Goal: Task Accomplishment & Management: Use online tool/utility

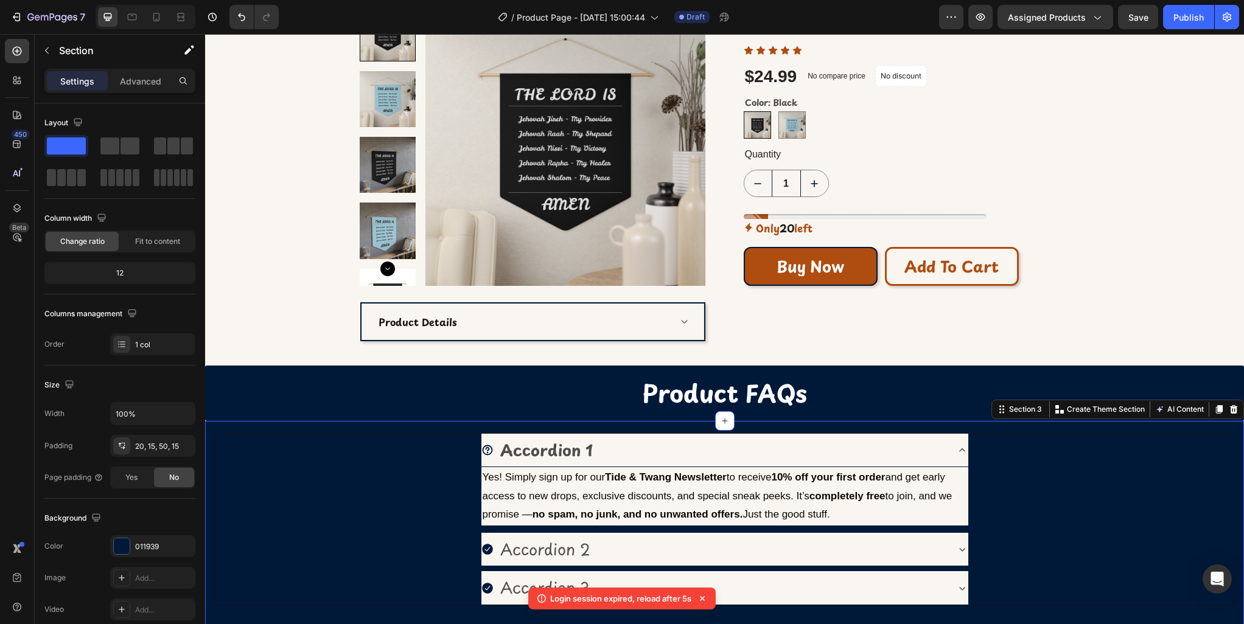
scroll to position [197, 0]
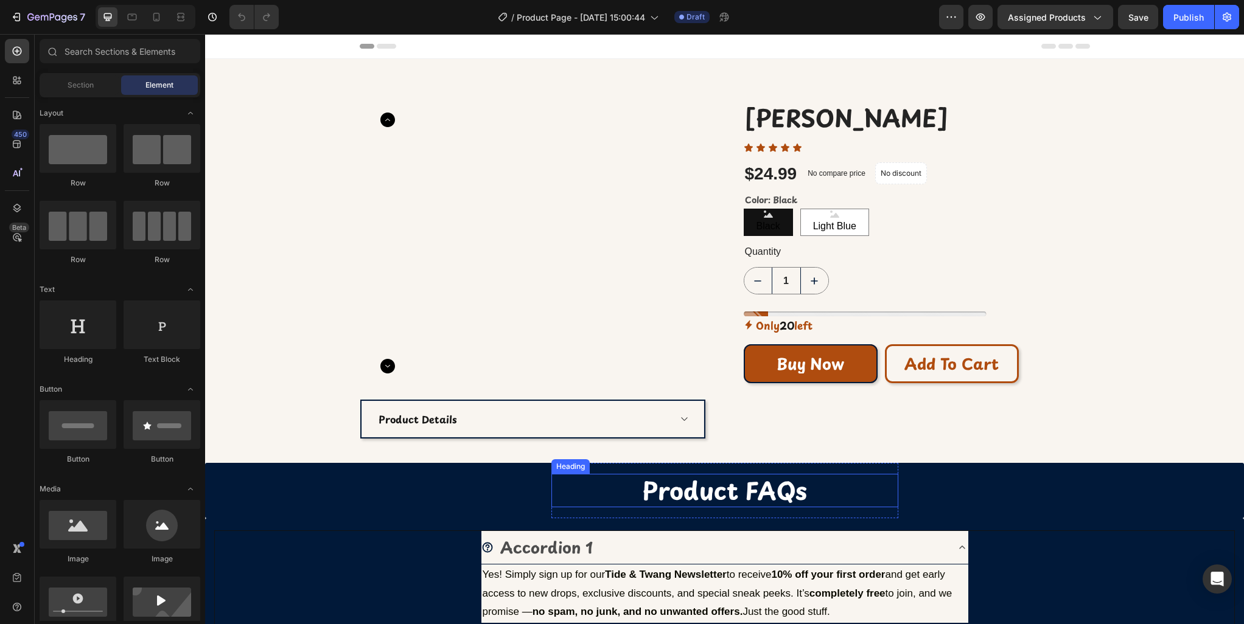
scroll to position [55, 0]
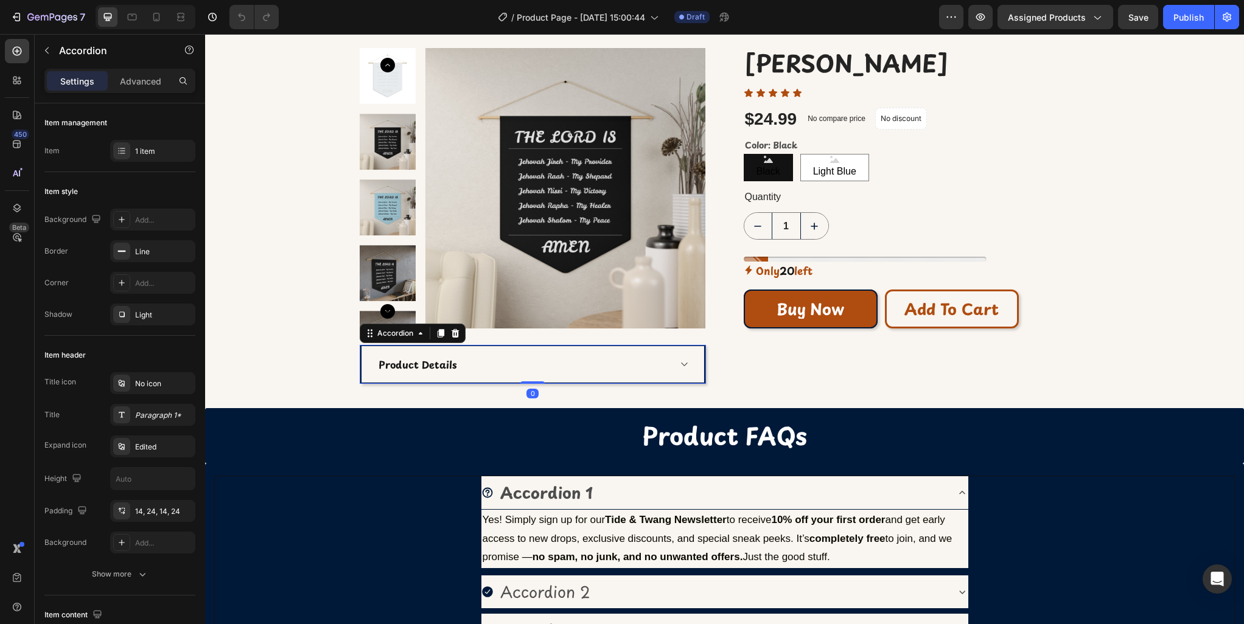
click at [475, 370] on div "Product Details" at bounding box center [523, 364] width 293 height 18
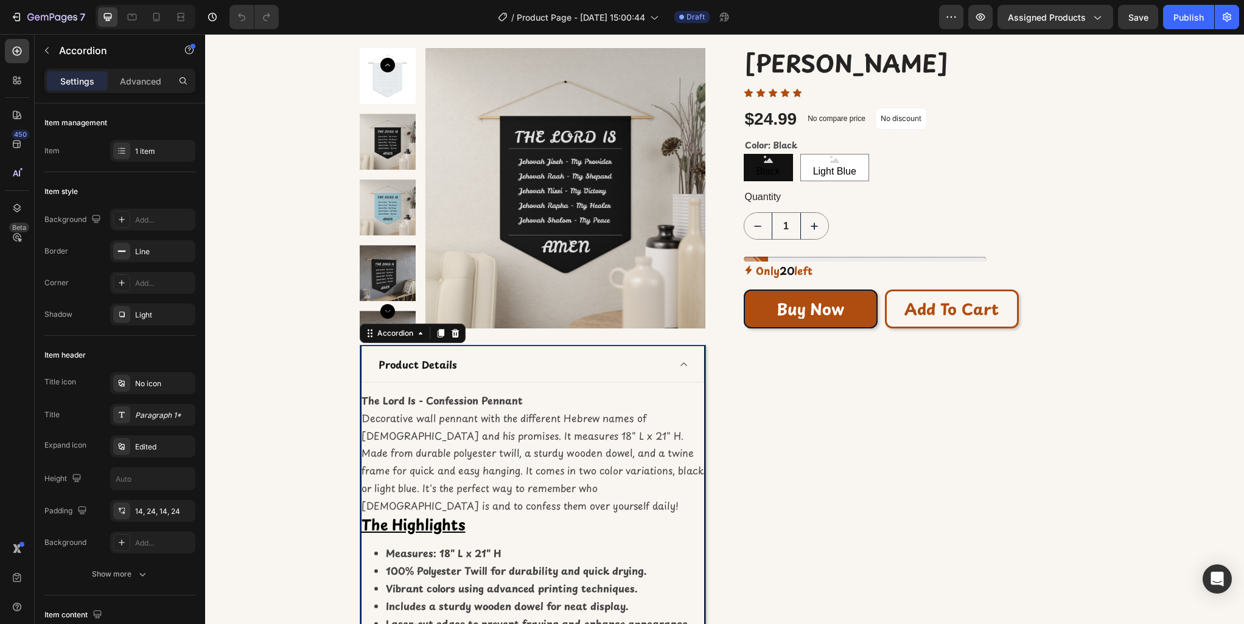
click at [473, 371] on div "Product Details" at bounding box center [523, 364] width 293 height 18
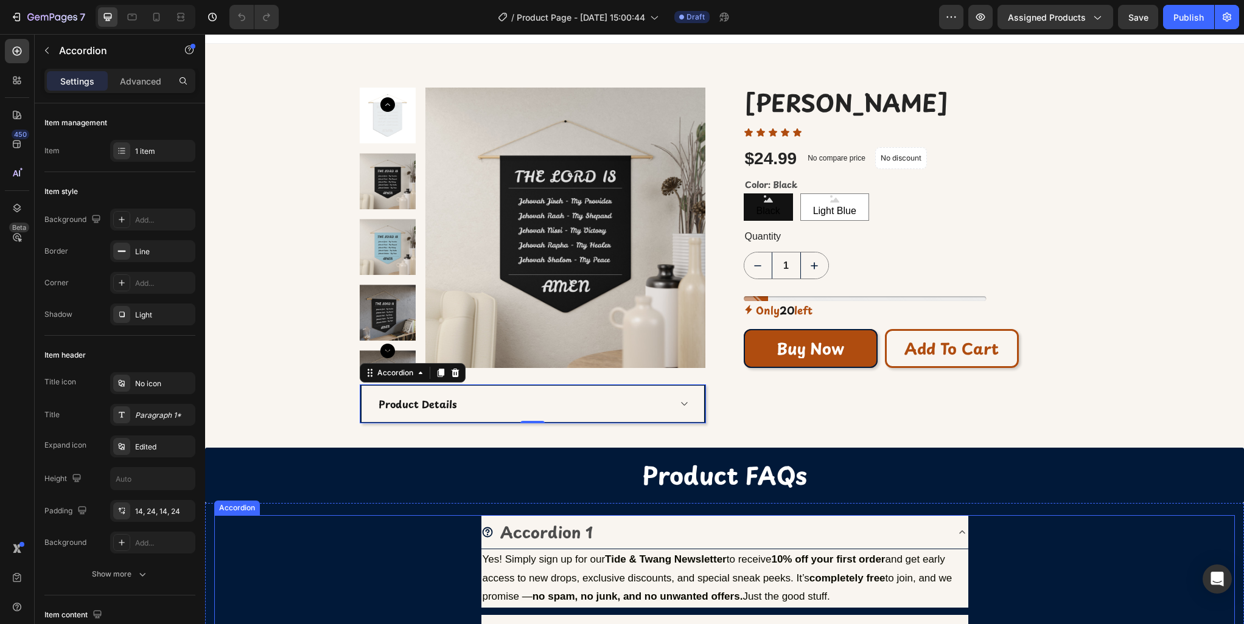
scroll to position [0, 0]
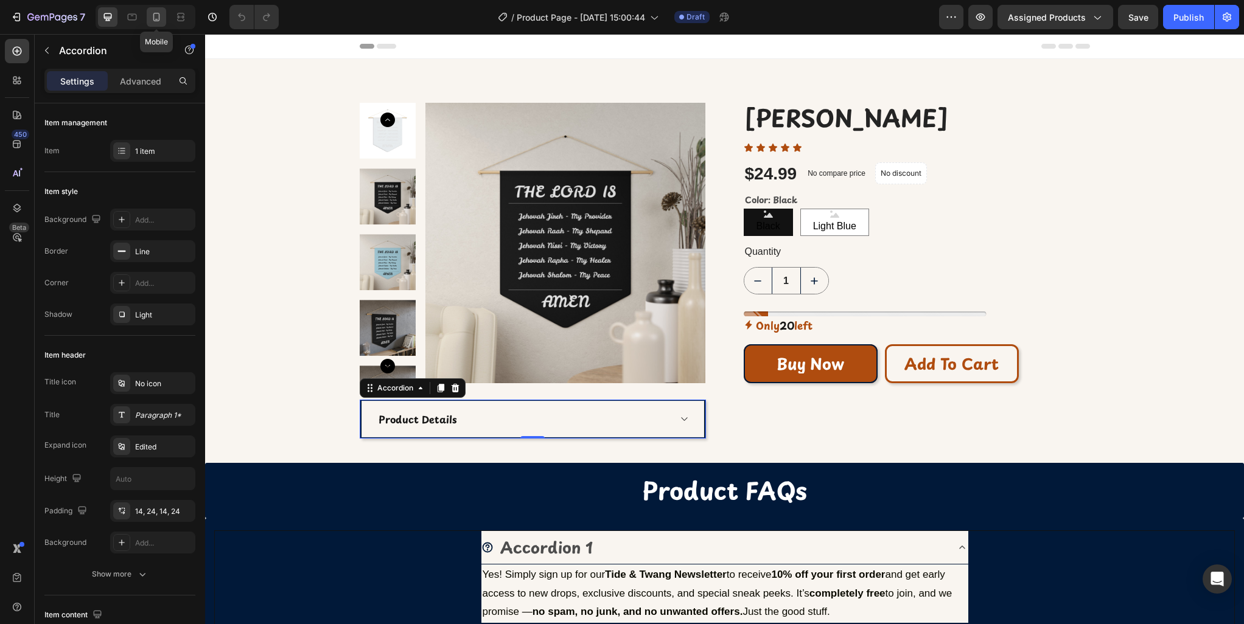
click at [162, 16] on icon at bounding box center [156, 17] width 12 height 12
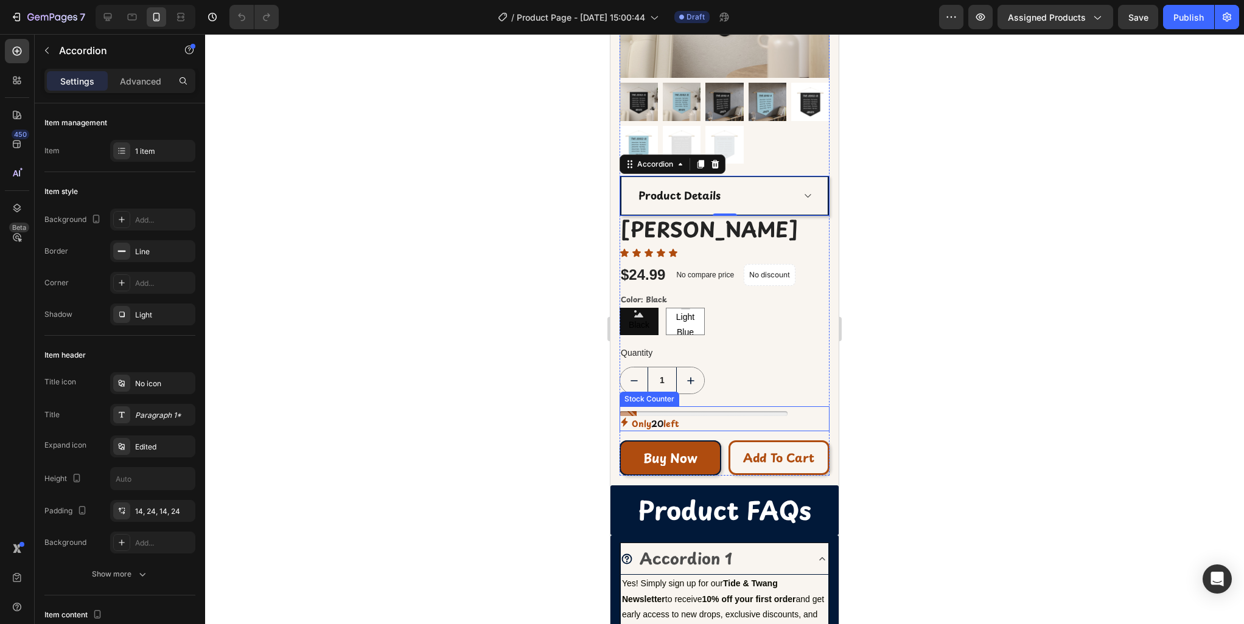
scroll to position [215, 0]
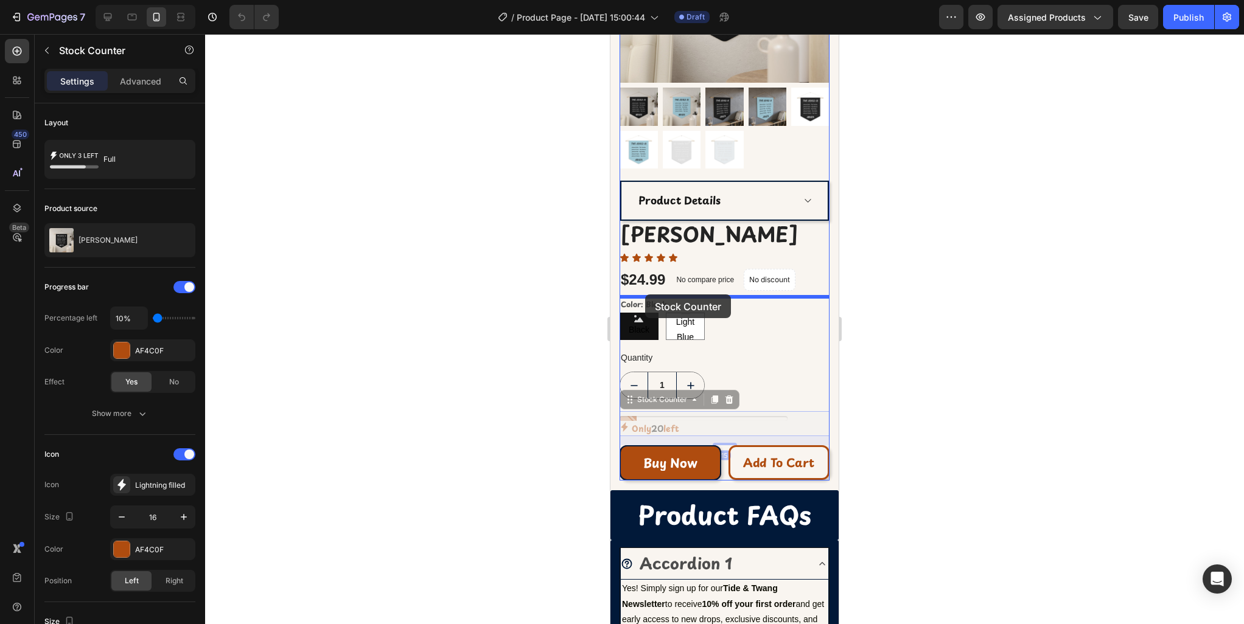
drag, startPoint x: 628, startPoint y: 406, endPoint x: 645, endPoint y: 295, distance: 112.7
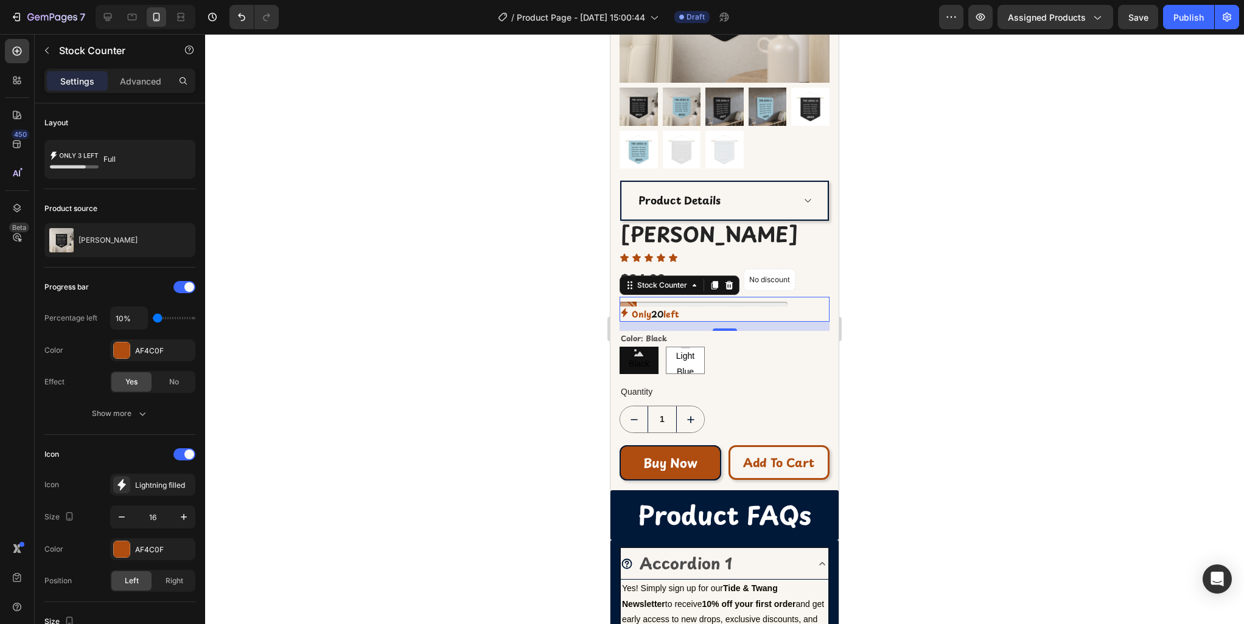
click at [952, 394] on div at bounding box center [724, 329] width 1039 height 590
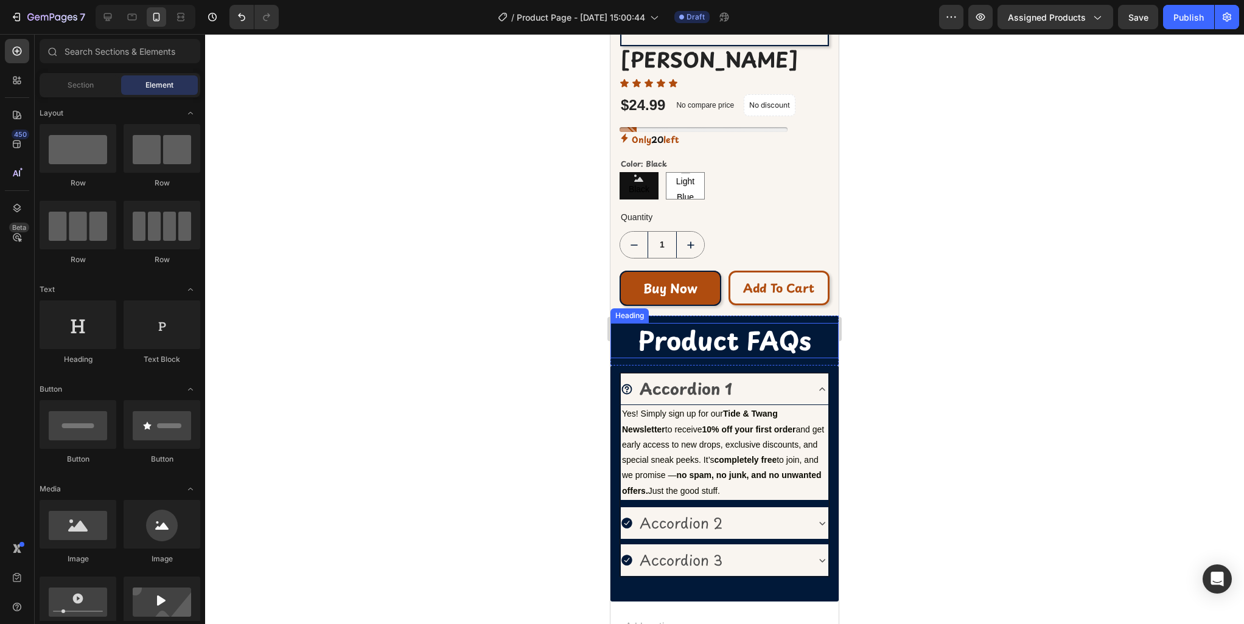
scroll to position [391, 0]
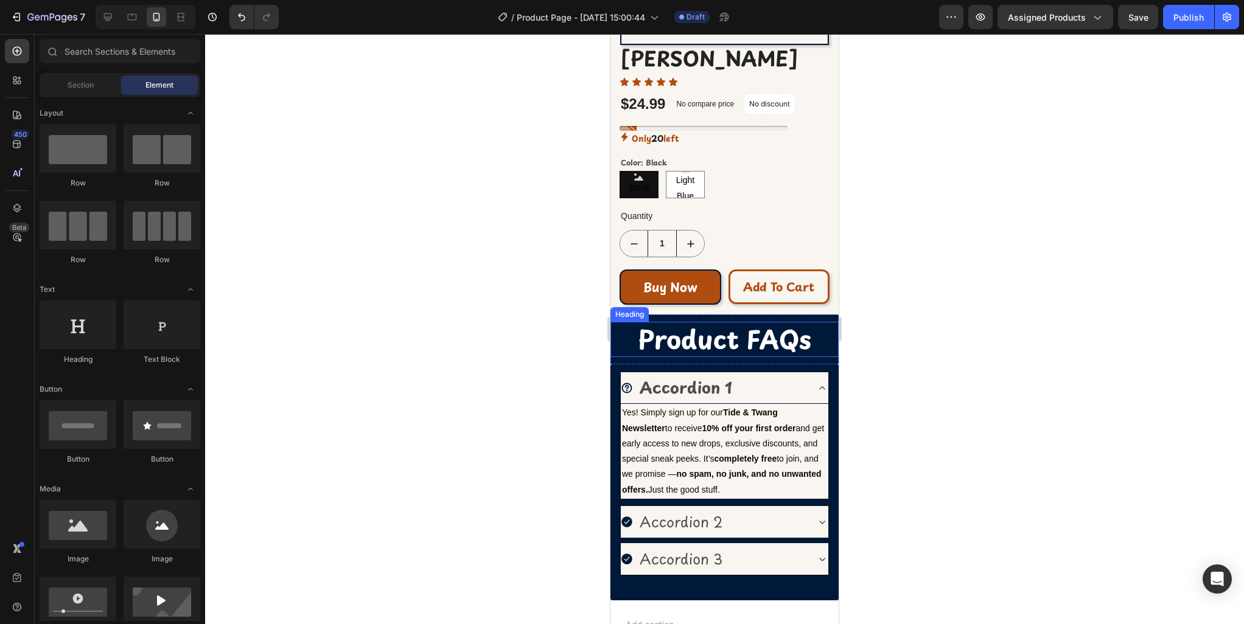
click at [713, 336] on strong "Product FAQs" at bounding box center [724, 339] width 173 height 38
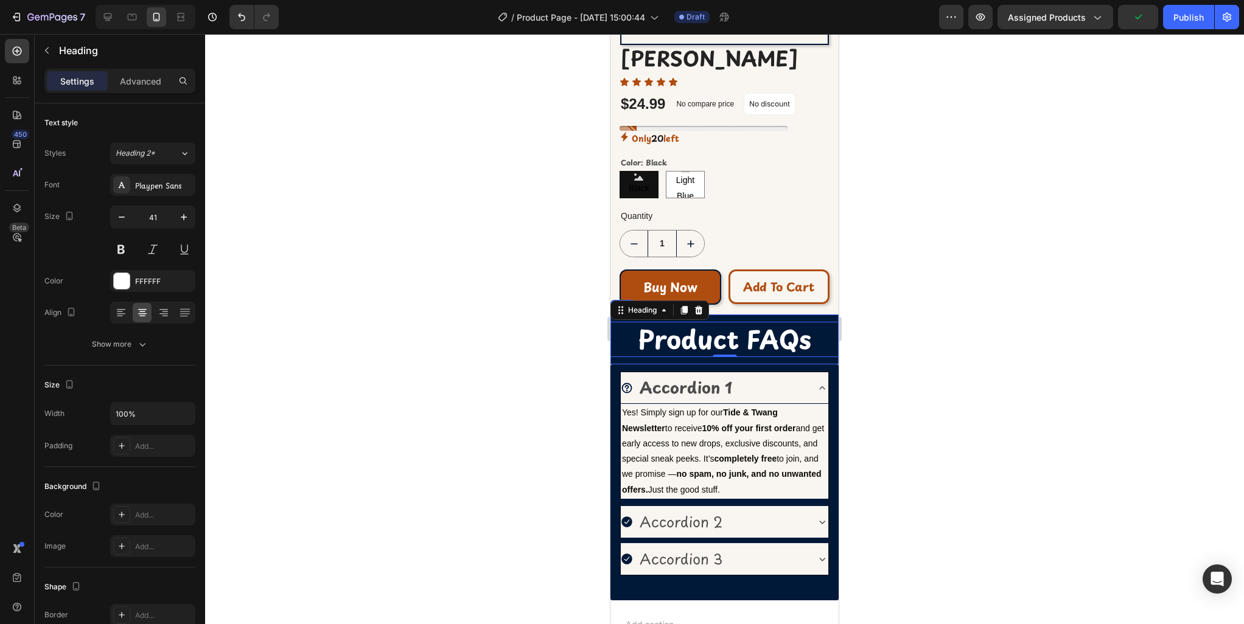
click at [722, 316] on div "Product FAQs Heading 0 Row" at bounding box center [724, 339] width 228 height 49
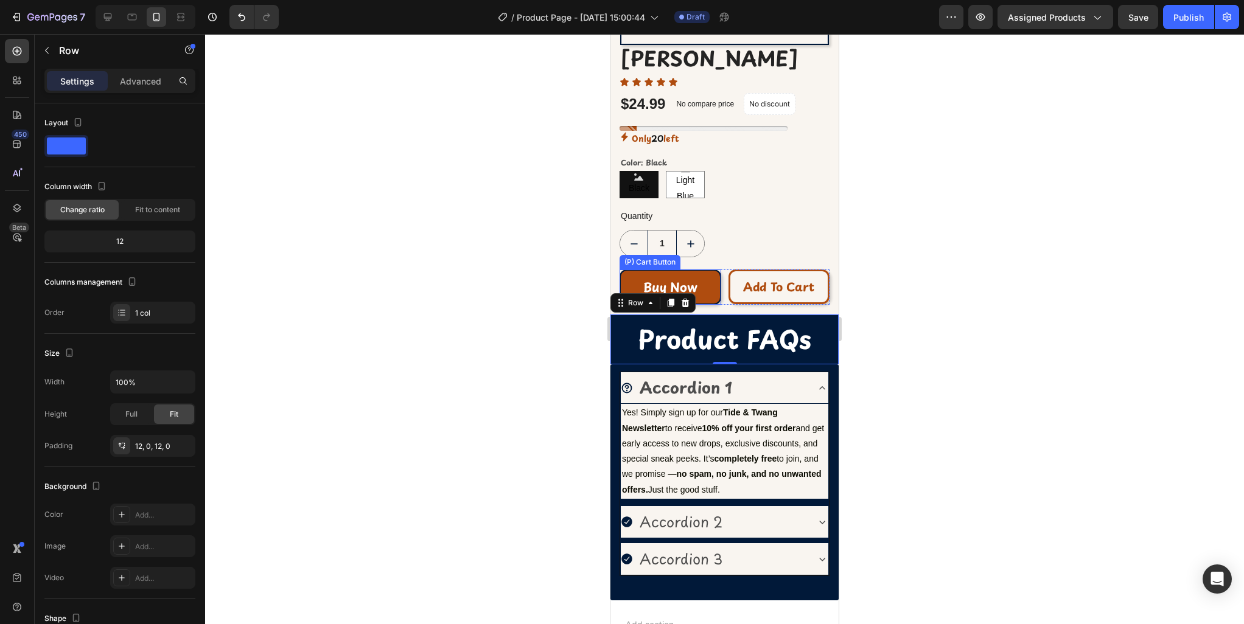
click at [719, 304] on div "Buy Now (P) Cart Button" at bounding box center [671, 287] width 102 height 35
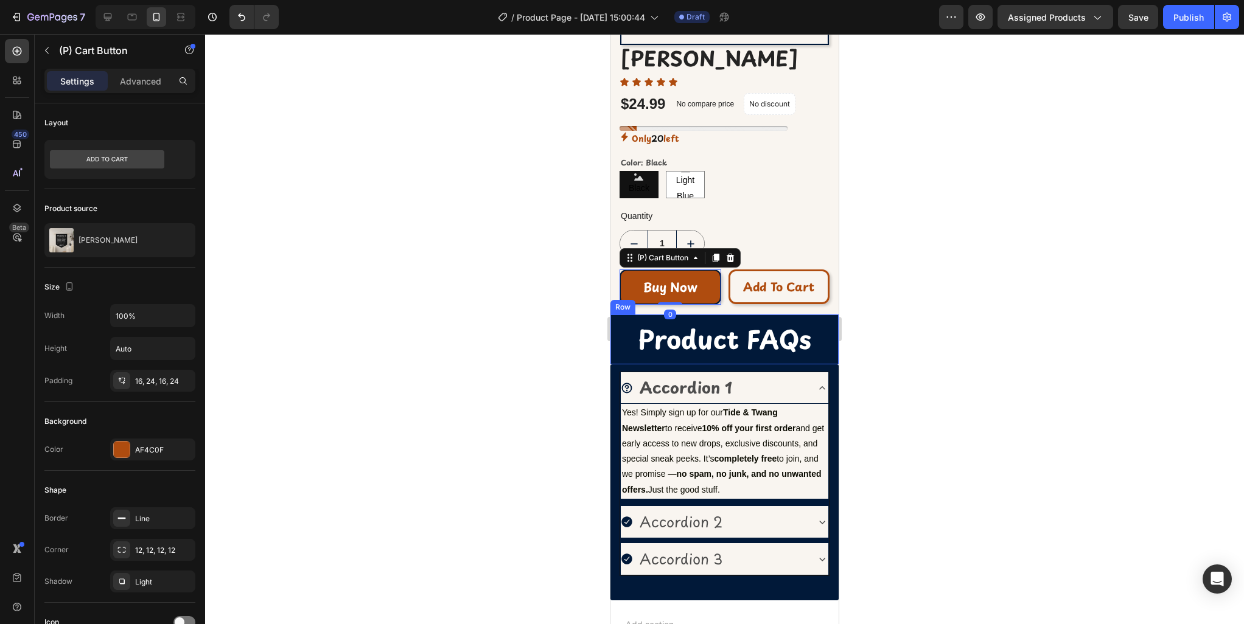
click at [747, 316] on div "Product FAQs Heading Row" at bounding box center [724, 339] width 228 height 49
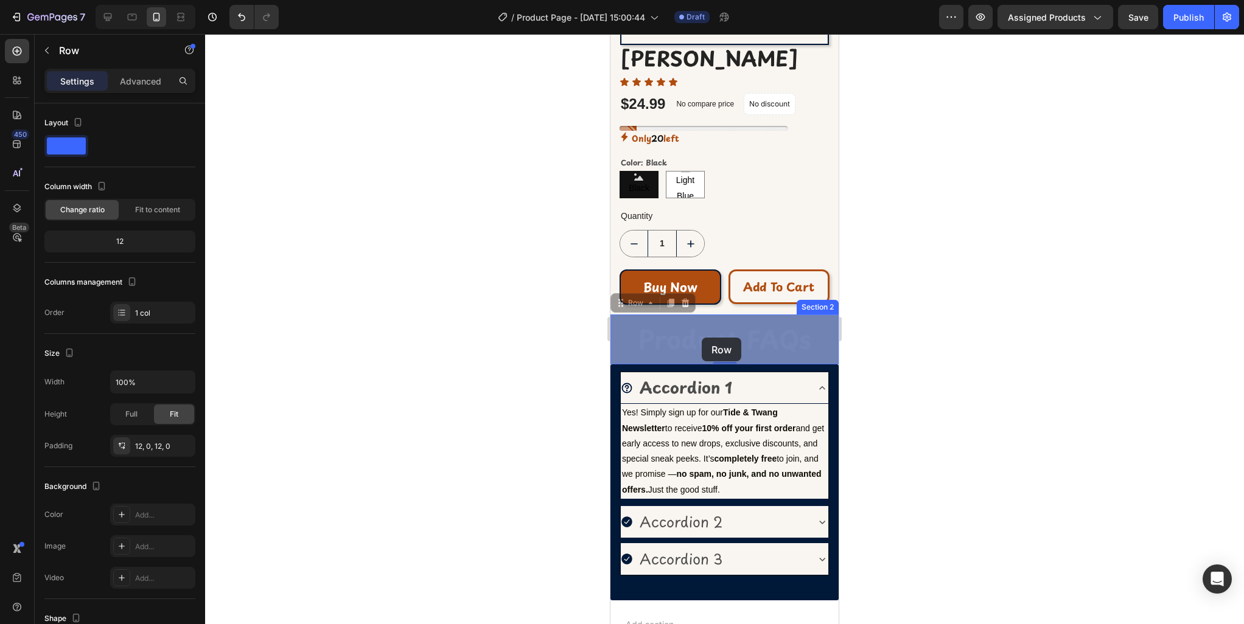
drag, startPoint x: 699, startPoint y: 319, endPoint x: 702, endPoint y: 338, distance: 18.5
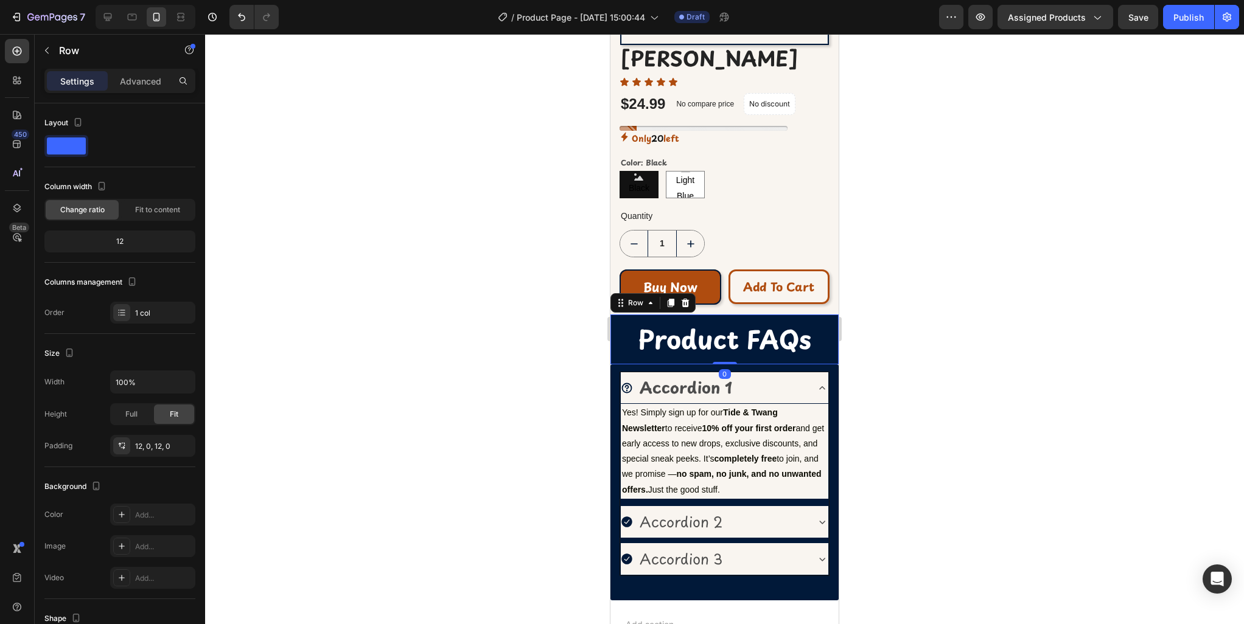
drag, startPoint x: 730, startPoint y: 364, endPoint x: 728, endPoint y: 340, distance: 24.4
click at [728, 340] on div "Product FAQs Heading Row 0" at bounding box center [724, 339] width 228 height 49
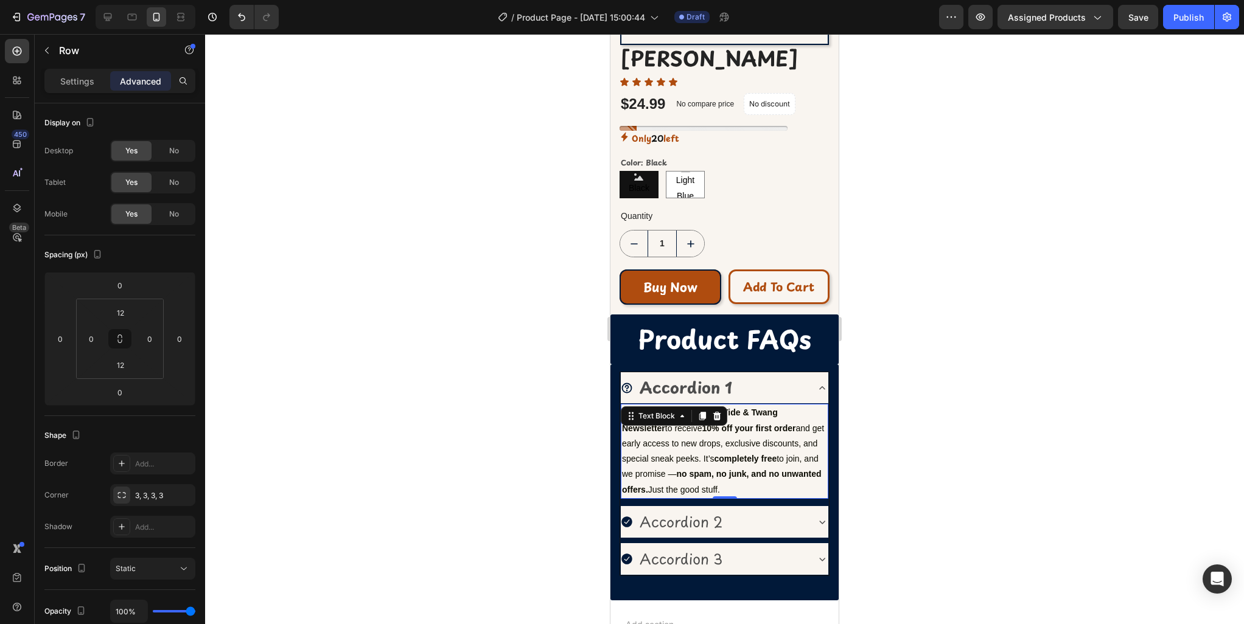
click at [712, 412] on div "Yes! Simply sign up for our Tide & Twang Newsletter to receive 10% off your fir…" at bounding box center [725, 451] width 208 height 94
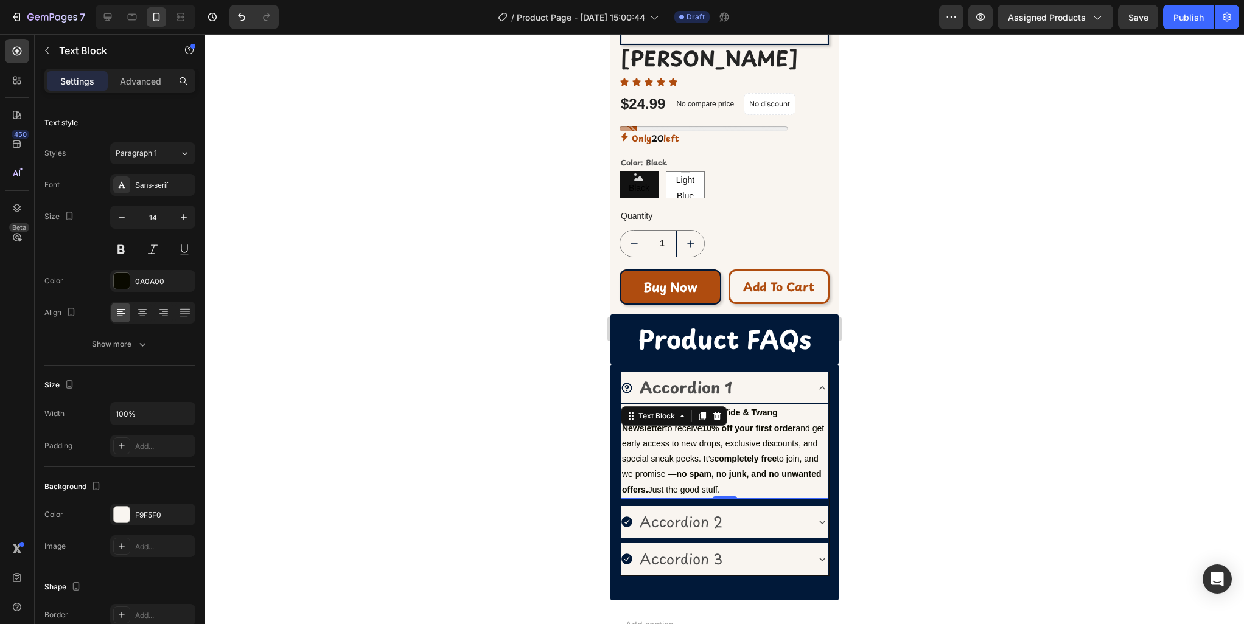
drag, startPoint x: 730, startPoint y: 485, endPoint x: 733, endPoint y: 470, distance: 14.9
click at [730, 474] on div "Yes! Simply sign up for our Tide & Twang Newsletter to receive 10% off your fir…" at bounding box center [725, 451] width 208 height 94
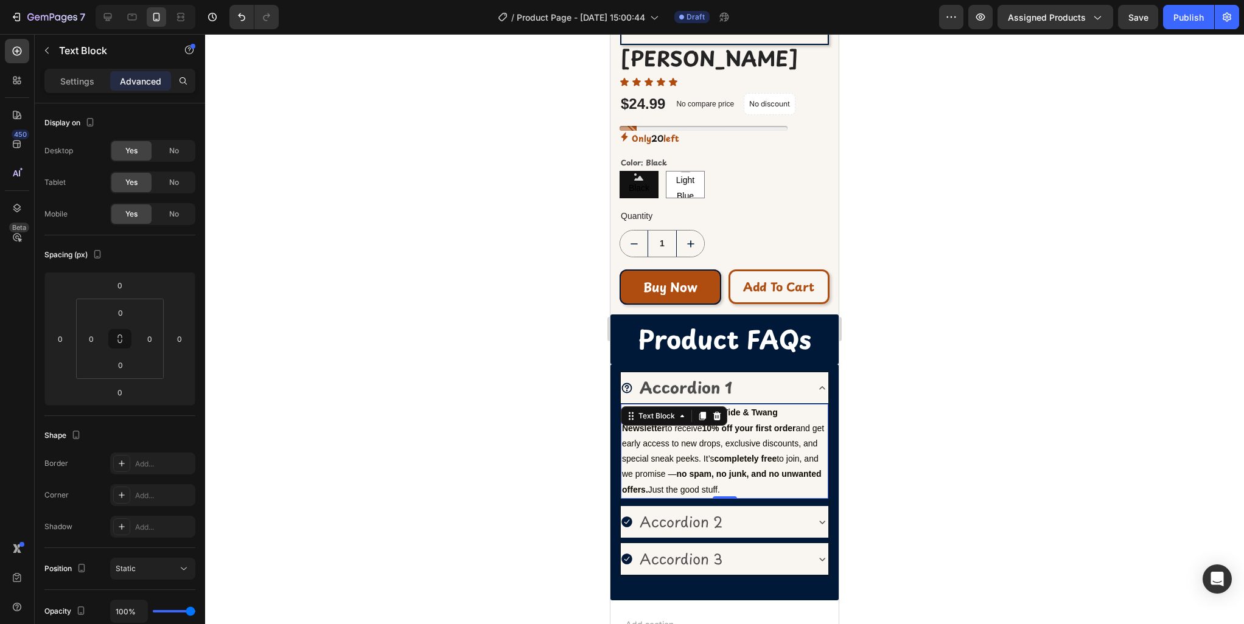
click at [914, 422] on div at bounding box center [724, 329] width 1039 height 590
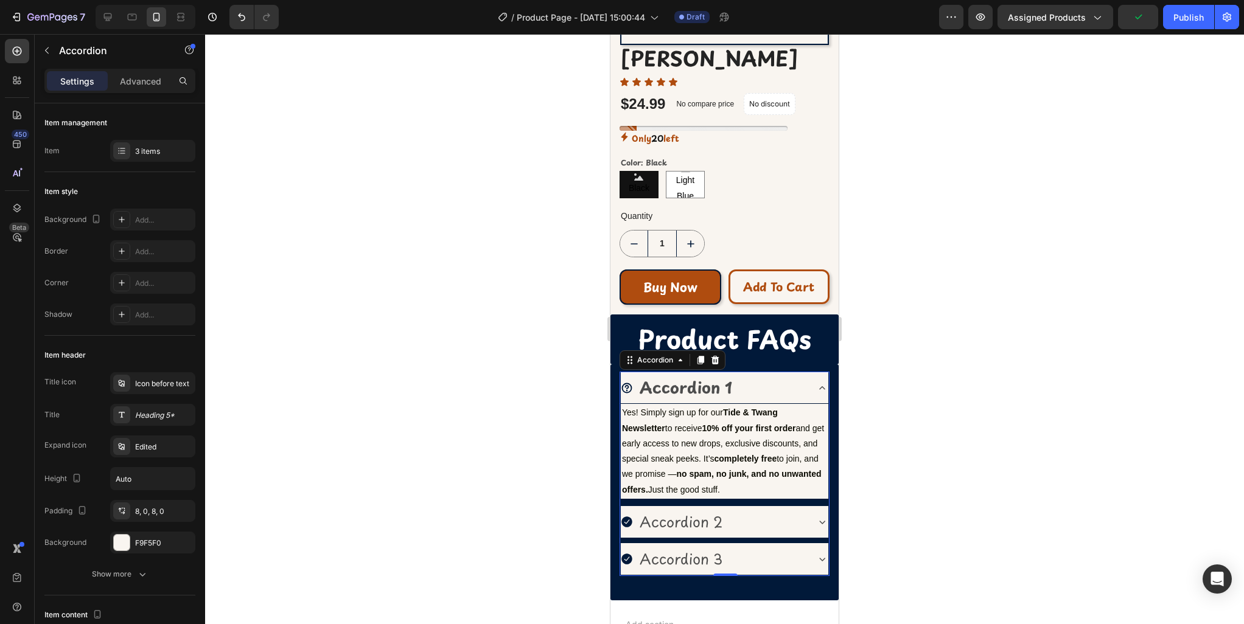
click at [819, 388] on icon at bounding box center [822, 388] width 12 height 12
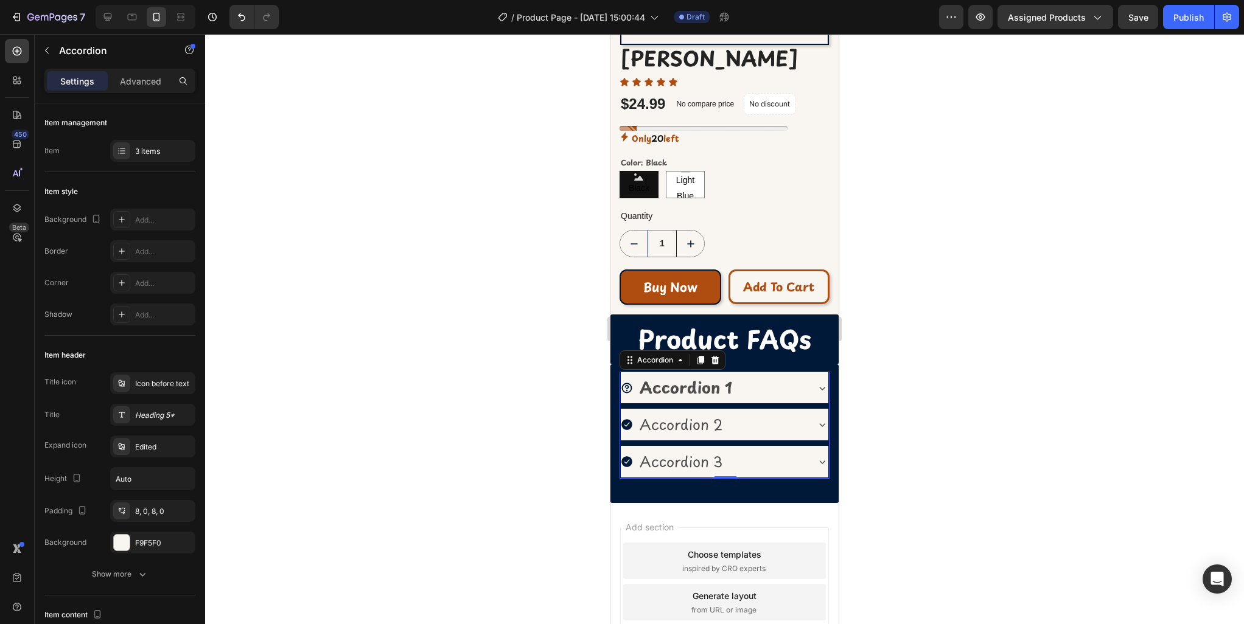
click at [817, 425] on icon at bounding box center [822, 425] width 12 height 12
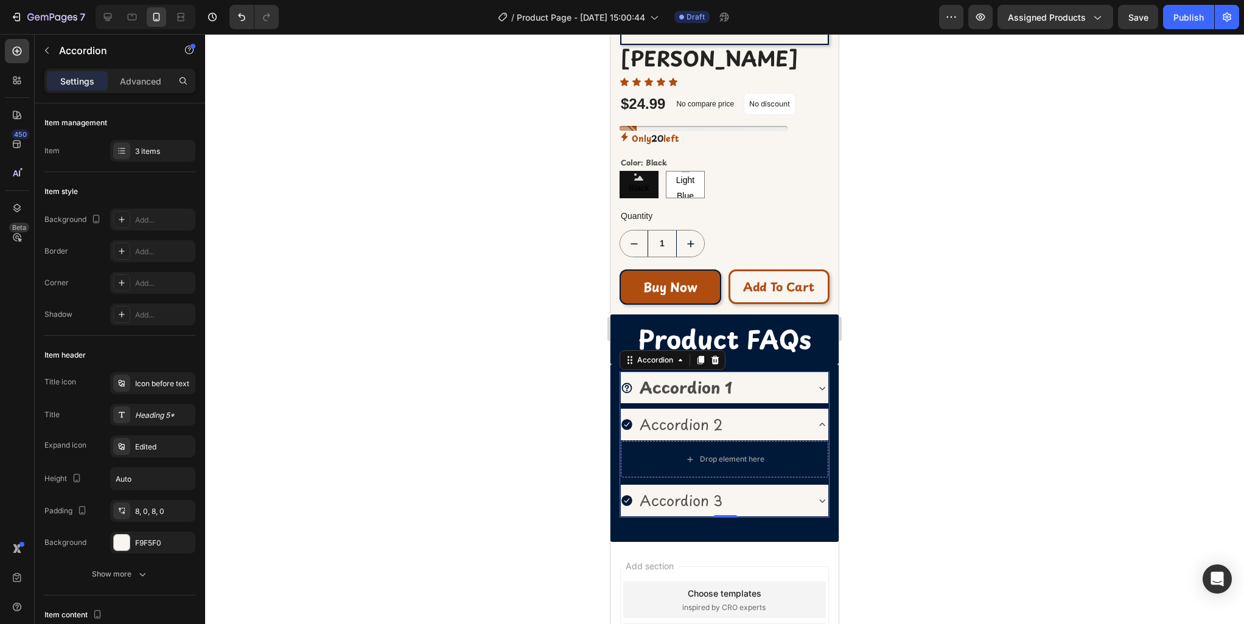
click at [773, 389] on div "Accordion 1" at bounding box center [714, 388] width 186 height 22
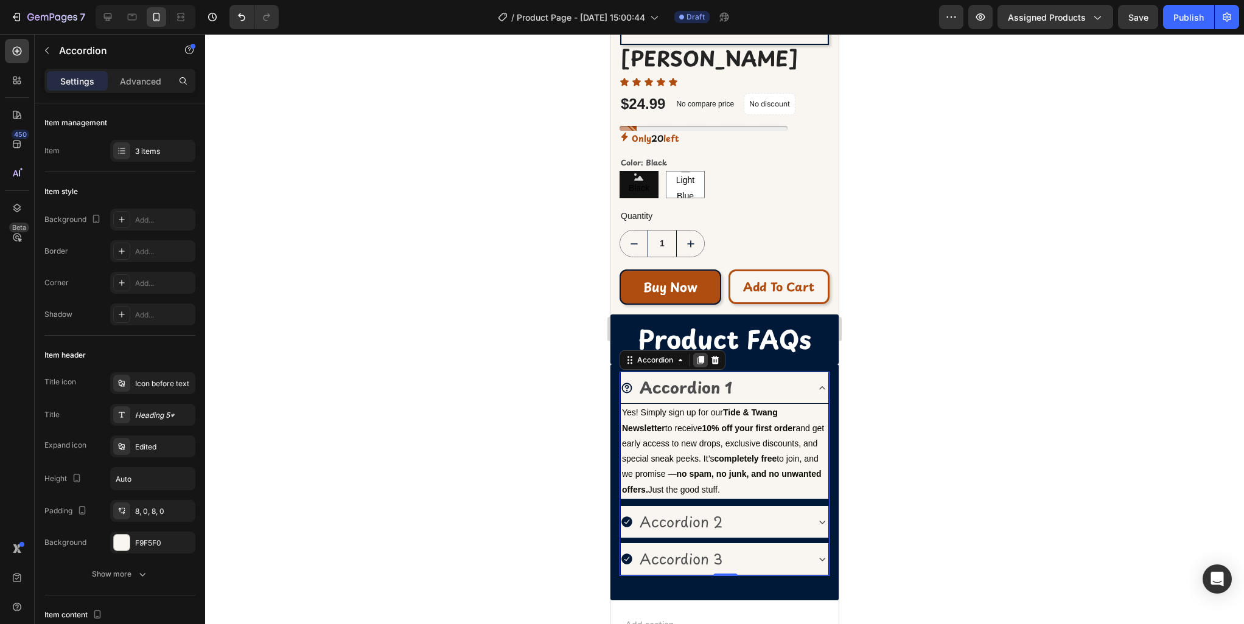
click at [699, 363] on icon at bounding box center [700, 360] width 7 height 9
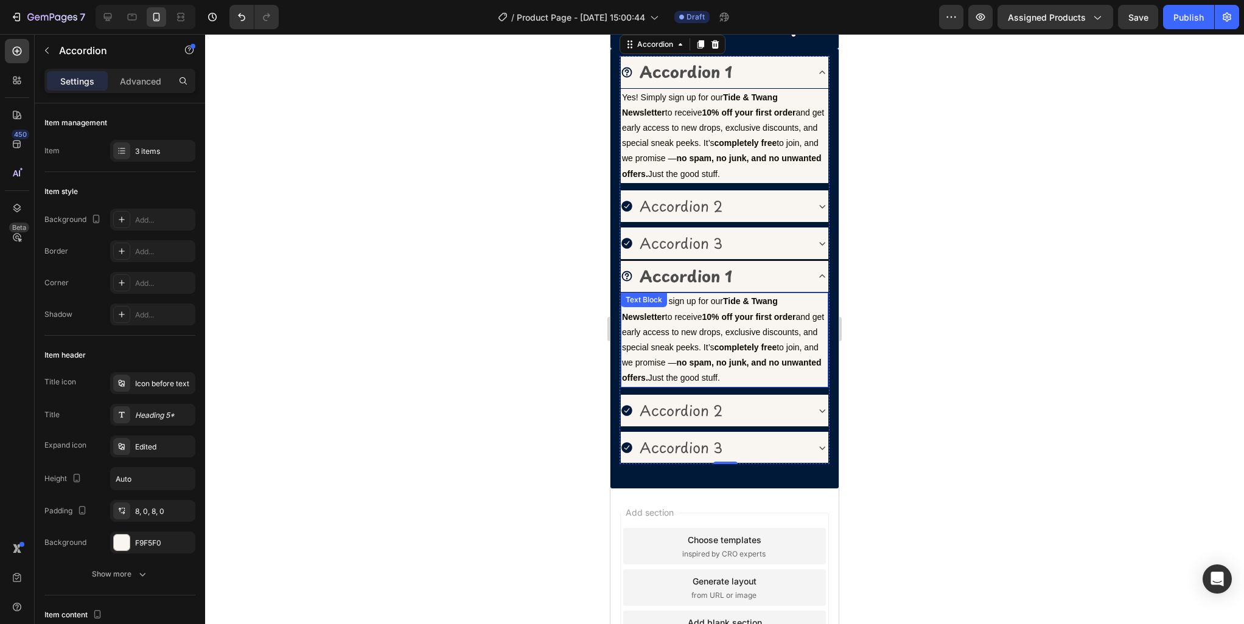
scroll to position [734, 0]
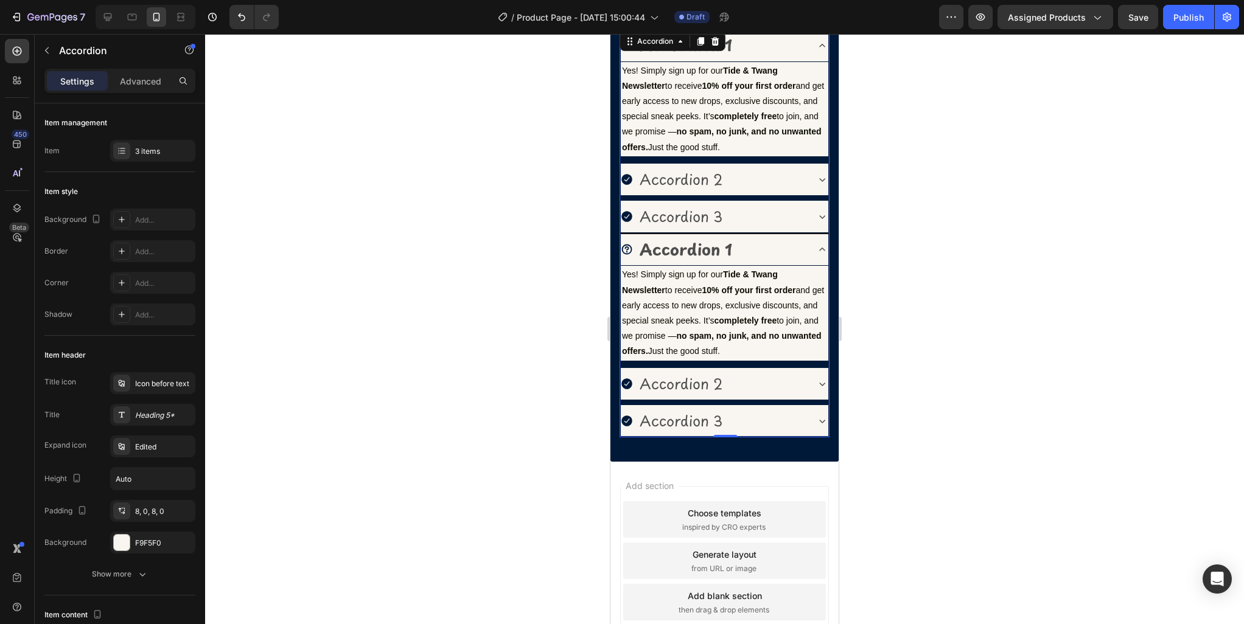
click at [769, 183] on div "Accordion 2" at bounding box center [714, 180] width 186 height 22
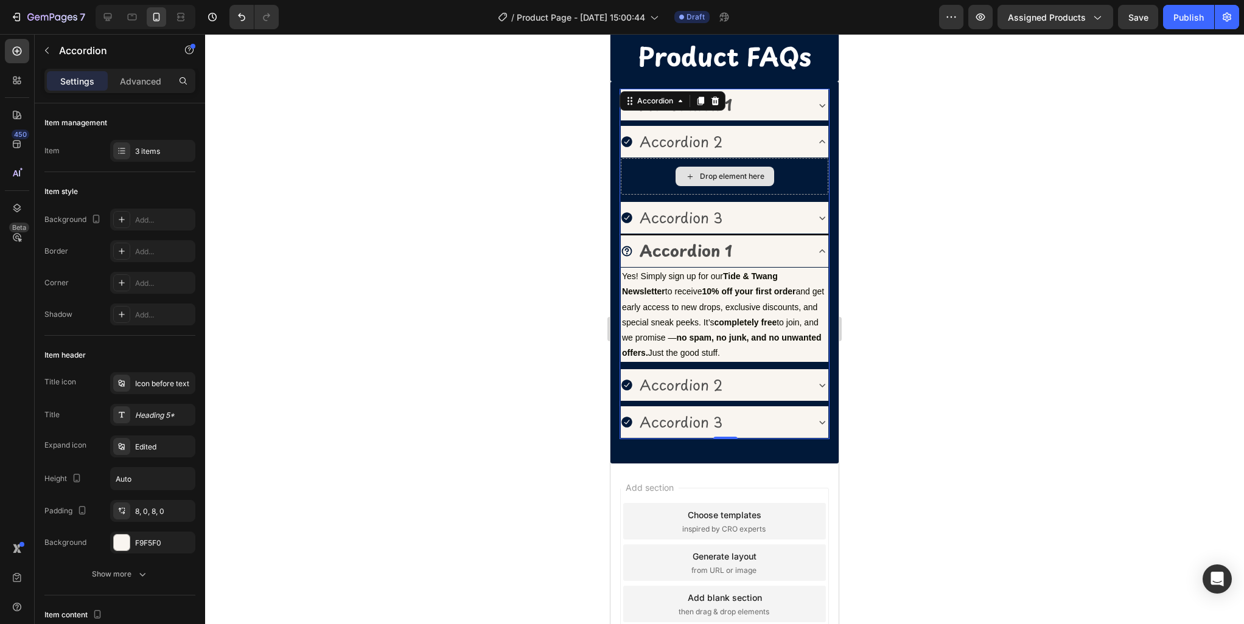
scroll to position [665, 0]
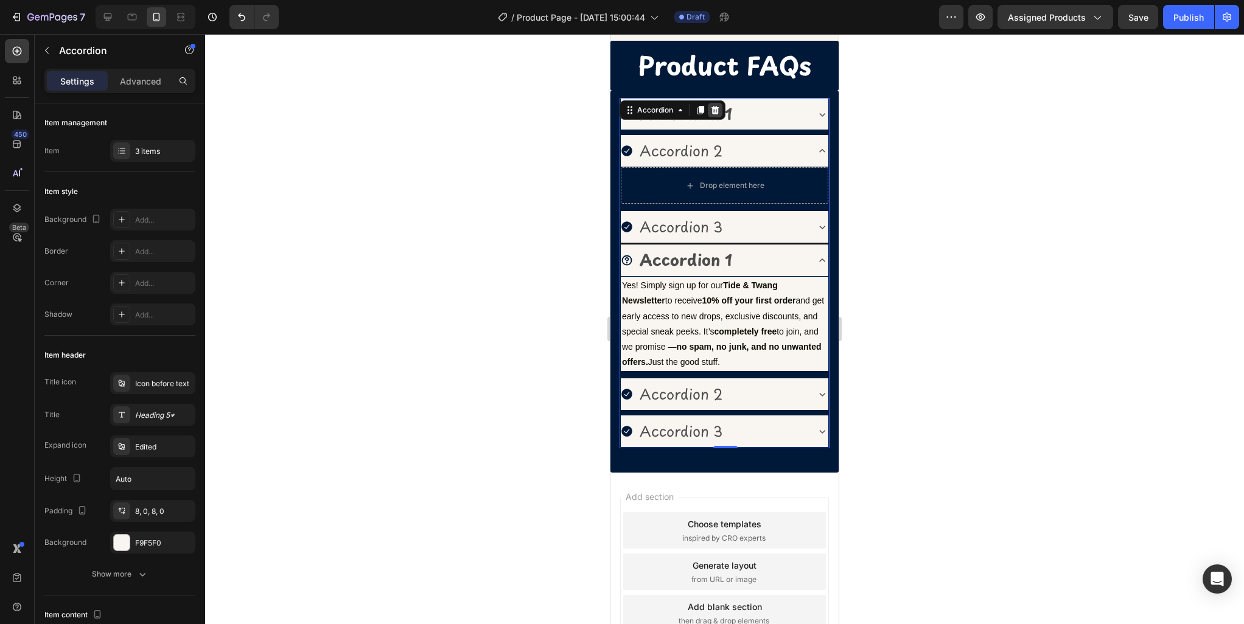
click at [715, 110] on icon at bounding box center [715, 109] width 8 height 9
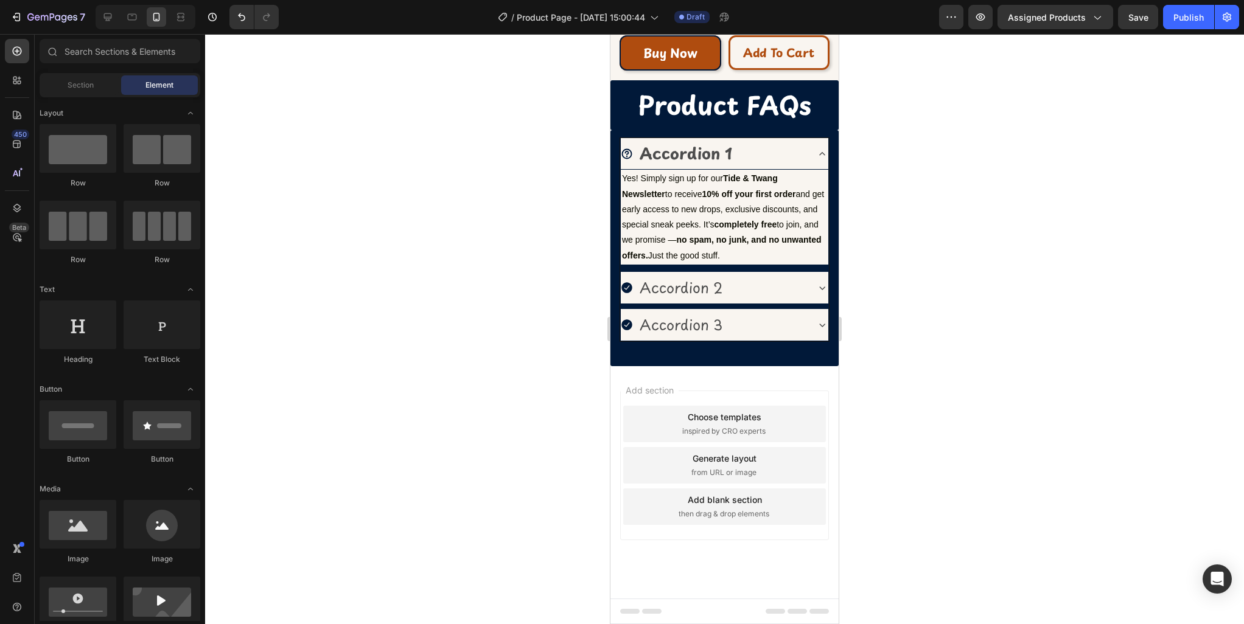
scroll to position [626, 0]
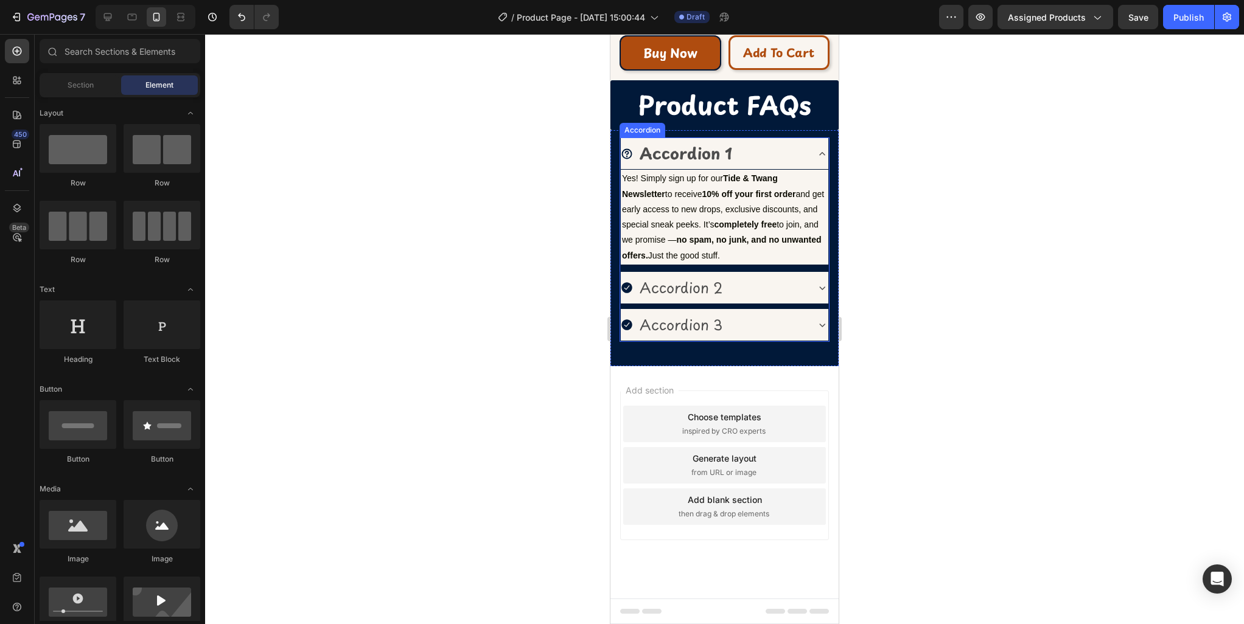
click at [750, 292] on div "Accordion 2" at bounding box center [714, 288] width 186 height 22
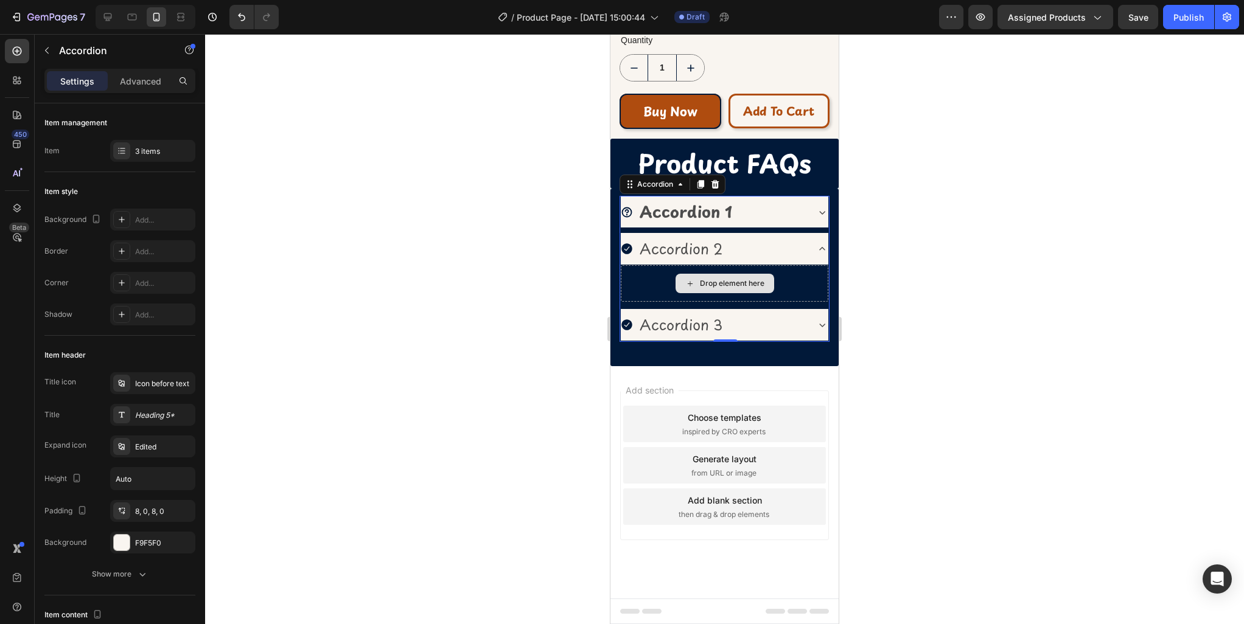
scroll to position [568, 0]
click at [758, 250] on div "Accordion 2" at bounding box center [714, 249] width 186 height 22
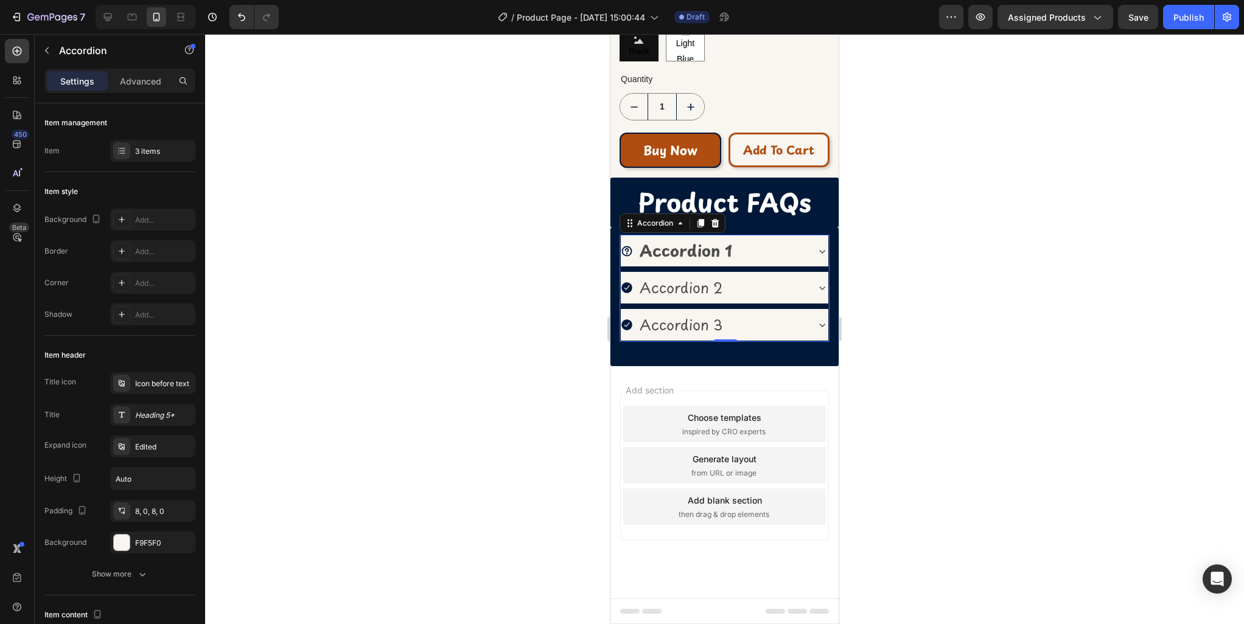
scroll to position [529, 0]
click at [927, 239] on div at bounding box center [724, 329] width 1039 height 590
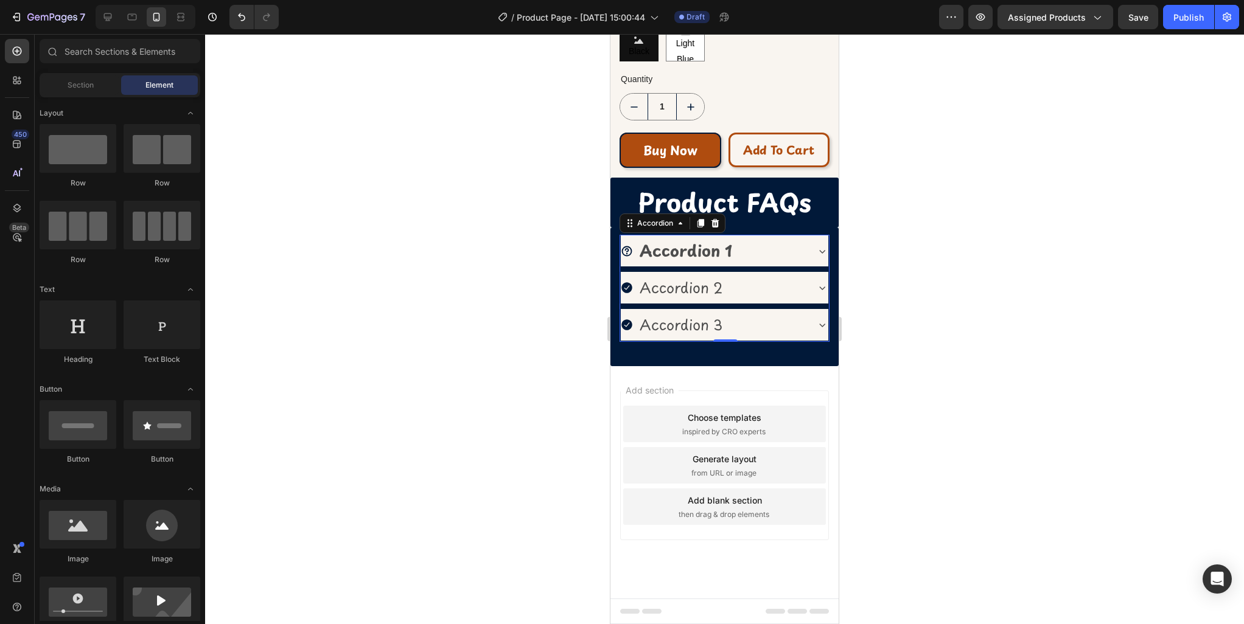
click at [759, 296] on div "Accordion 2" at bounding box center [714, 288] width 186 height 22
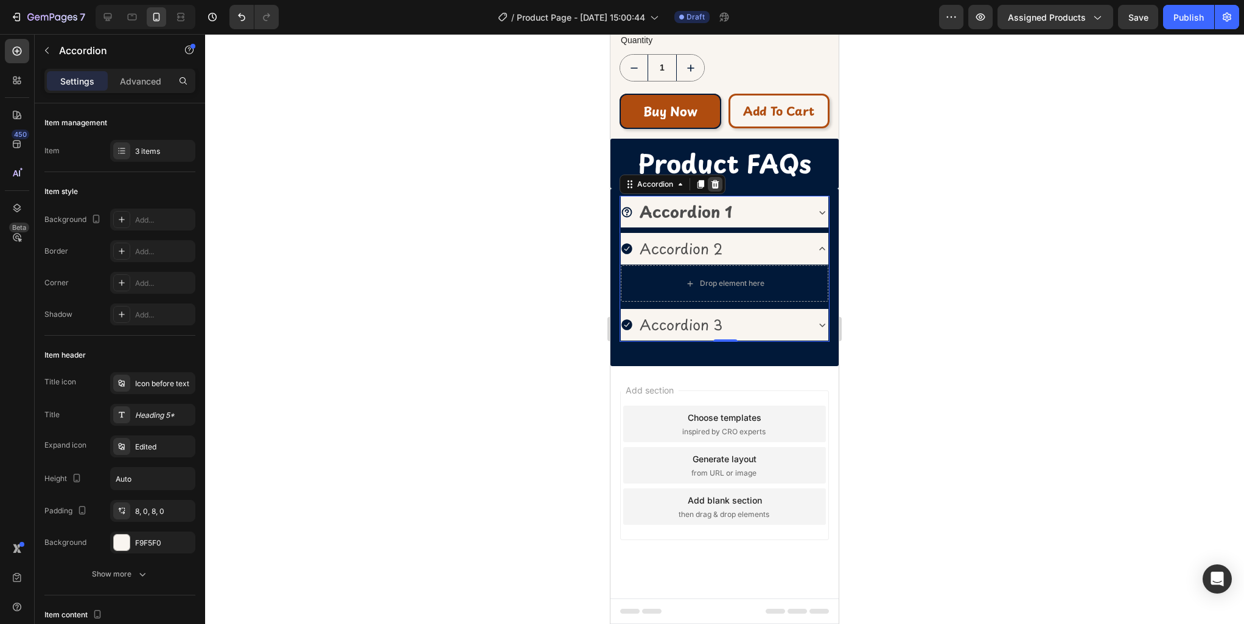
click at [716, 184] on icon at bounding box center [715, 185] width 10 height 10
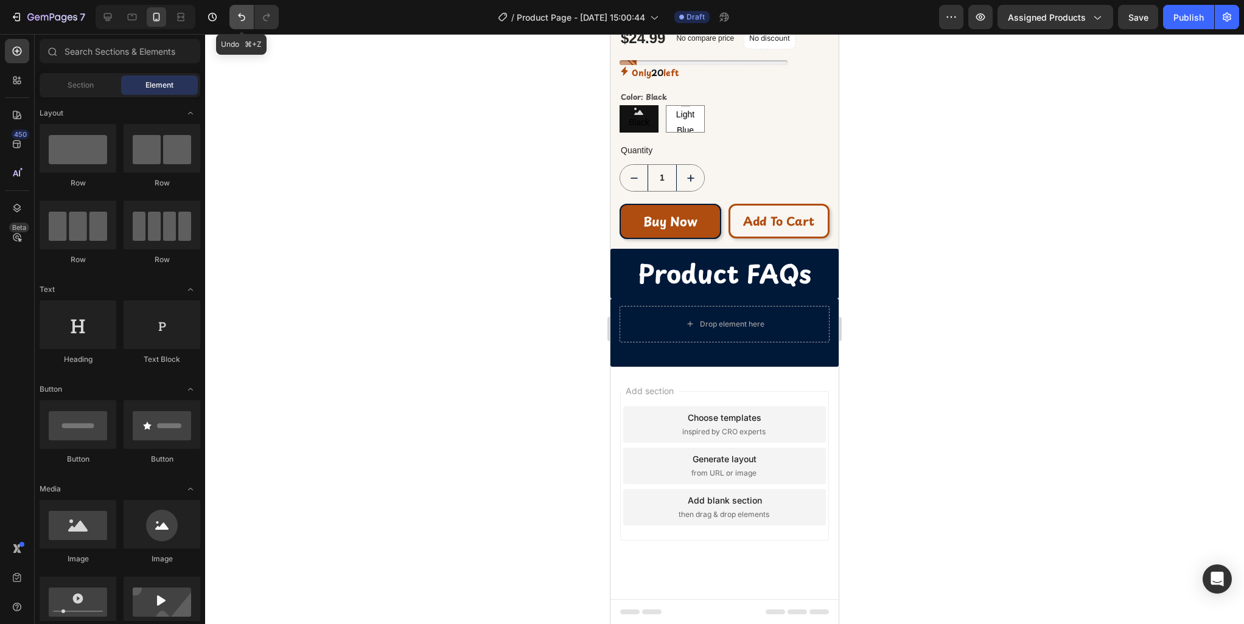
click at [241, 20] on icon "Undo/Redo" at bounding box center [241, 17] width 7 height 8
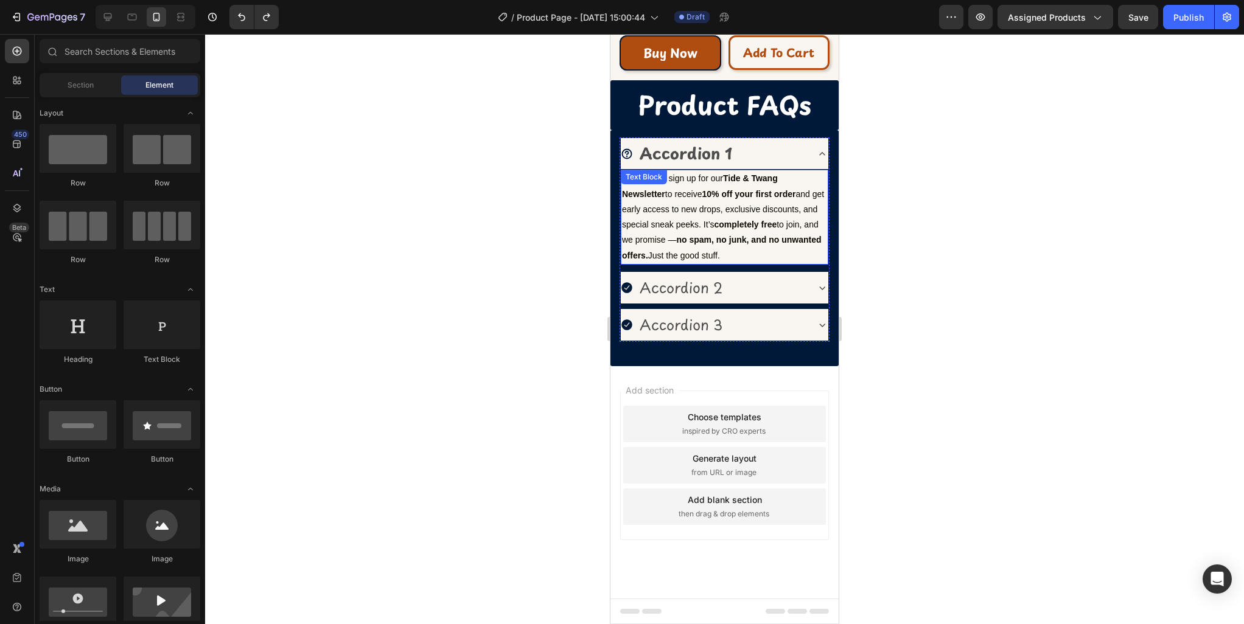
click at [698, 212] on p "Yes! Simply sign up for our Tide & Twang Newsletter to receive 10% off your fir…" at bounding box center [724, 217] width 205 height 92
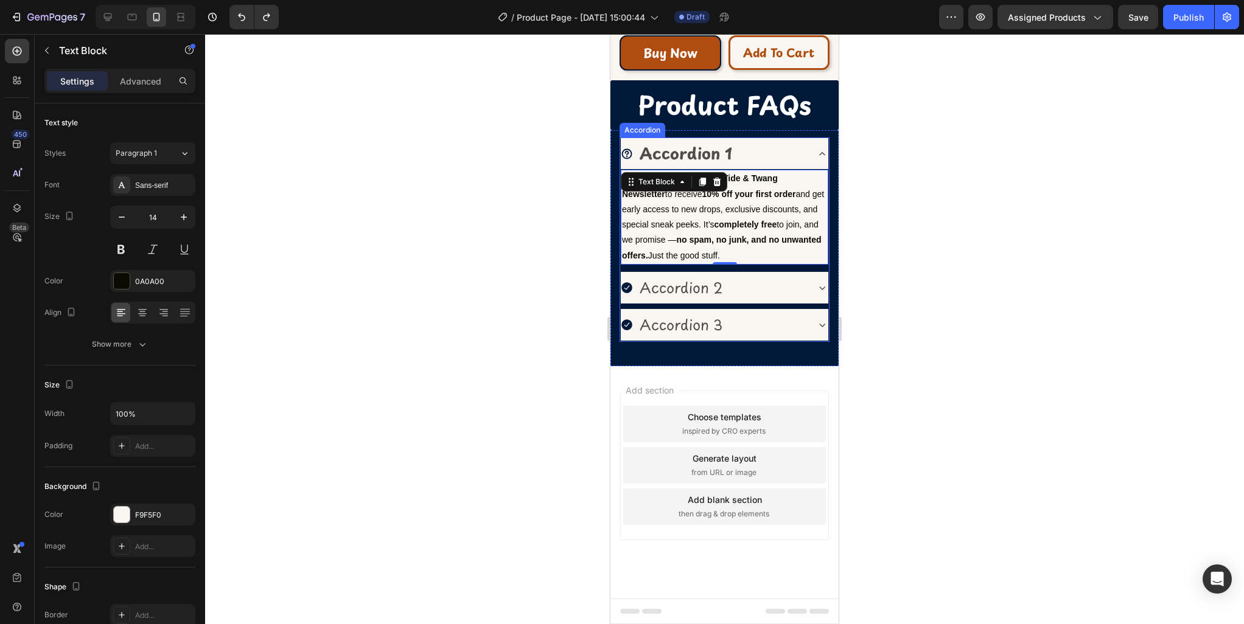
click at [770, 150] on div "Accordion 1" at bounding box center [714, 154] width 186 height 22
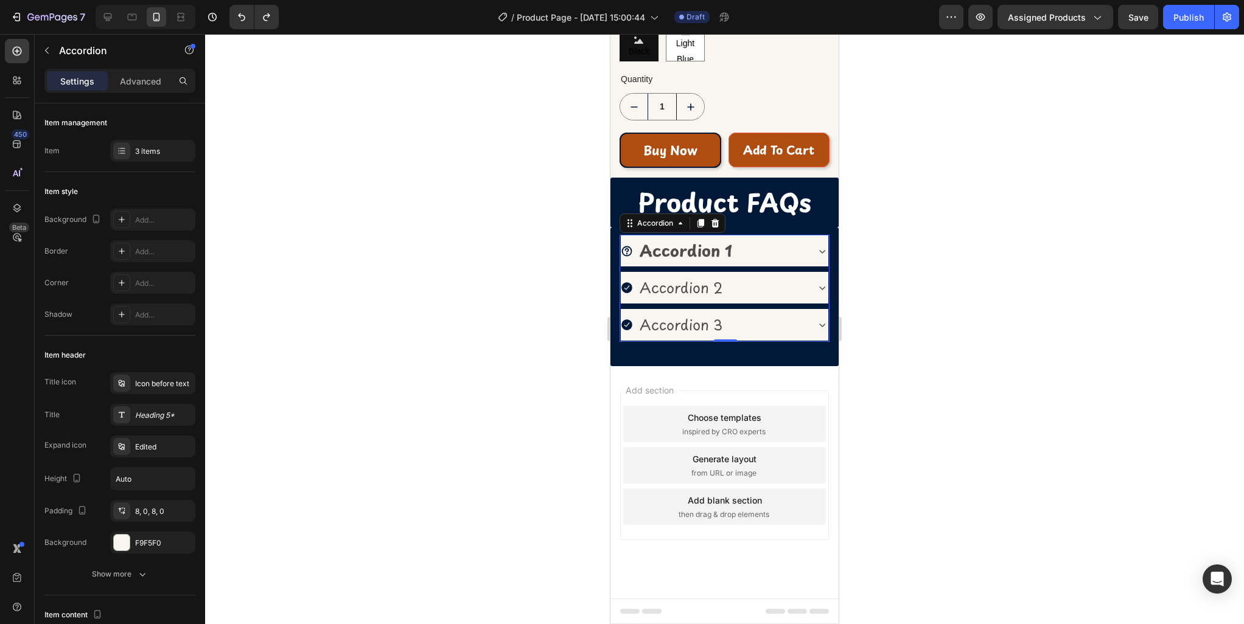
scroll to position [529, 0]
click at [759, 253] on div "Accordion 1" at bounding box center [714, 251] width 186 height 22
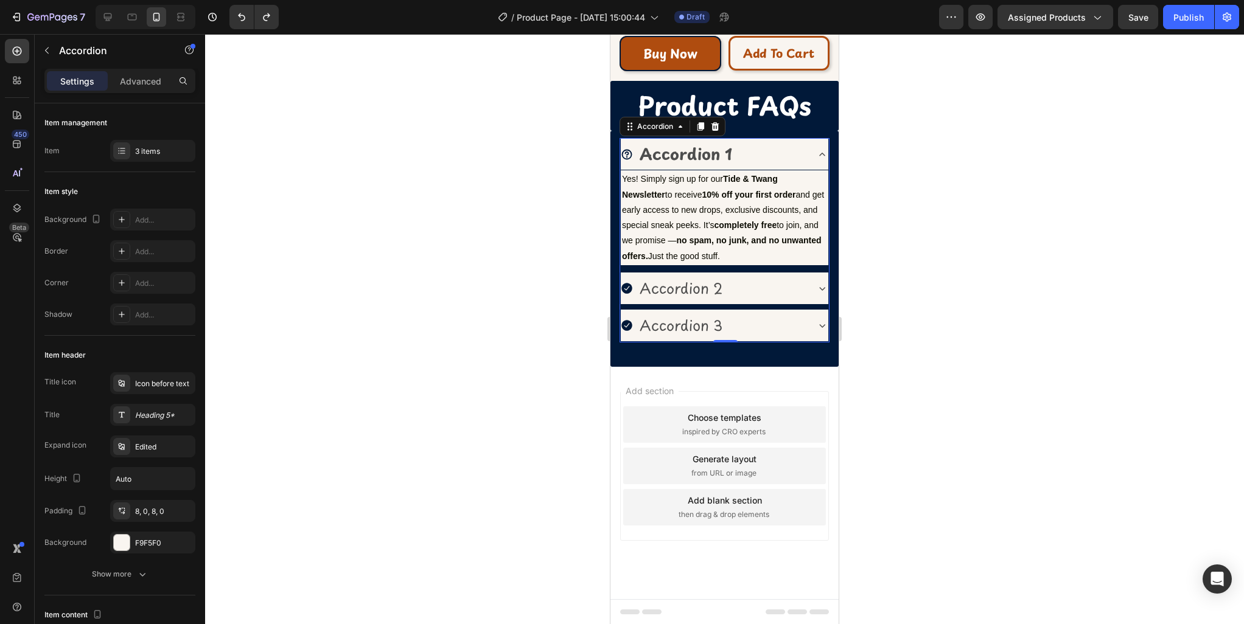
scroll to position [626, 0]
click at [699, 129] on icon at bounding box center [700, 126] width 7 height 9
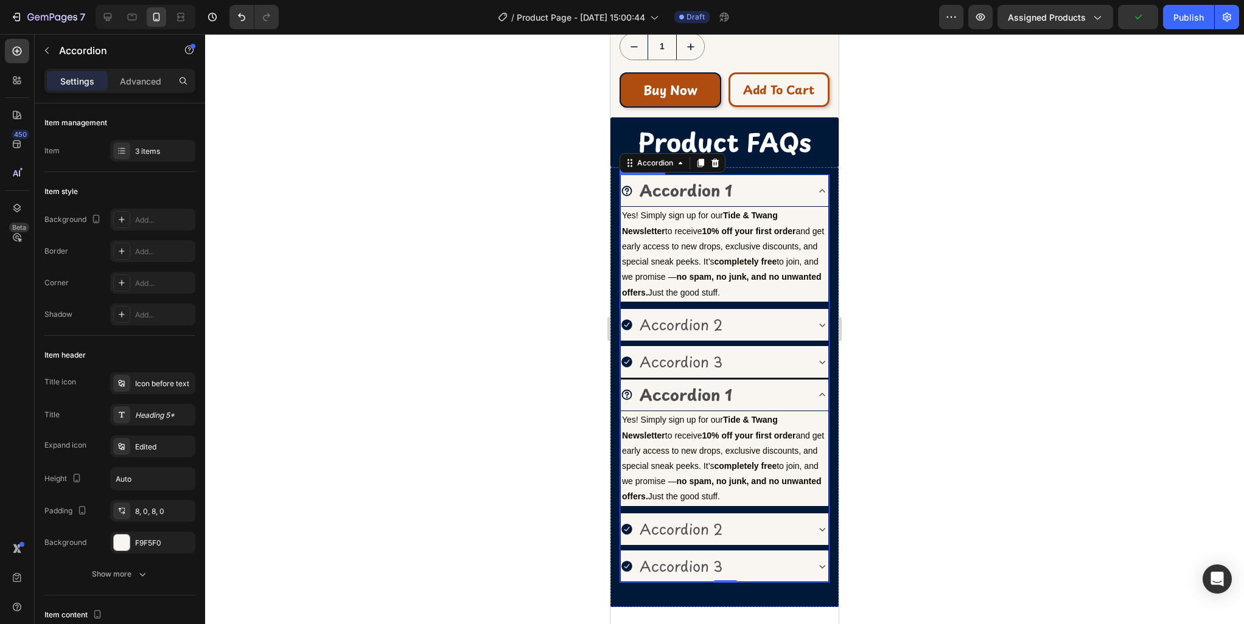
scroll to position [590, 0]
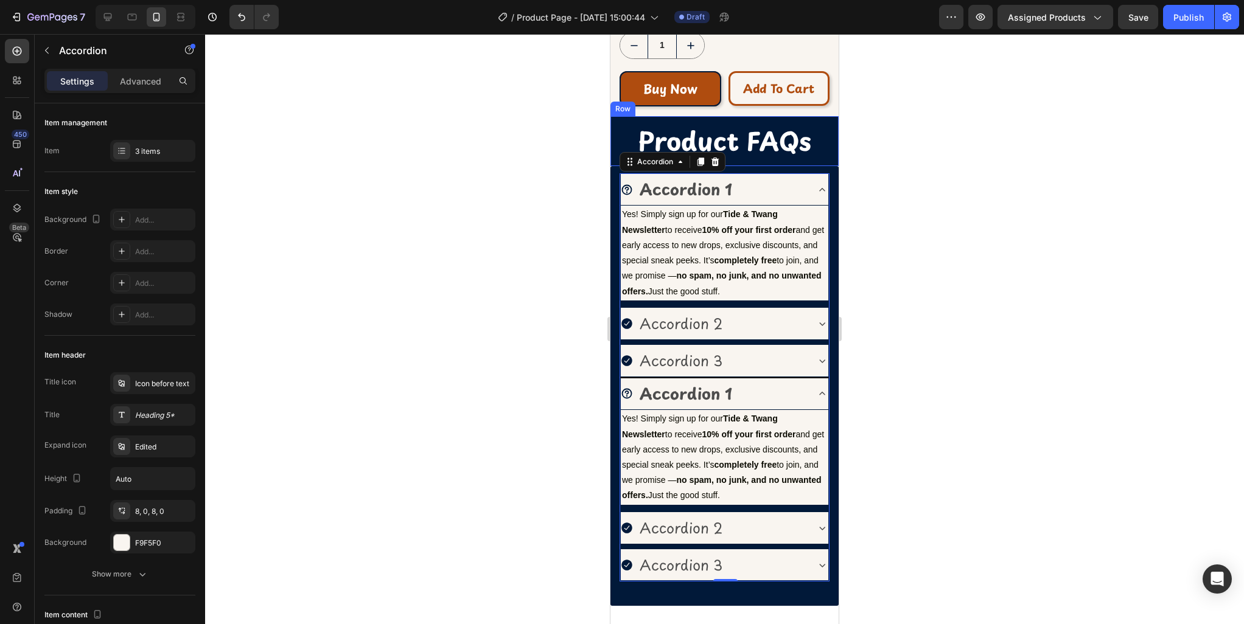
click at [814, 122] on div "Product FAQs Heading Row" at bounding box center [724, 140] width 228 height 49
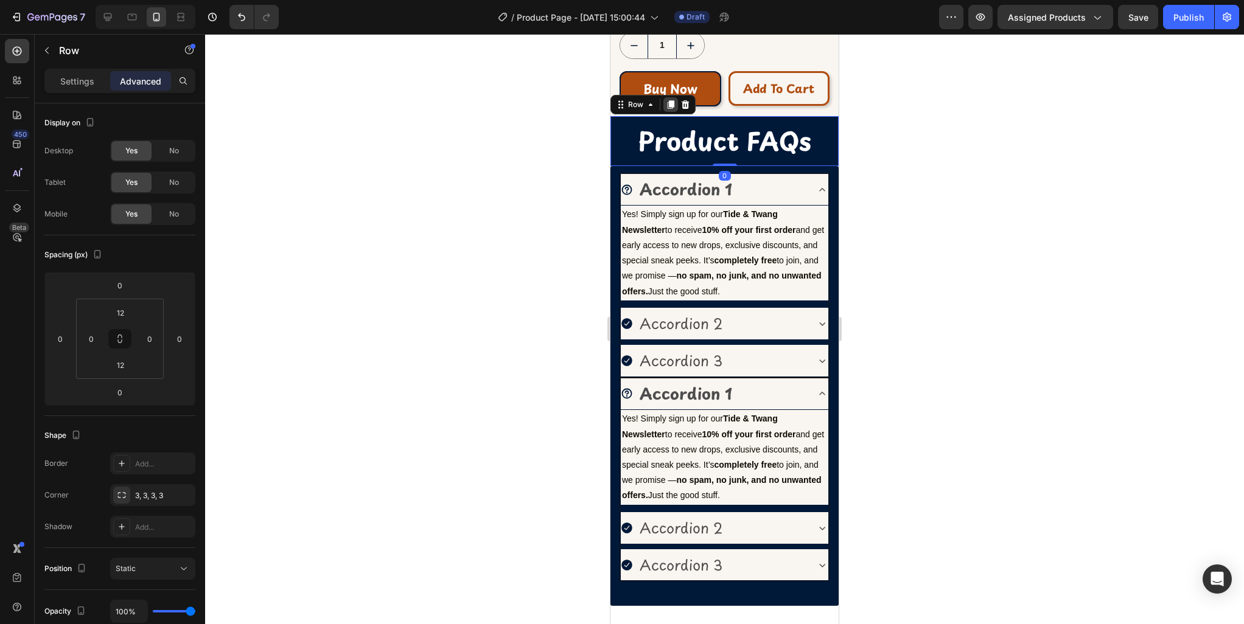
click at [668, 110] on div at bounding box center [670, 104] width 15 height 15
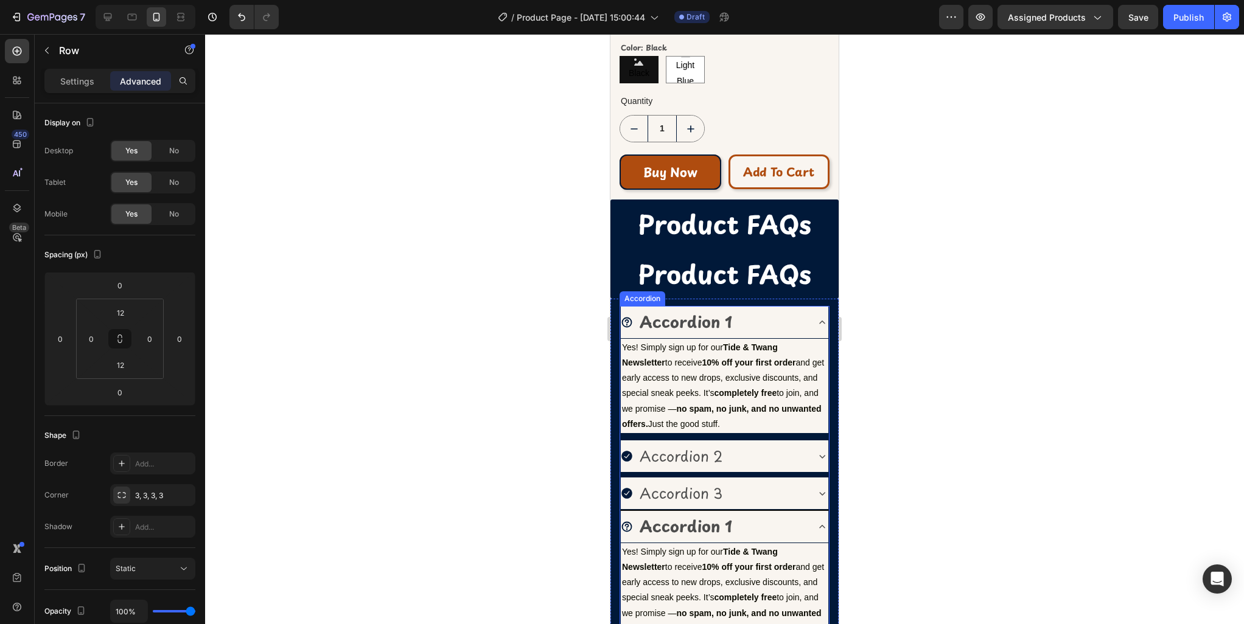
scroll to position [484, 0]
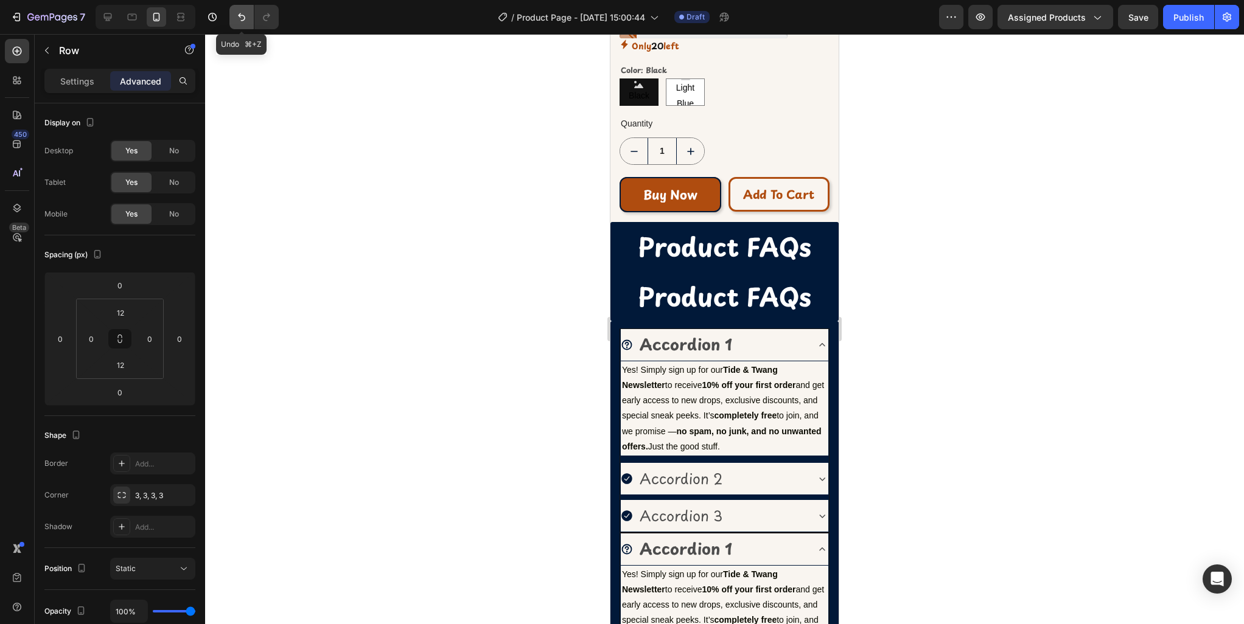
click at [242, 26] on button "Undo/Redo" at bounding box center [241, 17] width 24 height 24
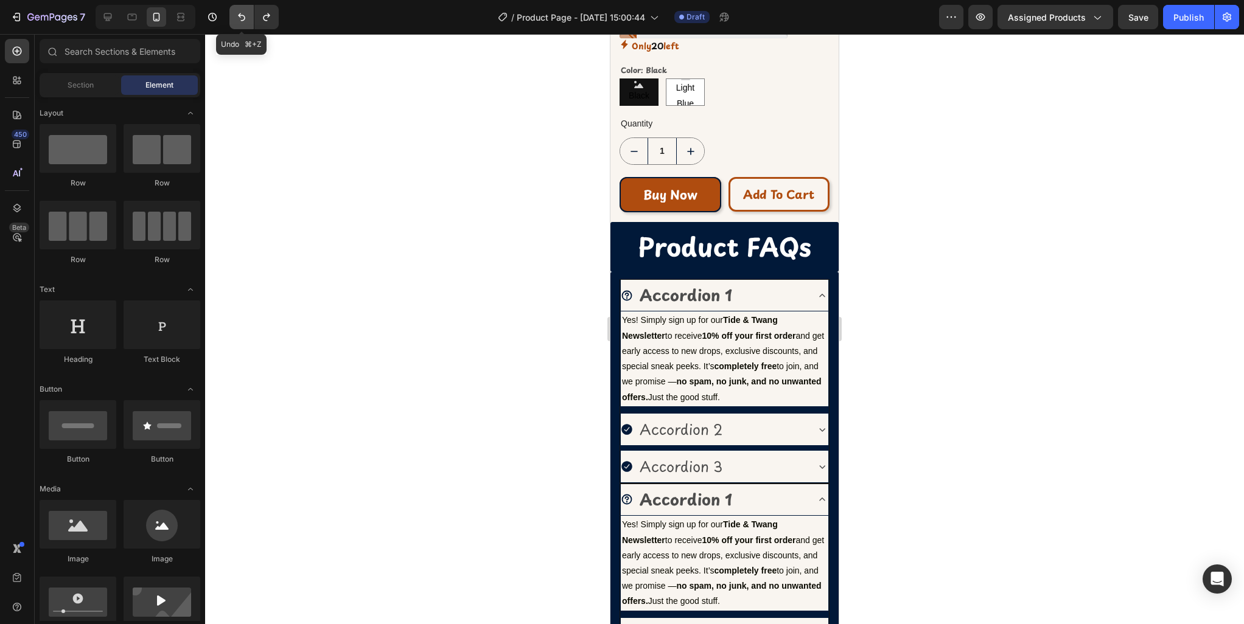
click at [242, 26] on button "Undo/Redo" at bounding box center [241, 17] width 24 height 24
click at [243, 19] on icon "Undo/Redo" at bounding box center [242, 17] width 12 height 12
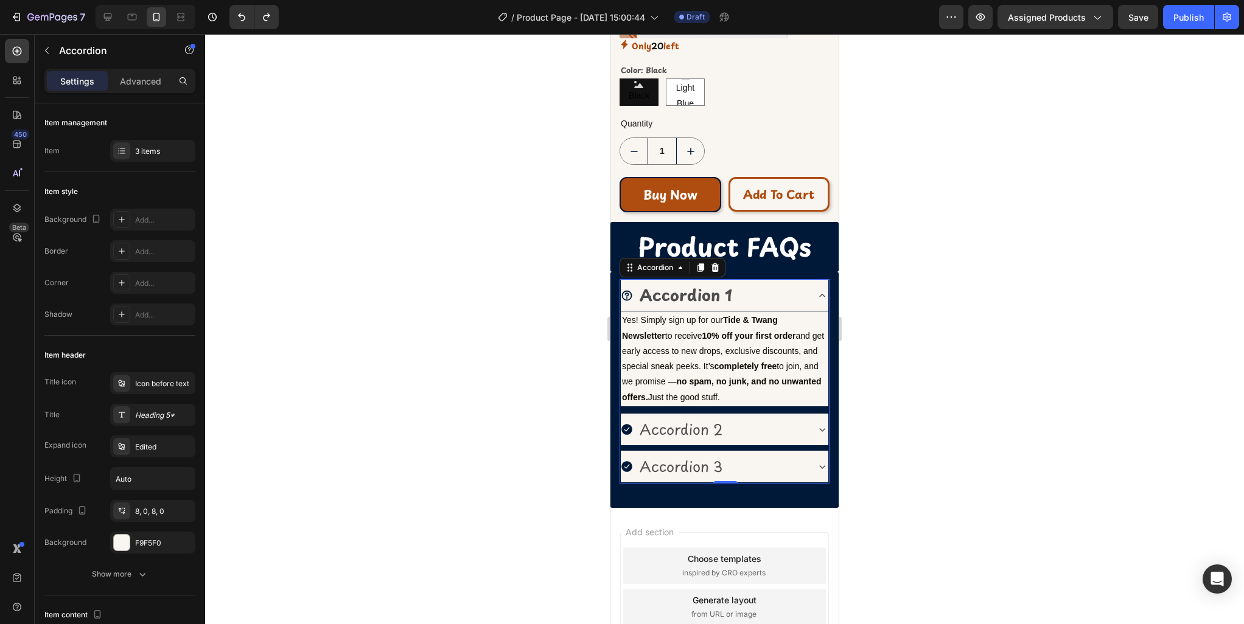
click at [755, 424] on div "Accordion 2" at bounding box center [714, 430] width 186 height 22
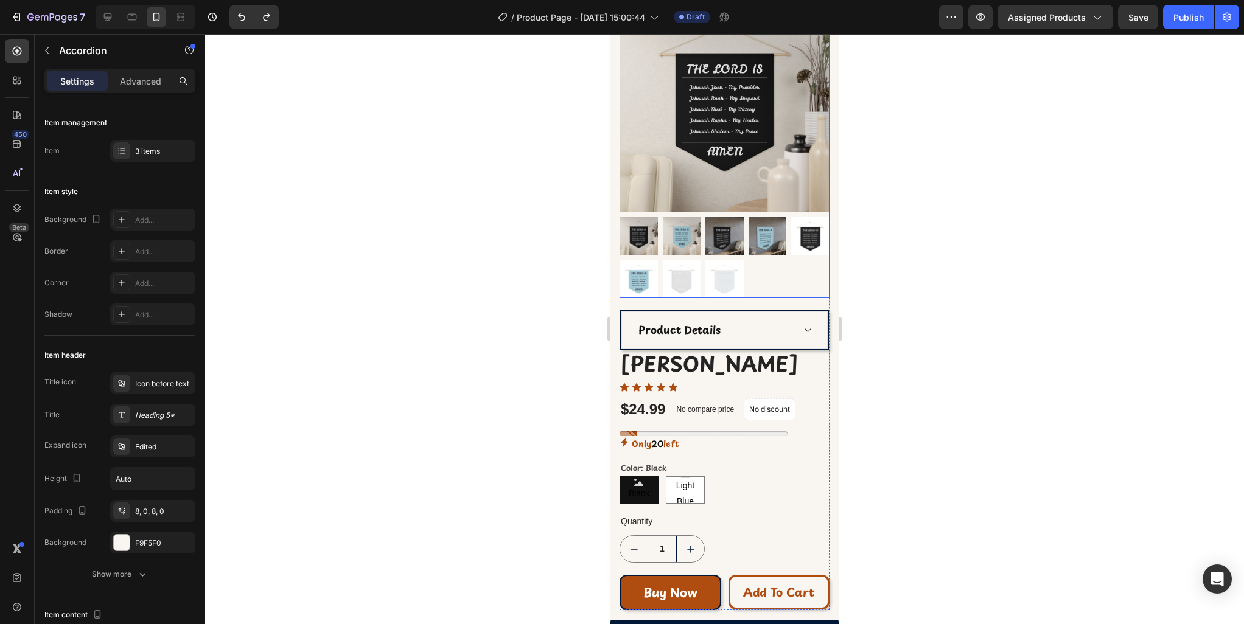
scroll to position [0, 0]
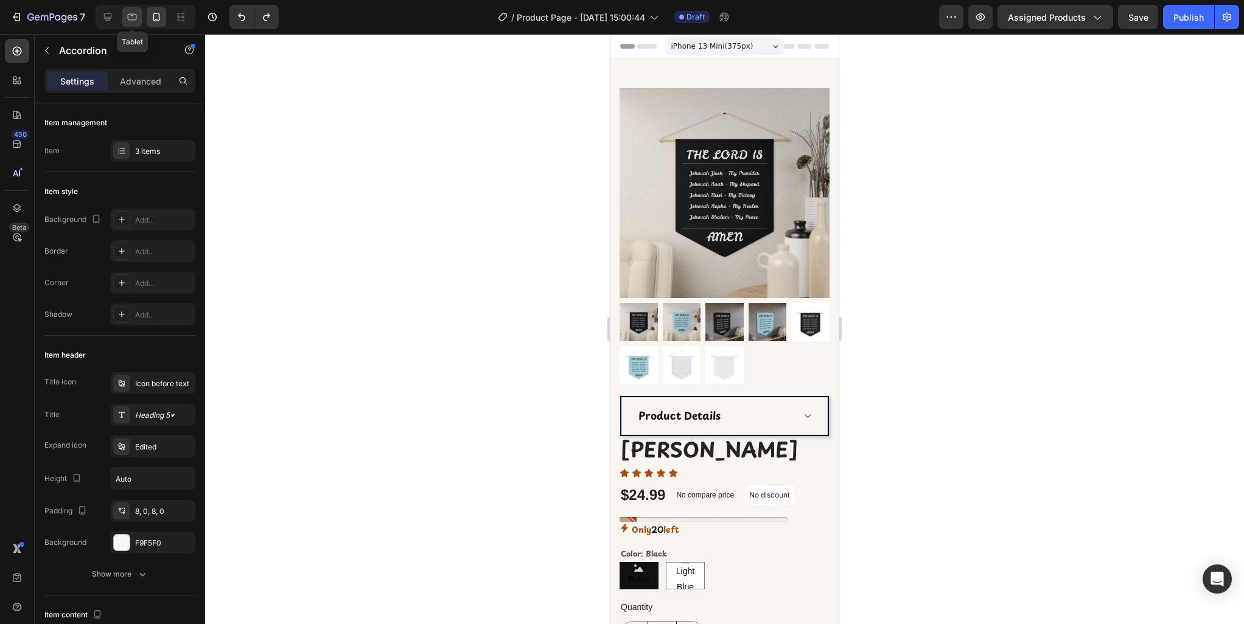
click at [131, 23] on div at bounding box center [131, 16] width 19 height 19
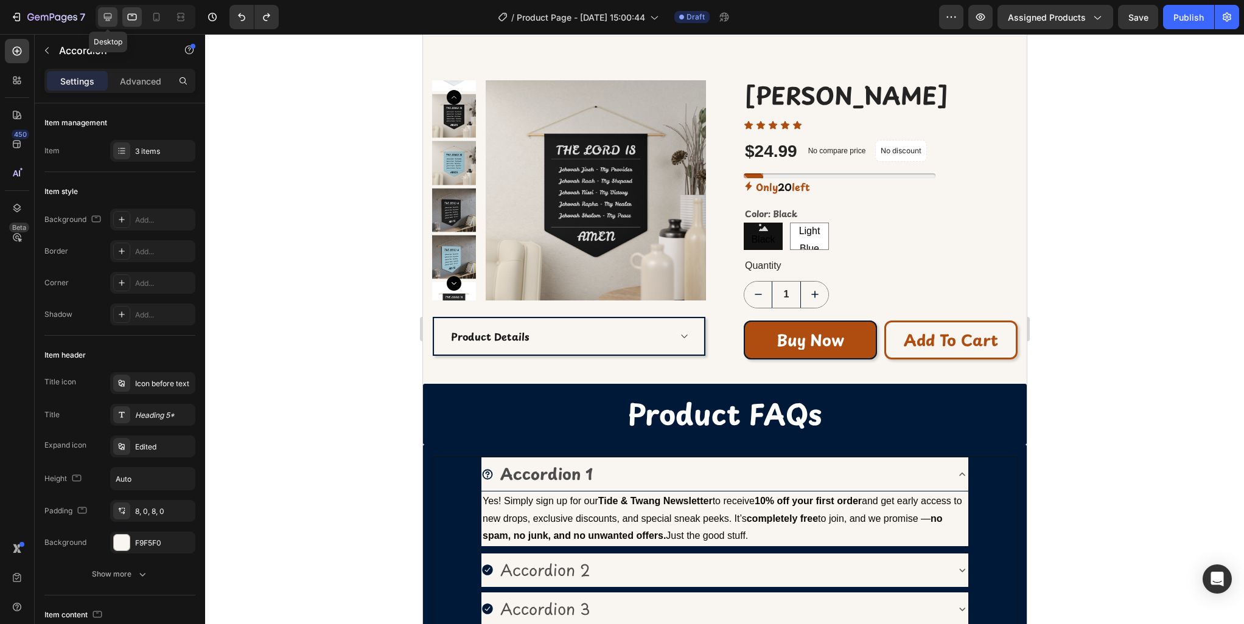
click at [113, 21] on icon at bounding box center [108, 17] width 12 height 12
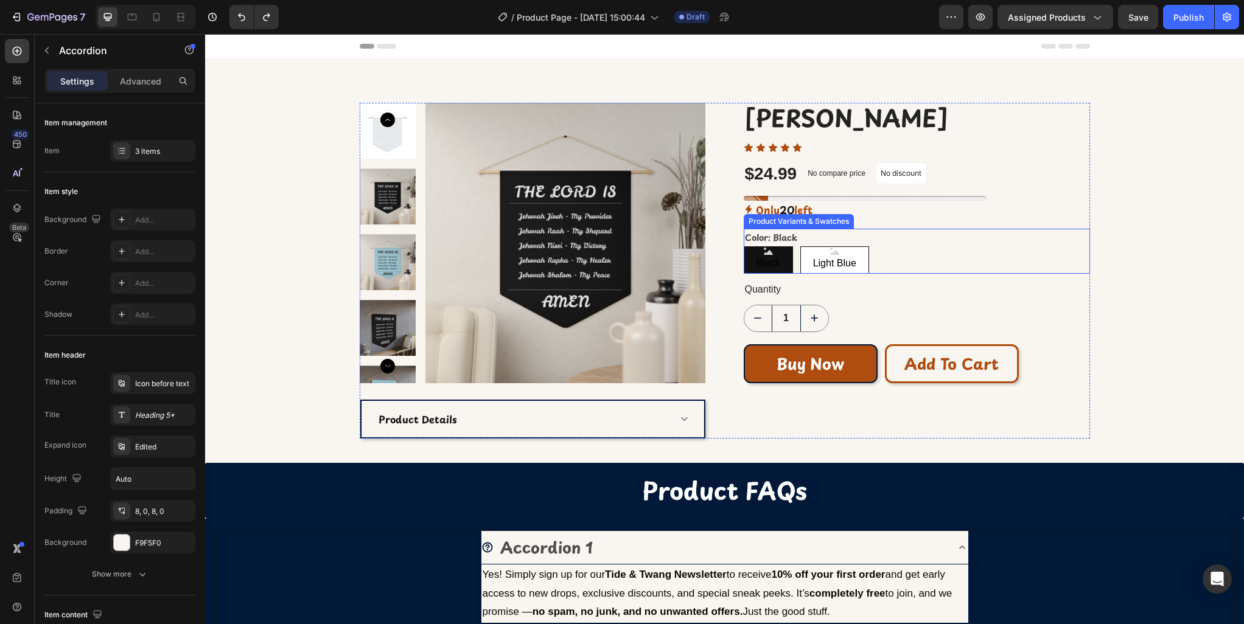
click at [822, 267] on span "Light Blue" at bounding box center [835, 264] width 48 height 18
click at [800, 246] on input "Light Blue Light Blue Light Blue" at bounding box center [800, 246] width 1 height 1
radio input "true"
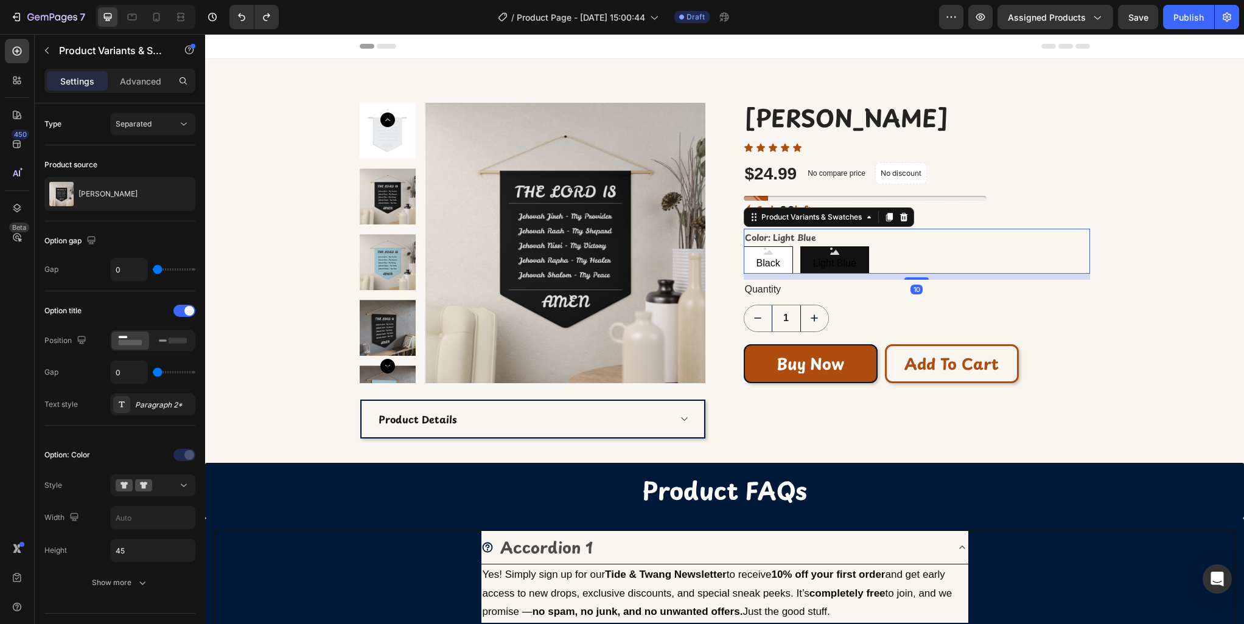
click at [758, 259] on span "Black" at bounding box center [768, 264] width 29 height 18
click at [744, 246] on input "Black Black Black" at bounding box center [743, 246] width 1 height 1
radio input "true"
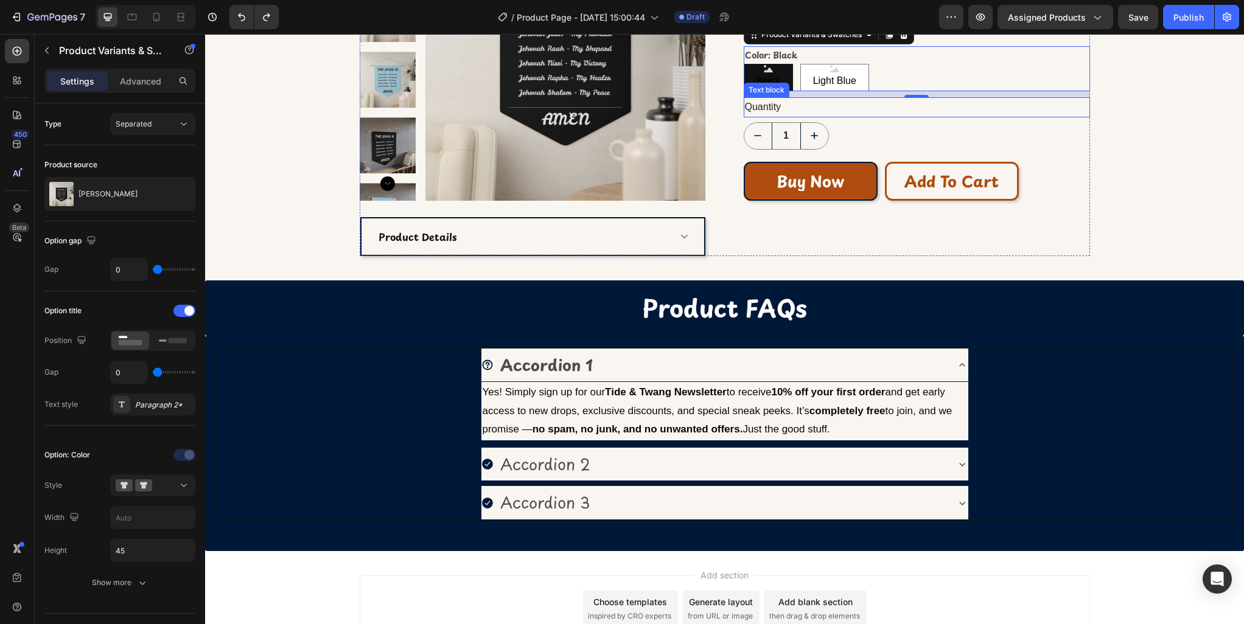
scroll to position [180, 0]
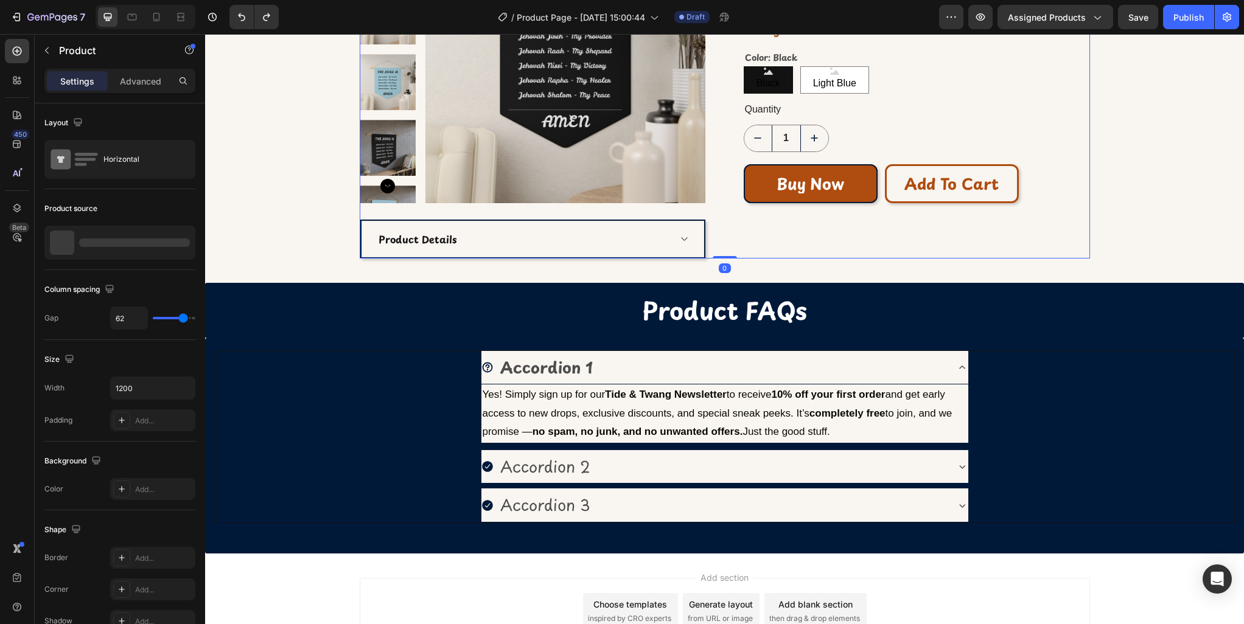
click at [881, 229] on div "Jehovah Pennant (P) Title Icon Icon Icon Icon Icon Icon List $24.99 (P) Price (…" at bounding box center [917, 91] width 346 height 336
click at [876, 211] on div "Jehovah Pennant (P) Title Icon Icon Icon Icon Icon Icon List $24.99 (P) Price (…" at bounding box center [917, 91] width 346 height 336
drag, startPoint x: 156, startPoint y: 18, endPoint x: 172, endPoint y: 27, distance: 18.6
click at [156, 18] on icon at bounding box center [156, 17] width 12 height 12
type input "100%"
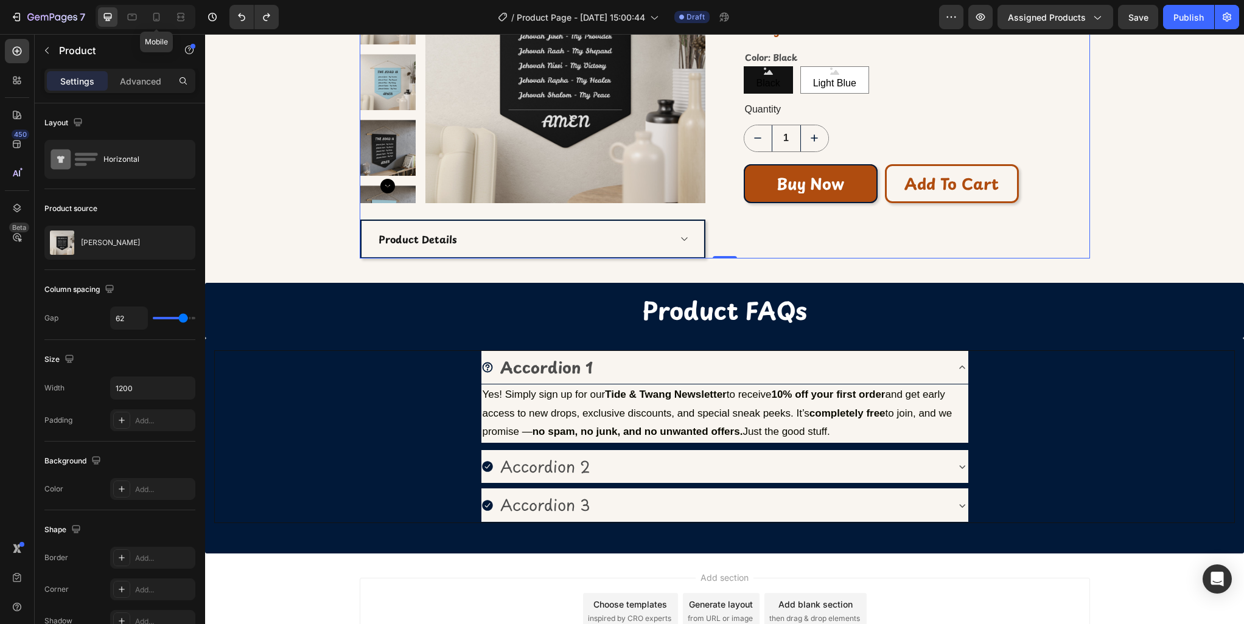
type input "0"
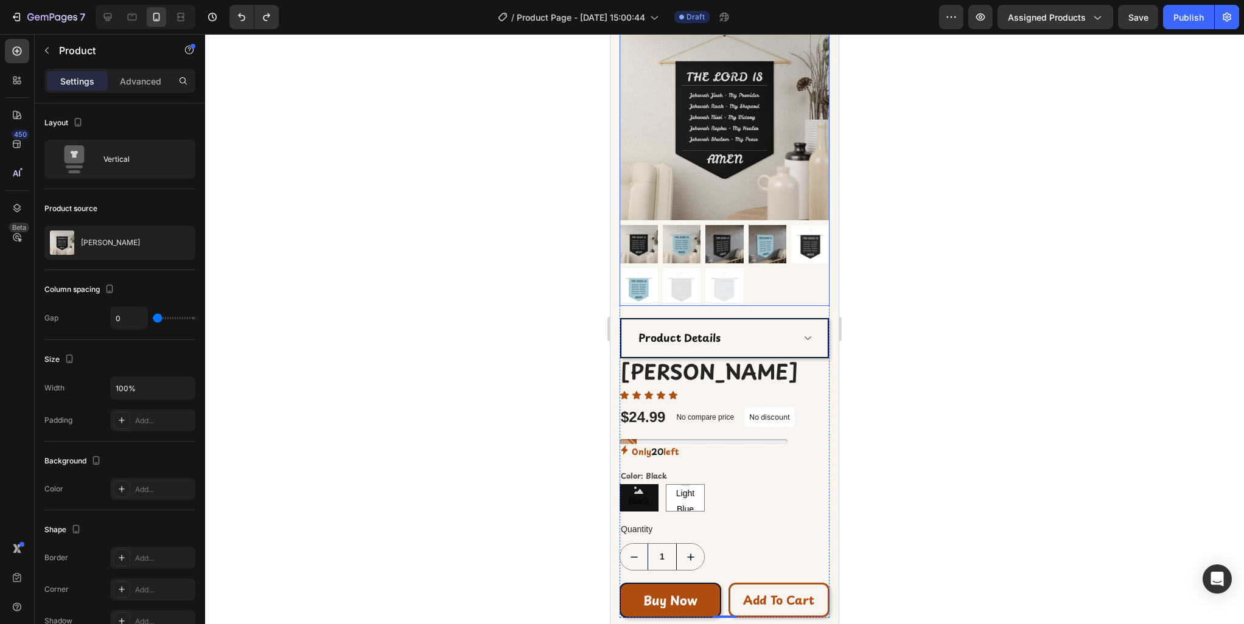
scroll to position [85, 0]
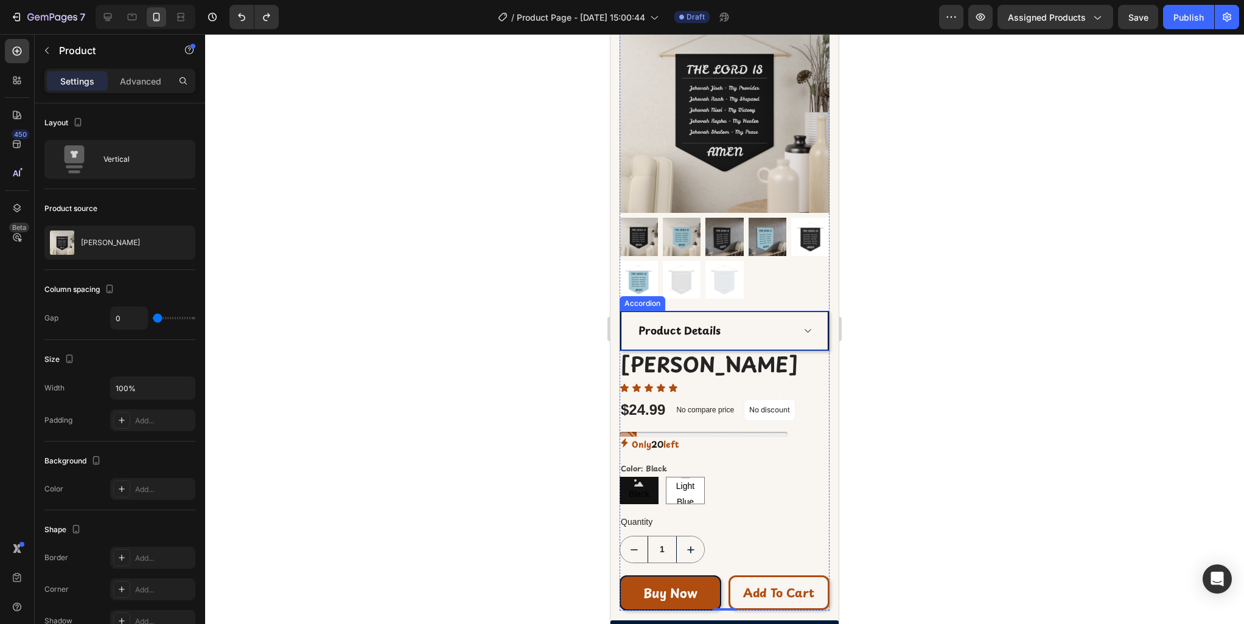
click at [804, 330] on icon at bounding box center [807, 331] width 9 height 10
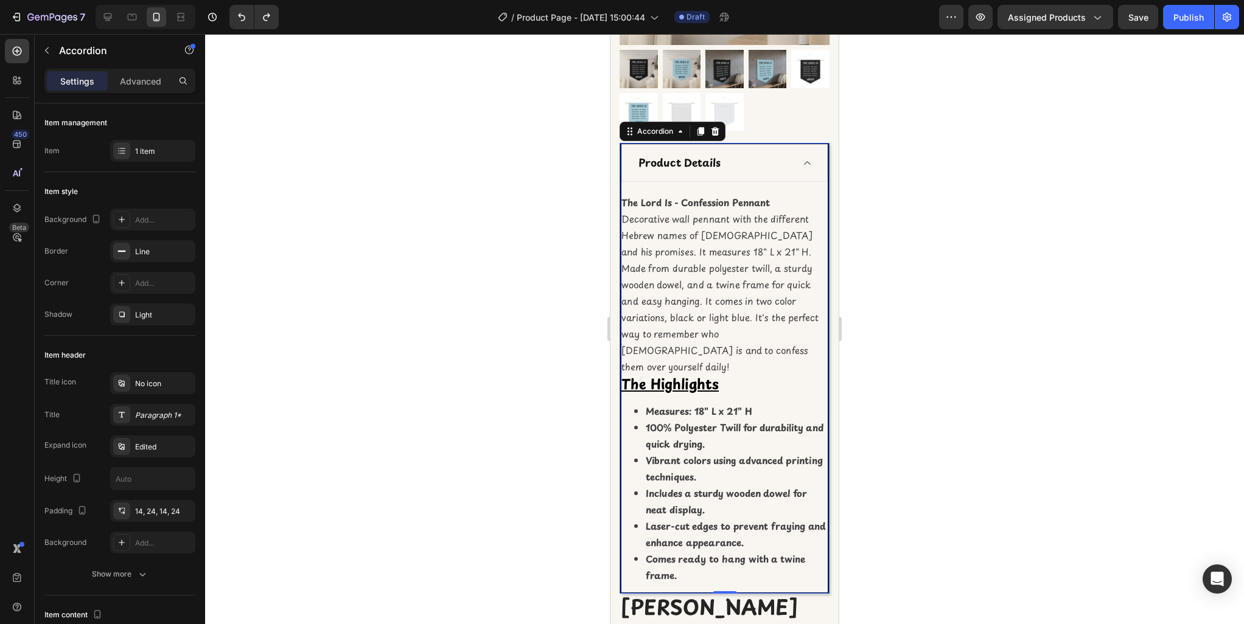
scroll to position [253, 0]
click at [808, 160] on icon at bounding box center [807, 164] width 9 height 10
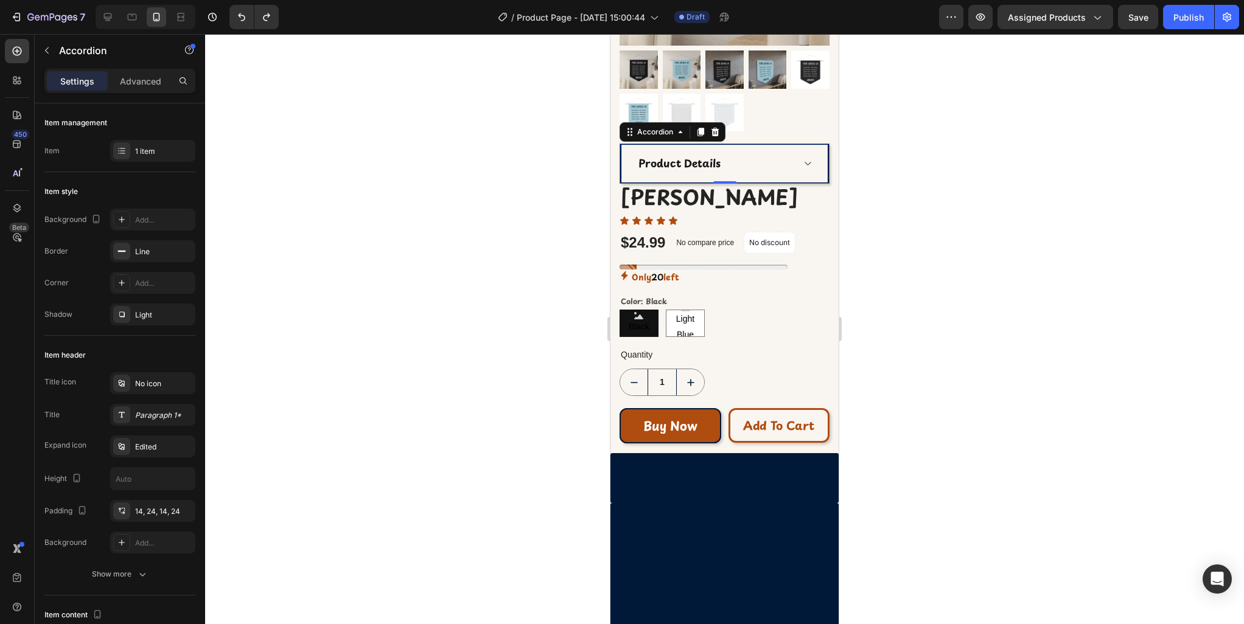
click at [969, 326] on div at bounding box center [724, 329] width 1039 height 590
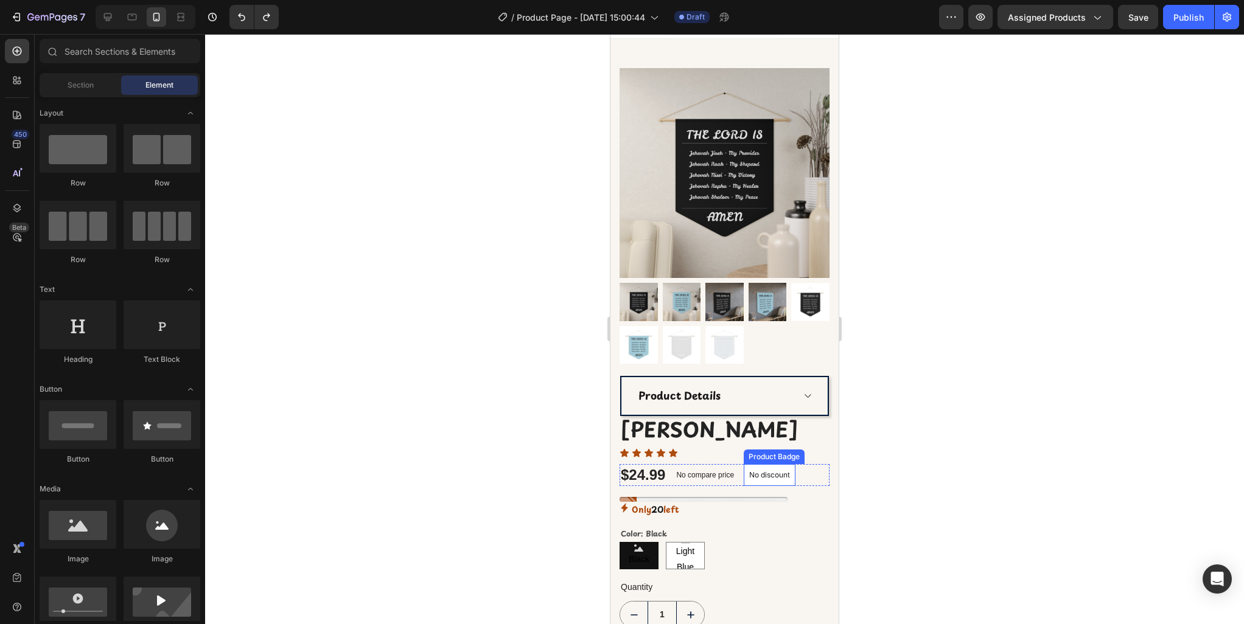
scroll to position [0, 0]
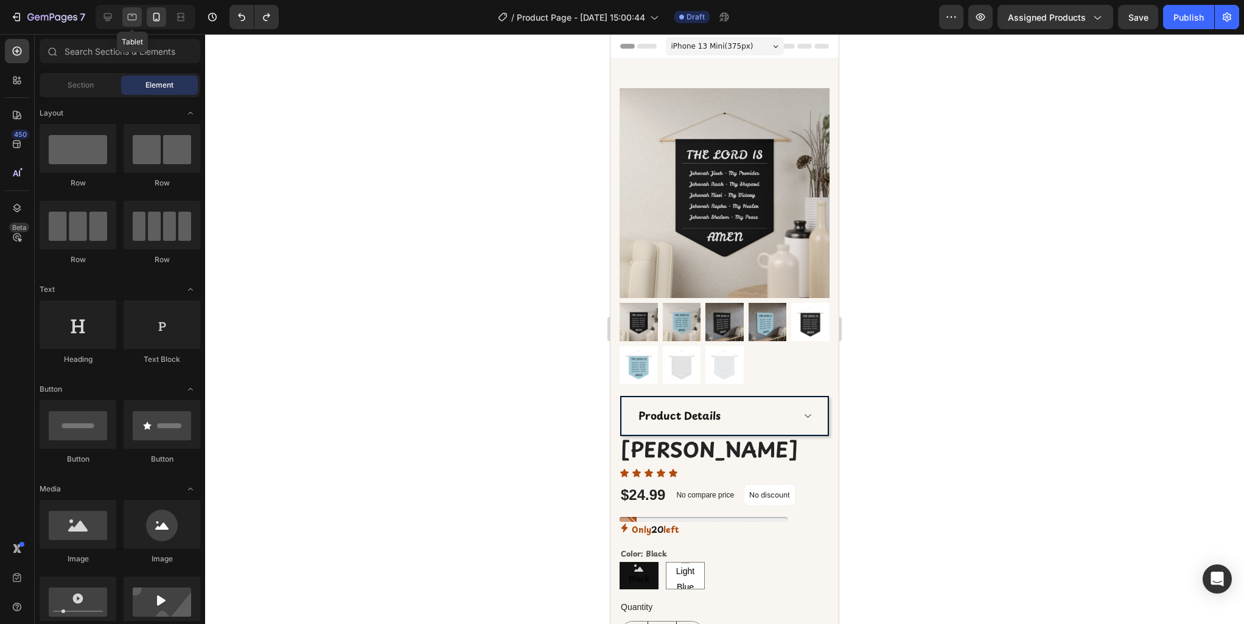
drag, startPoint x: 128, startPoint y: 19, endPoint x: 140, endPoint y: 20, distance: 12.2
click at [128, 19] on icon at bounding box center [132, 17] width 12 height 12
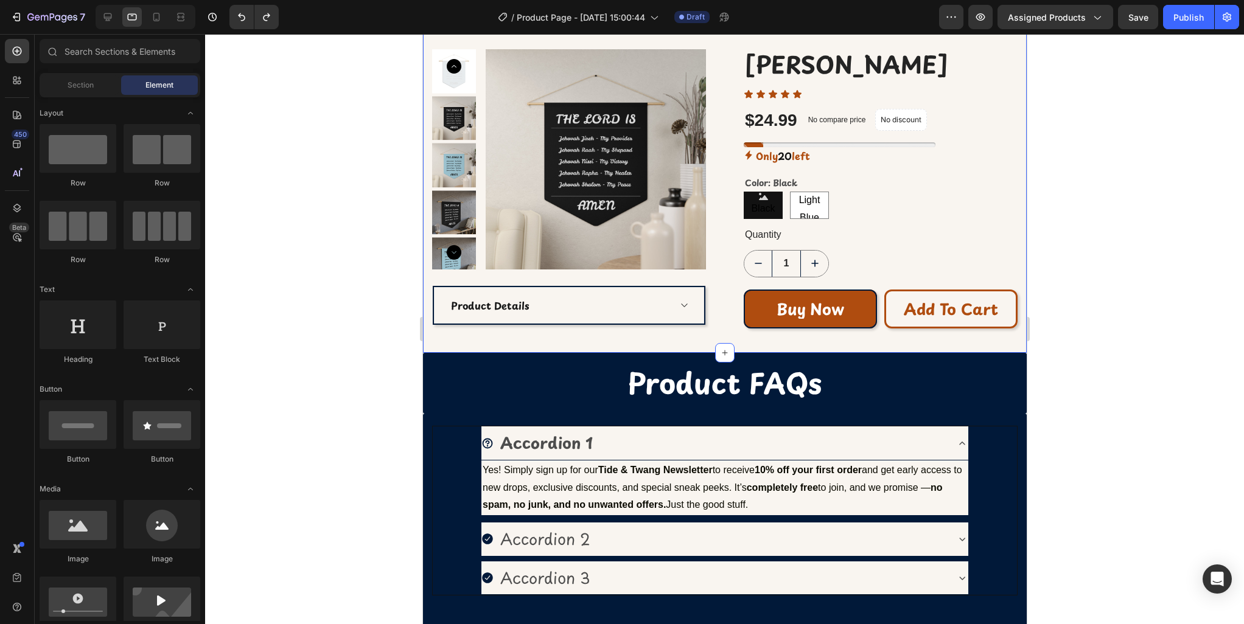
scroll to position [54, 0]
drag, startPoint x: 158, startPoint y: 20, endPoint x: 199, endPoint y: 35, distance: 43.9
click at [158, 20] on icon at bounding box center [156, 17] width 12 height 12
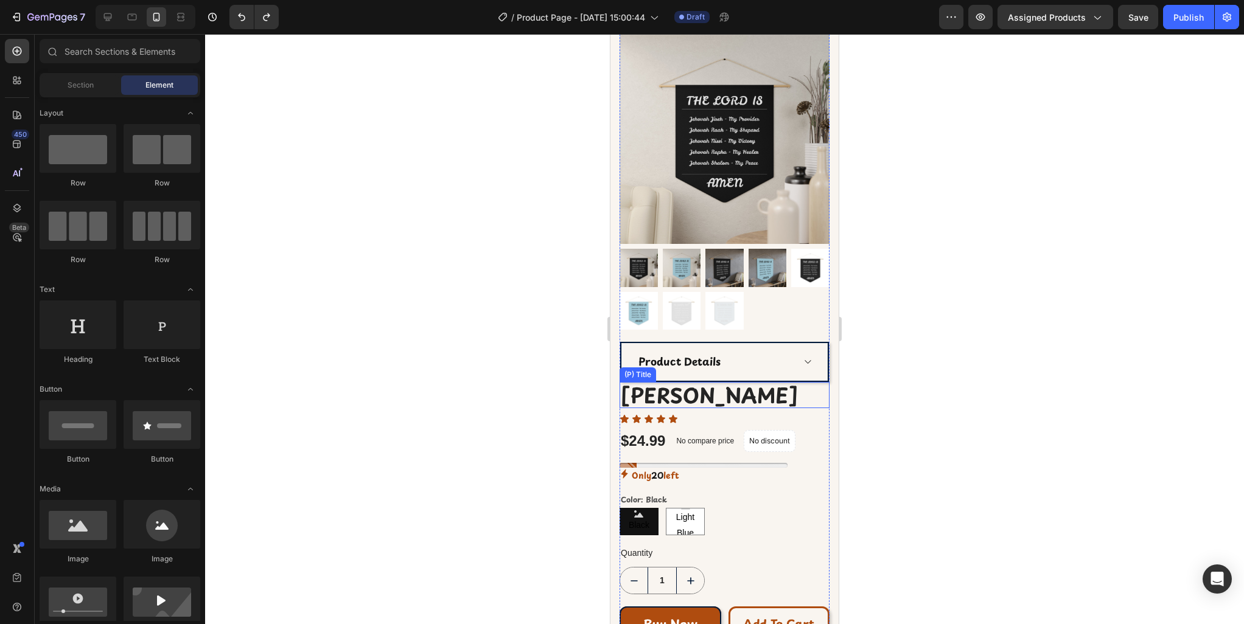
click at [739, 394] on h2 "[PERSON_NAME]" at bounding box center [725, 395] width 210 height 27
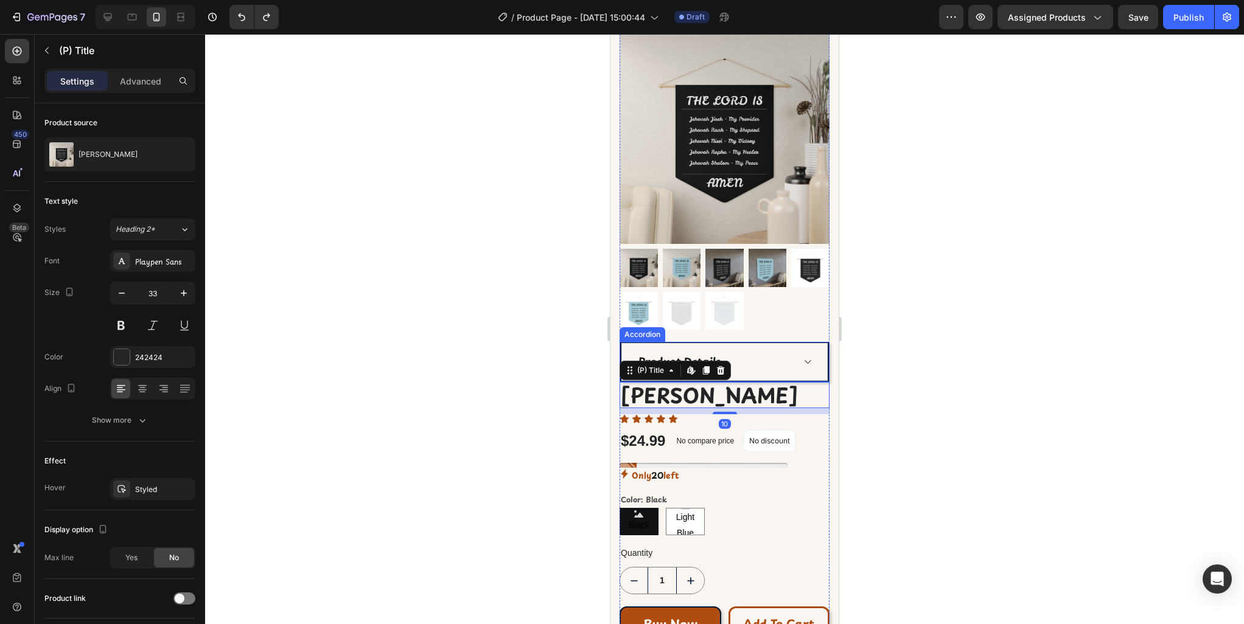
click at [748, 375] on div "Product Details" at bounding box center [724, 362] width 206 height 38
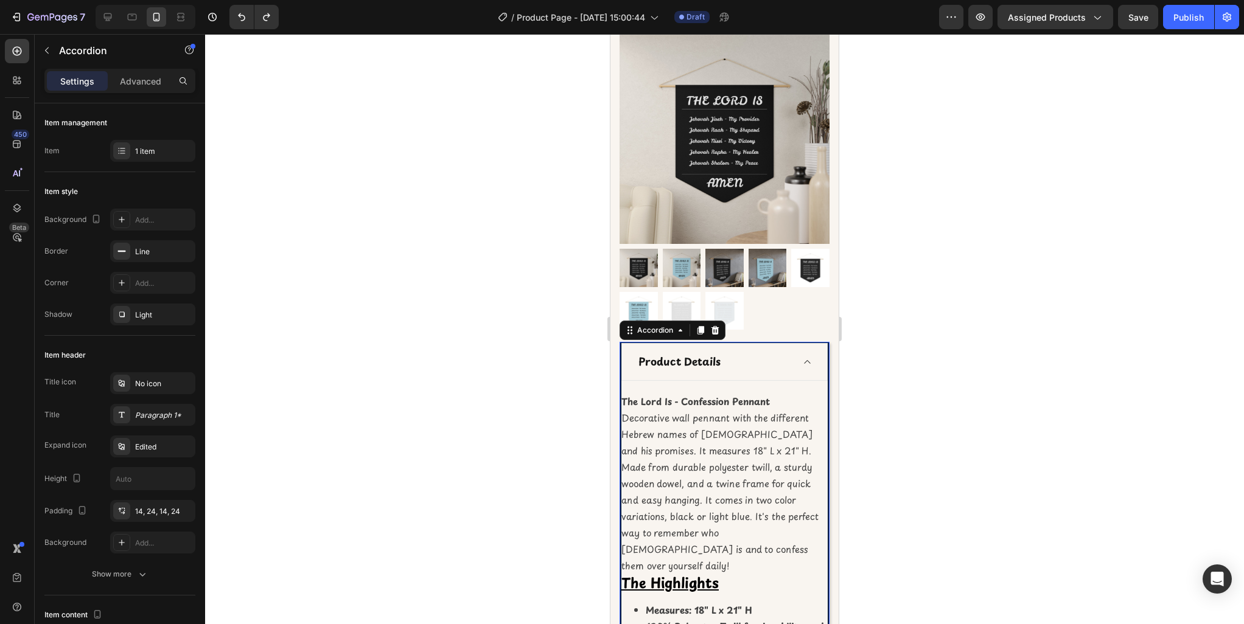
click at [797, 355] on div "Product Details" at bounding box center [724, 362] width 206 height 38
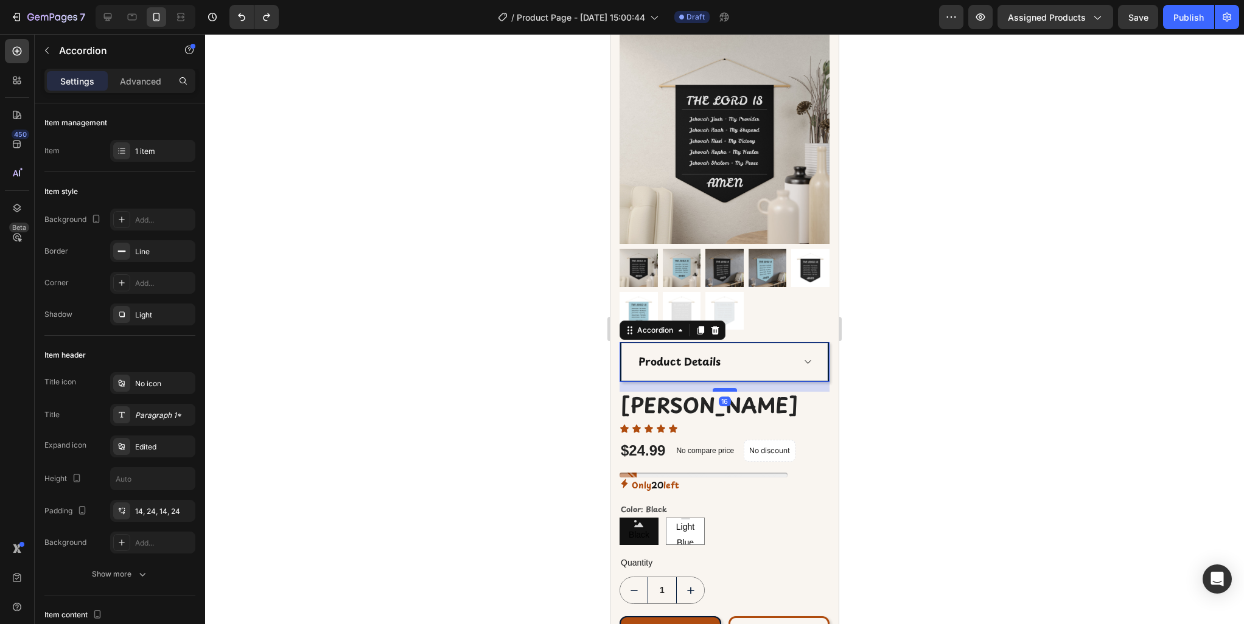
drag, startPoint x: 723, startPoint y: 377, endPoint x: 725, endPoint y: 389, distance: 11.7
click at [725, 389] on div at bounding box center [725, 390] width 24 height 4
type input "100%"
type input "100"
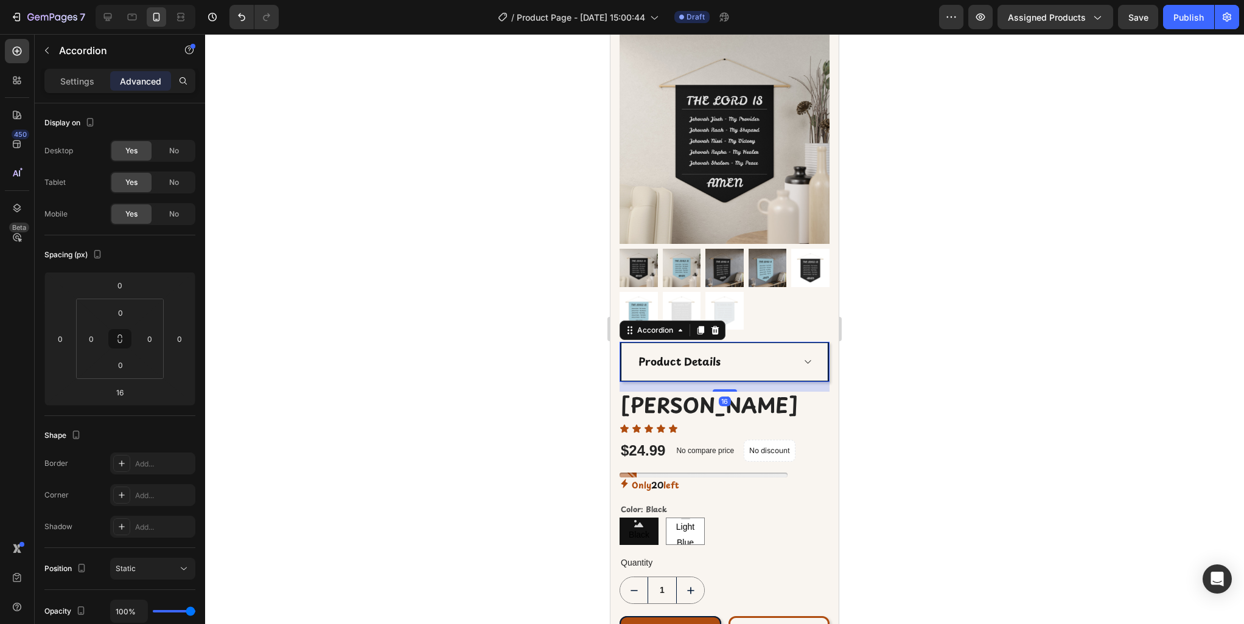
click at [961, 432] on div at bounding box center [724, 329] width 1039 height 590
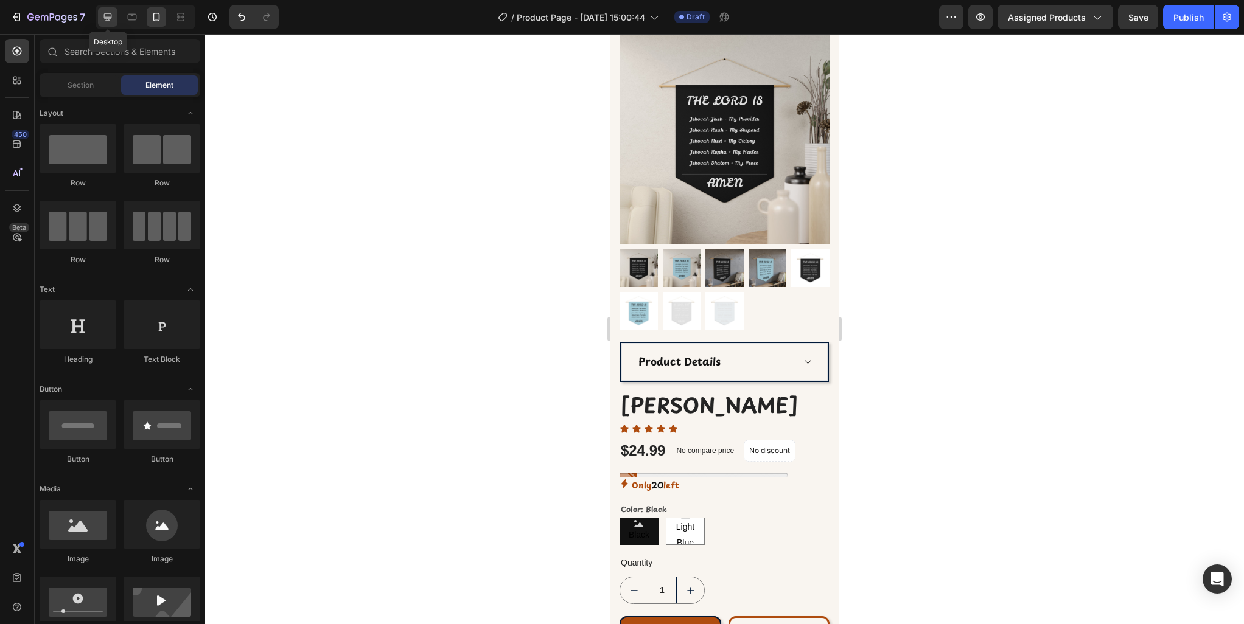
drag, startPoint x: 113, startPoint y: 22, endPoint x: 21, endPoint y: 15, distance: 92.2
click at [113, 22] on icon at bounding box center [108, 17] width 12 height 12
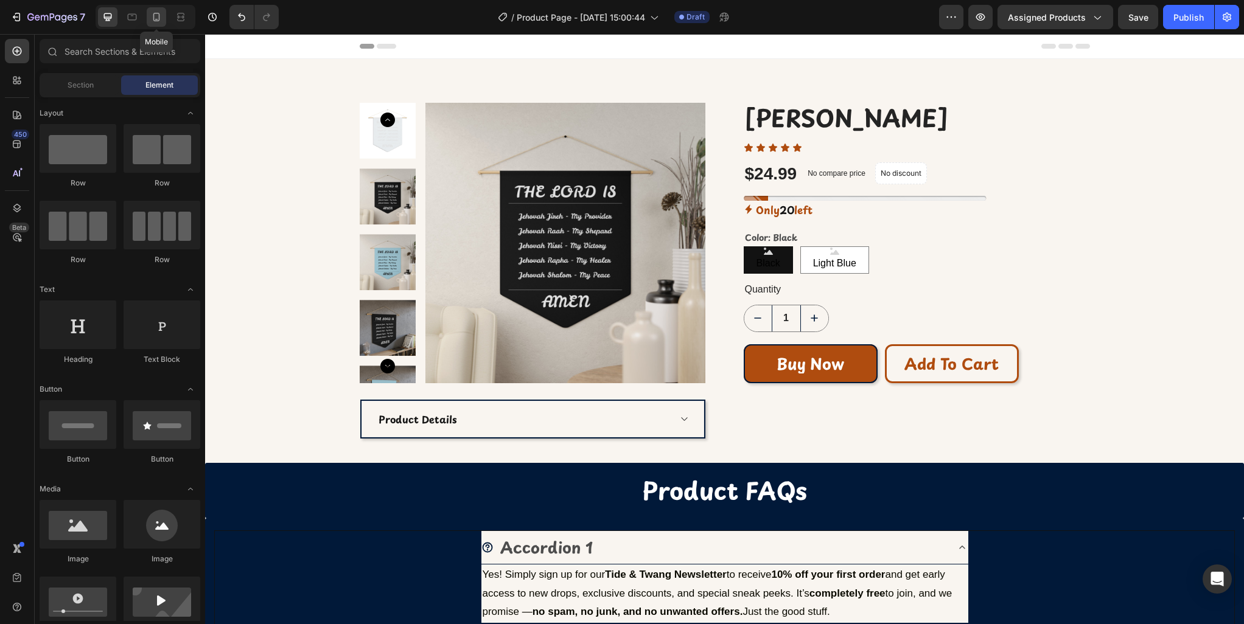
click at [156, 21] on icon at bounding box center [156, 17] width 7 height 9
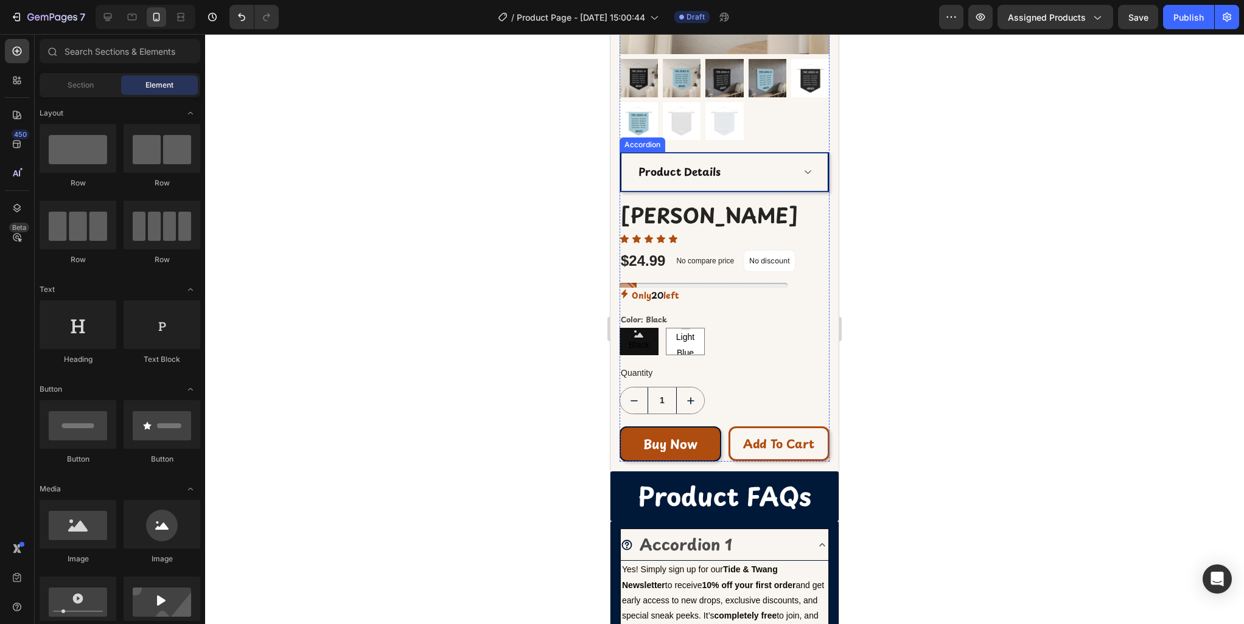
scroll to position [242, 0]
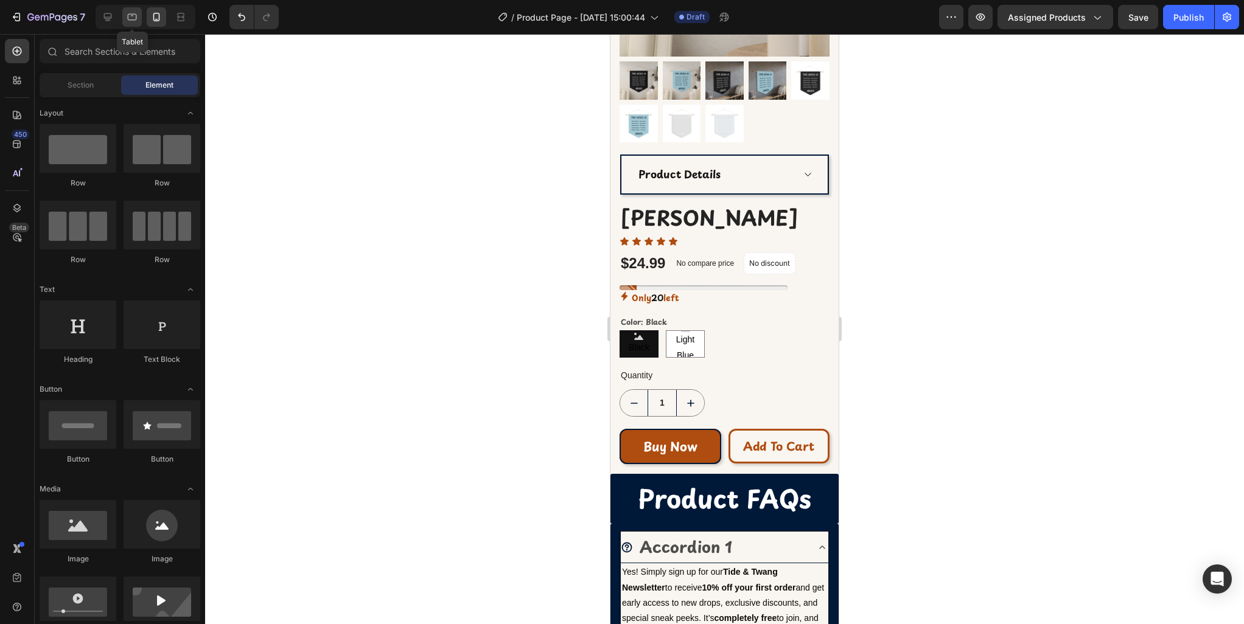
click at [131, 19] on icon at bounding box center [132, 17] width 9 height 7
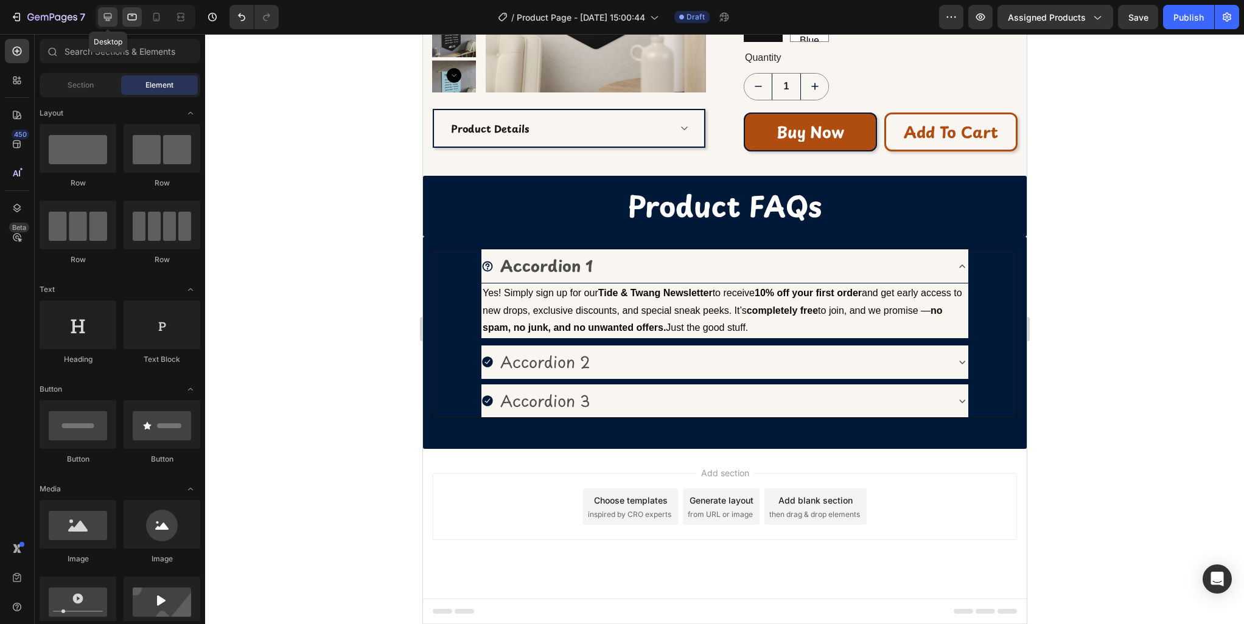
click at [100, 20] on div at bounding box center [107, 16] width 19 height 19
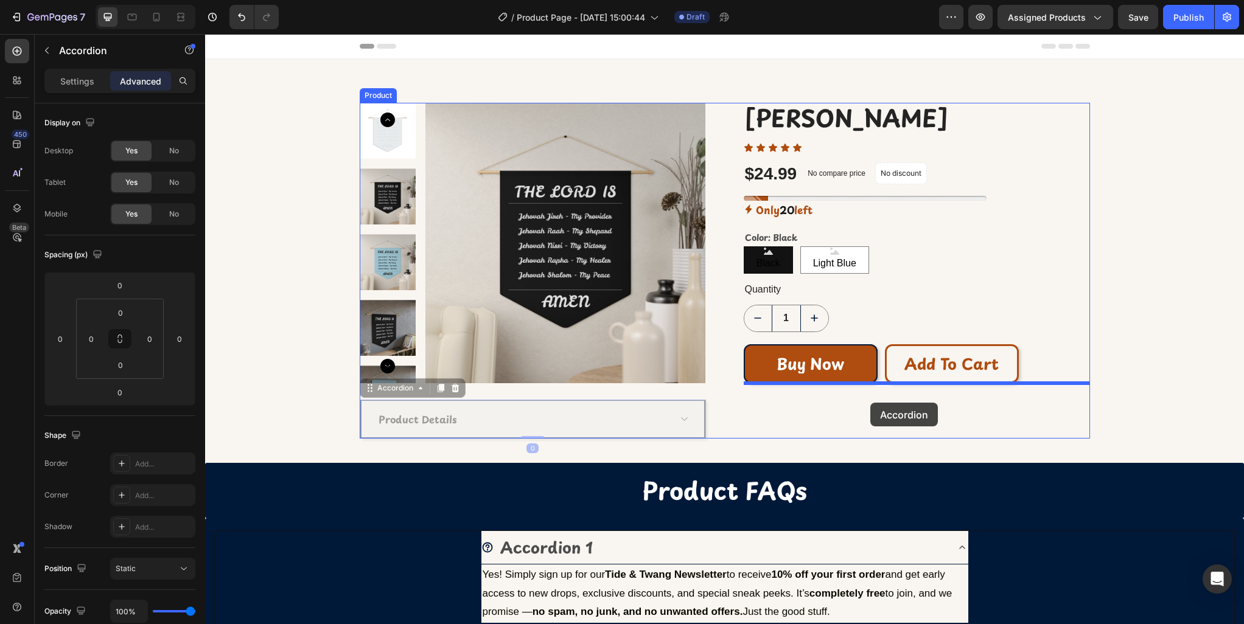
drag, startPoint x: 655, startPoint y: 417, endPoint x: 870, endPoint y: 403, distance: 214.7
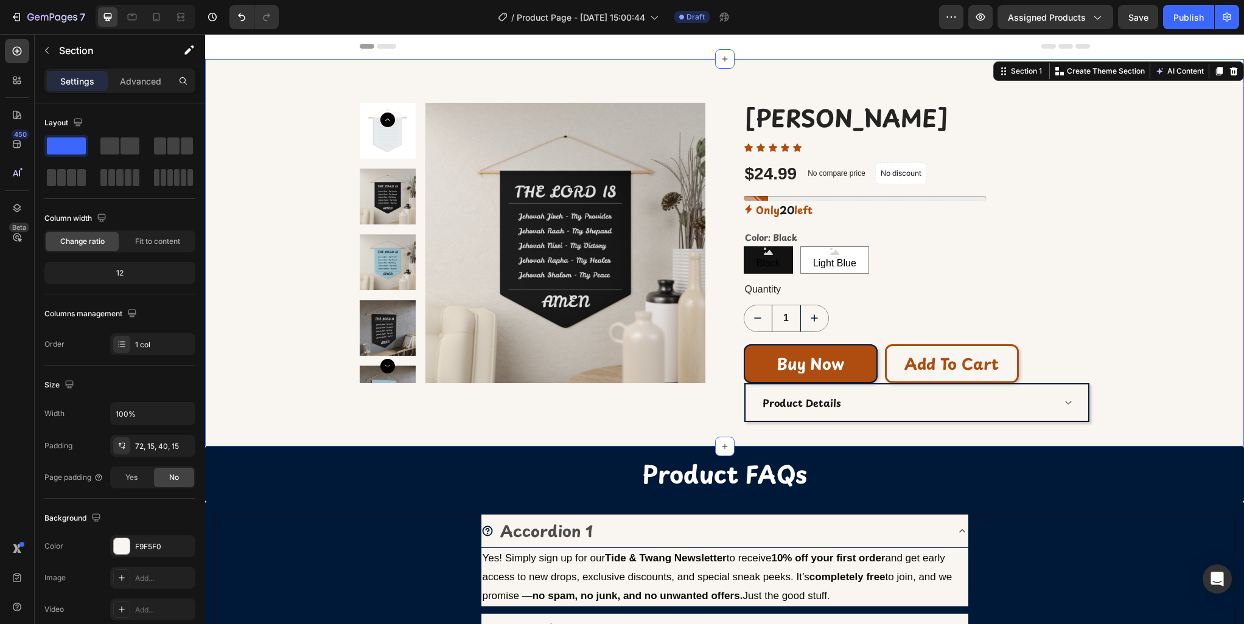
click at [1134, 367] on div "Product Images Jehovah Pennant (P) Title Icon Icon Icon Icon Icon Icon List $24…" at bounding box center [724, 262] width 1021 height 319
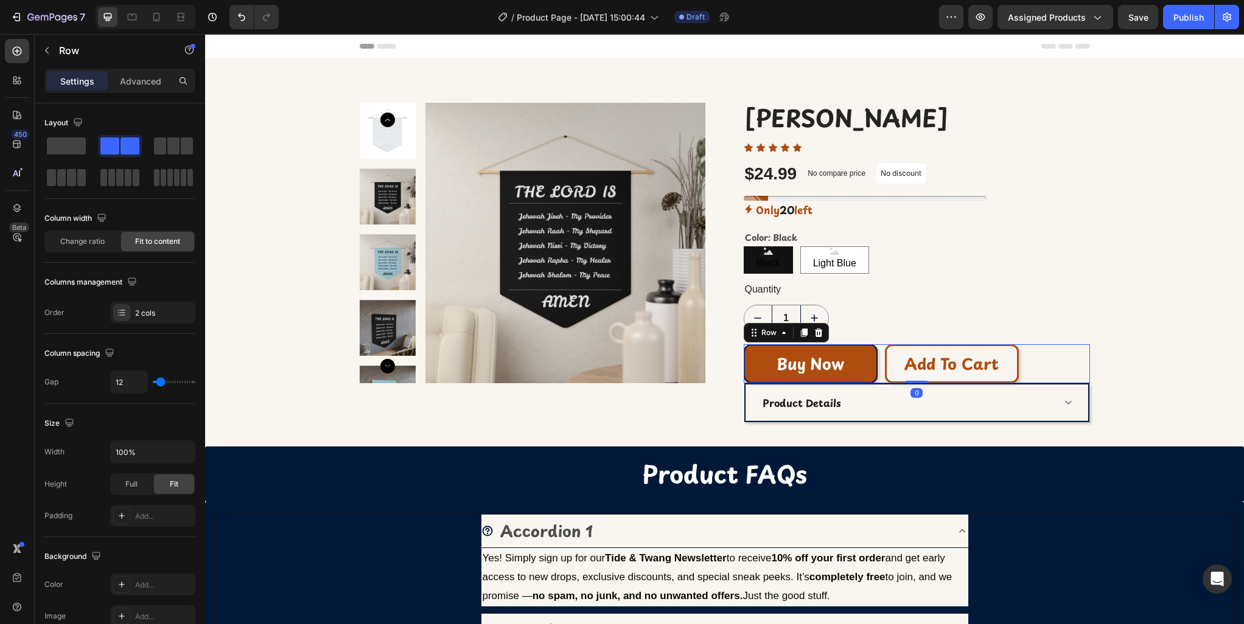
click at [884, 377] on div "Buy Now (P) Cart Button Add to cart (P) Cart Button Row 0" at bounding box center [917, 364] width 346 height 40
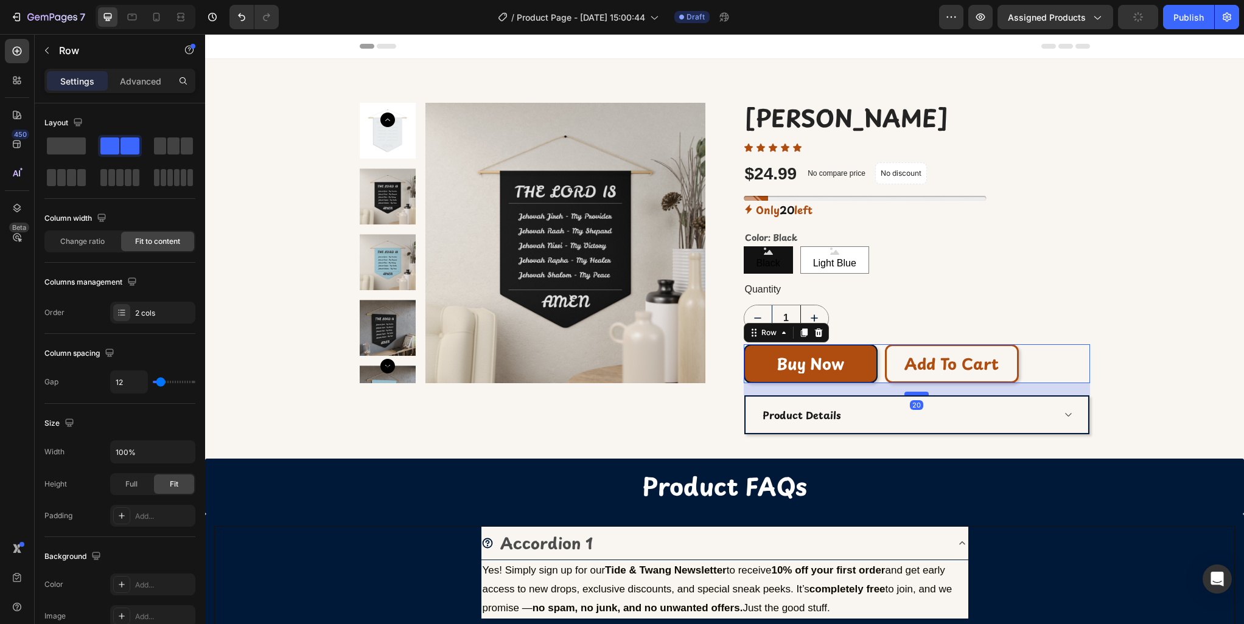
drag, startPoint x: 917, startPoint y: 383, endPoint x: 917, endPoint y: 395, distance: 12.2
click at [917, 395] on div at bounding box center [916, 394] width 24 height 4
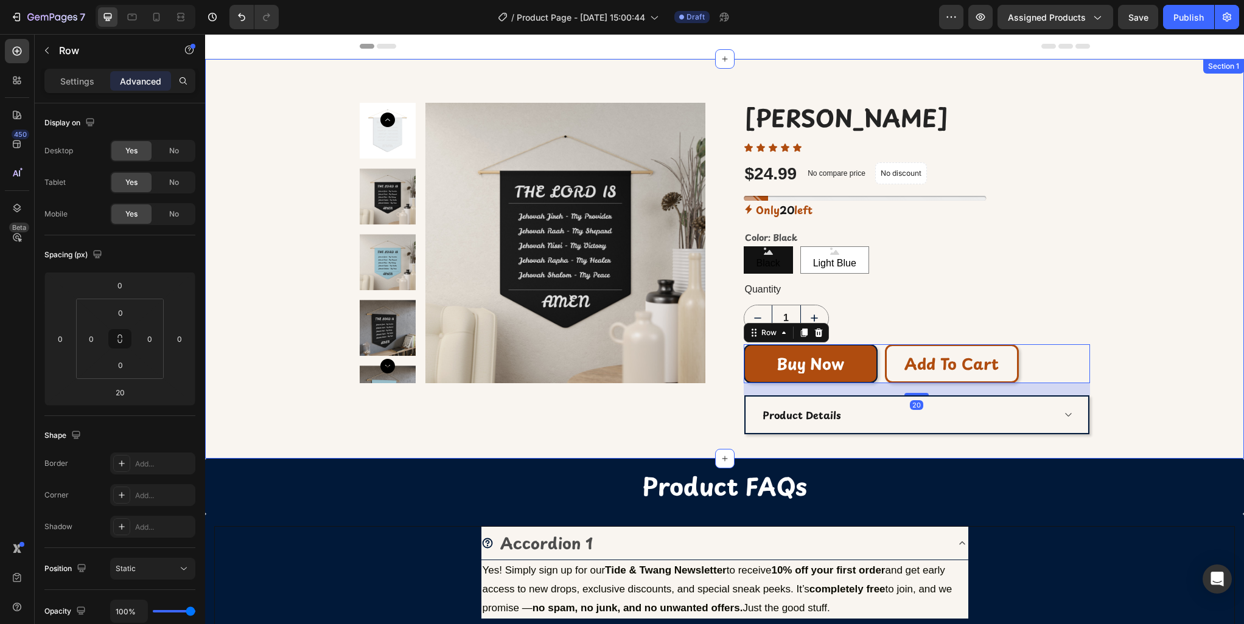
click at [1182, 408] on div "Product Images Jehovah Pennant (P) Title Icon Icon Icon Icon Icon Icon List $24…" at bounding box center [724, 269] width 1021 height 332
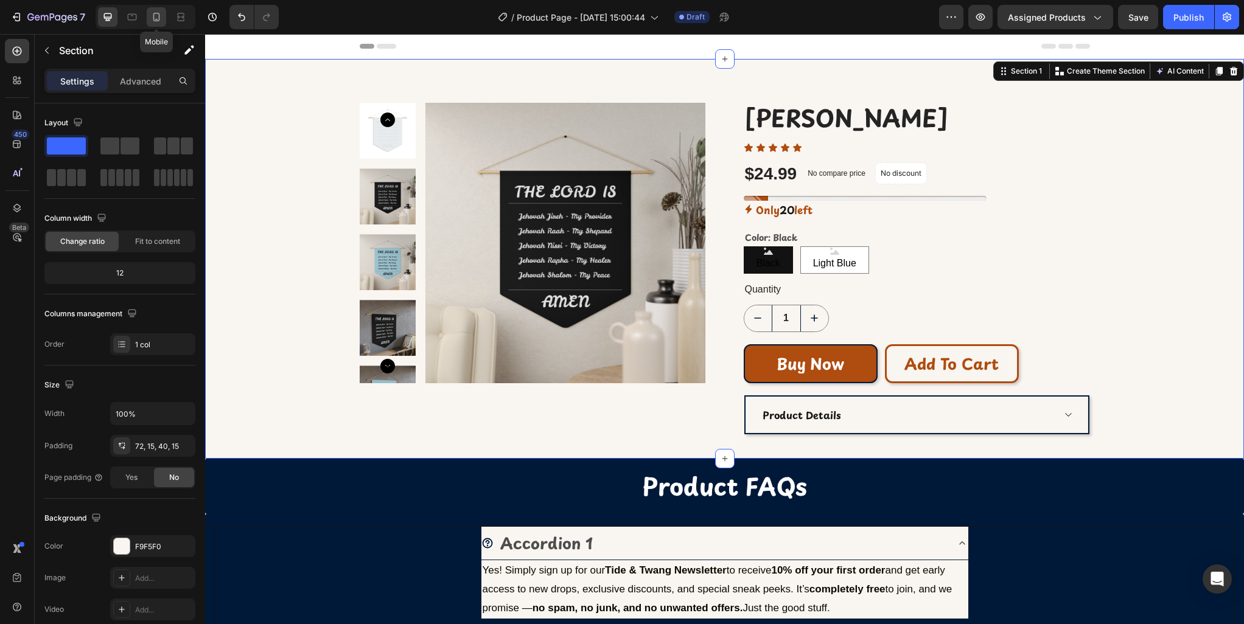
click at [154, 20] on icon at bounding box center [156, 17] width 7 height 9
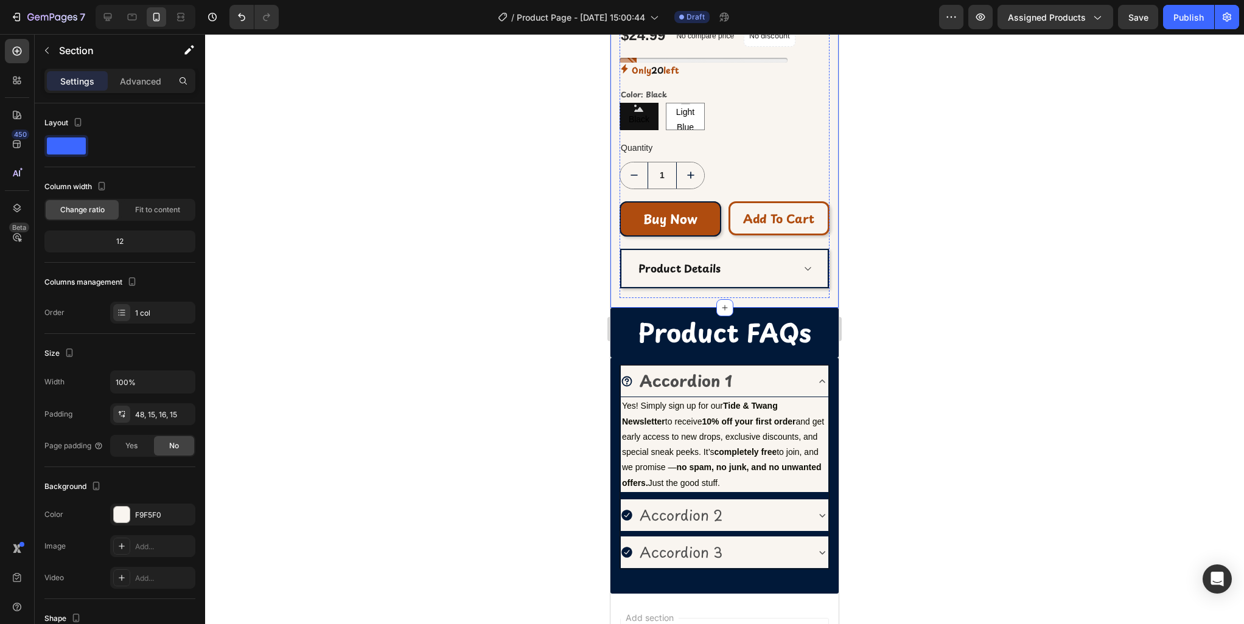
scroll to position [427, 0]
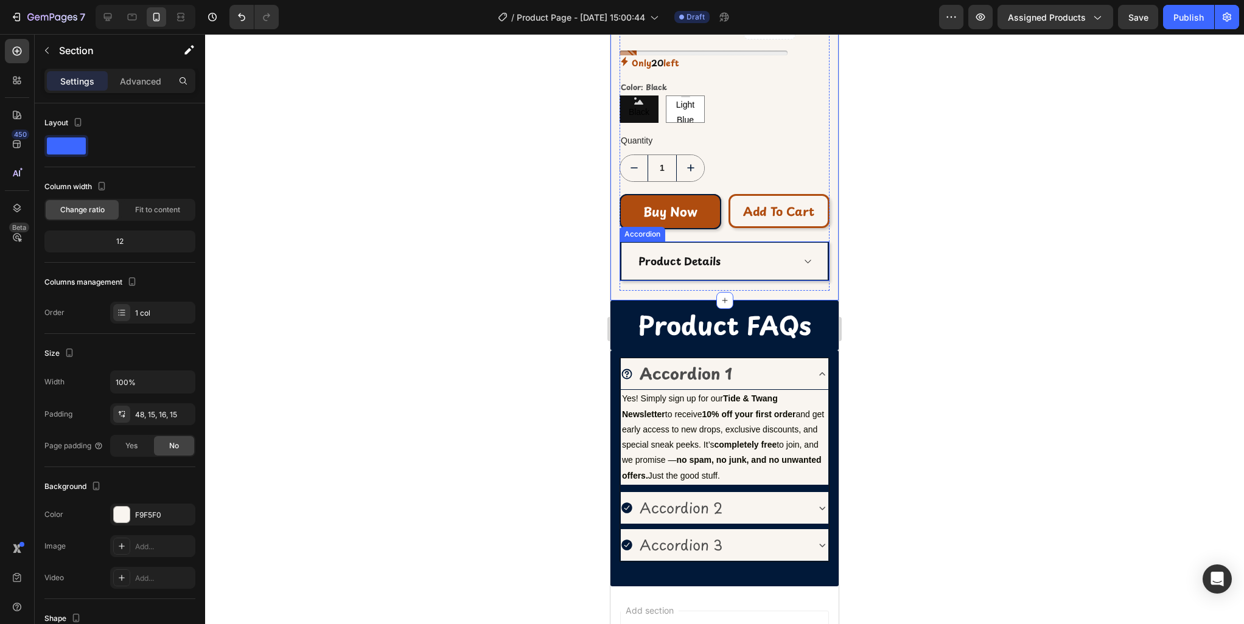
click at [812, 259] on div "Product Details" at bounding box center [724, 262] width 206 height 38
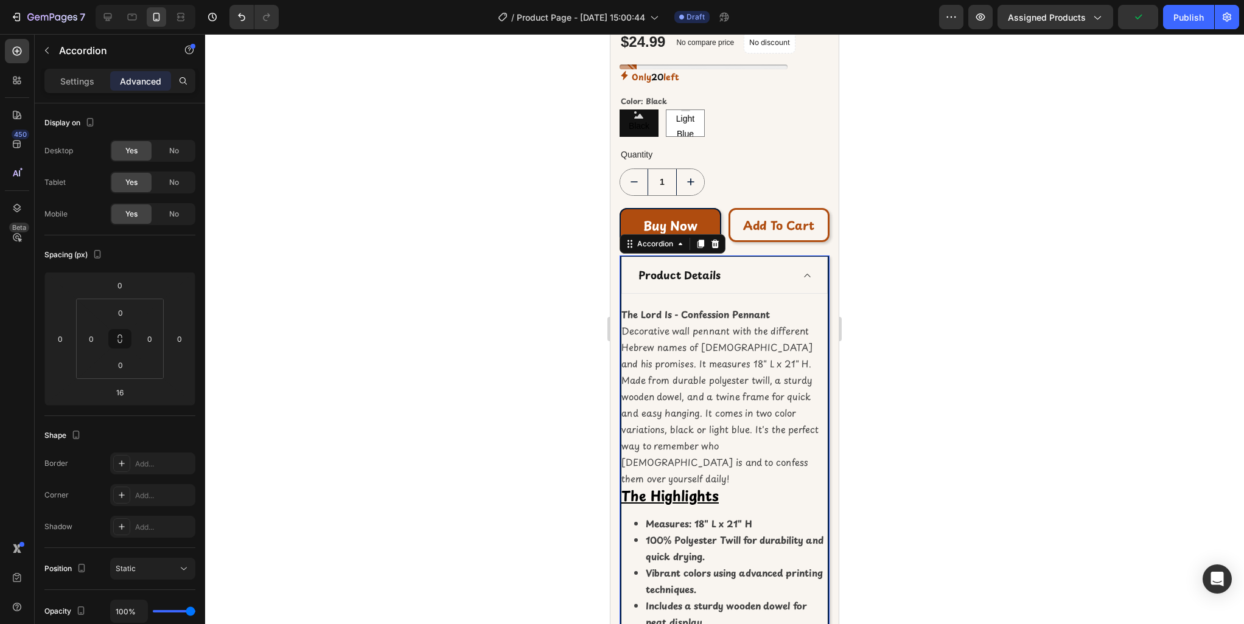
scroll to position [404, 0]
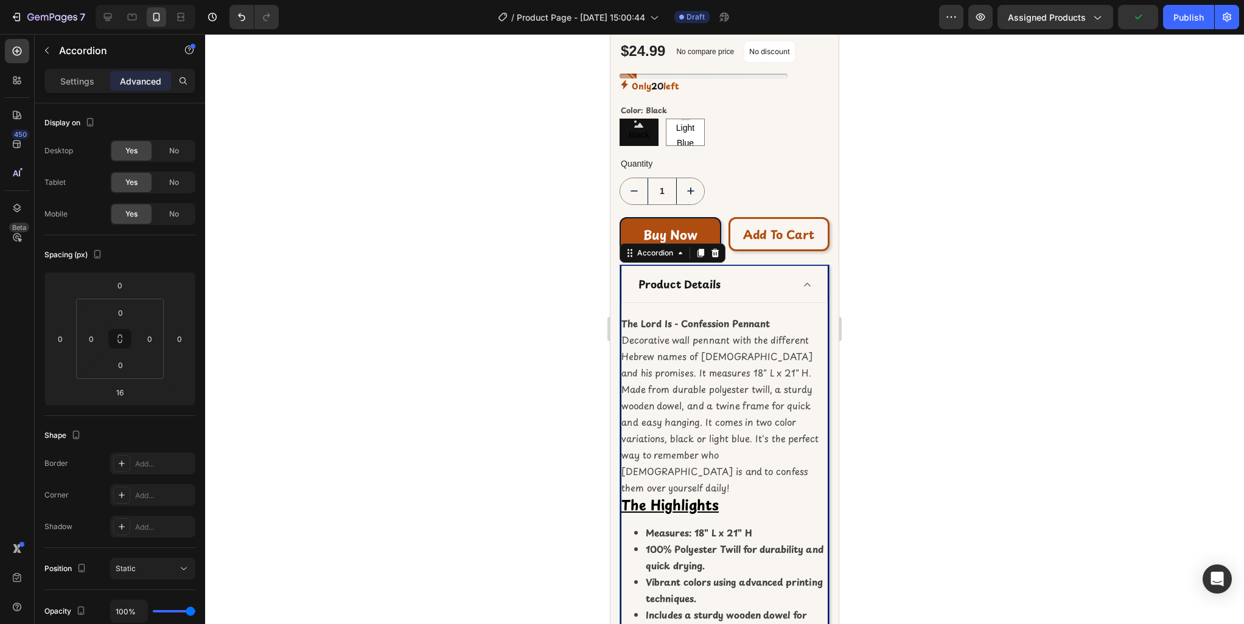
click at [809, 282] on icon at bounding box center [807, 285] width 9 height 10
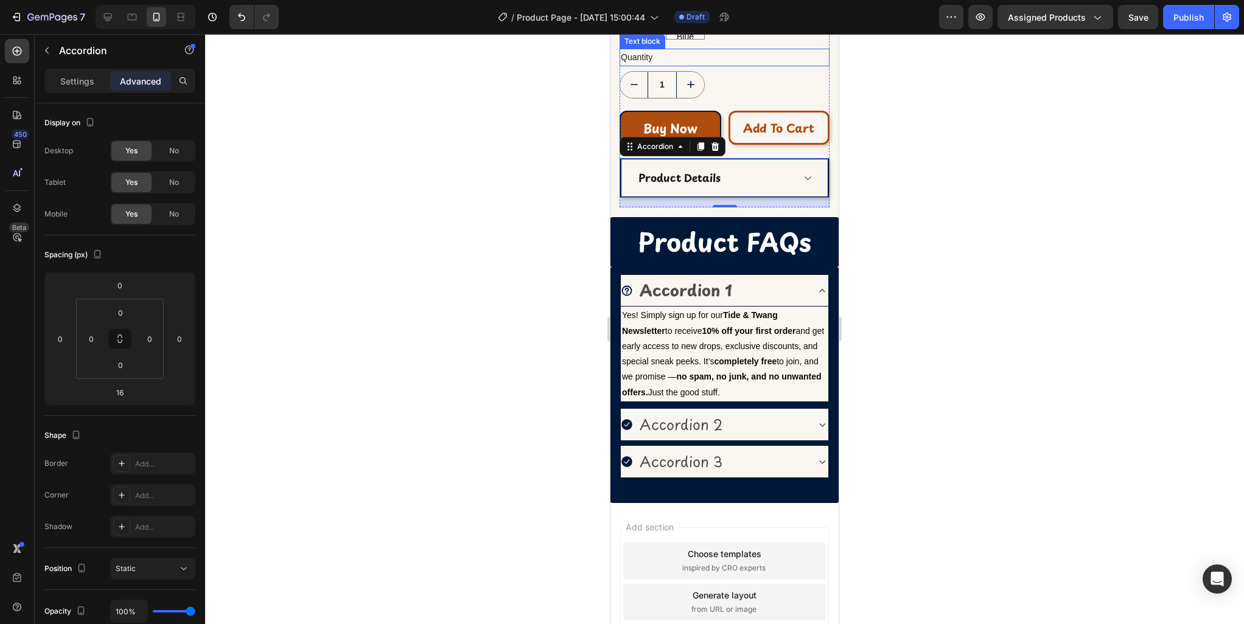
scroll to position [511, 0]
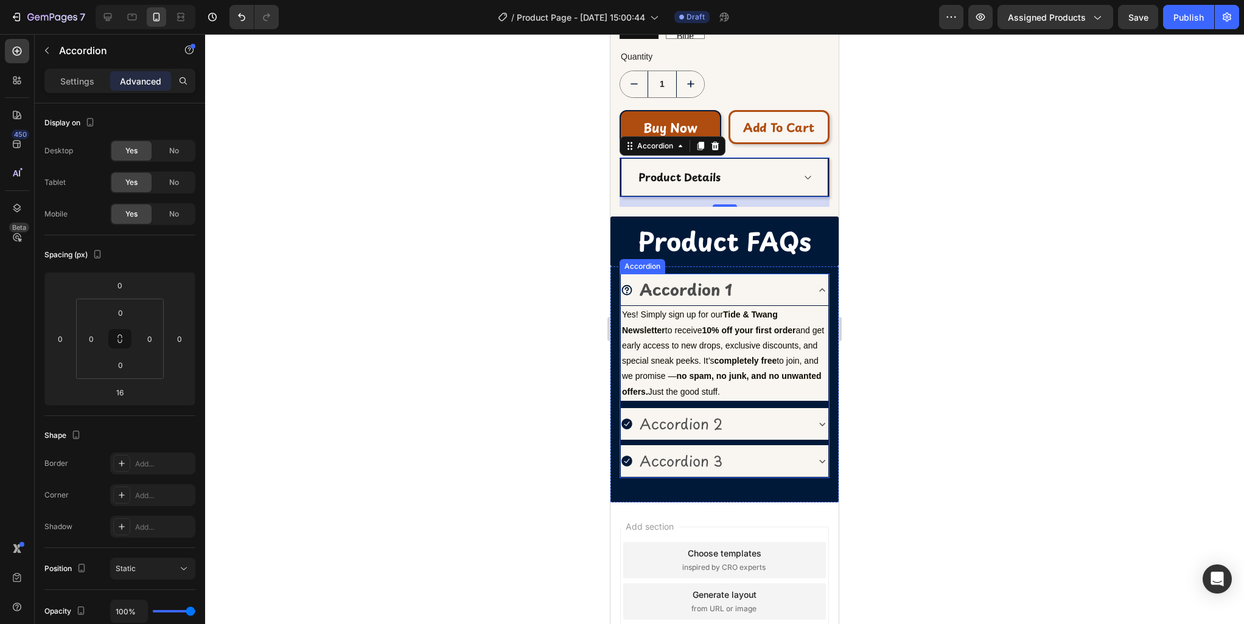
click at [817, 424] on icon at bounding box center [822, 424] width 12 height 12
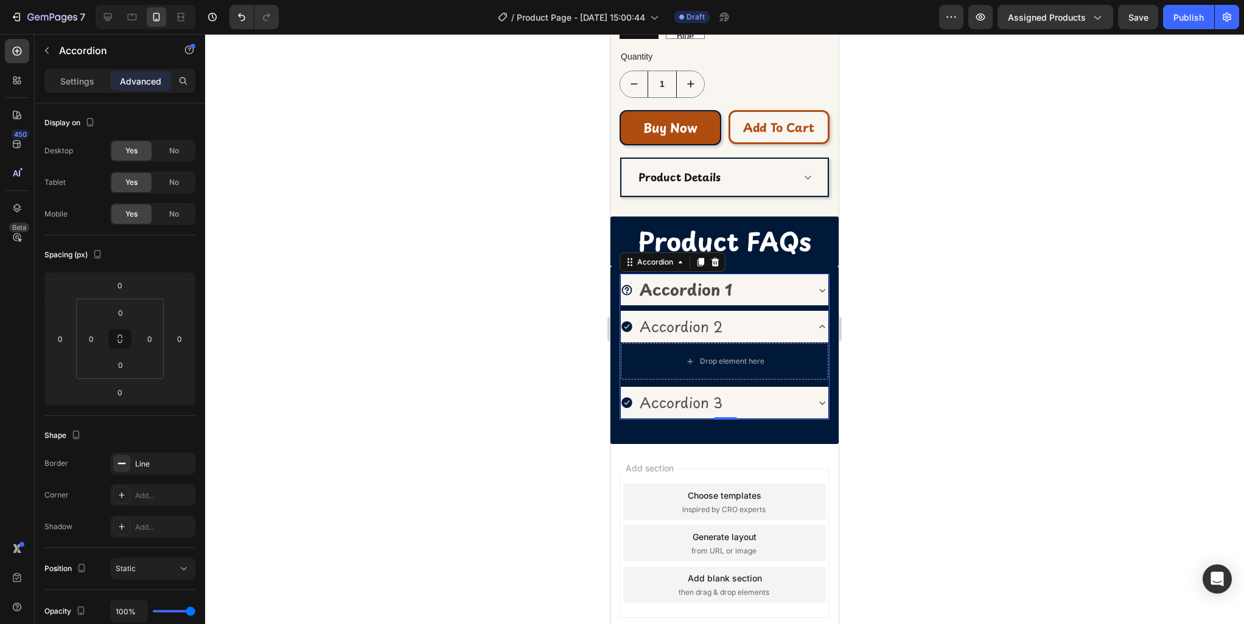
click at [686, 326] on p "Accordion 2" at bounding box center [681, 327] width 83 height 18
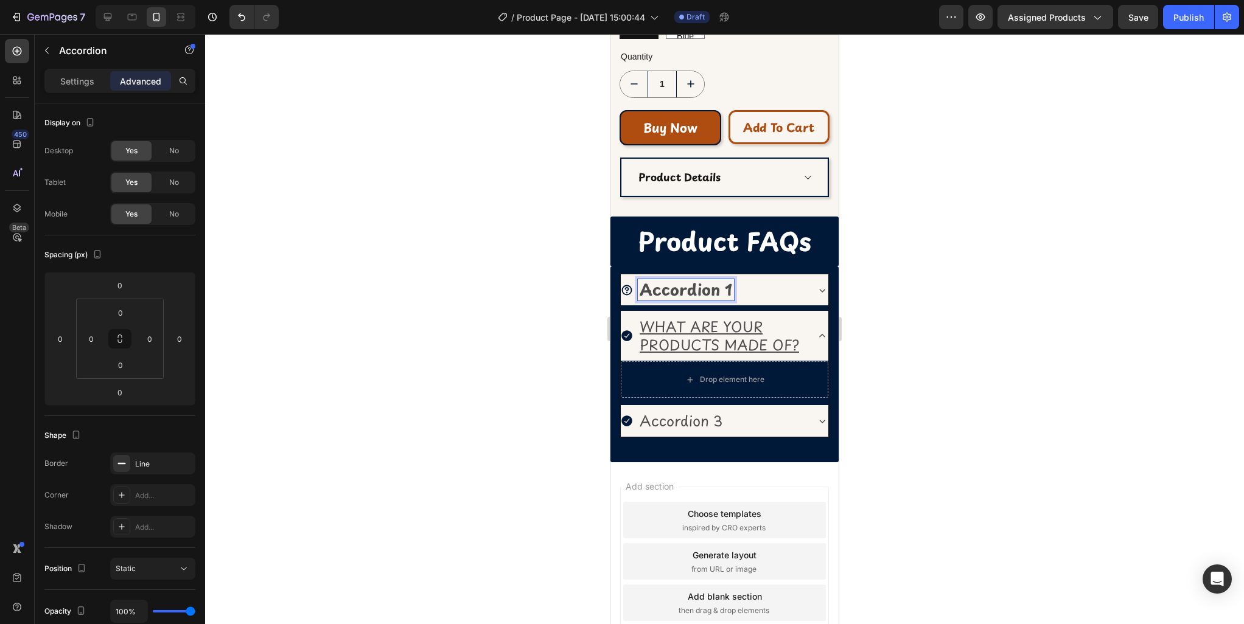
click at [699, 289] on strong "Accordion 1" at bounding box center [686, 289] width 93 height 23
click at [698, 289] on strong "Accordion 1" at bounding box center [686, 289] width 93 height 23
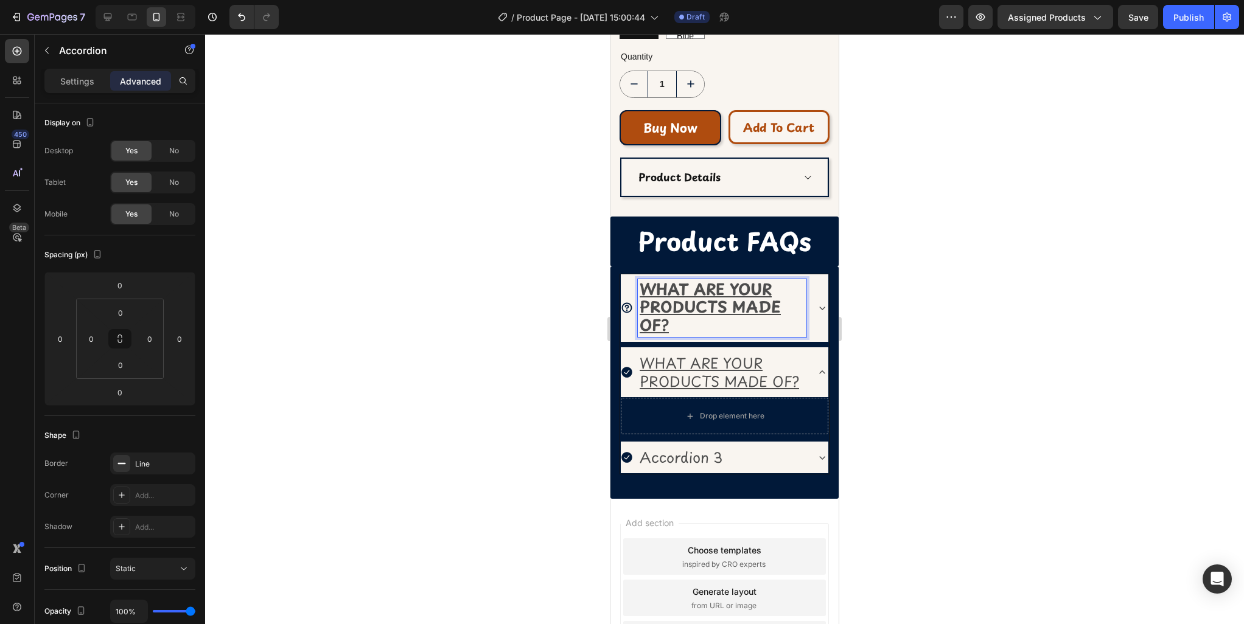
click at [713, 382] on u "WHAT ARE YOUR PRODUCTS MADE OF?" at bounding box center [719, 372] width 159 height 40
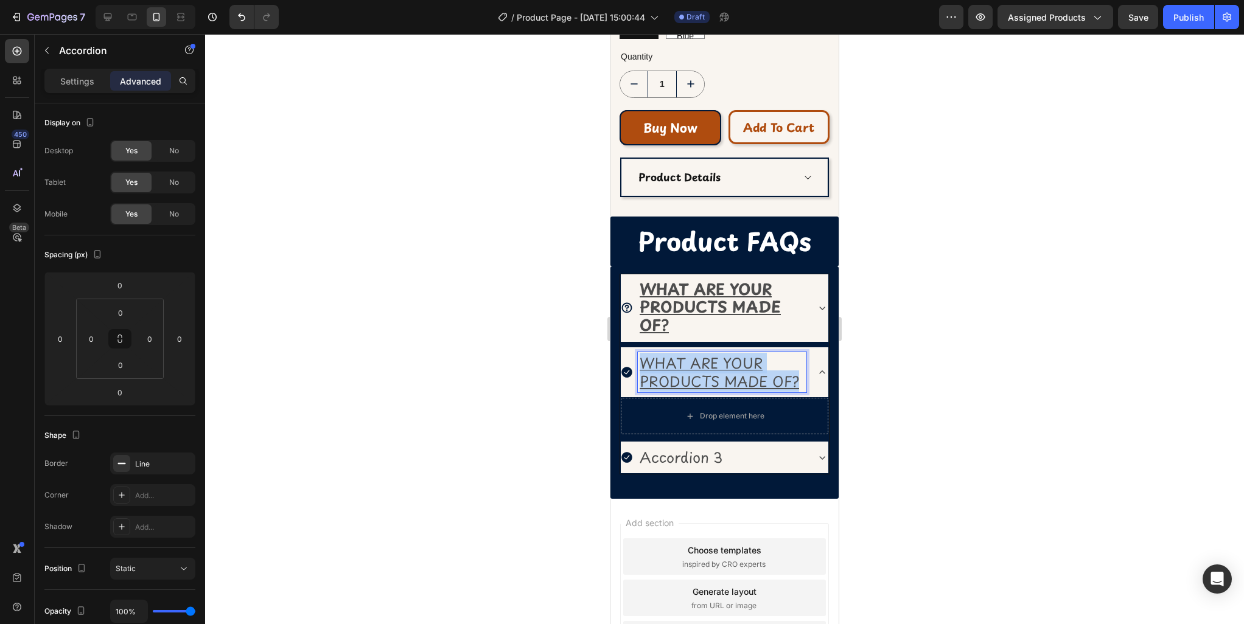
click at [713, 382] on u "WHAT ARE YOUR PRODUCTS MADE OF?" at bounding box center [719, 372] width 159 height 40
click at [700, 372] on u "WHAT ARE YOUR PRODUCTS MADE OF?" at bounding box center [719, 372] width 159 height 40
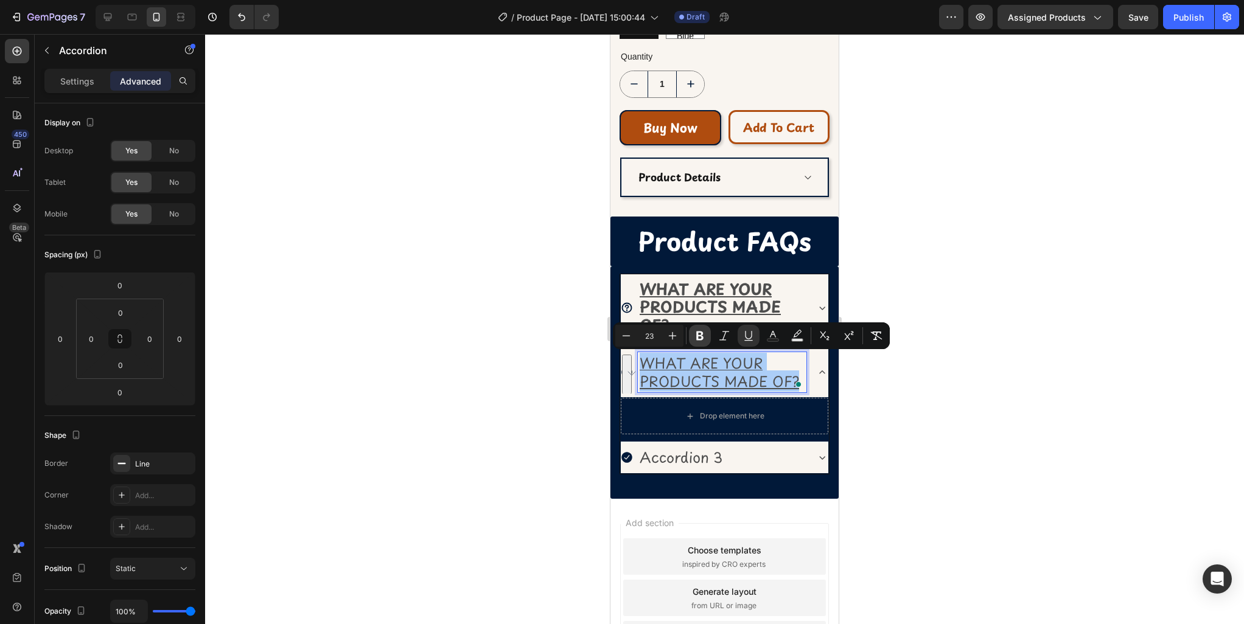
click at [697, 339] on icon "Editor contextual toolbar" at bounding box center [699, 336] width 7 height 9
click at [623, 335] on icon "Editor contextual toolbar" at bounding box center [627, 335] width 8 height 1
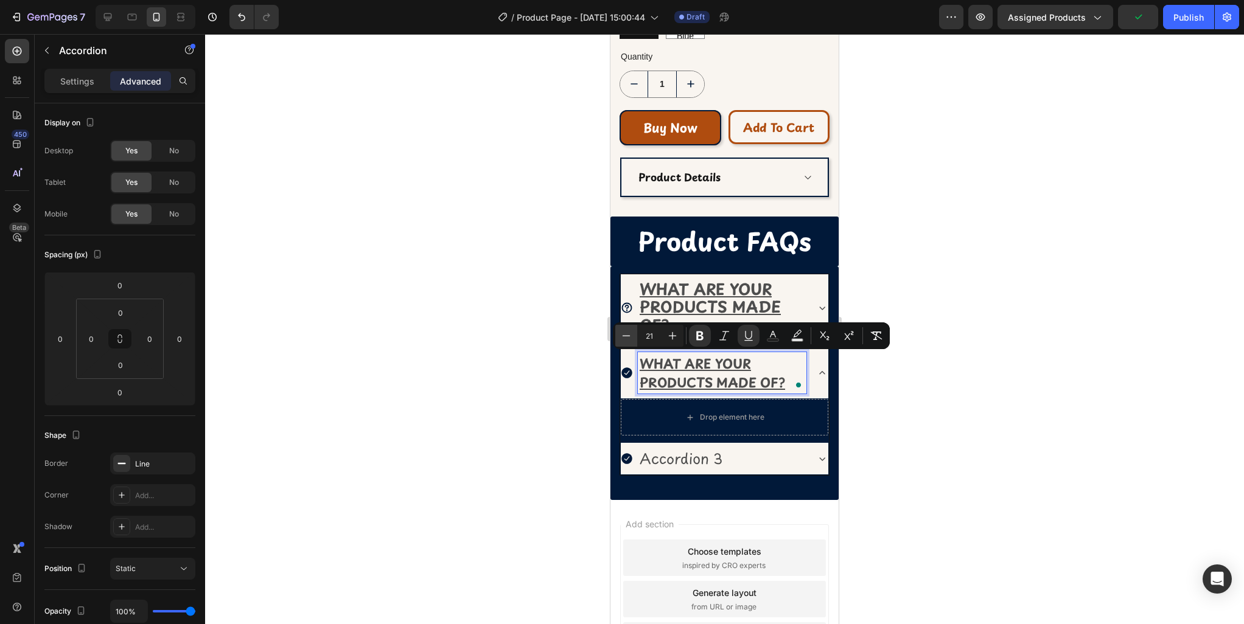
click at [623, 335] on icon "Editor contextual toolbar" at bounding box center [627, 335] width 8 height 1
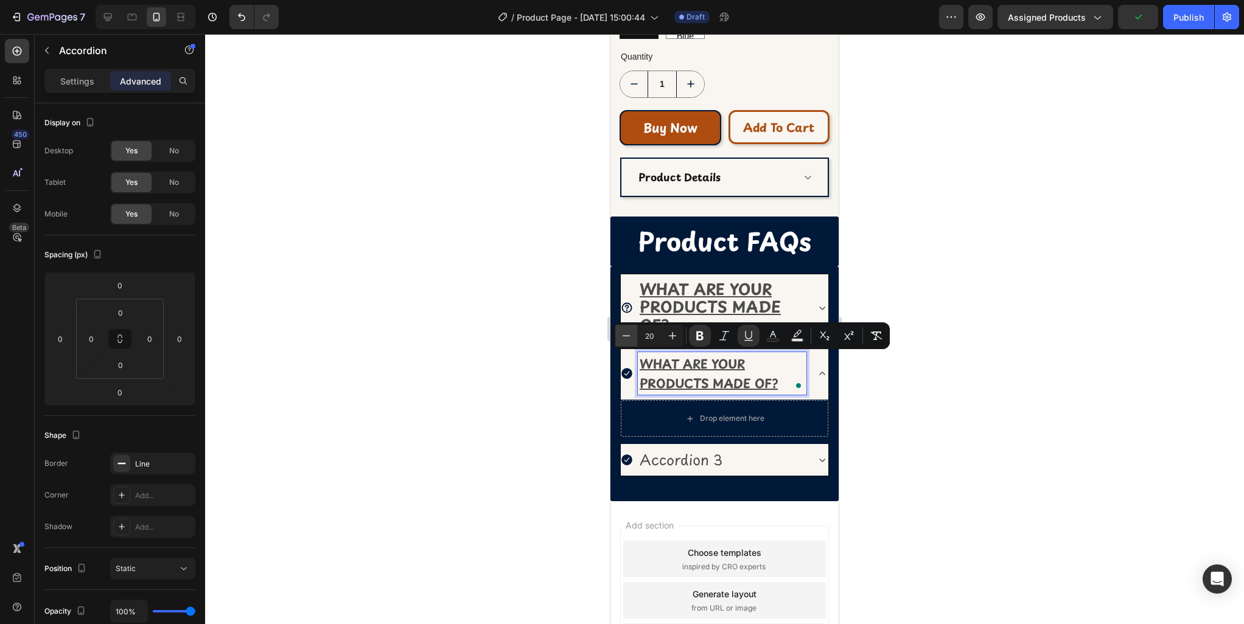
click at [623, 335] on icon "Editor contextual toolbar" at bounding box center [627, 335] width 8 height 1
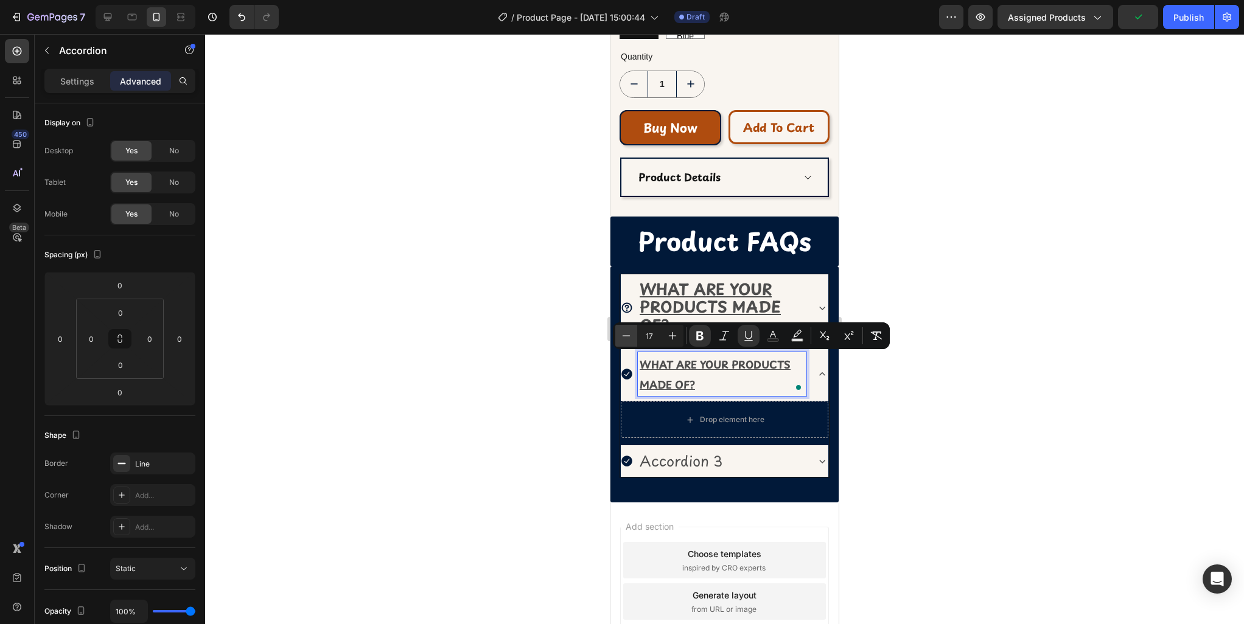
click at [623, 335] on icon "Editor contextual toolbar" at bounding box center [627, 335] width 8 height 1
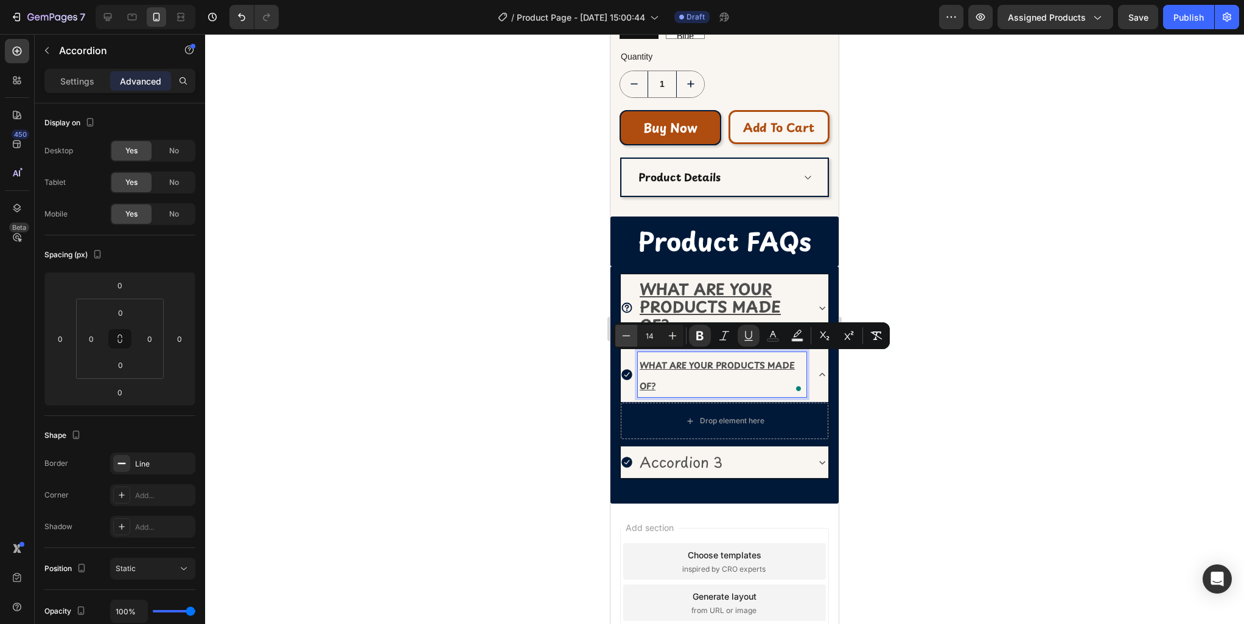
click at [623, 335] on icon "Editor contextual toolbar" at bounding box center [627, 335] width 8 height 1
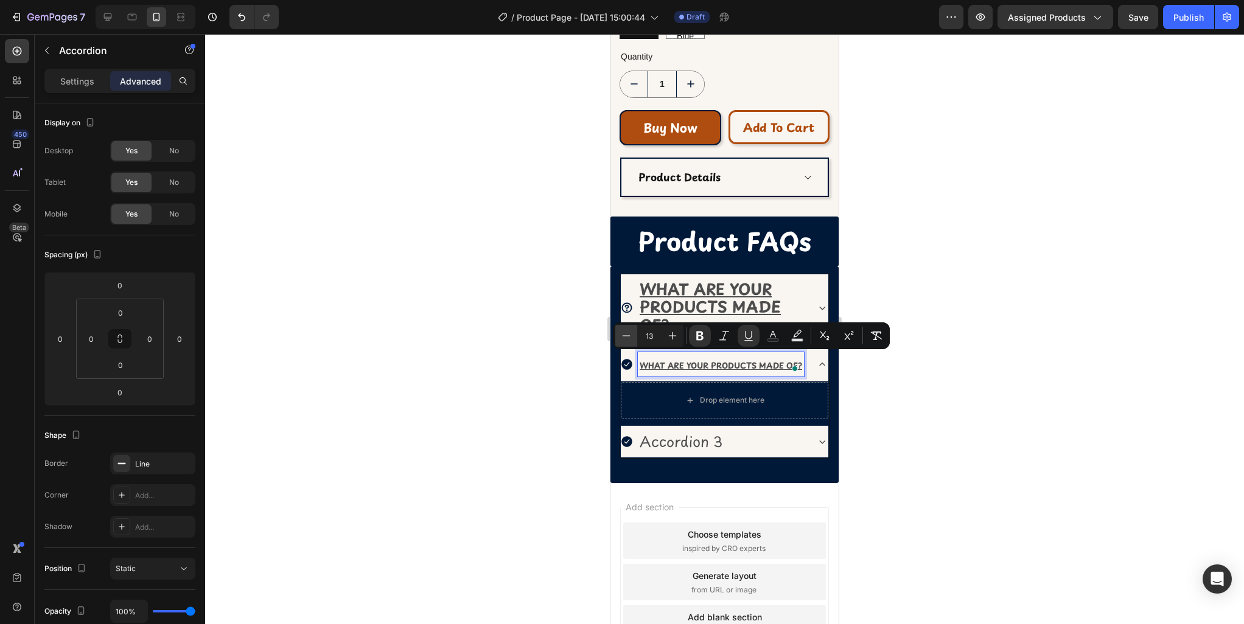
click at [623, 335] on icon "Editor contextual toolbar" at bounding box center [627, 335] width 8 height 1
click at [671, 337] on icon "Editor contextual toolbar" at bounding box center [672, 336] width 12 height 12
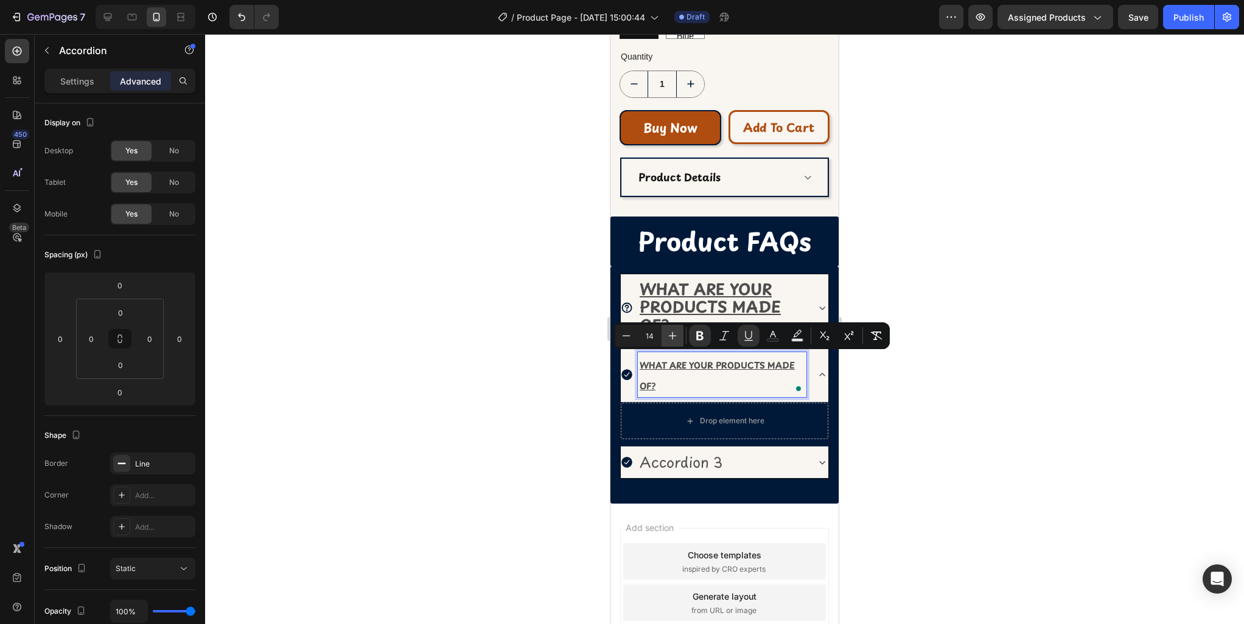
click at [671, 337] on icon "Editor contextual toolbar" at bounding box center [672, 336] width 12 height 12
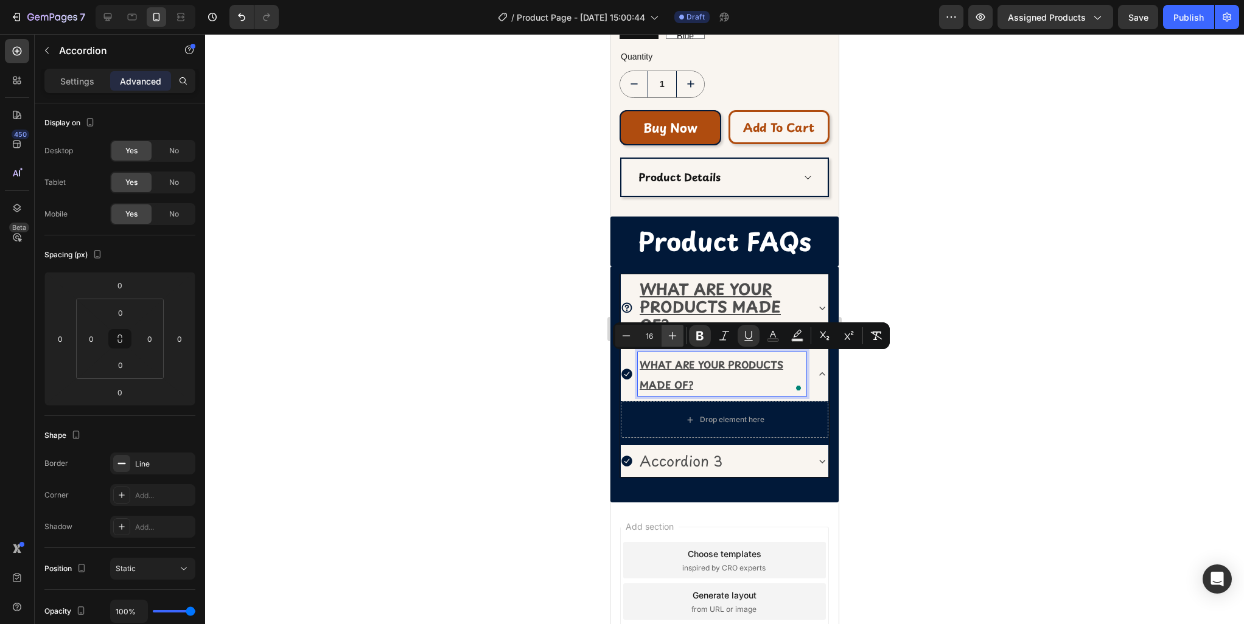
click at [671, 337] on icon "Editor contextual toolbar" at bounding box center [672, 336] width 12 height 12
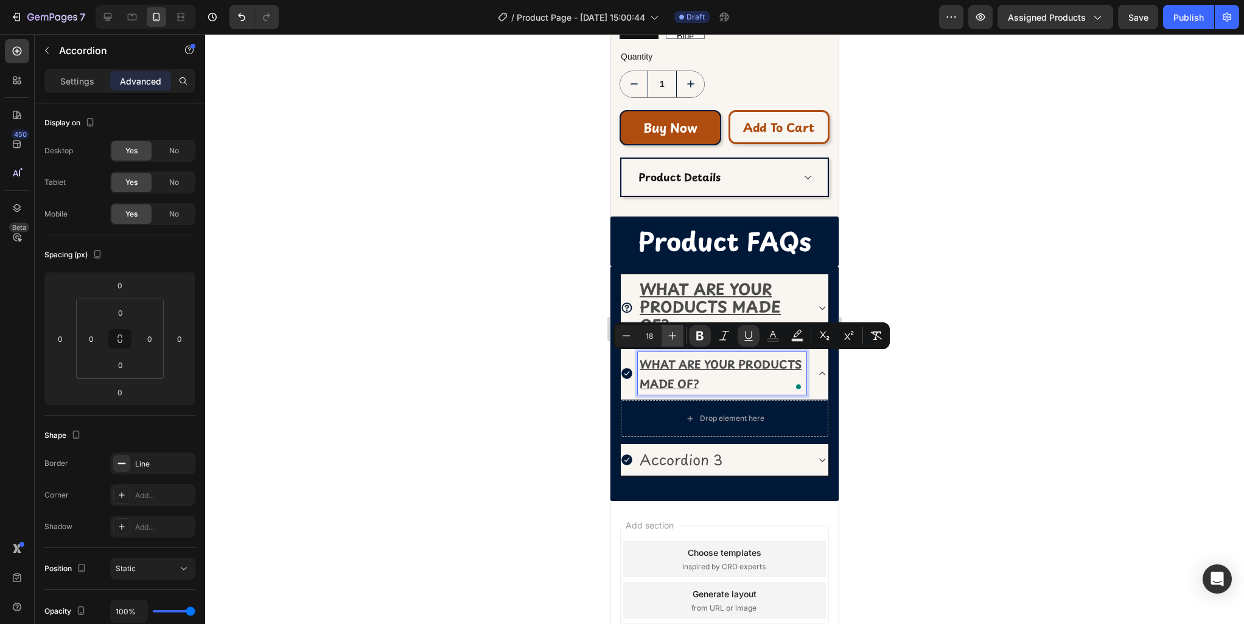
click at [671, 337] on icon "Editor contextual toolbar" at bounding box center [672, 336] width 12 height 12
click at [673, 338] on icon "Editor contextual toolbar" at bounding box center [672, 336] width 12 height 12
type input "20"
click at [917, 436] on div at bounding box center [724, 329] width 1039 height 590
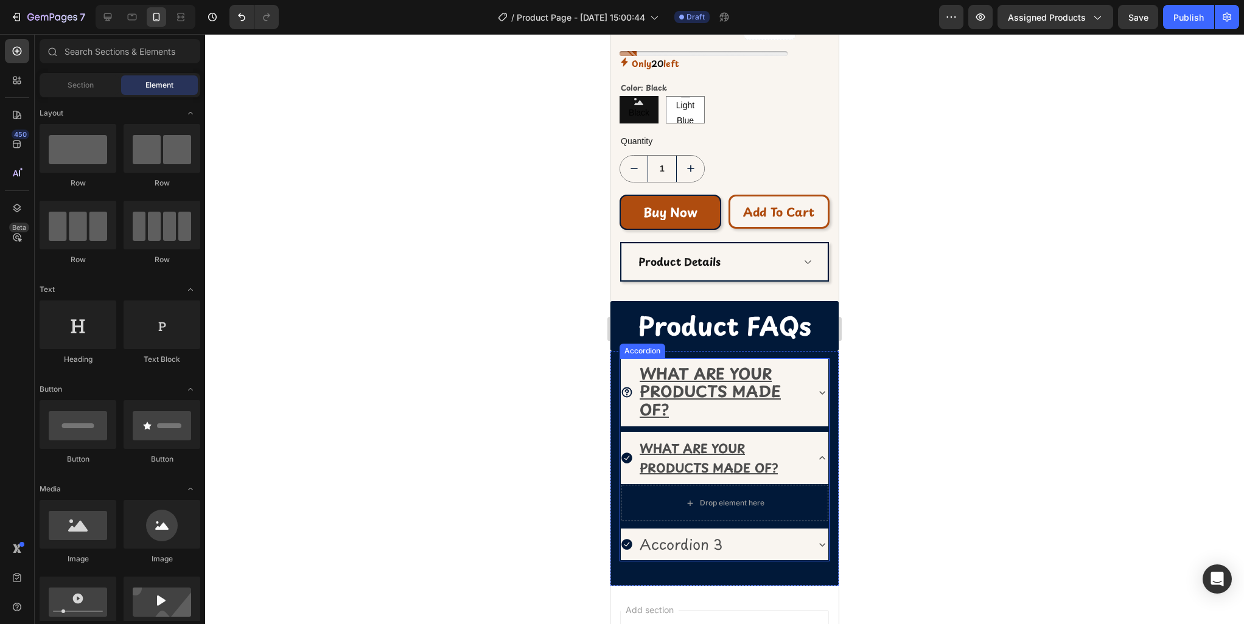
scroll to position [428, 0]
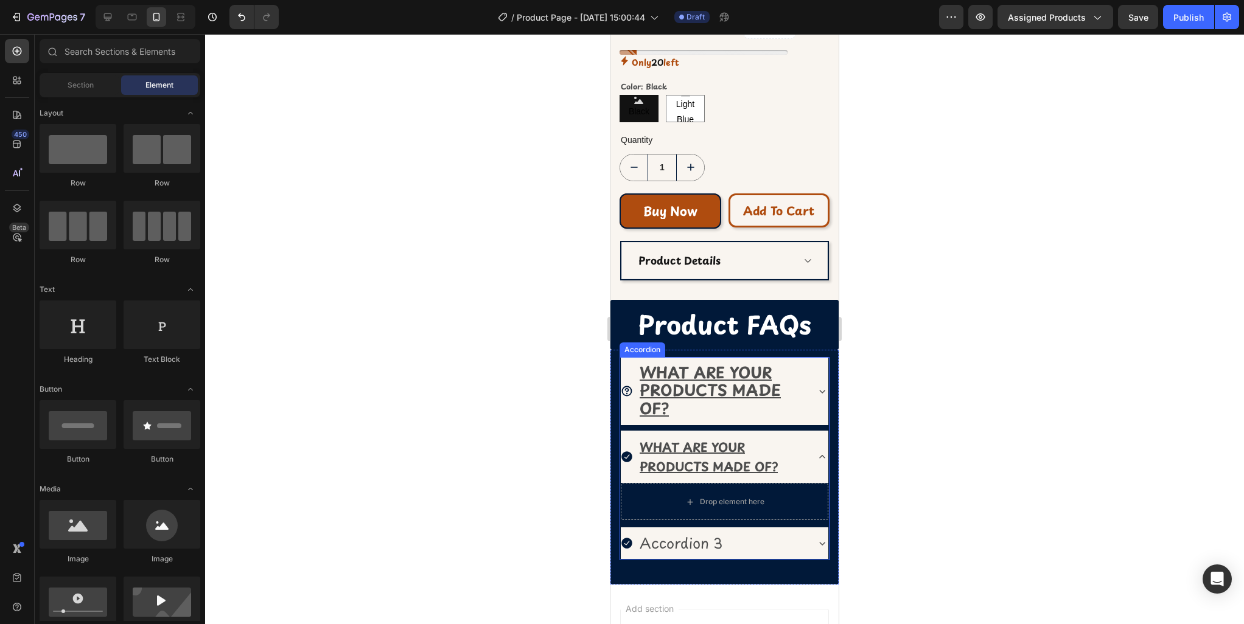
click at [716, 386] on u "WHAT ARE YOUR PRODUCTS MADE OF?" at bounding box center [710, 391] width 141 height 60
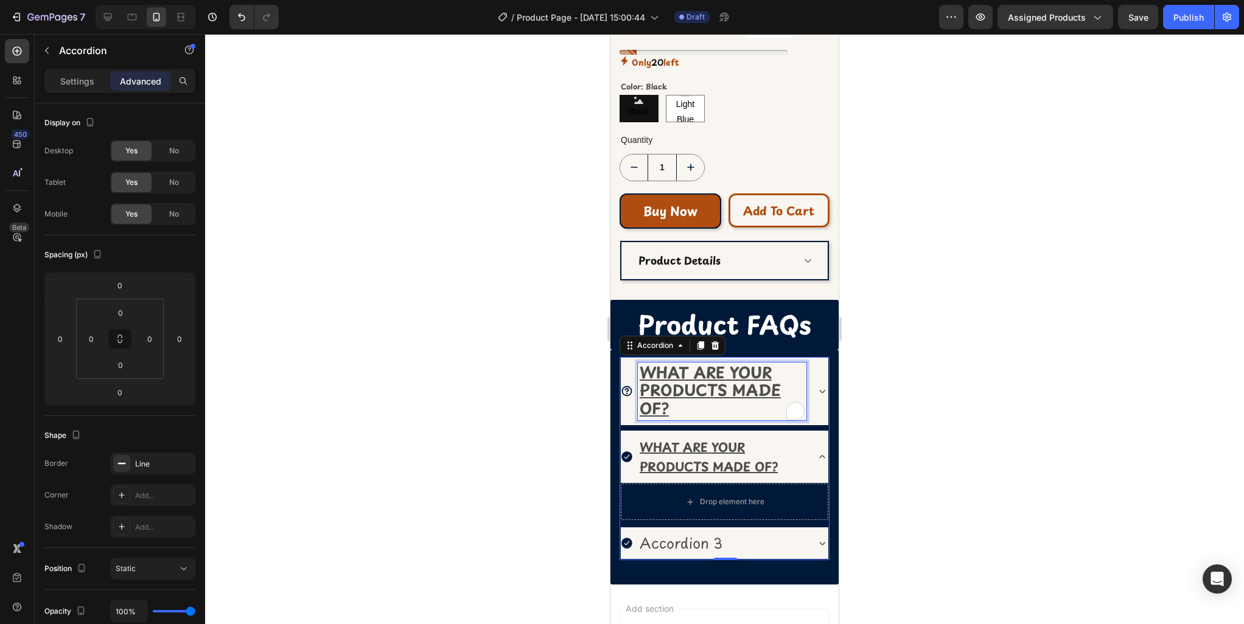
scroll to position [0, 0]
click at [716, 386] on u "WHAT ARE YOUR PRODUCTS MADE OF?" at bounding box center [710, 391] width 141 height 60
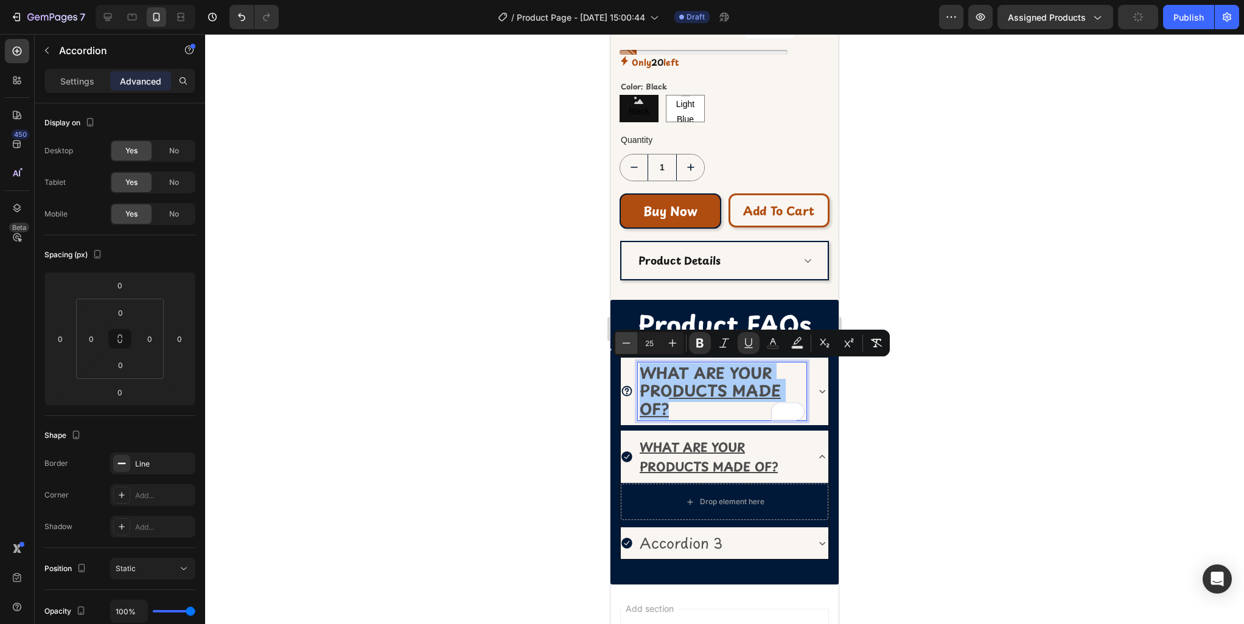
click at [634, 345] on button "Minus" at bounding box center [626, 343] width 22 height 22
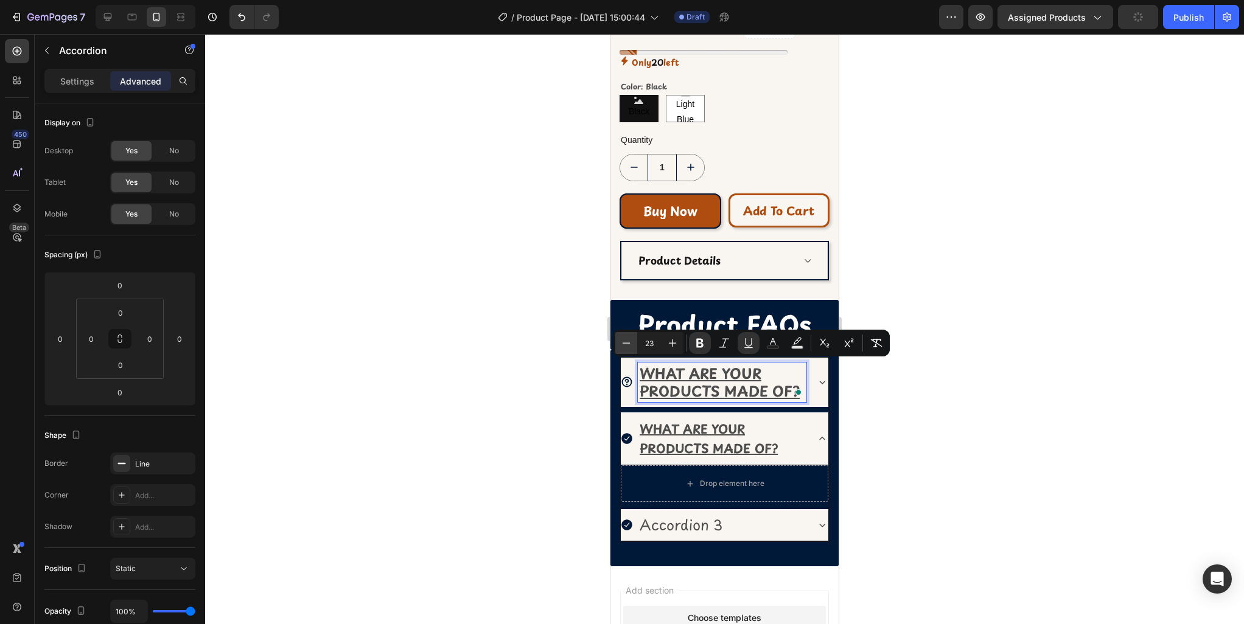
click at [634, 345] on button "Minus" at bounding box center [626, 343] width 22 height 22
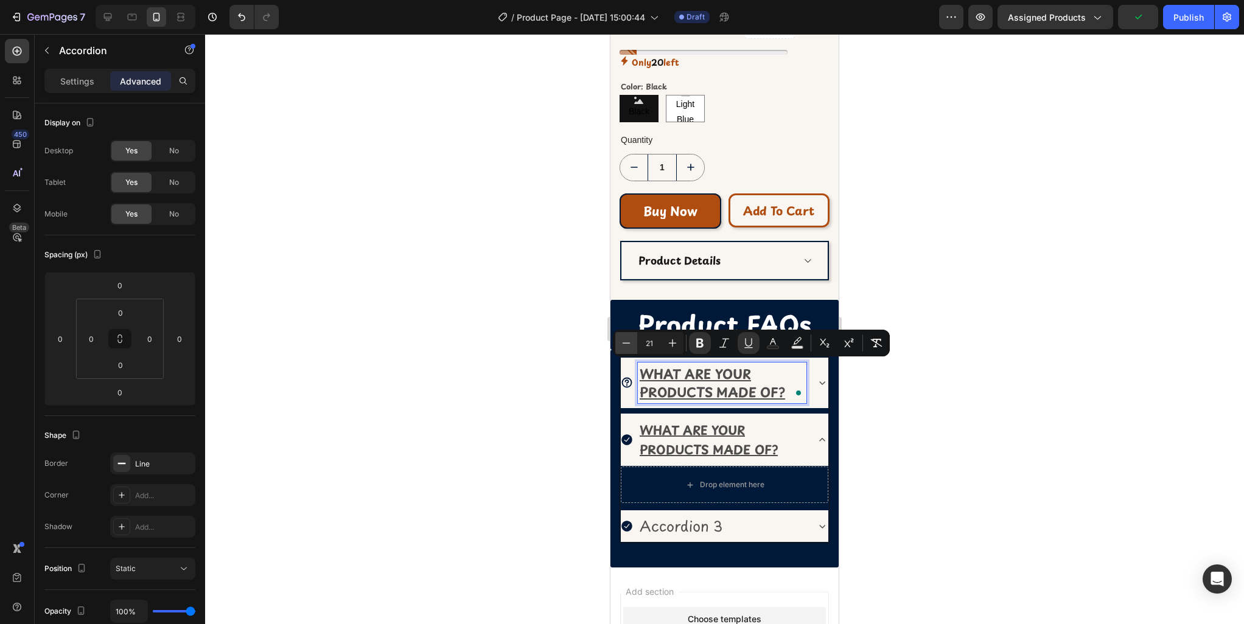
click at [634, 345] on button "Minus" at bounding box center [626, 343] width 22 height 22
type input "20"
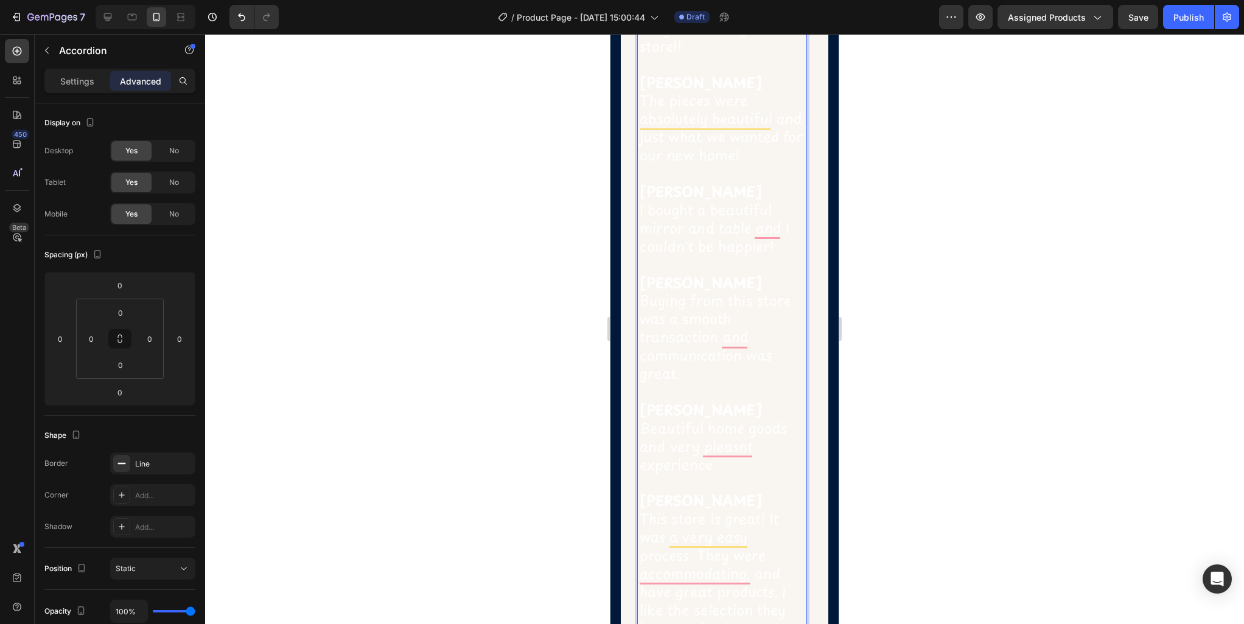
scroll to position [2800, 0]
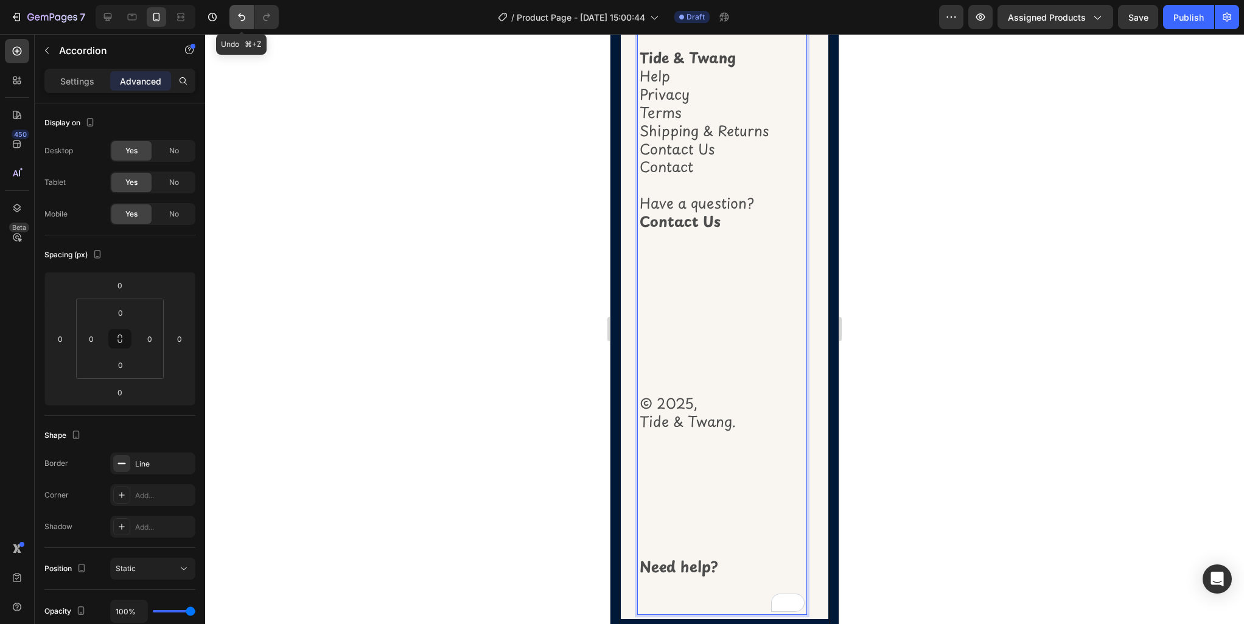
click at [237, 18] on icon "Undo/Redo" at bounding box center [242, 17] width 12 height 12
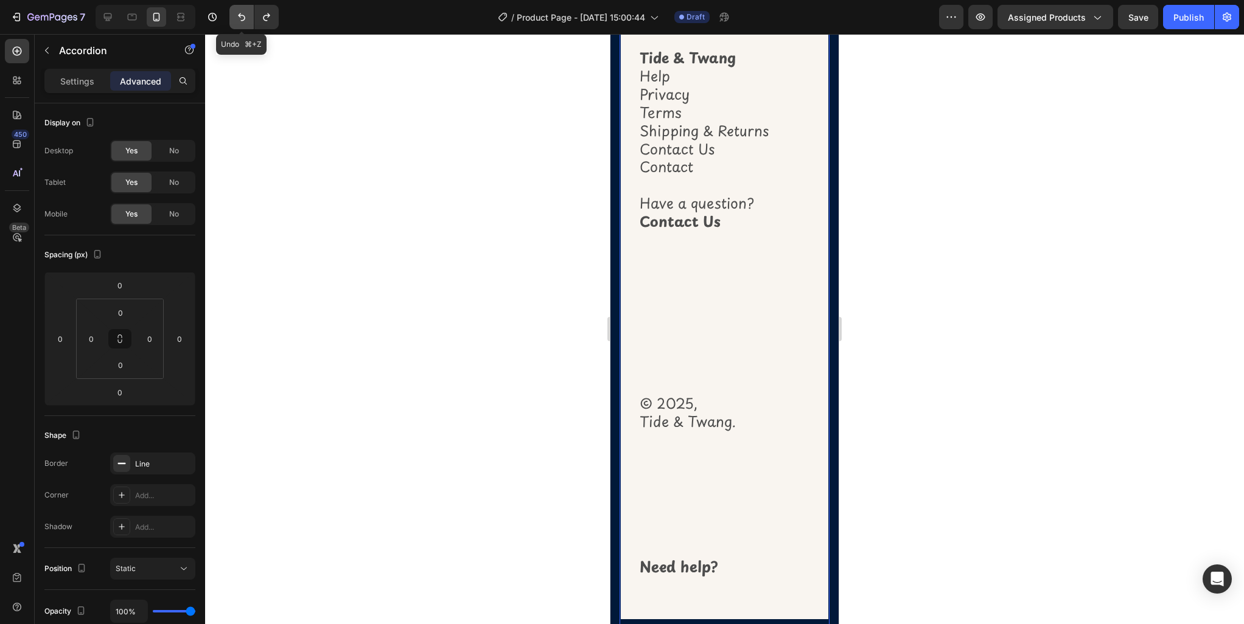
click at [246, 24] on button "Undo/Redo" at bounding box center [241, 17] width 24 height 24
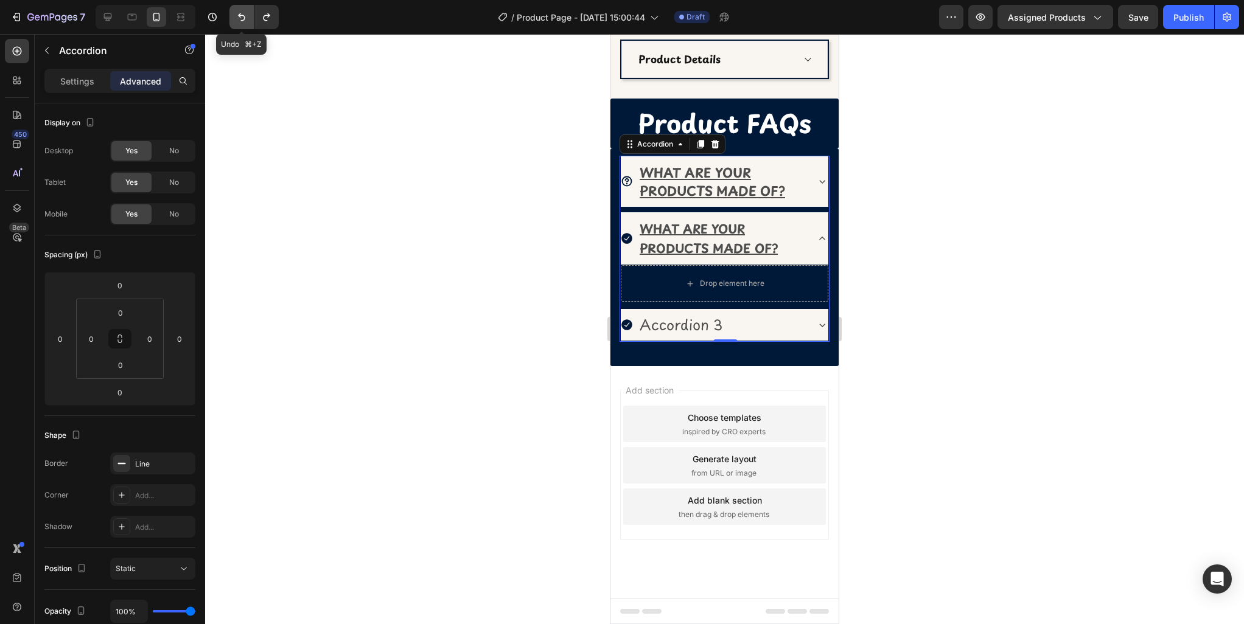
scroll to position [627, 0]
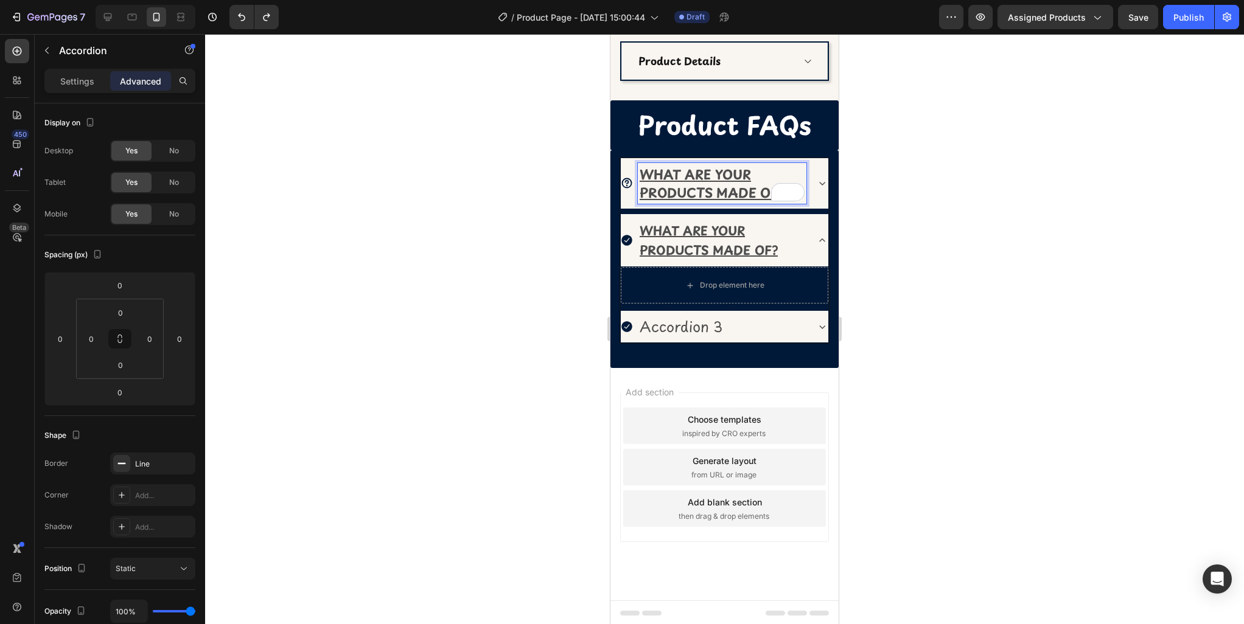
click at [712, 179] on u "WHAT ARE YOUR PRODUCTS MADE OF?" at bounding box center [712, 183] width 145 height 38
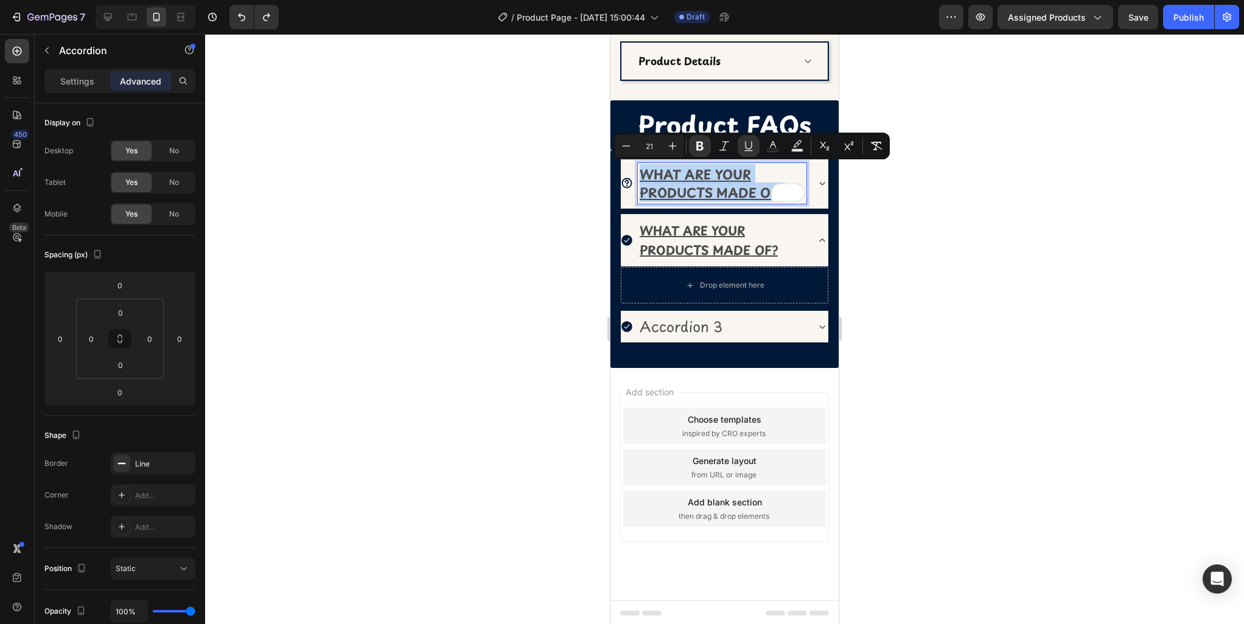
click at [712, 179] on u "WHAT ARE YOUR PRODUCTS MADE OF?" at bounding box center [712, 183] width 145 height 38
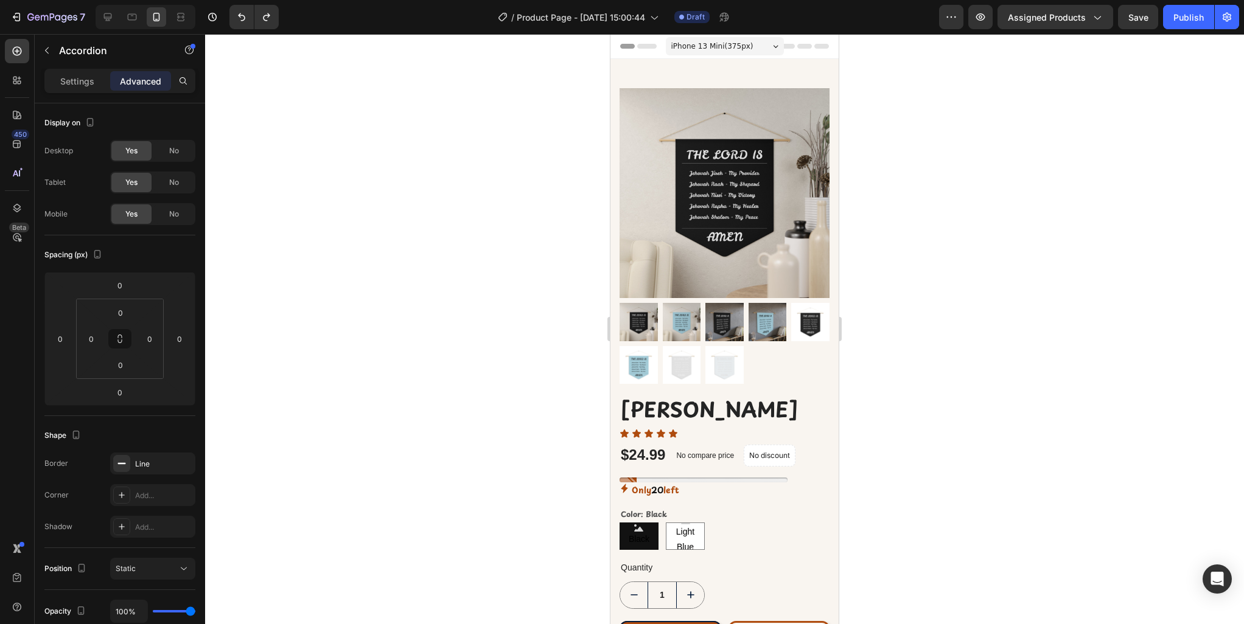
scroll to position [627, 0]
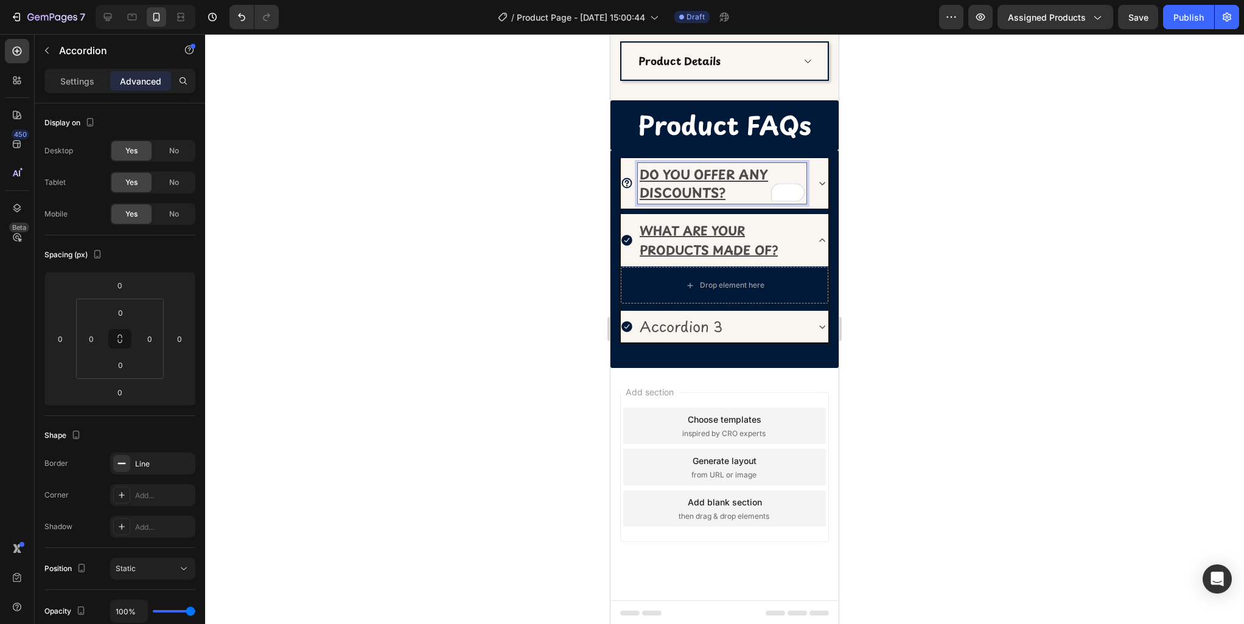
click at [914, 247] on div at bounding box center [724, 329] width 1039 height 590
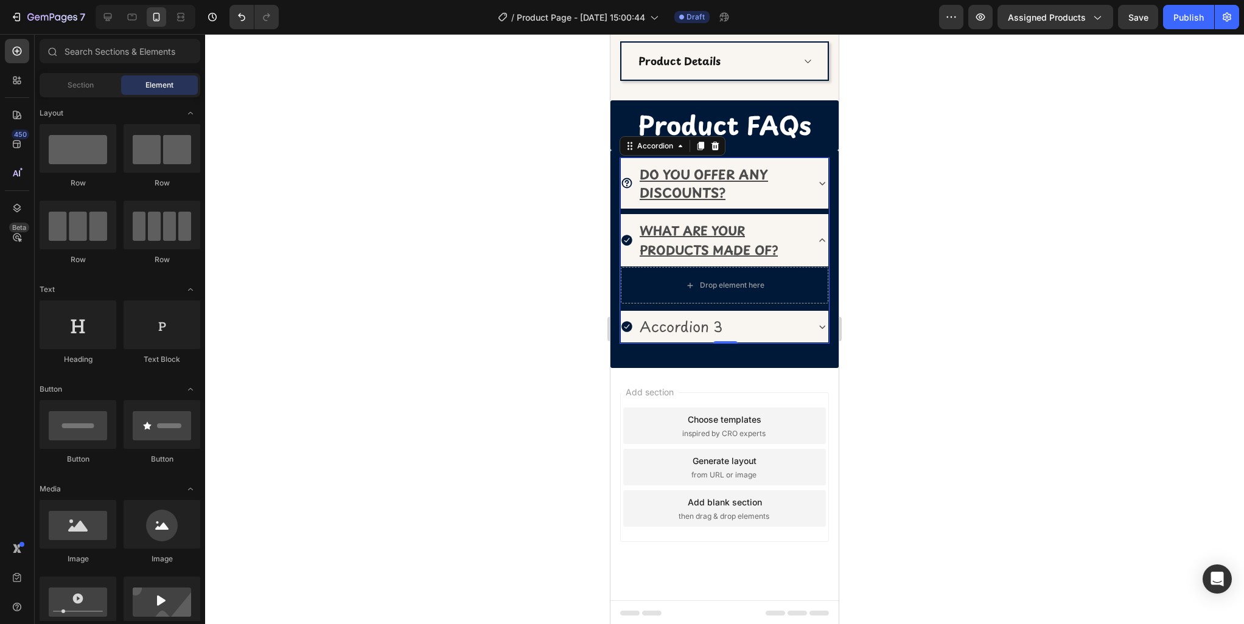
click at [629, 242] on icon at bounding box center [626, 241] width 10 height 10
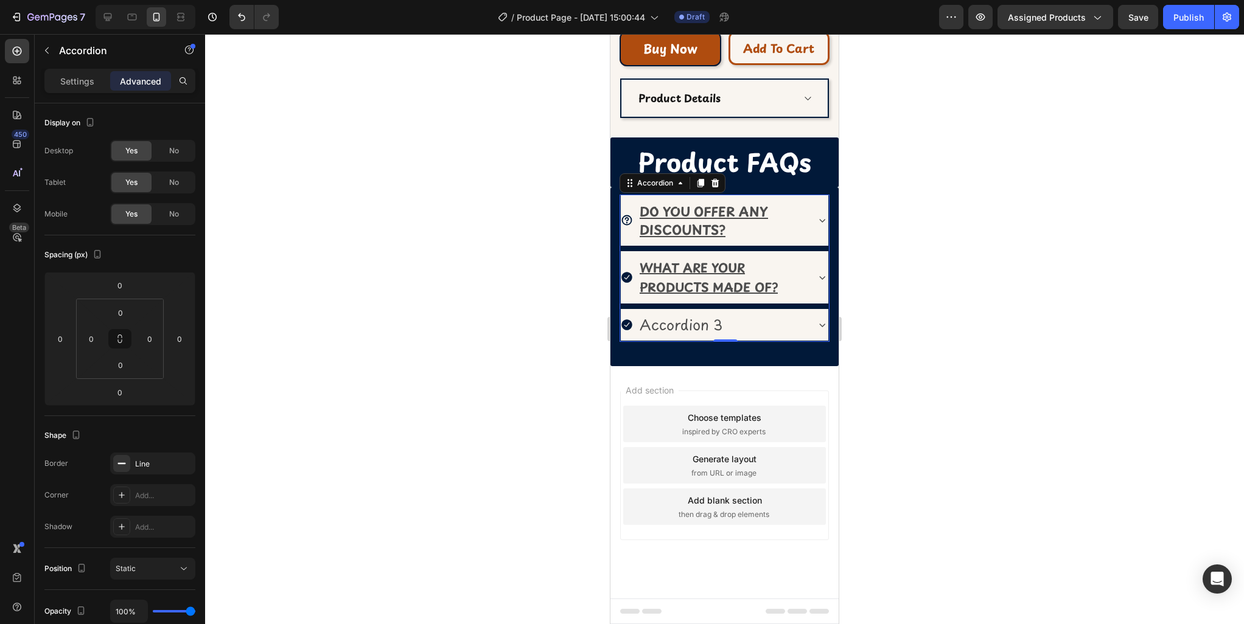
scroll to position [588, 0]
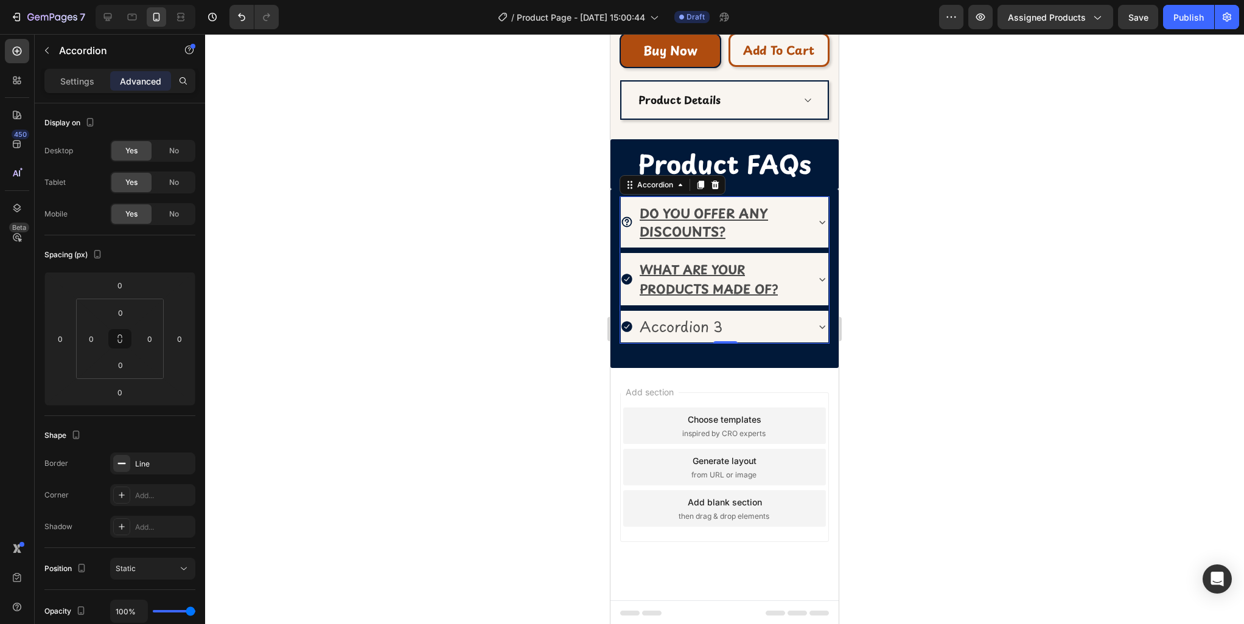
click at [624, 277] on icon at bounding box center [626, 279] width 10 height 10
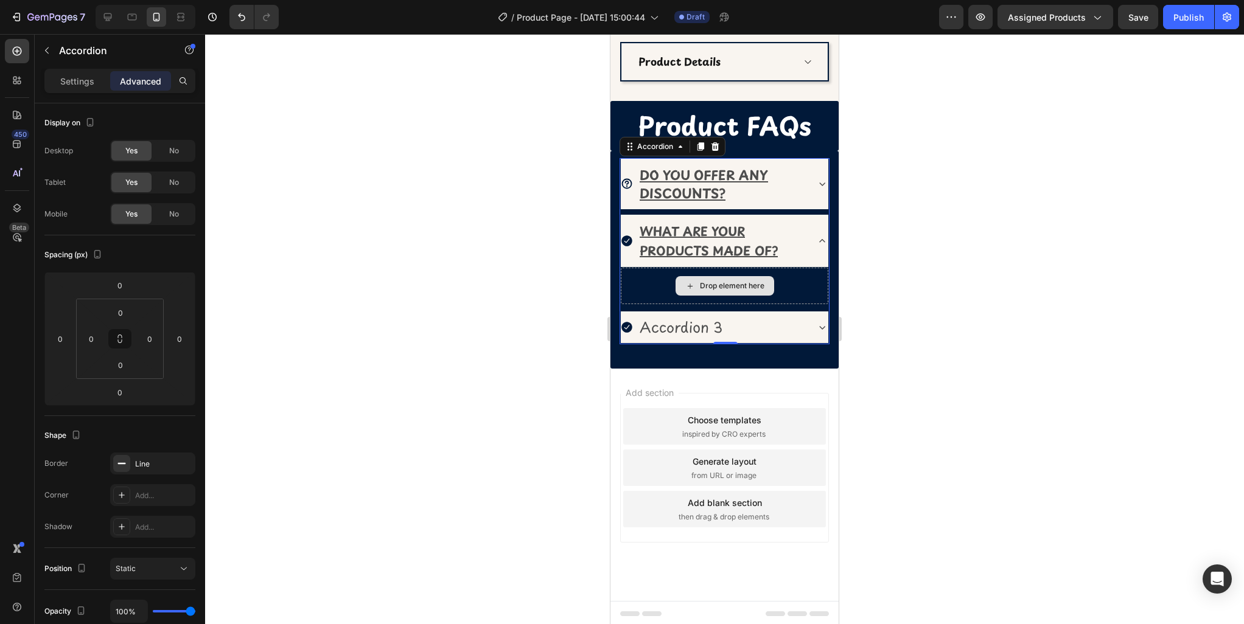
scroll to position [627, 0]
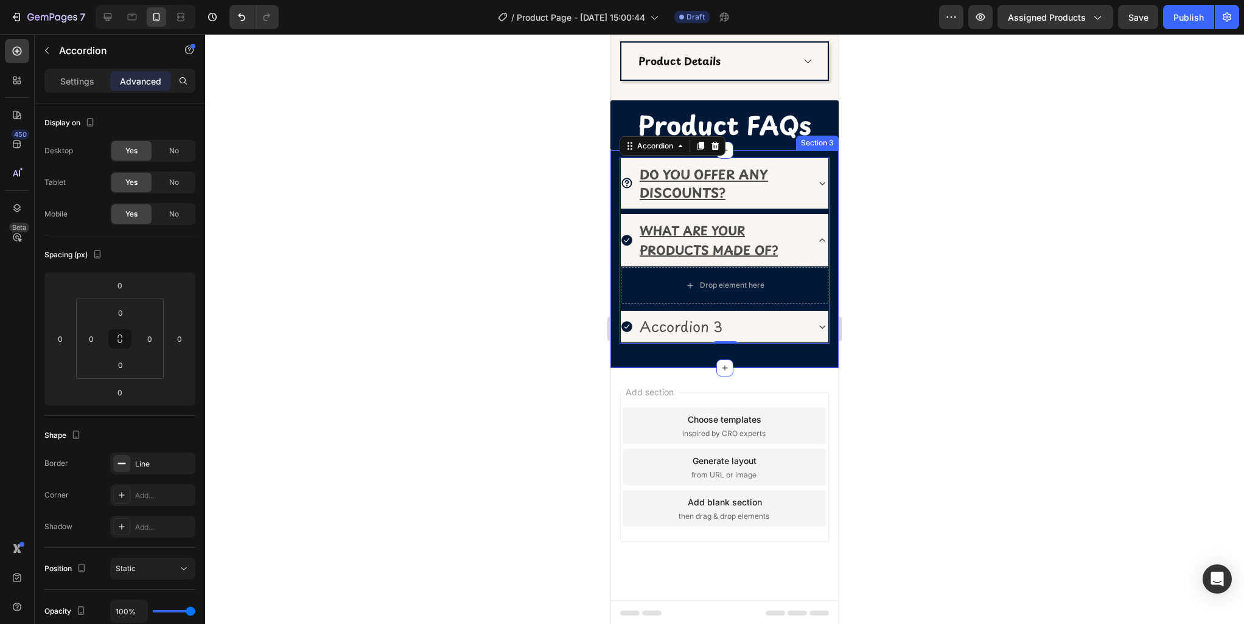
click at [829, 156] on div "DO YOU OFFER ANY DISCOUNTS? WHAT ARE YOUR PRODUCTS MADE OF? Drop element here A…" at bounding box center [724, 259] width 228 height 218
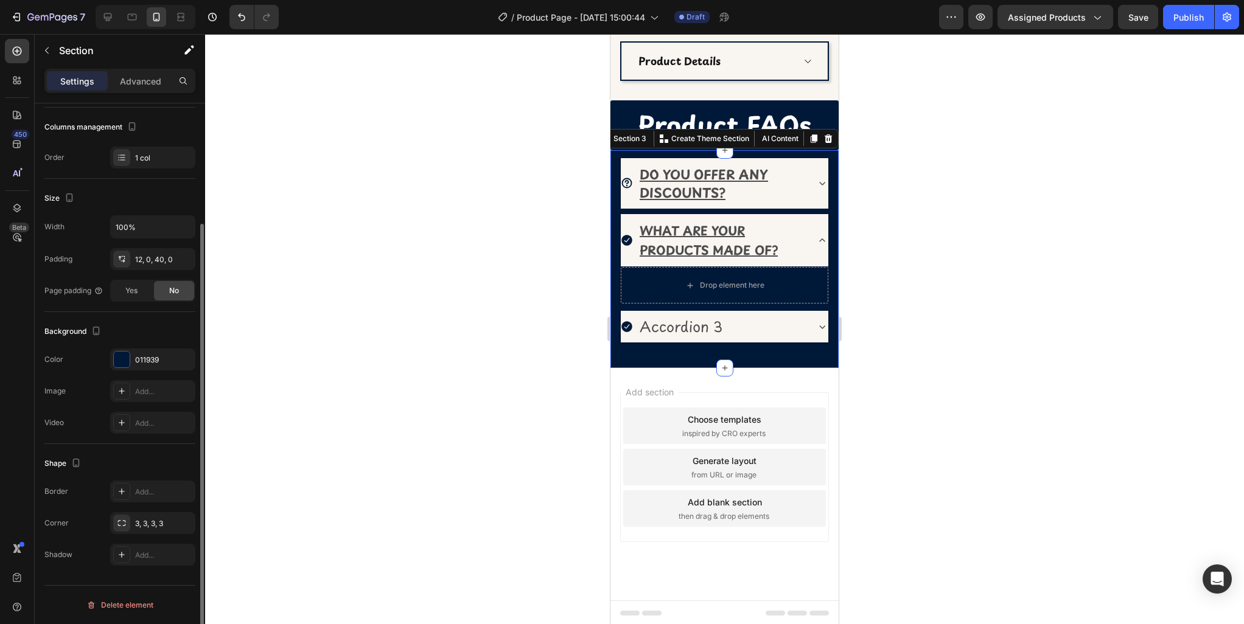
scroll to position [0, 0]
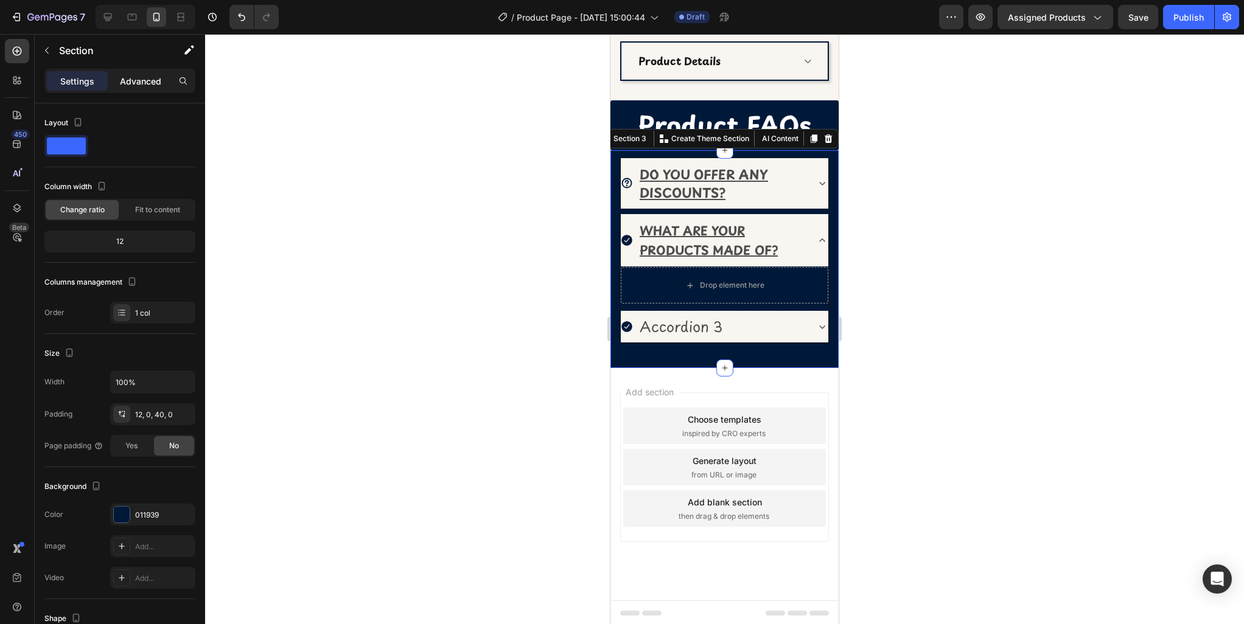
click at [155, 85] on p "Advanced" at bounding box center [140, 81] width 41 height 13
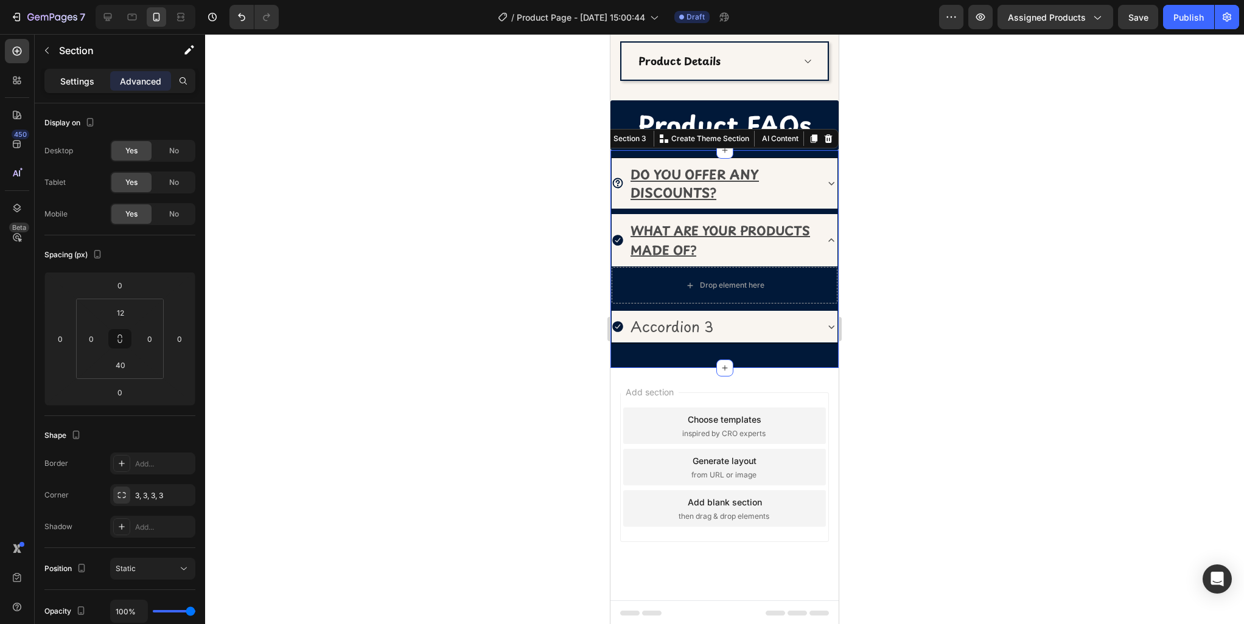
click at [69, 79] on p "Settings" at bounding box center [77, 81] width 34 height 13
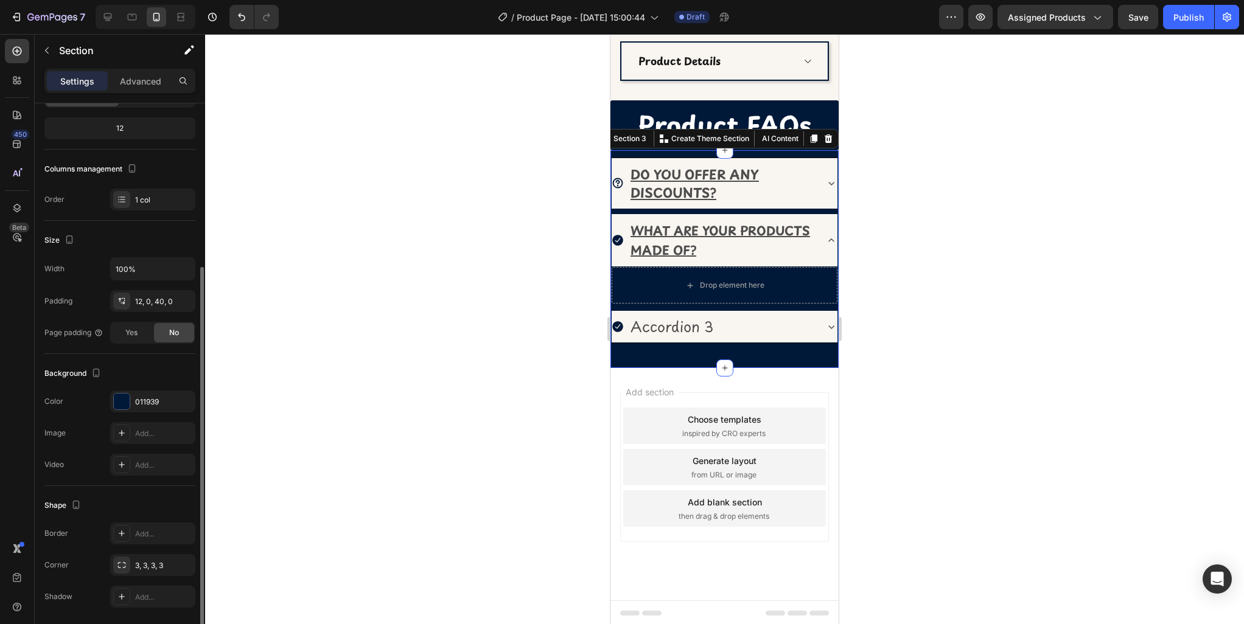
scroll to position [155, 0]
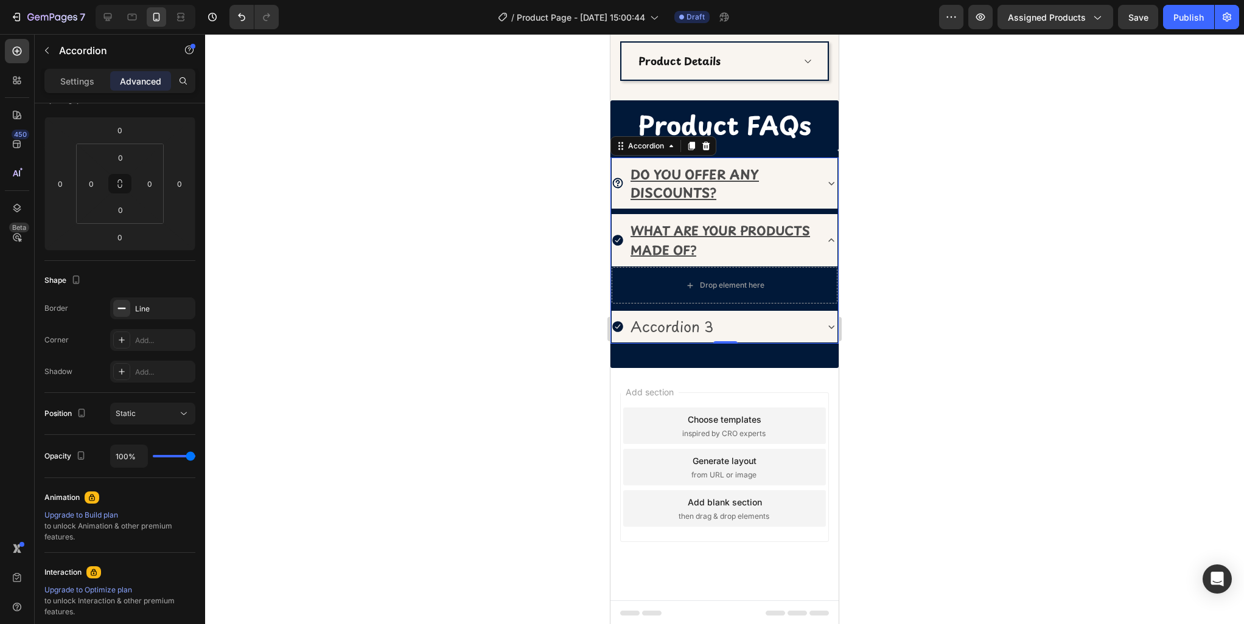
click at [618, 240] on icon at bounding box center [617, 241] width 10 height 10
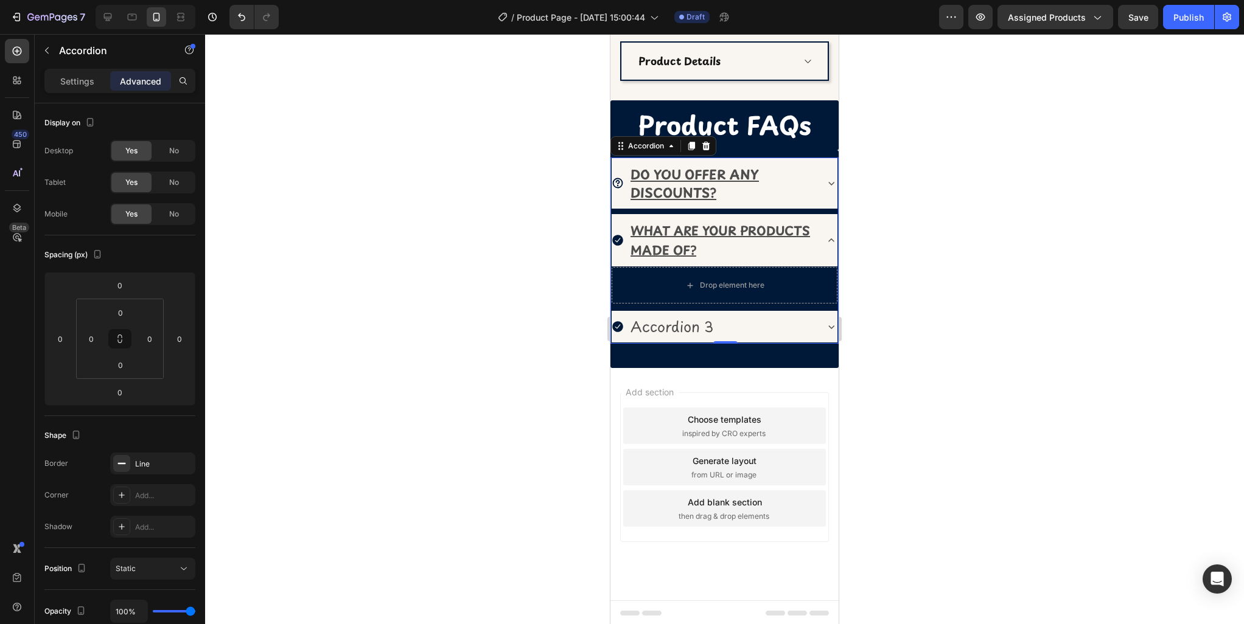
scroll to position [616, 0]
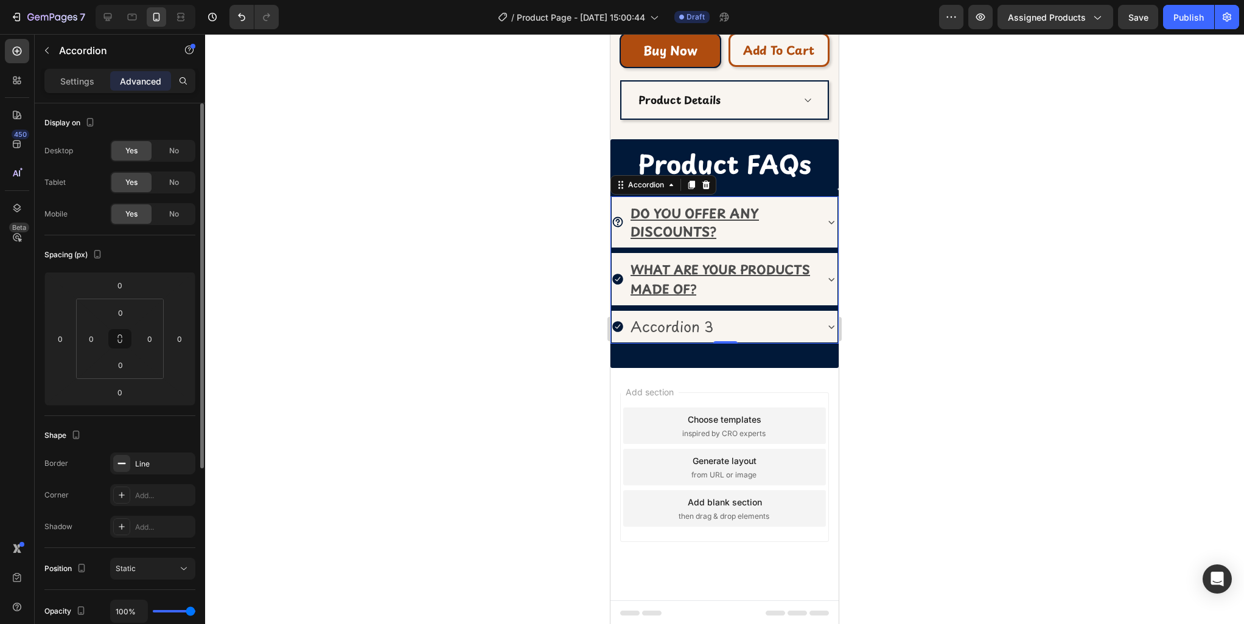
click at [620, 278] on icon at bounding box center [617, 279] width 10 height 10
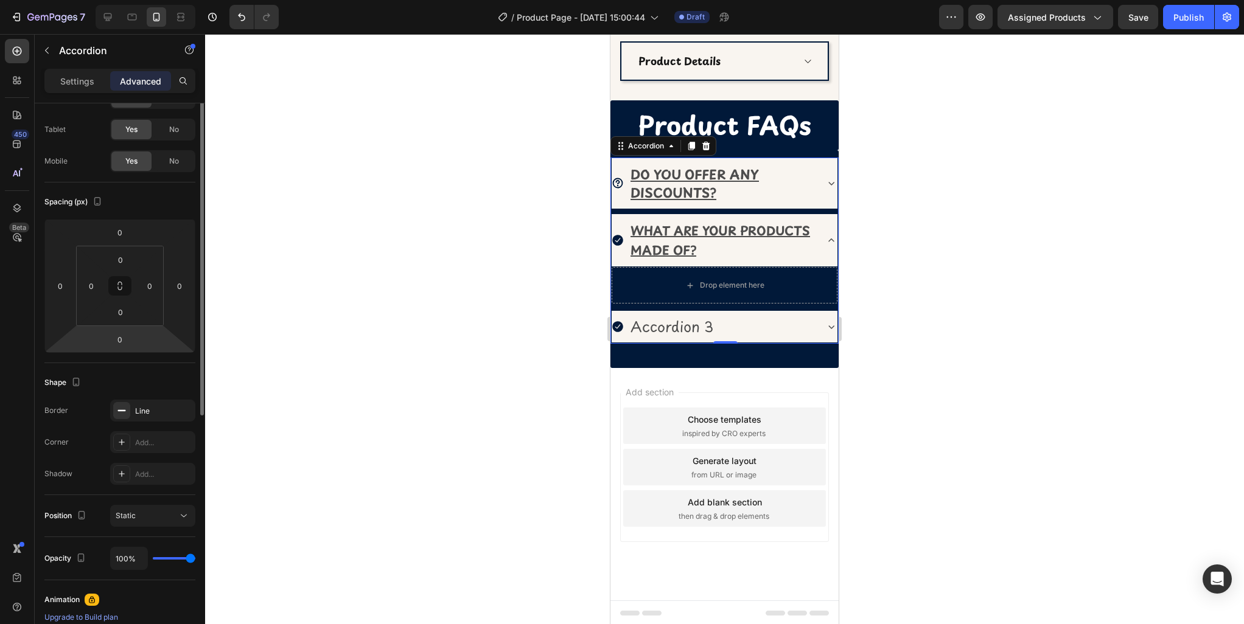
scroll to position [0, 0]
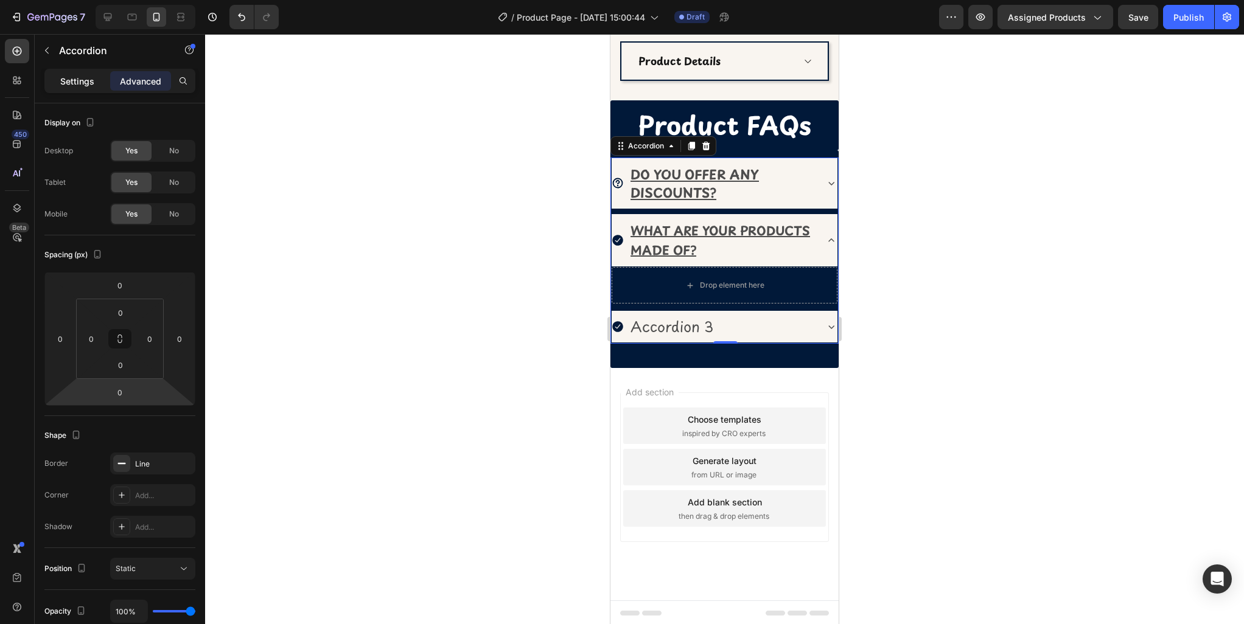
click at [71, 81] on p "Settings" at bounding box center [77, 81] width 34 height 13
type input "8"
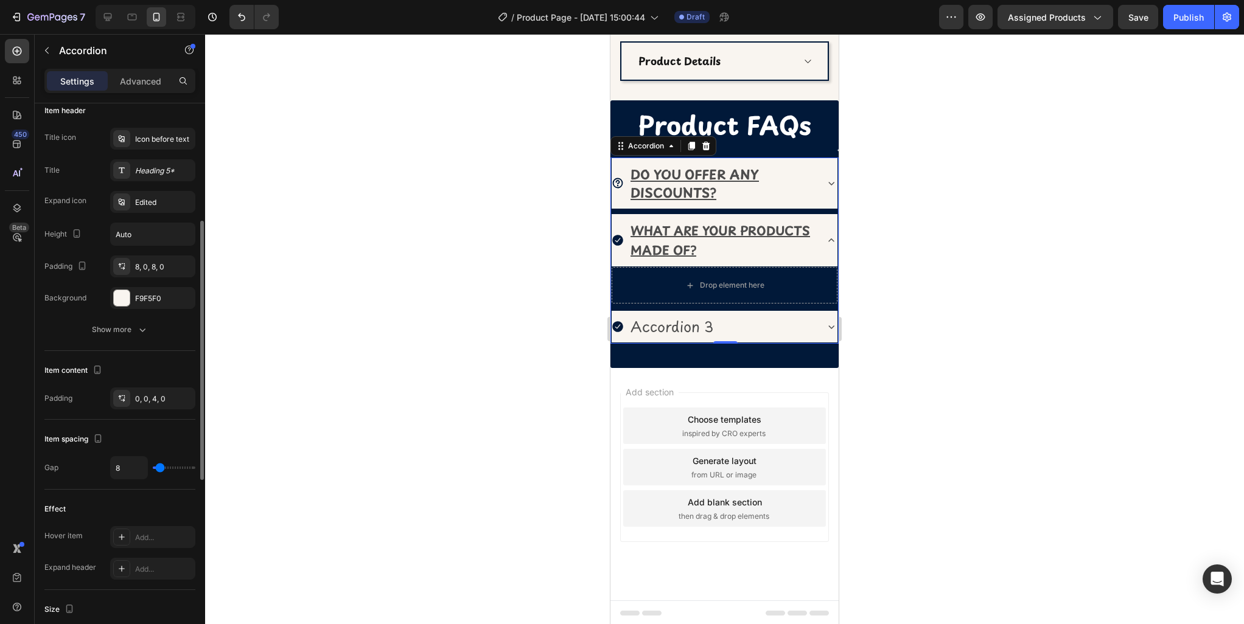
scroll to position [243, 0]
click at [141, 330] on icon "button" at bounding box center [142, 331] width 12 height 12
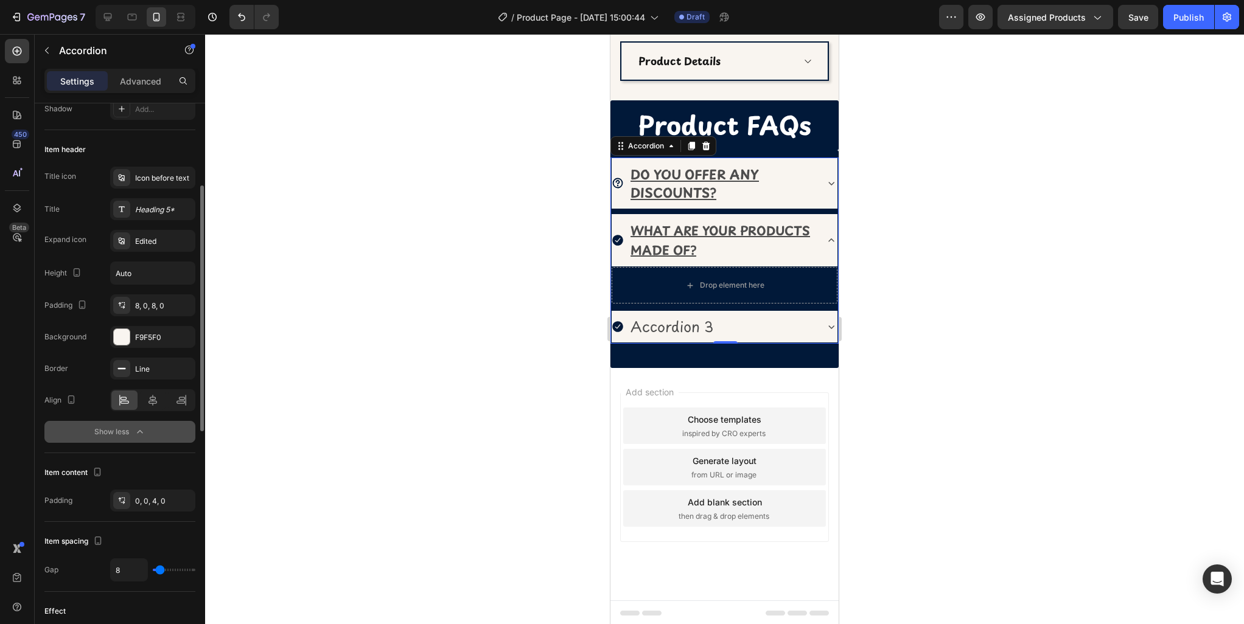
scroll to position [195, 0]
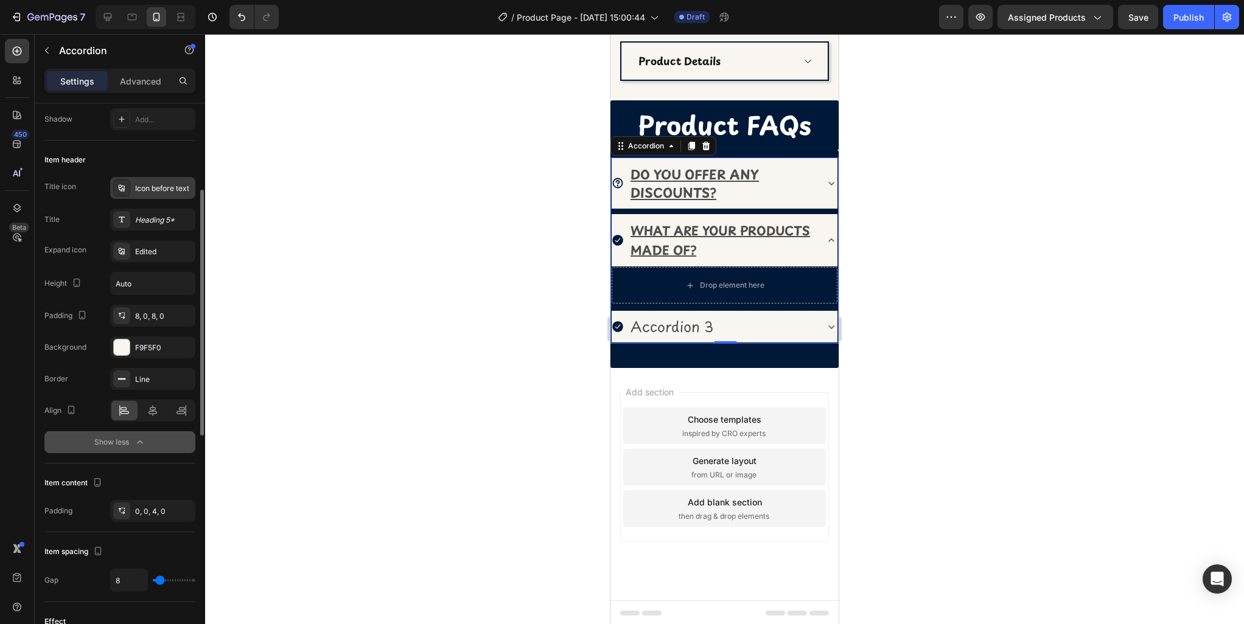
click at [142, 187] on div "Icon before text" at bounding box center [163, 188] width 57 height 11
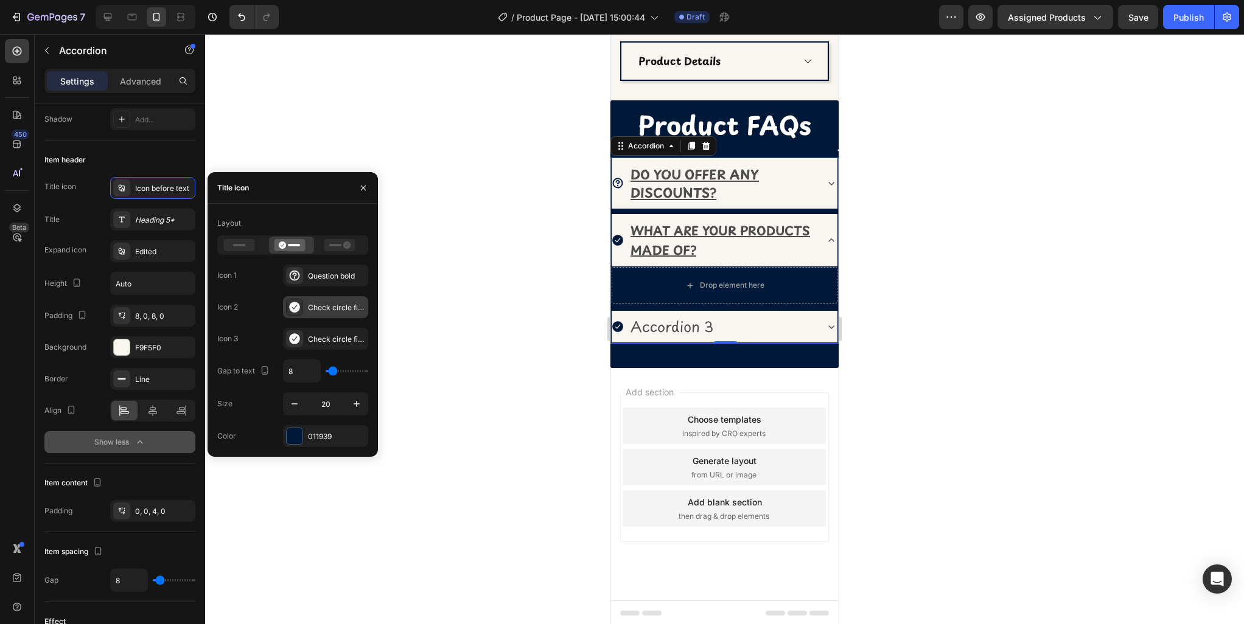
click at [296, 307] on icon at bounding box center [294, 307] width 10 height 11
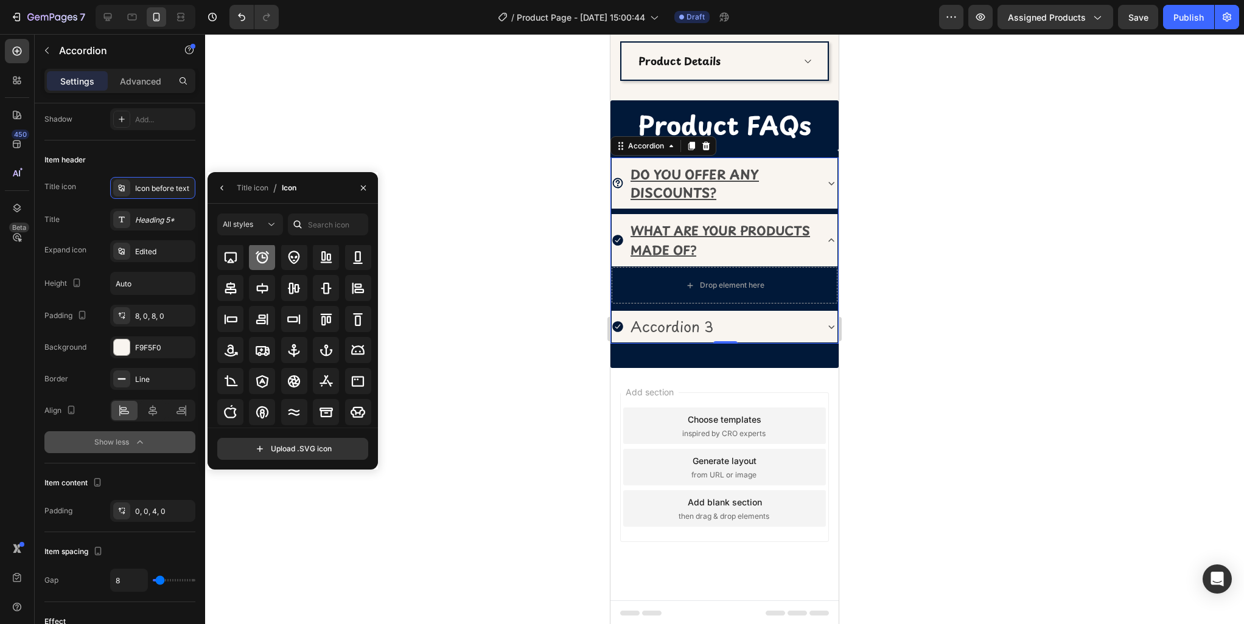
scroll to position [80, 0]
click at [335, 225] on input "text" at bounding box center [328, 225] width 80 height 22
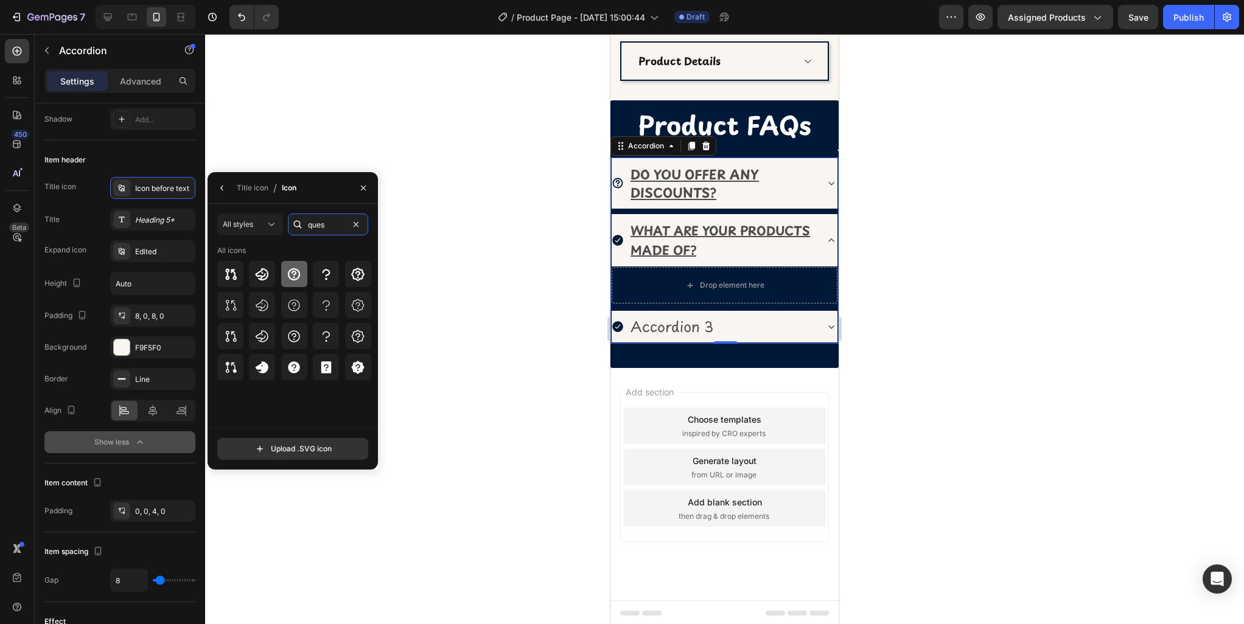
type input "ques"
click at [295, 269] on icon at bounding box center [294, 274] width 15 height 15
click at [218, 192] on icon "button" at bounding box center [222, 188] width 10 height 10
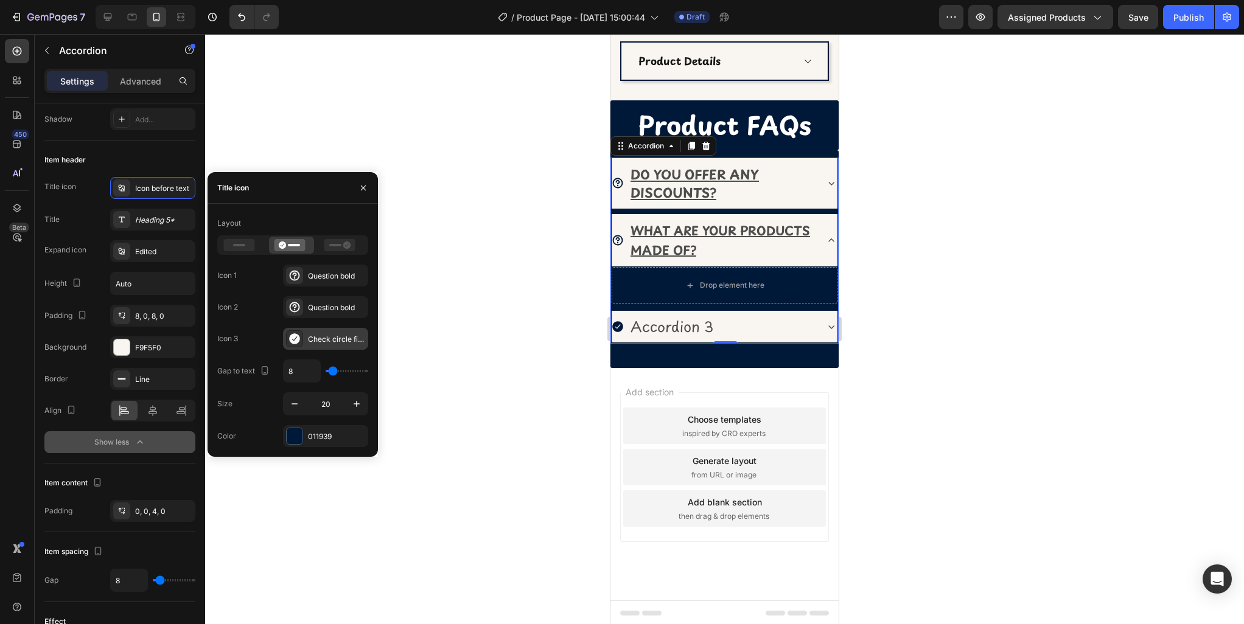
click at [294, 338] on icon at bounding box center [294, 338] width 10 height 11
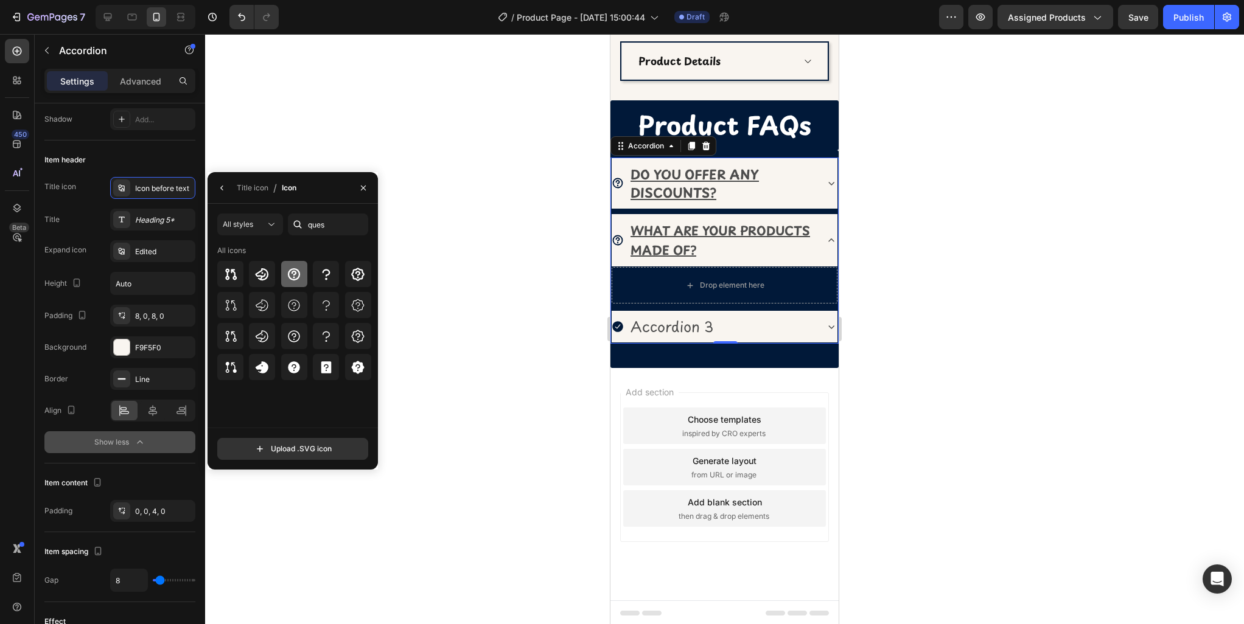
click at [293, 278] on icon at bounding box center [294, 274] width 15 height 15
click at [219, 188] on icon "button" at bounding box center [222, 188] width 10 height 10
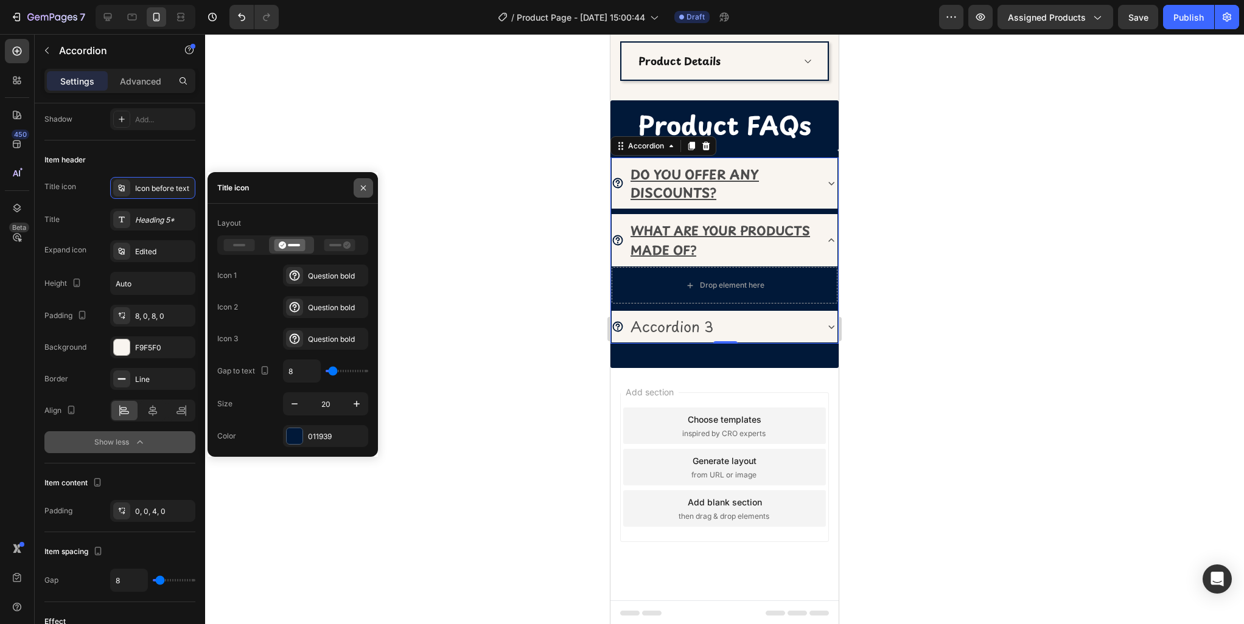
click at [362, 190] on icon "button" at bounding box center [363, 188] width 10 height 10
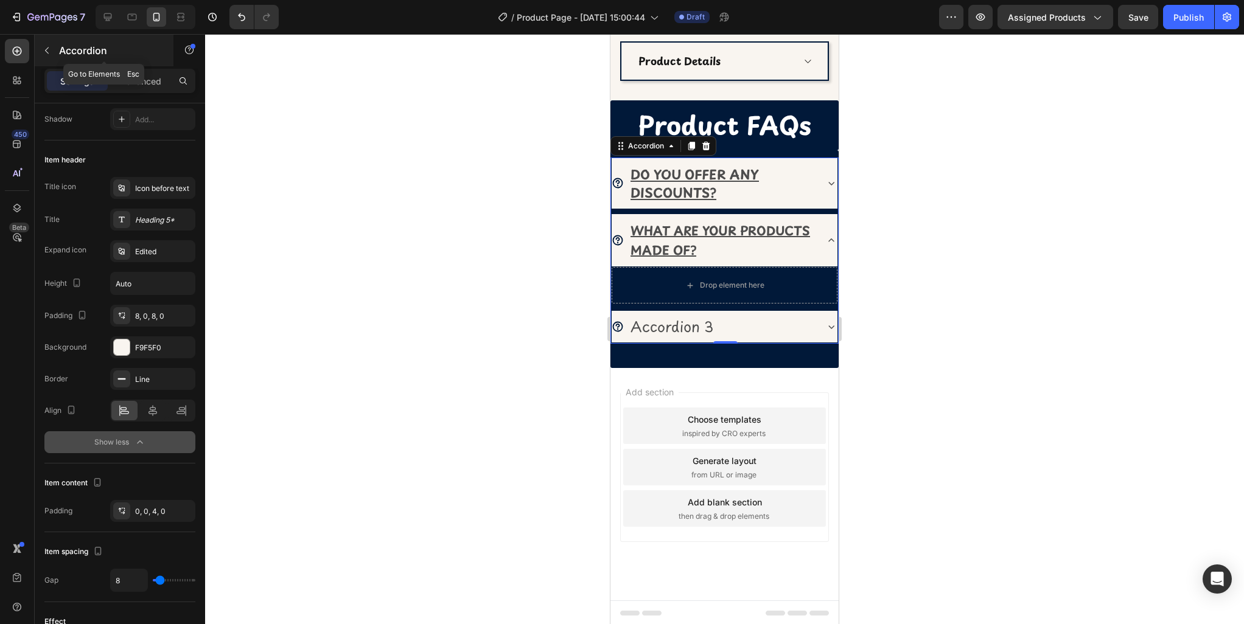
click at [44, 50] on icon "button" at bounding box center [47, 51] width 10 height 10
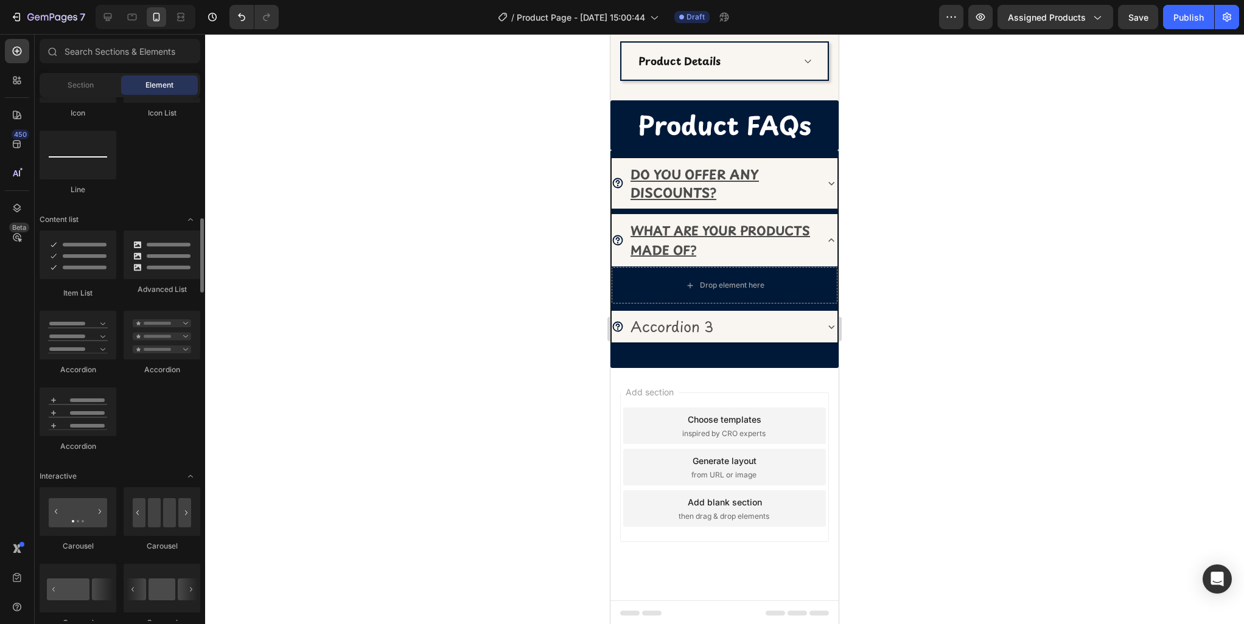
scroll to position [850, 0]
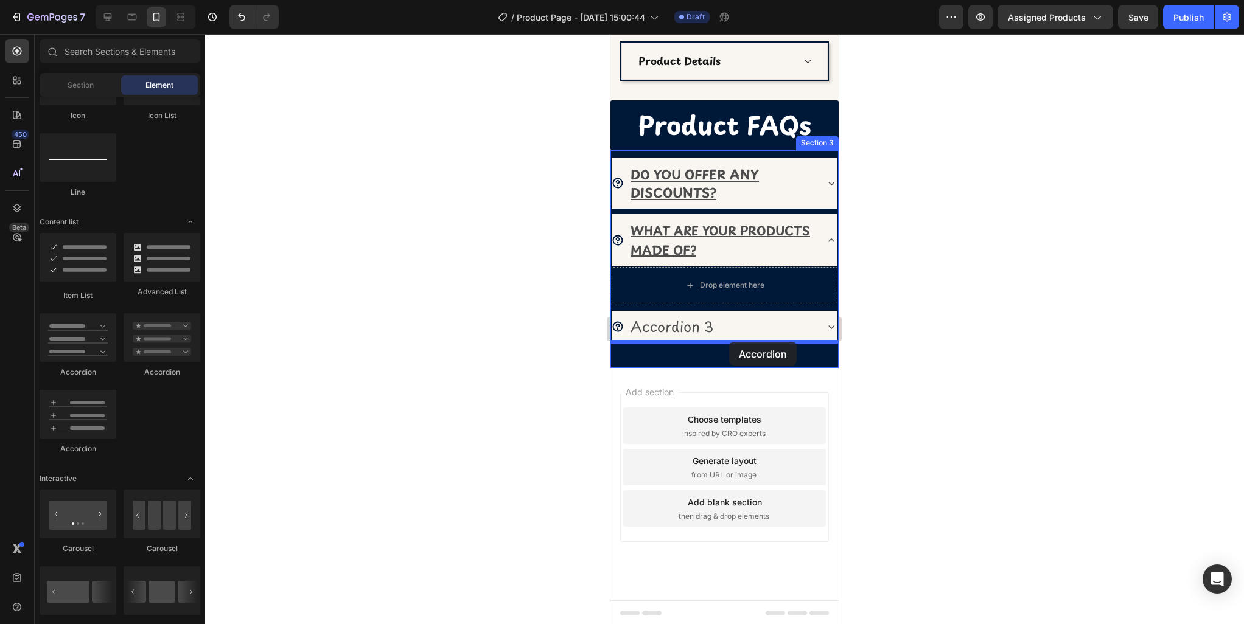
drag, startPoint x: 685, startPoint y: 459, endPoint x: 728, endPoint y: 341, distance: 125.4
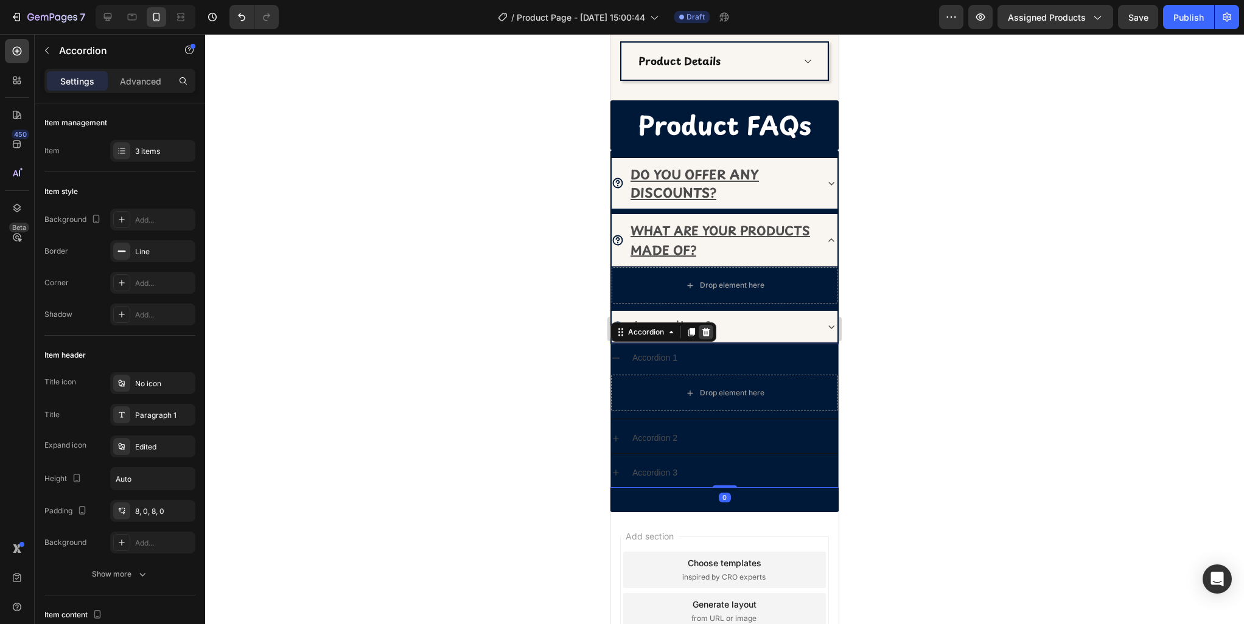
click at [706, 332] on icon at bounding box center [706, 332] width 8 height 9
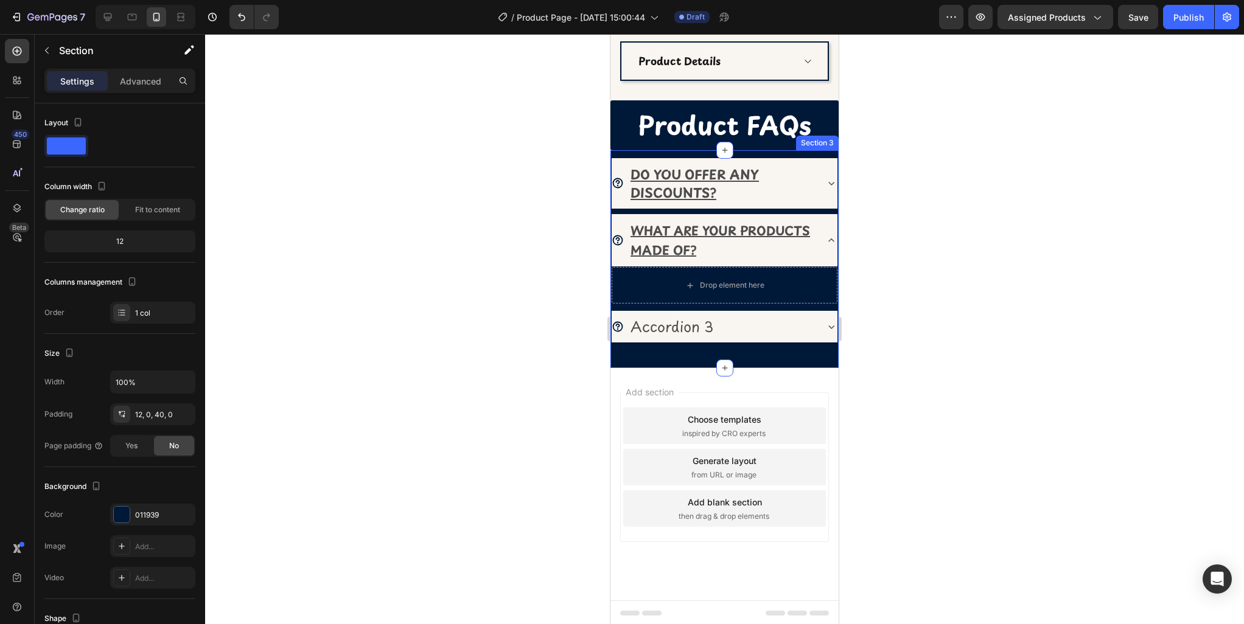
click at [826, 155] on div "DO YOU OFFER ANY DISCOUNTS? WHAT ARE YOUR PRODUCTS MADE OF? Drop element here A…" at bounding box center [724, 259] width 228 height 218
click at [811, 139] on icon at bounding box center [814, 139] width 10 height 10
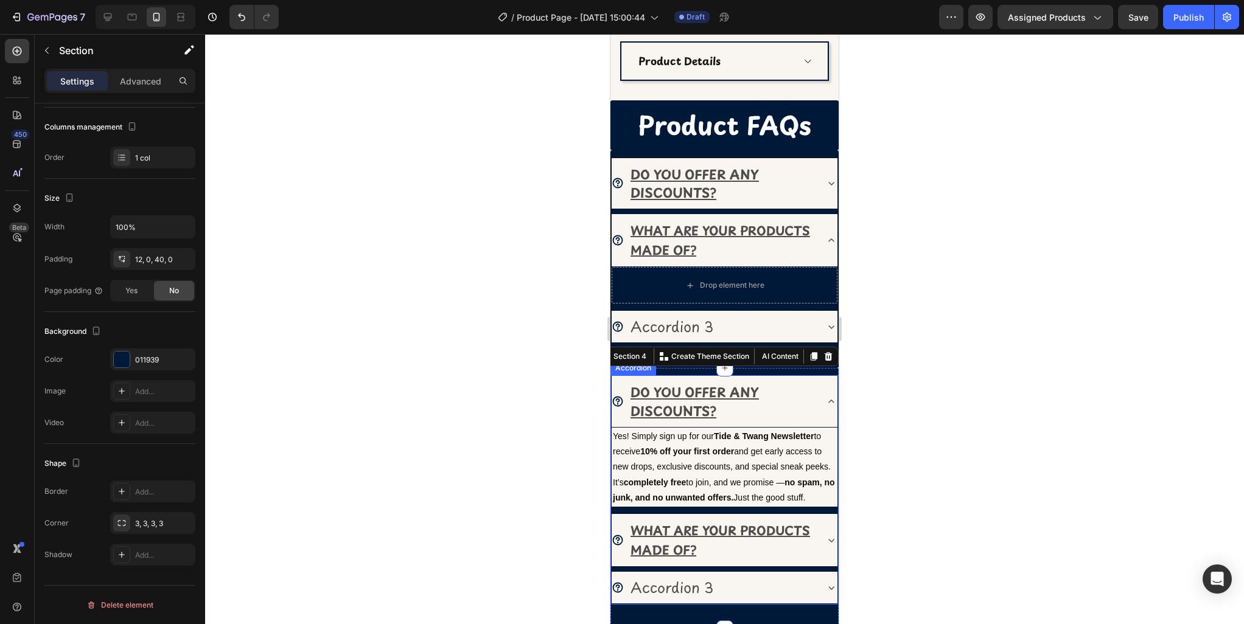
click at [827, 399] on icon at bounding box center [831, 402] width 12 height 12
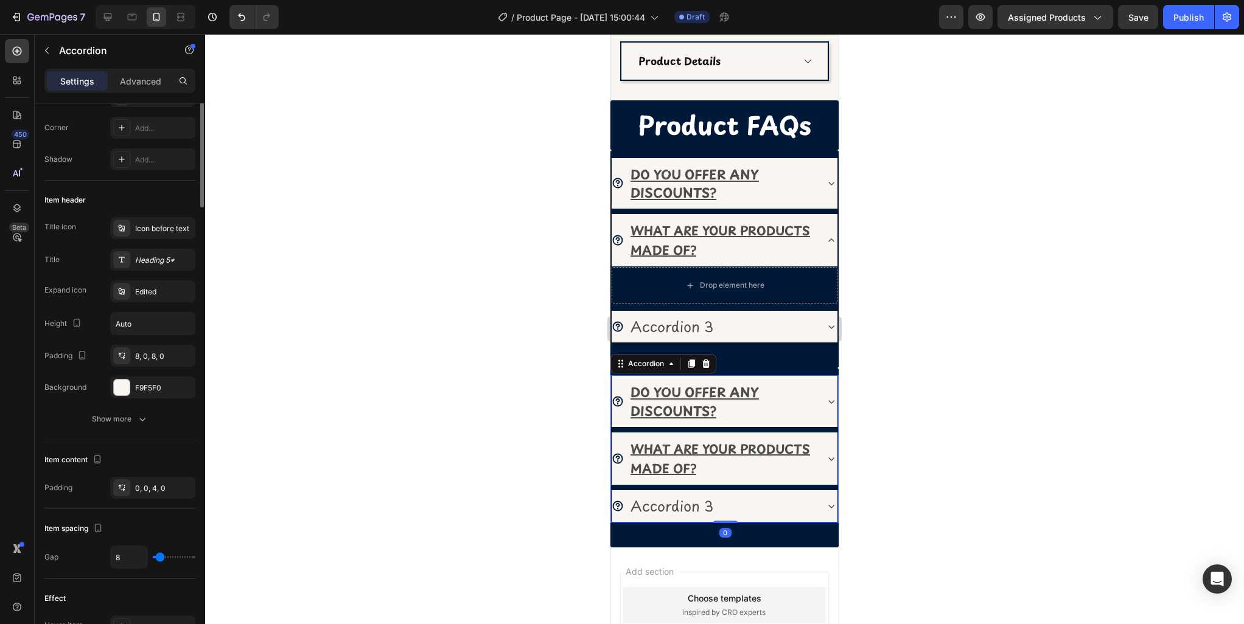
scroll to position [0, 0]
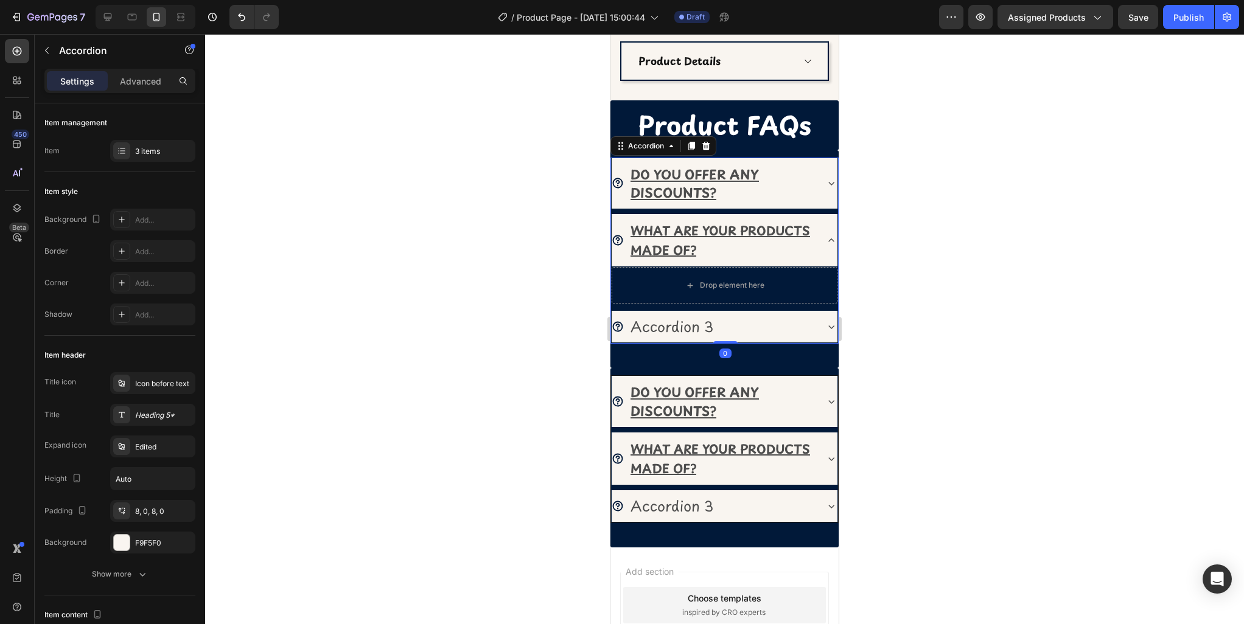
click at [829, 327] on icon at bounding box center [831, 327] width 12 height 12
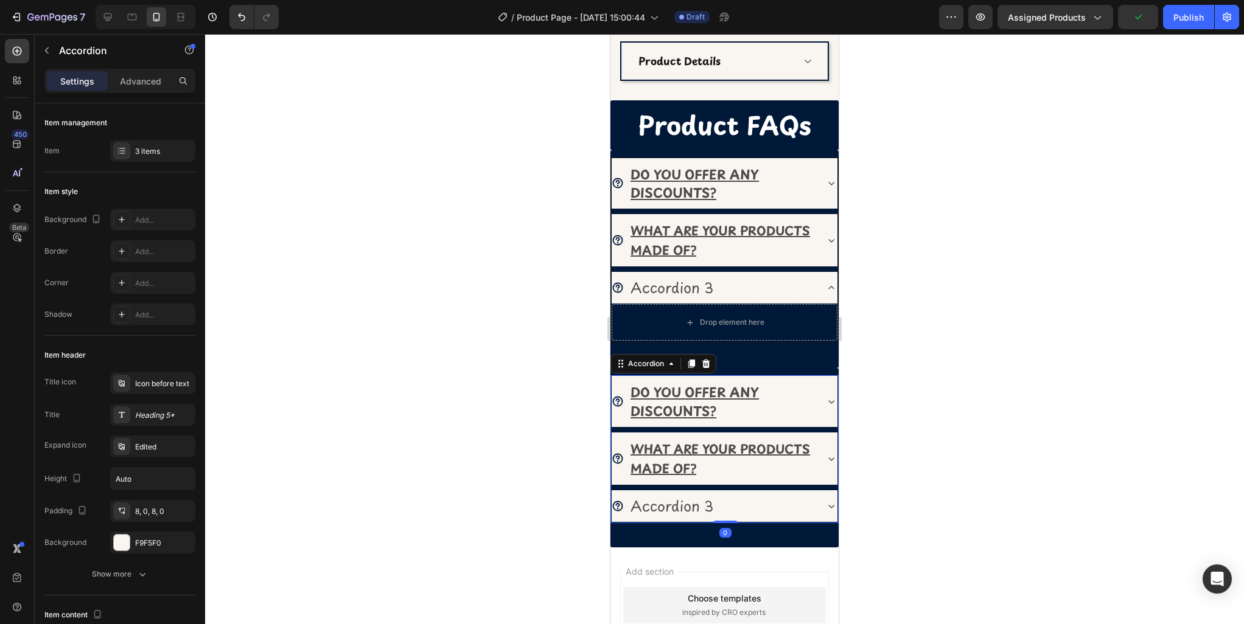
click at [725, 377] on div "DO YOU OFFER ANY DISCOUNTS?" at bounding box center [725, 402] width 226 height 52
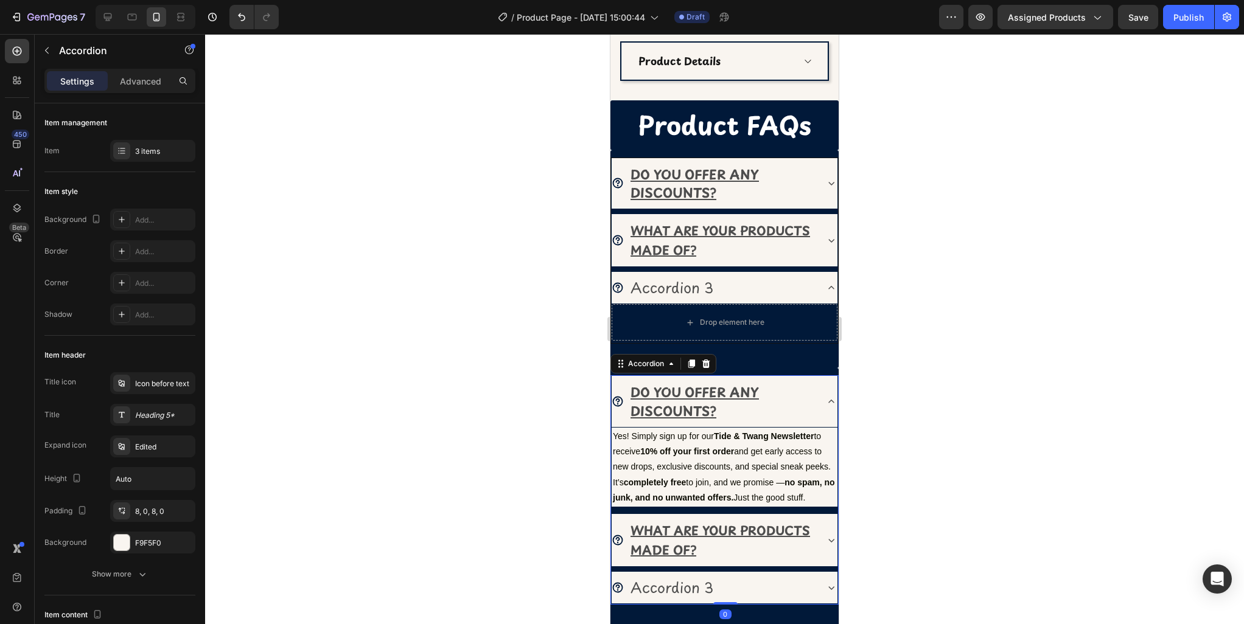
click at [766, 376] on div "DO YOU OFFER ANY DISCOUNTS?" at bounding box center [725, 402] width 226 height 52
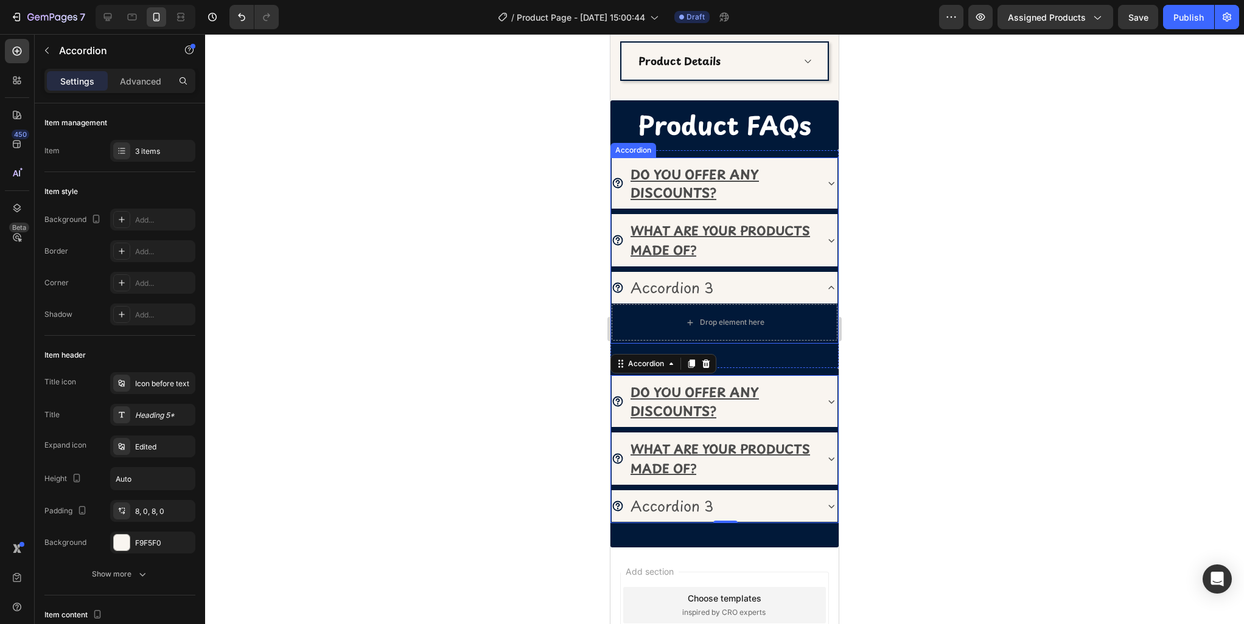
click at [826, 289] on icon at bounding box center [831, 288] width 12 height 12
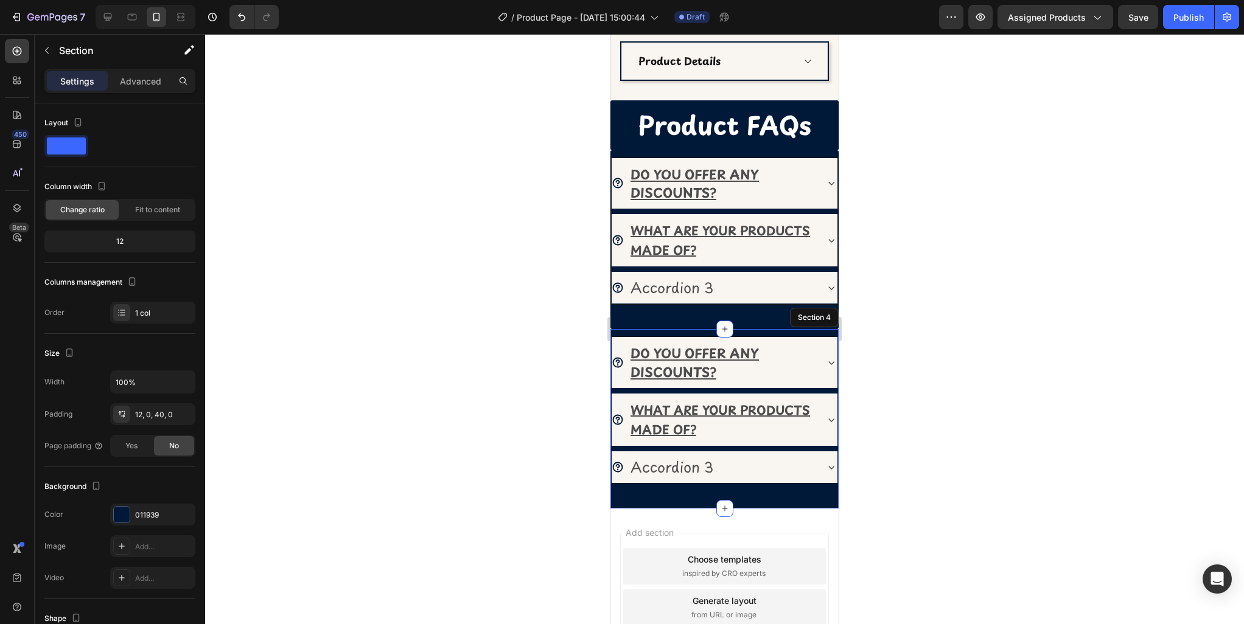
click at [664, 329] on div "DO YOU OFFER ANY DISCOUNTS? WHAT ARE YOUR PRODUCTS MADE OF? Accordion 3 Accordi…" at bounding box center [724, 419] width 228 height 180
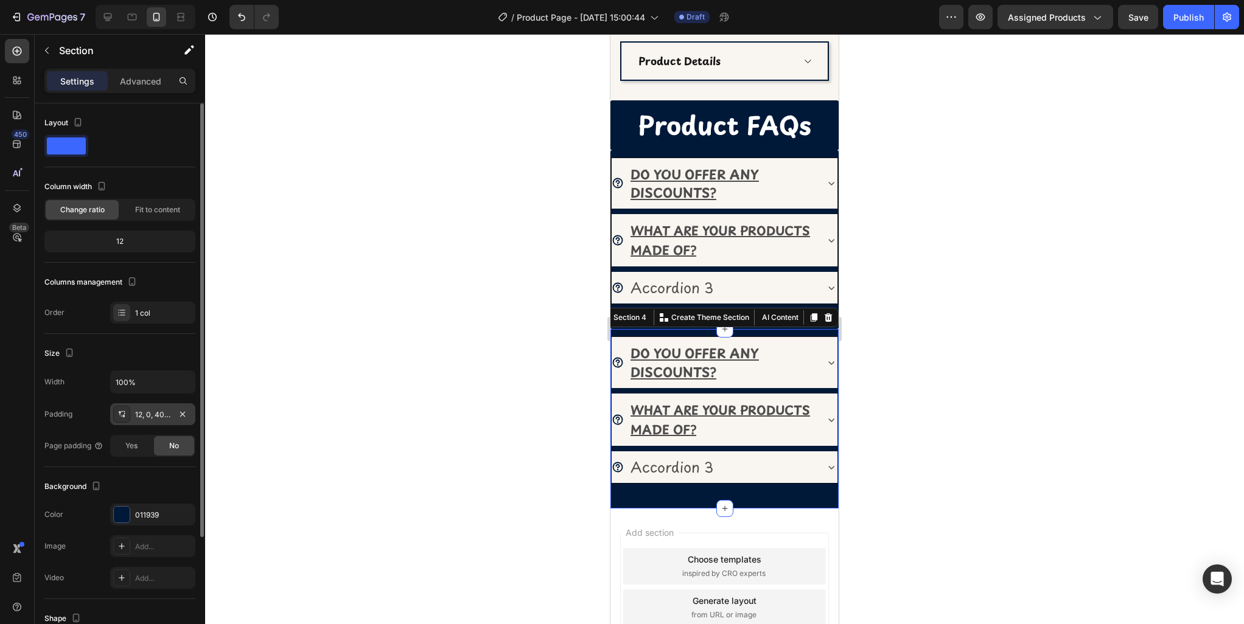
click at [153, 417] on div "12, 0, 40, 0" at bounding box center [152, 415] width 35 height 11
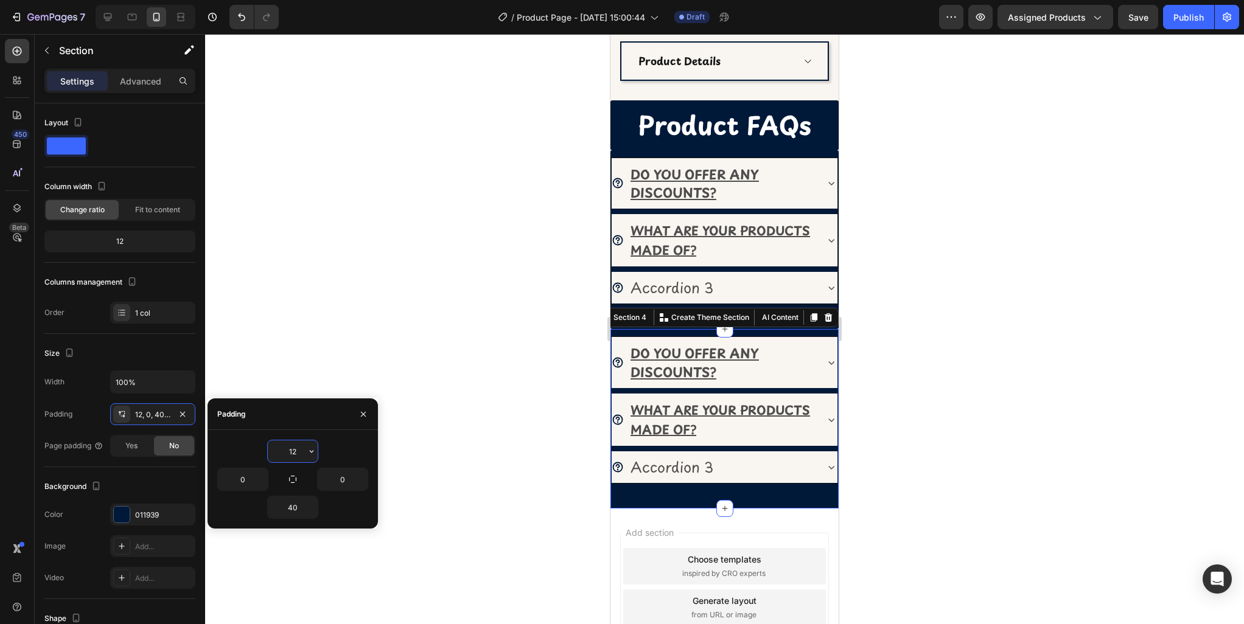
click at [300, 455] on input "12" at bounding box center [293, 452] width 50 height 22
type input "0"
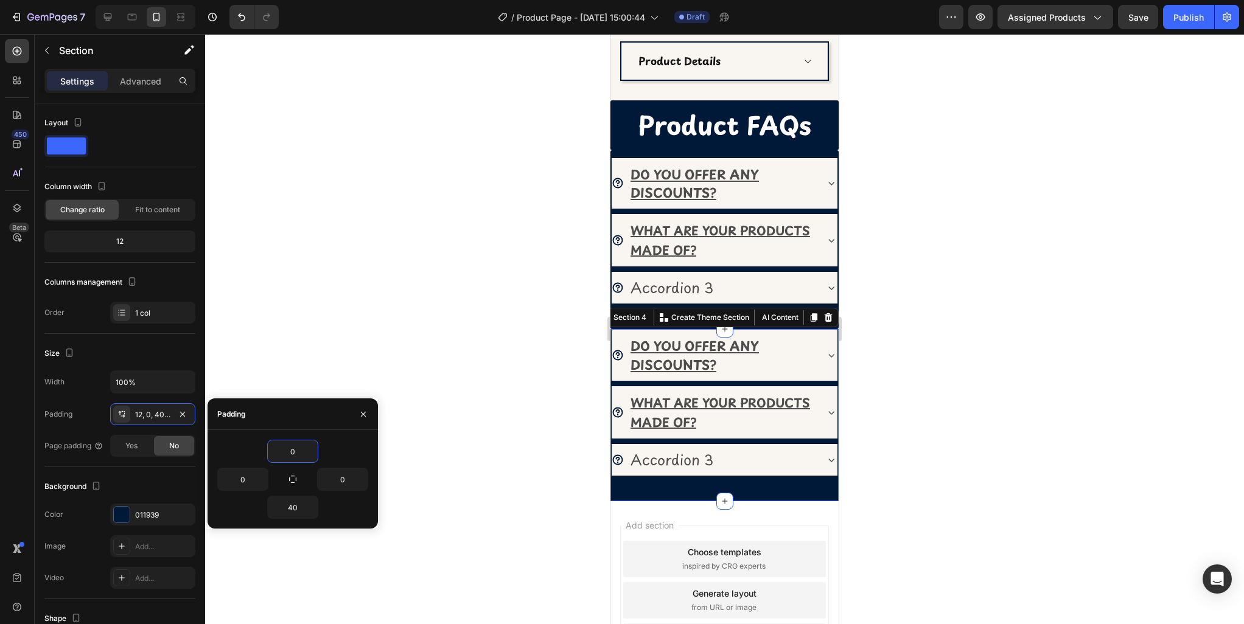
click at [1040, 433] on div at bounding box center [724, 329] width 1039 height 590
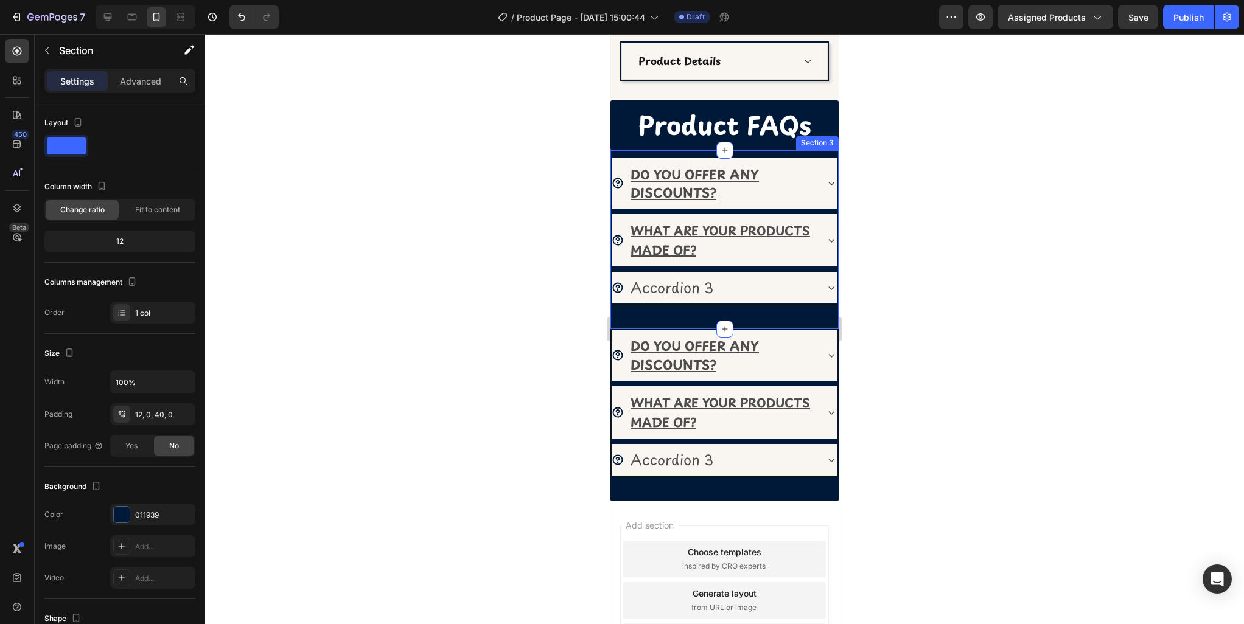
click at [733, 310] on div "DO YOU OFFER ANY DISCOUNTS? WHAT ARE YOUR PRODUCTS MADE OF? Accordion 3 Accordi…" at bounding box center [724, 240] width 228 height 180
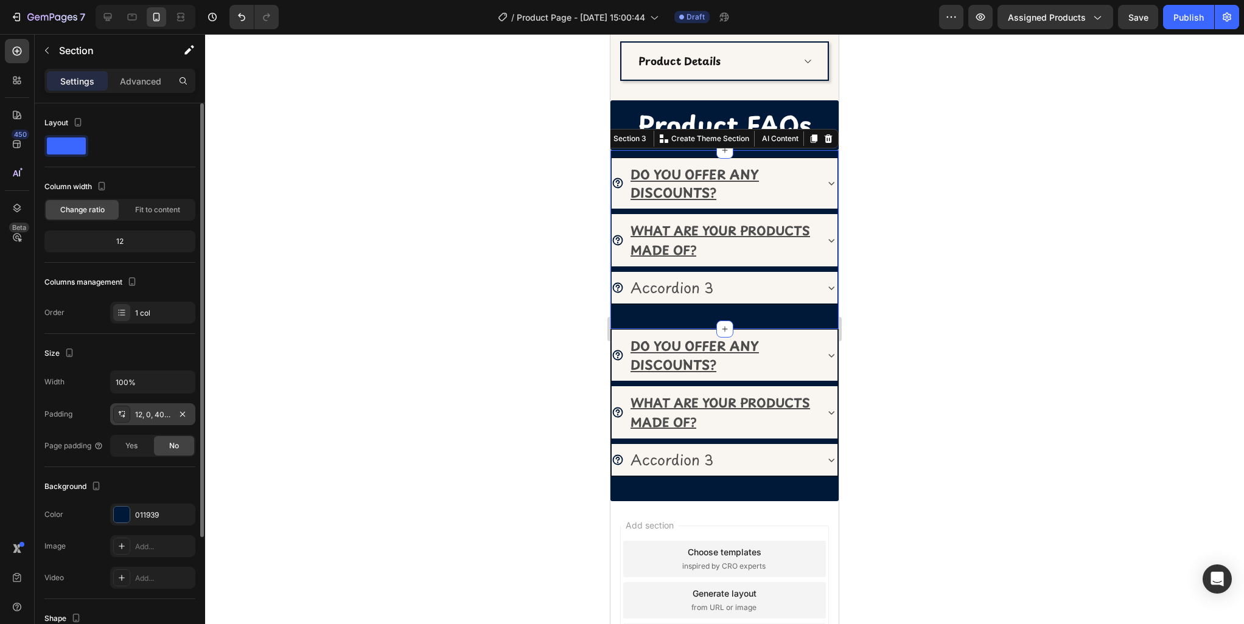
click at [163, 414] on div "12, 0, 40, 0" at bounding box center [152, 415] width 35 height 11
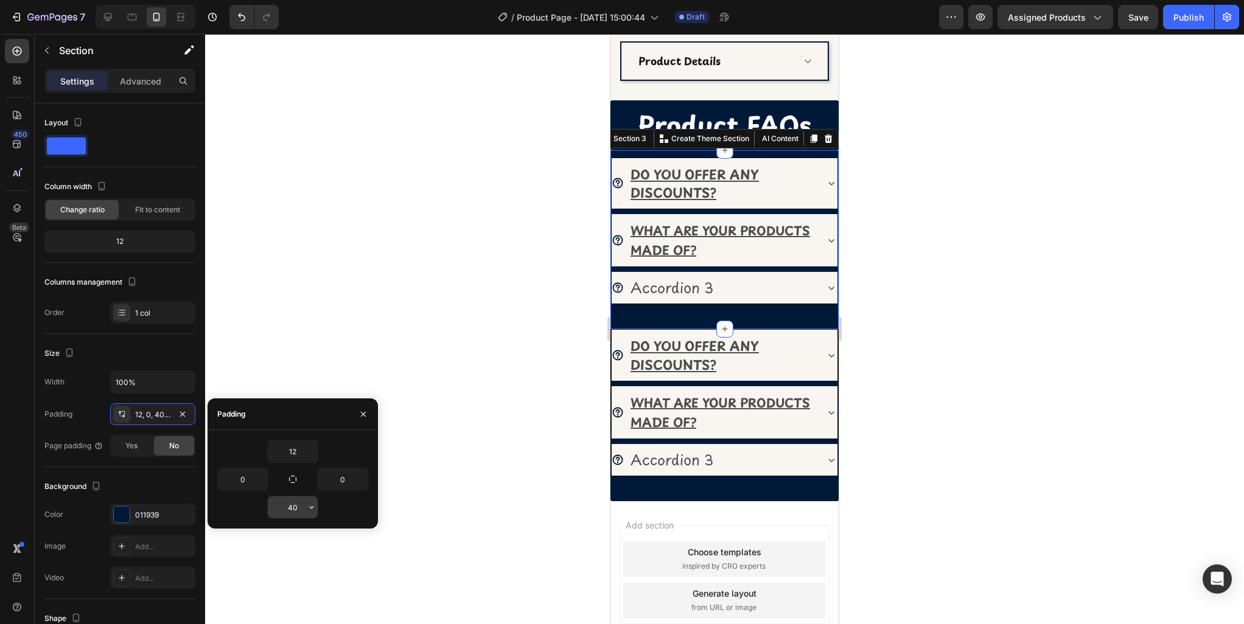
click at [303, 510] on input "40" at bounding box center [293, 508] width 50 height 22
type input "0"
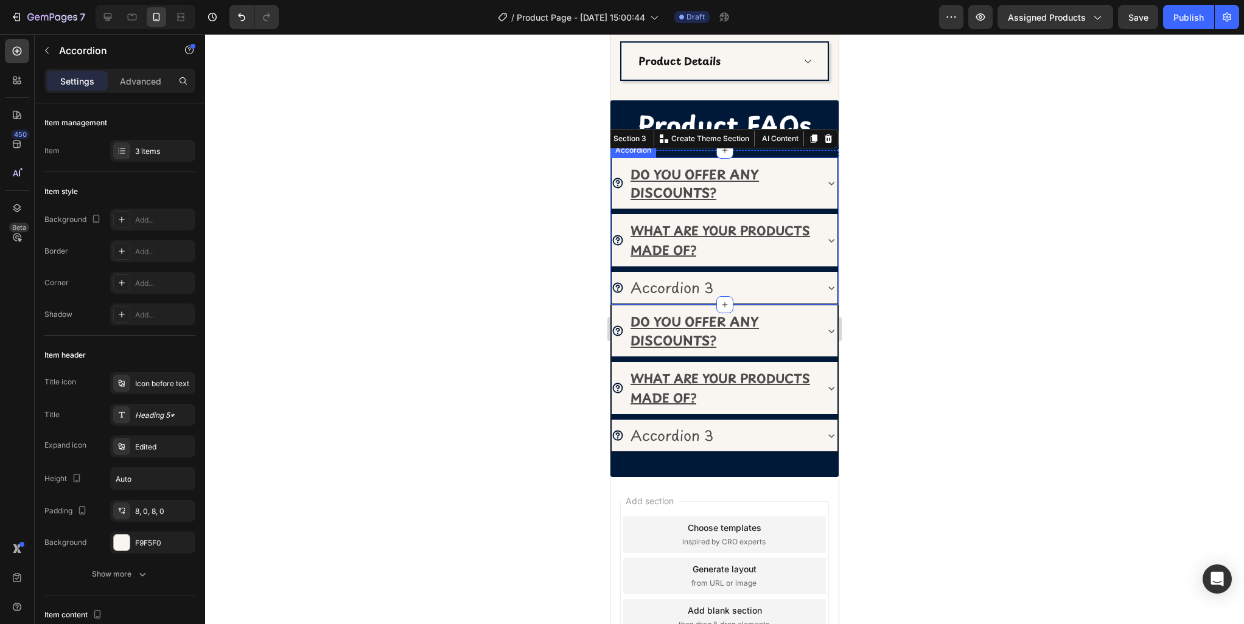
click at [820, 259] on div "WHAT ARE YOUR PRODUCTS MADE OF?" at bounding box center [725, 240] width 226 height 53
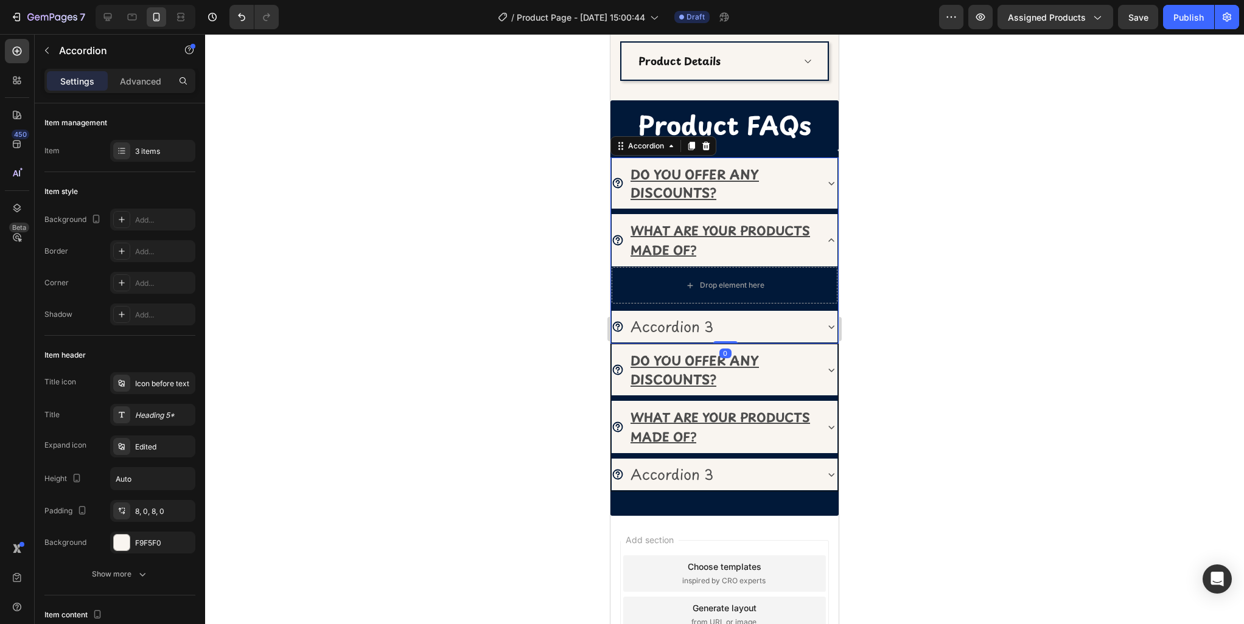
click at [819, 255] on div "WHAT ARE YOUR PRODUCTS MADE OF?" at bounding box center [725, 240] width 226 height 53
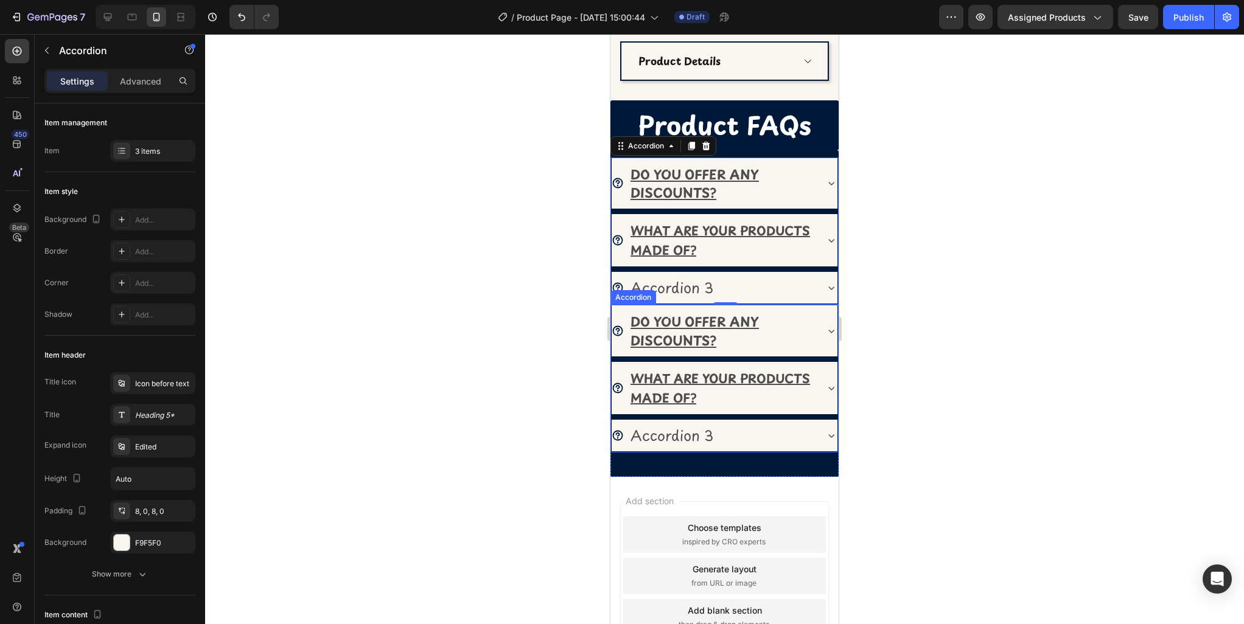
click at [812, 306] on div "DO YOU OFFER ANY DISCOUNTS?" at bounding box center [725, 332] width 226 height 52
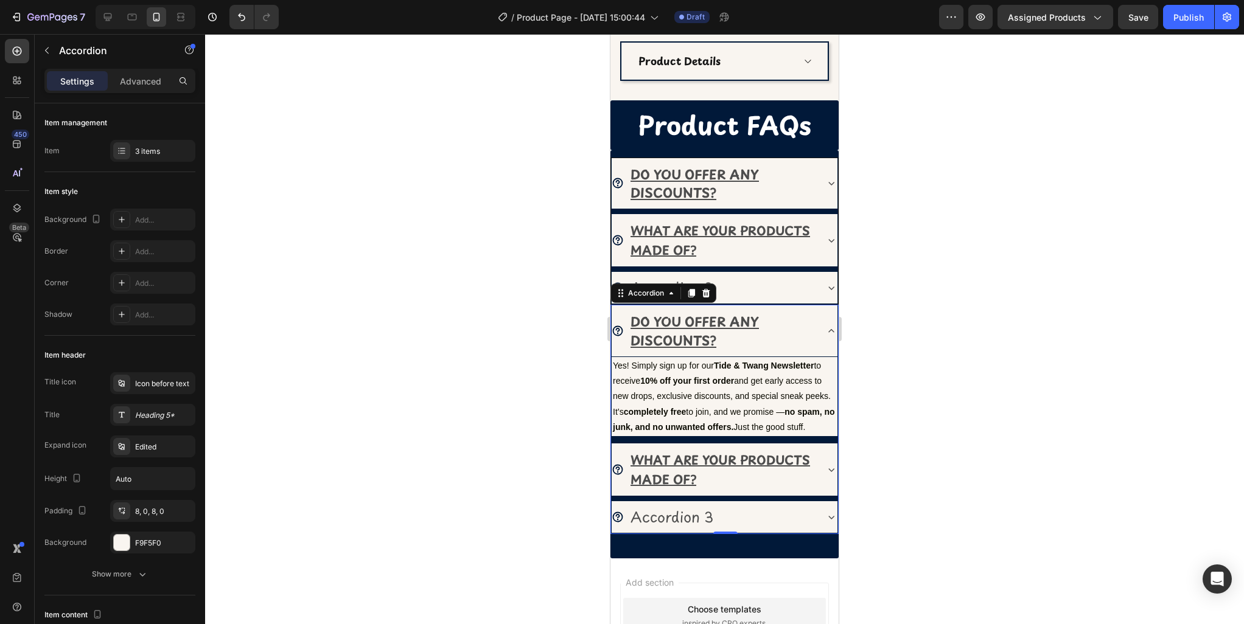
click at [817, 337] on div "DO YOU OFFER ANY DISCOUNTS?" at bounding box center [725, 332] width 226 height 52
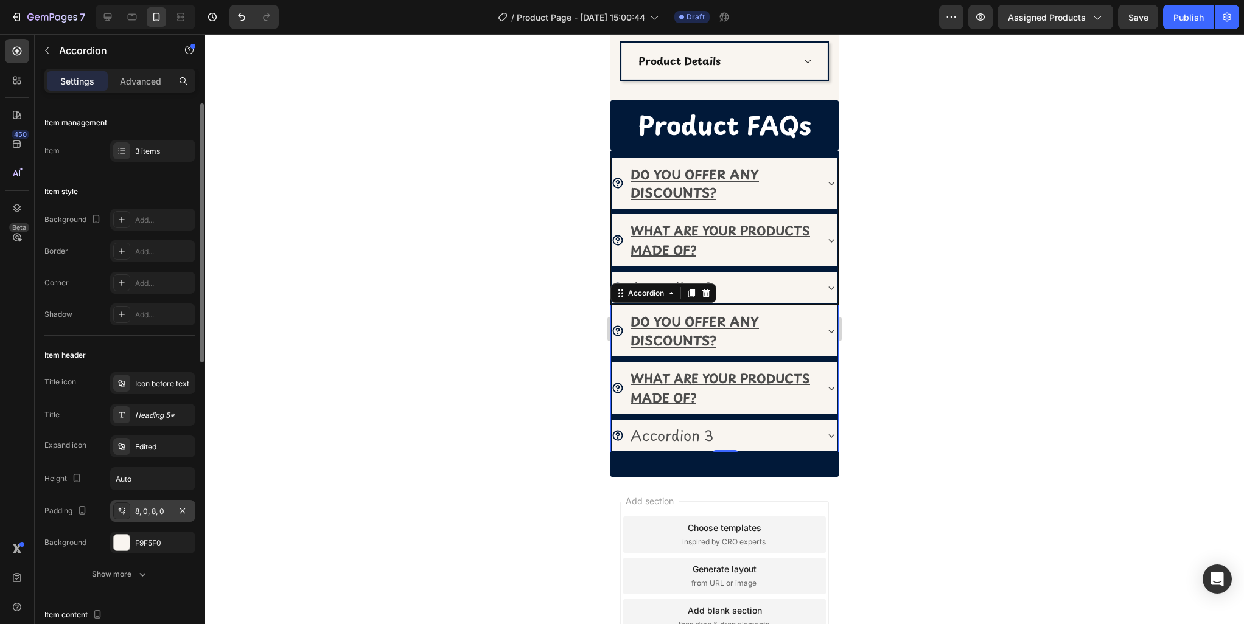
click at [157, 511] on div "8, 0, 8, 0" at bounding box center [152, 511] width 35 height 11
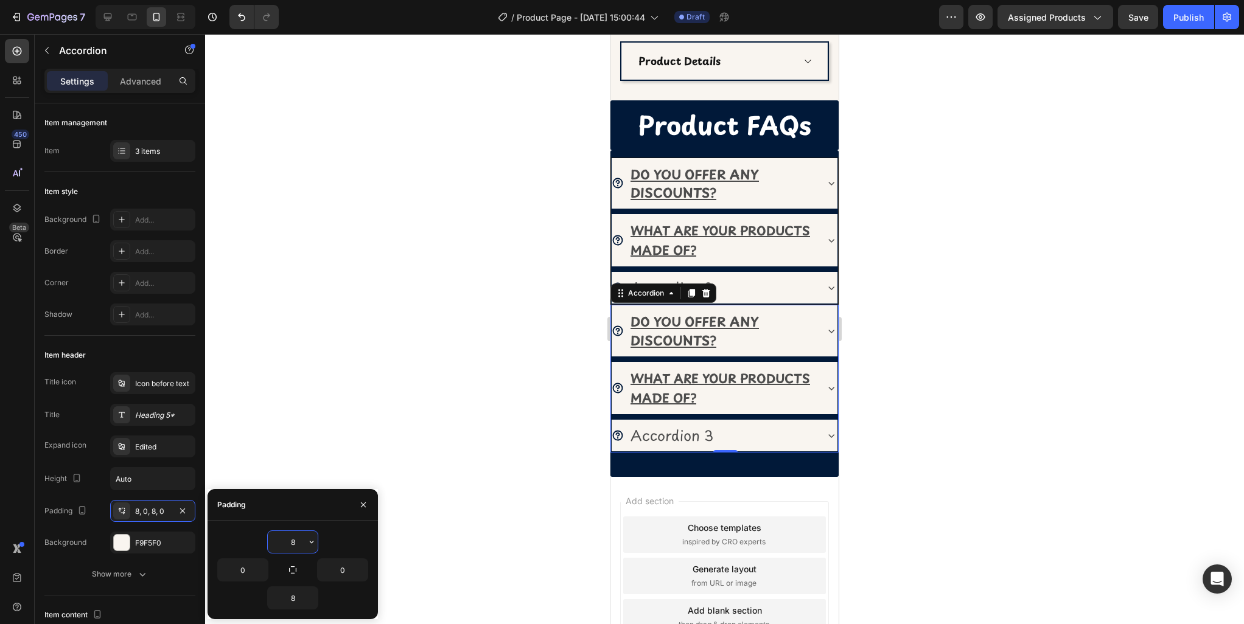
click at [295, 543] on input "8" at bounding box center [293, 542] width 50 height 22
type input "0"
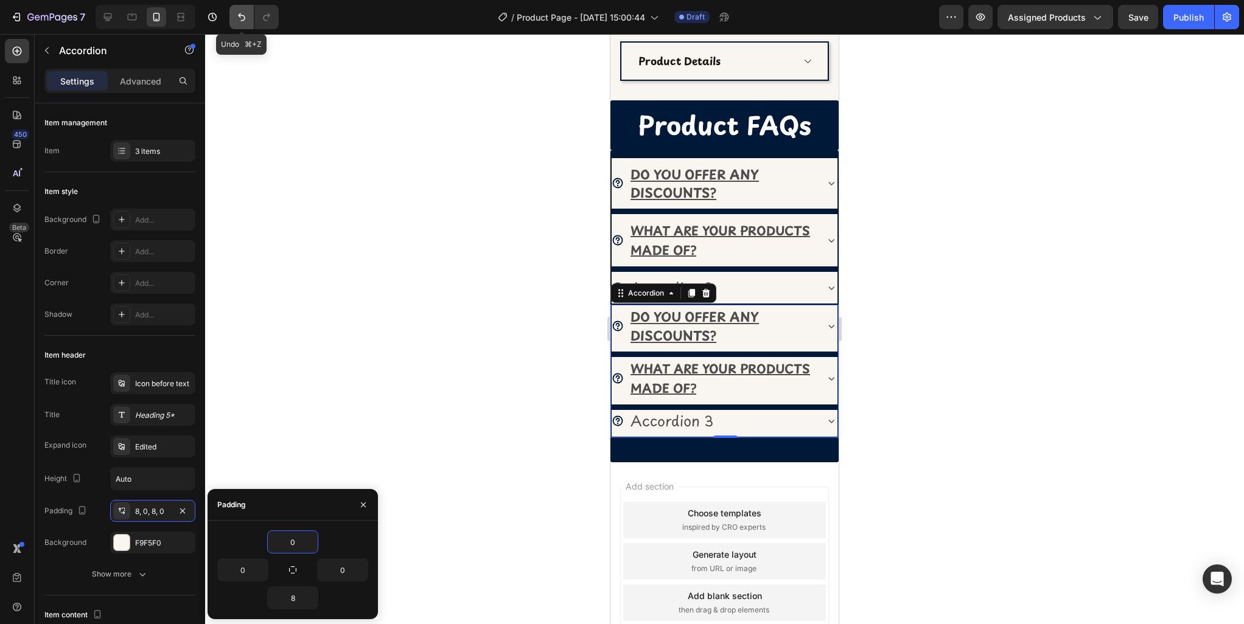
click at [239, 21] on icon "Undo/Redo" at bounding box center [242, 17] width 12 height 12
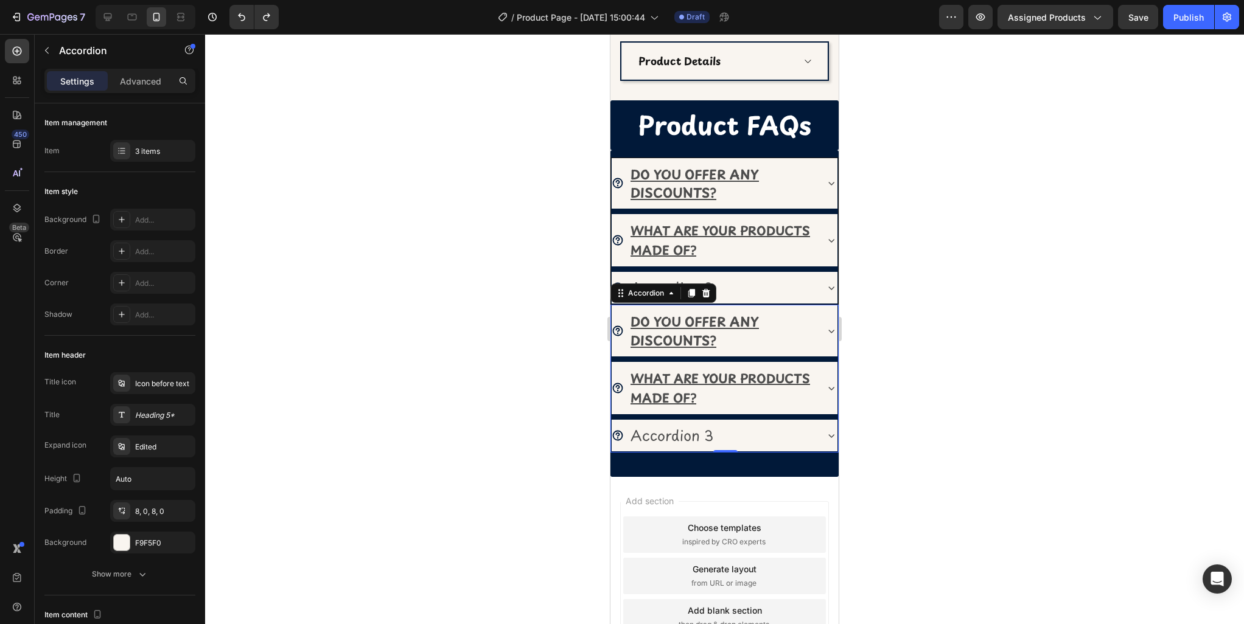
click at [953, 323] on div at bounding box center [724, 329] width 1039 height 590
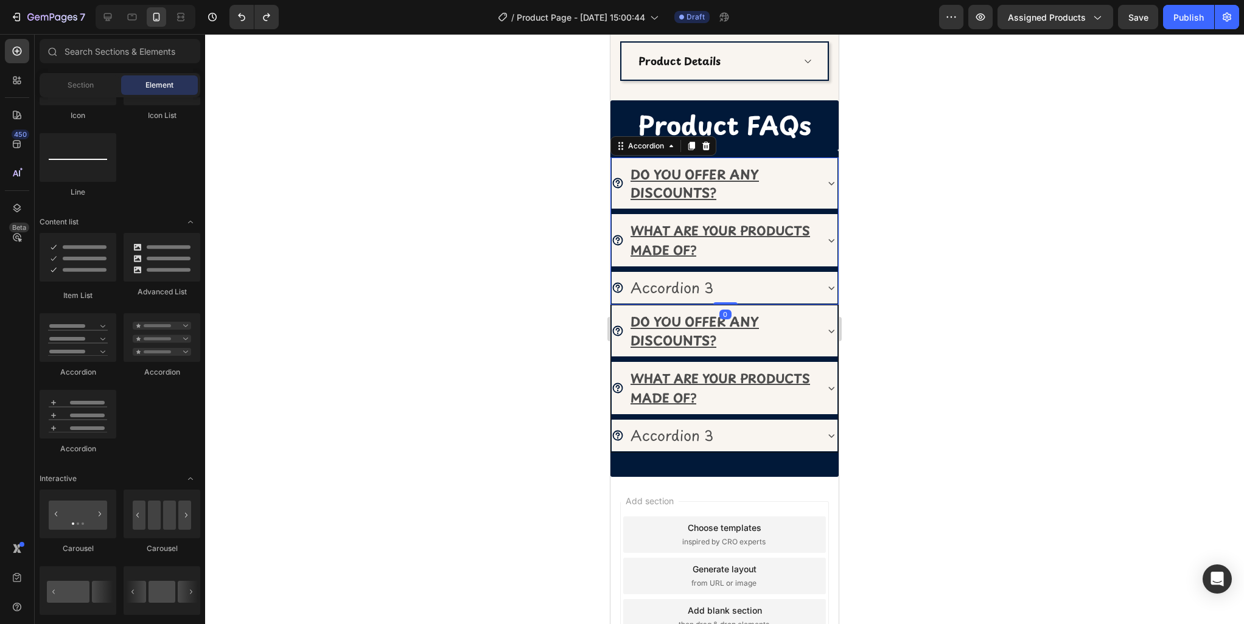
click at [758, 284] on div "Accordion 3" at bounding box center [714, 288] width 204 height 22
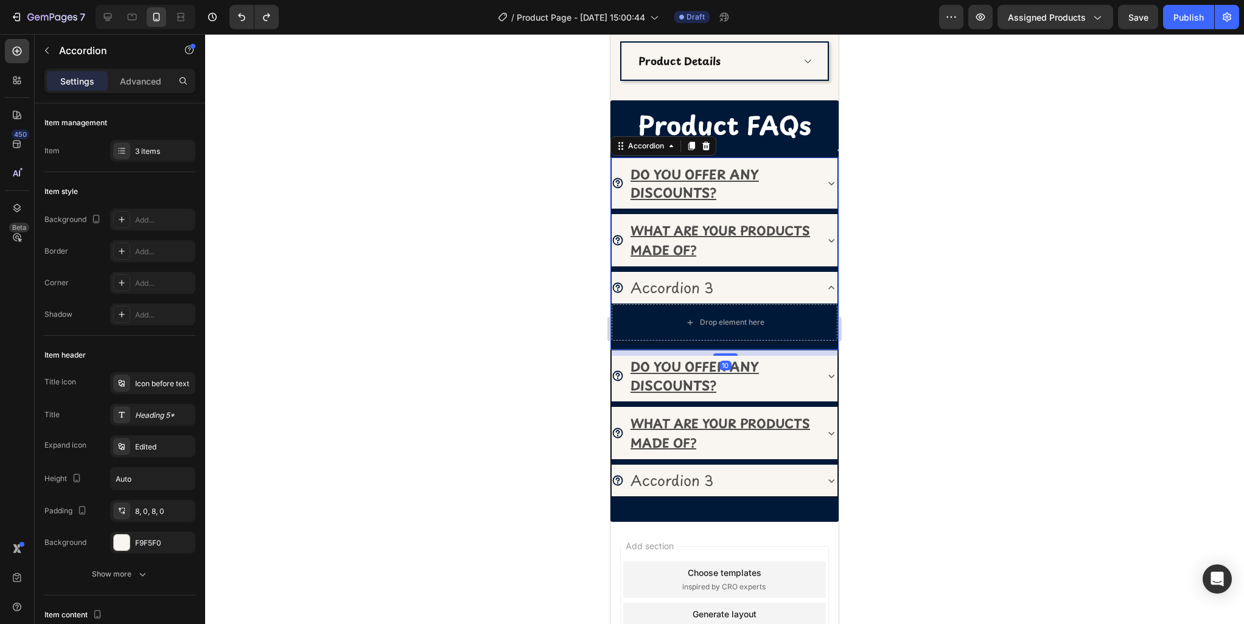
drag, startPoint x: 727, startPoint y: 340, endPoint x: 747, endPoint y: 346, distance: 21.0
click at [727, 346] on div "DO YOU OFFER ANY DISCOUNTS? WHAT ARE YOUR PRODUCTS MADE OF? Accordion 3 Drop el…" at bounding box center [724, 254] width 228 height 193
type input "100%"
type input "100"
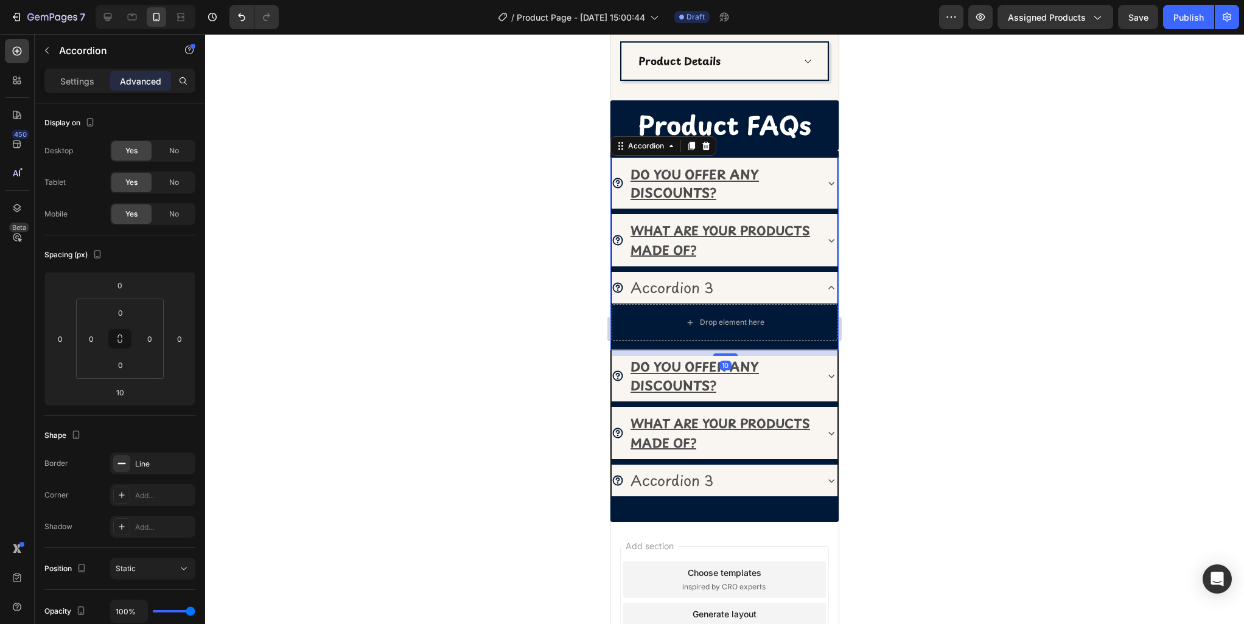
click at [828, 289] on icon at bounding box center [831, 288] width 12 height 12
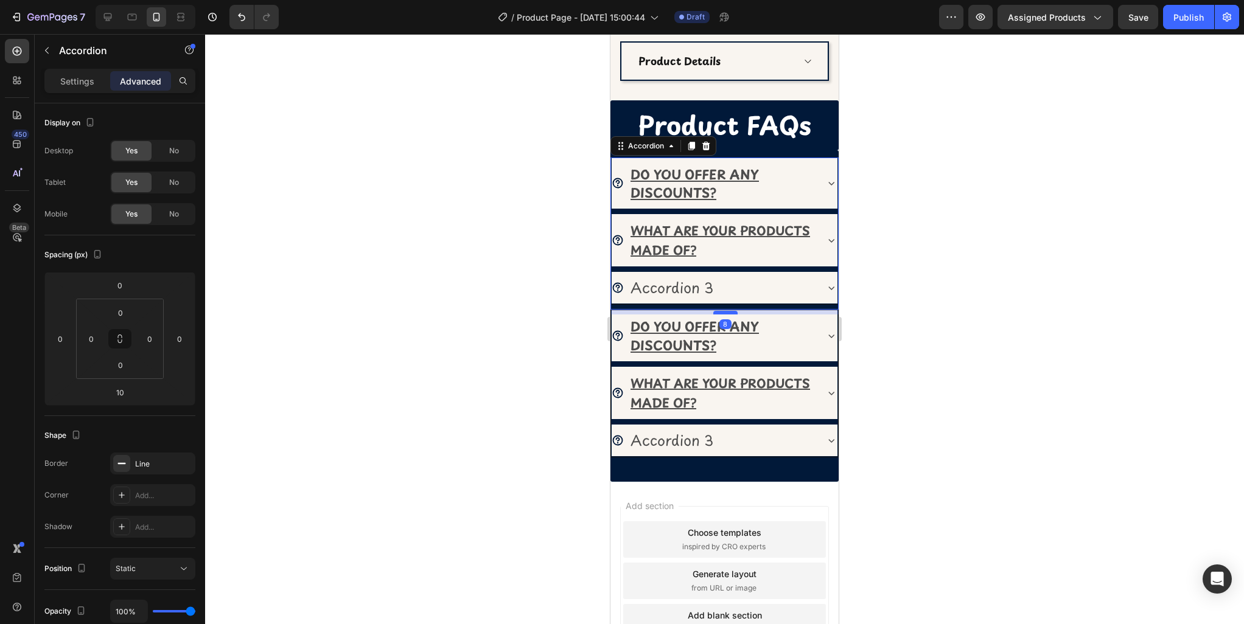
click at [735, 312] on div at bounding box center [725, 313] width 24 height 4
type input "8"
click at [892, 323] on div at bounding box center [724, 329] width 1039 height 590
click at [828, 240] on icon at bounding box center [831, 240] width 12 height 12
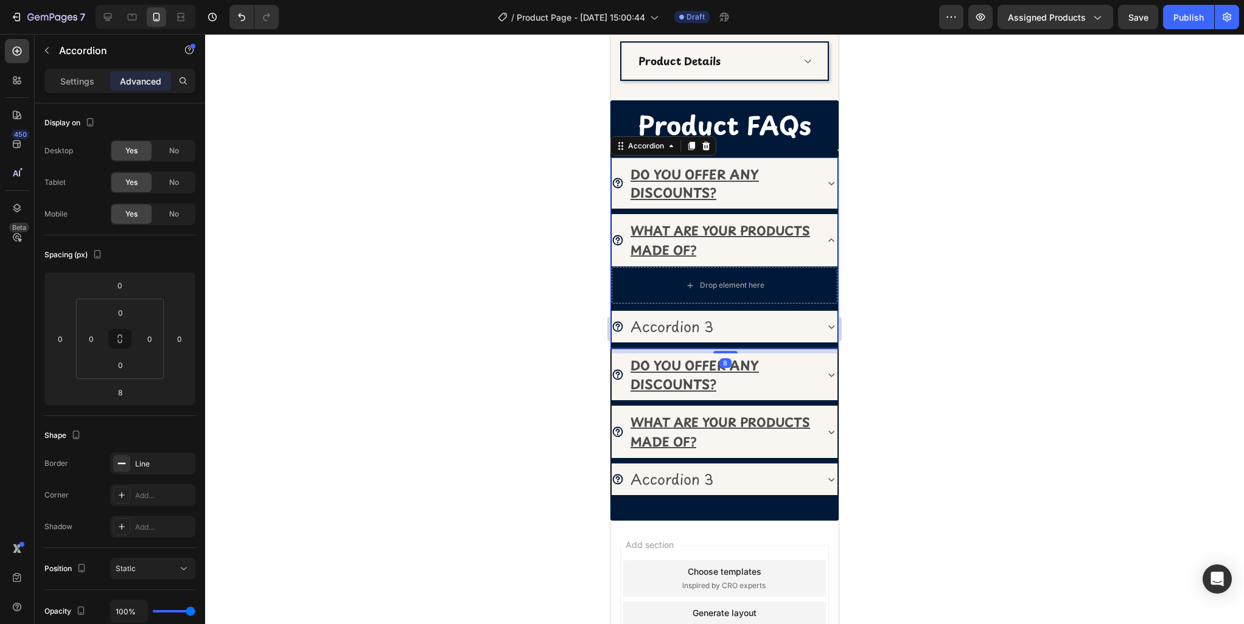
click at [828, 240] on icon at bounding box center [831, 240] width 12 height 12
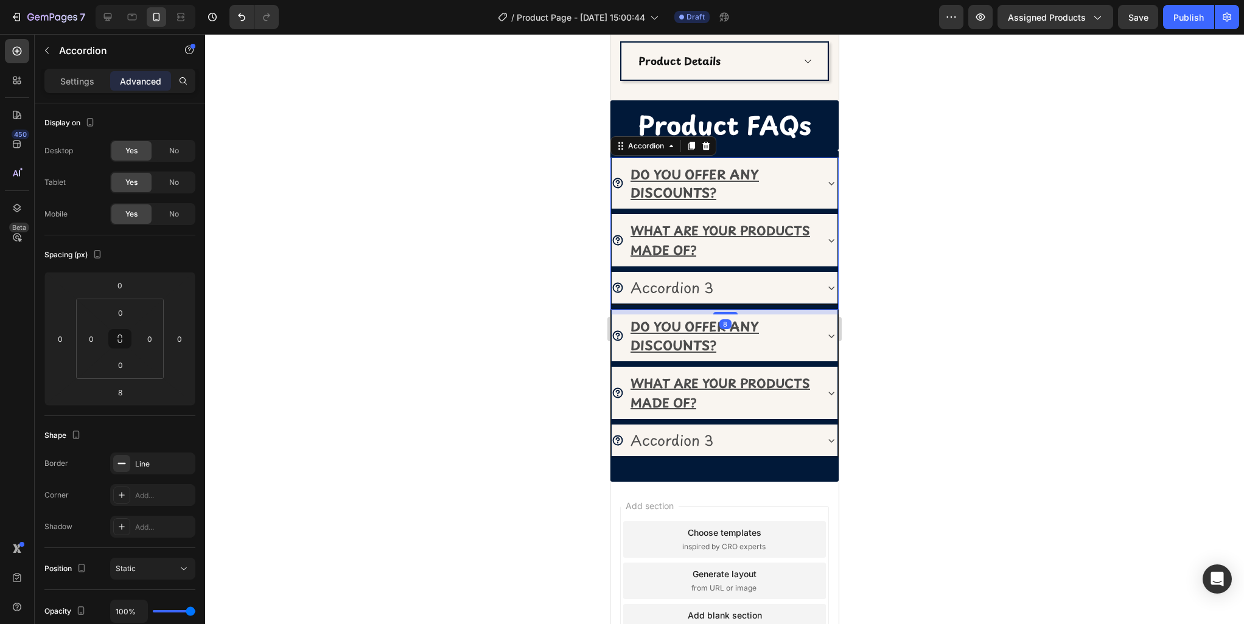
click at [828, 188] on icon at bounding box center [831, 183] width 12 height 12
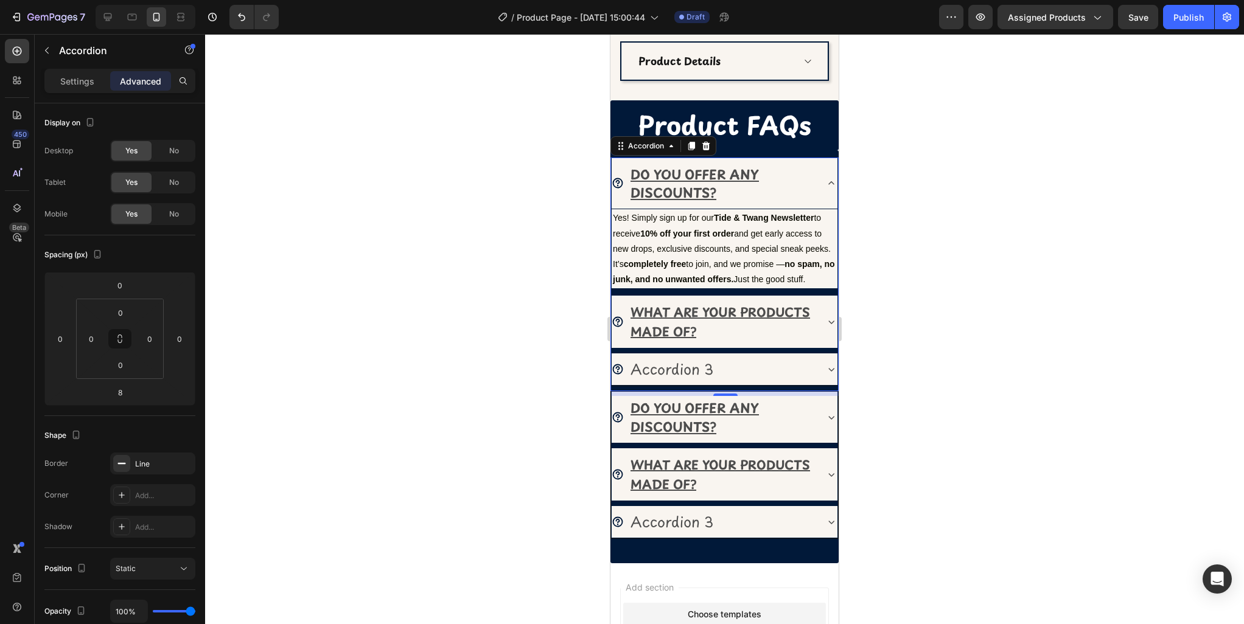
click at [826, 186] on icon at bounding box center [831, 183] width 12 height 12
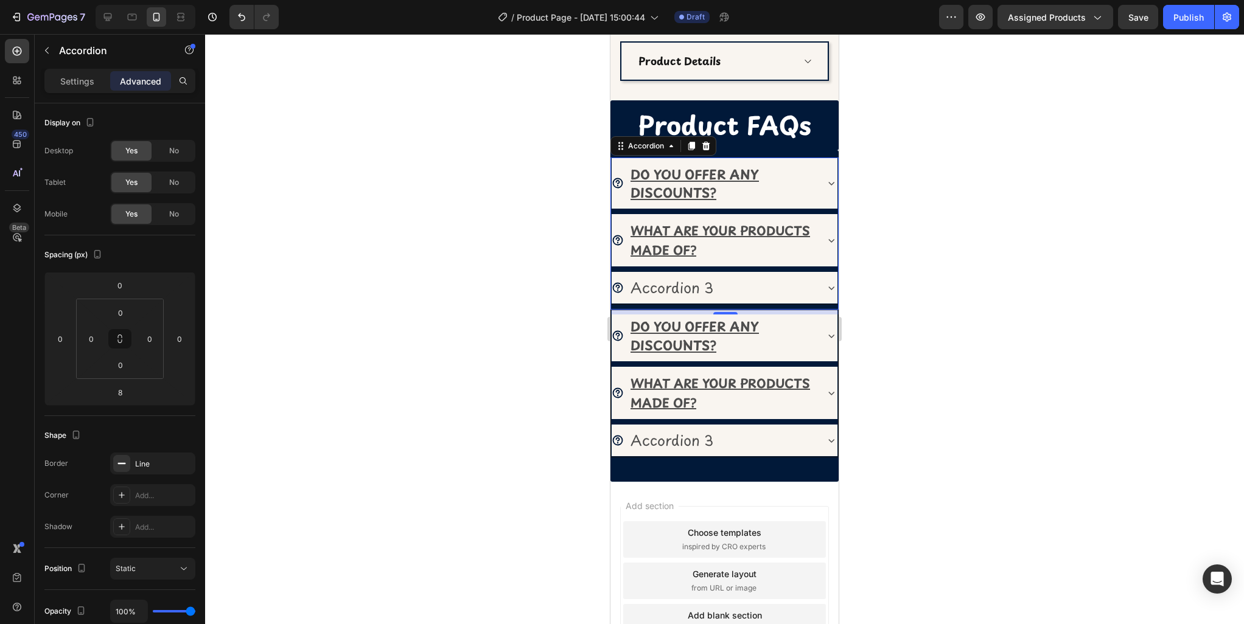
click at [826, 186] on icon at bounding box center [831, 183] width 12 height 12
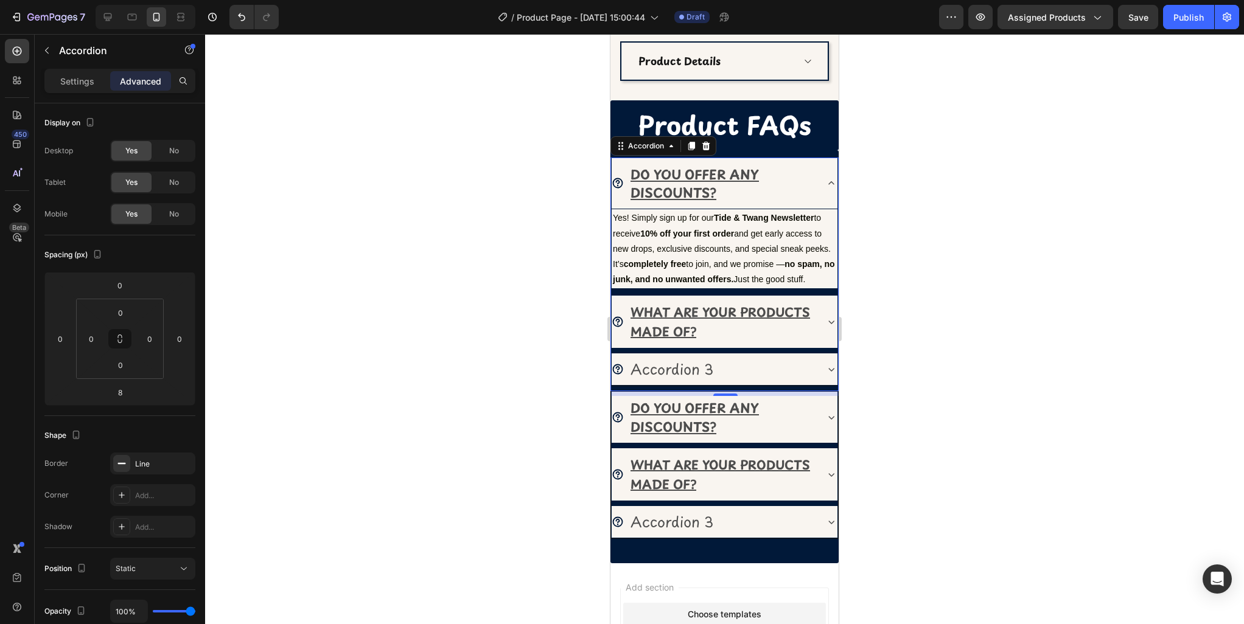
click at [826, 186] on icon at bounding box center [831, 183] width 12 height 12
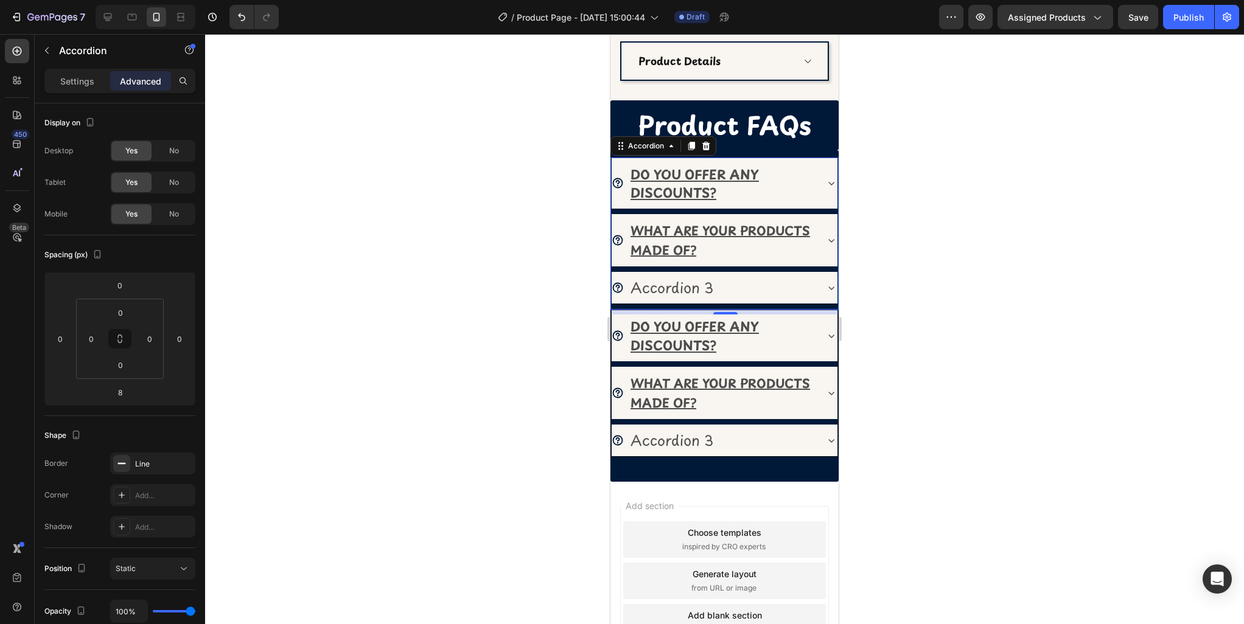
click at [828, 242] on icon at bounding box center [831, 240] width 12 height 12
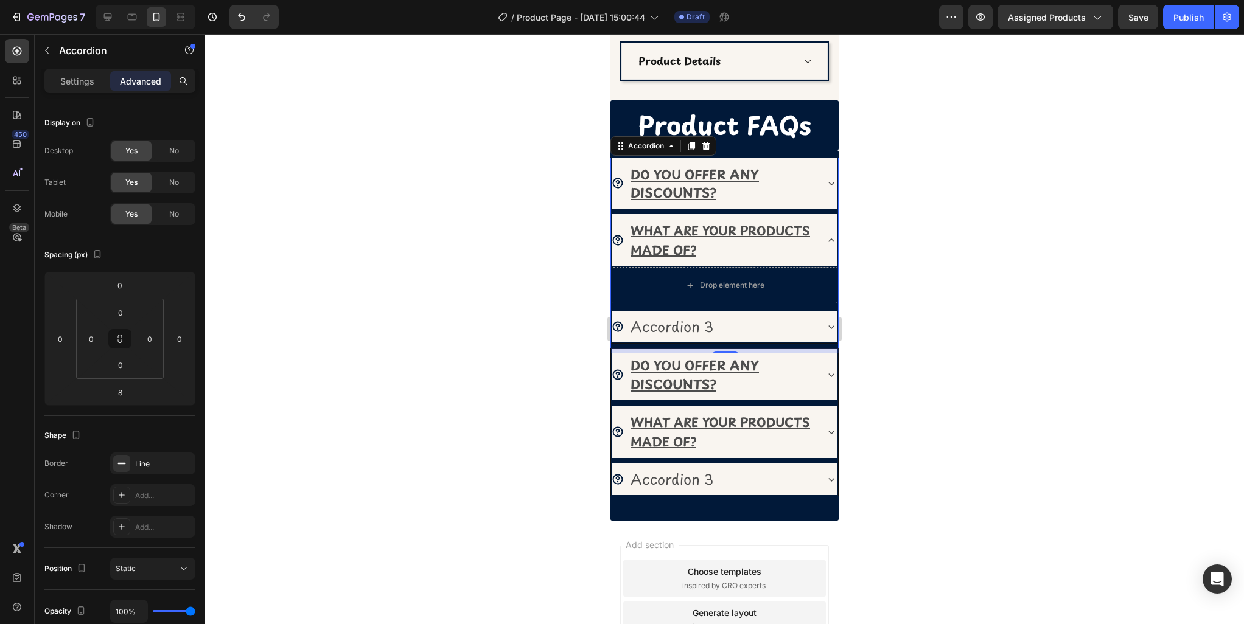
scroll to position [621, 0]
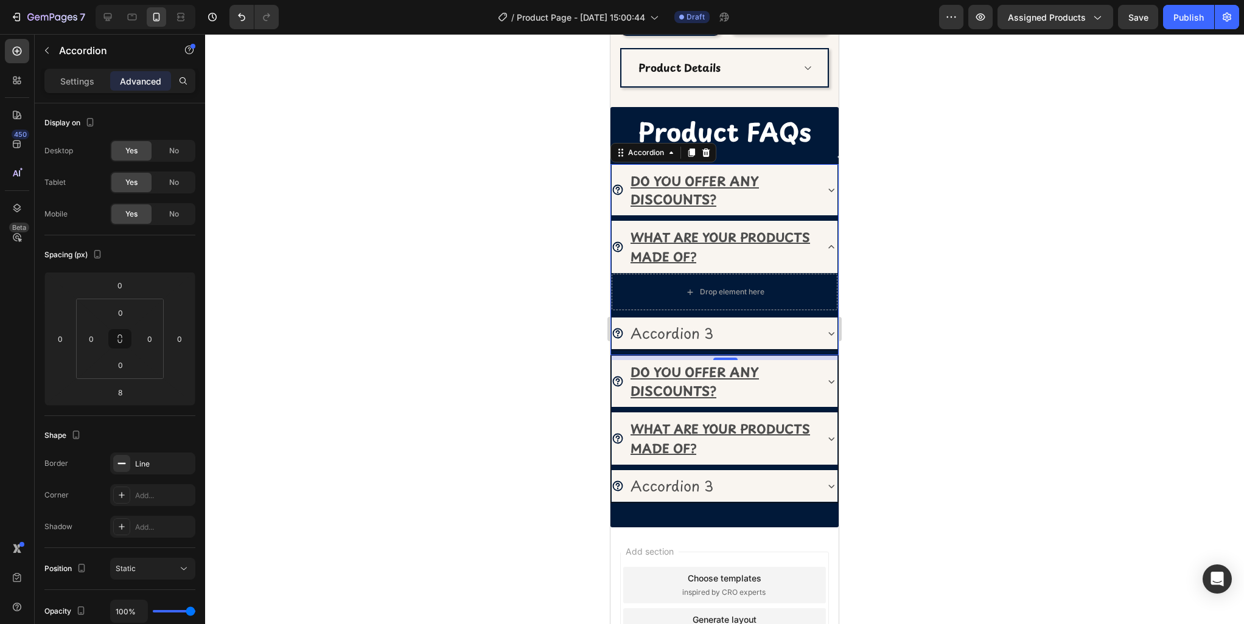
click at [823, 197] on div "DO YOU OFFER ANY DISCOUNTS?" at bounding box center [725, 191] width 226 height 52
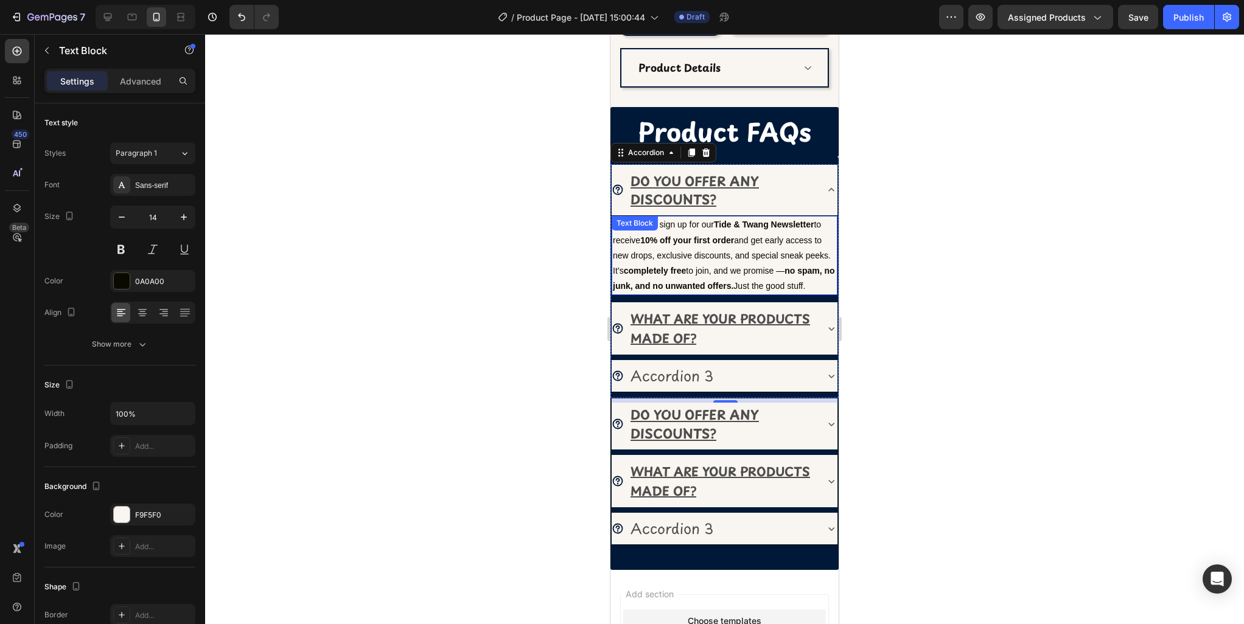
click at [756, 243] on p "Yes! Simply sign up for our Tide & Twang Newsletter to receive 10% off your fir…" at bounding box center [724, 255] width 223 height 77
click at [692, 229] on icon at bounding box center [693, 229] width 7 height 9
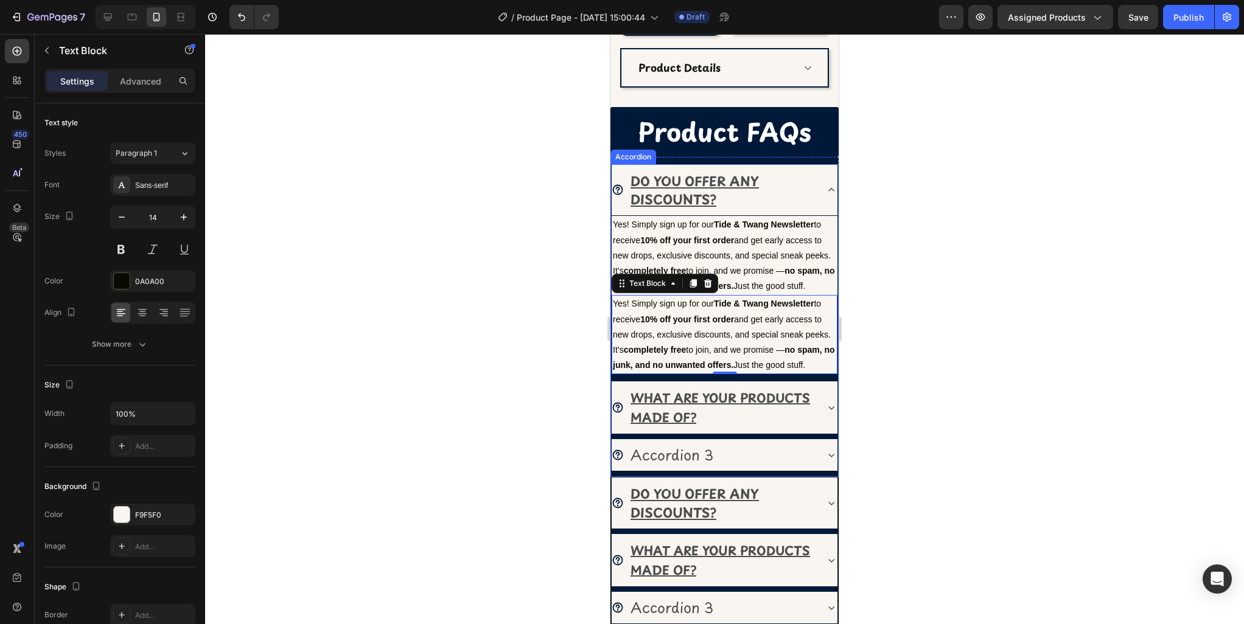
click at [828, 408] on icon at bounding box center [831, 408] width 12 height 12
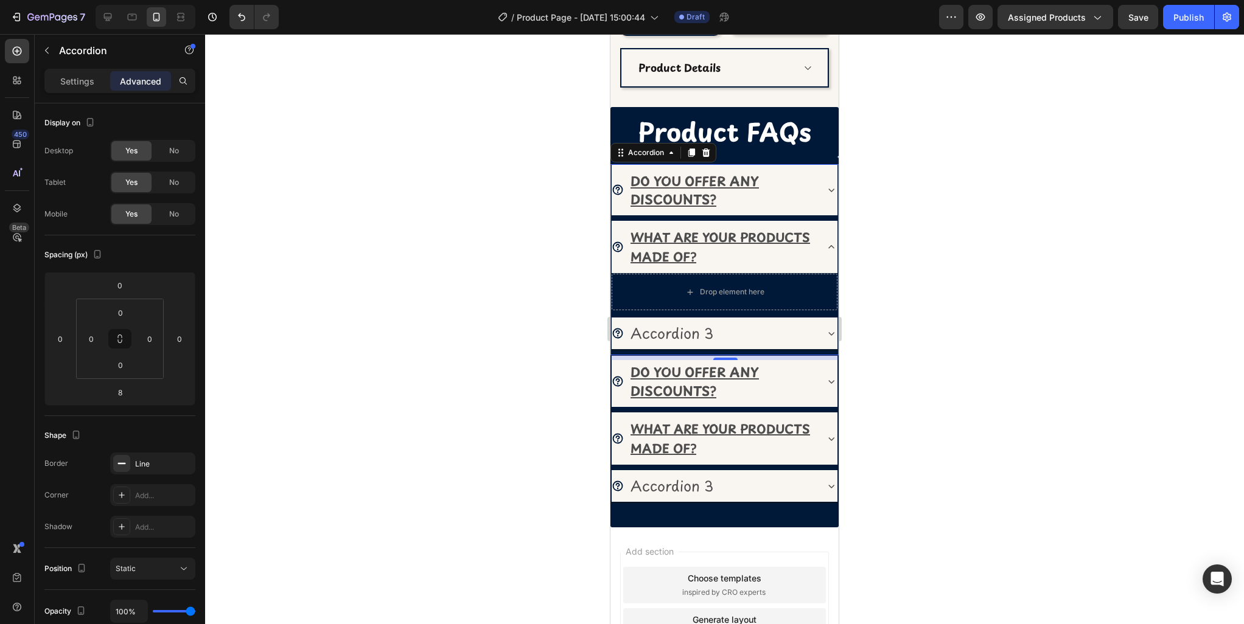
click at [833, 193] on icon at bounding box center [831, 190] width 12 height 12
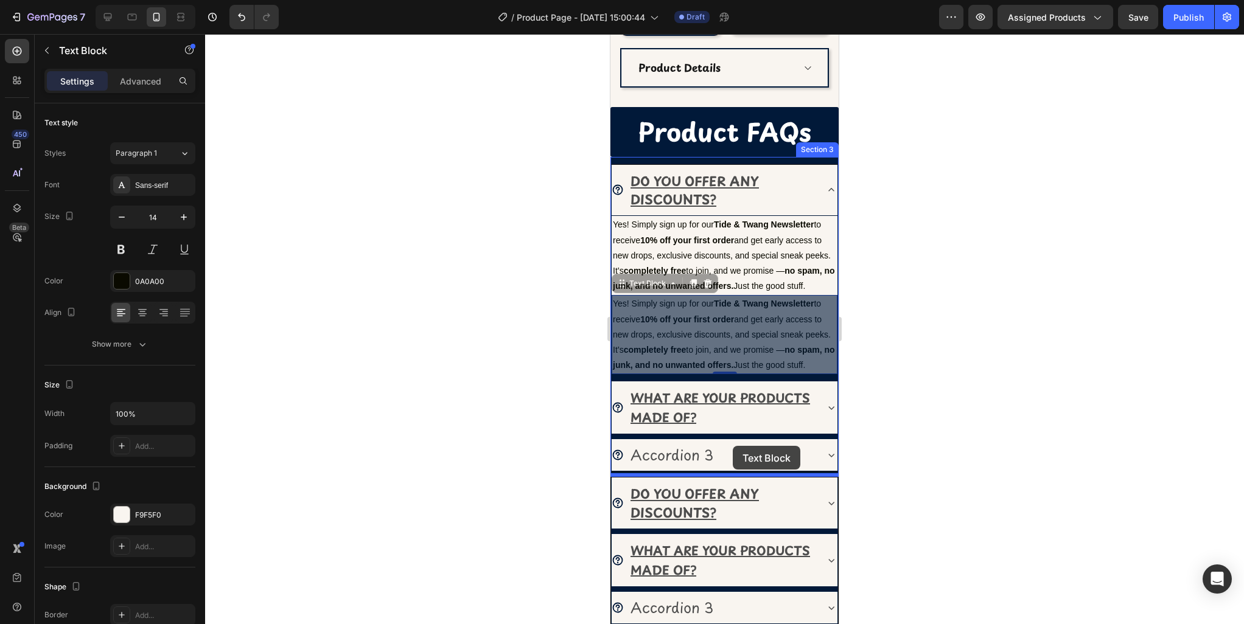
drag, startPoint x: 735, startPoint y: 331, endPoint x: 733, endPoint y: 445, distance: 114.4
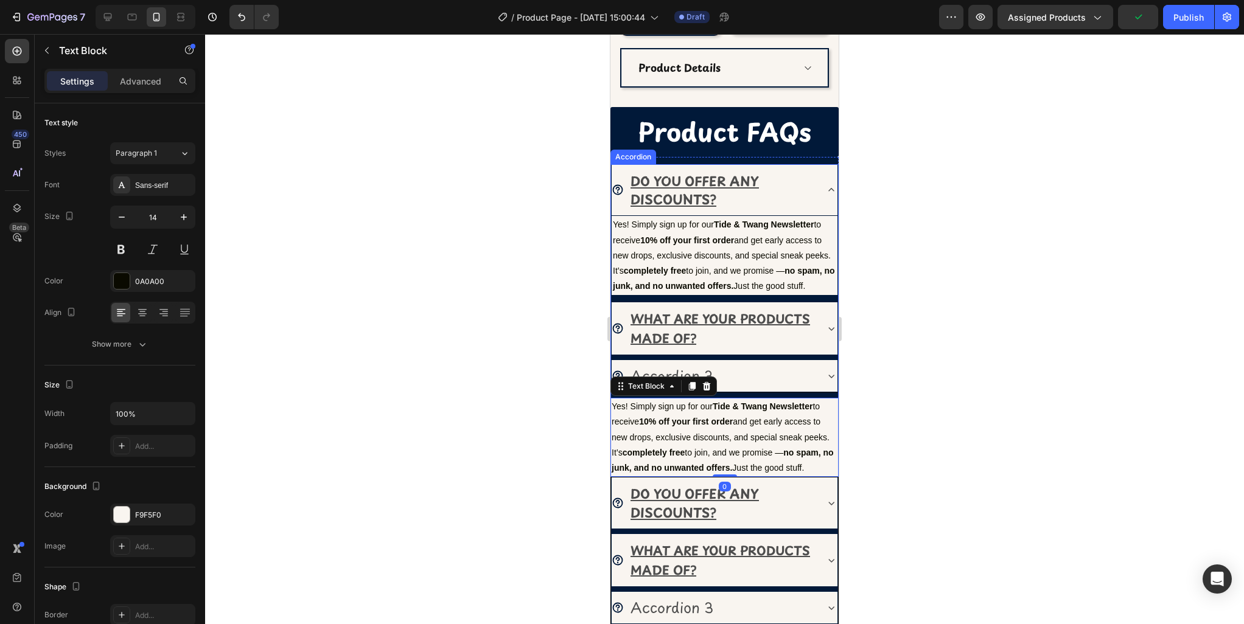
click at [824, 326] on div "WHAT ARE YOUR PRODUCTS MADE OF?" at bounding box center [725, 328] width 226 height 53
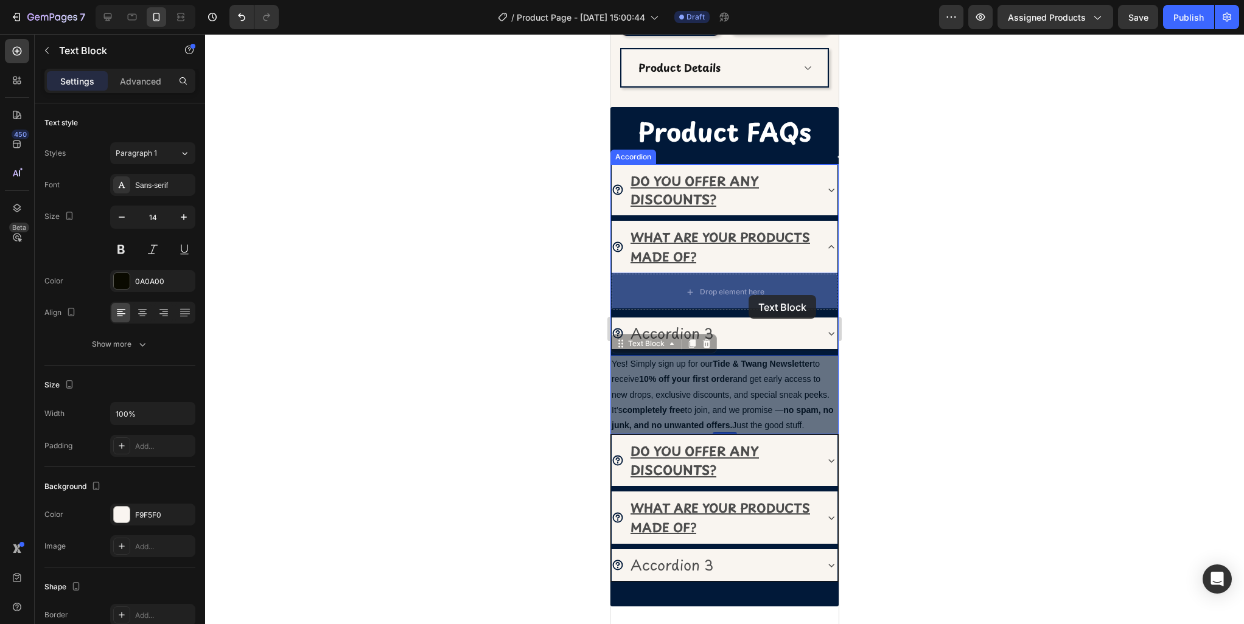
drag, startPoint x: 752, startPoint y: 398, endPoint x: 749, endPoint y: 295, distance: 102.9
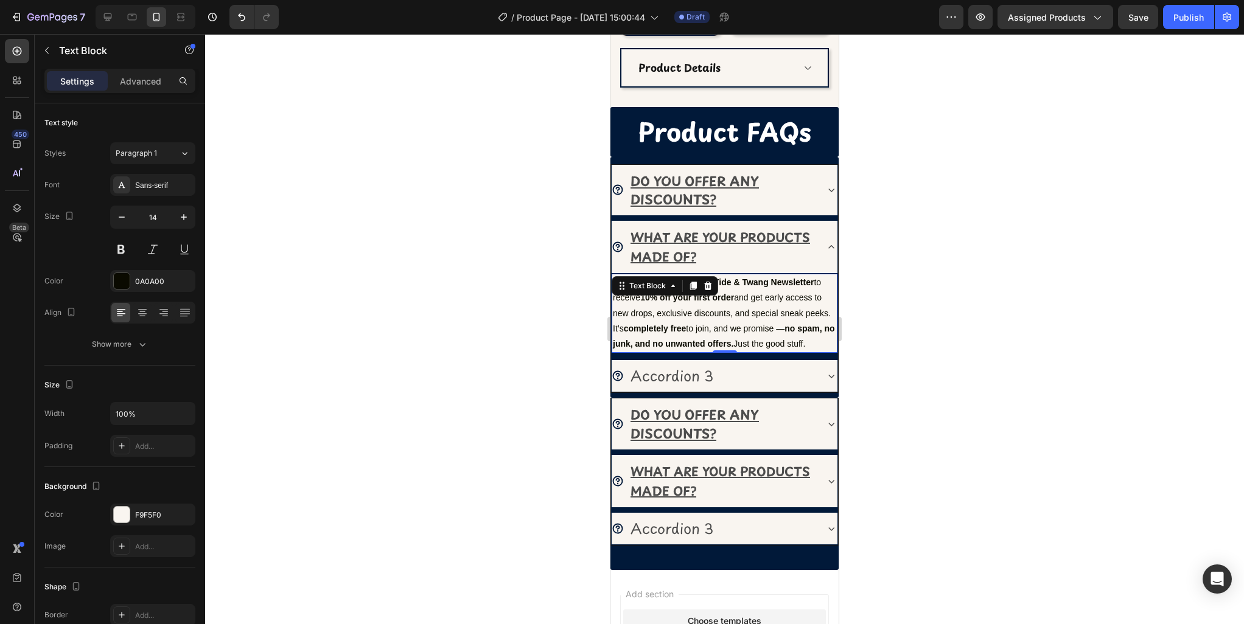
click at [958, 294] on div at bounding box center [724, 329] width 1039 height 590
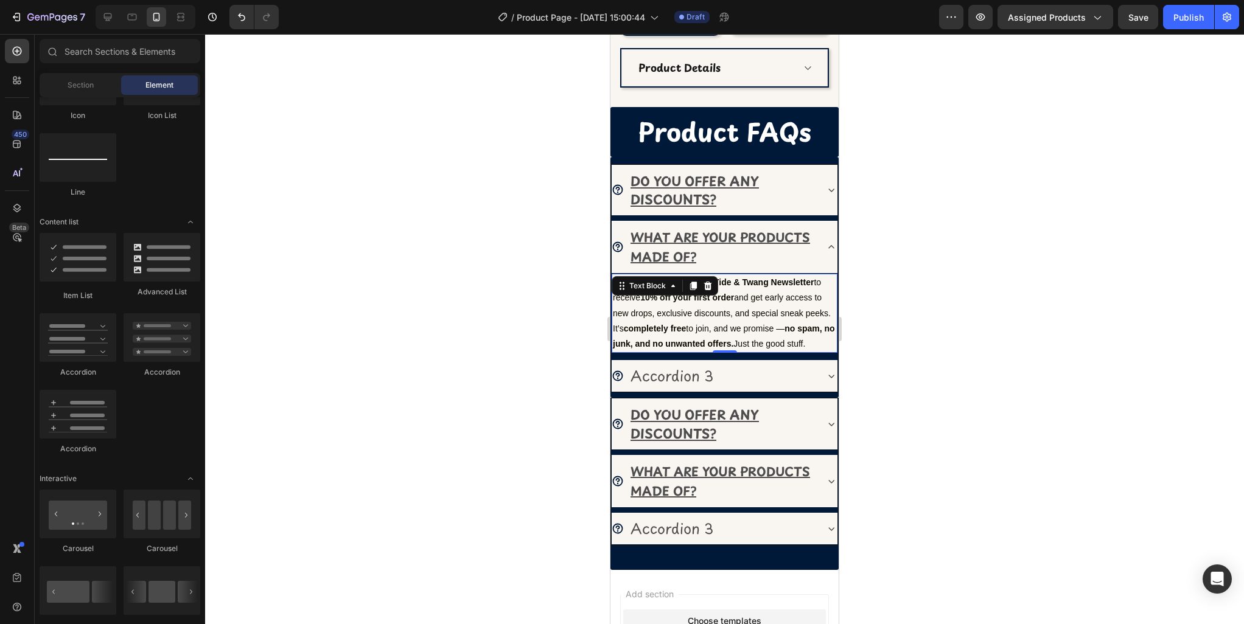
click at [710, 293] on div "Yes! Simply sign up for our Tide & Twang Newsletter to receive 10% off your fir…" at bounding box center [725, 313] width 226 height 79
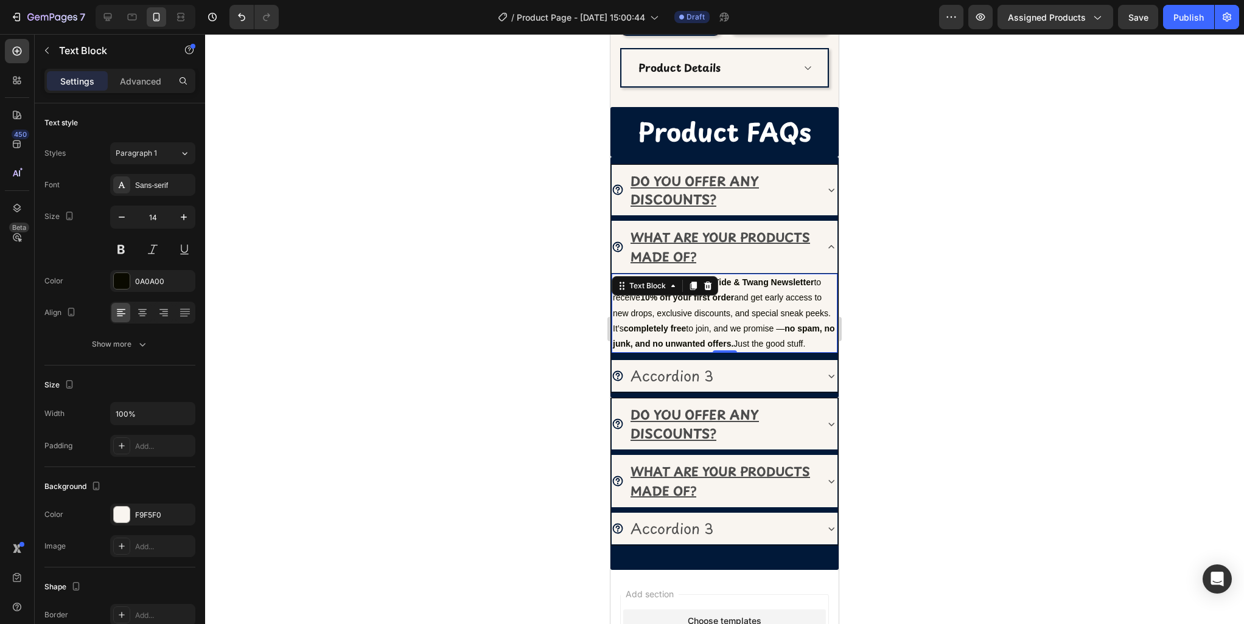
click at [710, 293] on div "Text Block" at bounding box center [665, 285] width 106 height 19
click at [720, 304] on p "Yes! Simply sign up for our Tide & Twang Newsletter to receive 10% off your fir…" at bounding box center [724, 313] width 223 height 77
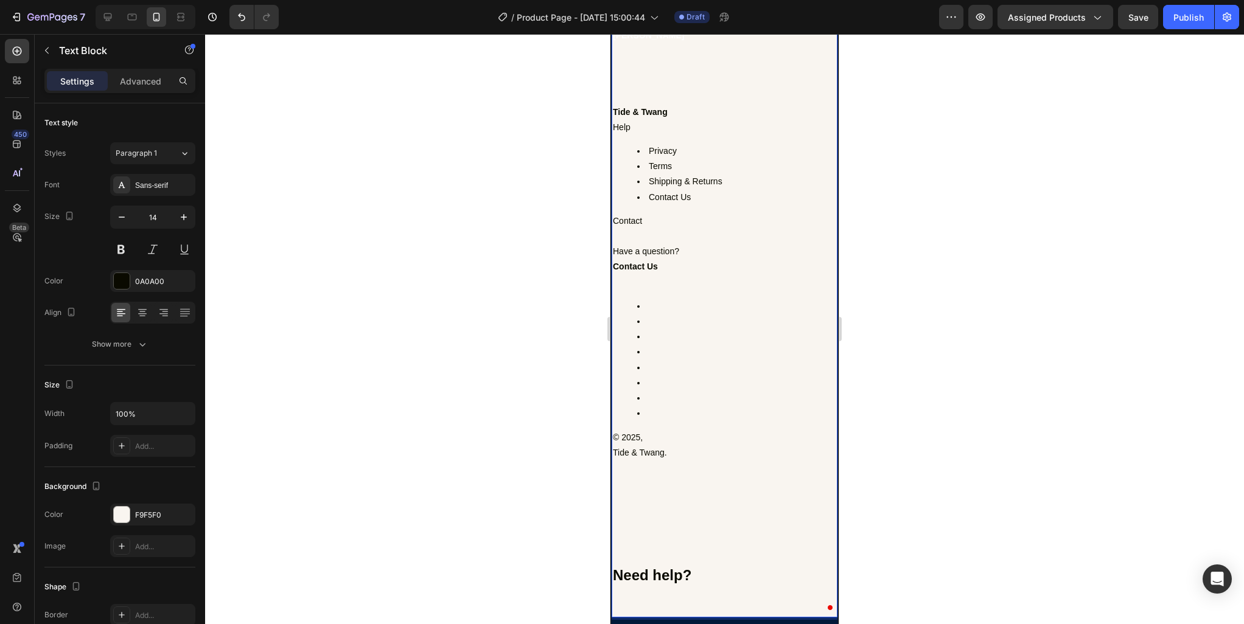
scroll to position [1899, 0]
click at [243, 16] on icon "Undo/Redo" at bounding box center [242, 17] width 12 height 12
click at [241, 24] on button "Undo/Redo" at bounding box center [241, 17] width 24 height 24
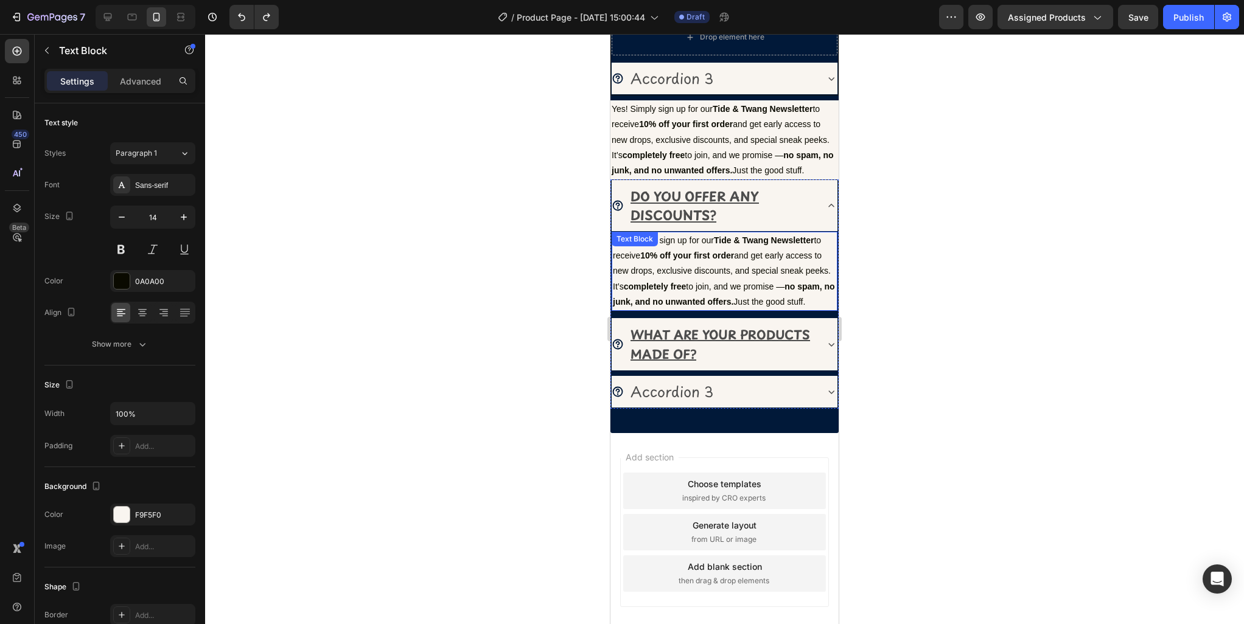
scroll to position [843, 0]
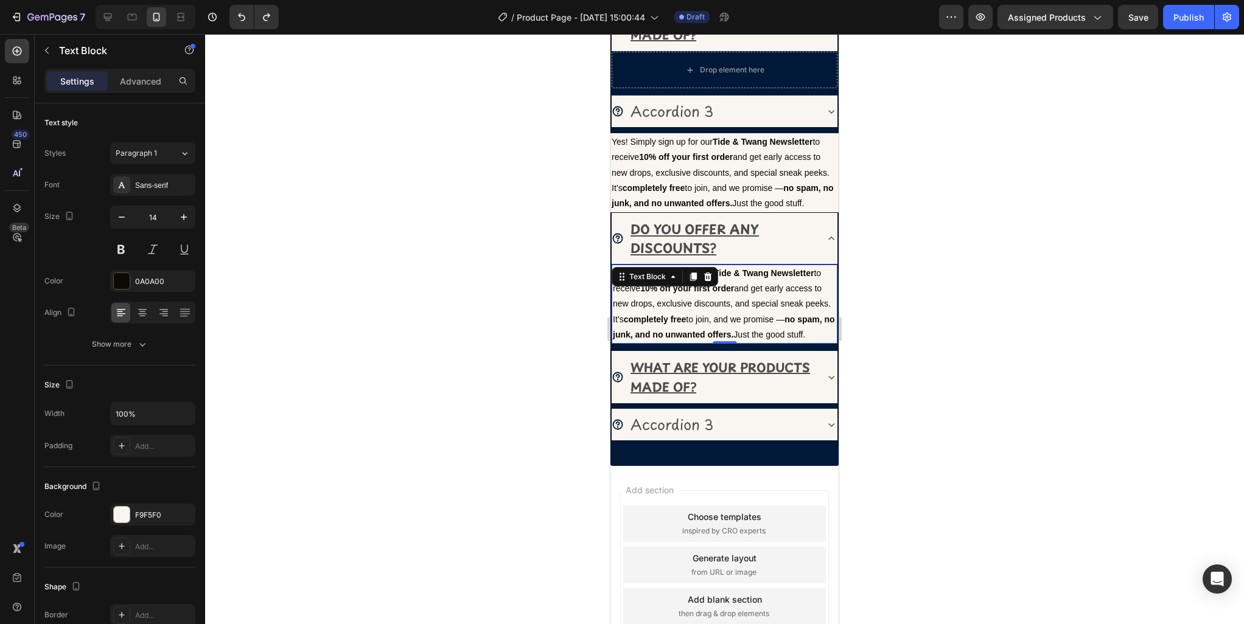
click at [750, 303] on p "Yes! Simply sign up for our Tide & Twang Newsletter to receive 10% off your fir…" at bounding box center [724, 304] width 223 height 77
click at [750, 303] on p "Yes! Simply sign up for our Tide & Twang Newsletter to receive 10% off your fir…" at bounding box center [724, 305] width 223 height 77
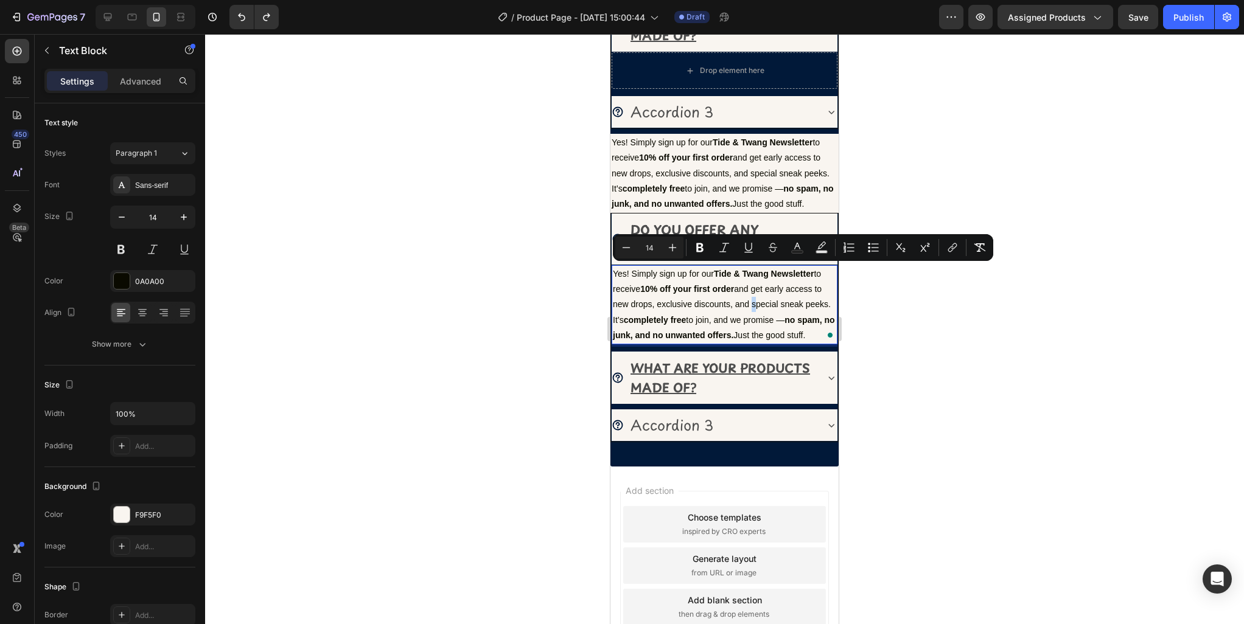
click at [750, 303] on p "Yes! Simply sign up for our Tide & Twang Newsletter to receive 10% off your fir…" at bounding box center [724, 305] width 223 height 77
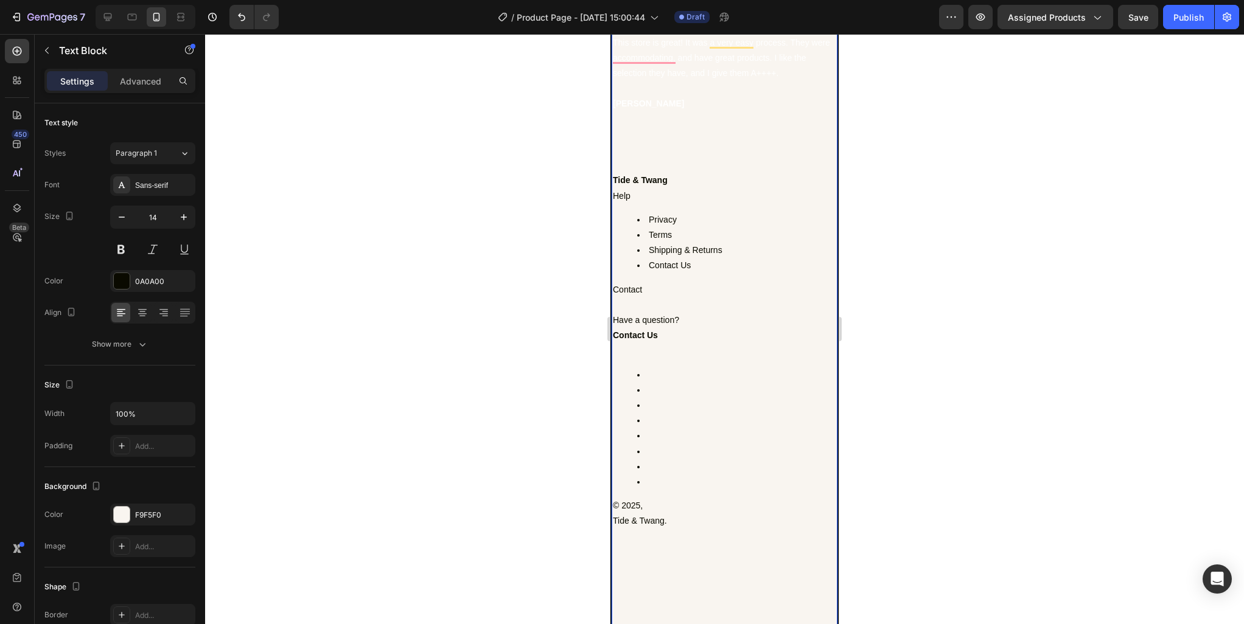
scroll to position [2111, 0]
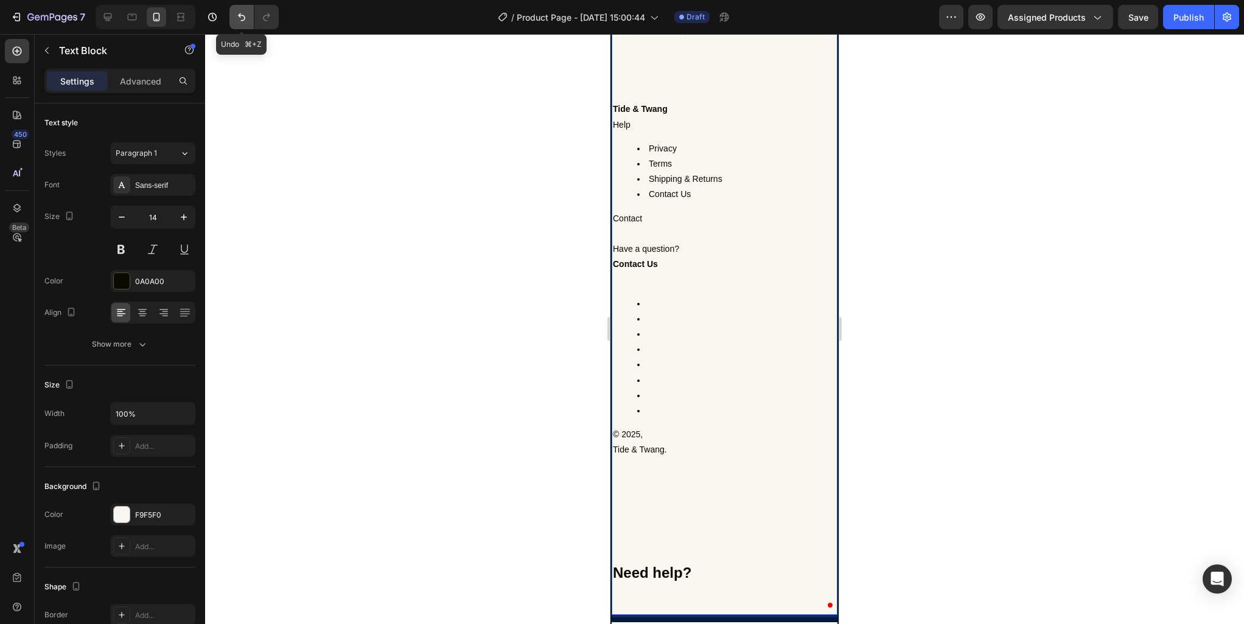
click at [239, 14] on icon "Undo/Redo" at bounding box center [242, 17] width 12 height 12
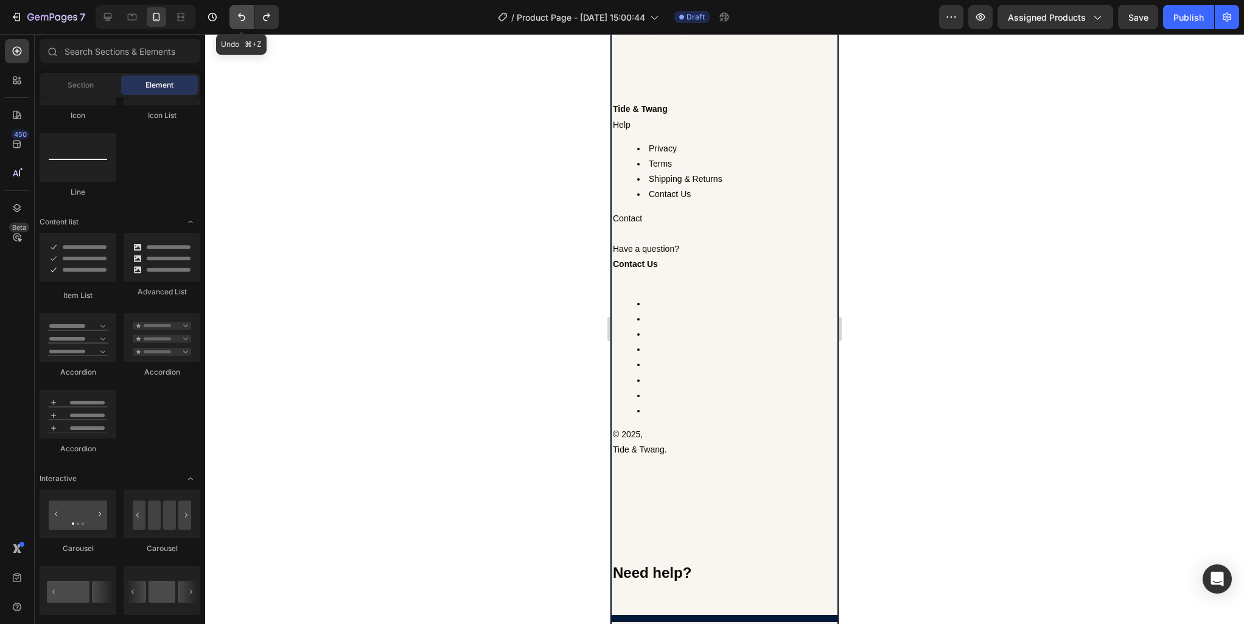
click at [239, 14] on icon "Undo/Redo" at bounding box center [242, 17] width 12 height 12
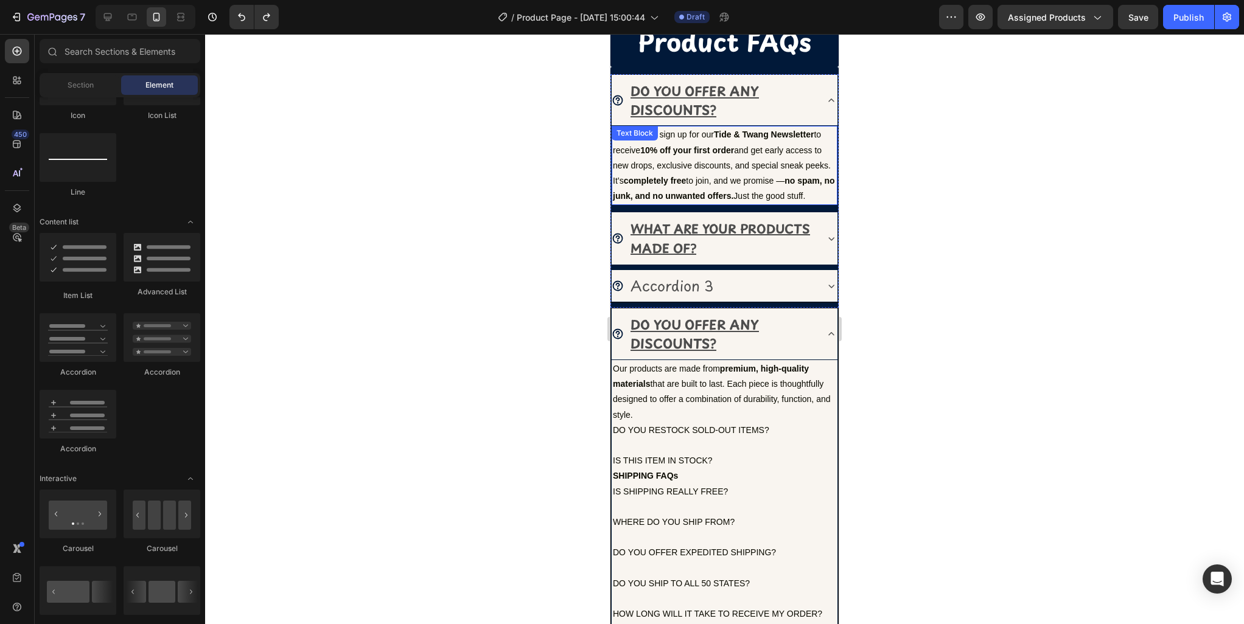
scroll to position [708, 0]
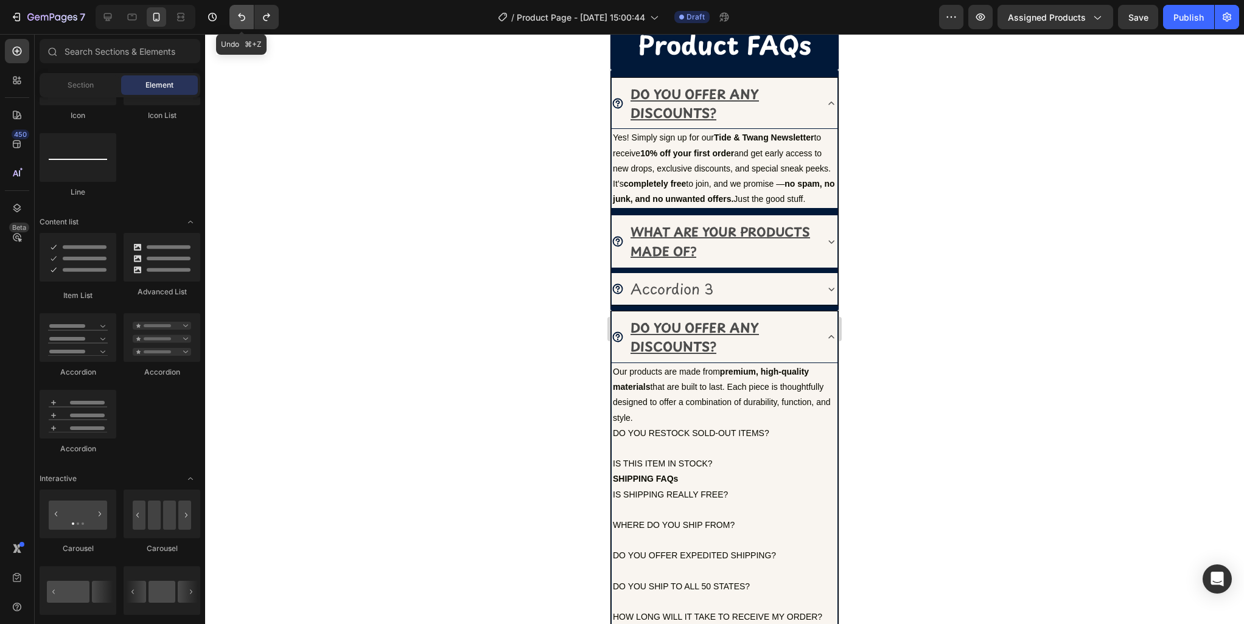
click at [240, 18] on icon "Undo/Redo" at bounding box center [242, 17] width 12 height 12
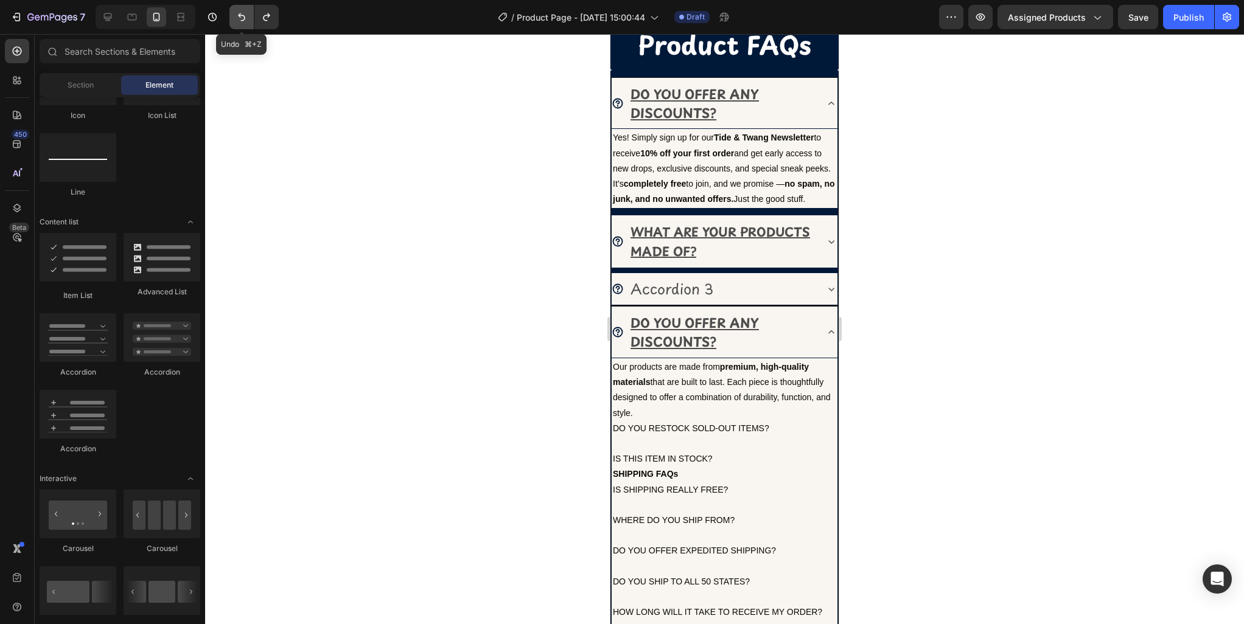
click at [240, 18] on icon "Undo/Redo" at bounding box center [242, 17] width 12 height 12
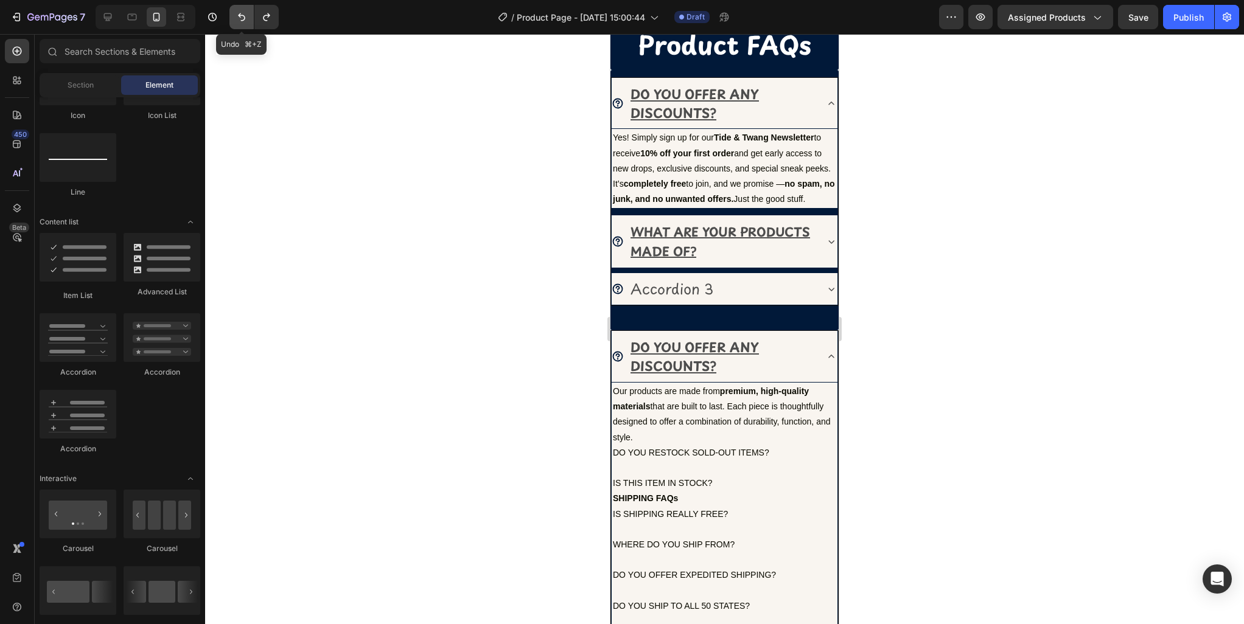
click at [240, 18] on icon "Undo/Redo" at bounding box center [242, 17] width 12 height 12
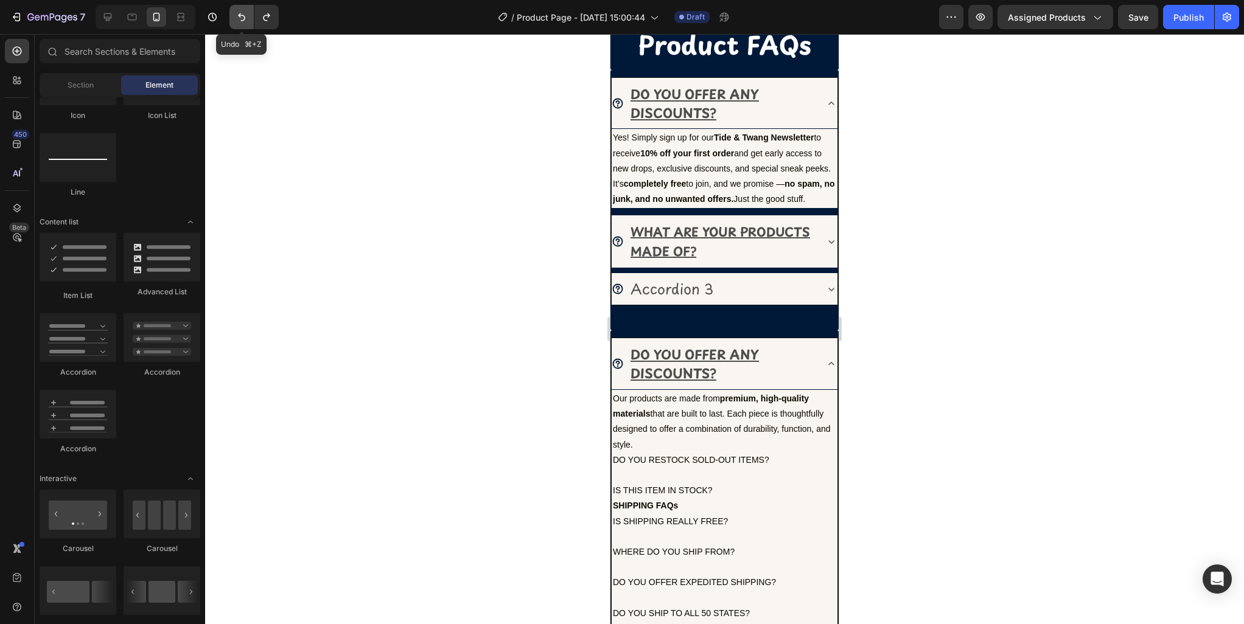
click at [240, 18] on icon "Undo/Redo" at bounding box center [242, 17] width 12 height 12
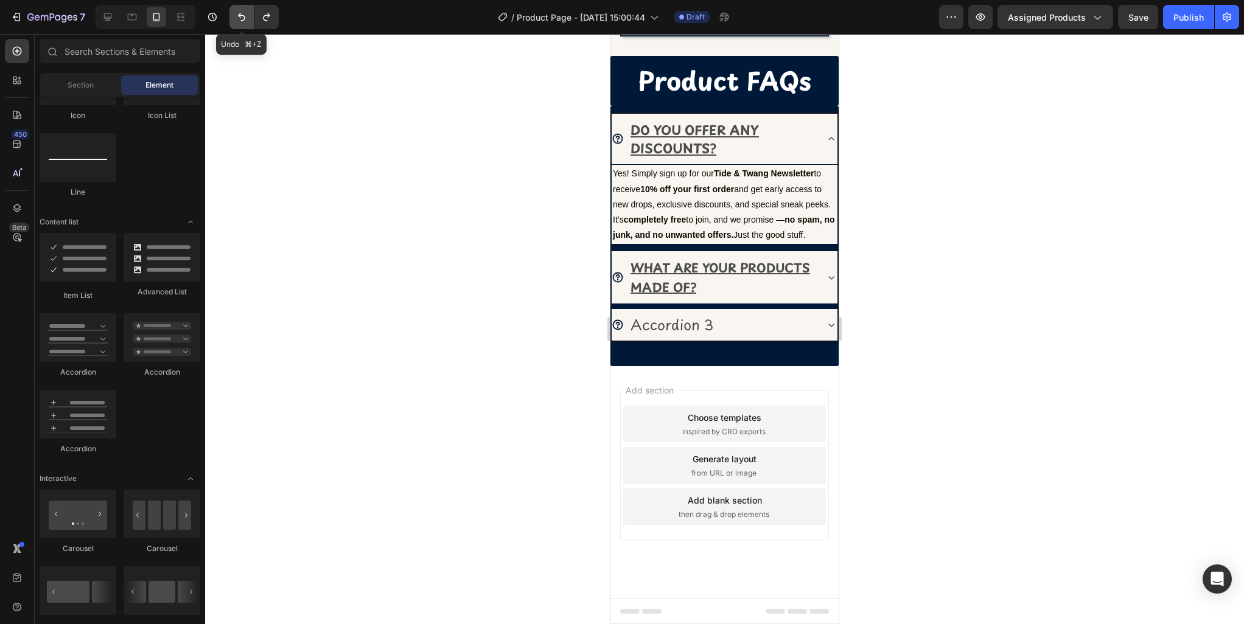
scroll to position [670, 0]
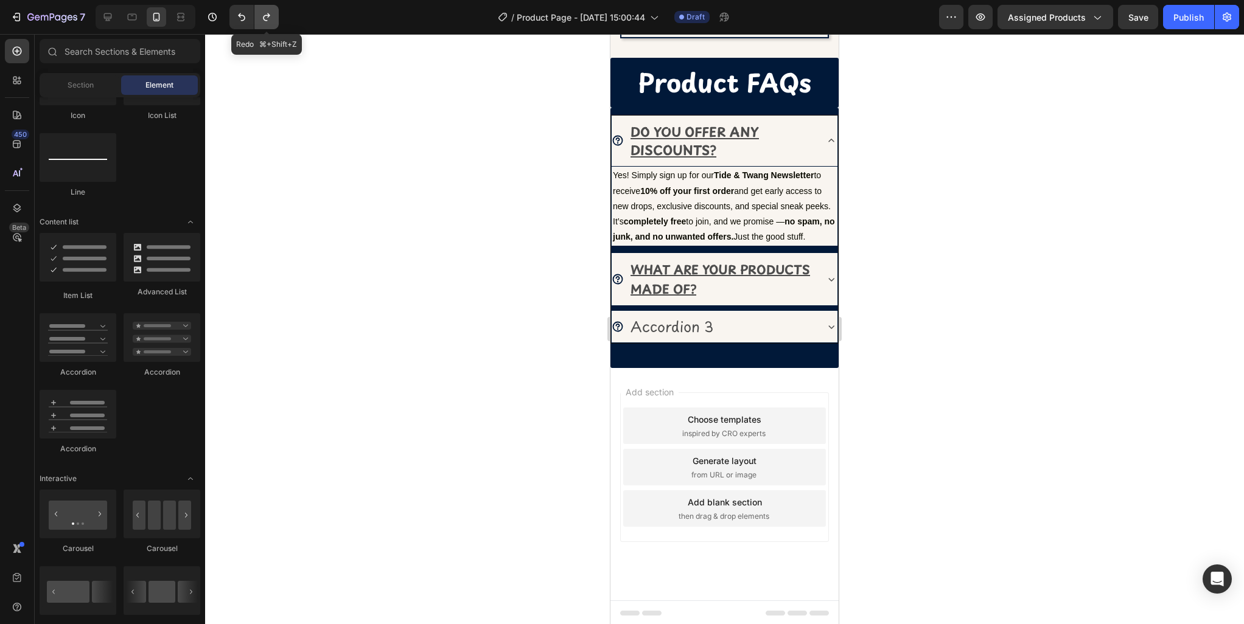
click at [269, 18] on icon "Undo/Redo" at bounding box center [266, 17] width 12 height 12
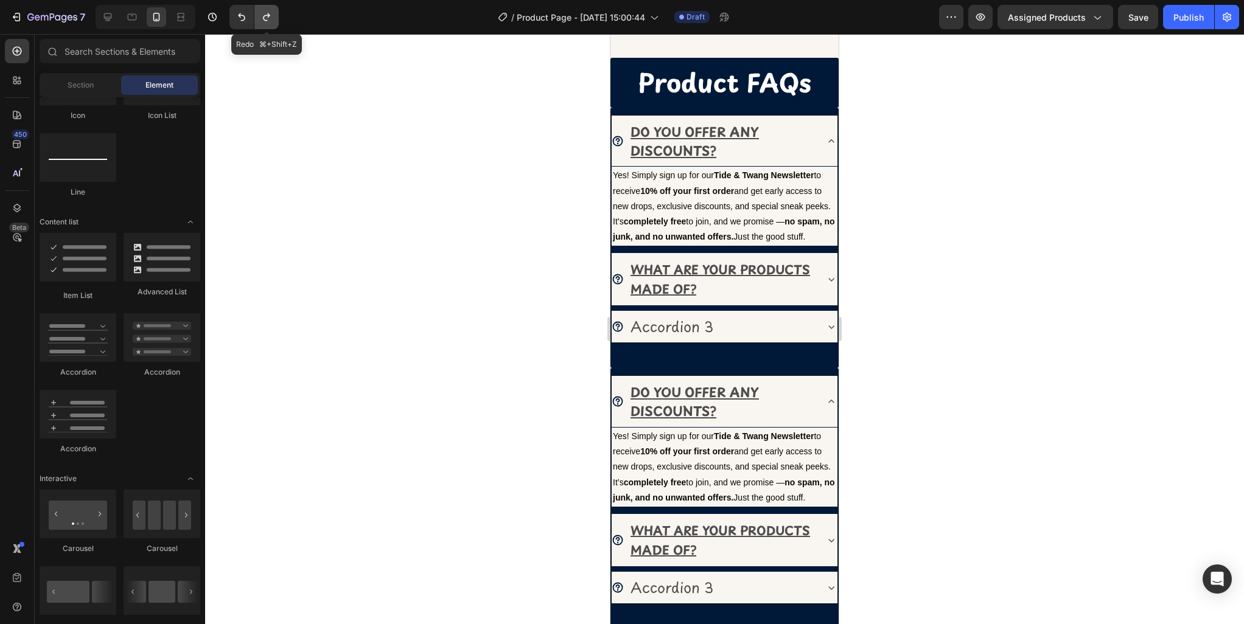
scroll to position [708, 0]
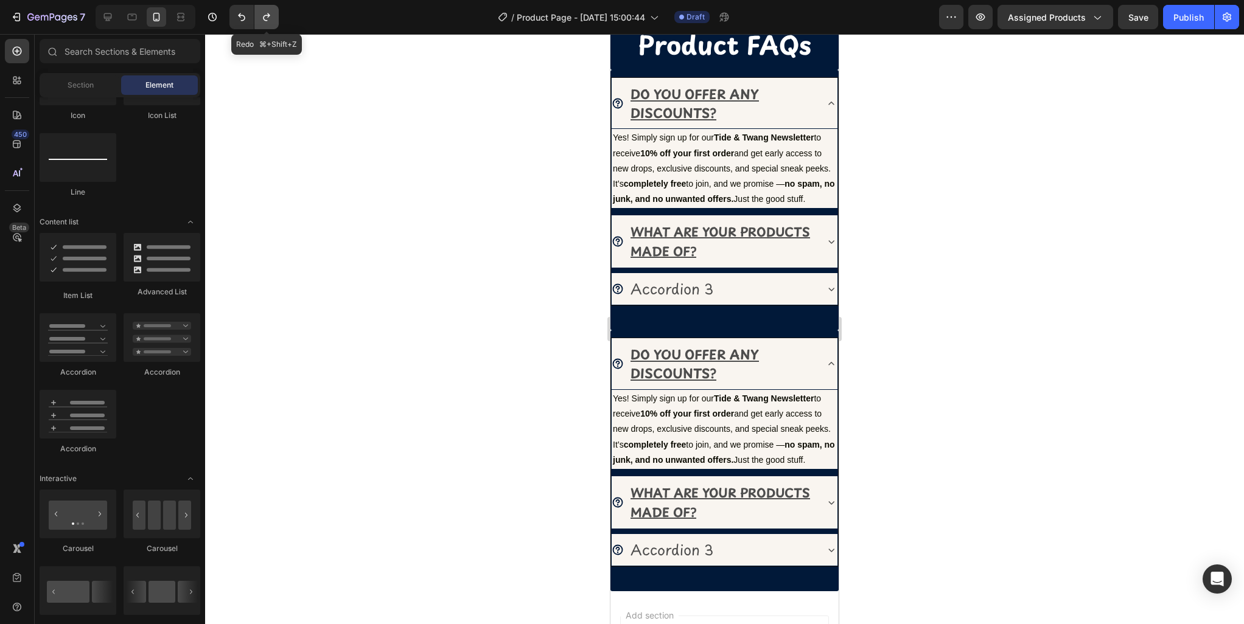
click at [269, 18] on icon "Undo/Redo" at bounding box center [266, 17] width 12 height 12
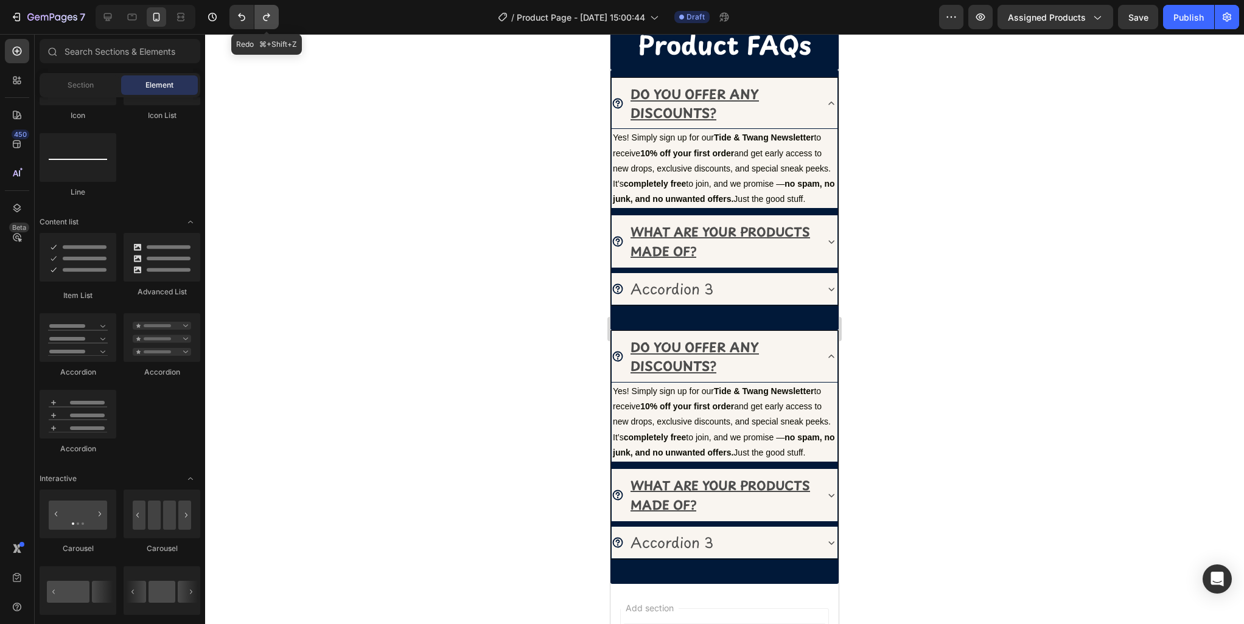
click at [269, 18] on icon "Undo/Redo" at bounding box center [266, 17] width 12 height 12
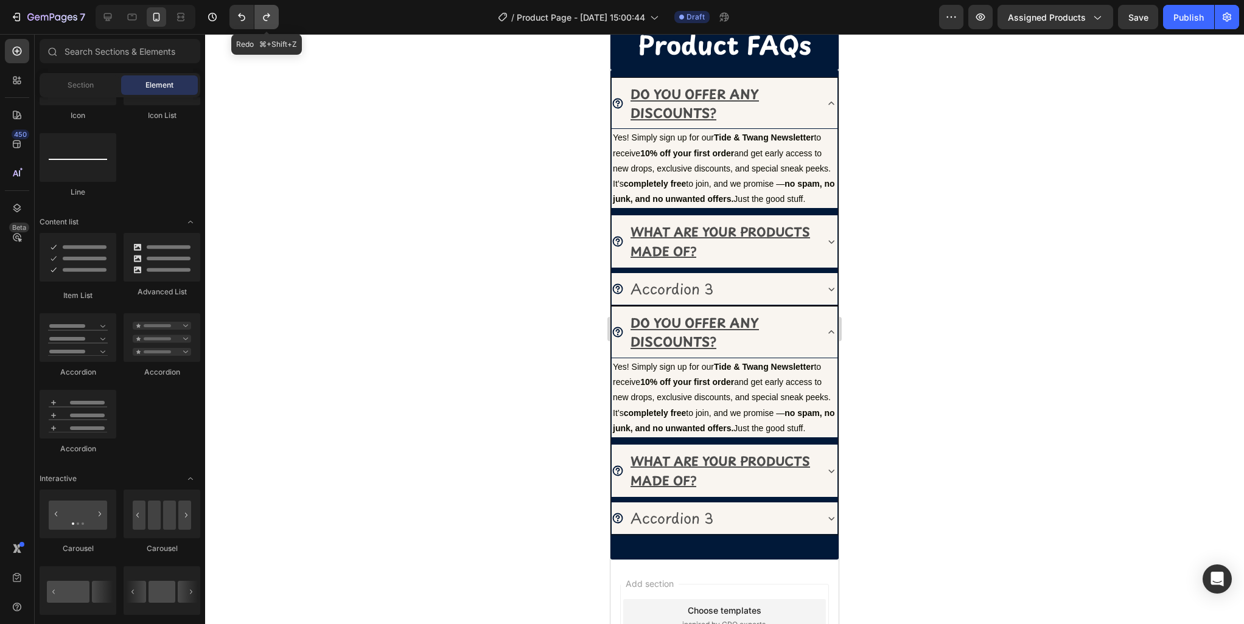
click at [269, 18] on icon "Undo/Redo" at bounding box center [266, 17] width 12 height 12
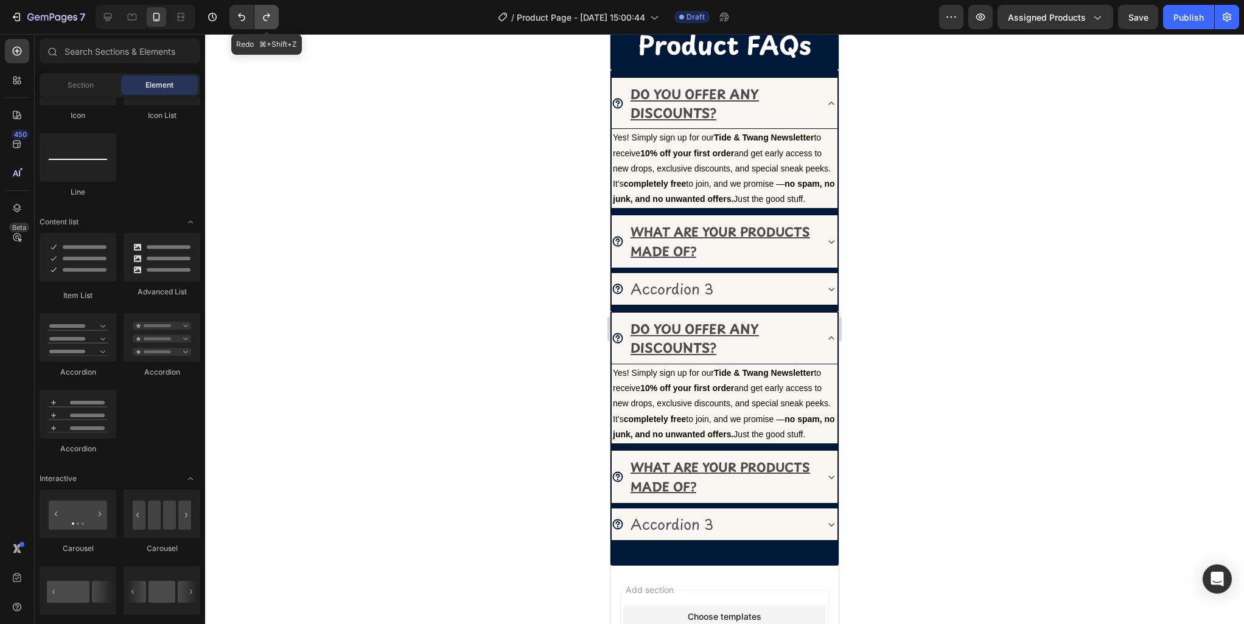
click at [269, 18] on icon "Undo/Redo" at bounding box center [266, 17] width 12 height 12
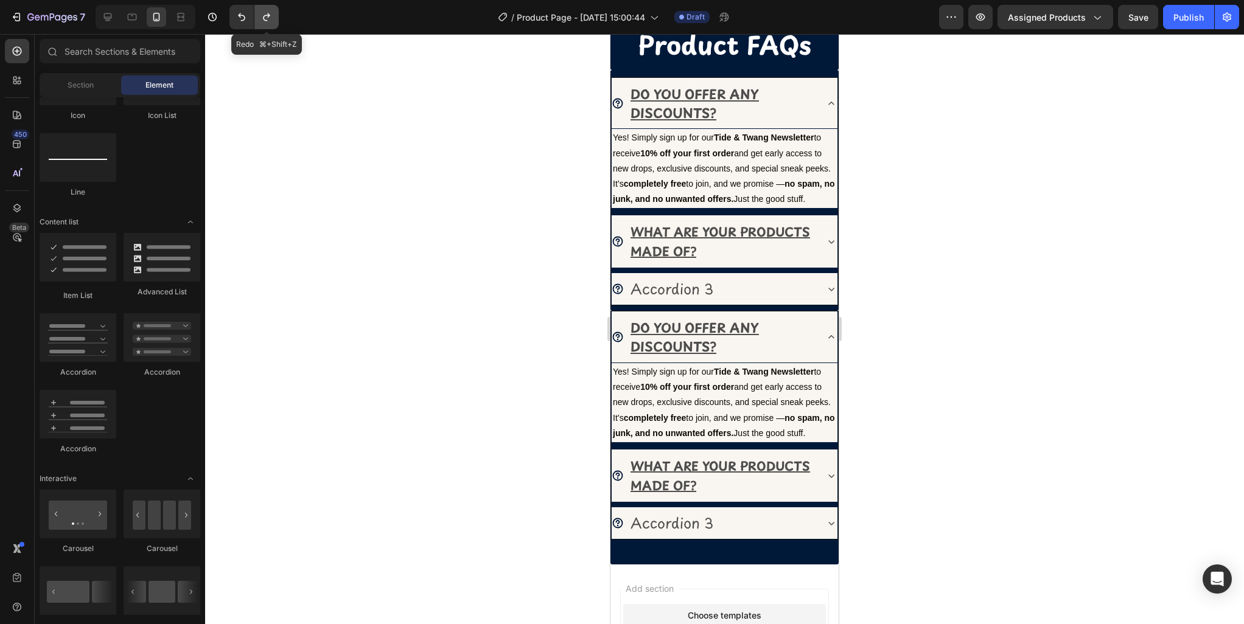
click at [269, 18] on icon "Undo/Redo" at bounding box center [266, 17] width 12 height 12
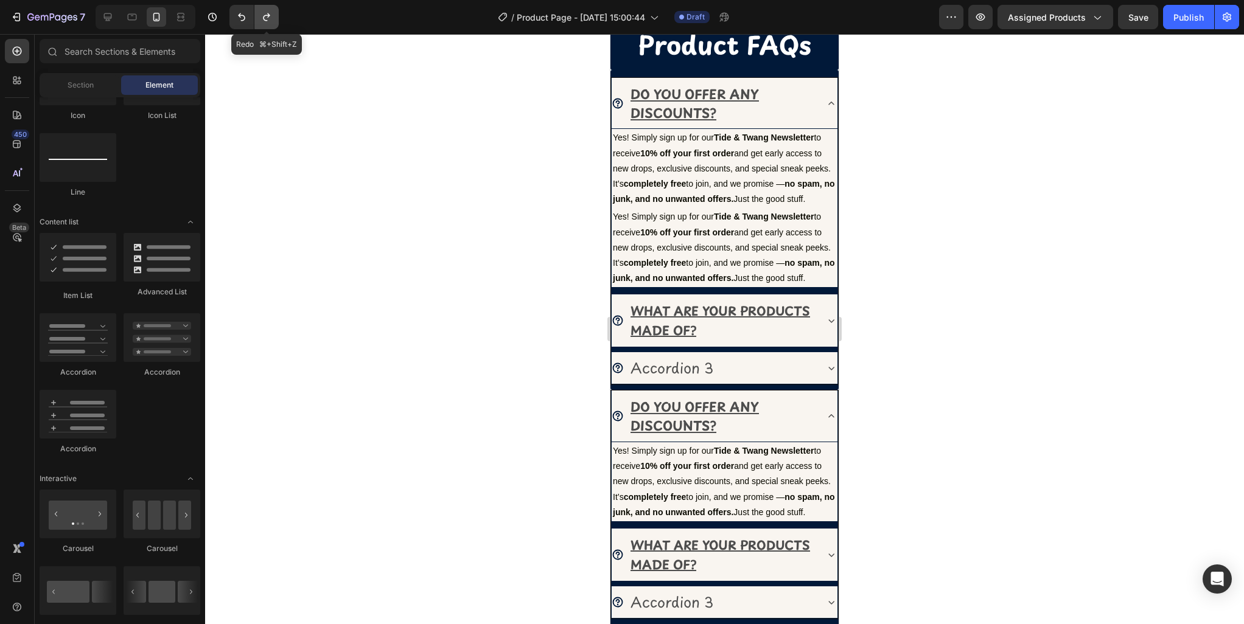
click at [269, 18] on icon "Undo/Redo" at bounding box center [266, 17] width 12 height 12
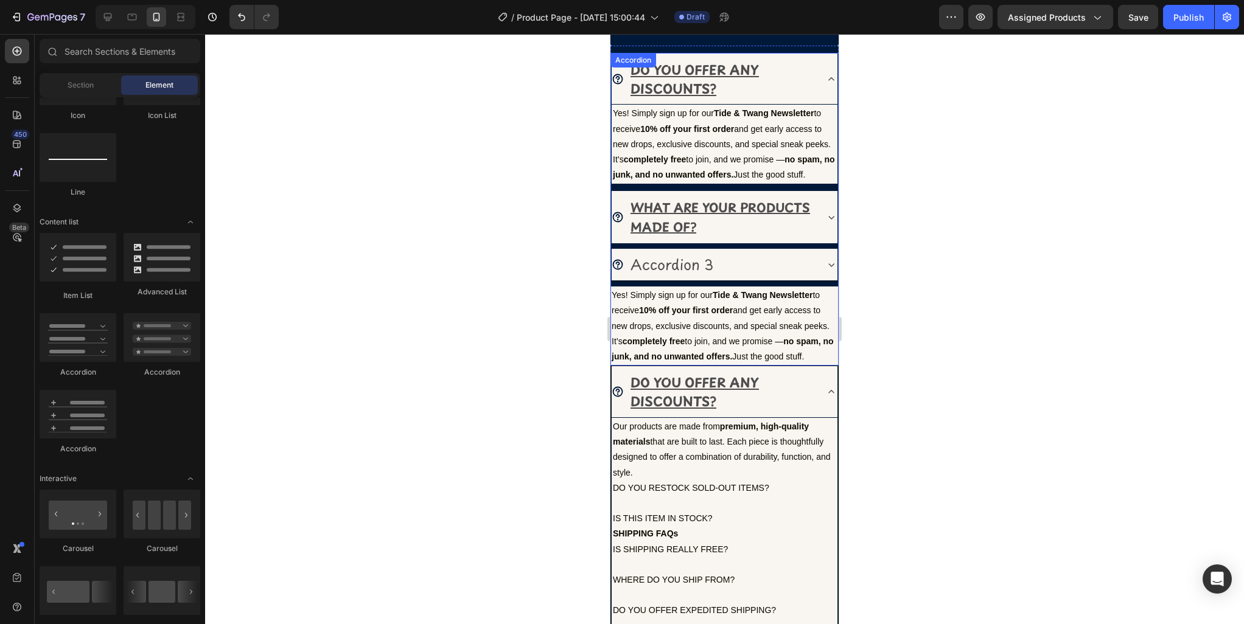
scroll to position [734, 0]
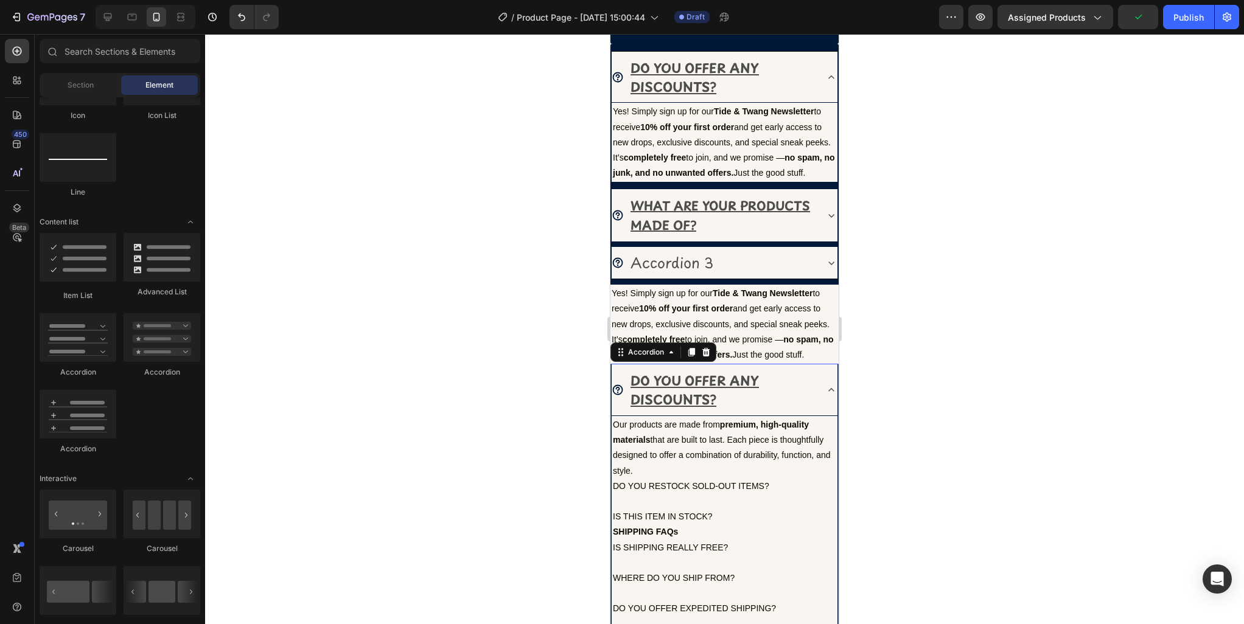
click at [826, 386] on icon at bounding box center [831, 390] width 12 height 12
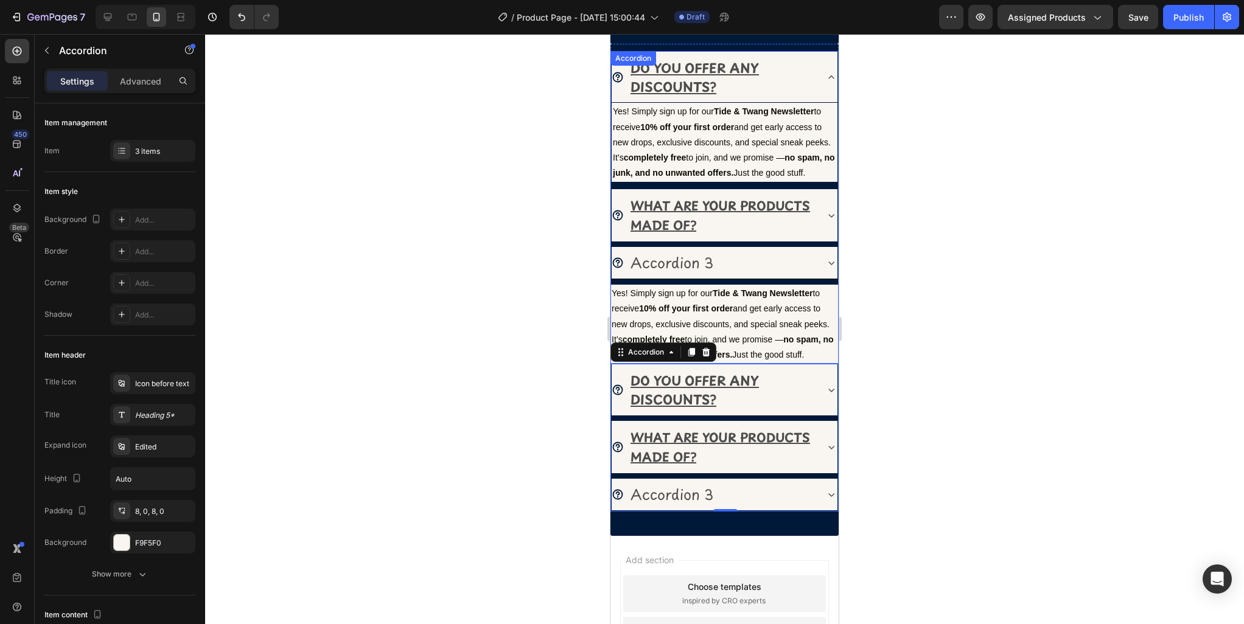
click at [806, 261] on div "Accordion 3" at bounding box center [714, 263] width 204 height 22
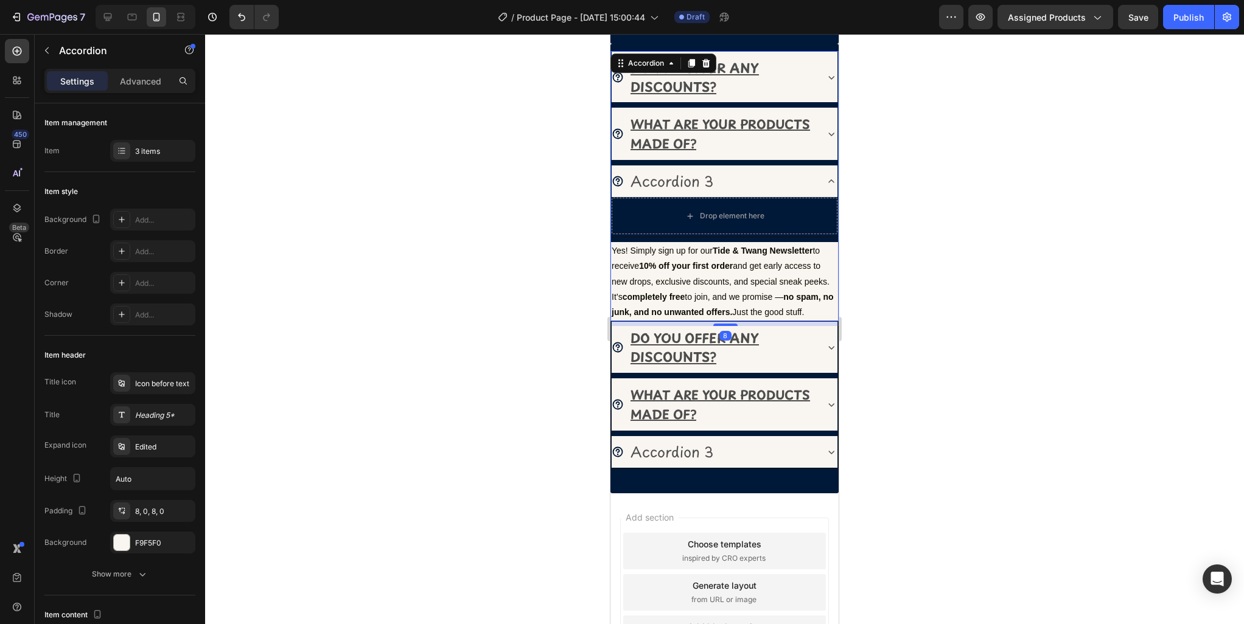
click at [820, 187] on div "Accordion 3" at bounding box center [725, 182] width 226 height 32
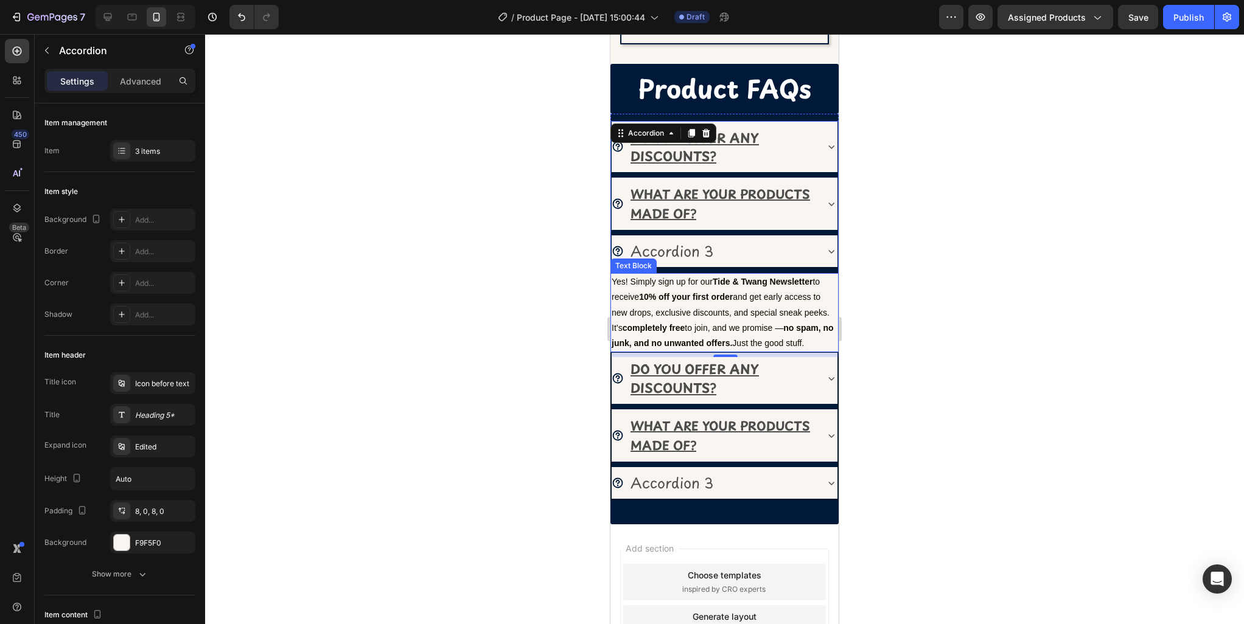
scroll to position [662, 0]
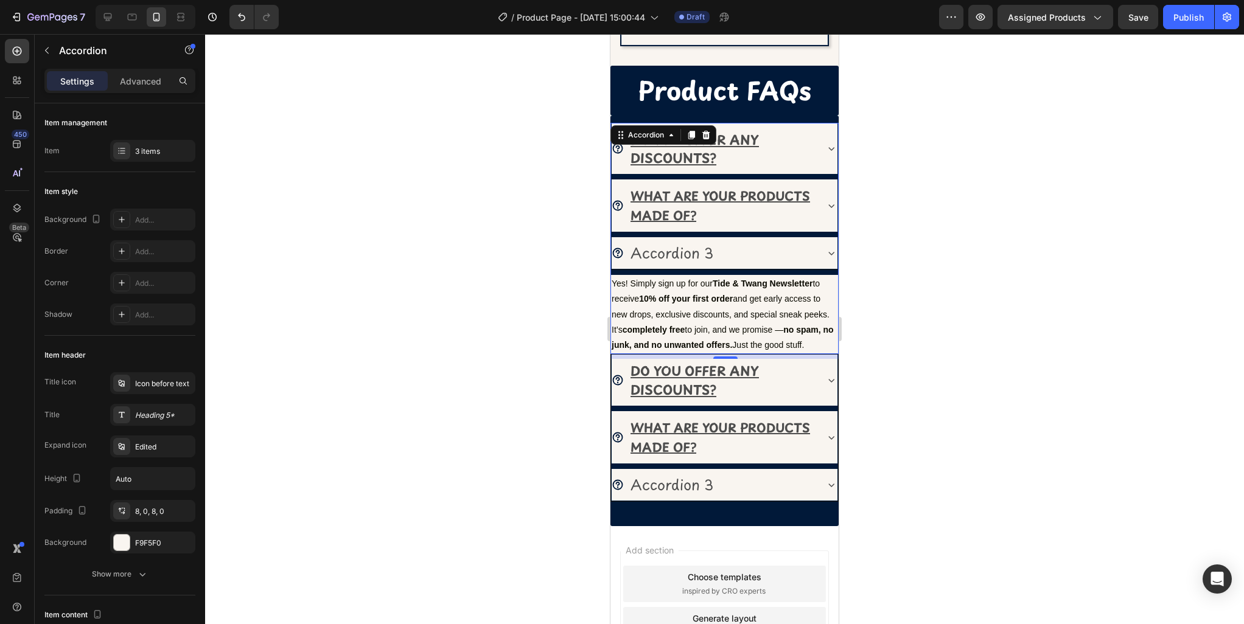
click at [790, 252] on div "Accordion 3" at bounding box center [714, 253] width 204 height 22
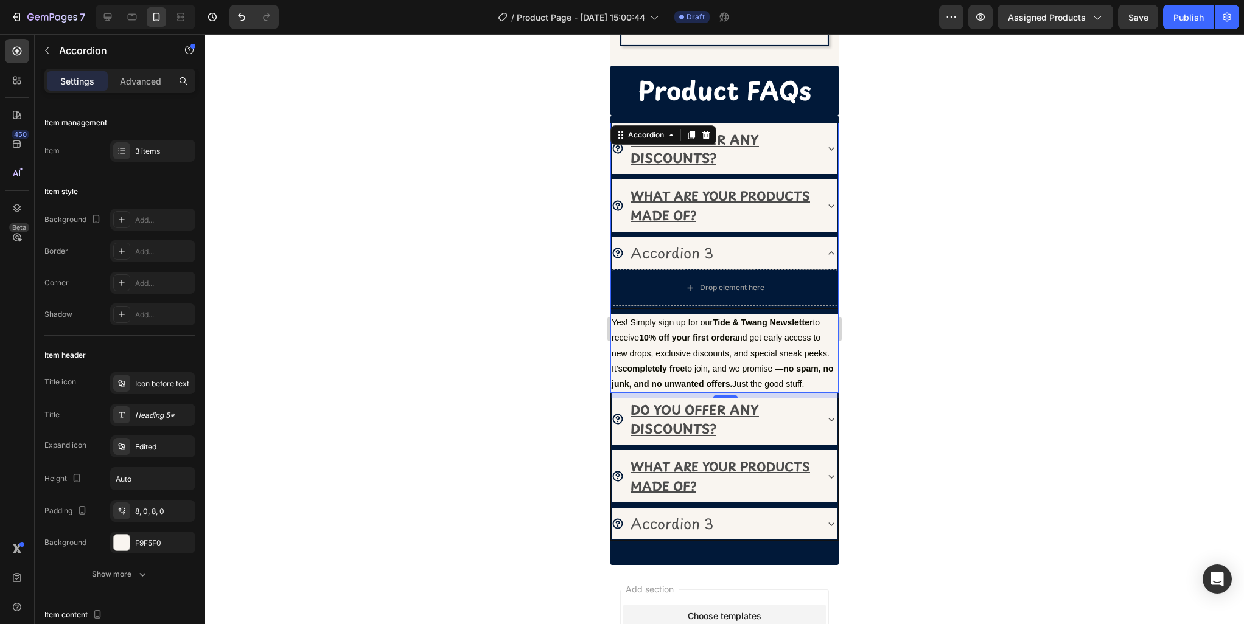
click at [831, 155] on div "DO YOU OFFER ANY DISCOUNTS?" at bounding box center [725, 150] width 226 height 52
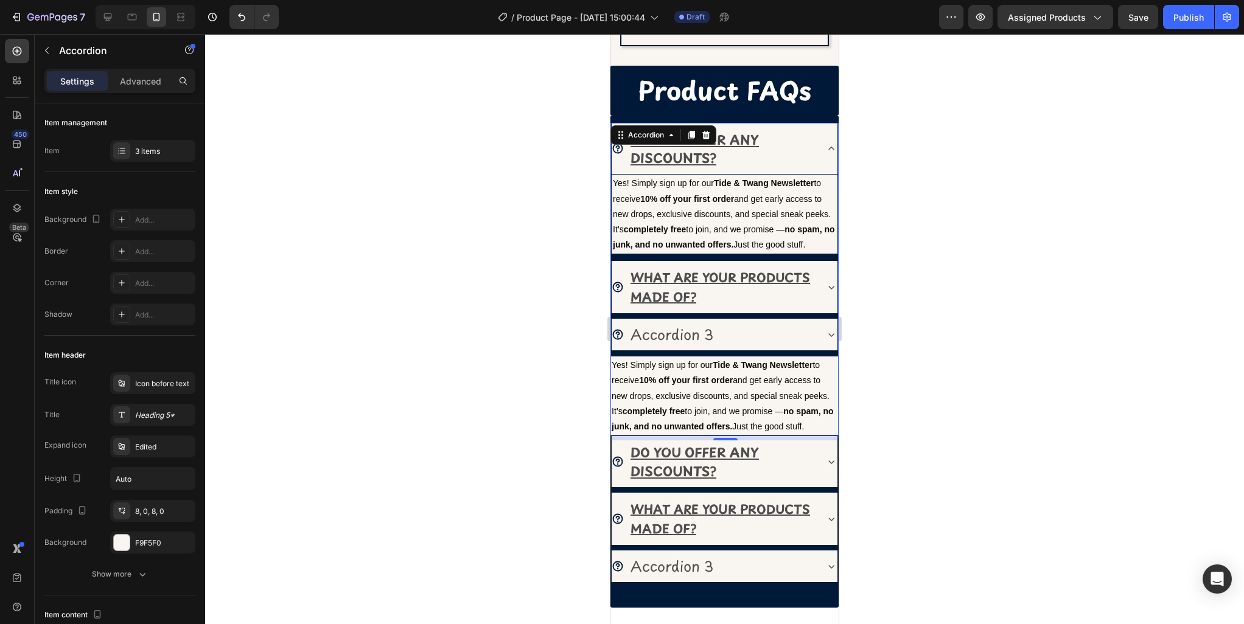
click at [831, 155] on div "DO YOU OFFER ANY DISCOUNTS?" at bounding box center [725, 150] width 226 height 52
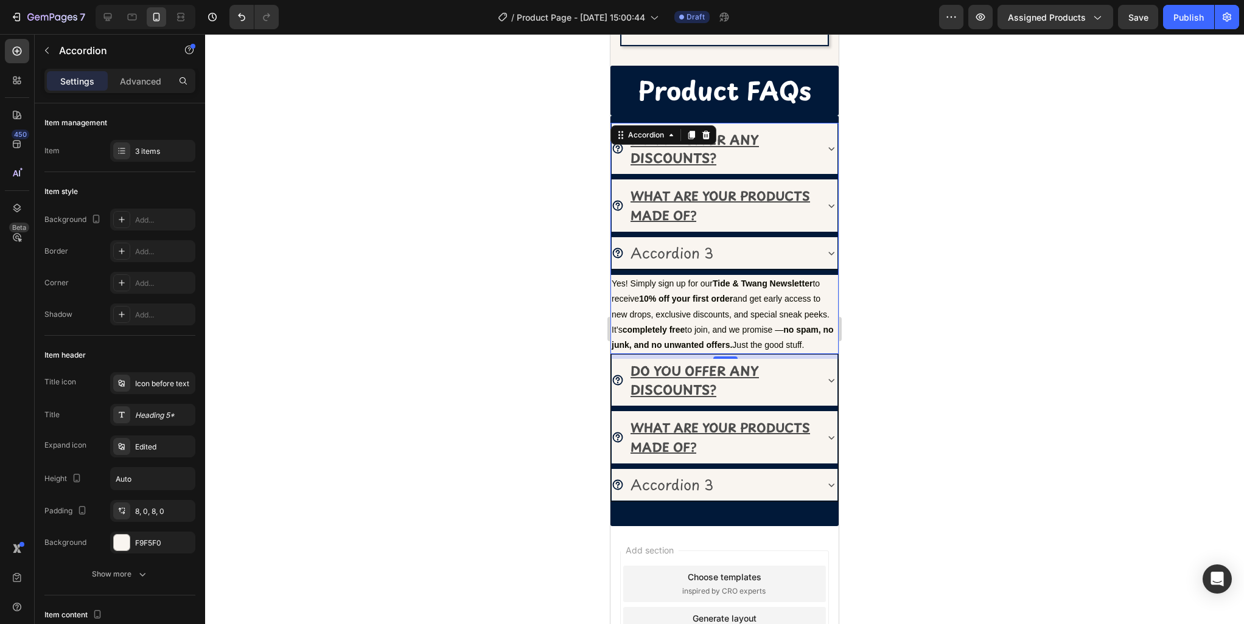
click at [828, 206] on icon at bounding box center [831, 206] width 12 height 12
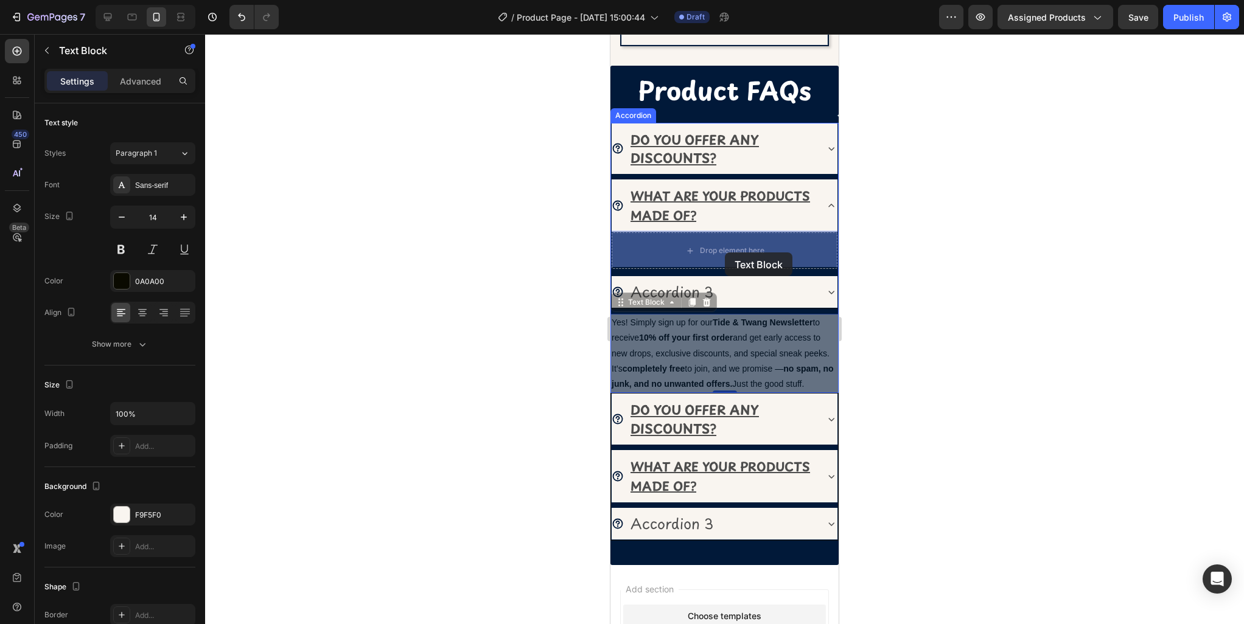
drag, startPoint x: 701, startPoint y: 363, endPoint x: 725, endPoint y: 253, distance: 112.7
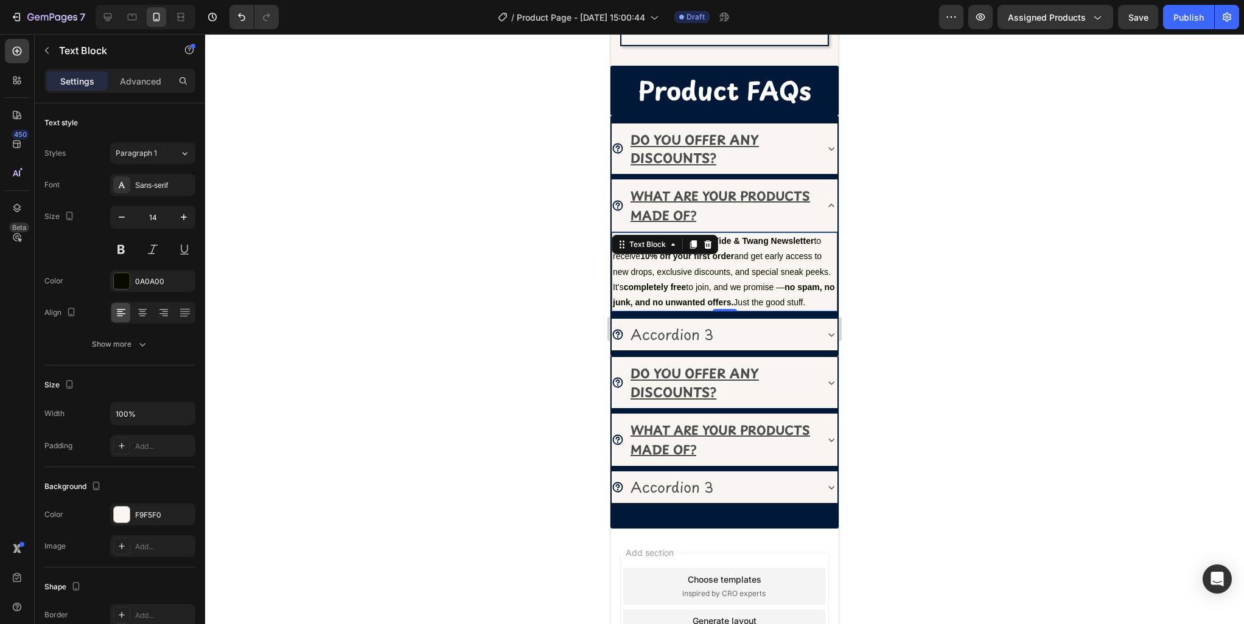
click at [747, 259] on p "Yes! Simply sign up for our Tide & Twang Newsletter to receive 10% off your fir…" at bounding box center [724, 272] width 223 height 77
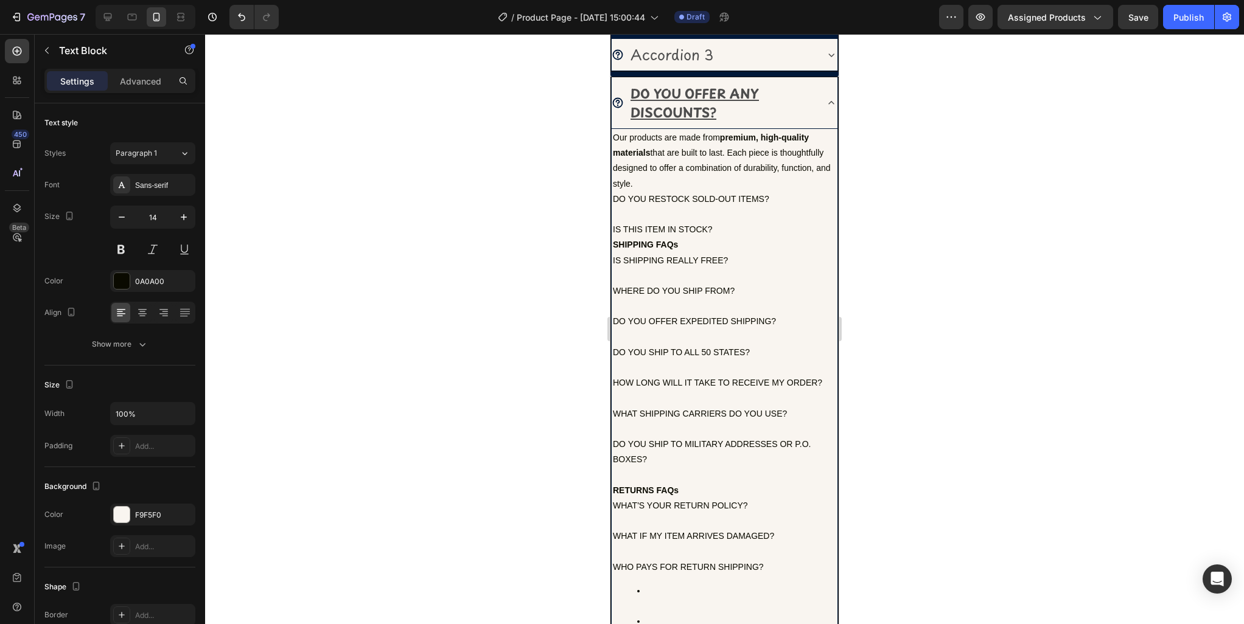
scroll to position [943, 0]
click at [626, 192] on p "DO YOU RESTOCK SOLD-OUT ITEMS?" at bounding box center [724, 197] width 223 height 15
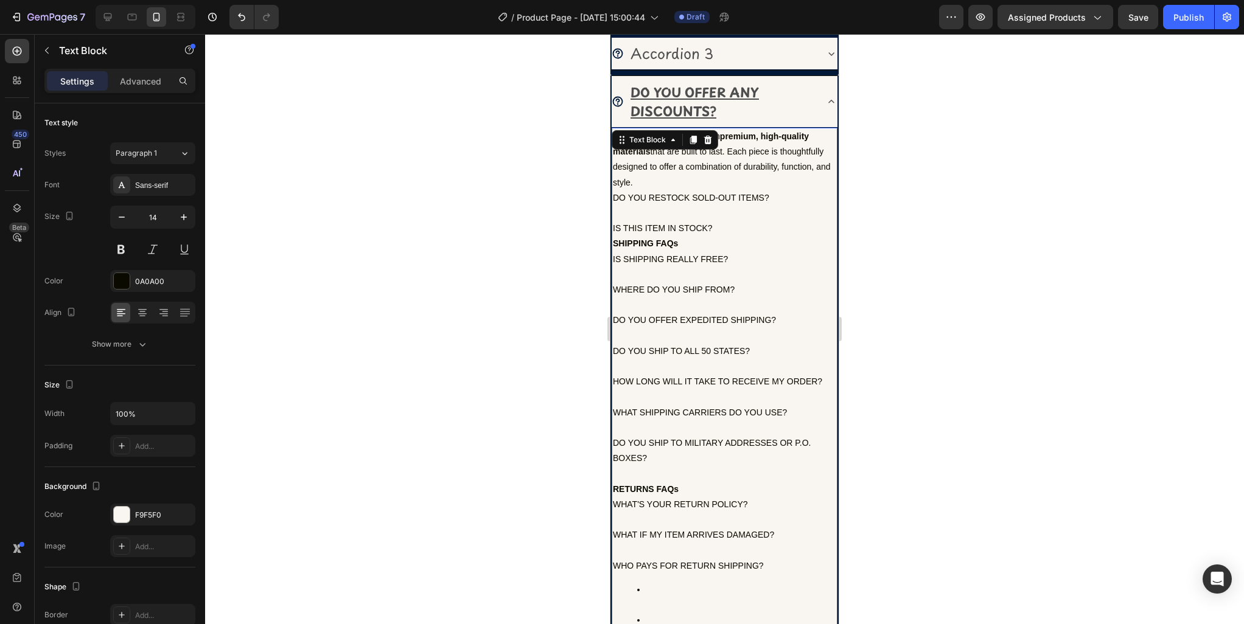
click at [619, 195] on p "DO YOU RESTOCK SOLD-OUT ITEMS?" at bounding box center [724, 197] width 223 height 15
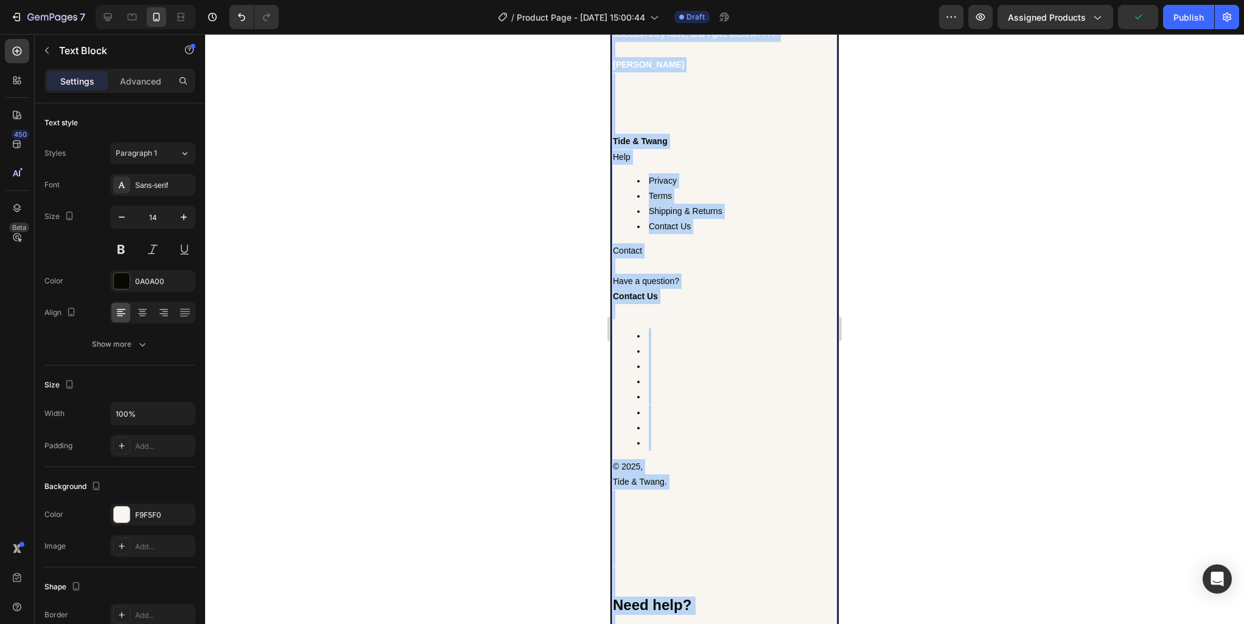
scroll to position [2443, 0]
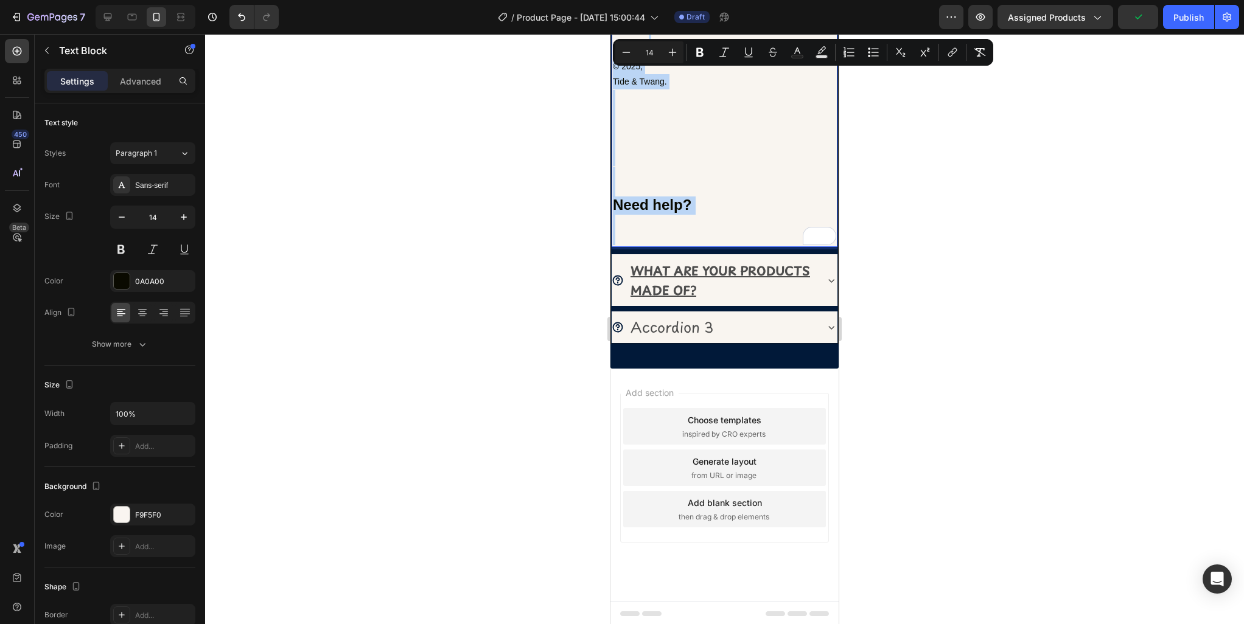
drag, startPoint x: 613, startPoint y: 196, endPoint x: 703, endPoint y: 676, distance: 488.4
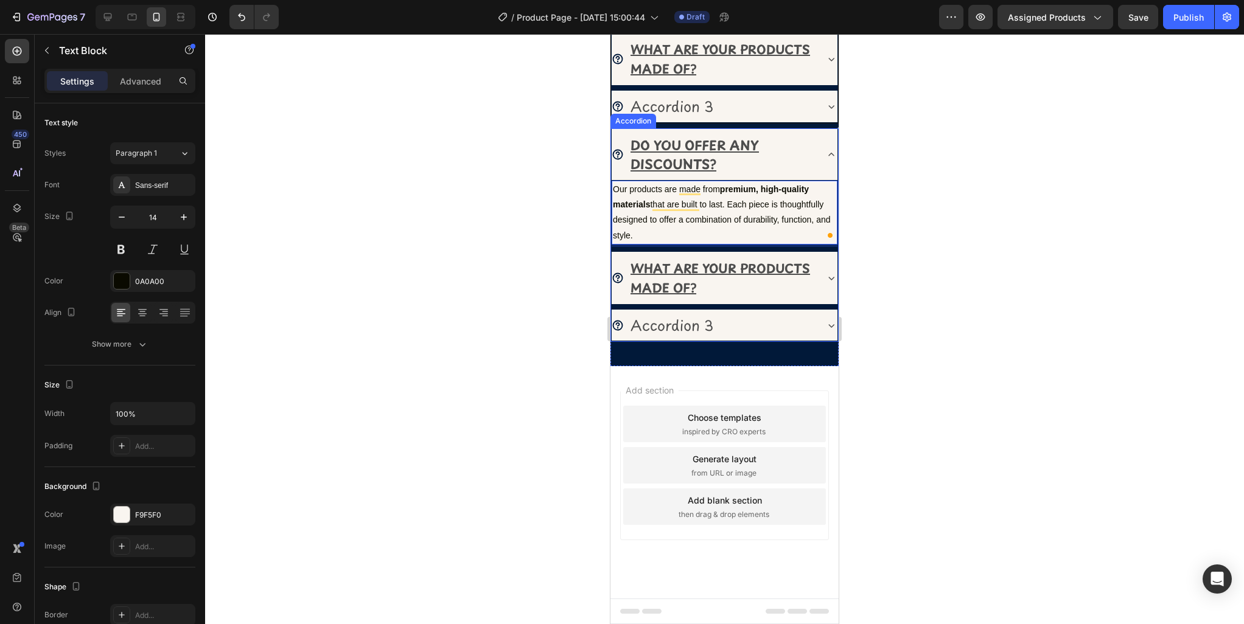
scroll to position [887, 0]
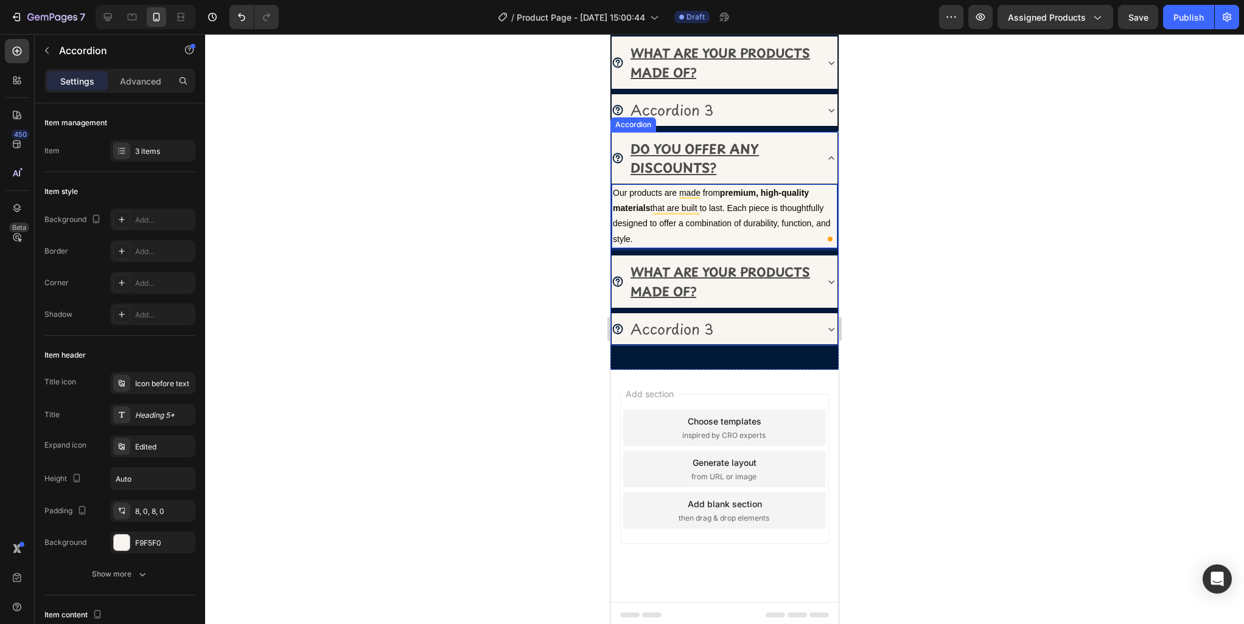
click at [829, 155] on icon at bounding box center [831, 158] width 12 height 12
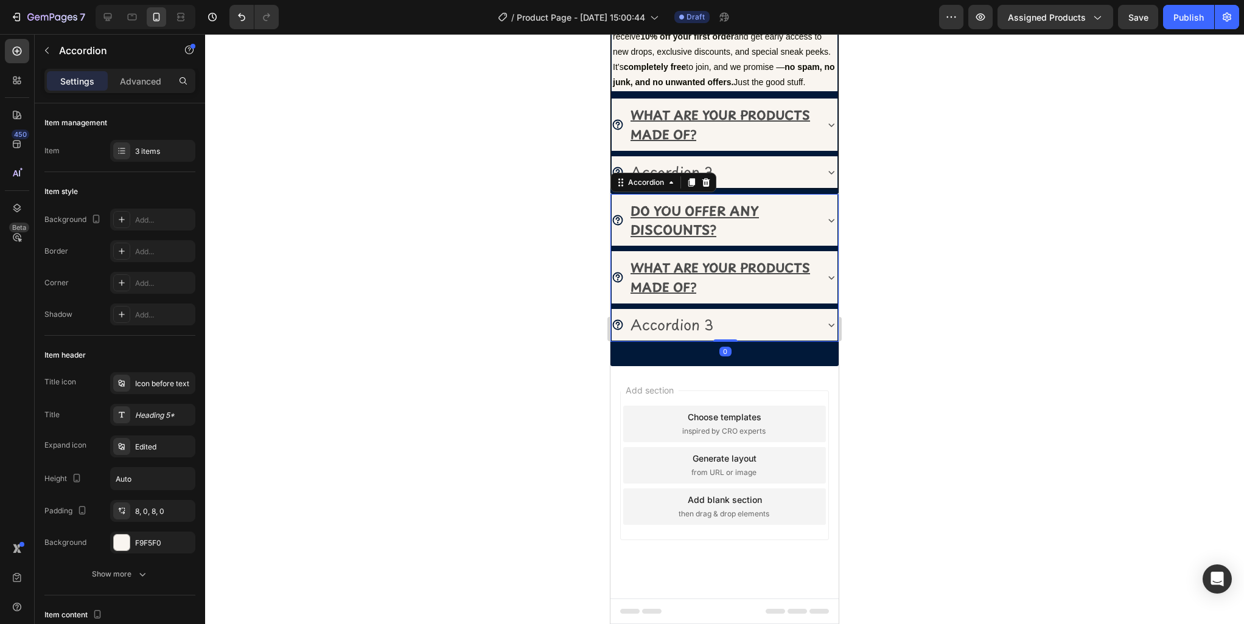
scroll to position [823, 0]
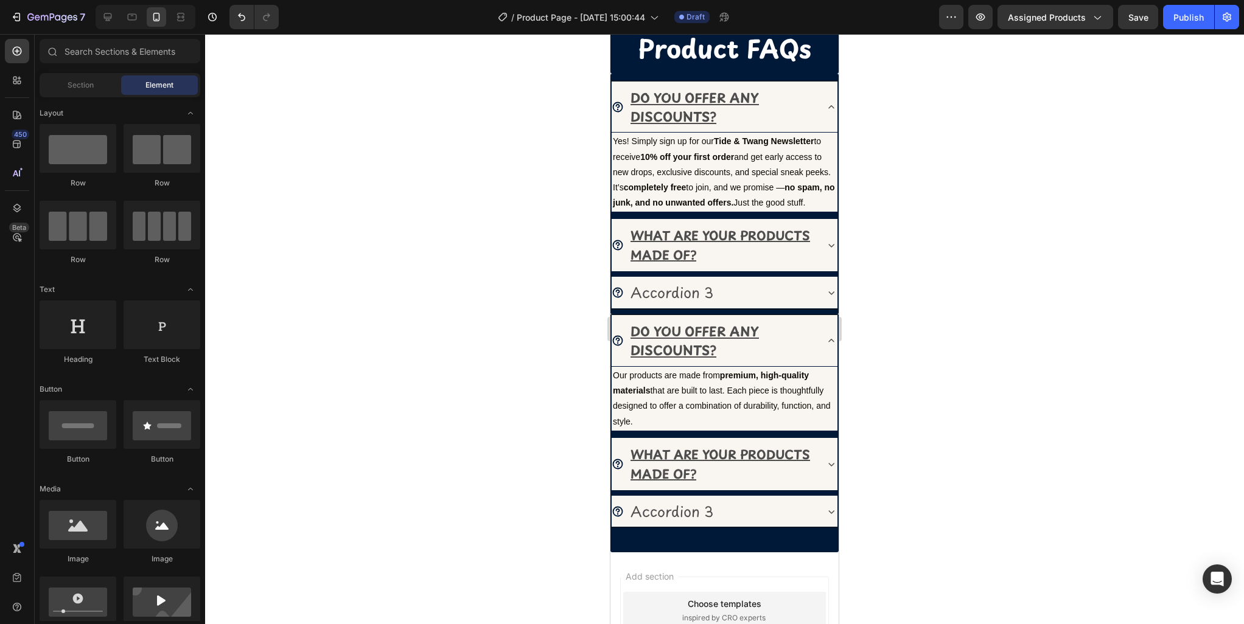
scroll to position [707, 0]
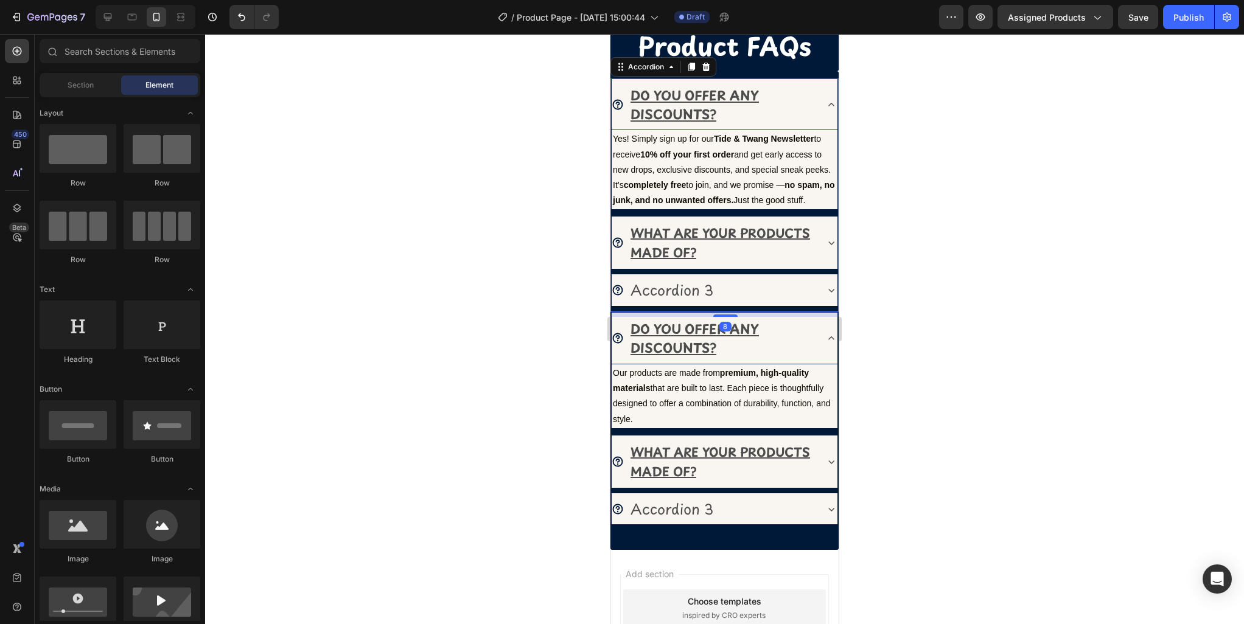
click at [823, 240] on div "WHAT ARE YOUR PRODUCTS MADE OF?" at bounding box center [725, 243] width 226 height 53
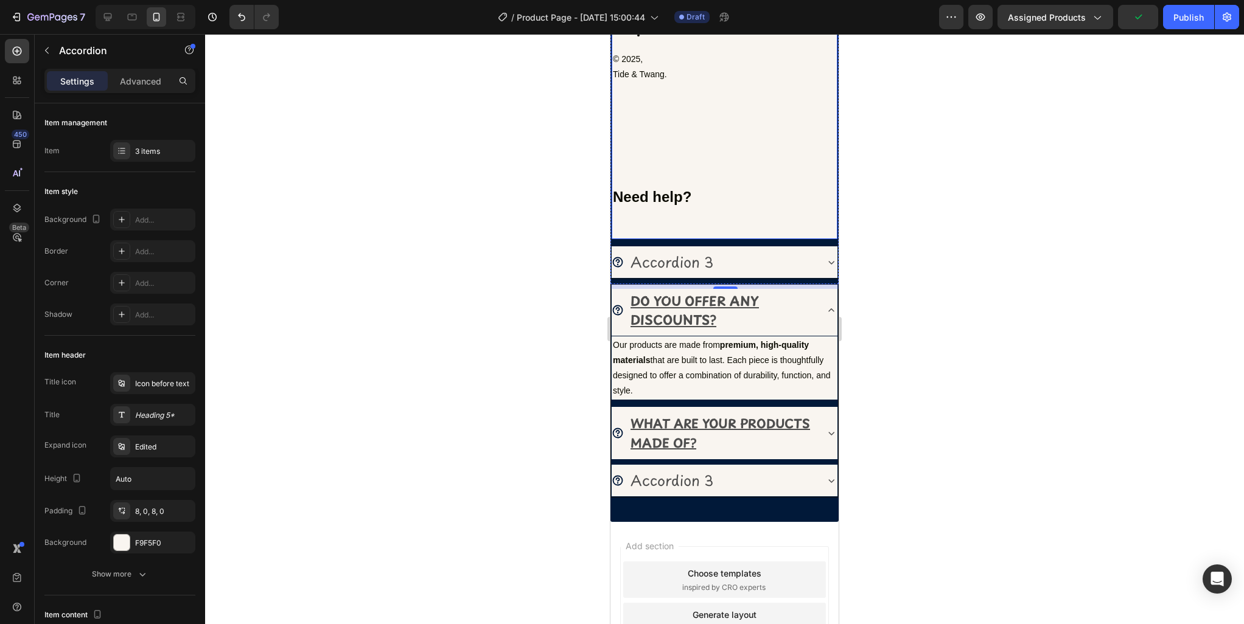
scroll to position [2113, 0]
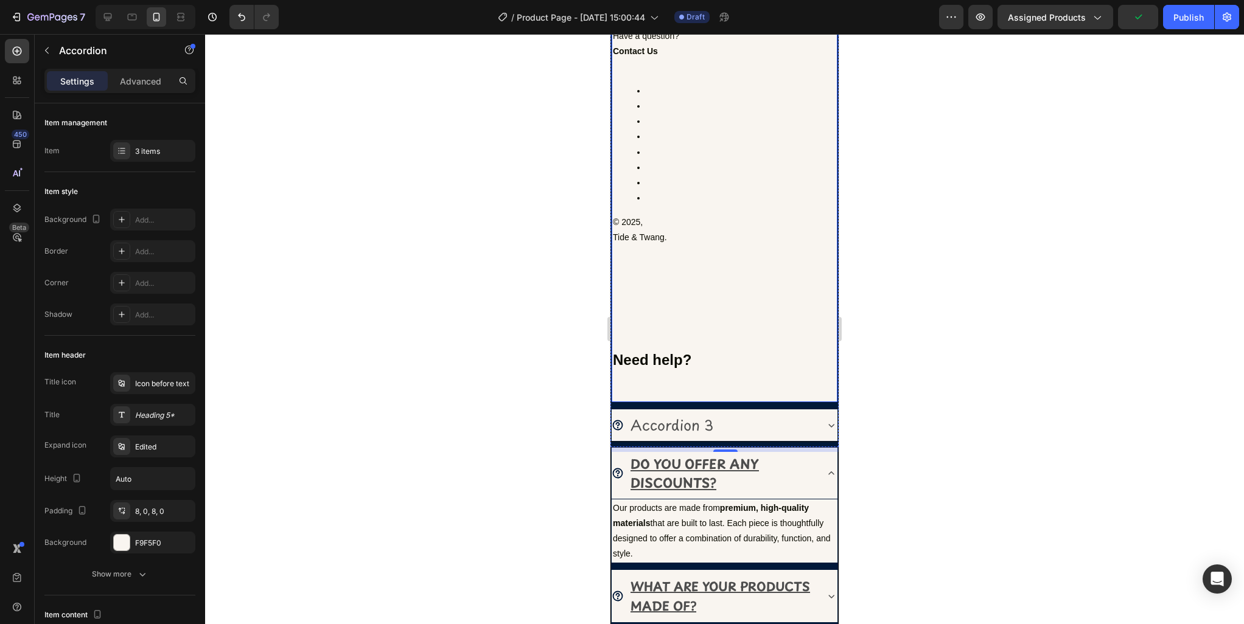
click at [668, 379] on p at bounding box center [724, 386] width 223 height 30
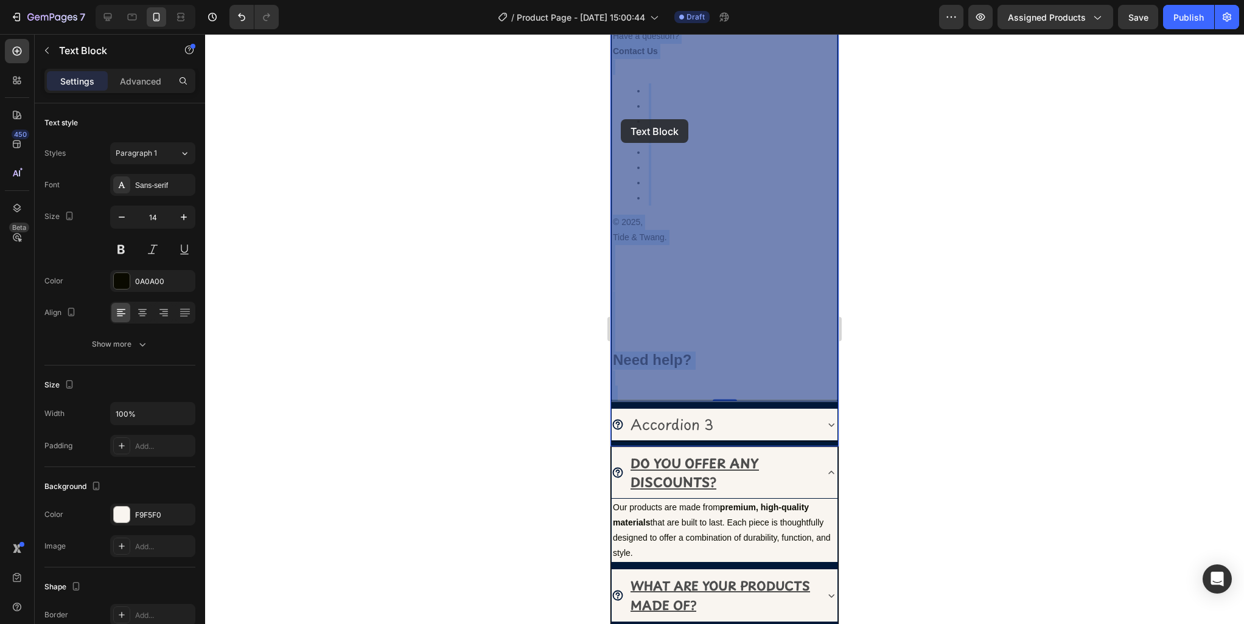
drag, startPoint x: 679, startPoint y: 388, endPoint x: 621, endPoint y: 119, distance: 275.1
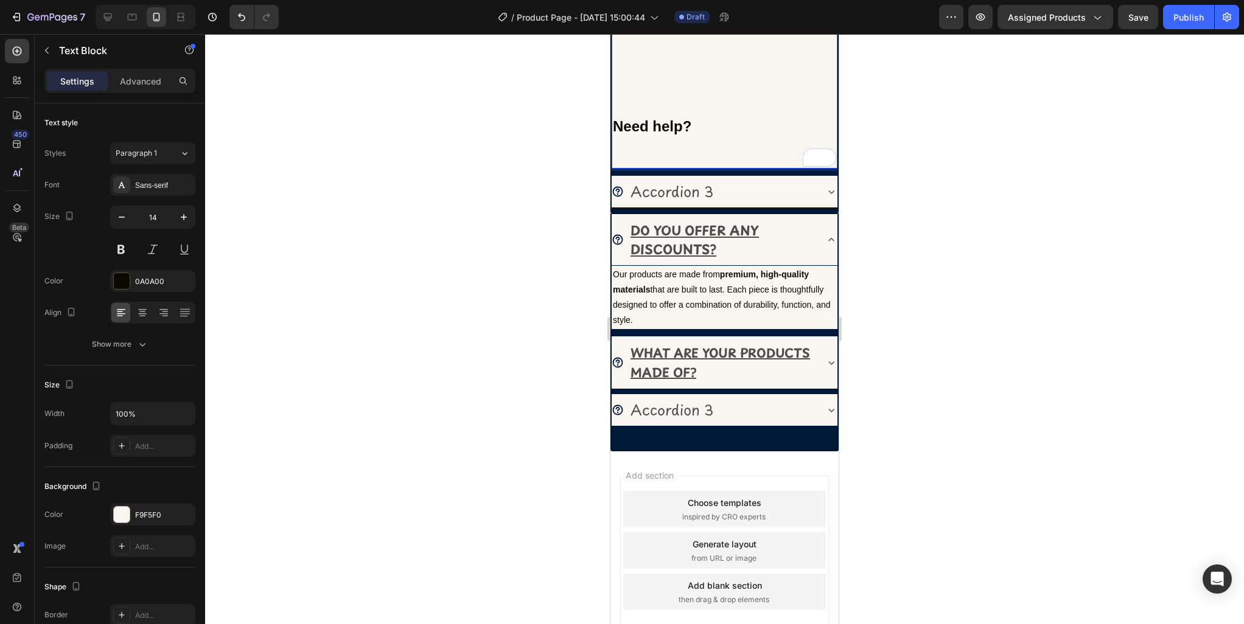
scroll to position [2323, 0]
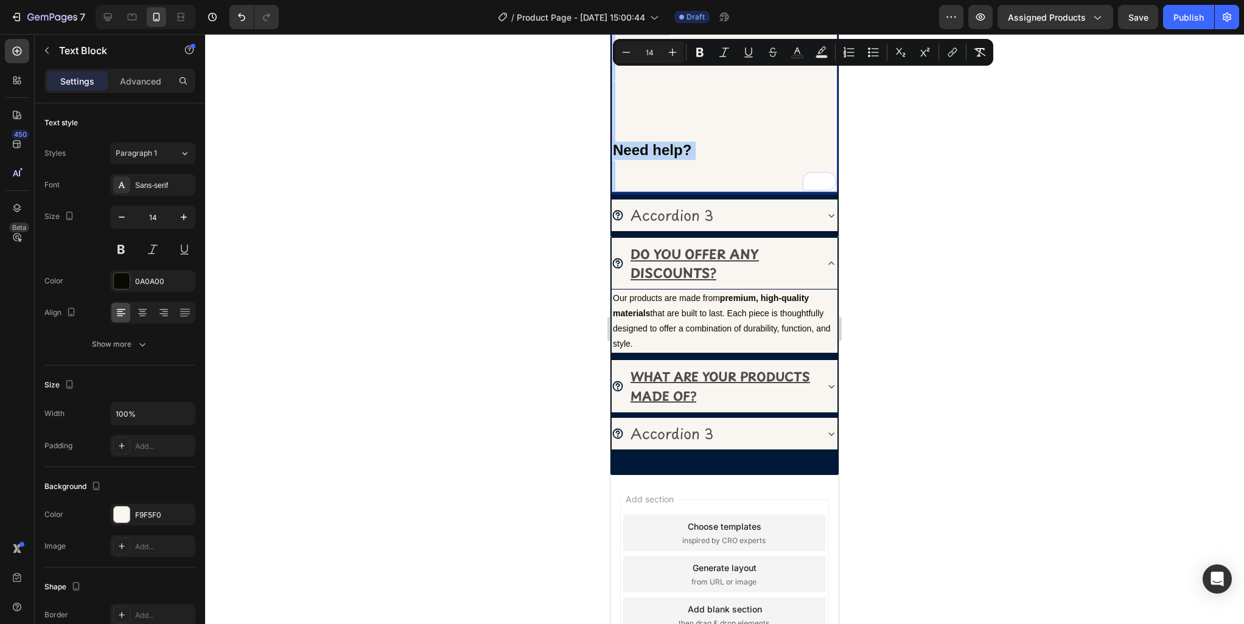
drag, startPoint x: 615, startPoint y: 282, endPoint x: 769, endPoint y: 181, distance: 184.2
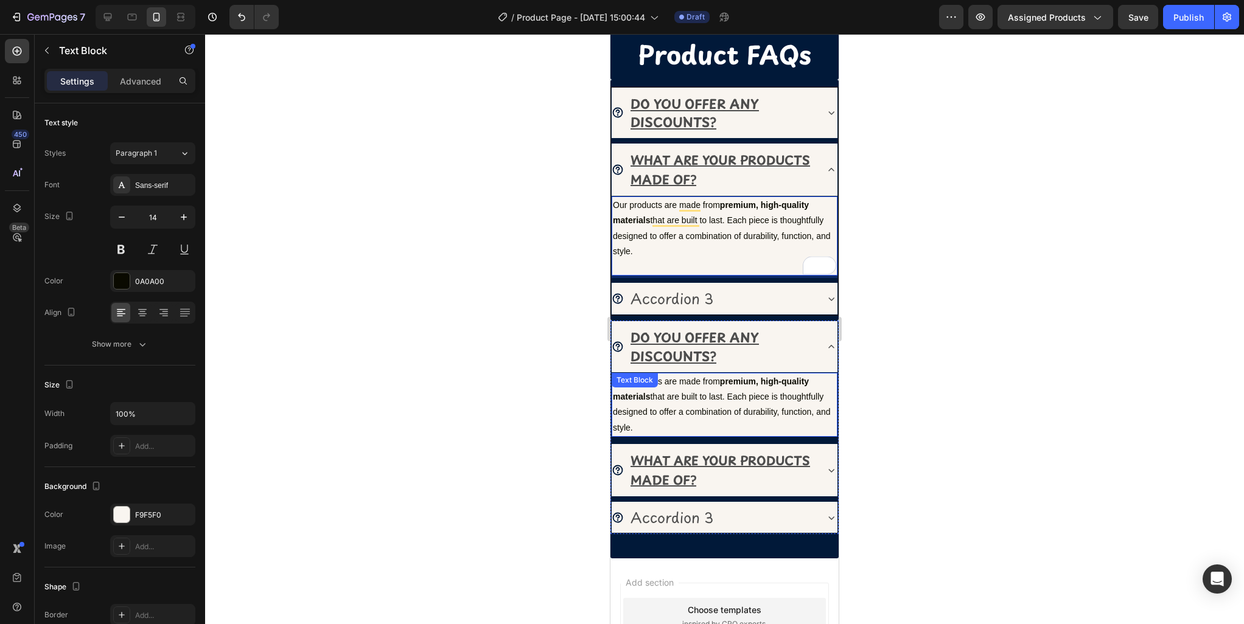
scroll to position [641, 0]
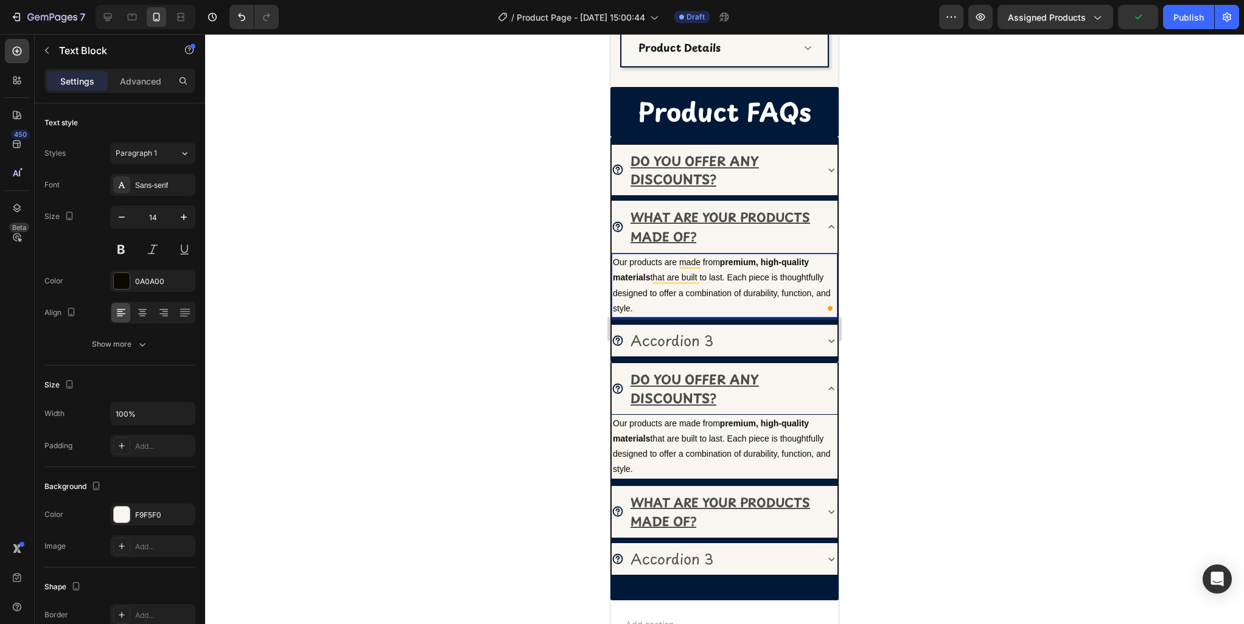
click at [707, 276] on p "Our products are made from premium, high-quality materials that are built to la…" at bounding box center [724, 285] width 223 height 61
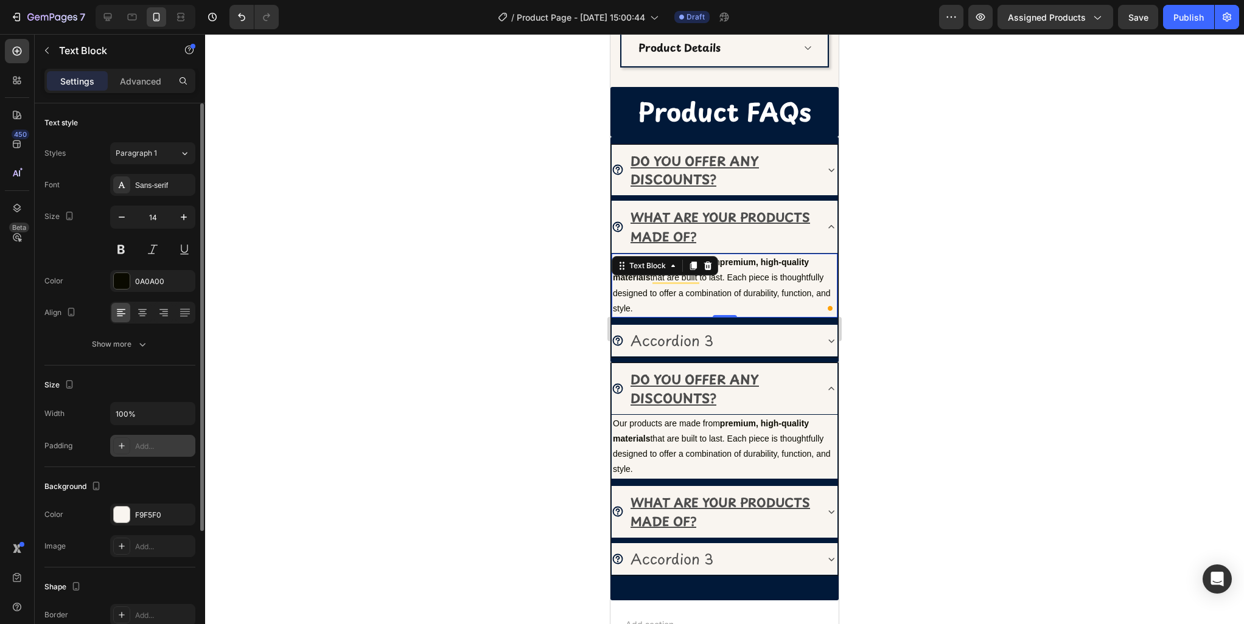
click at [136, 451] on div "Add..." at bounding box center [163, 446] width 57 height 11
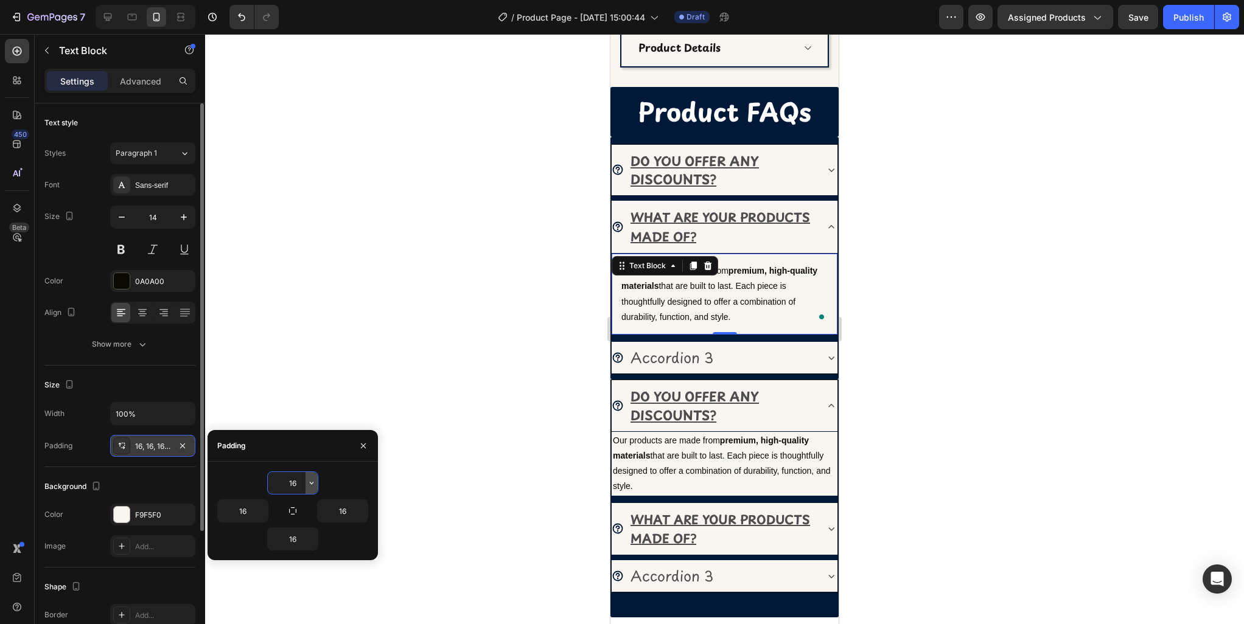
click at [308, 484] on icon "button" at bounding box center [312, 483] width 10 height 10
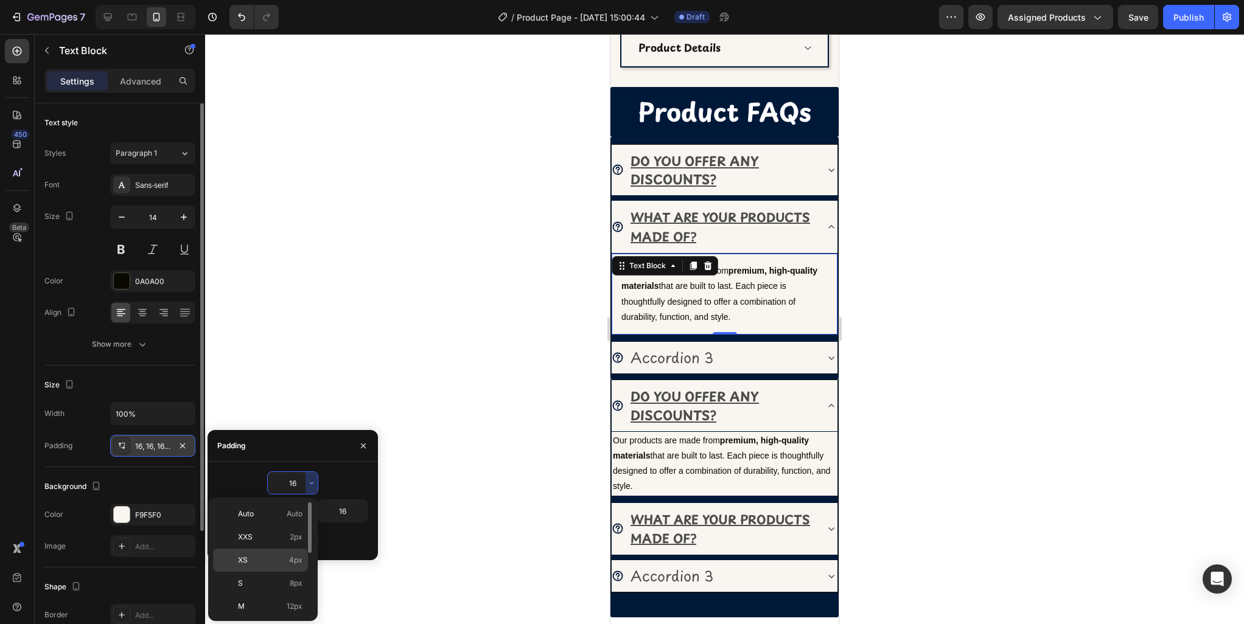
click at [271, 560] on p "XS 4px" at bounding box center [270, 560] width 65 height 11
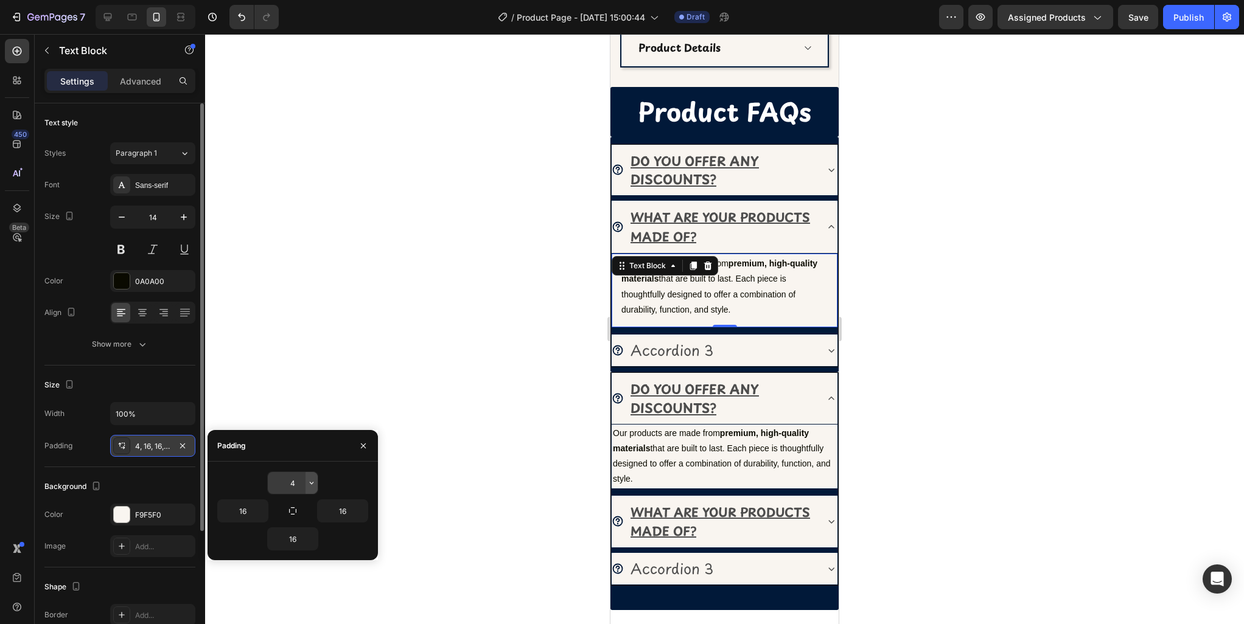
click at [310, 478] on icon "button" at bounding box center [312, 483] width 10 height 10
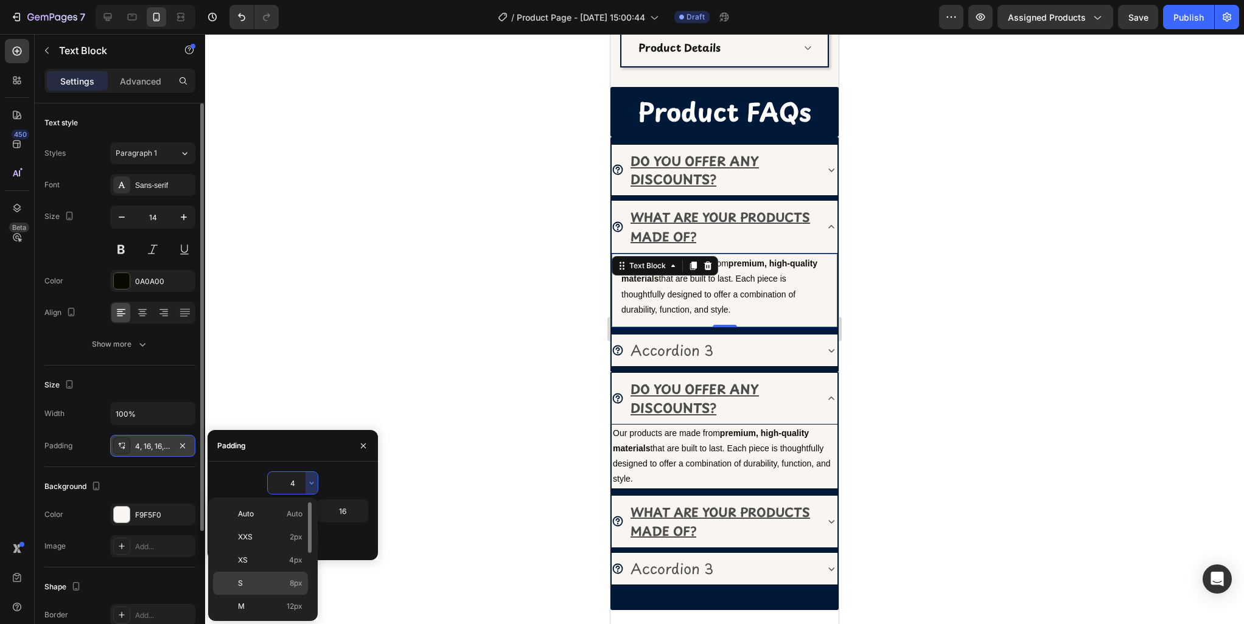
click at [270, 579] on p "S 8px" at bounding box center [270, 583] width 65 height 11
type input "8"
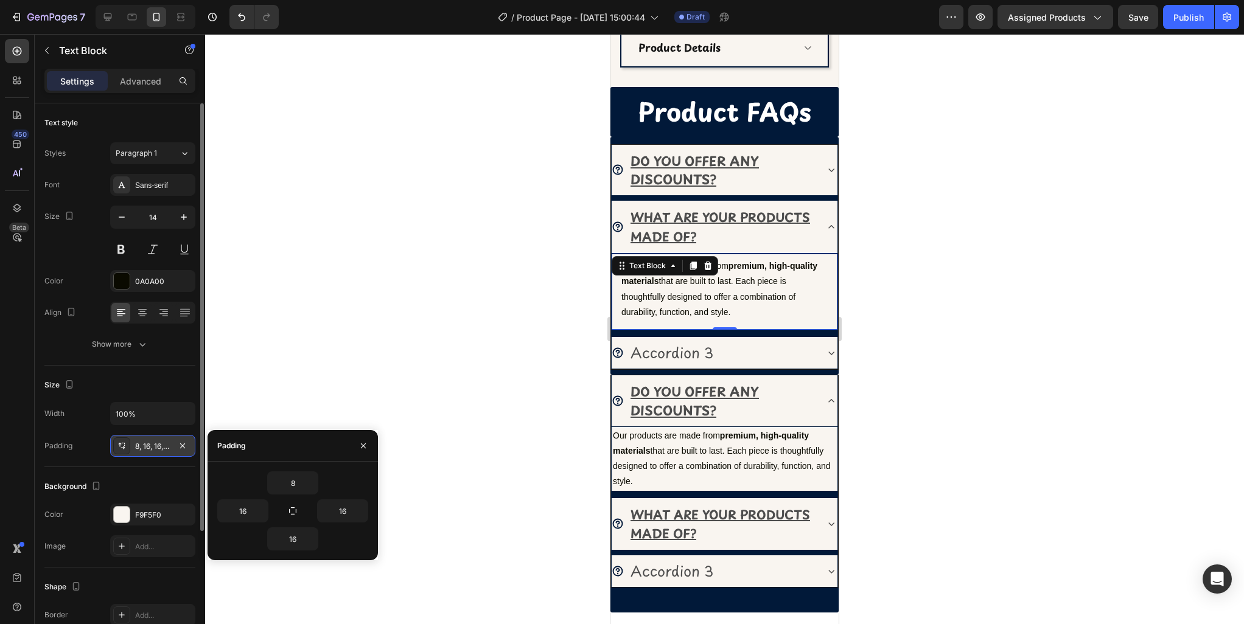
click at [994, 351] on div at bounding box center [724, 329] width 1039 height 590
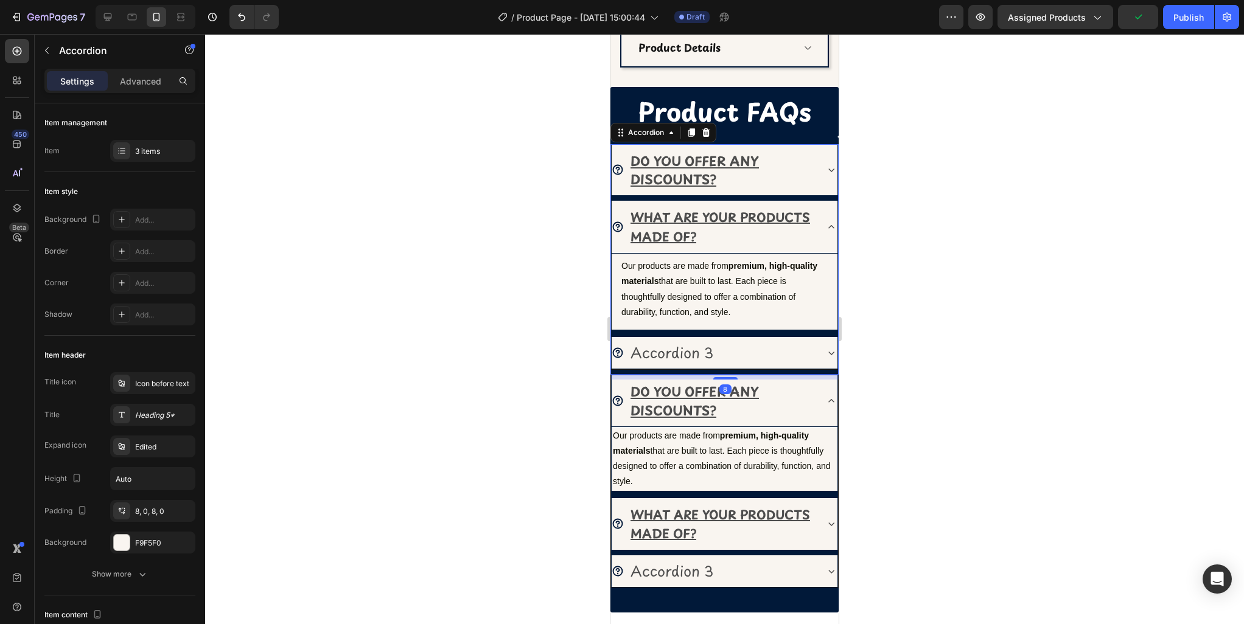
click at [833, 172] on icon at bounding box center [831, 170] width 12 height 12
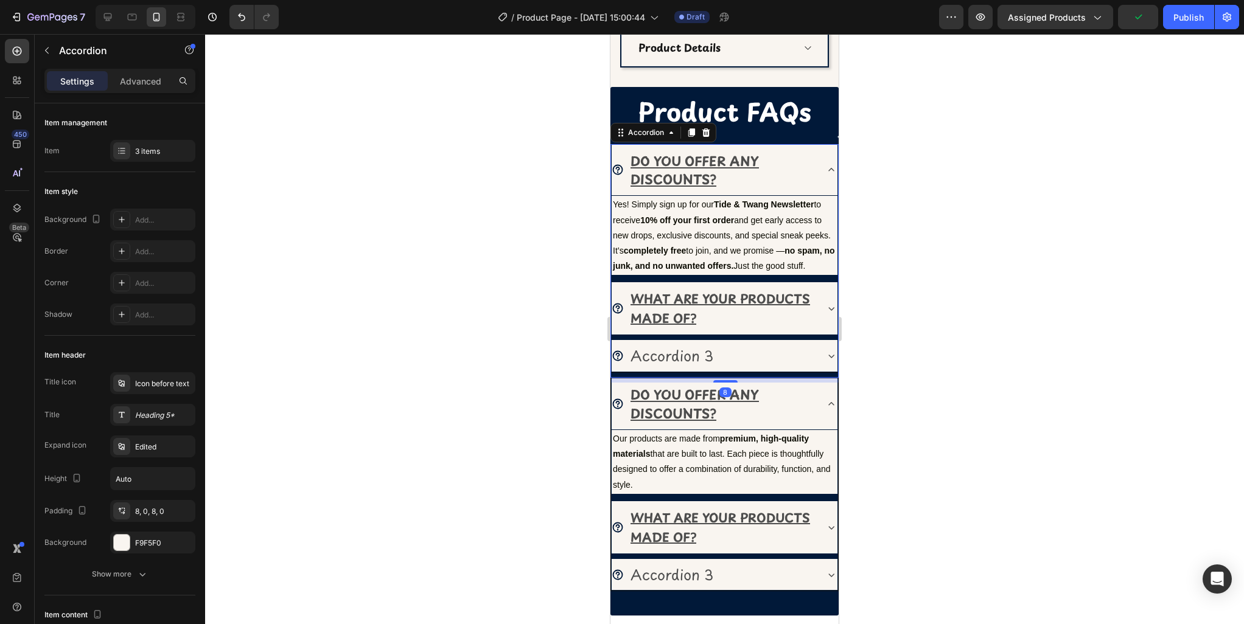
click at [833, 172] on icon at bounding box center [831, 170] width 12 height 12
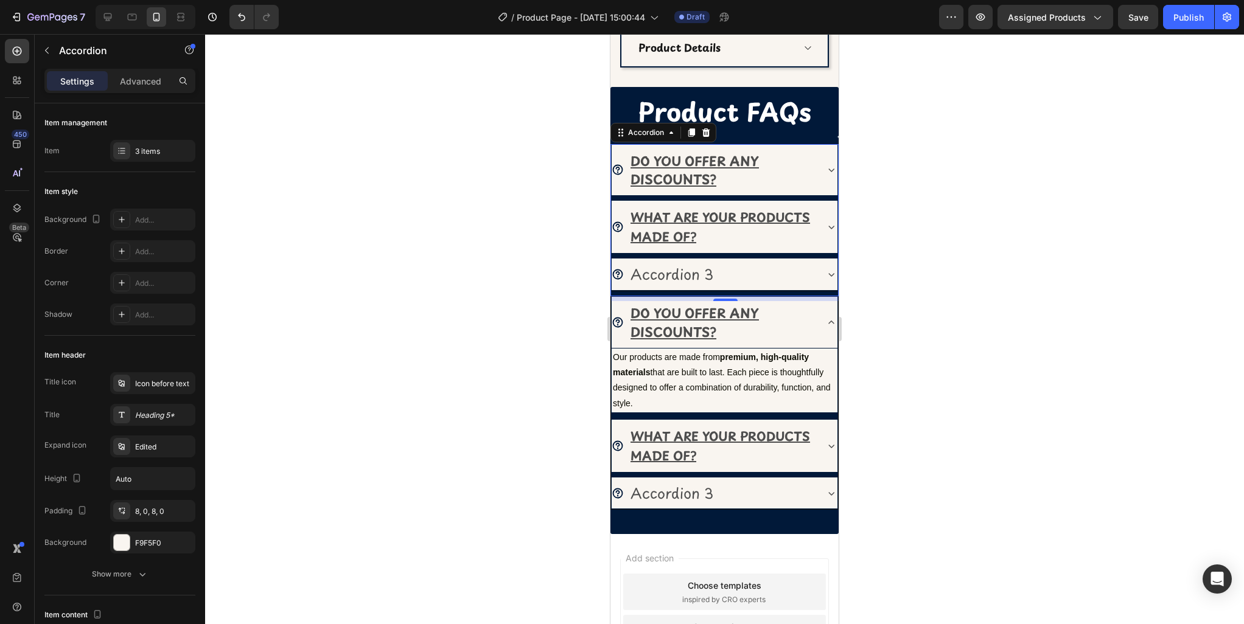
click at [831, 169] on icon at bounding box center [831, 170] width 12 height 12
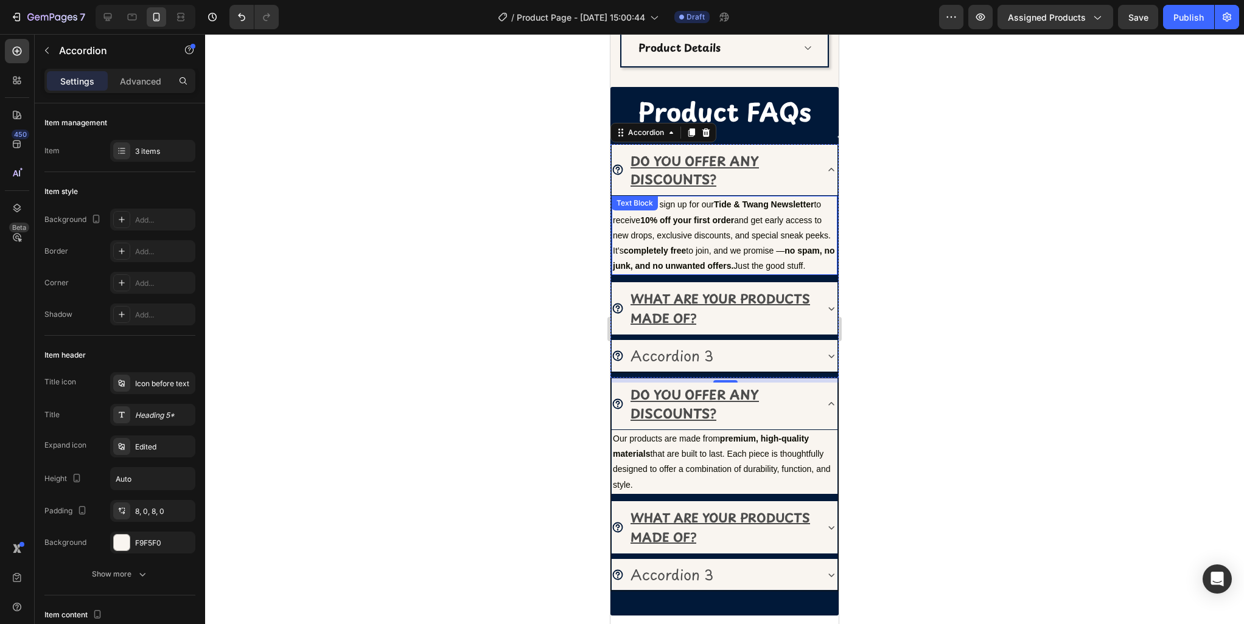
click at [709, 226] on p "Yes! Simply sign up for our Tide & Twang Newsletter to receive 10% off your fir…" at bounding box center [724, 235] width 223 height 77
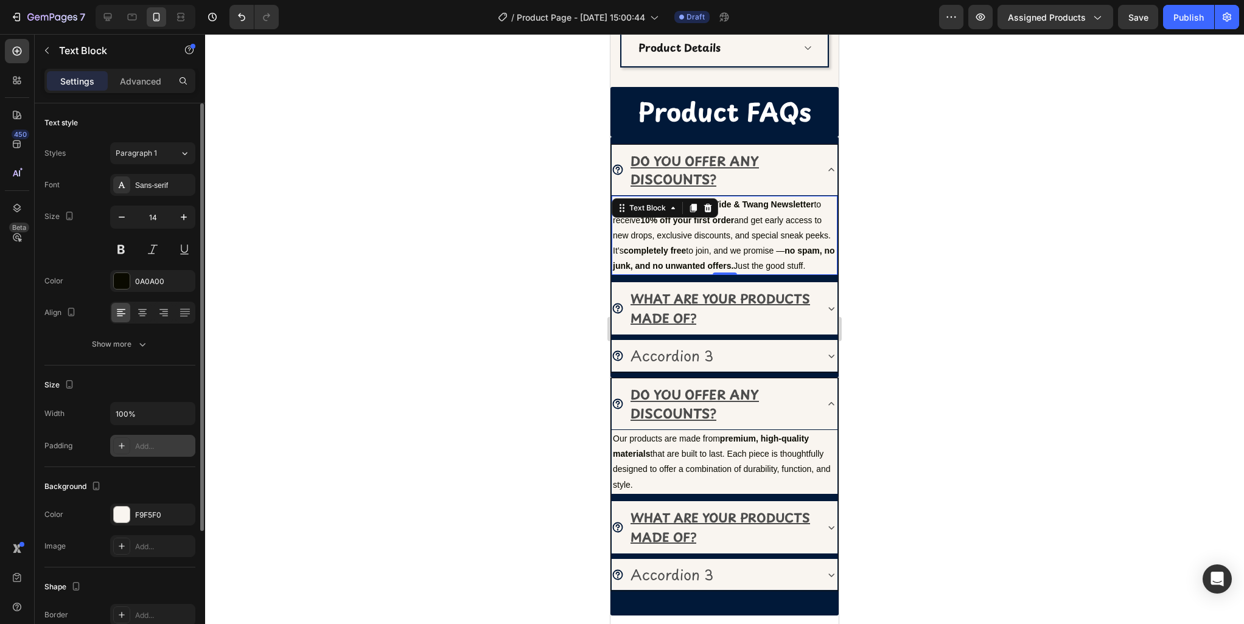
click at [127, 450] on div at bounding box center [121, 446] width 17 height 17
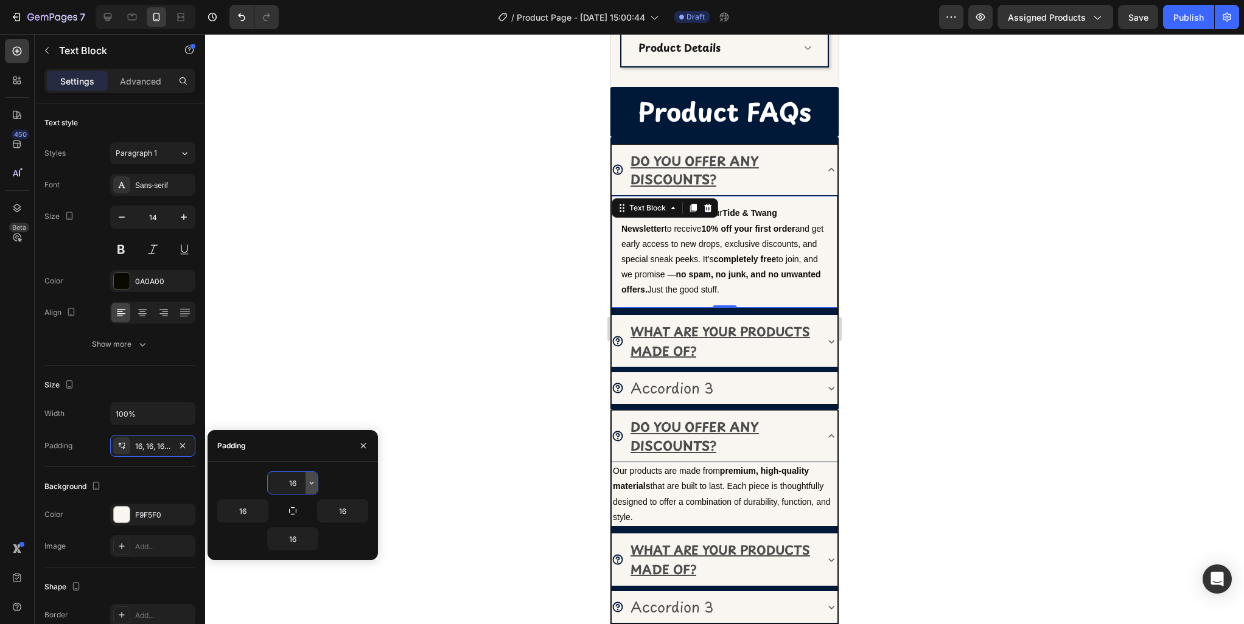
click at [310, 487] on icon "button" at bounding box center [312, 483] width 10 height 10
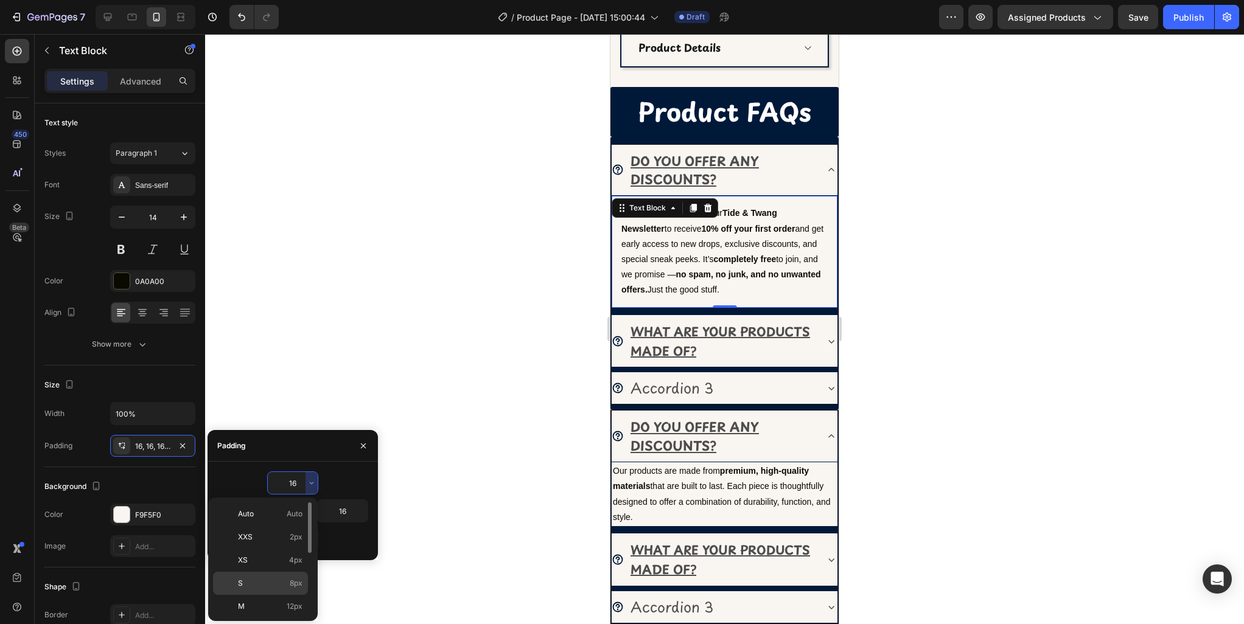
click at [270, 586] on p "S 8px" at bounding box center [270, 583] width 65 height 11
type input "8"
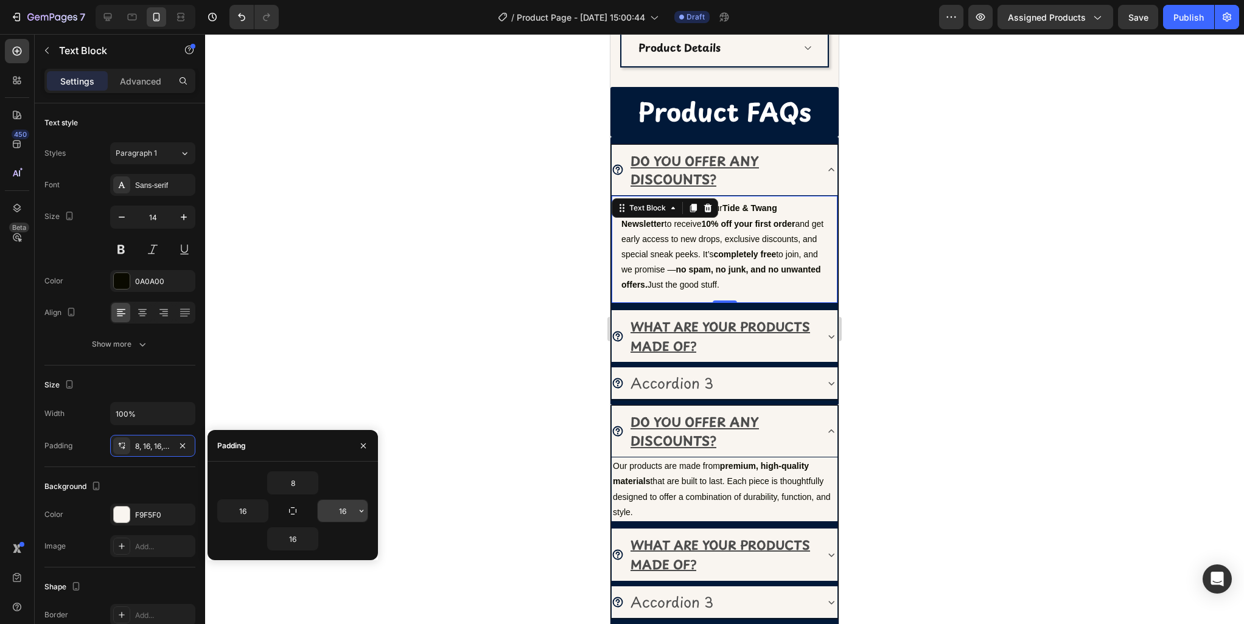
click at [345, 515] on input "16" at bounding box center [343, 511] width 50 height 22
click at [360, 512] on icon "button" at bounding box center [362, 511] width 4 height 2
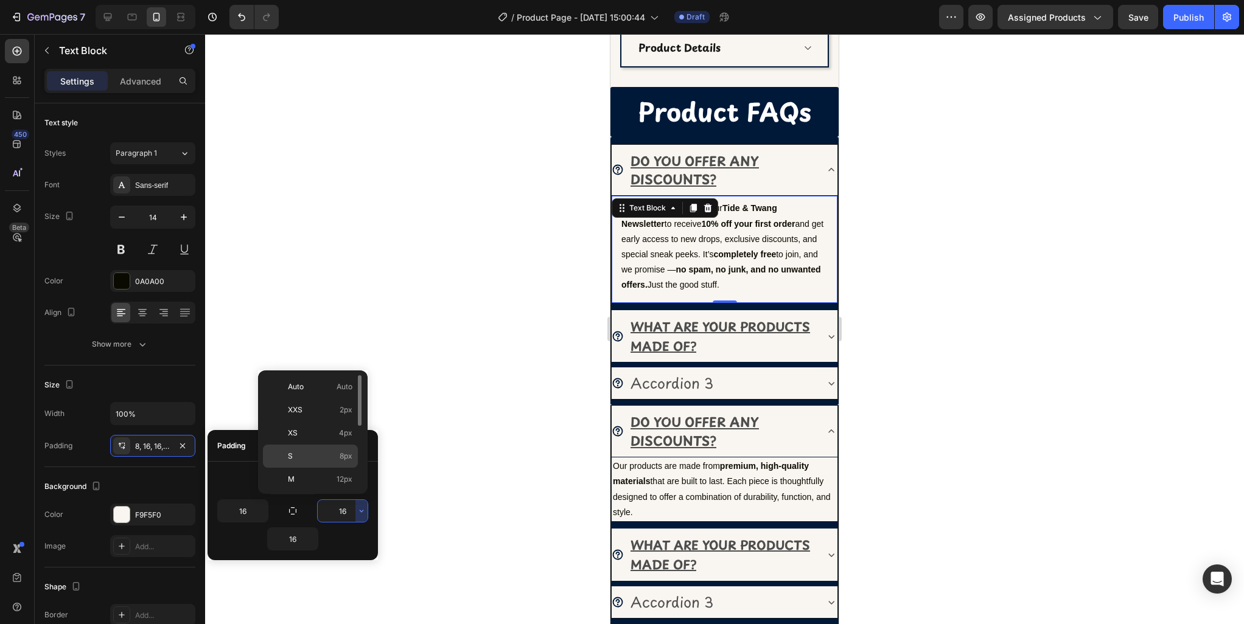
click at [310, 452] on p "S 8px" at bounding box center [320, 456] width 65 height 11
type input "8"
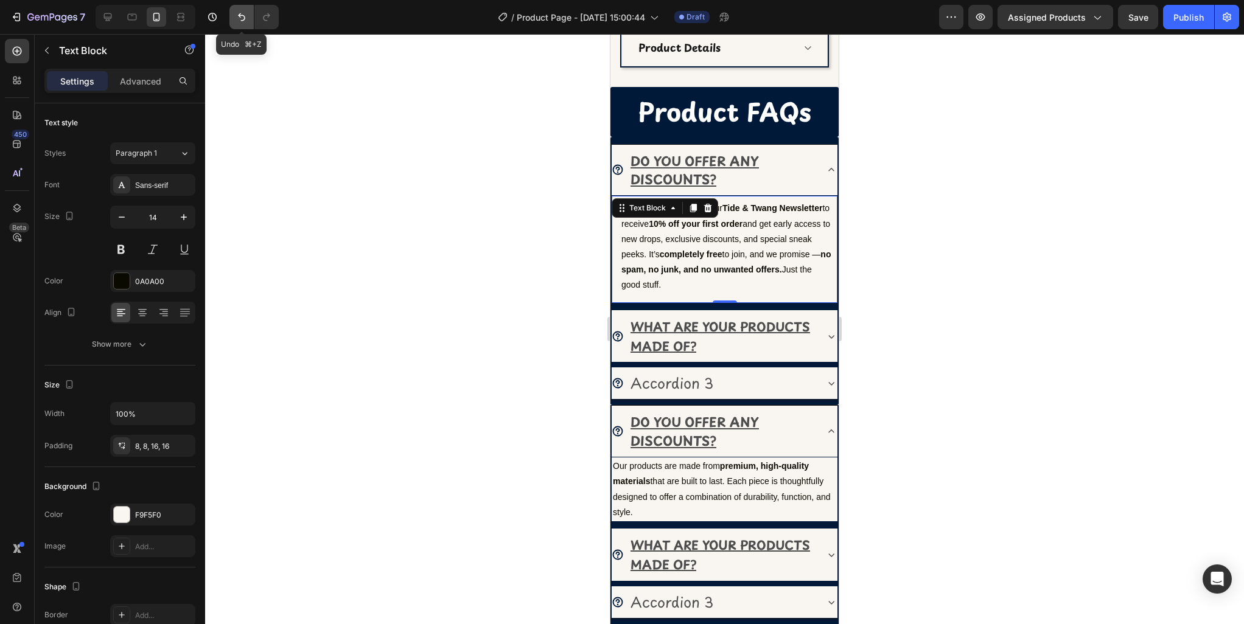
click at [238, 13] on icon "Undo/Redo" at bounding box center [242, 17] width 12 height 12
click at [926, 324] on div at bounding box center [724, 329] width 1039 height 590
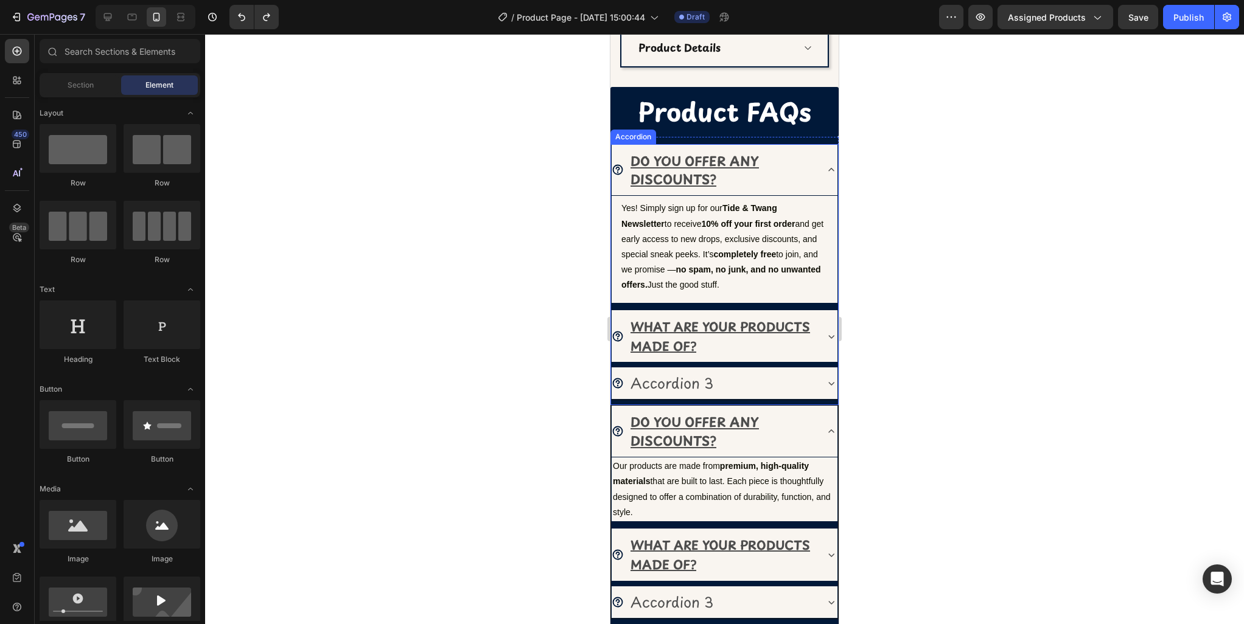
click at [826, 169] on icon at bounding box center [831, 170] width 12 height 12
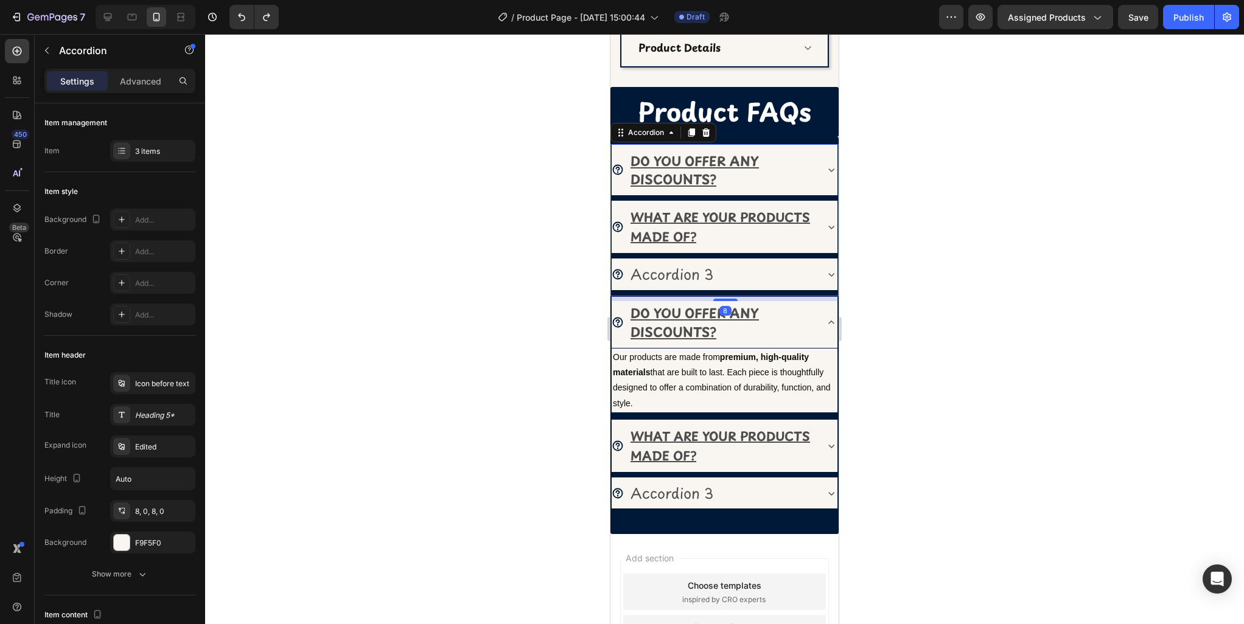
click at [829, 226] on icon at bounding box center [832, 228] width 6 height 4
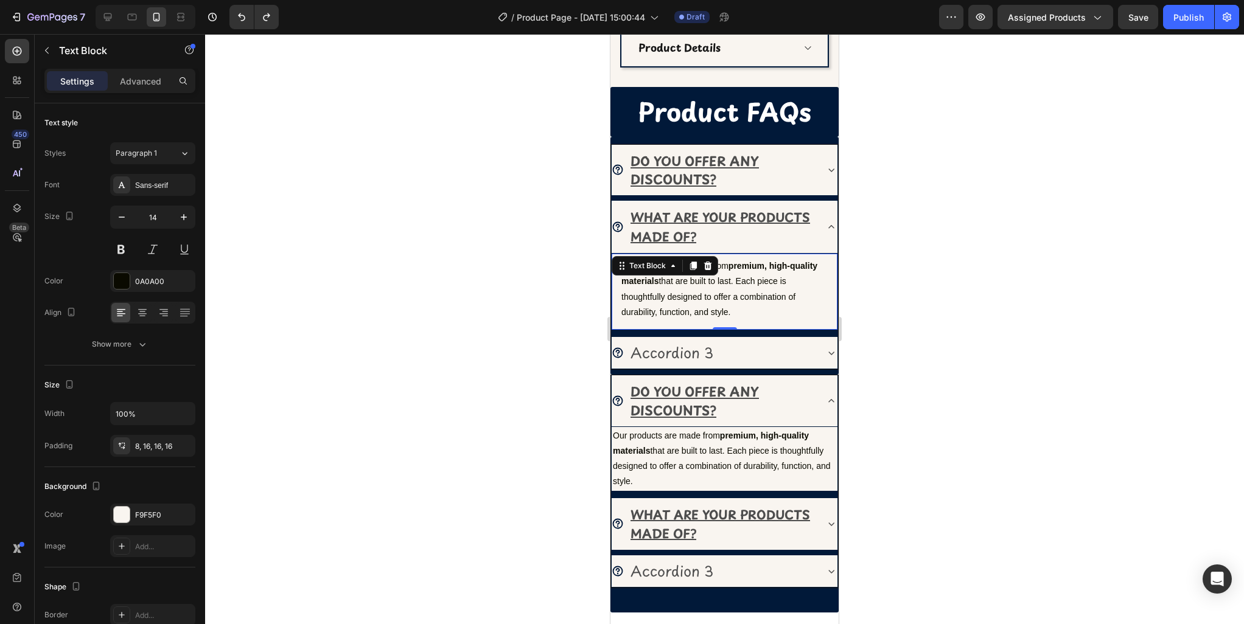
click at [723, 291] on p "Our products are made from premium, high-quality materials that are built to la…" at bounding box center [724, 289] width 206 height 61
click at [825, 355] on icon at bounding box center [831, 353] width 12 height 12
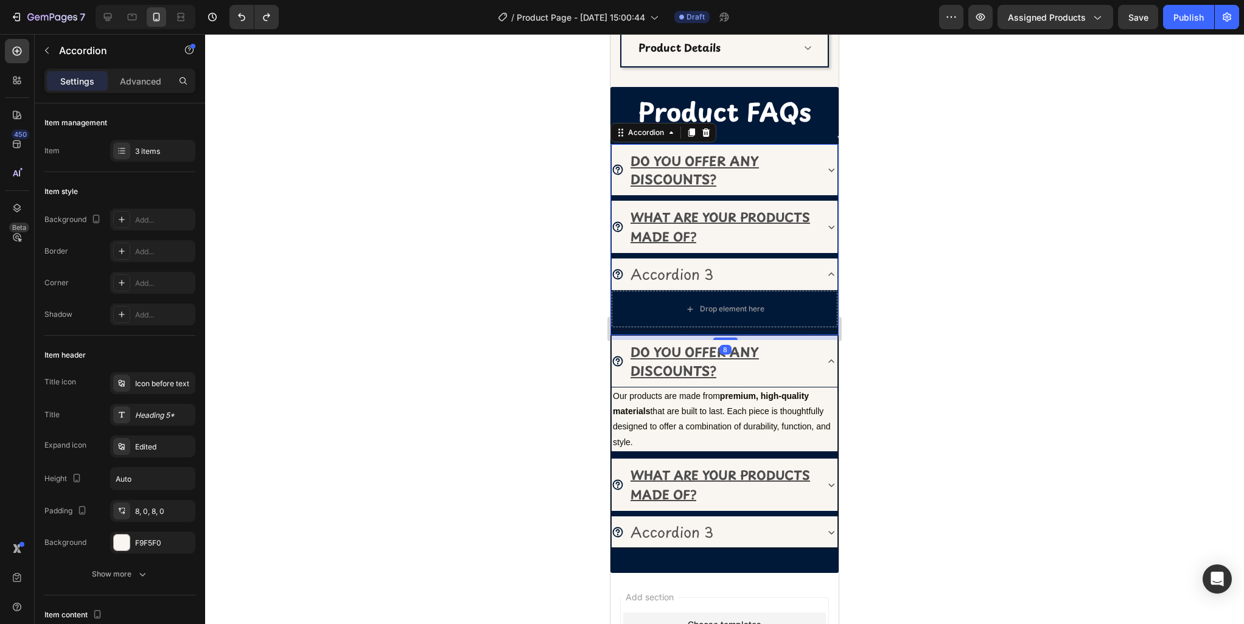
click at [827, 227] on icon at bounding box center [831, 227] width 12 height 12
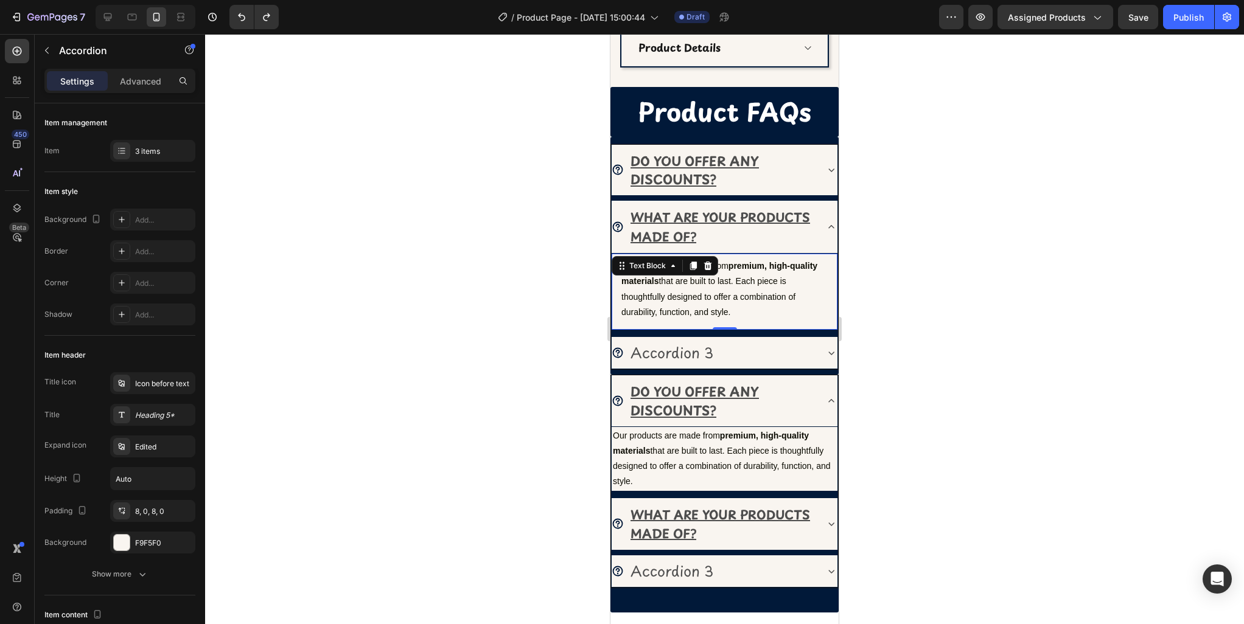
click at [713, 275] on p "Our products are made from premium, high-quality materials that are built to la…" at bounding box center [724, 289] width 206 height 61
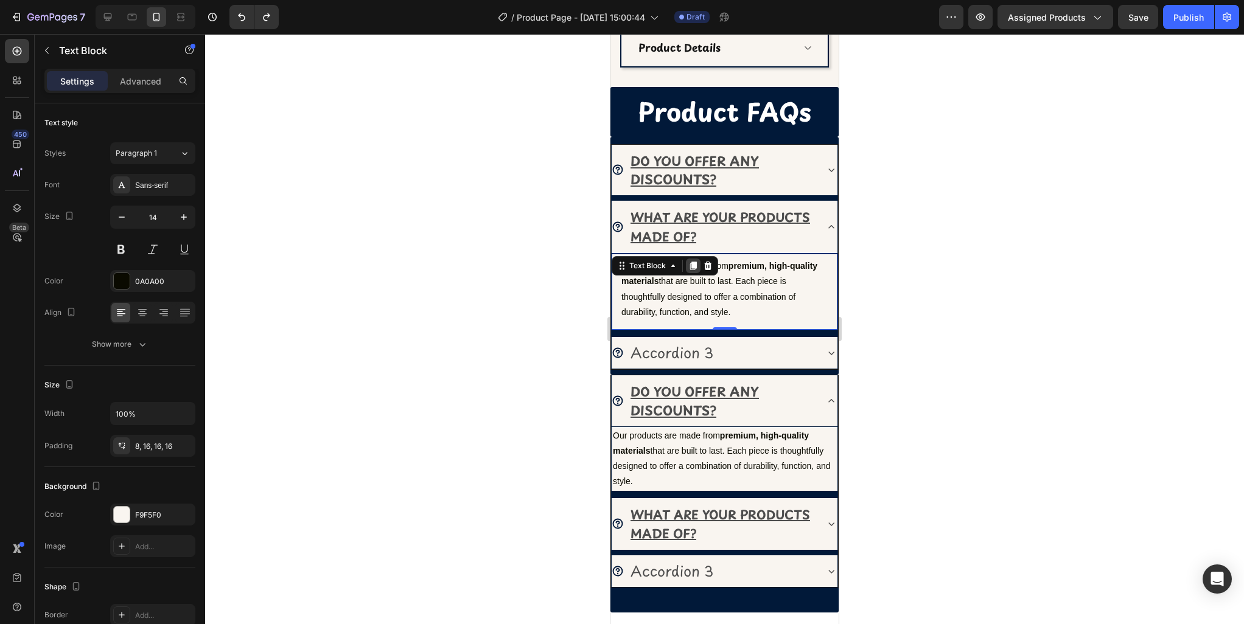
click at [689, 262] on icon at bounding box center [693, 266] width 10 height 10
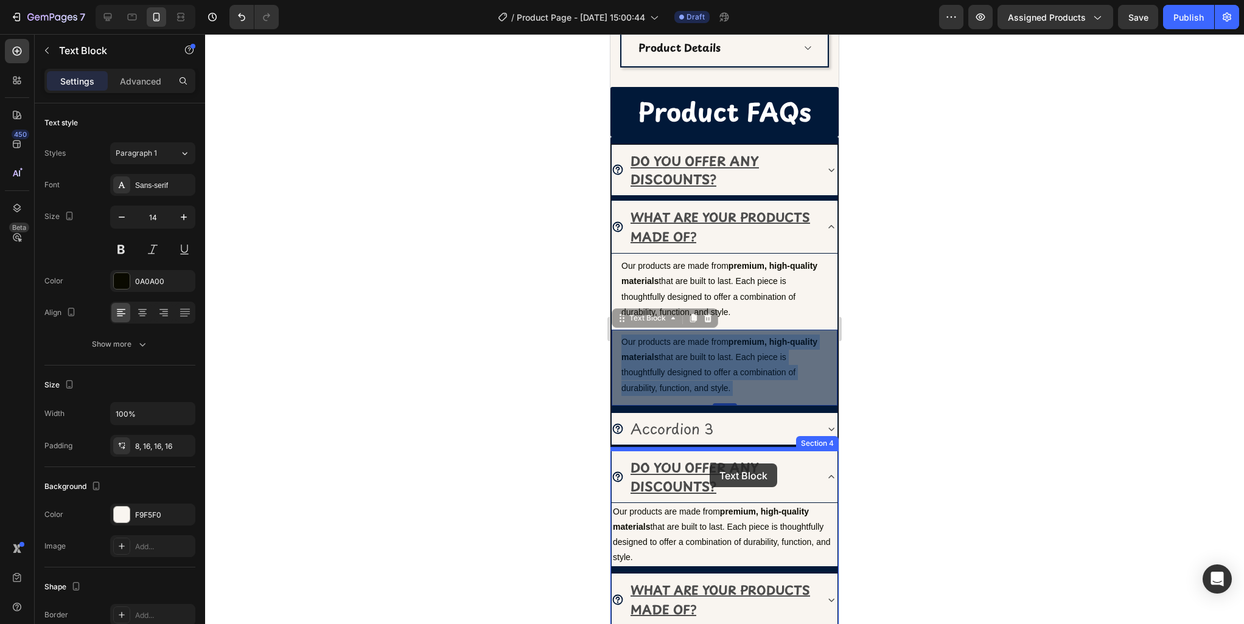
drag, startPoint x: 711, startPoint y: 368, endPoint x: 710, endPoint y: 463, distance: 95.6
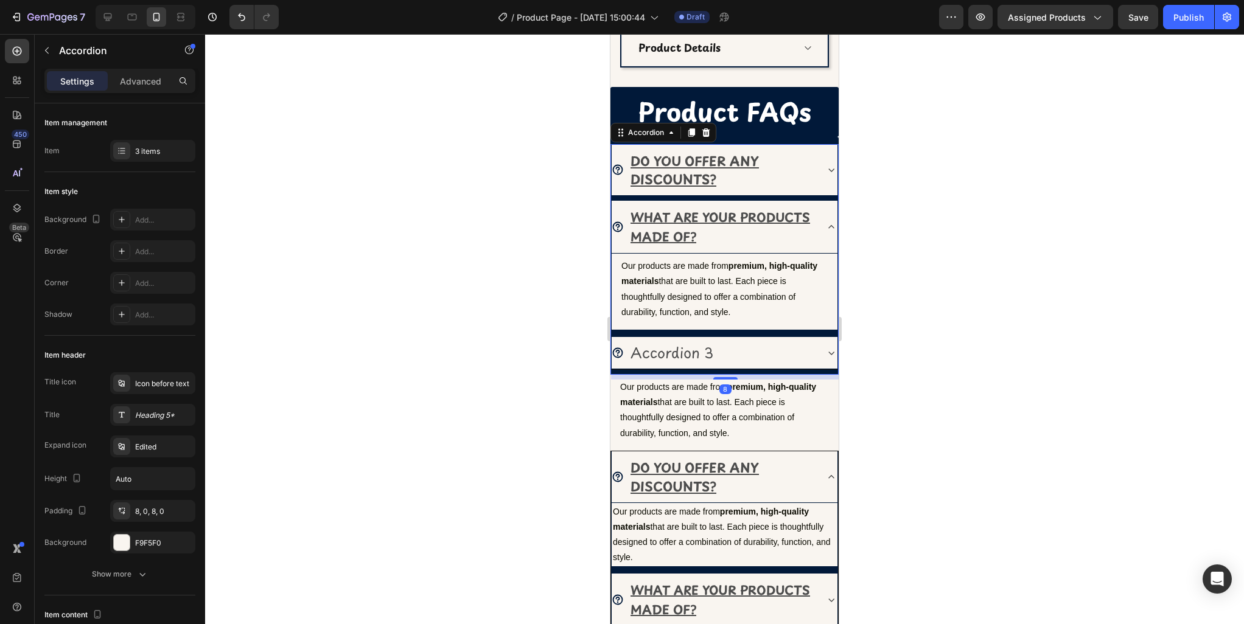
click at [825, 355] on icon at bounding box center [831, 353] width 12 height 12
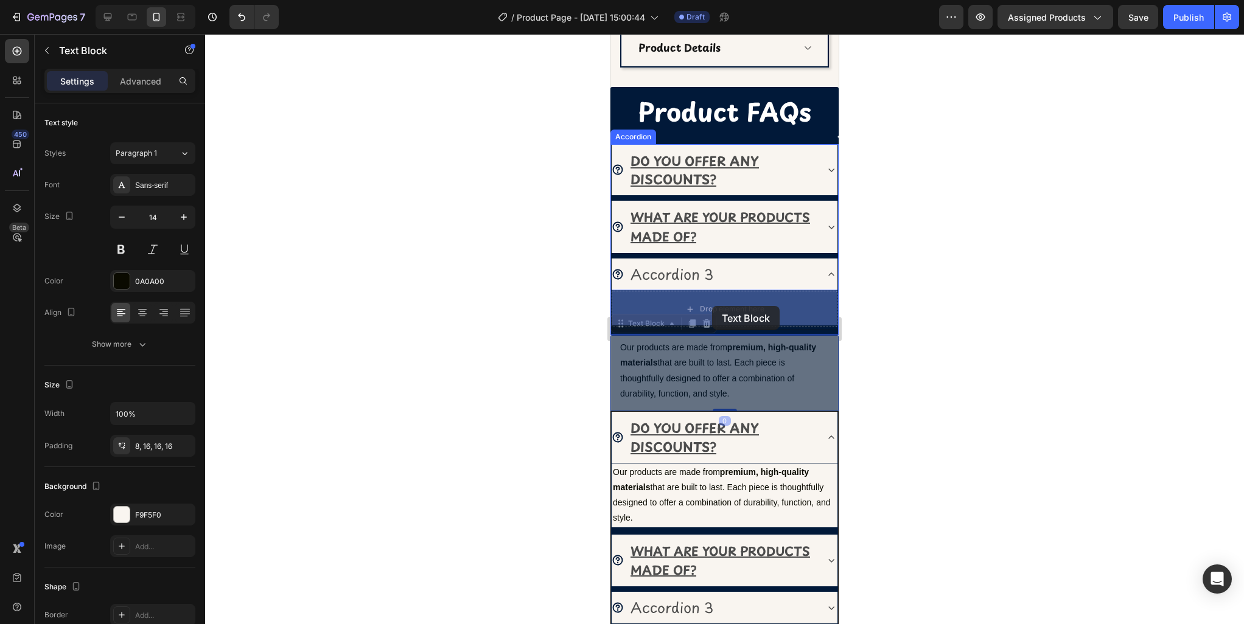
drag, startPoint x: 699, startPoint y: 385, endPoint x: 712, endPoint y: 306, distance: 79.6
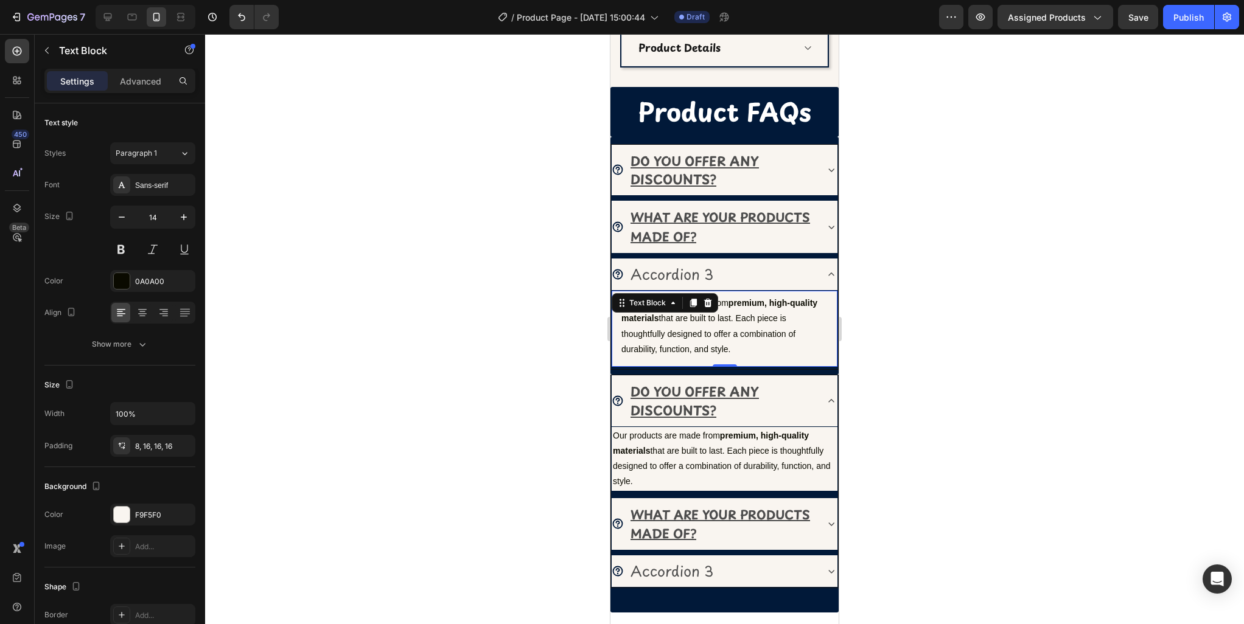
click at [966, 343] on div at bounding box center [724, 329] width 1039 height 590
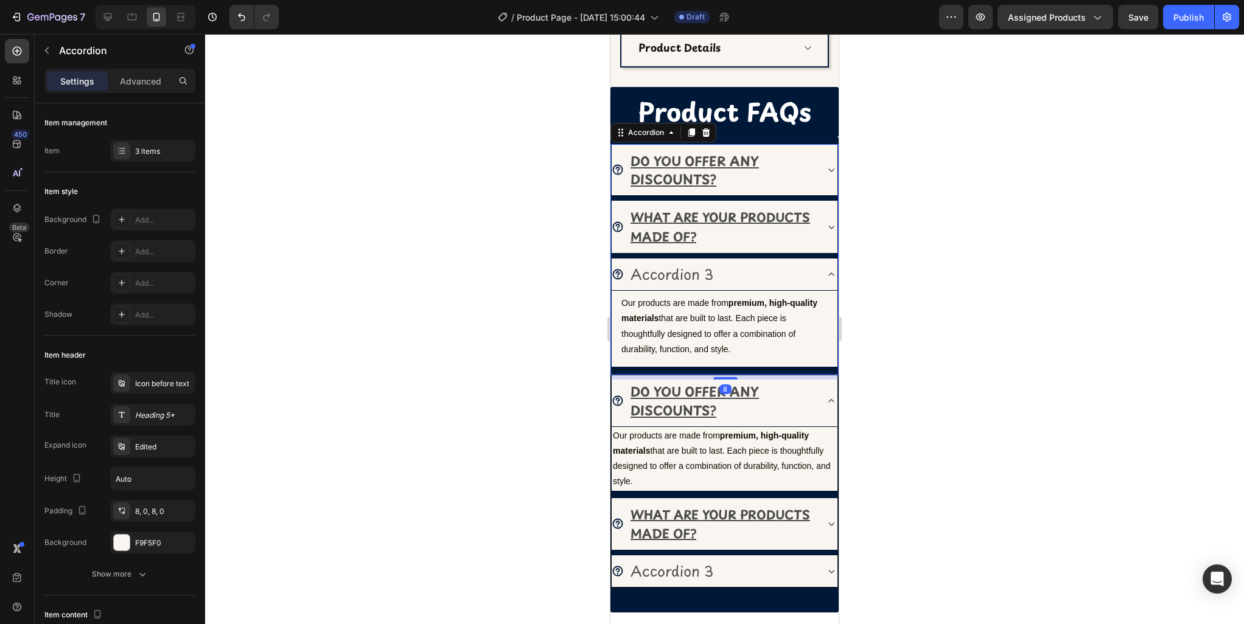
click at [673, 270] on p "Accordion 3" at bounding box center [671, 274] width 83 height 18
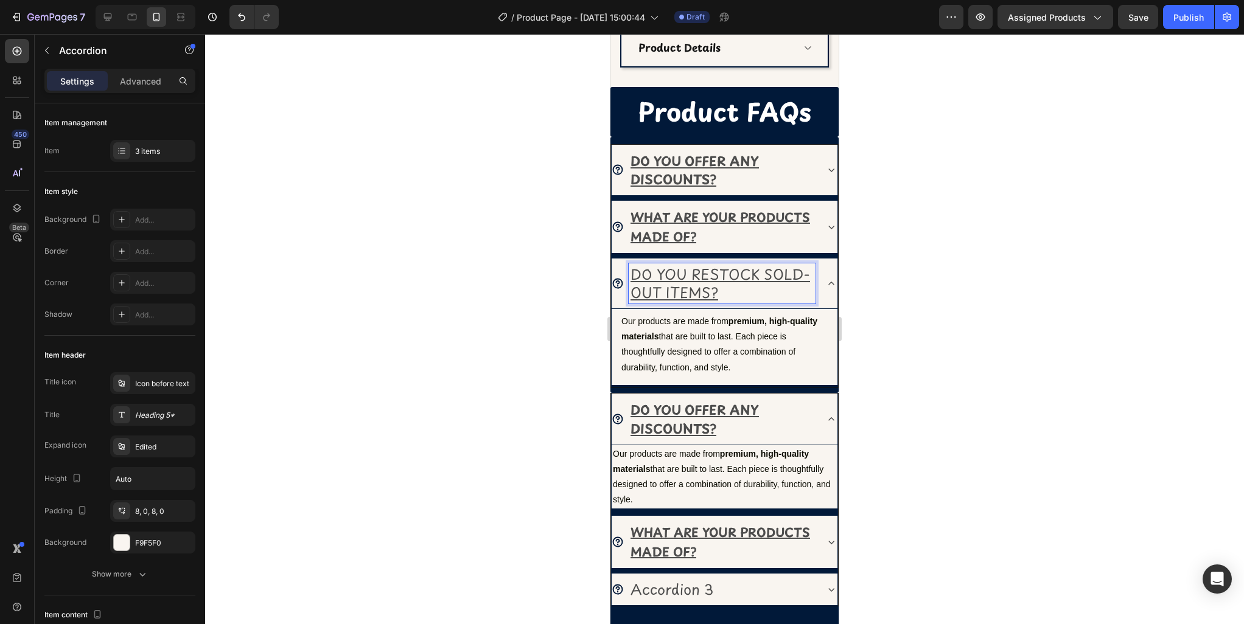
click at [712, 218] on u "WHAT ARE YOUR PRODUCTS MADE OF?" at bounding box center [720, 227] width 180 height 38
click at [696, 290] on u "DO YOU RESTOCK SOLD-OUT ITEMS?" at bounding box center [720, 284] width 180 height 40
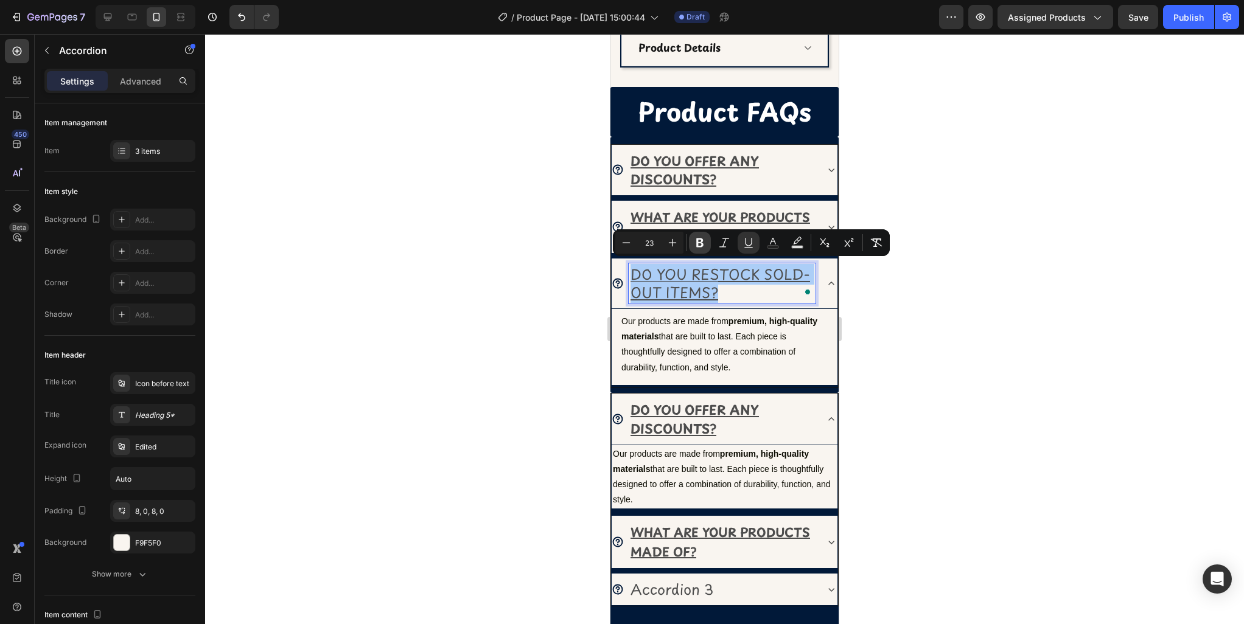
click at [700, 248] on icon "Editor contextual toolbar" at bounding box center [700, 243] width 12 height 12
click at [625, 247] on icon "Editor contextual toolbar" at bounding box center [626, 243] width 12 height 12
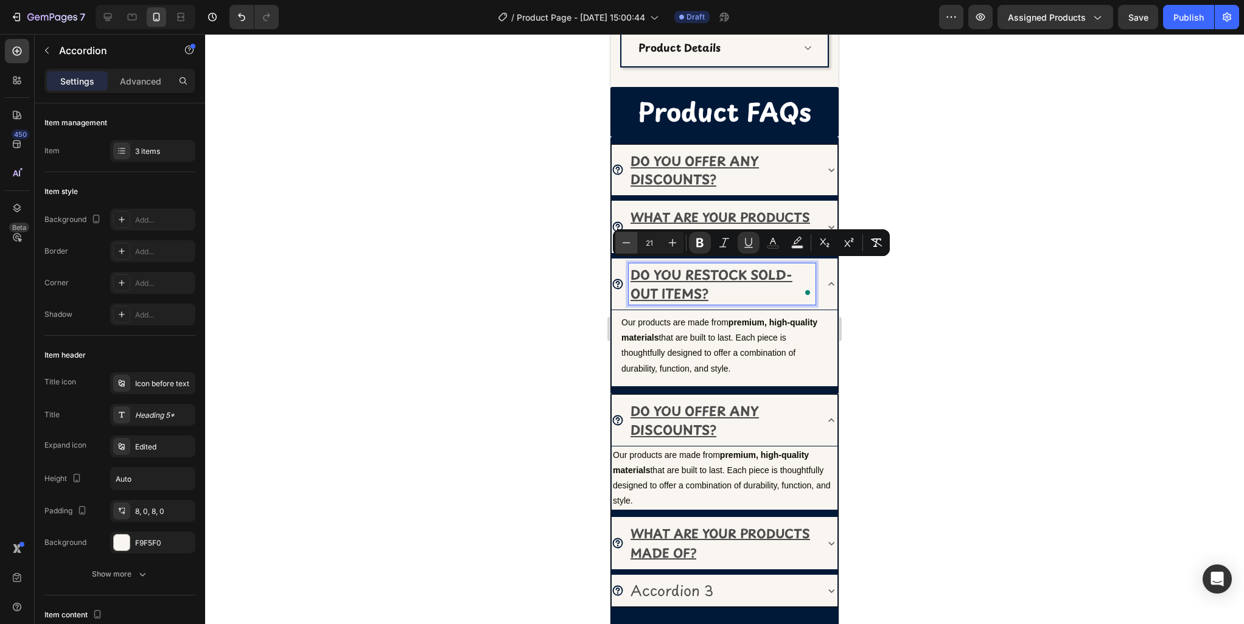
click at [625, 247] on icon "Editor contextual toolbar" at bounding box center [626, 243] width 12 height 12
type input "20"
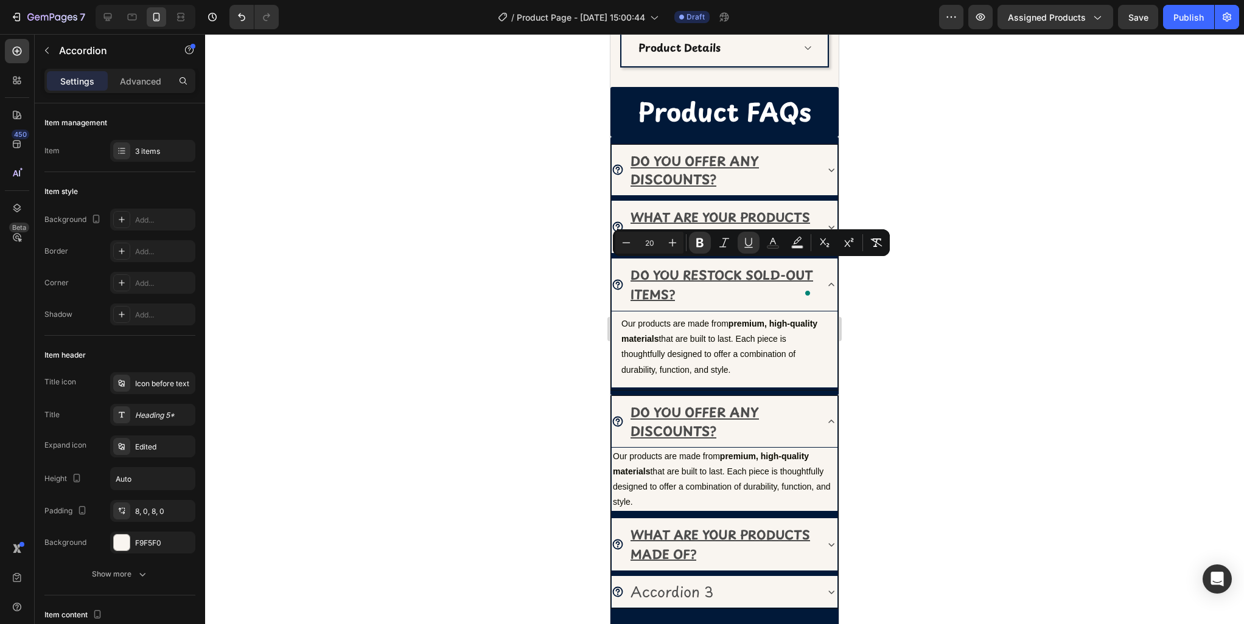
click at [930, 377] on div at bounding box center [724, 329] width 1039 height 590
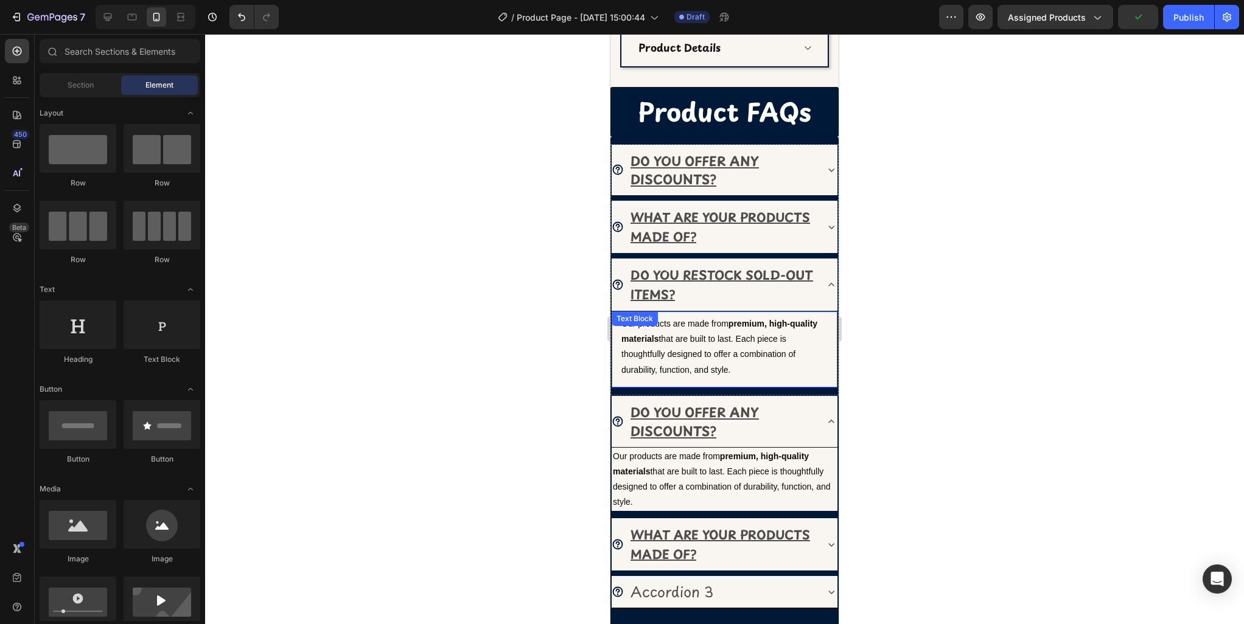
click at [686, 337] on p "Our products are made from premium, high-quality materials that are built to la…" at bounding box center [724, 346] width 206 height 61
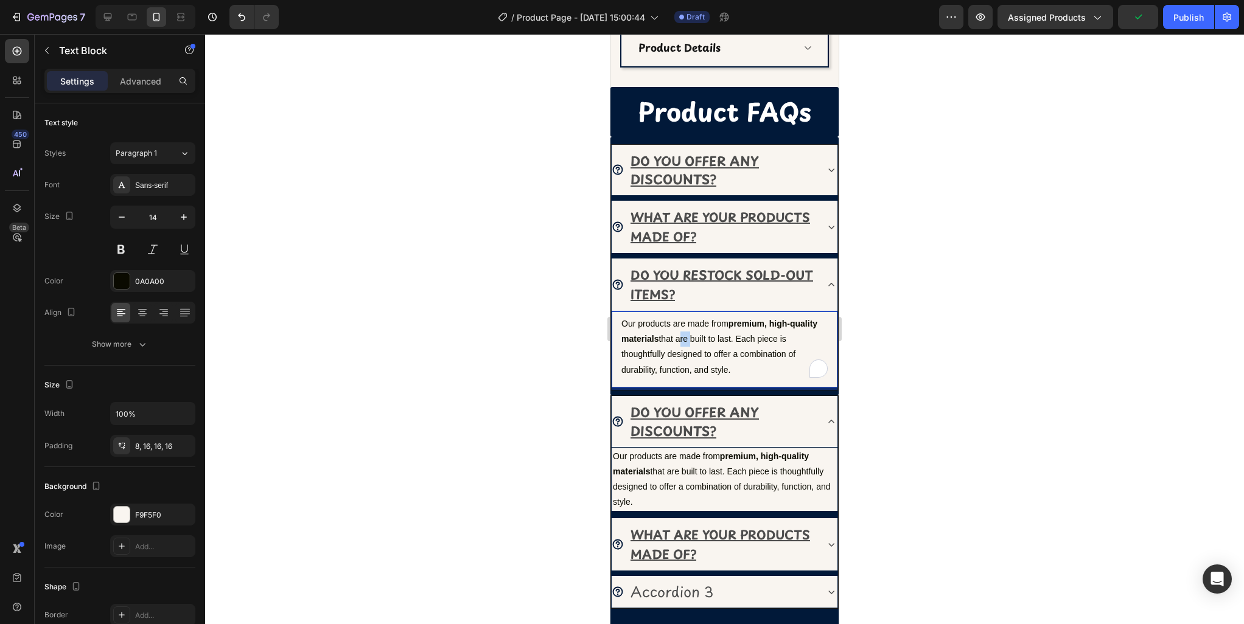
click at [686, 337] on p "Our products are made from premium, high-quality materials that are built to la…" at bounding box center [724, 346] width 206 height 61
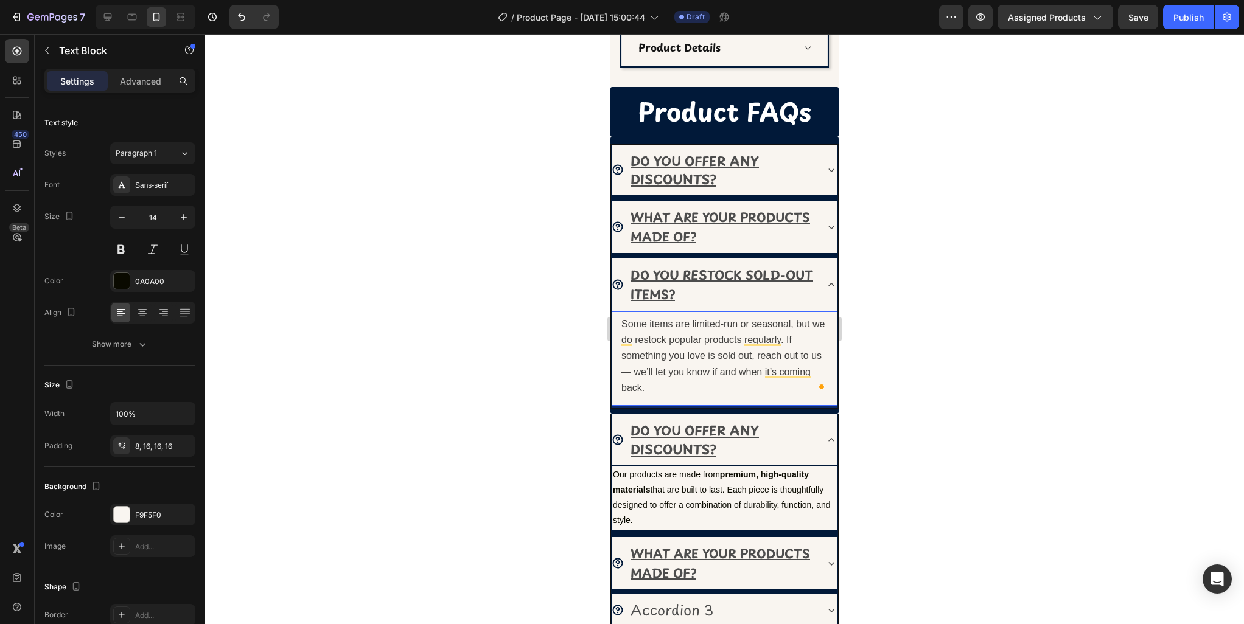
click at [758, 355] on span "Some items are limited-run or seasonal, but we do restock popular products regu…" at bounding box center [722, 356] width 203 height 74
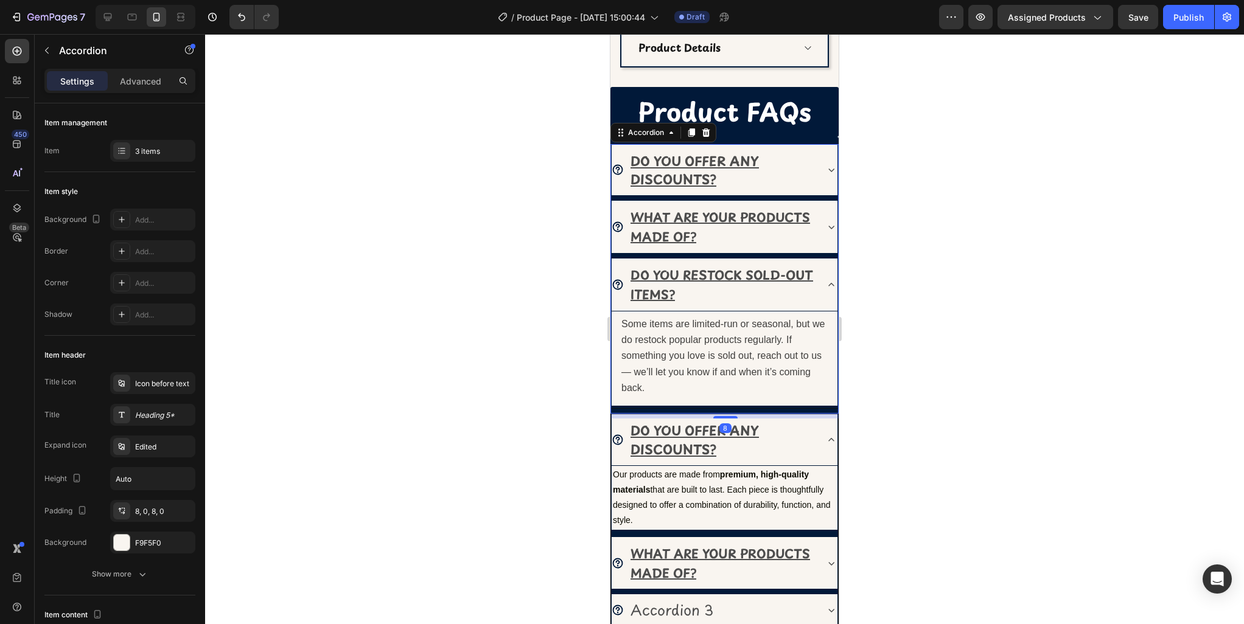
click at [828, 292] on div "DO YOU RESTOCK SOLD-OUT ITEMS?" at bounding box center [725, 285] width 226 height 53
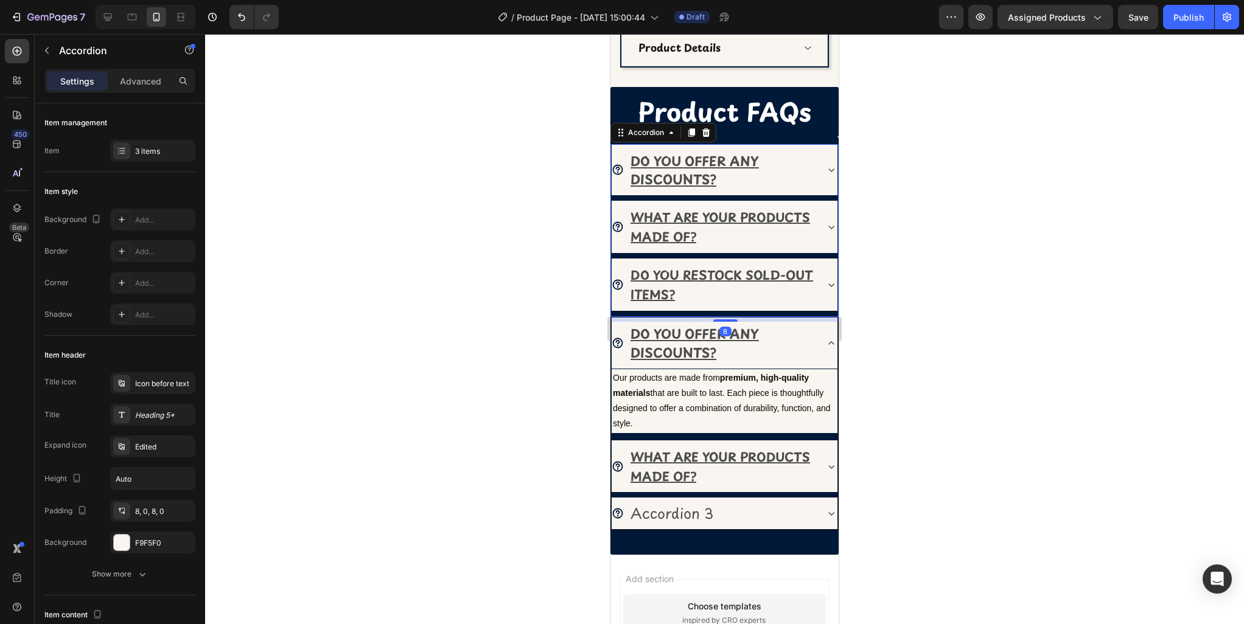
click at [825, 229] on icon at bounding box center [831, 227] width 12 height 12
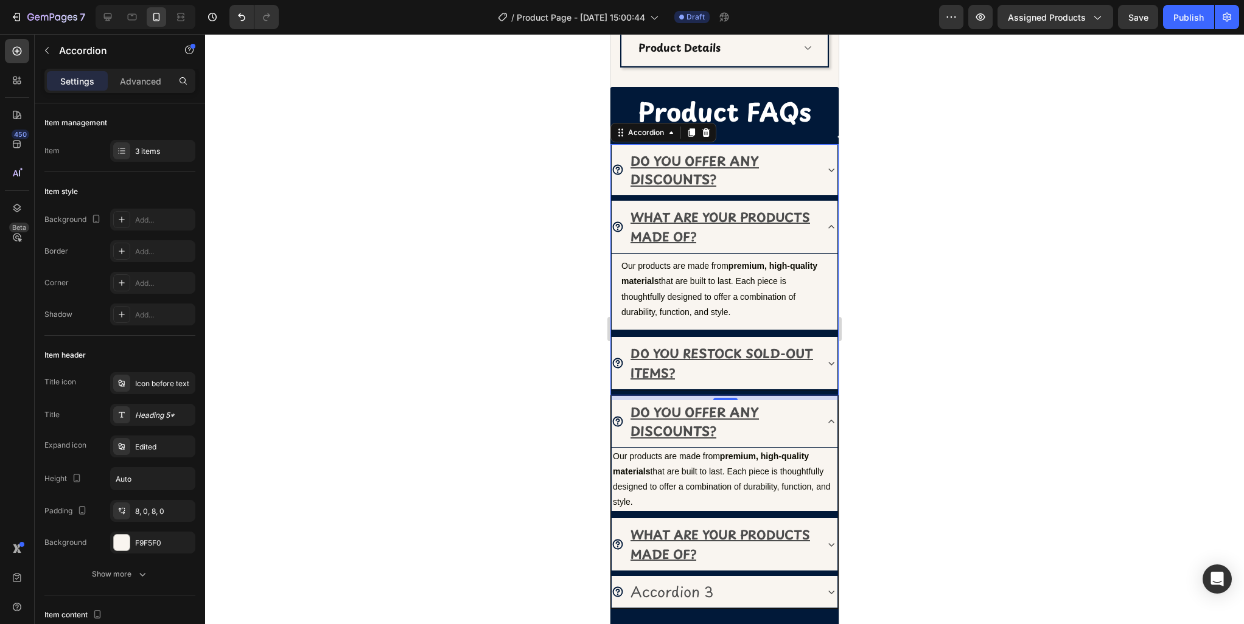
click at [825, 229] on icon at bounding box center [831, 227] width 12 height 12
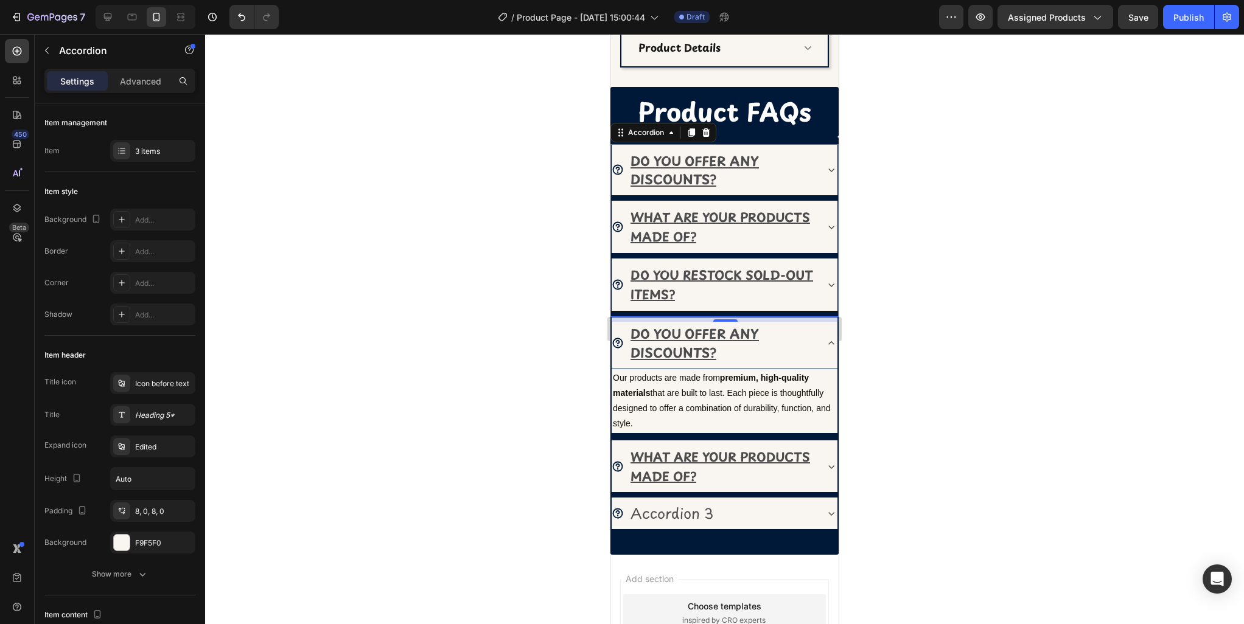
click at [826, 173] on icon at bounding box center [831, 170] width 12 height 12
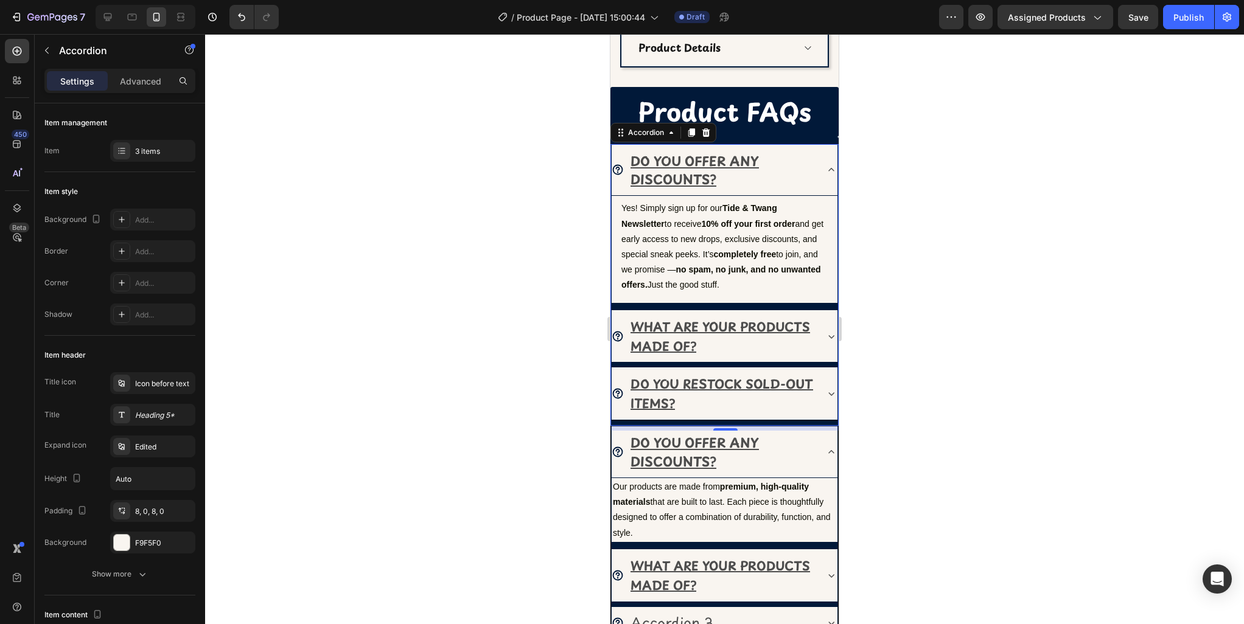
click at [826, 173] on icon at bounding box center [831, 170] width 12 height 12
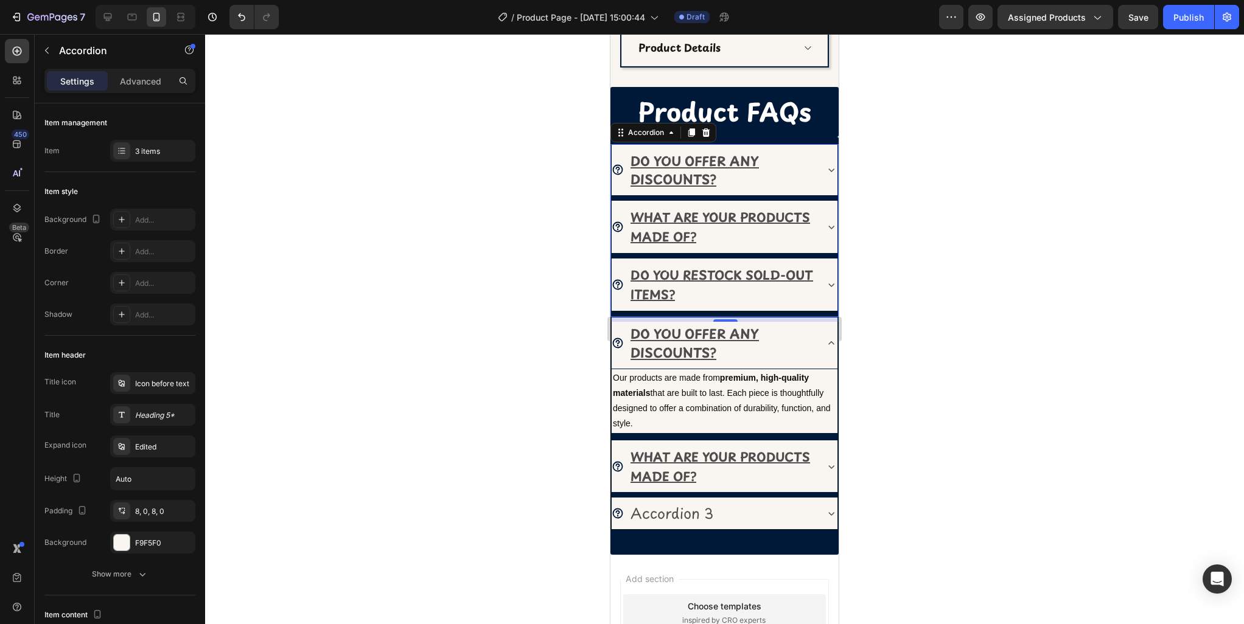
click at [828, 227] on icon at bounding box center [831, 227] width 12 height 12
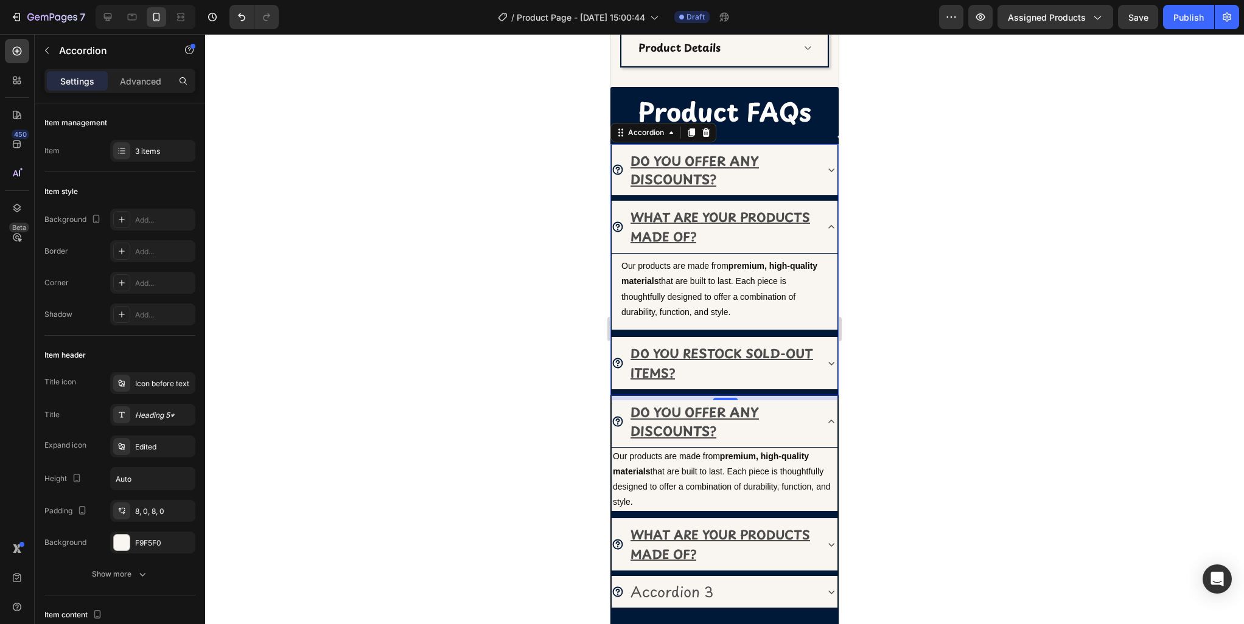
click at [828, 227] on icon at bounding box center [831, 227] width 12 height 12
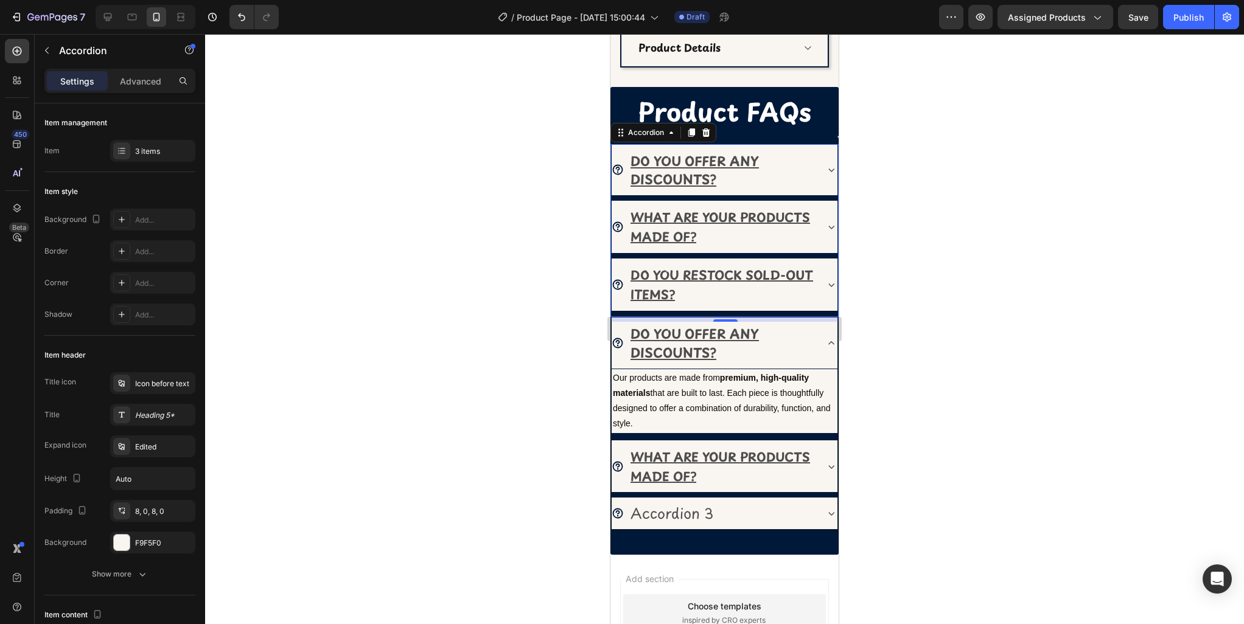
click at [828, 282] on icon at bounding box center [831, 285] width 12 height 12
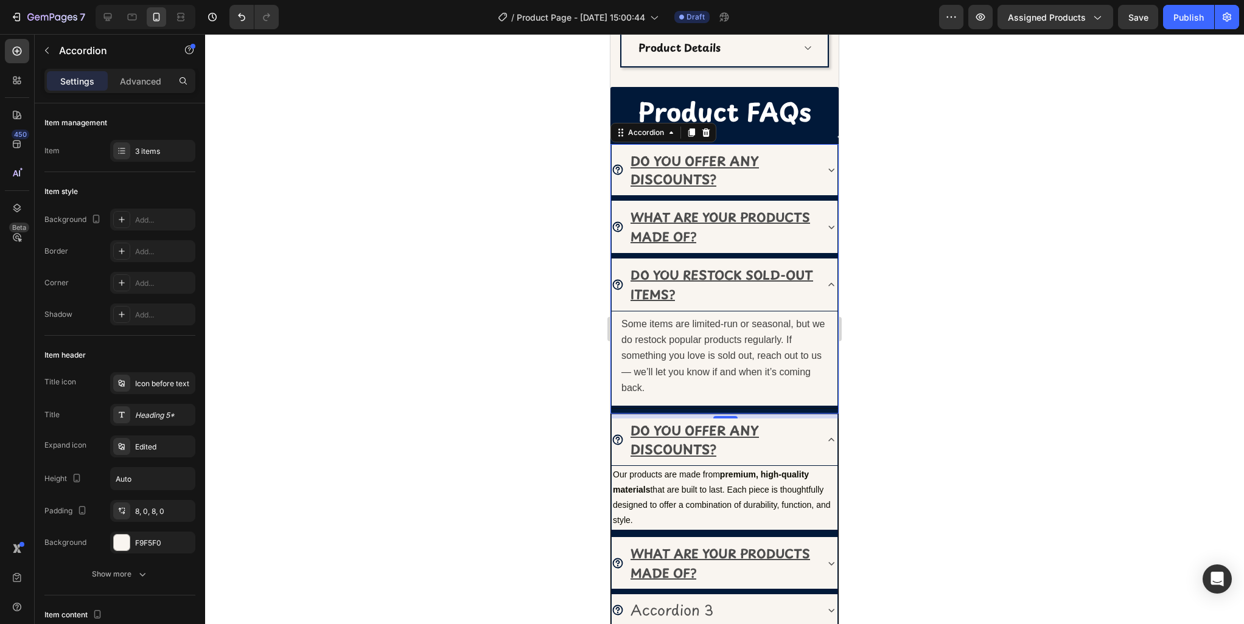
click at [828, 282] on icon at bounding box center [831, 285] width 12 height 12
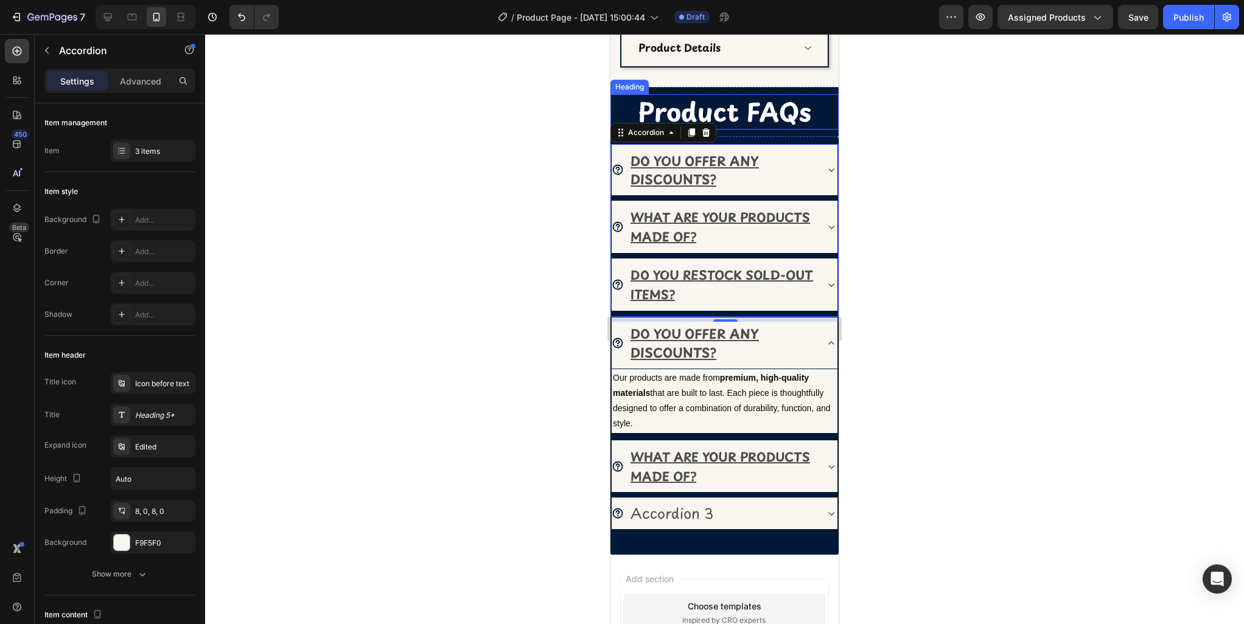
click at [719, 113] on strong "Product FAQs" at bounding box center [724, 112] width 173 height 38
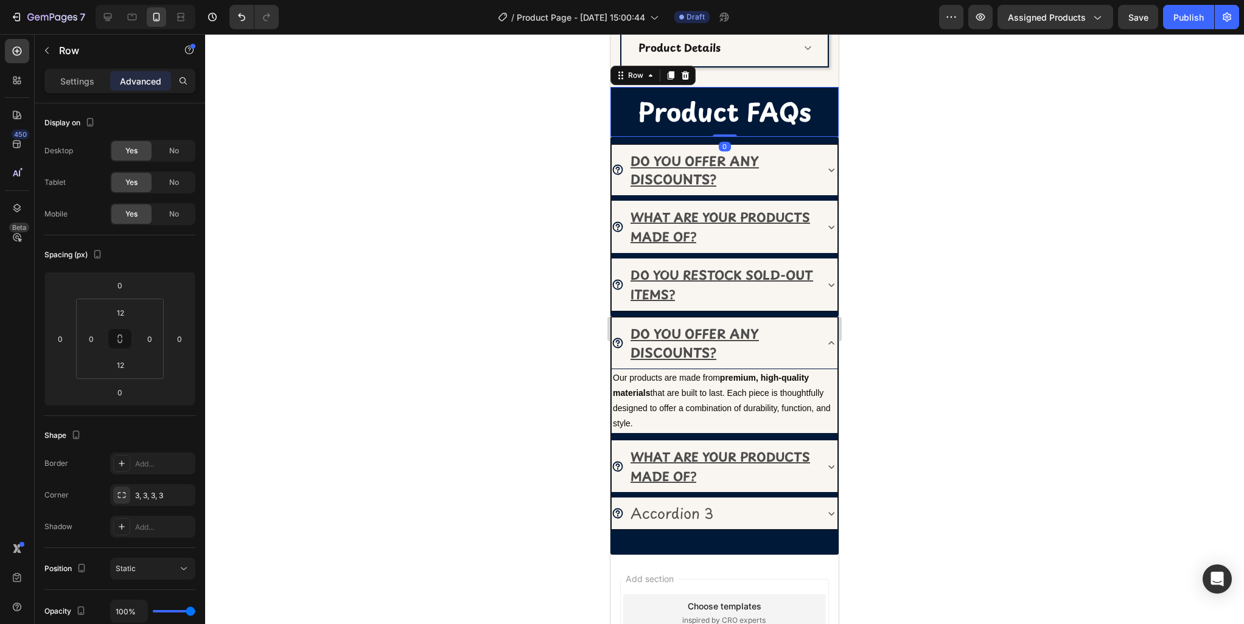
click at [759, 90] on div "Product FAQs Heading Row 0" at bounding box center [724, 111] width 228 height 49
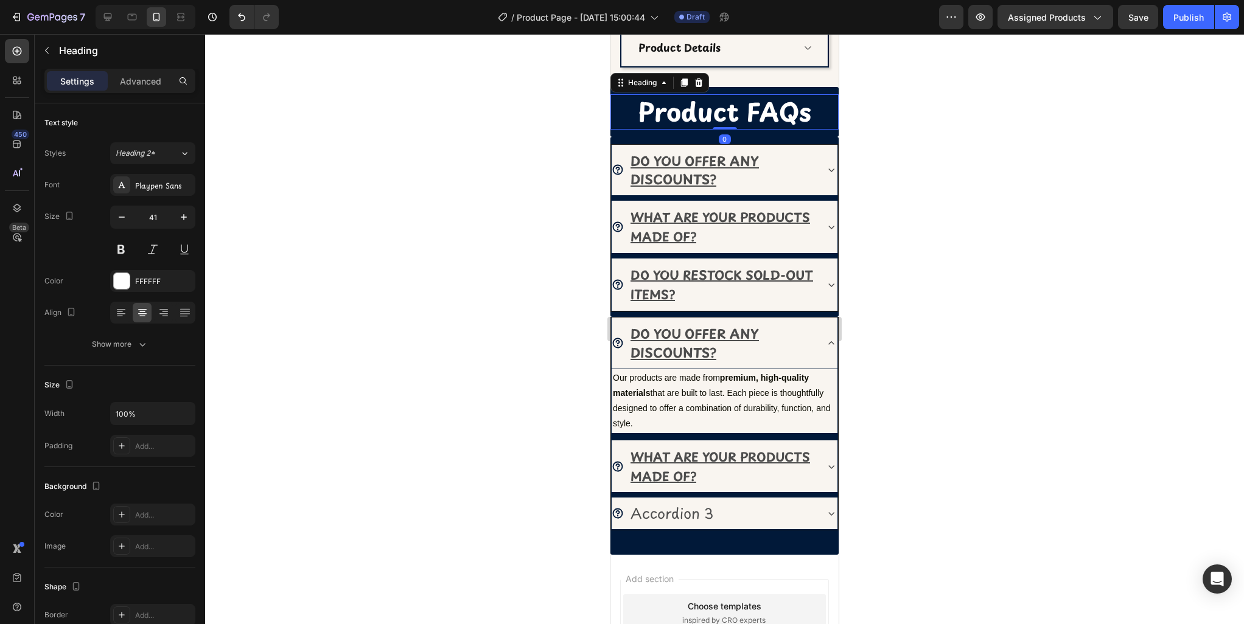
click at [732, 109] on strong "Product FAQs" at bounding box center [724, 112] width 173 height 38
click at [128, 449] on div at bounding box center [121, 446] width 17 height 17
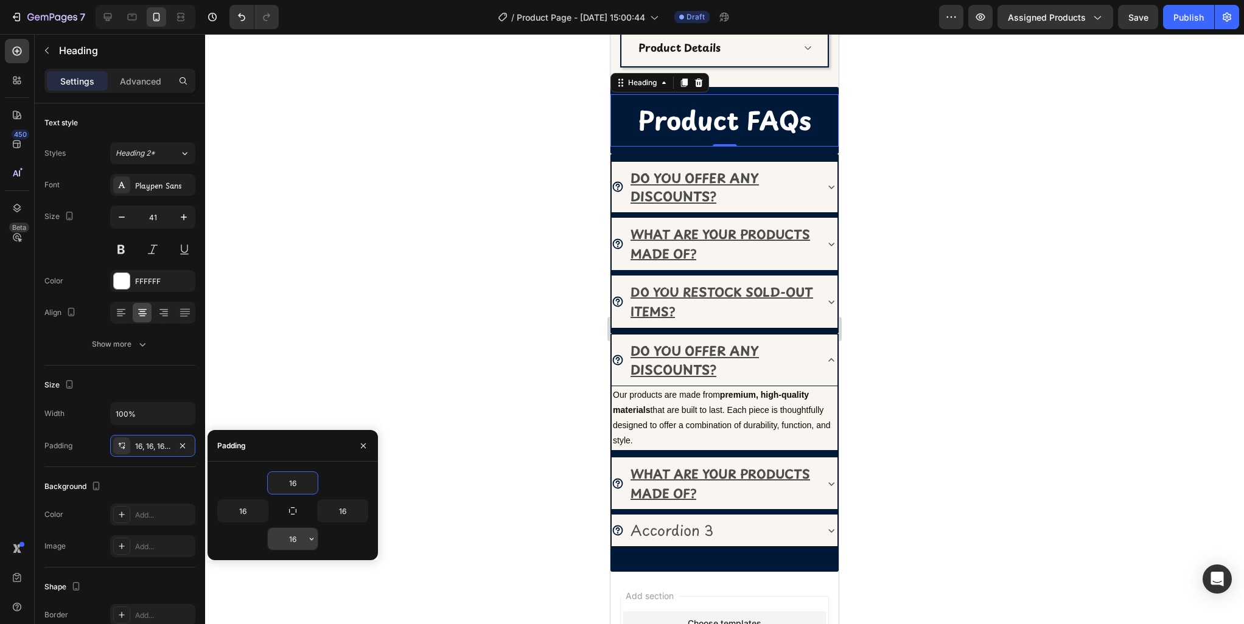
click at [295, 541] on input "16" at bounding box center [293, 539] width 50 height 22
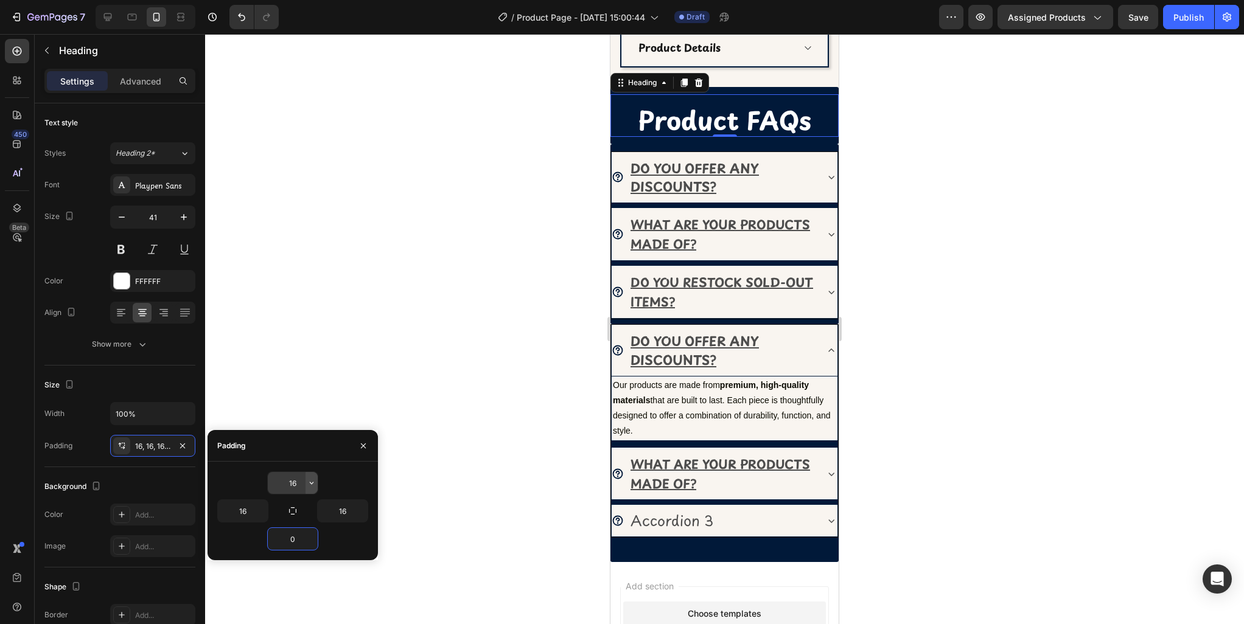
type input "0"
click at [314, 485] on icon "button" at bounding box center [312, 483] width 10 height 10
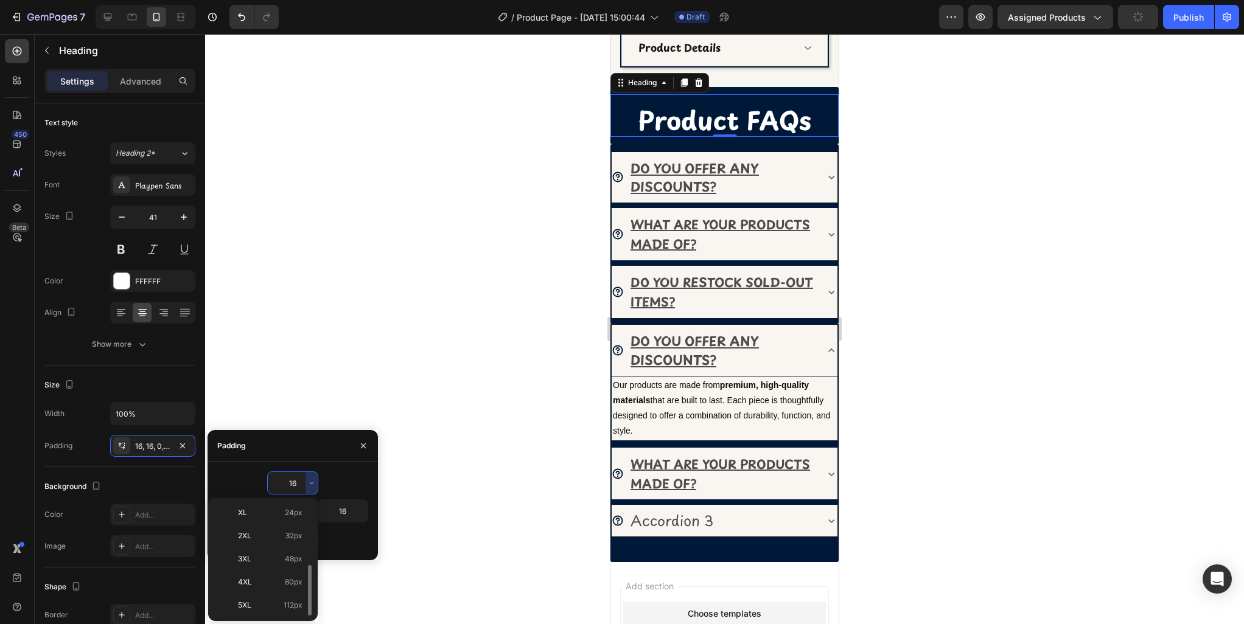
scroll to position [139, 0]
click at [271, 517] on p "XL 24px" at bounding box center [270, 513] width 65 height 11
type input "24"
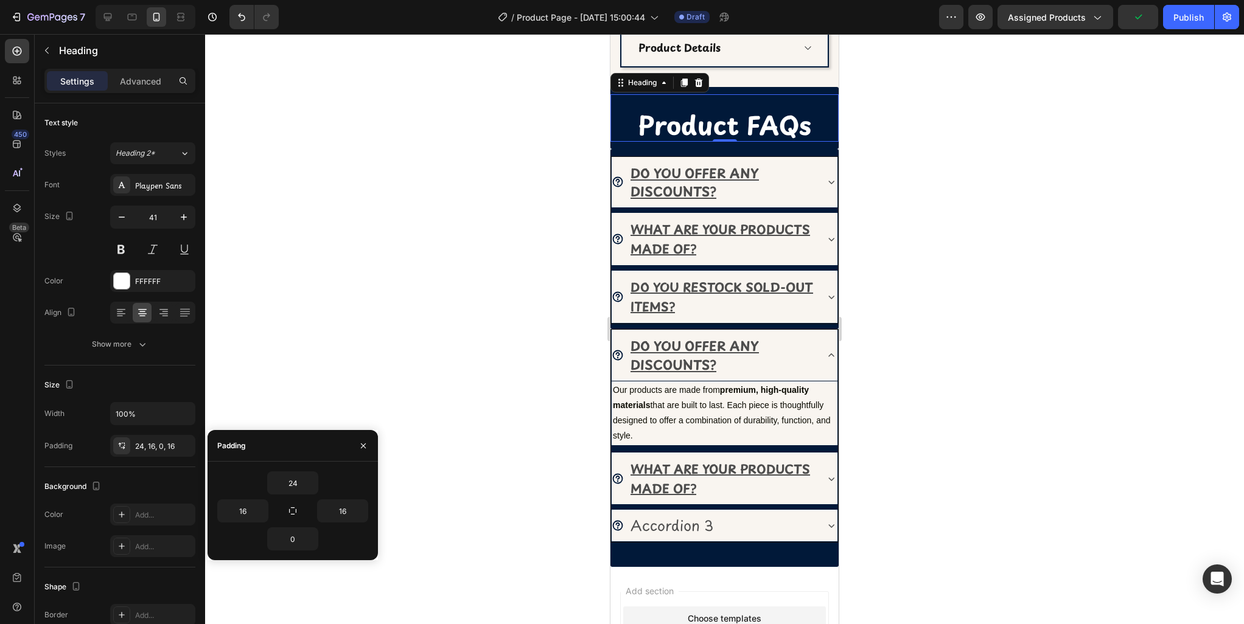
click at [999, 401] on div at bounding box center [724, 329] width 1039 height 590
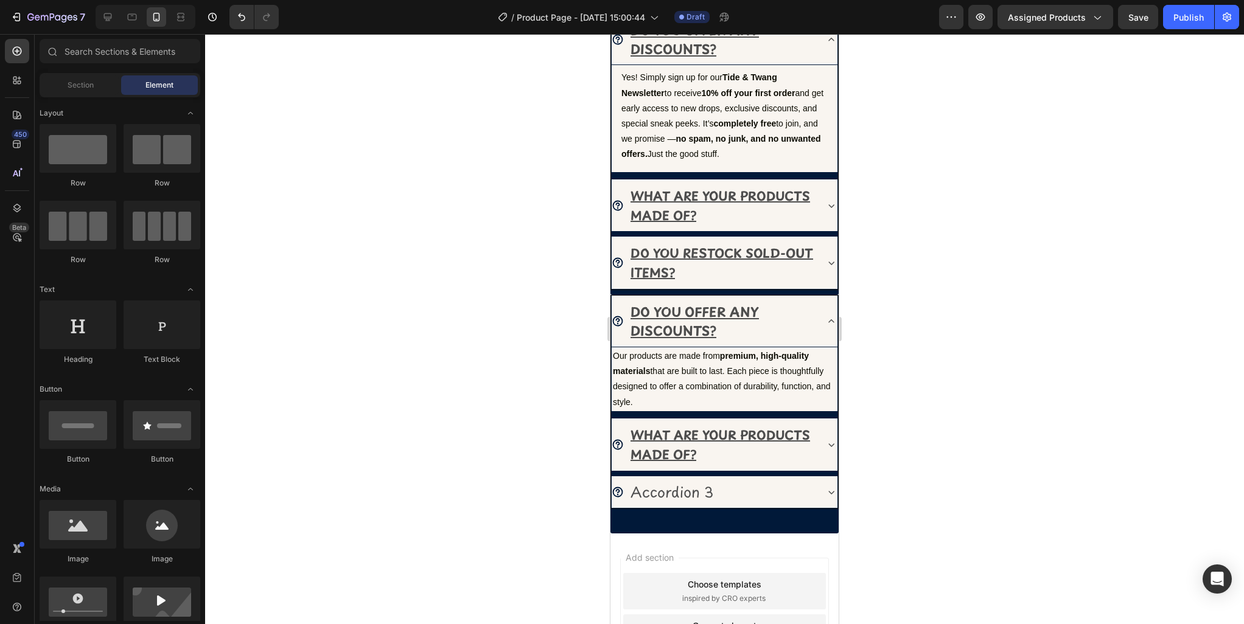
scroll to position [795, 0]
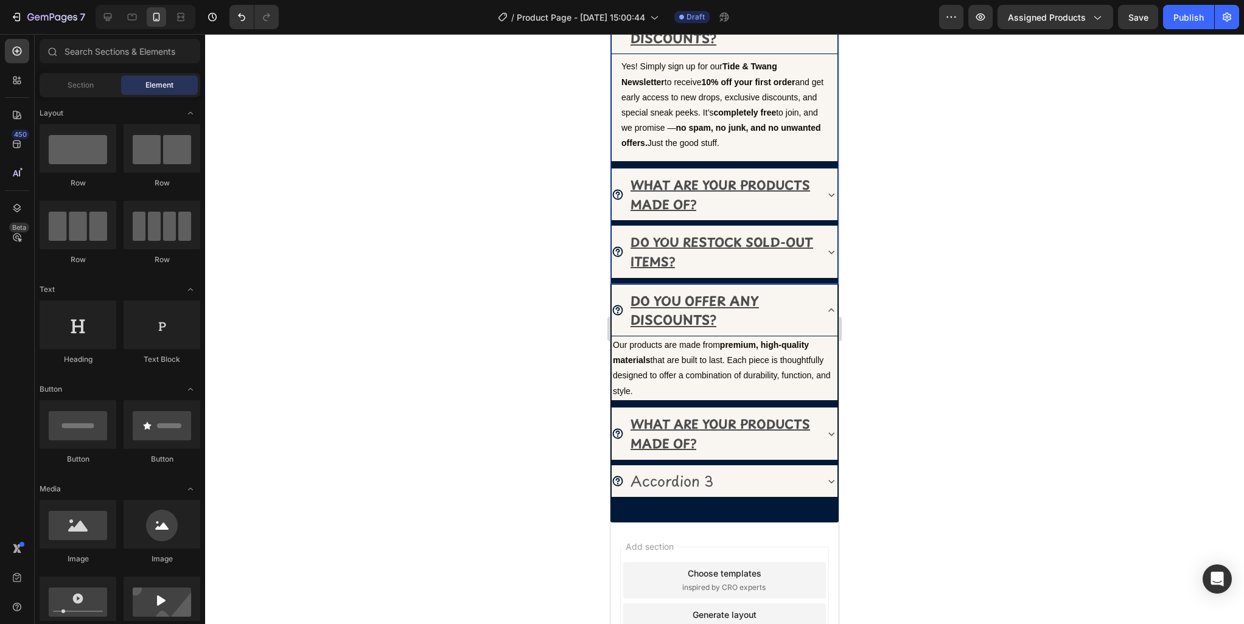
click at [829, 251] on icon at bounding box center [831, 252] width 12 height 12
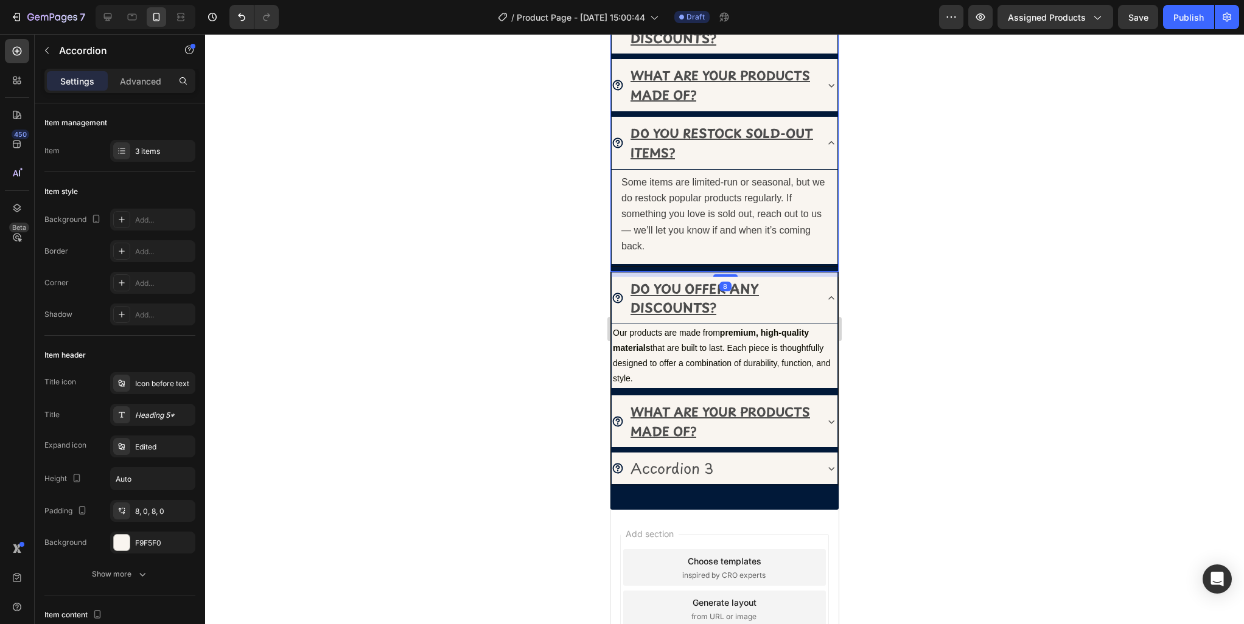
click at [830, 142] on icon at bounding box center [831, 143] width 12 height 12
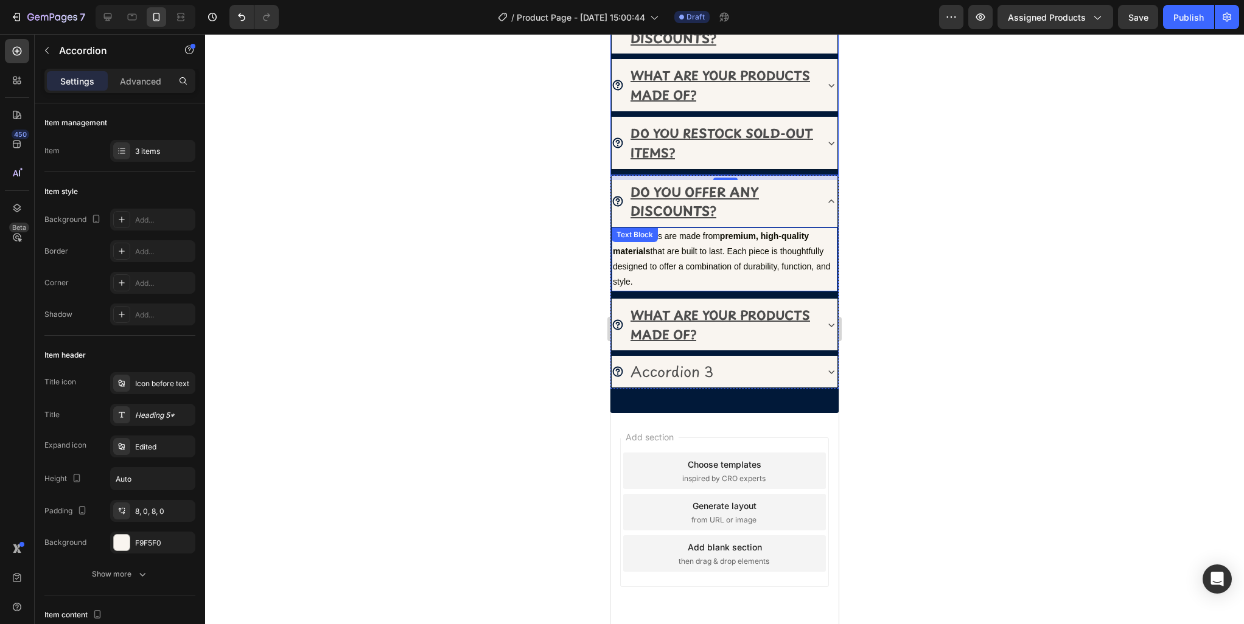
click at [791, 254] on p "Our products are made from premium, high-quality materials that are built to la…" at bounding box center [724, 259] width 223 height 61
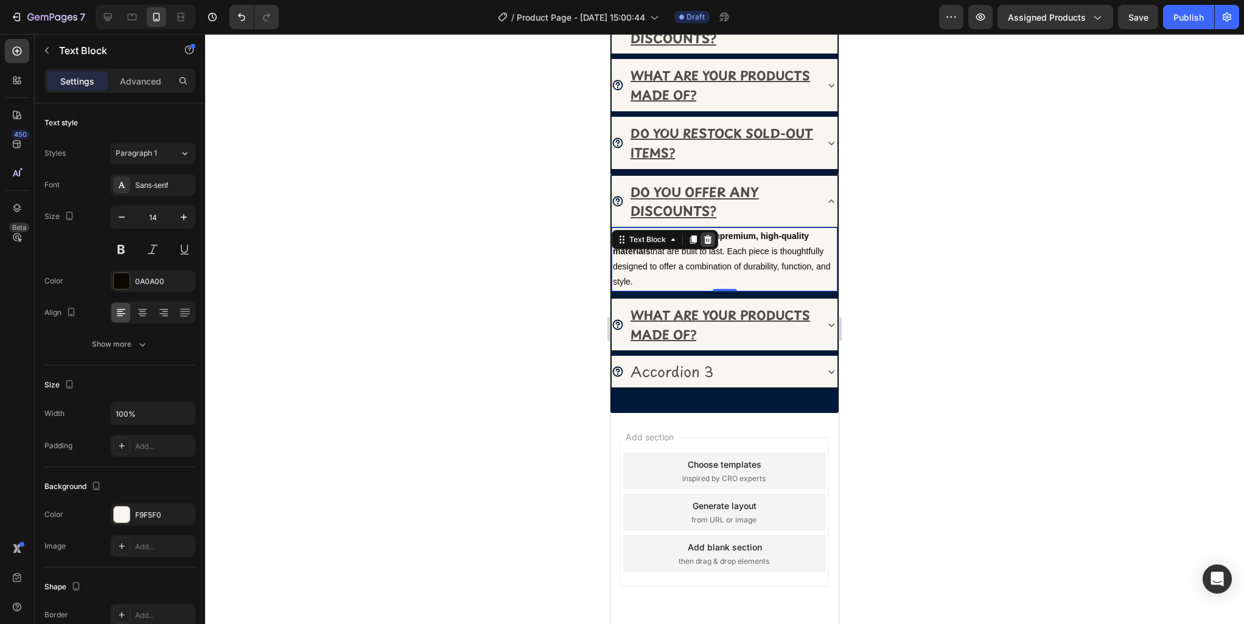
click at [705, 239] on icon at bounding box center [708, 240] width 8 height 9
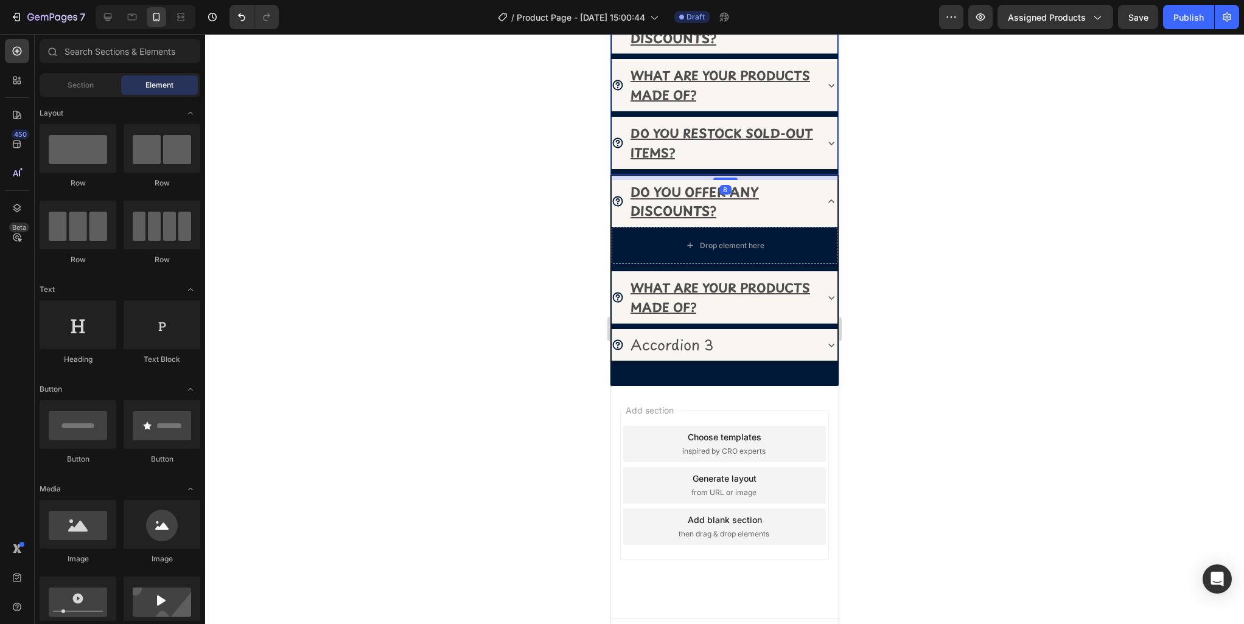
click at [833, 143] on icon at bounding box center [831, 143] width 12 height 12
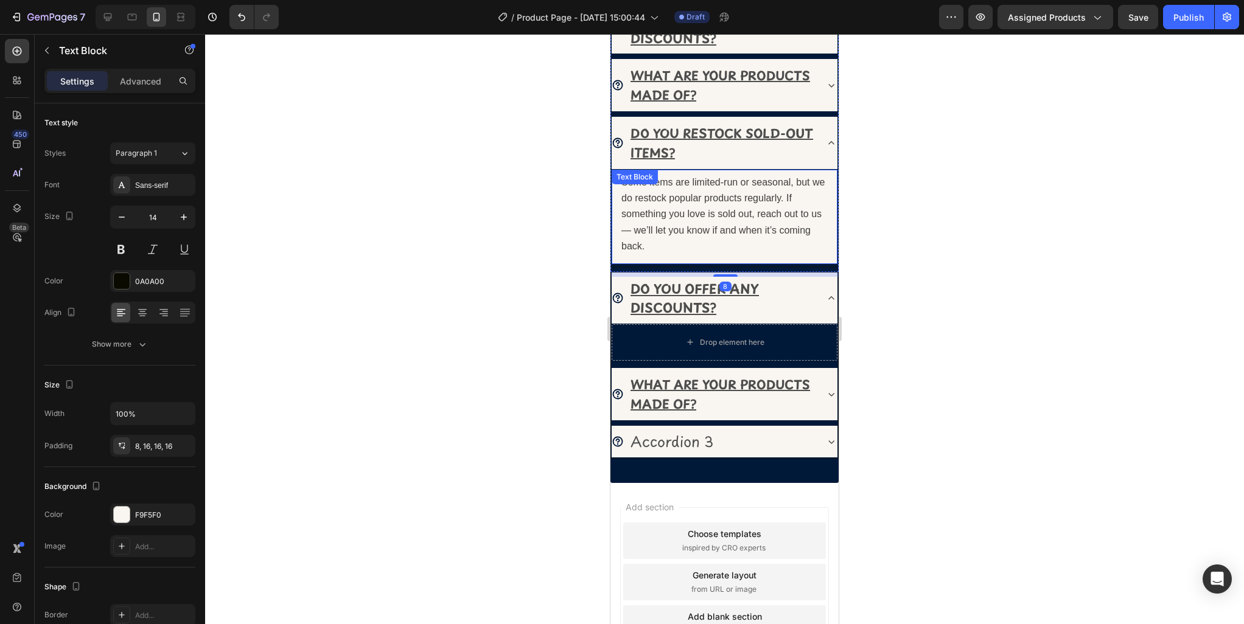
click at [750, 219] on p "Some items are limited-run or seasonal, but we do restock popular products regu…" at bounding box center [724, 215] width 206 height 80
click at [693, 183] on icon at bounding box center [693, 182] width 10 height 10
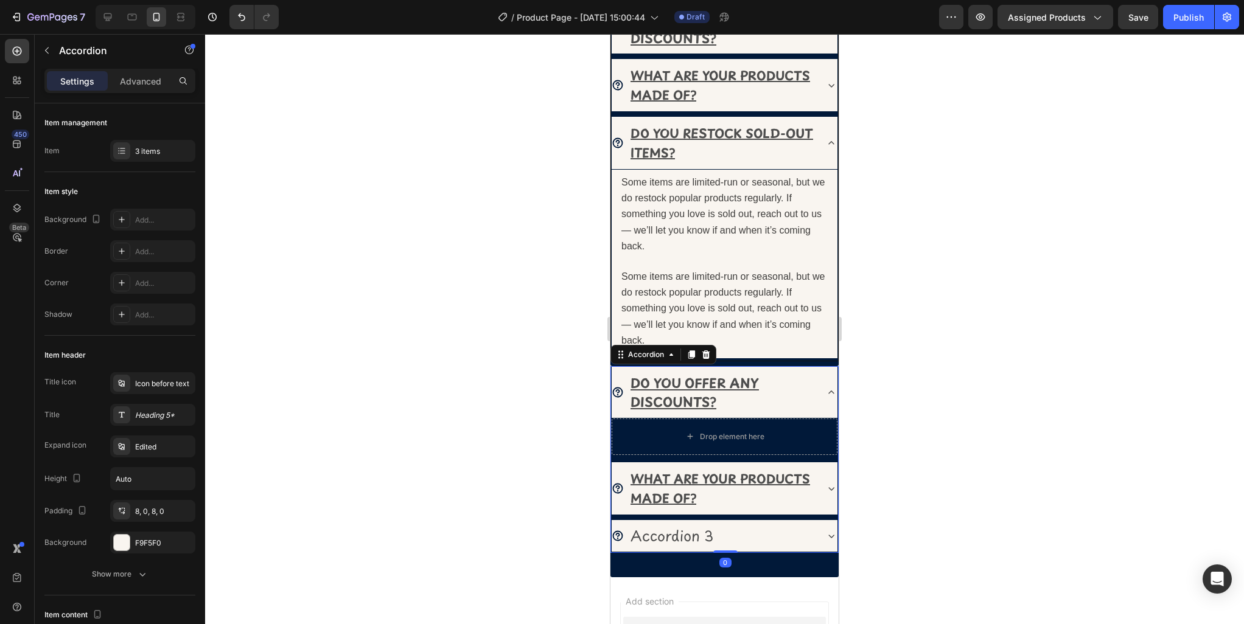
click at [826, 391] on icon at bounding box center [831, 392] width 12 height 12
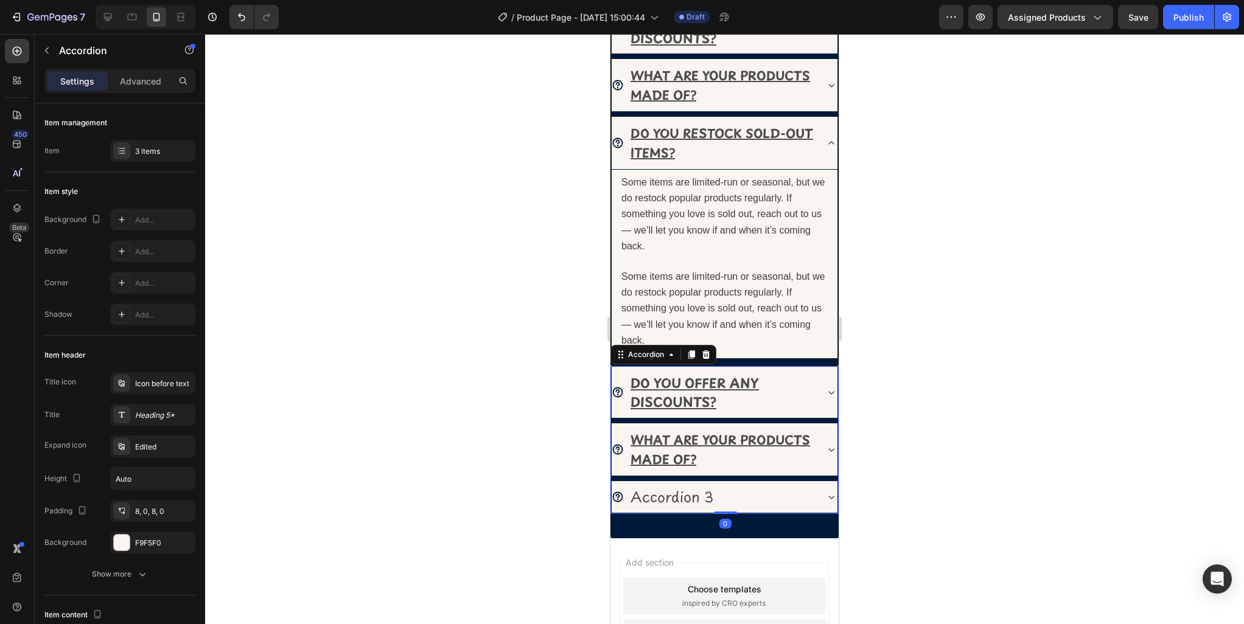
click at [824, 389] on div "DO YOU OFFER ANY DISCOUNTS?" at bounding box center [725, 393] width 226 height 52
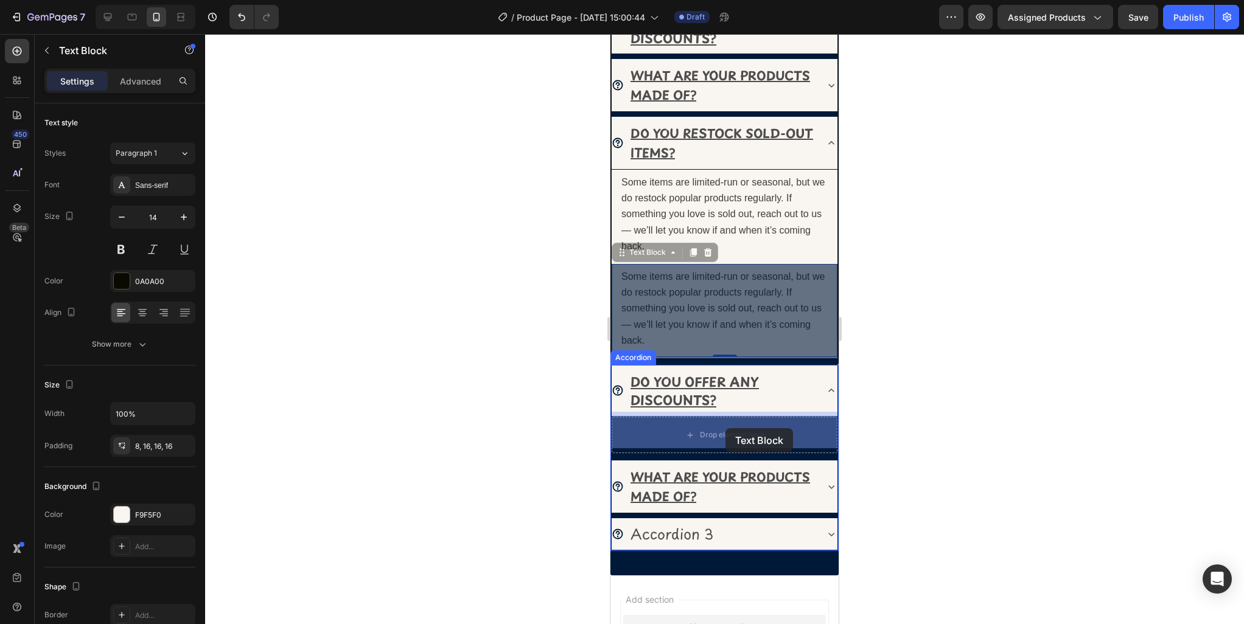
drag, startPoint x: 733, startPoint y: 300, endPoint x: 725, endPoint y: 428, distance: 128.7
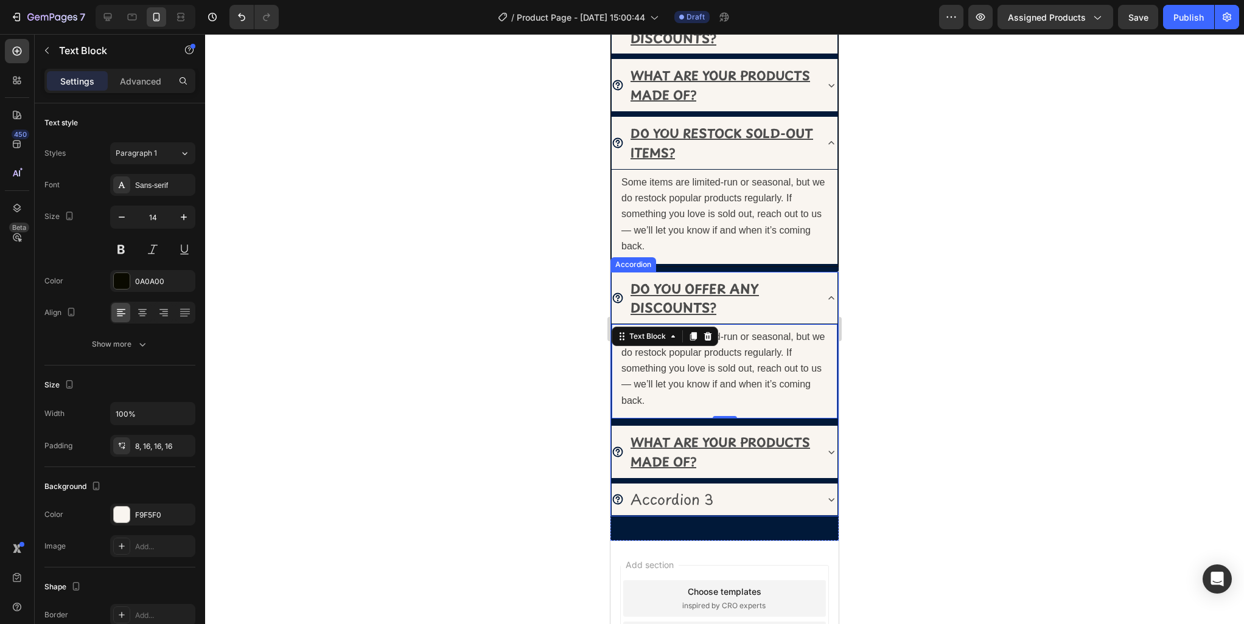
scroll to position [796, 0]
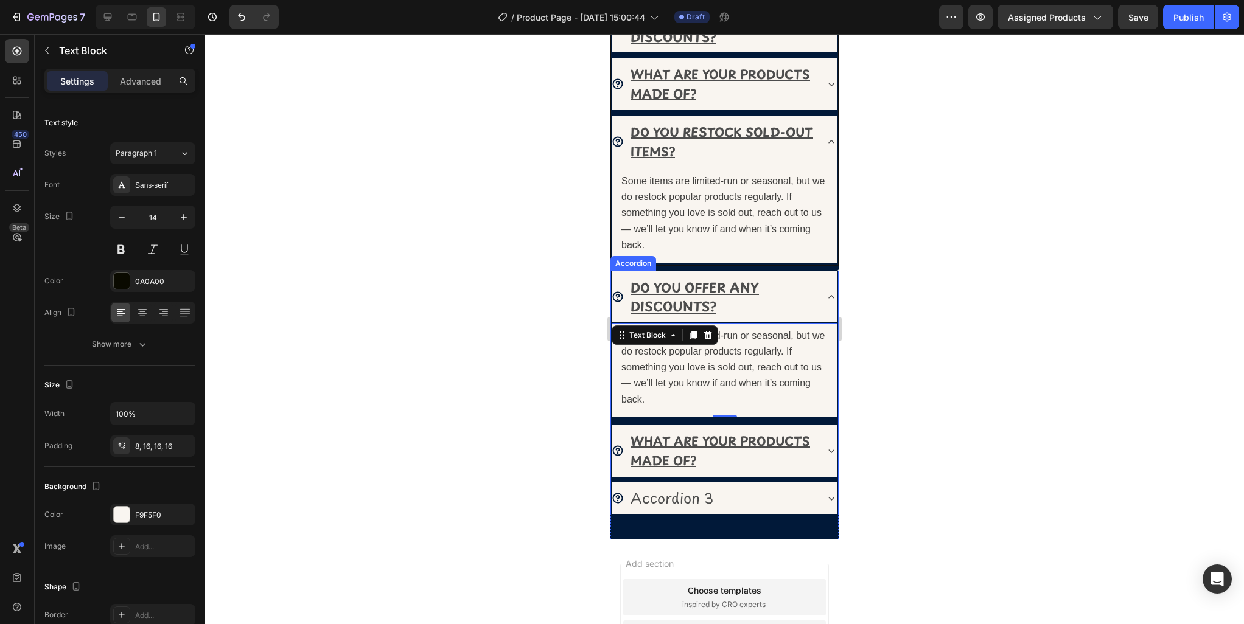
click at [693, 294] on u "DO YOU OFFER ANY DISCOUNTS?" at bounding box center [694, 297] width 128 height 38
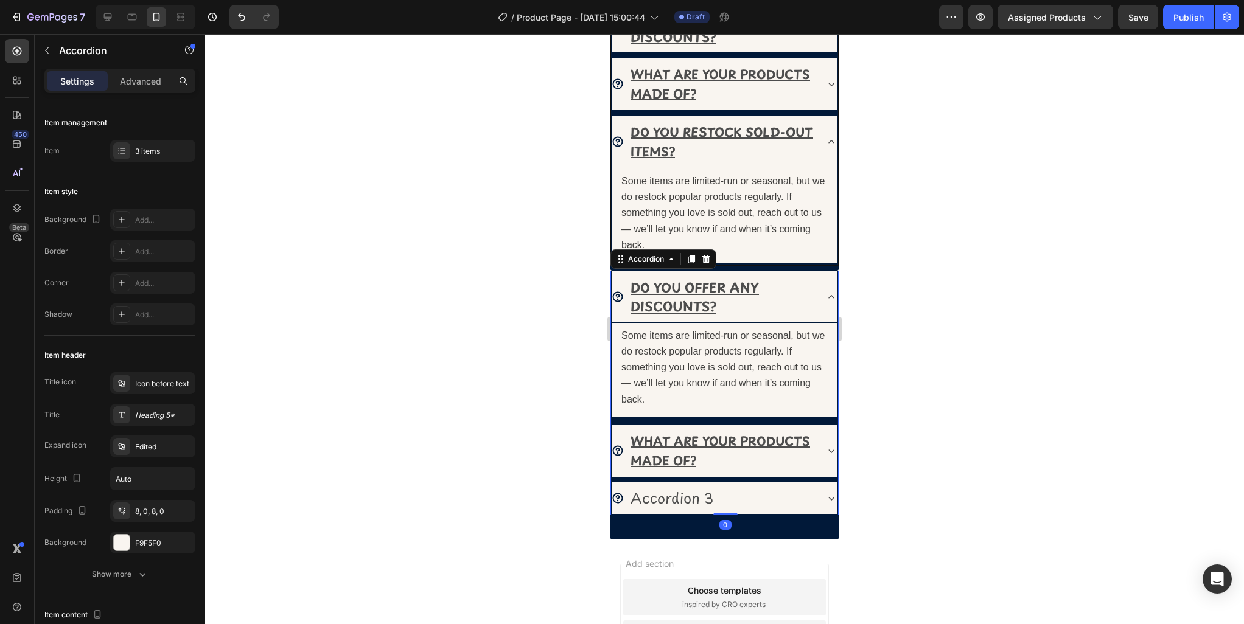
click at [693, 294] on u "DO YOU OFFER ANY DISCOUNTS?" at bounding box center [694, 297] width 128 height 38
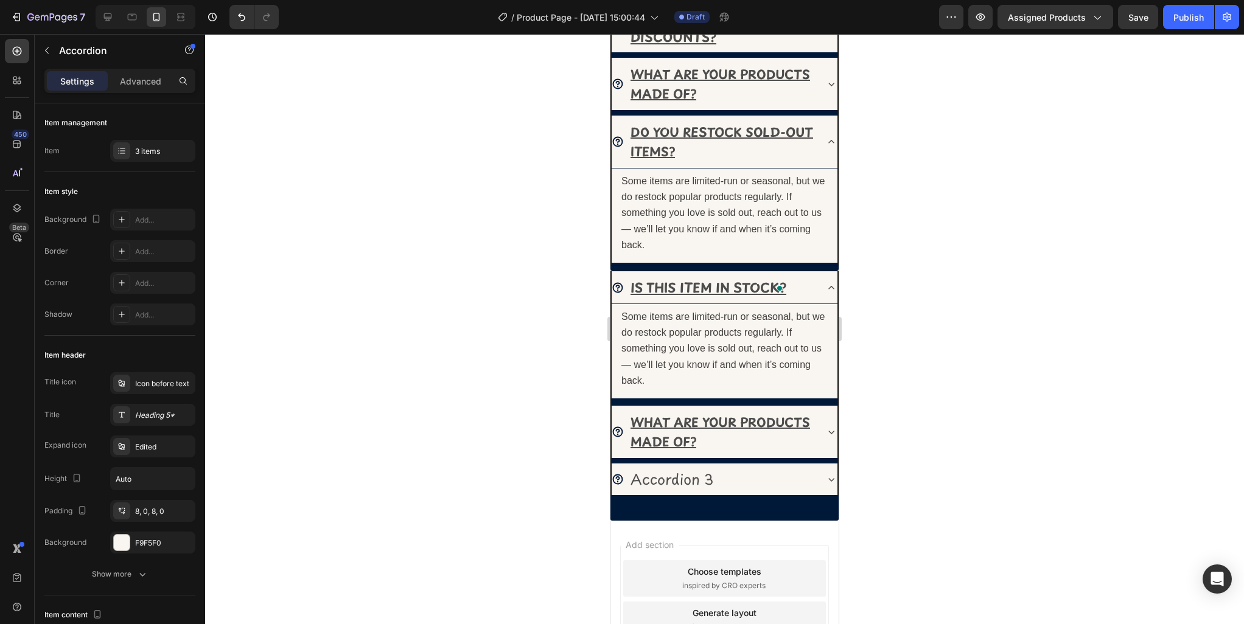
click at [868, 338] on div at bounding box center [724, 329] width 1039 height 590
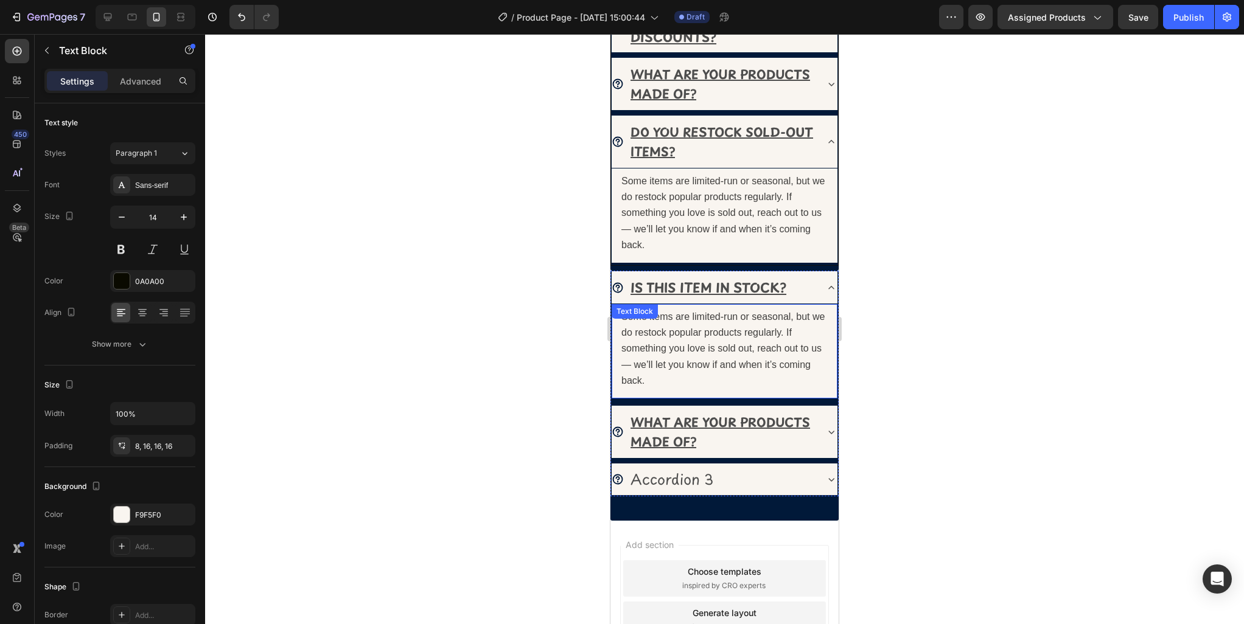
click at [696, 347] on span "Some items are limited-run or seasonal, but we do restock popular products regu…" at bounding box center [722, 349] width 203 height 74
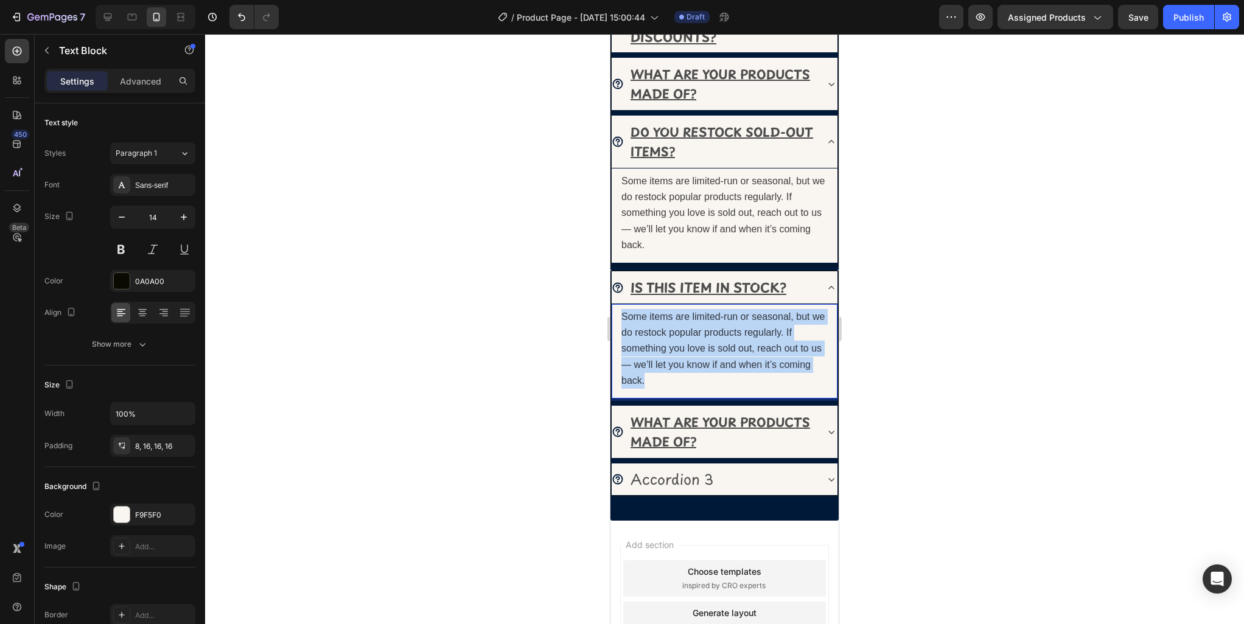
click at [696, 347] on span "Some items are limited-run or seasonal, but we do restock popular products regu…" at bounding box center [722, 349] width 203 height 74
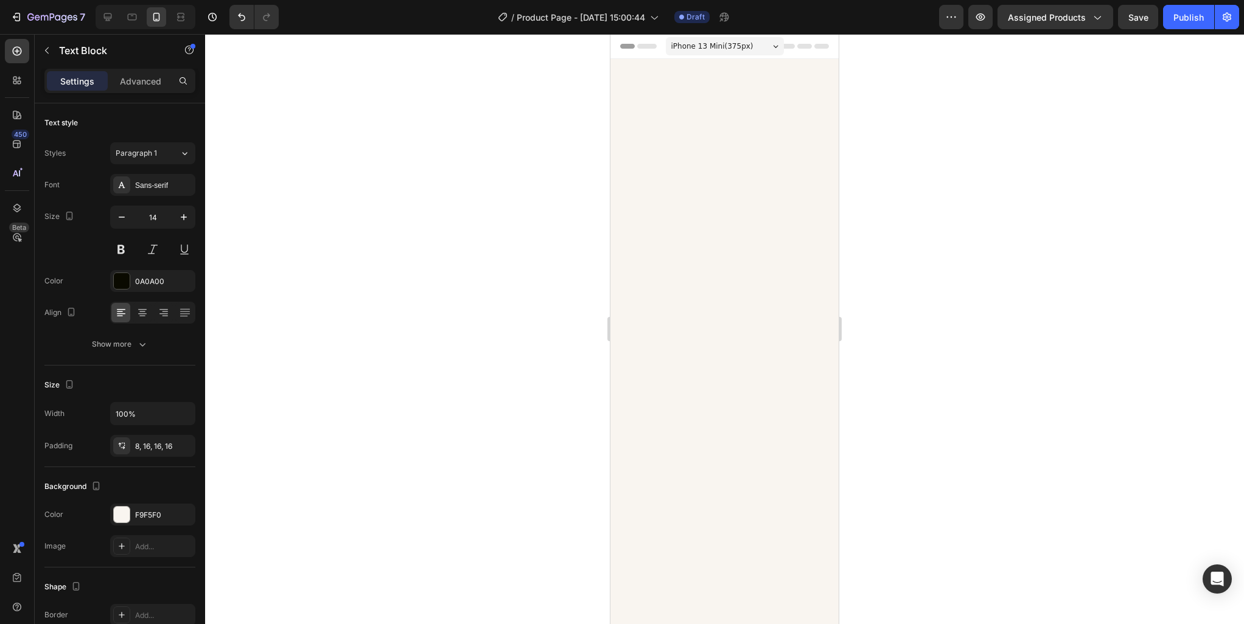
scroll to position [796, 0]
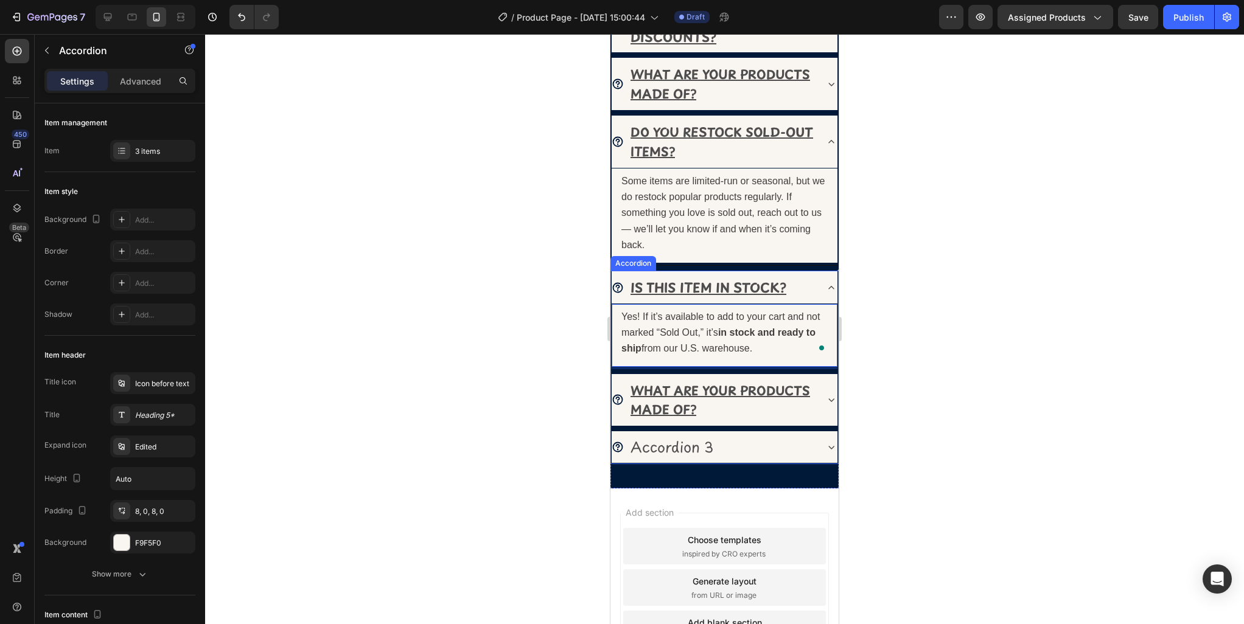
click at [830, 285] on icon at bounding box center [831, 288] width 12 height 12
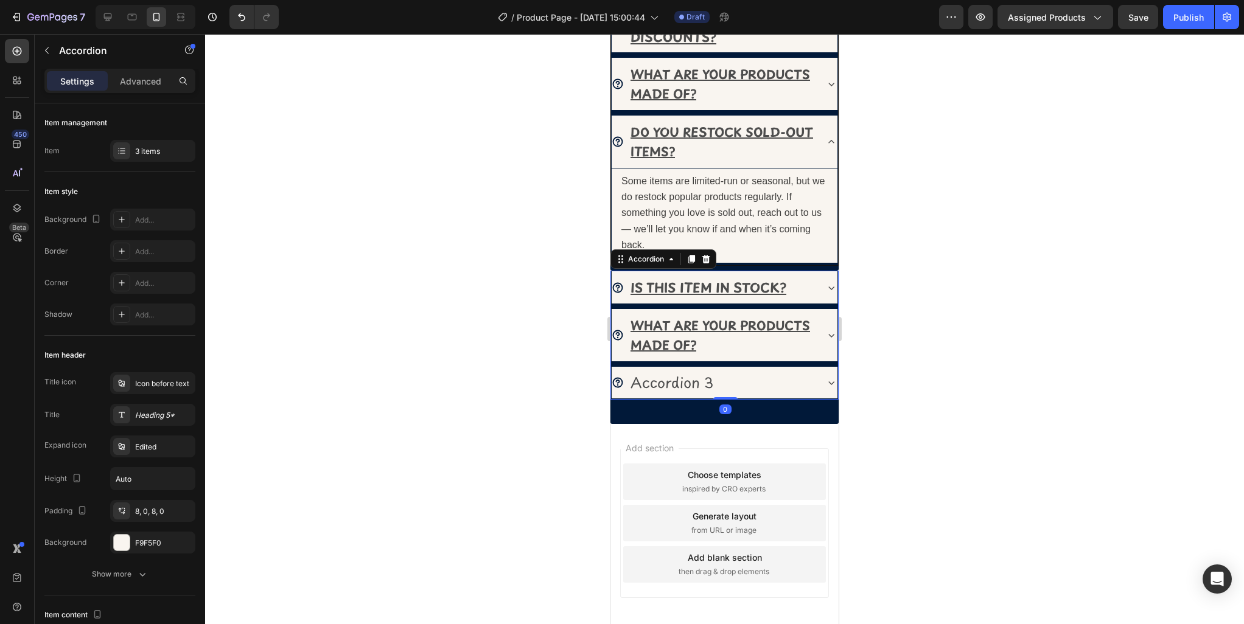
click at [820, 343] on div "WHAT ARE YOUR PRODUCTS MADE OF?" at bounding box center [725, 335] width 226 height 53
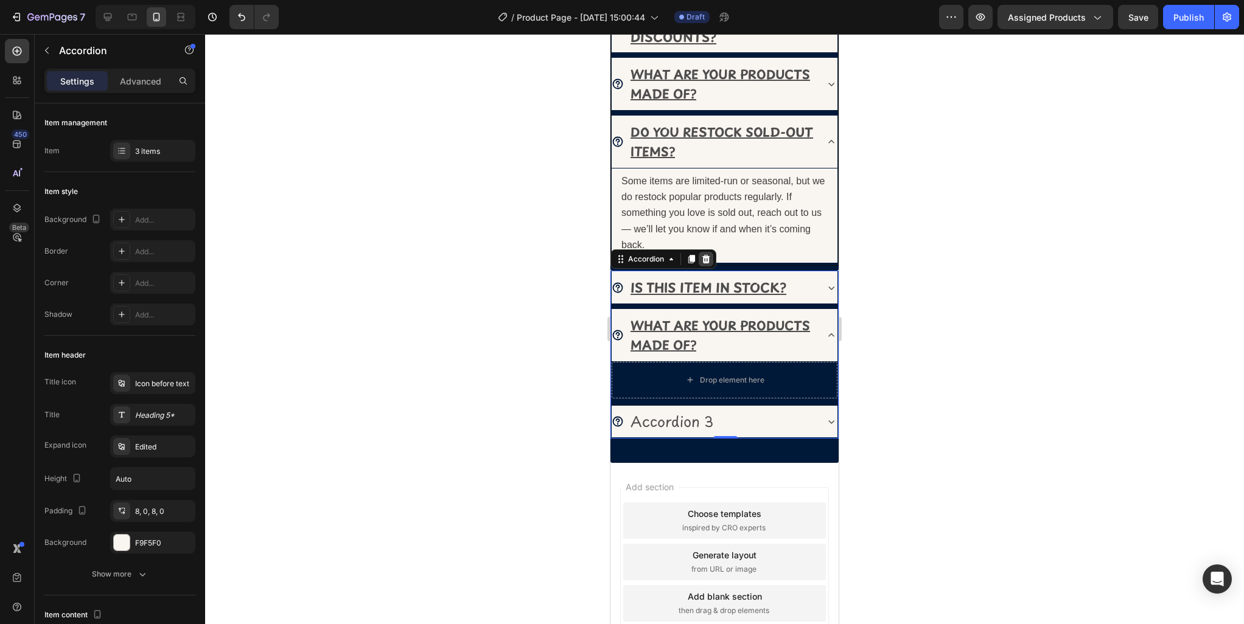
click at [706, 255] on icon at bounding box center [706, 259] width 8 height 9
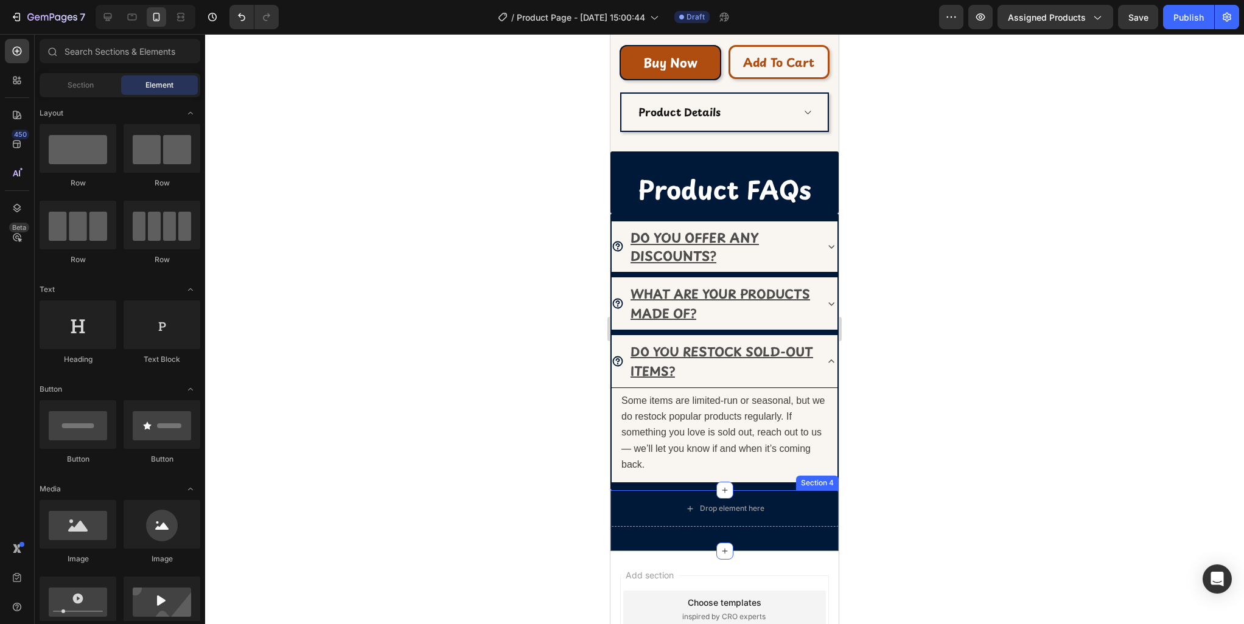
scroll to position [579, 0]
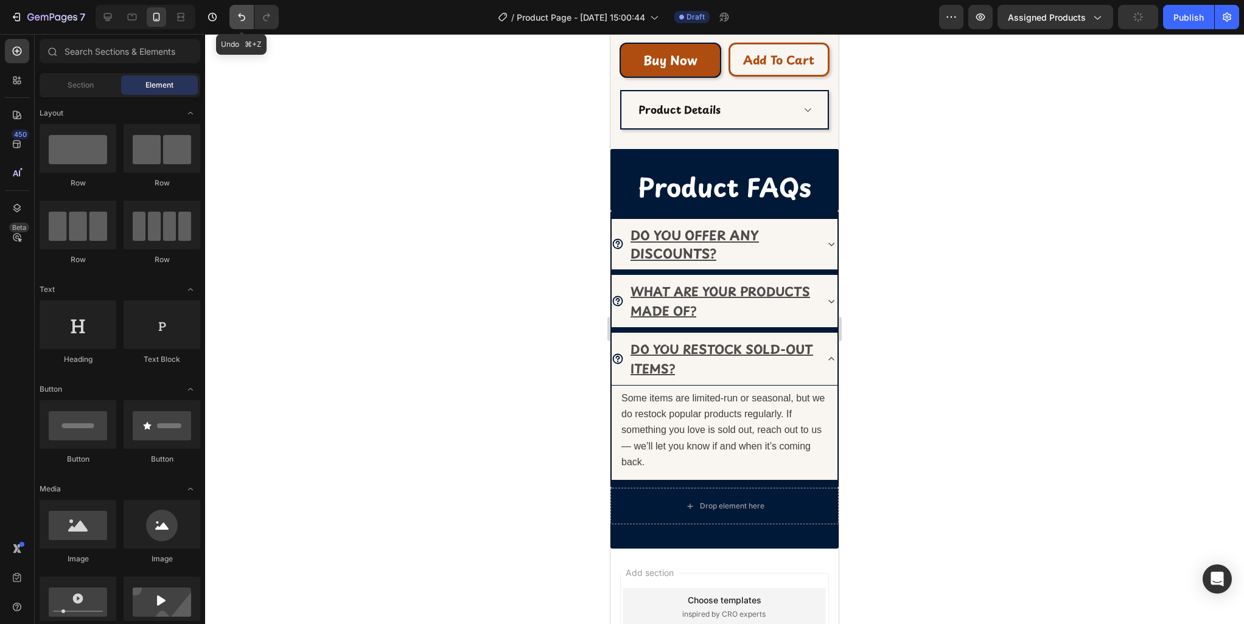
click at [240, 21] on icon "Undo/Redo" at bounding box center [242, 17] width 12 height 12
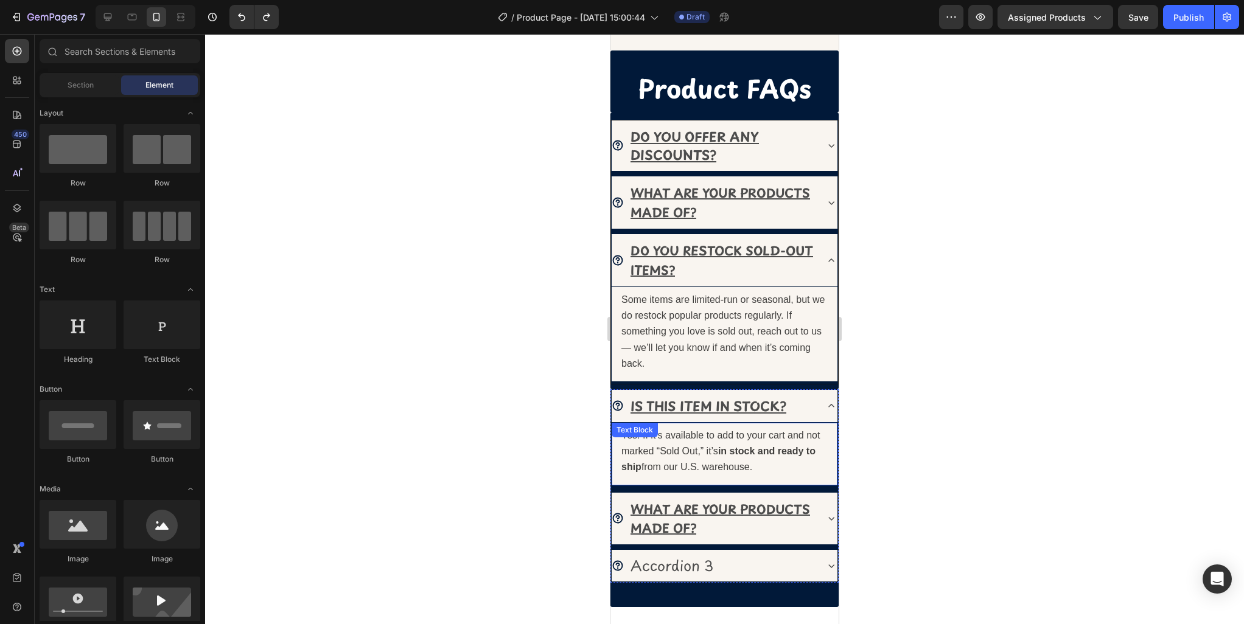
scroll to position [683, 0]
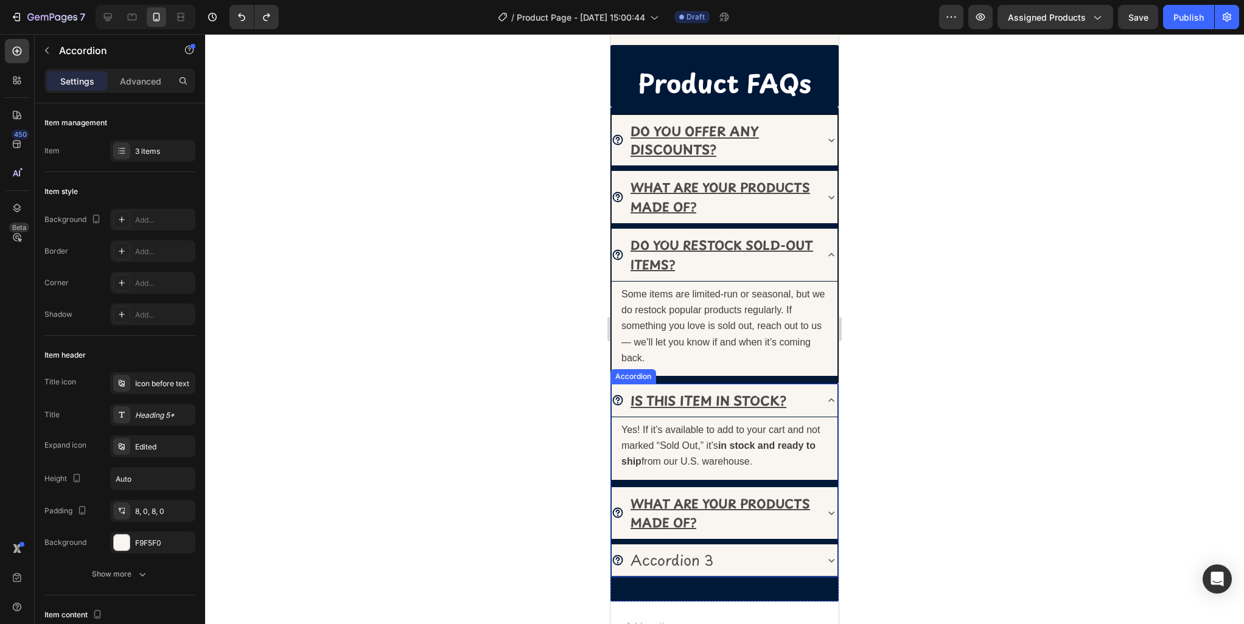
click at [827, 399] on icon at bounding box center [831, 400] width 12 height 12
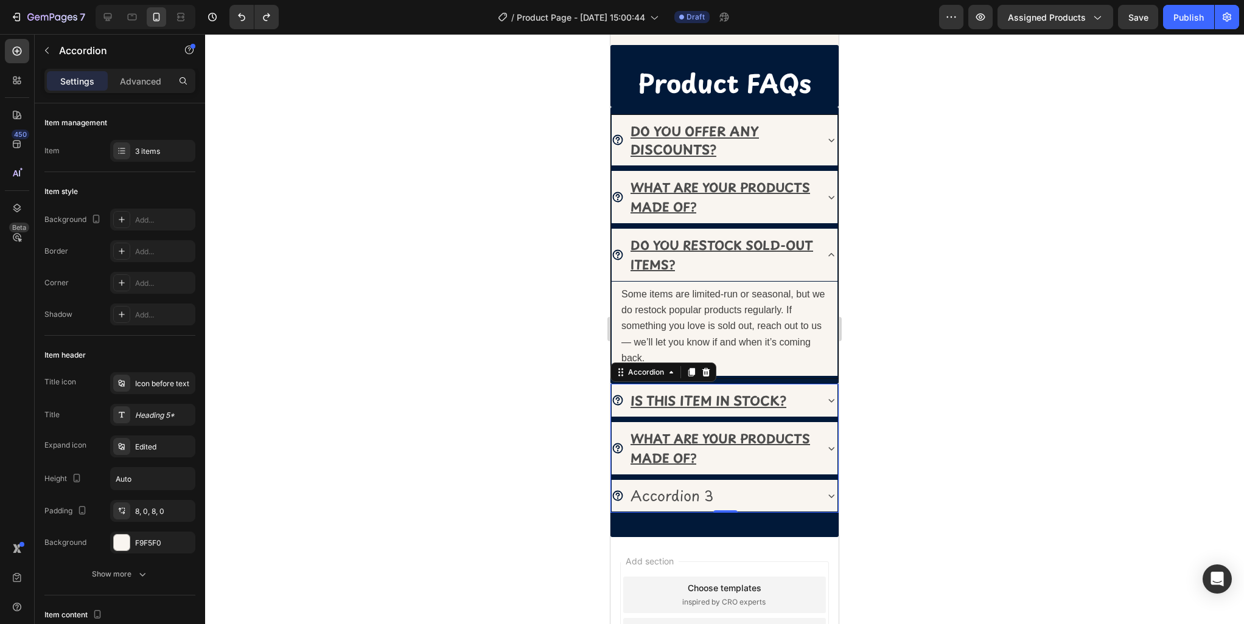
click at [817, 458] on div "WHAT ARE YOUR PRODUCTS MADE OF?" at bounding box center [725, 448] width 226 height 53
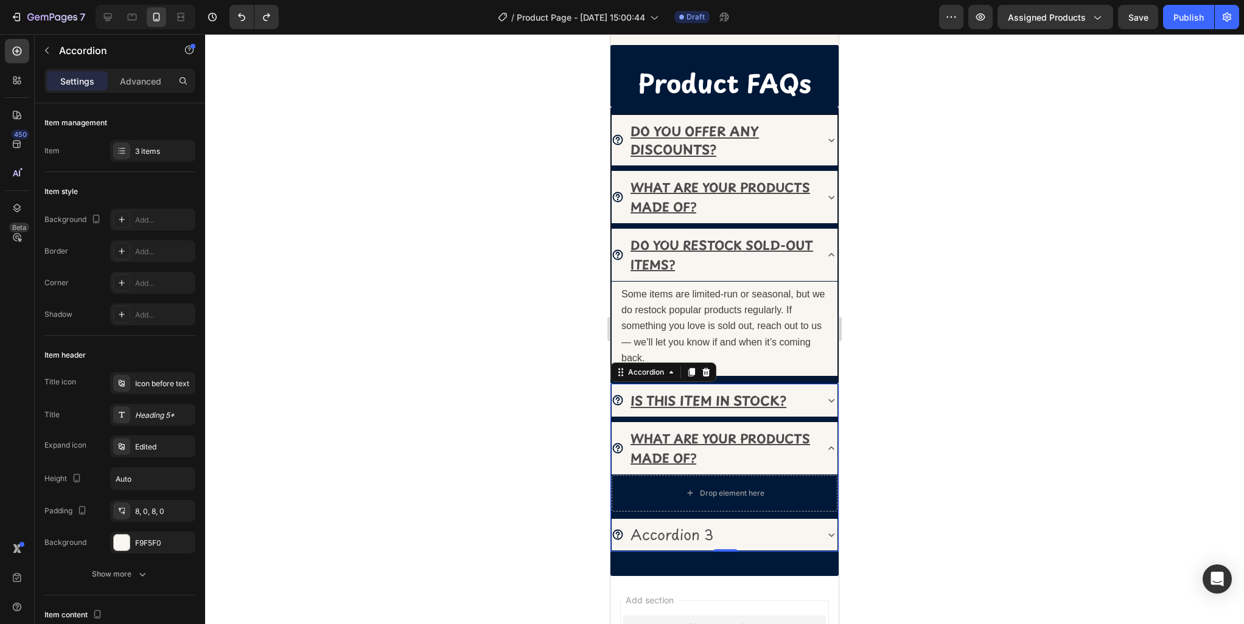
click at [817, 458] on div "WHAT ARE YOUR PRODUCTS MADE OF?" at bounding box center [725, 448] width 226 height 53
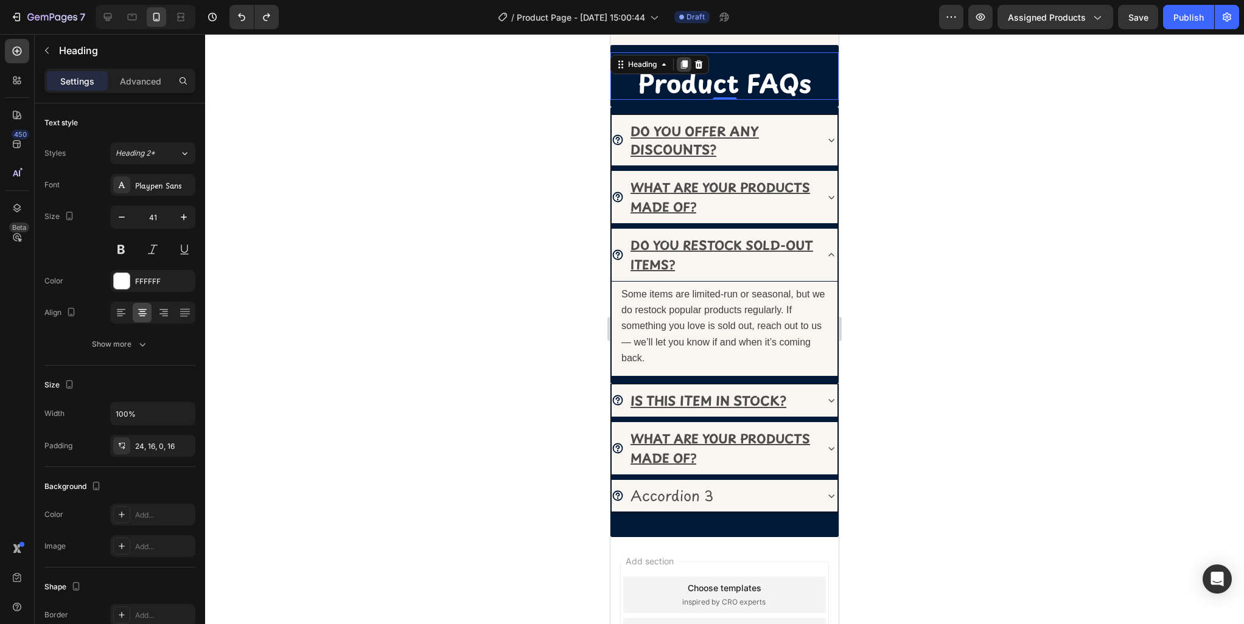
click at [682, 67] on icon at bounding box center [684, 65] width 10 height 10
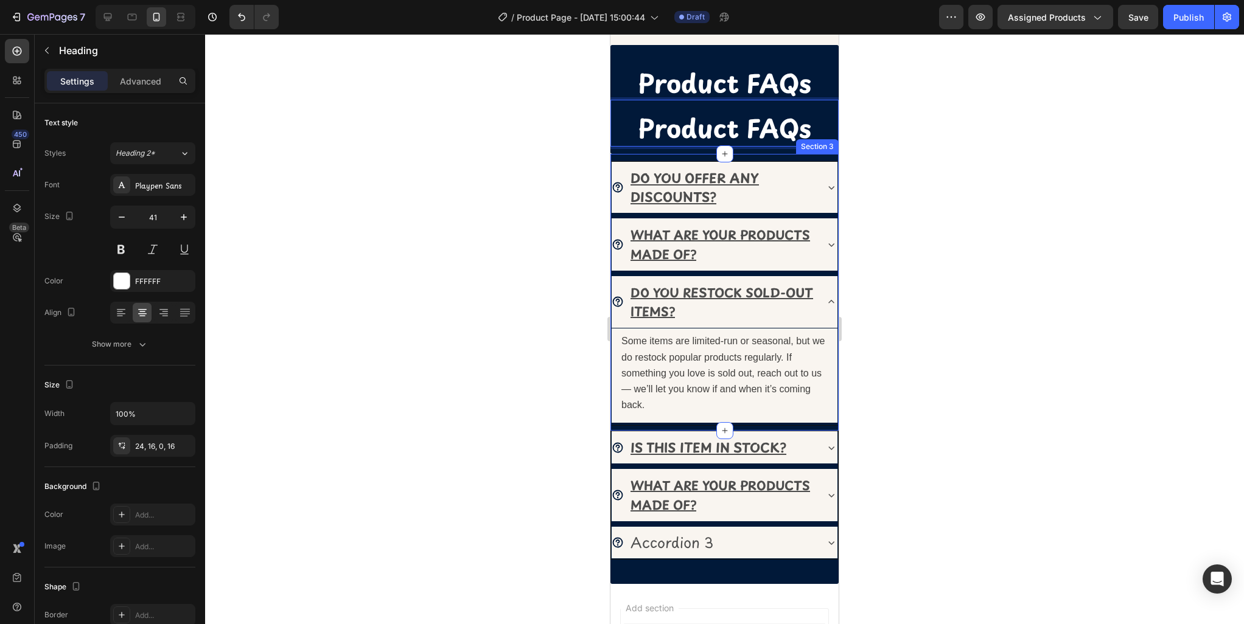
scroll to position [2, 0]
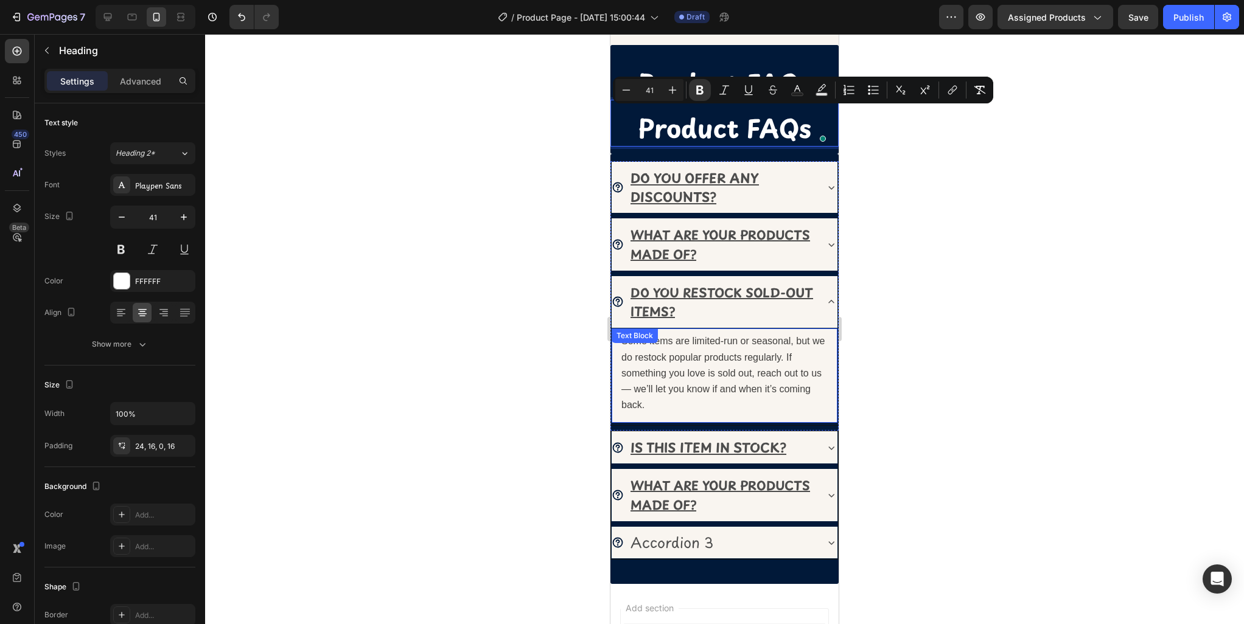
drag, startPoint x: 721, startPoint y: 133, endPoint x: 718, endPoint y: 416, distance: 282.4
click at [586, 181] on div at bounding box center [724, 329] width 1039 height 590
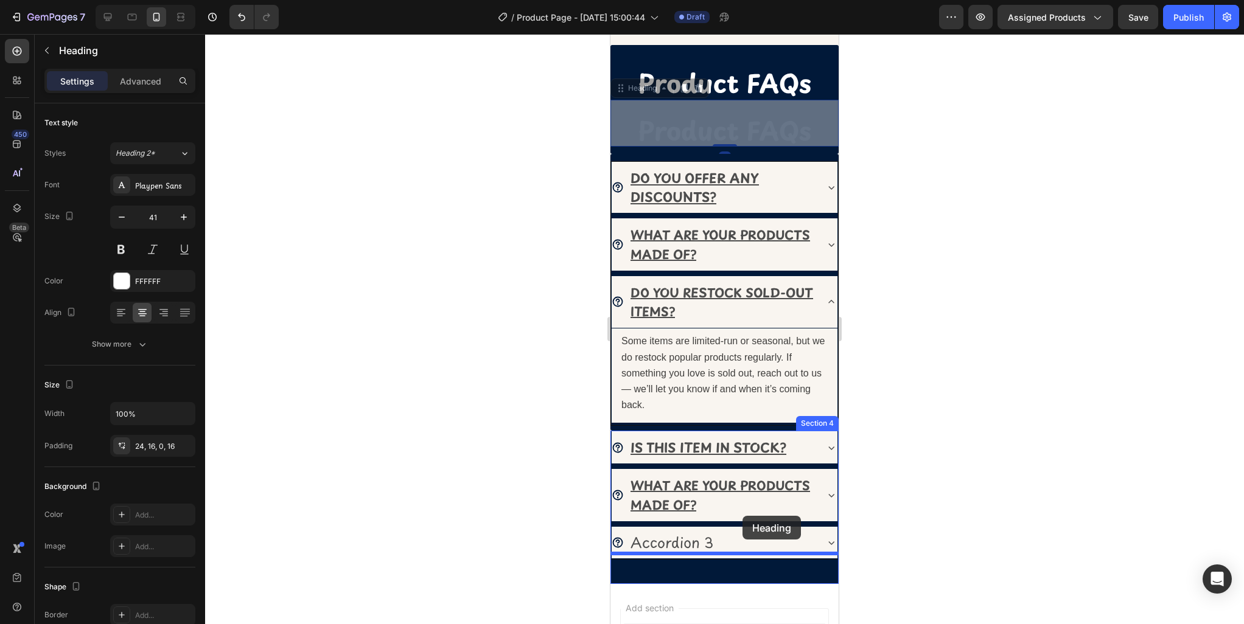
drag, startPoint x: 711, startPoint y: 128, endPoint x: 742, endPoint y: 516, distance: 388.9
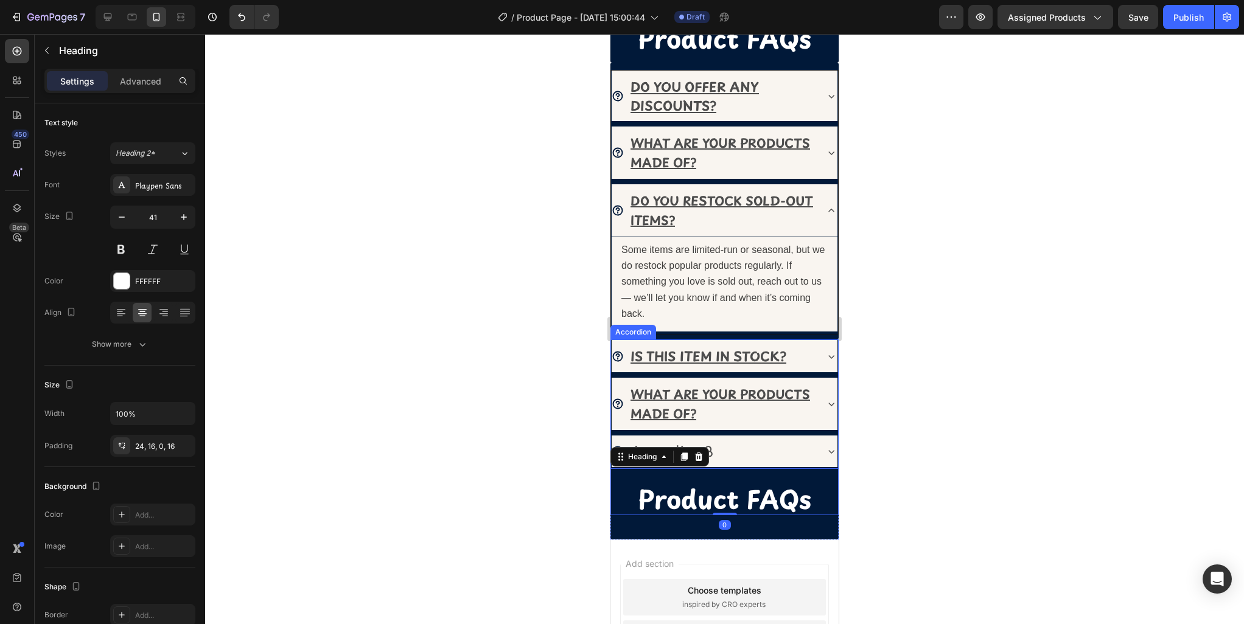
scroll to position [723, 0]
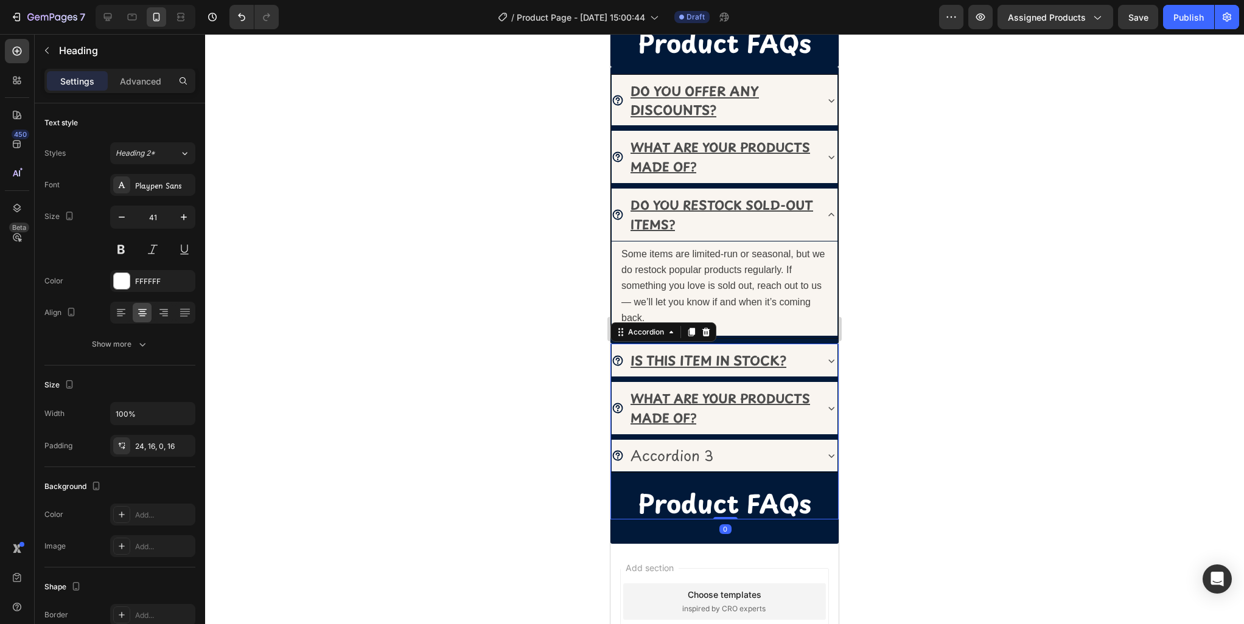
click at [826, 402] on icon at bounding box center [831, 408] width 12 height 12
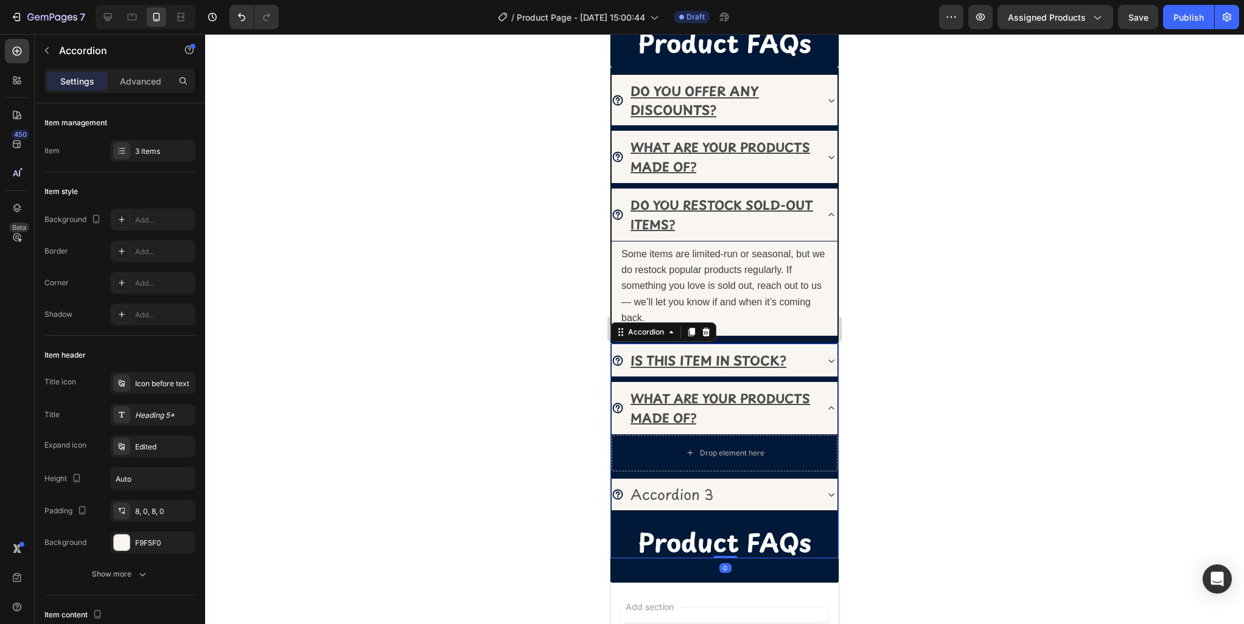
click at [825, 397] on div "WHAT ARE YOUR PRODUCTS MADE OF?" at bounding box center [725, 408] width 226 height 53
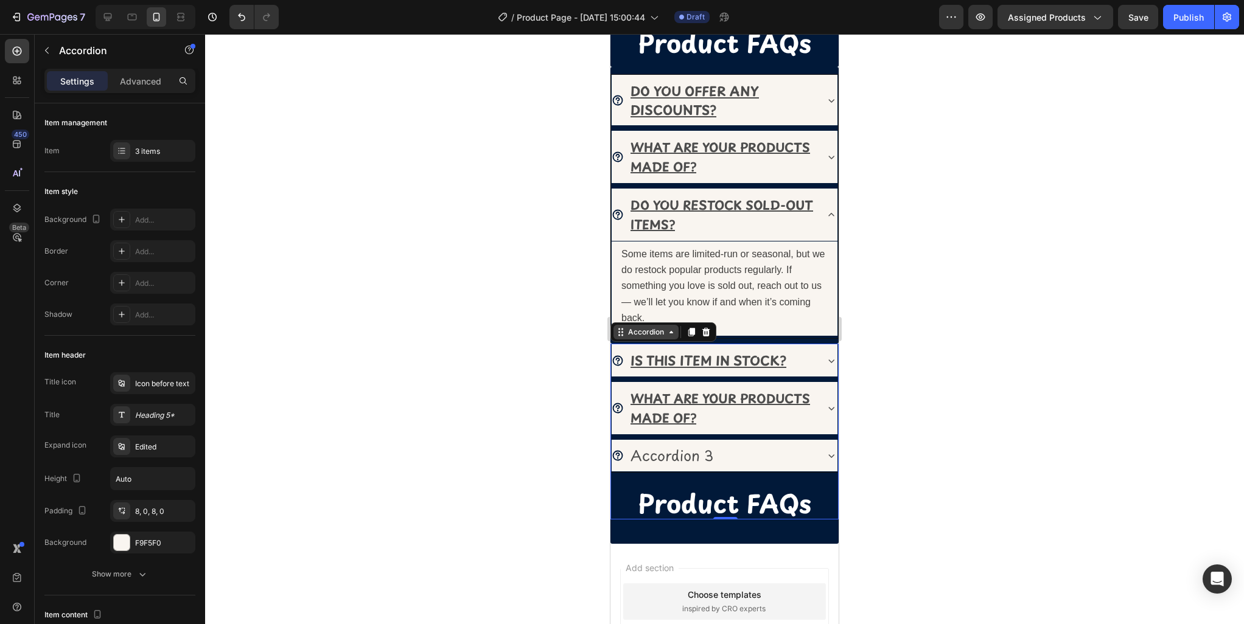
click at [669, 334] on div "Accordion" at bounding box center [663, 332] width 106 height 19
click at [670, 332] on icon at bounding box center [671, 332] width 10 height 10
click at [670, 331] on icon at bounding box center [671, 332] width 10 height 10
click at [672, 332] on icon at bounding box center [671, 332] width 10 height 10
click at [828, 402] on icon at bounding box center [831, 408] width 12 height 12
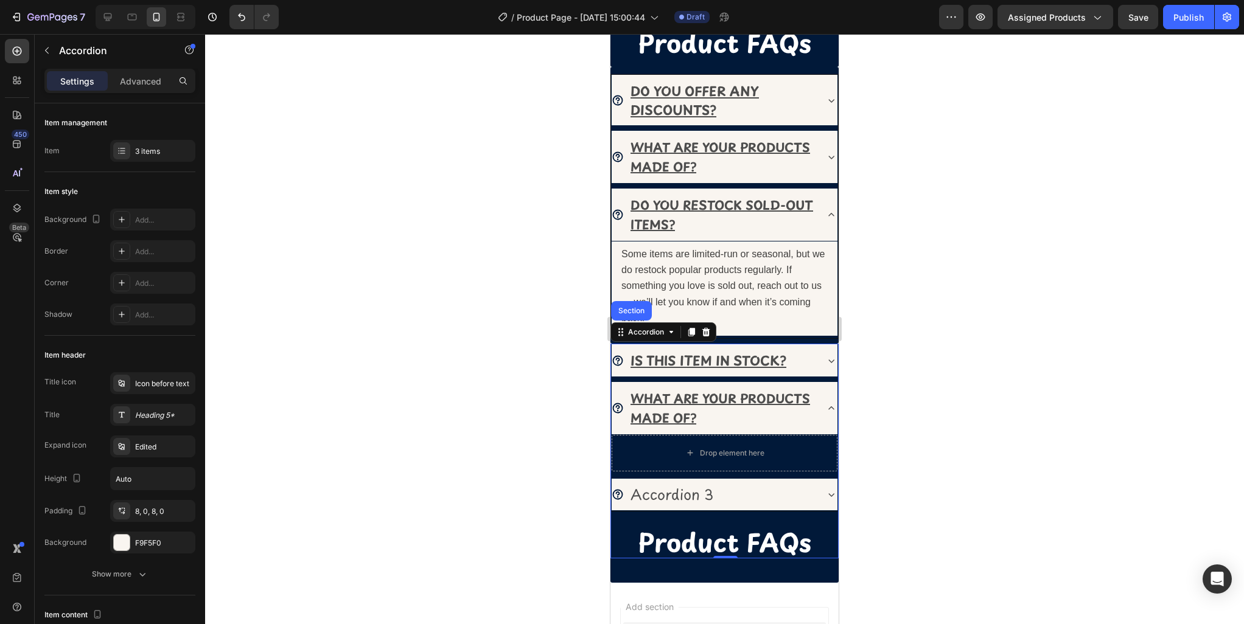
click at [828, 402] on icon at bounding box center [831, 408] width 12 height 12
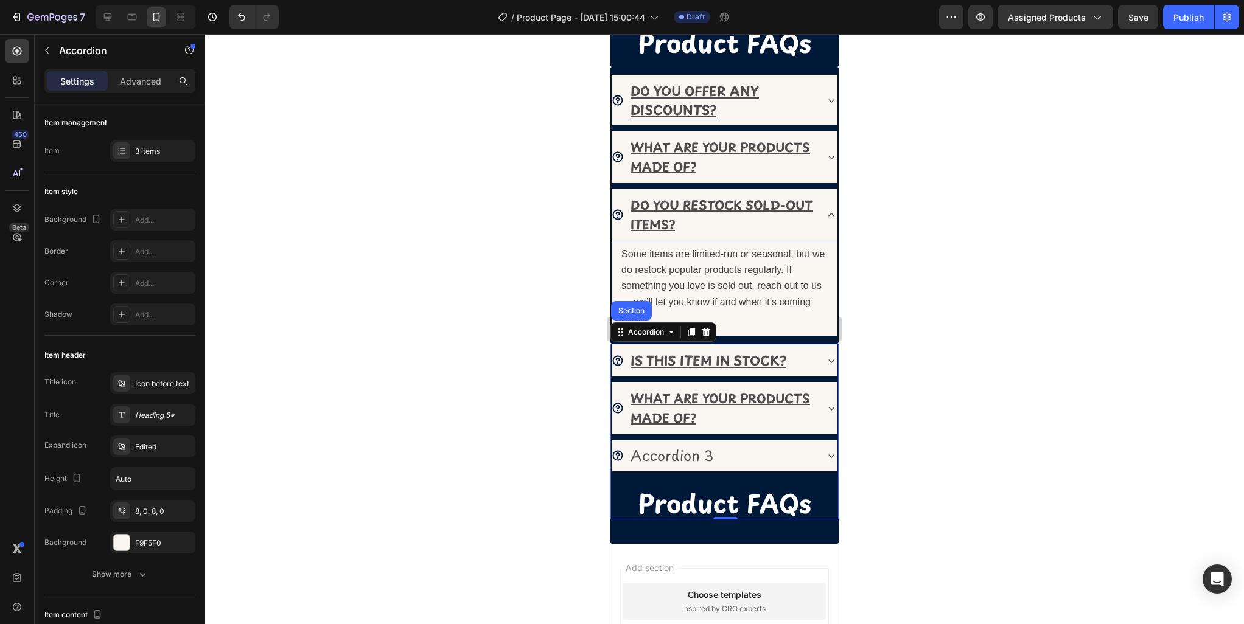
click at [727, 399] on u "WHAT ARE YOUR PRODUCTS MADE OF?" at bounding box center [720, 408] width 180 height 38
click at [807, 352] on div "IS THIS ITEM IN STOCK?" at bounding box center [714, 360] width 204 height 23
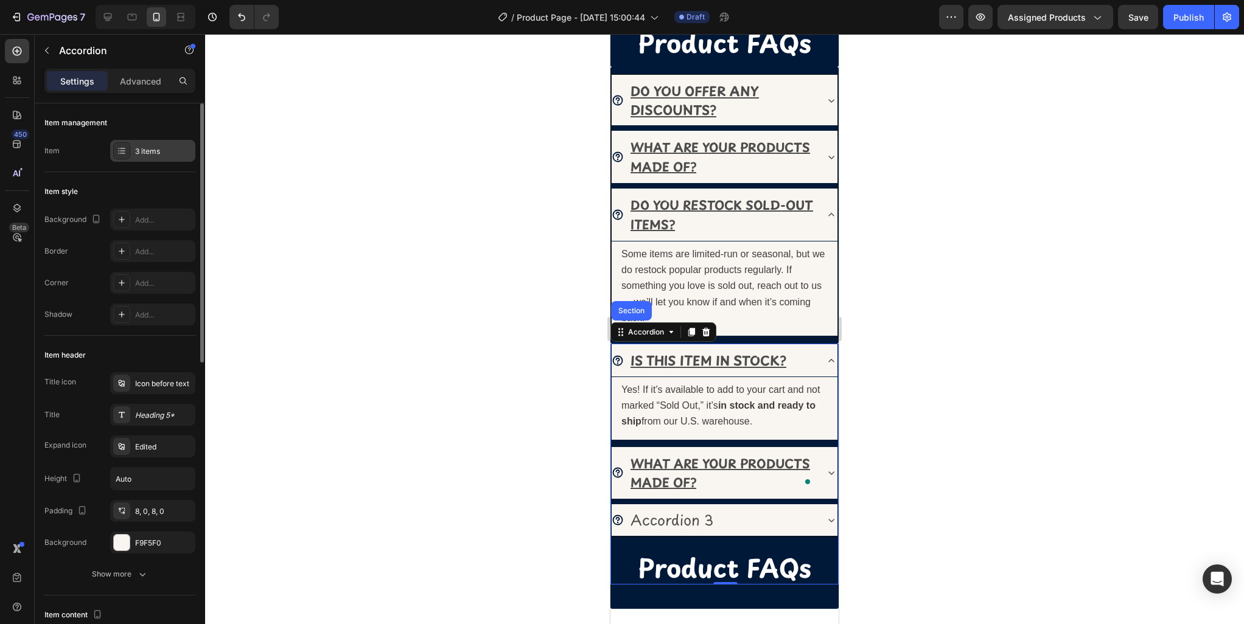
click at [147, 153] on div "3 items" at bounding box center [163, 151] width 57 height 11
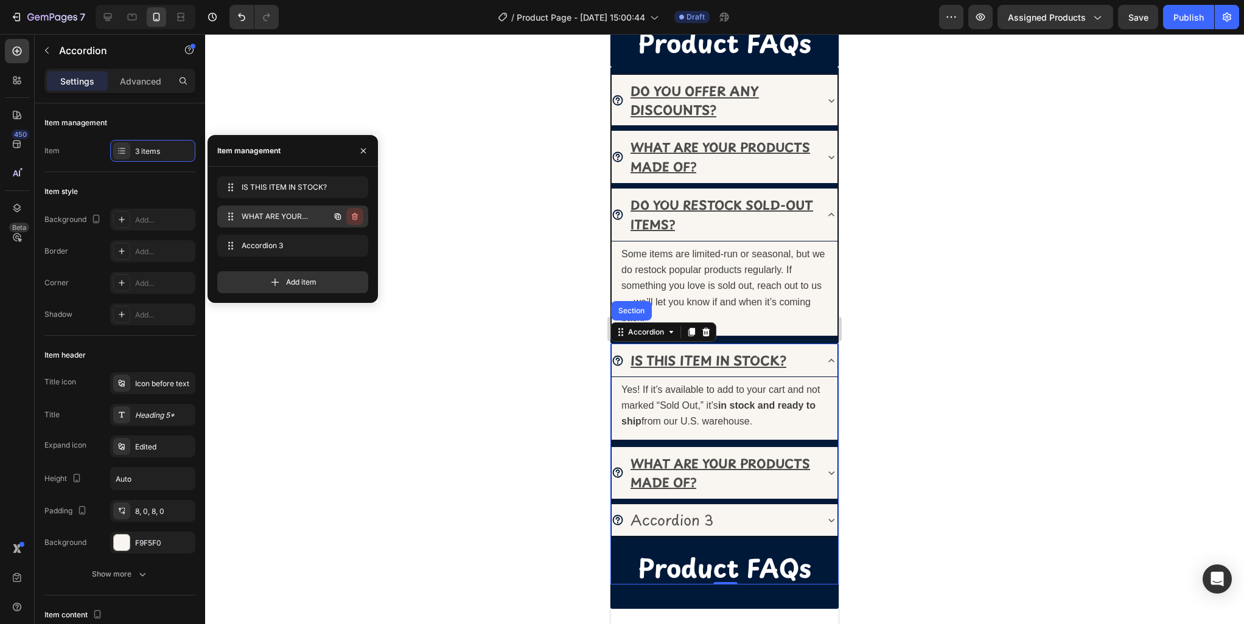
click at [358, 220] on icon "button" at bounding box center [355, 217] width 10 height 10
click at [347, 217] on div "Delete" at bounding box center [346, 216] width 23 height 11
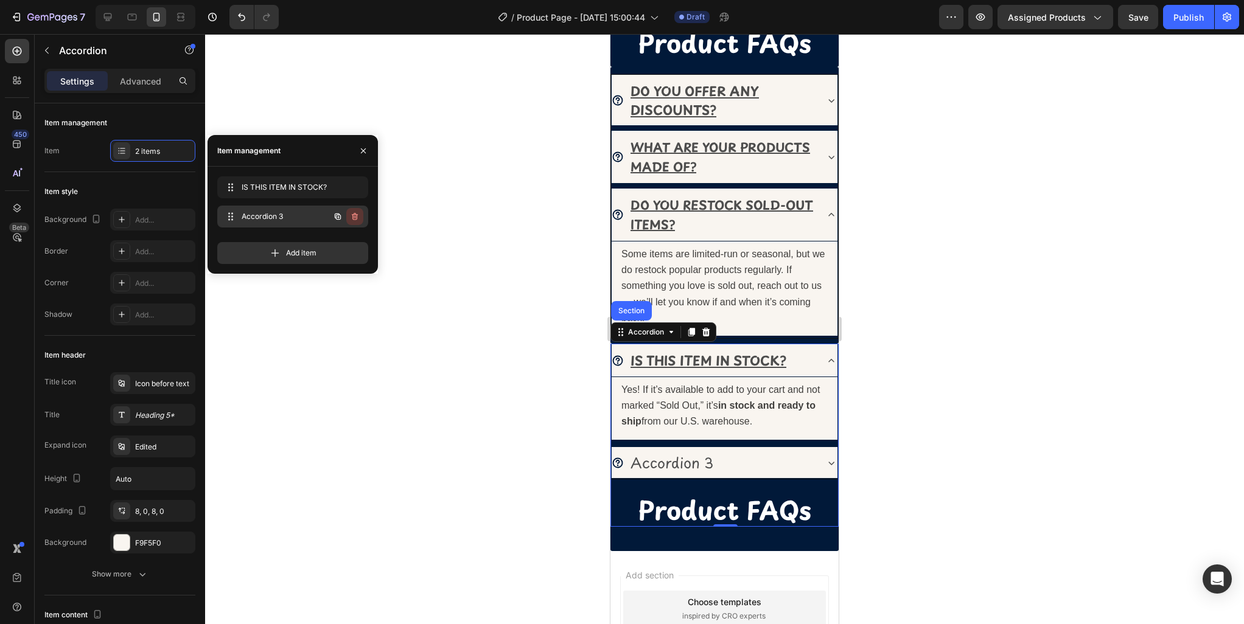
click at [353, 219] on icon "button" at bounding box center [355, 217] width 10 height 10
click at [350, 214] on div "Delete" at bounding box center [346, 216] width 23 height 11
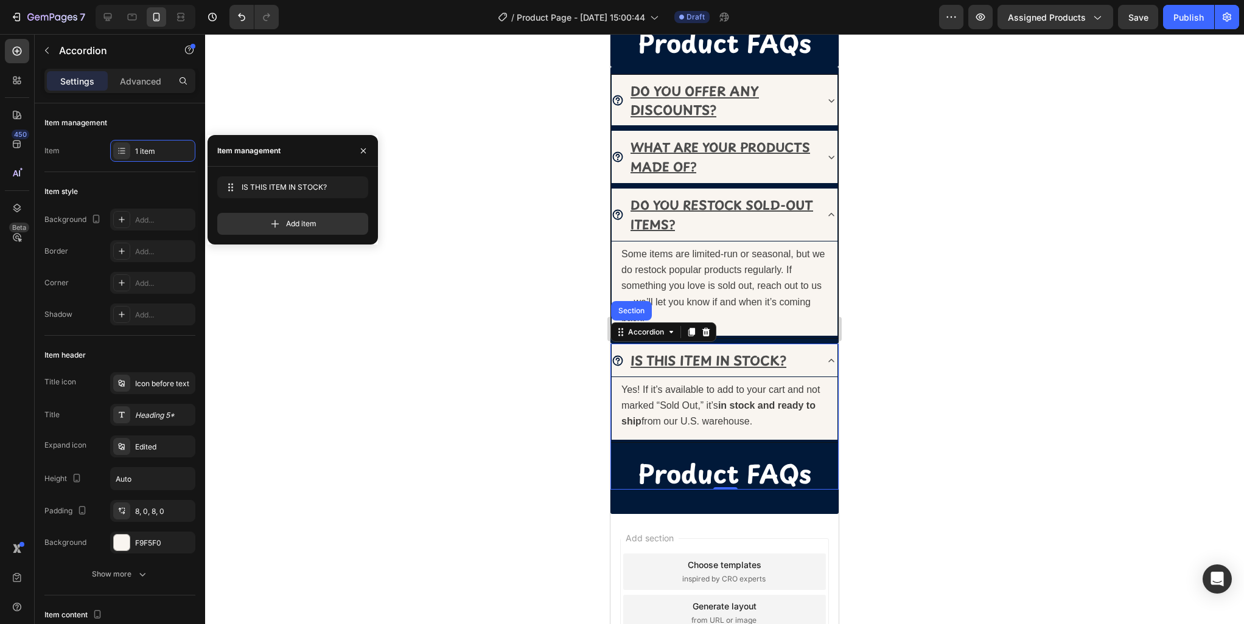
click at [943, 388] on div at bounding box center [724, 329] width 1039 height 590
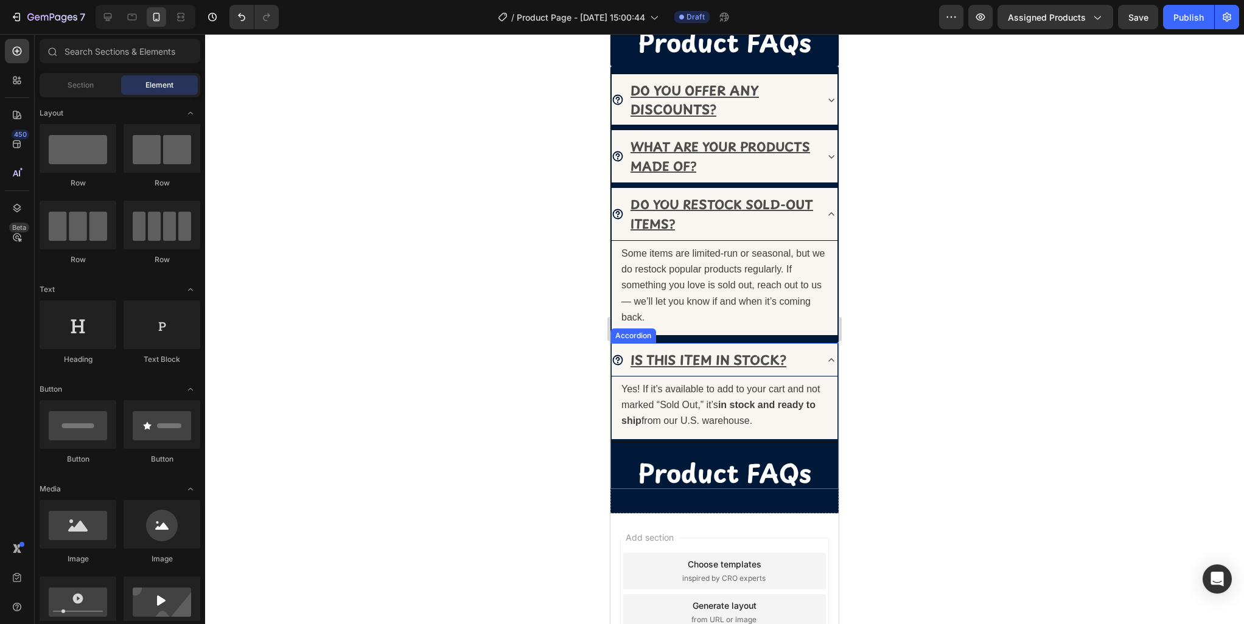
scroll to position [735, 0]
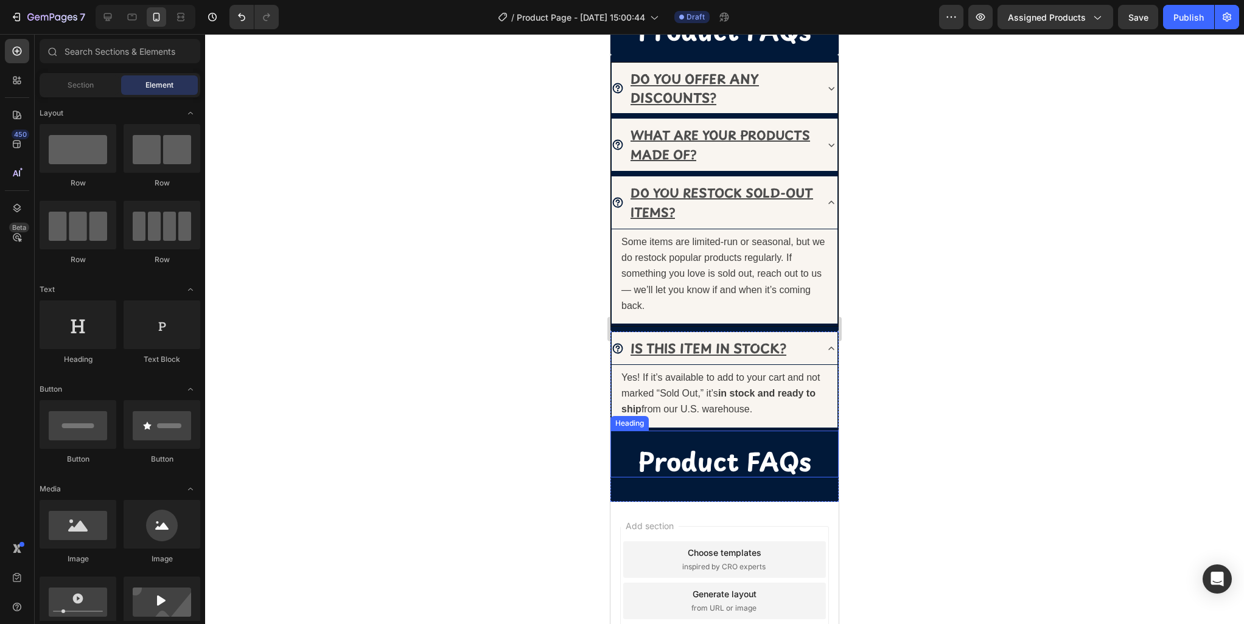
click at [752, 458] on strong "Product FAQs" at bounding box center [724, 461] width 173 height 38
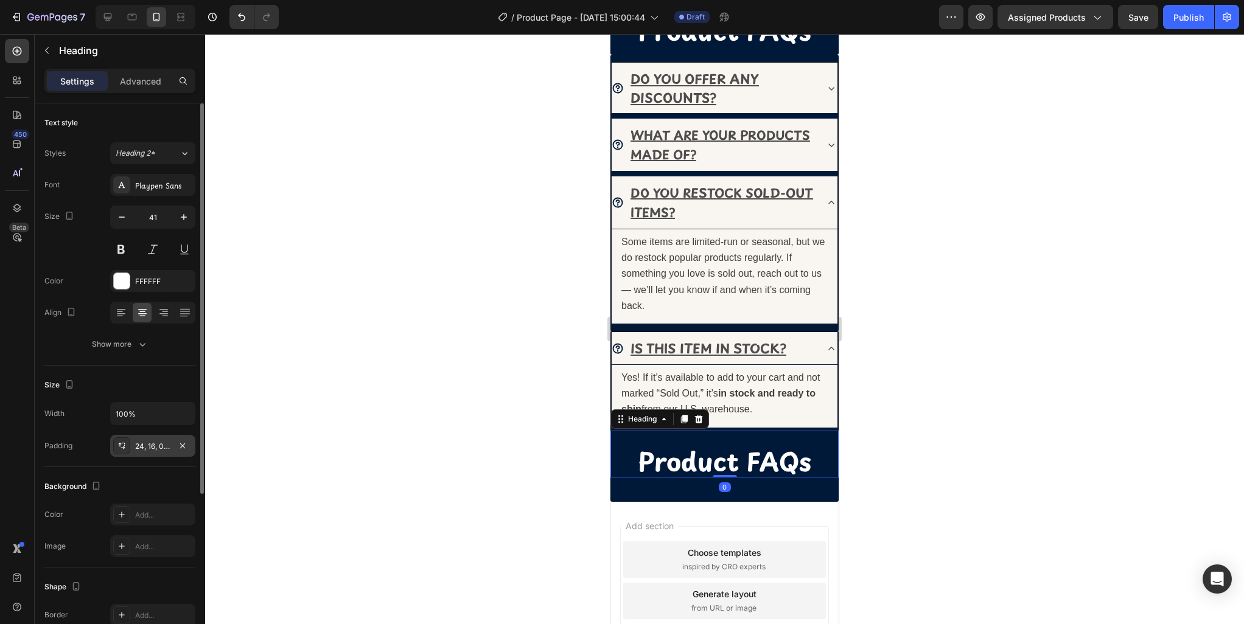
click at [153, 447] on div "24, 16, 0, 16" at bounding box center [152, 446] width 35 height 11
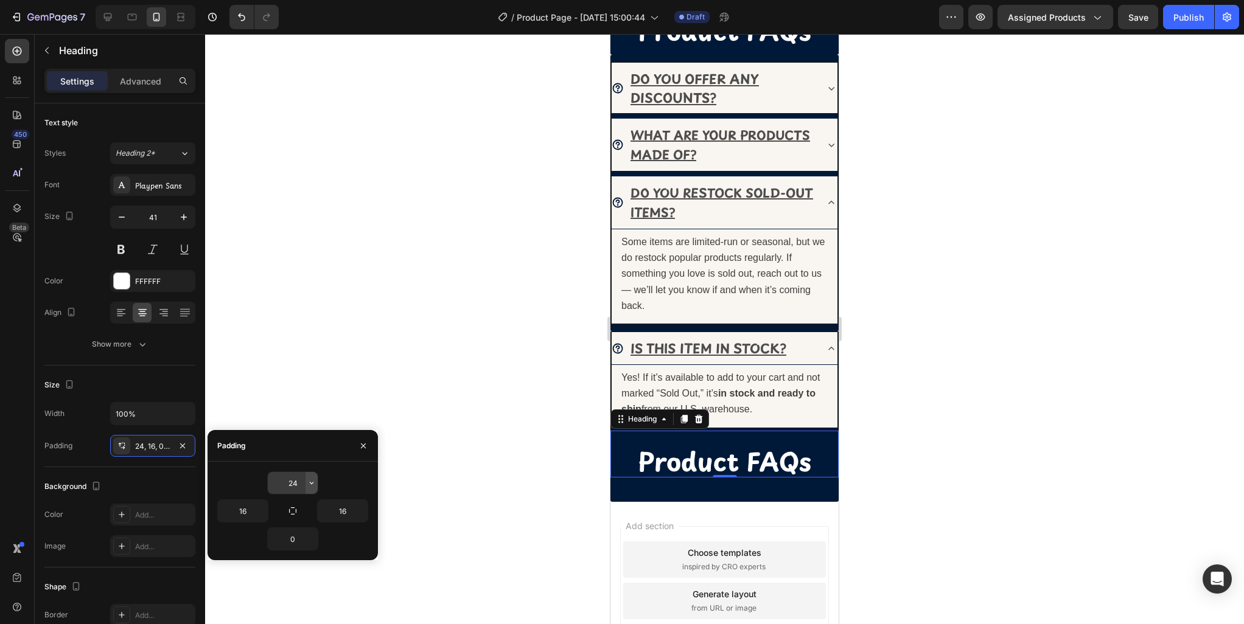
click at [311, 483] on icon "button" at bounding box center [312, 483] width 10 height 10
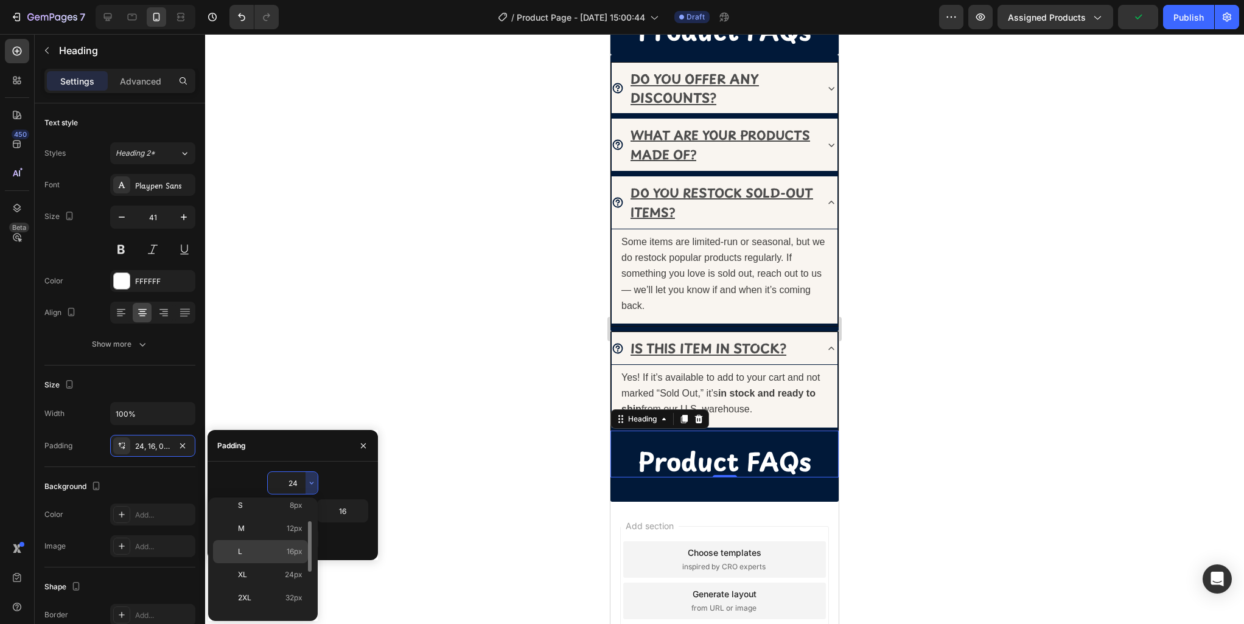
scroll to position [89, 0]
click at [275, 588] on p "2XL 32px" at bounding box center [270, 587] width 65 height 11
type input "32"
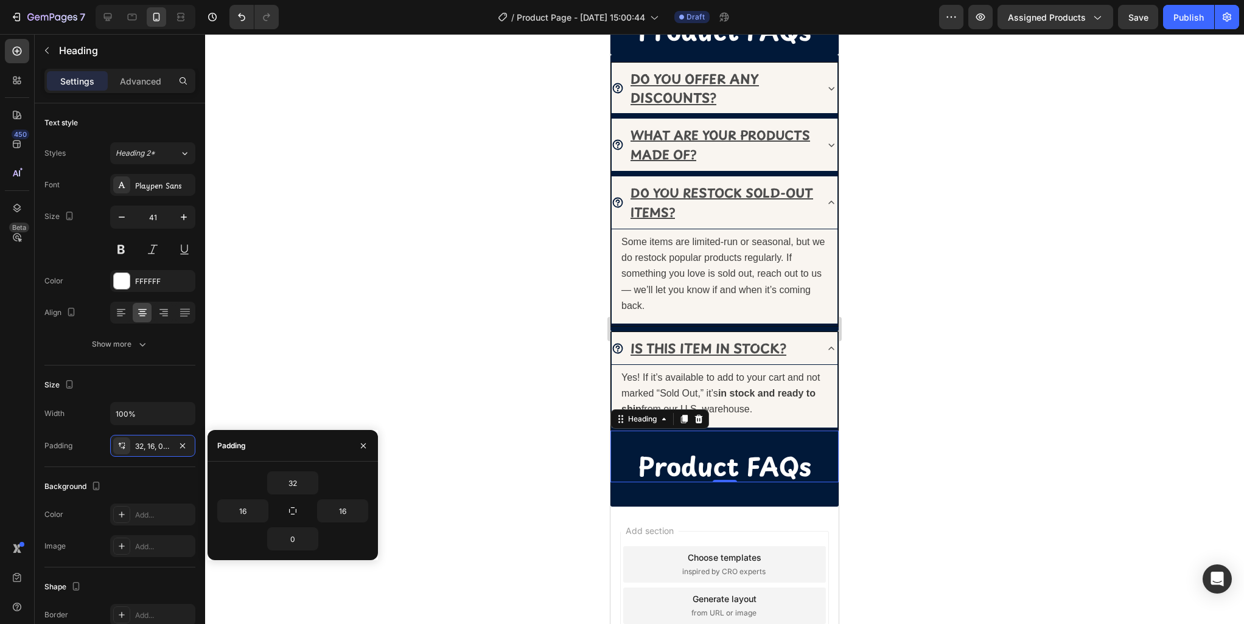
click at [1033, 434] on div at bounding box center [724, 329] width 1039 height 590
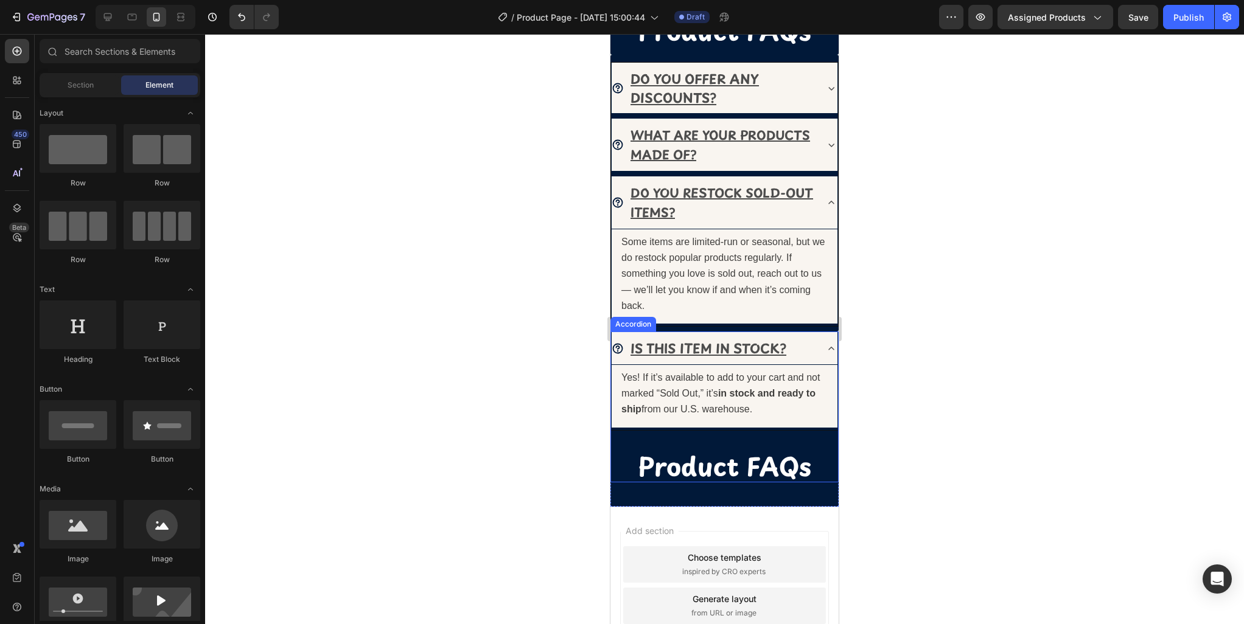
click at [831, 344] on icon at bounding box center [831, 349] width 12 height 12
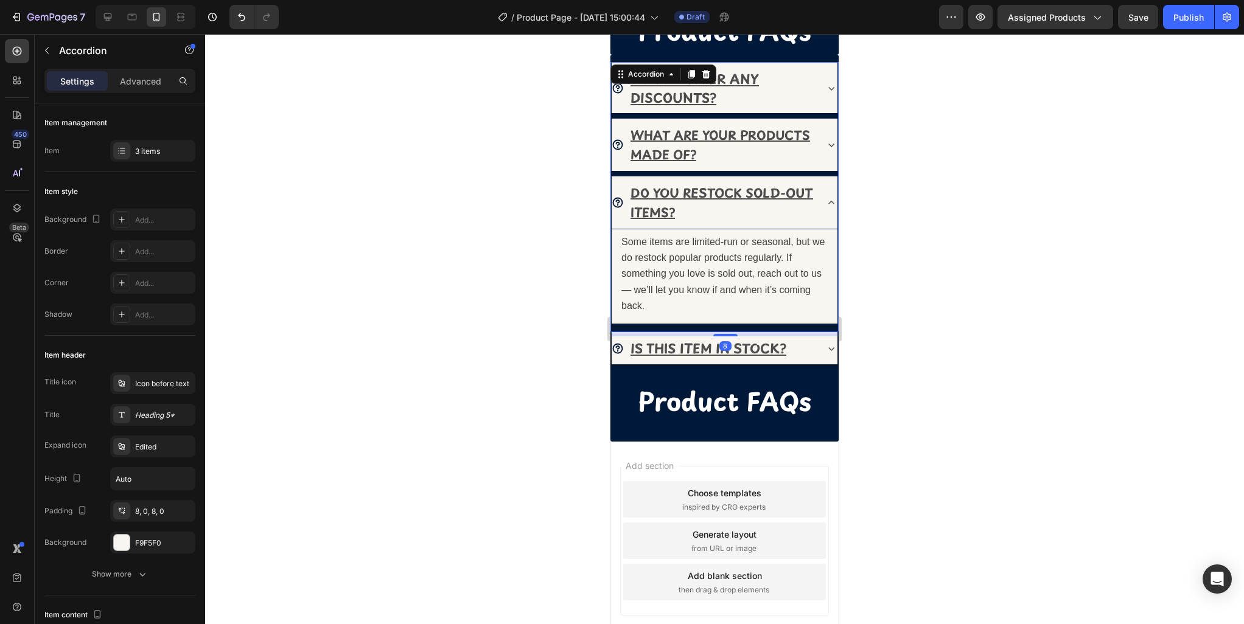
click at [833, 202] on icon at bounding box center [831, 203] width 12 height 12
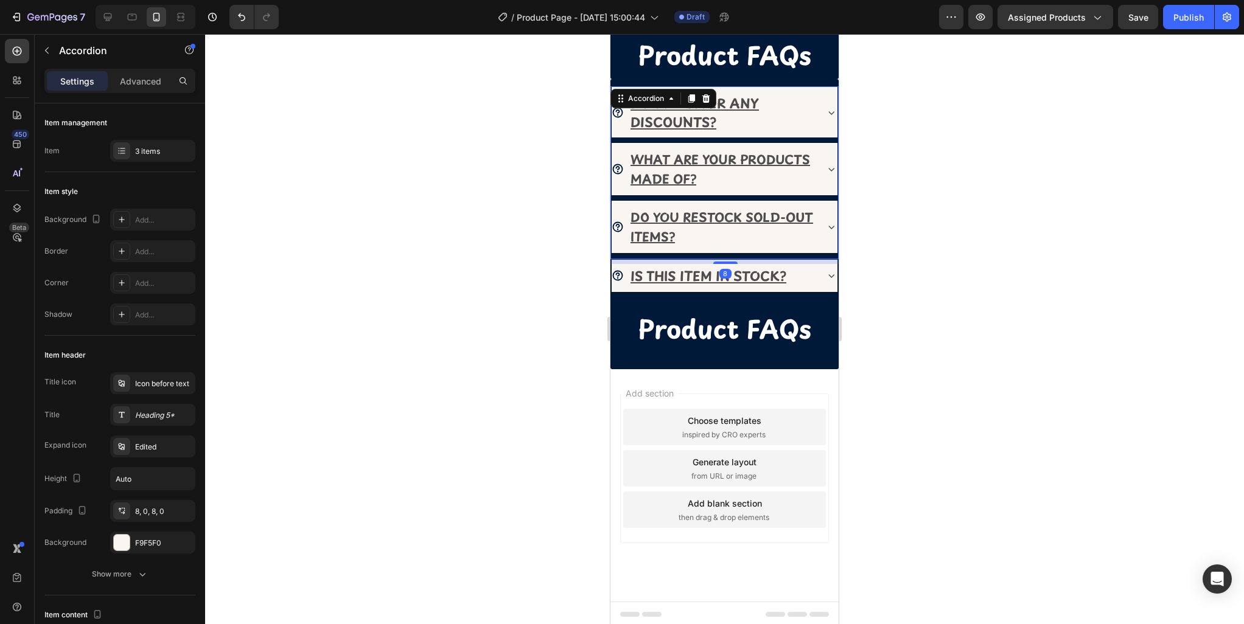
scroll to position [710, 0]
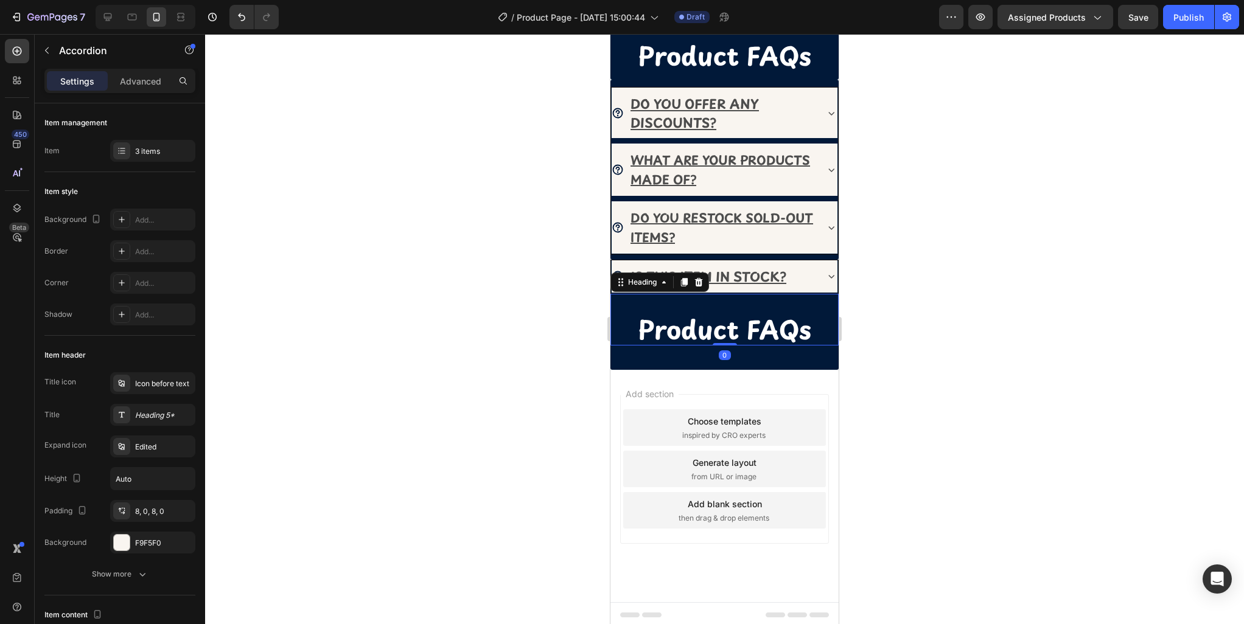
click at [761, 329] on strong "Product FAQs" at bounding box center [724, 329] width 173 height 38
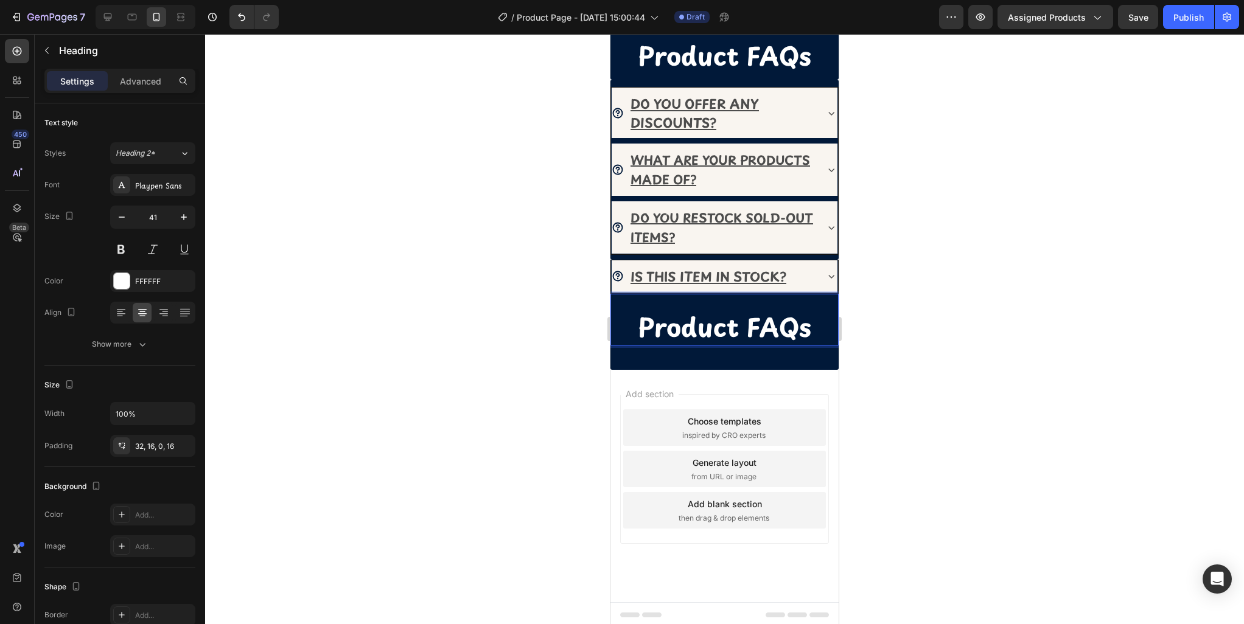
scroll to position [2, 0]
click at [761, 329] on strong "Product FAQs" at bounding box center [724, 327] width 173 height 38
click at [1030, 368] on div at bounding box center [724, 329] width 1039 height 590
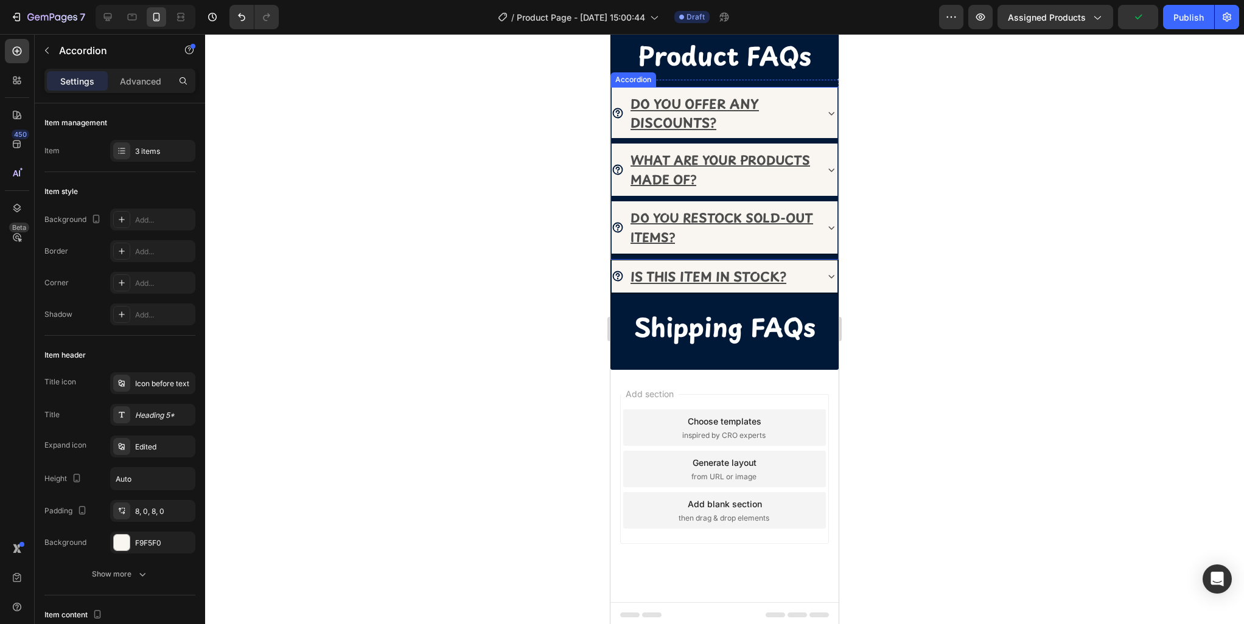
click at [819, 106] on div "DO YOU OFFER ANY DISCOUNTS?" at bounding box center [725, 114] width 226 height 52
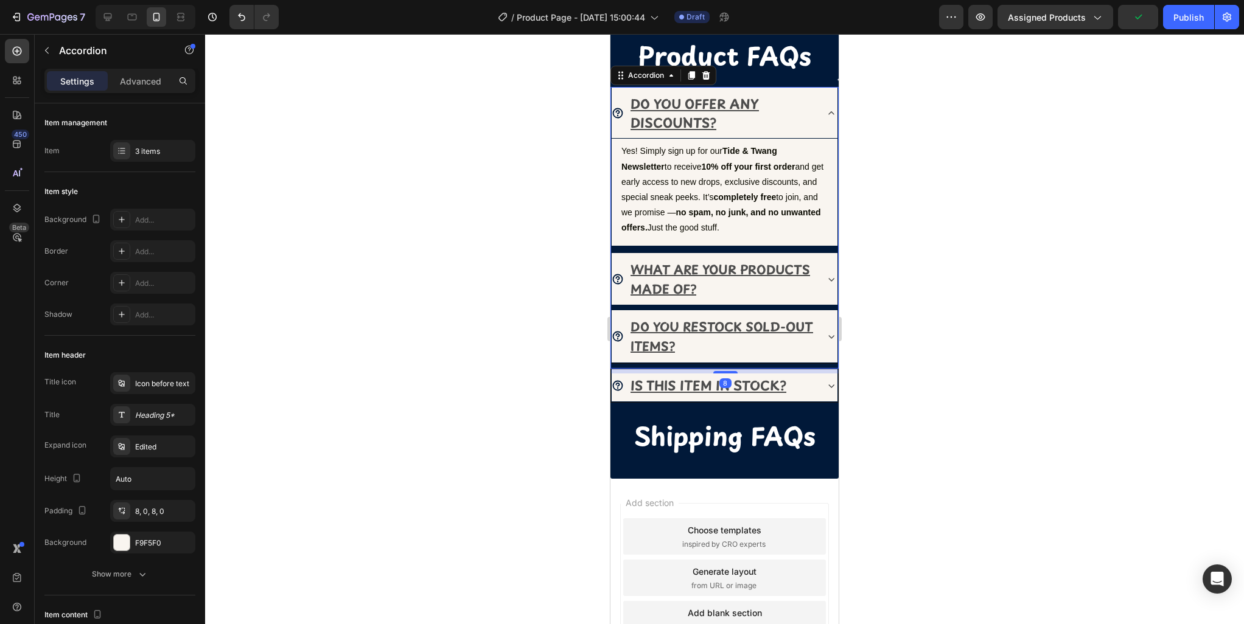
click at [819, 106] on div "DO YOU OFFER ANY DISCOUNTS?" at bounding box center [725, 114] width 226 height 52
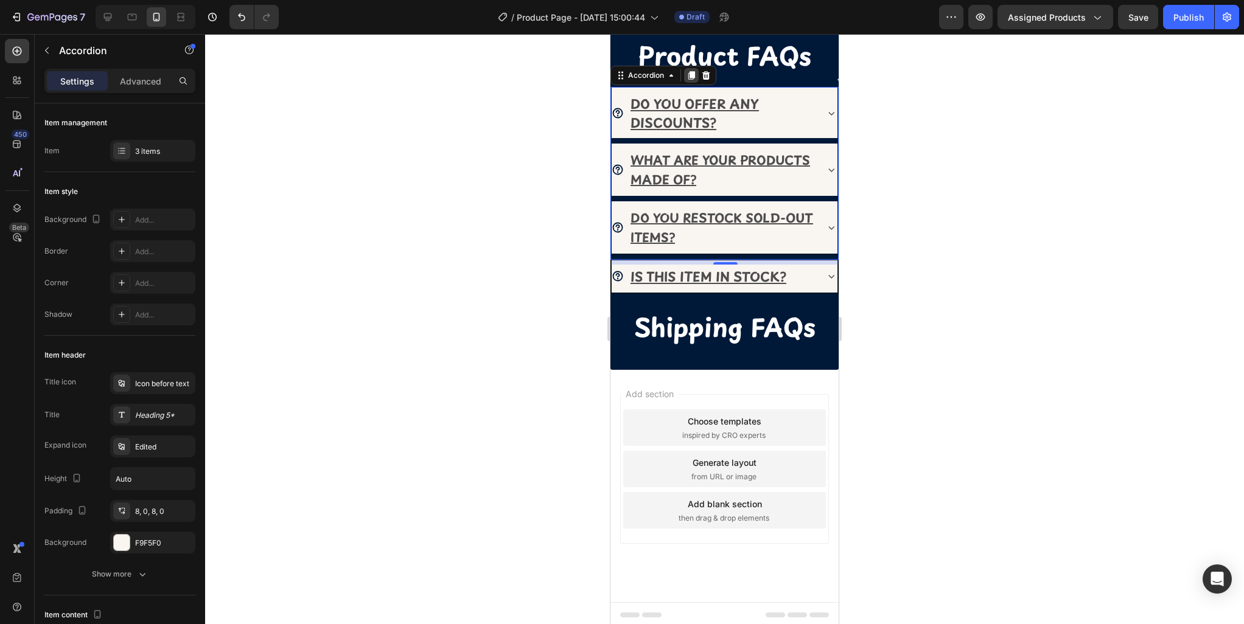
click at [691, 79] on icon at bounding box center [691, 75] width 7 height 9
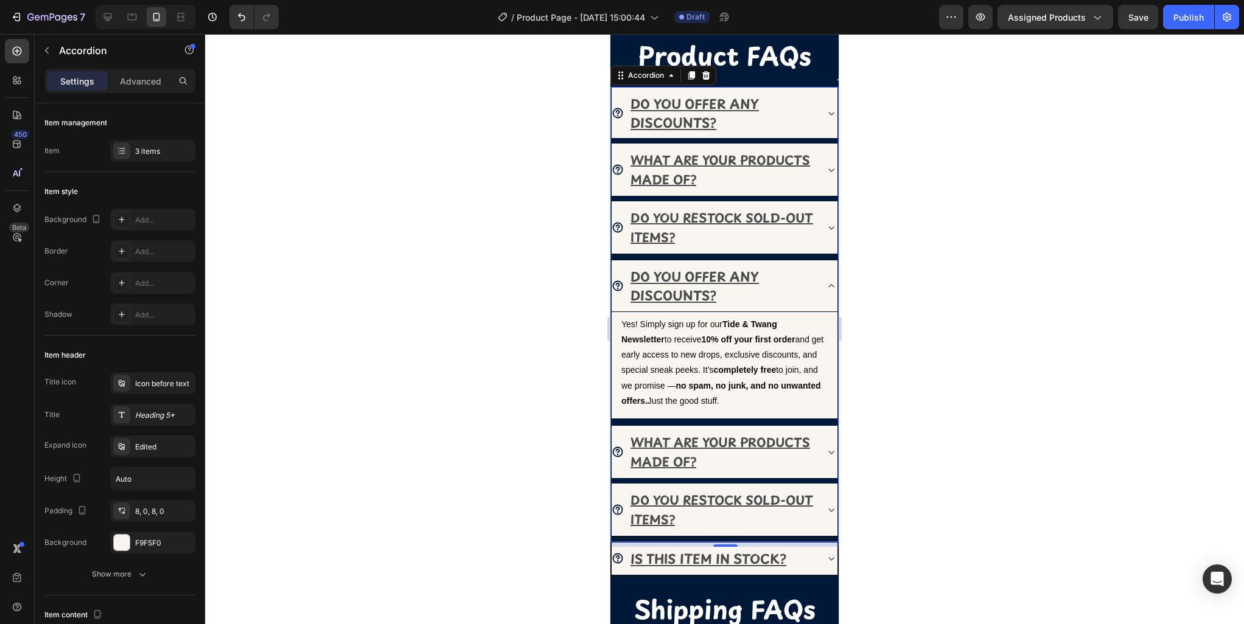
click at [827, 284] on icon at bounding box center [831, 286] width 12 height 12
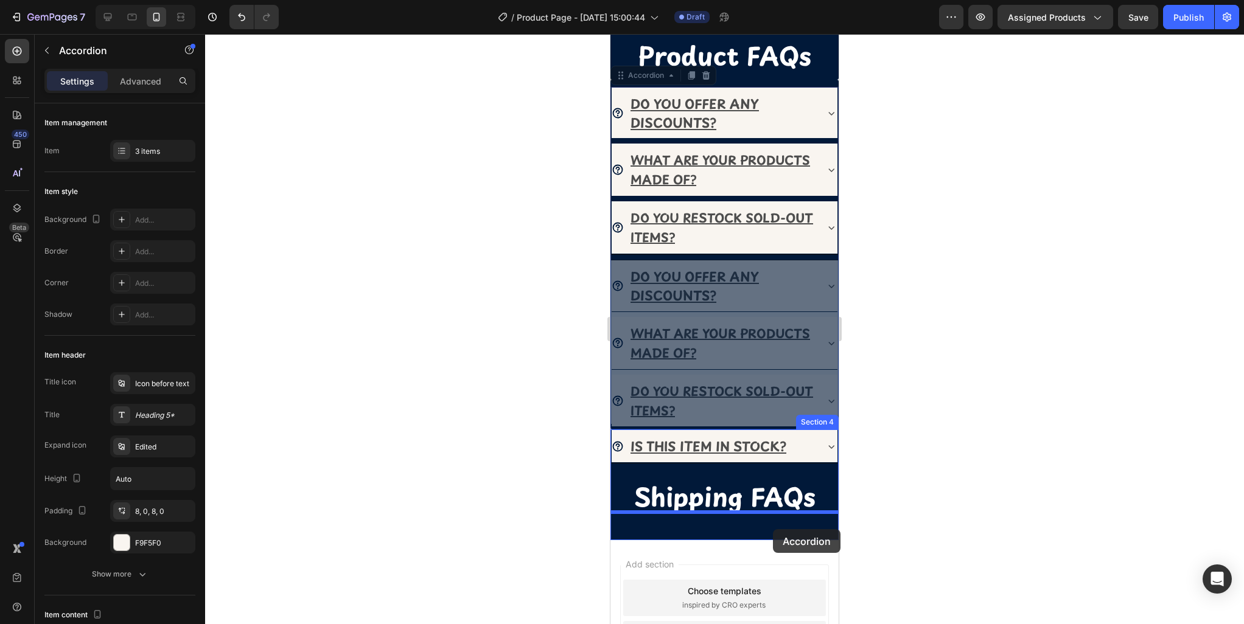
drag, startPoint x: 825, startPoint y: 269, endPoint x: 770, endPoint y: 529, distance: 266.2
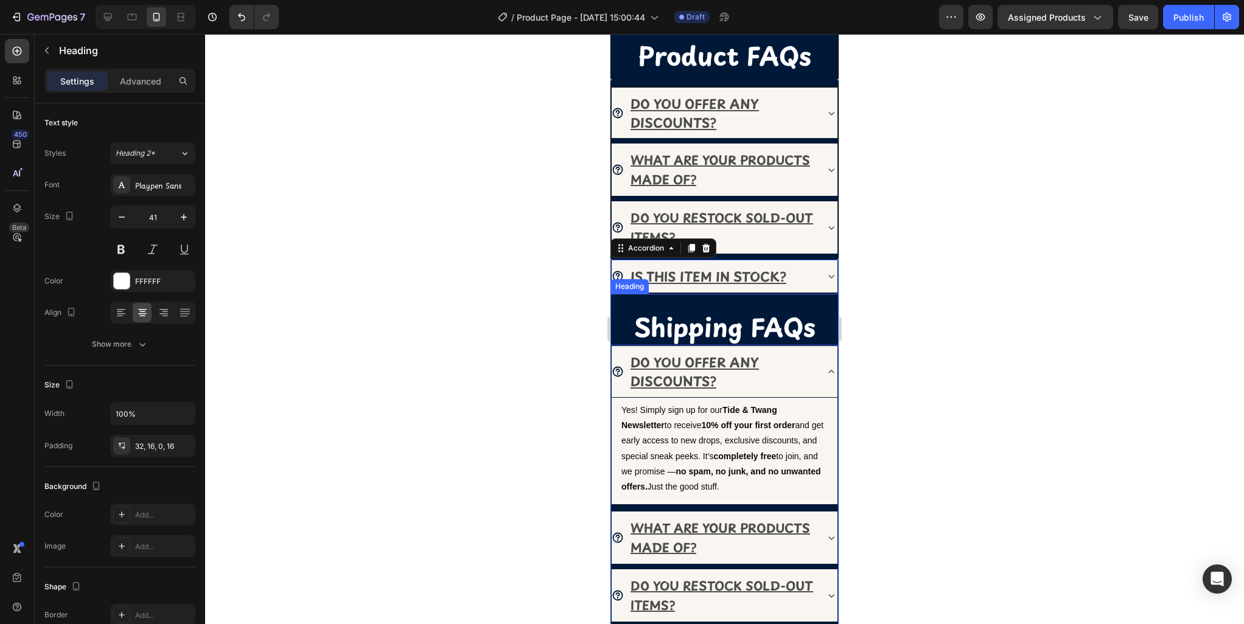
click at [736, 335] on strong "Shipping FAQs" at bounding box center [724, 327] width 181 height 38
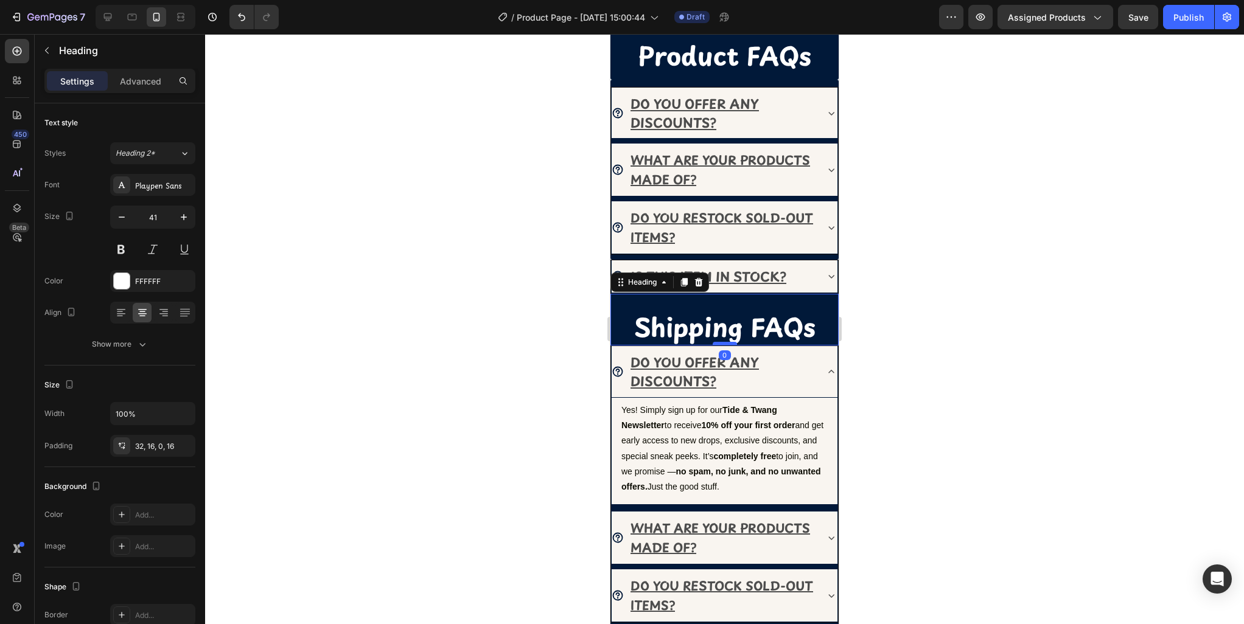
click at [724, 342] on div at bounding box center [725, 344] width 24 height 4
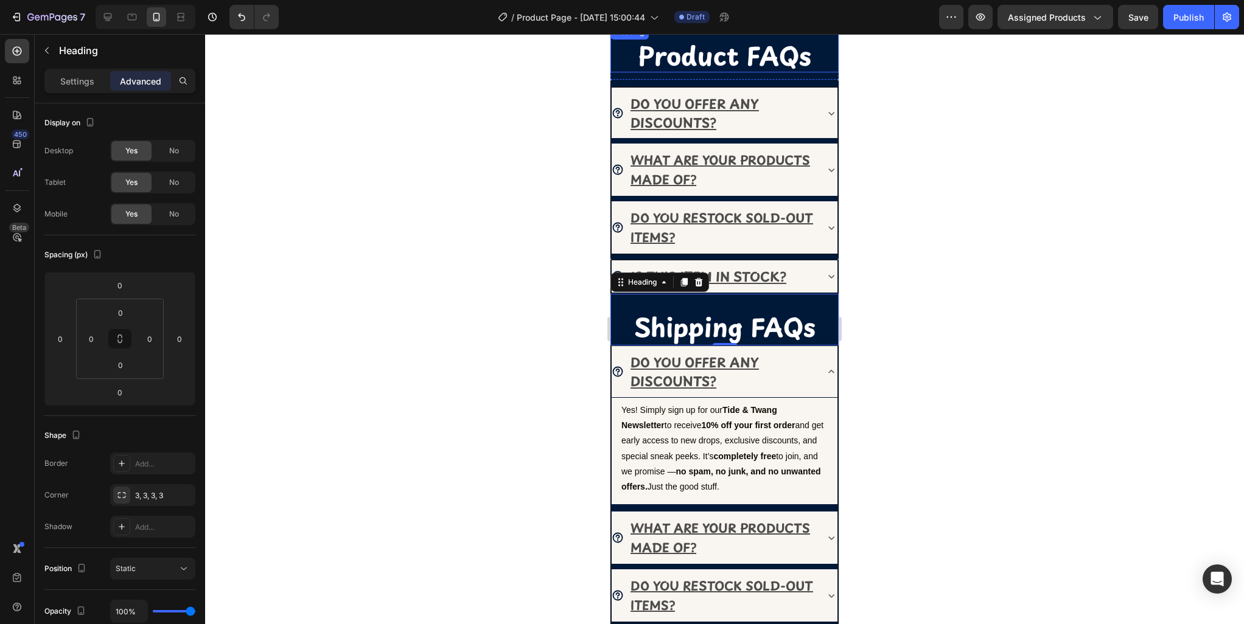
click at [719, 66] on strong "Product FAQs" at bounding box center [724, 56] width 173 height 38
click at [722, 338] on strong "Shipping FAQs" at bounding box center [724, 327] width 181 height 38
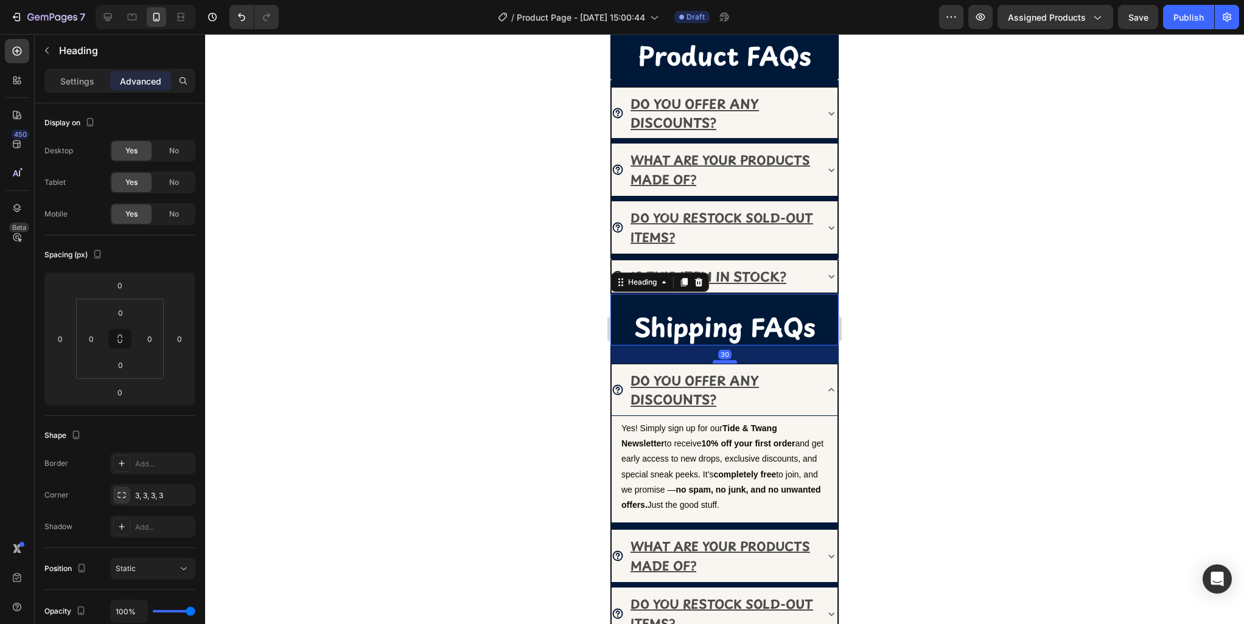
drag, startPoint x: 724, startPoint y: 341, endPoint x: 725, endPoint y: 360, distance: 18.3
click at [725, 360] on div at bounding box center [725, 362] width 24 height 4
type input "30"
click at [879, 361] on div at bounding box center [724, 329] width 1039 height 590
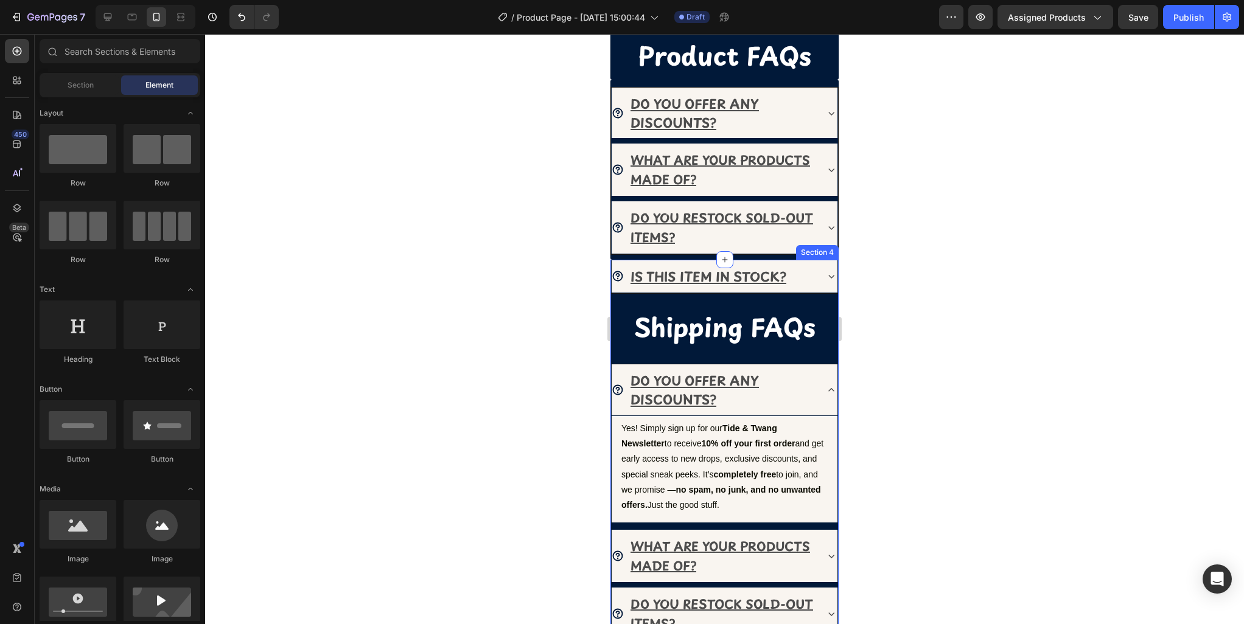
scroll to position [705, 0]
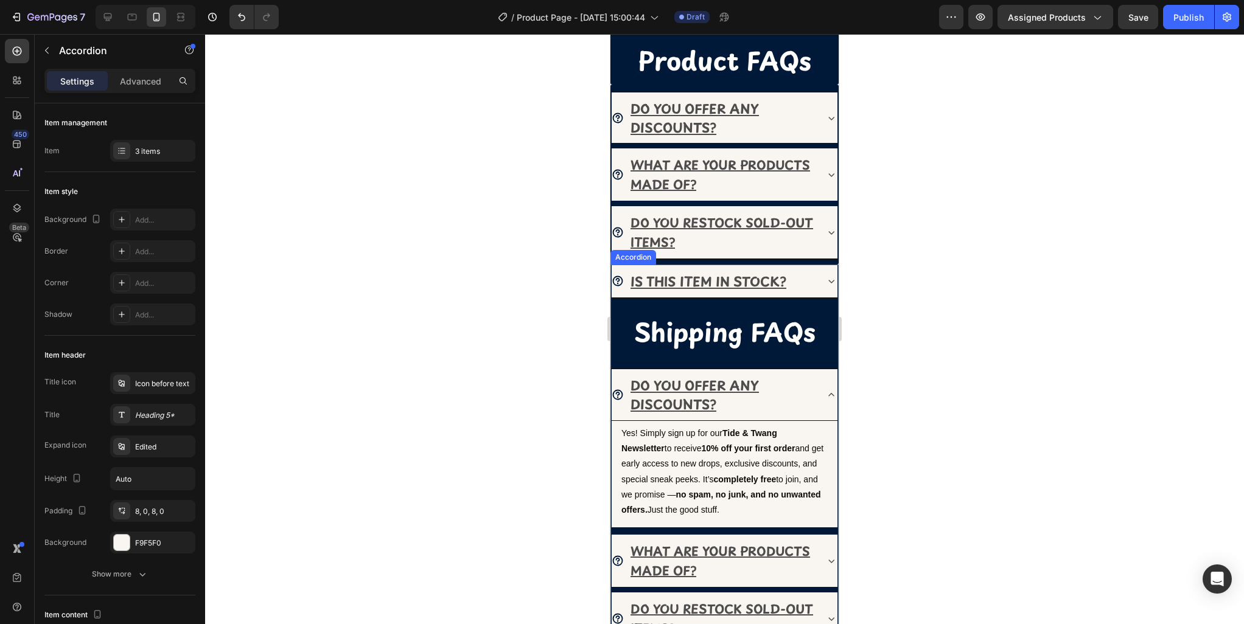
click at [822, 391] on div "DO YOU OFFER ANY DISCOUNTS?" at bounding box center [725, 395] width 226 height 52
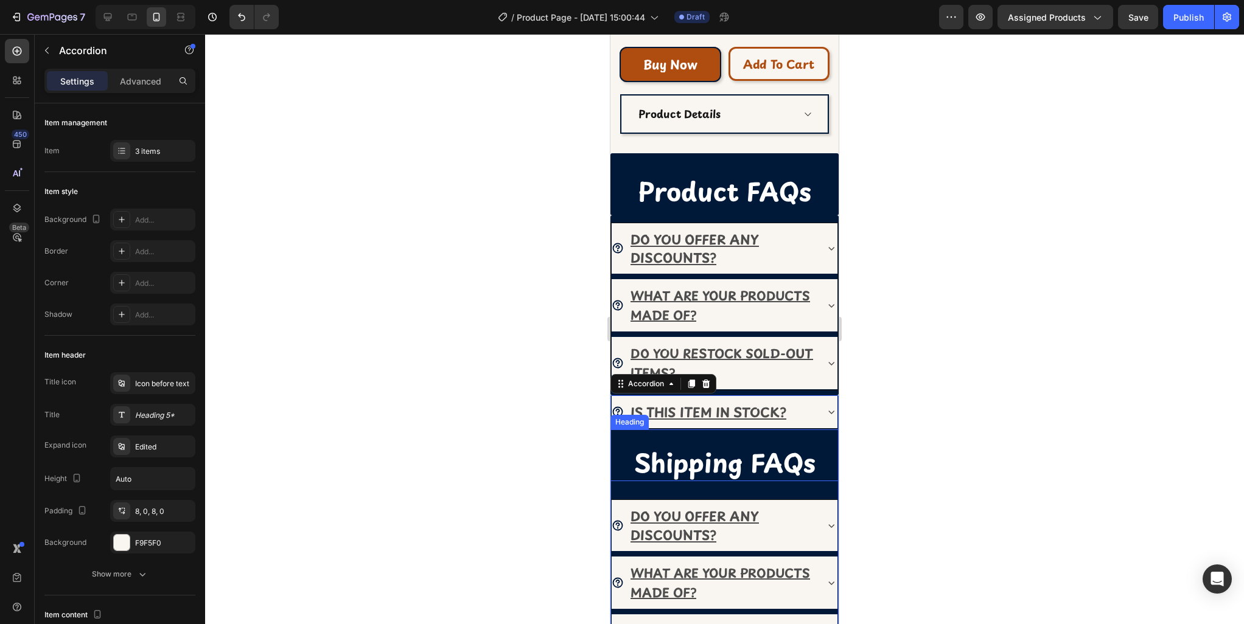
scroll to position [579, 0]
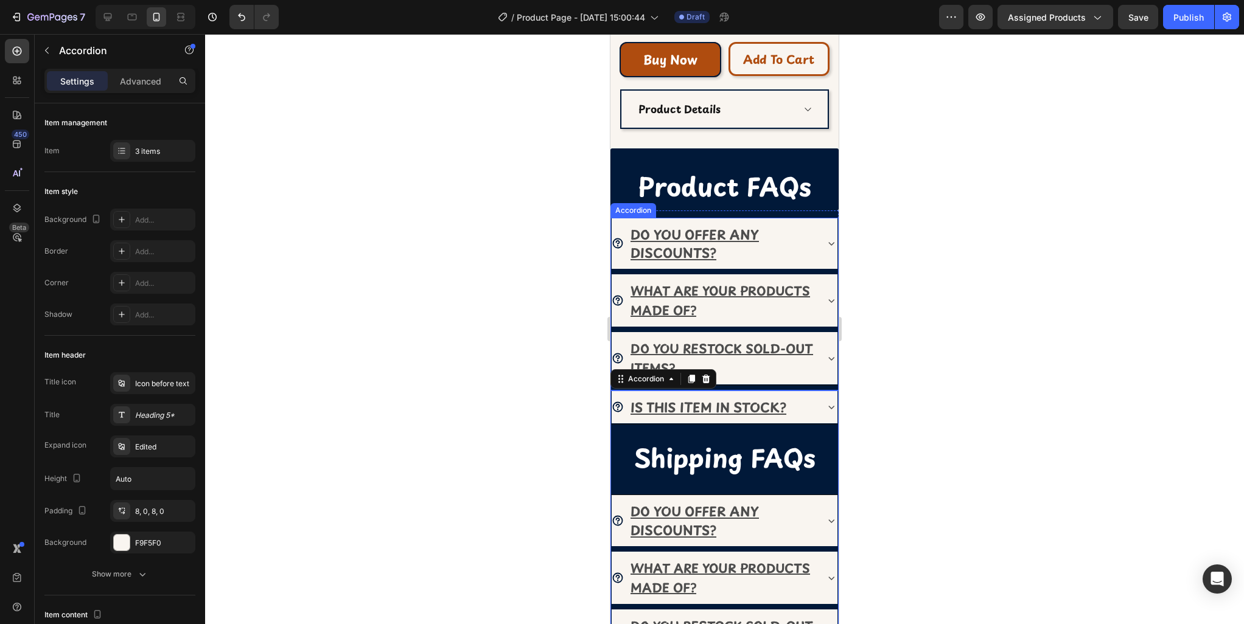
click at [826, 226] on div "DO YOU OFFER ANY DISCOUNTS?" at bounding box center [725, 244] width 226 height 52
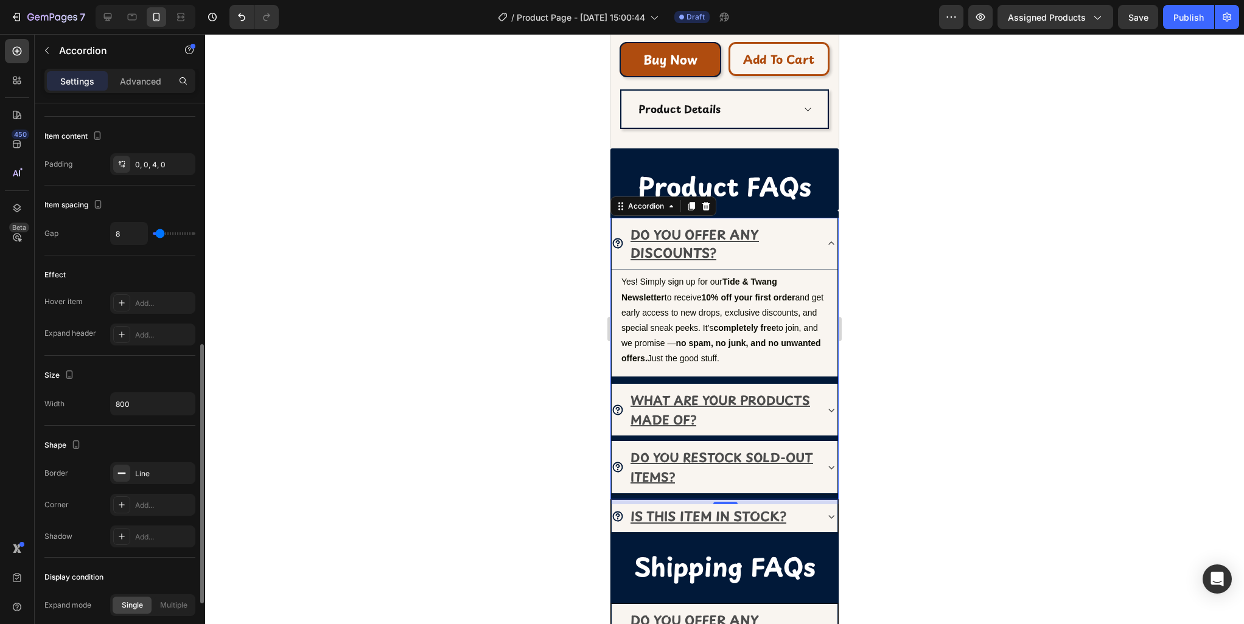
scroll to position [498, 0]
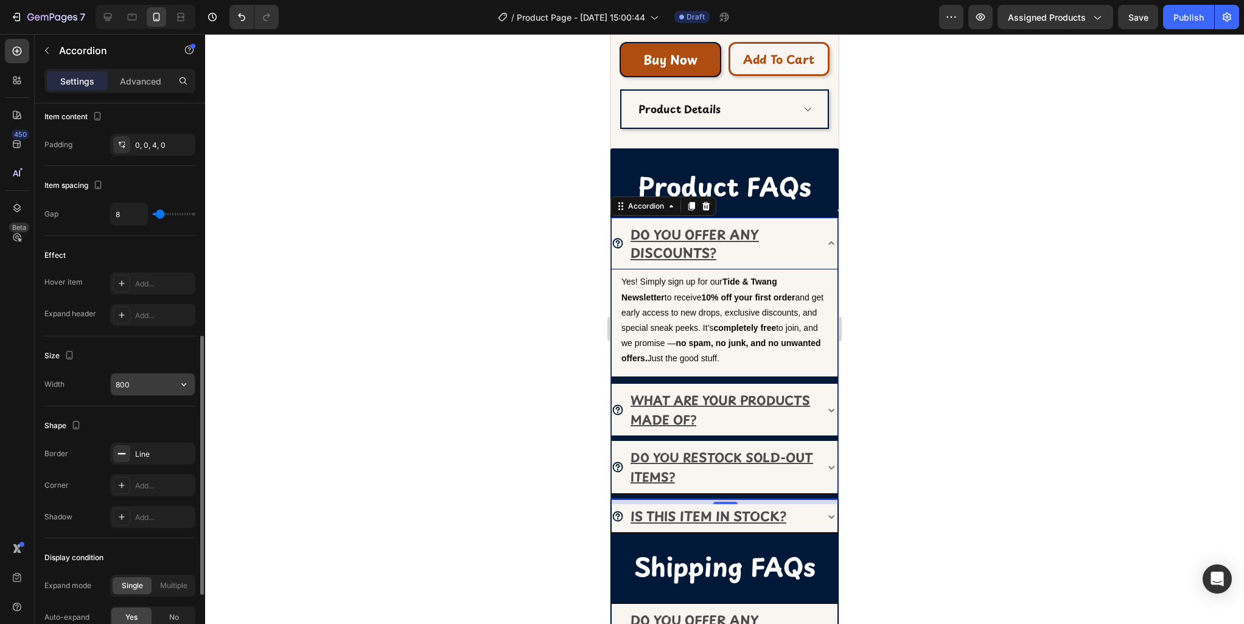
click at [147, 385] on input "800" at bounding box center [153, 385] width 84 height 22
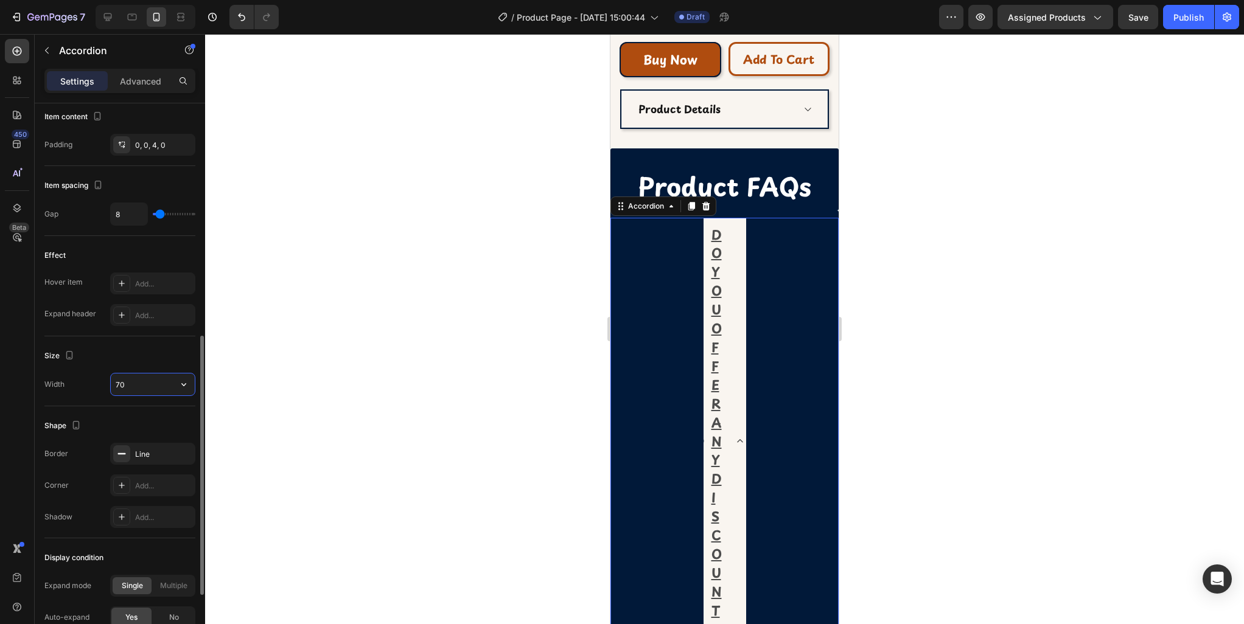
type input "7"
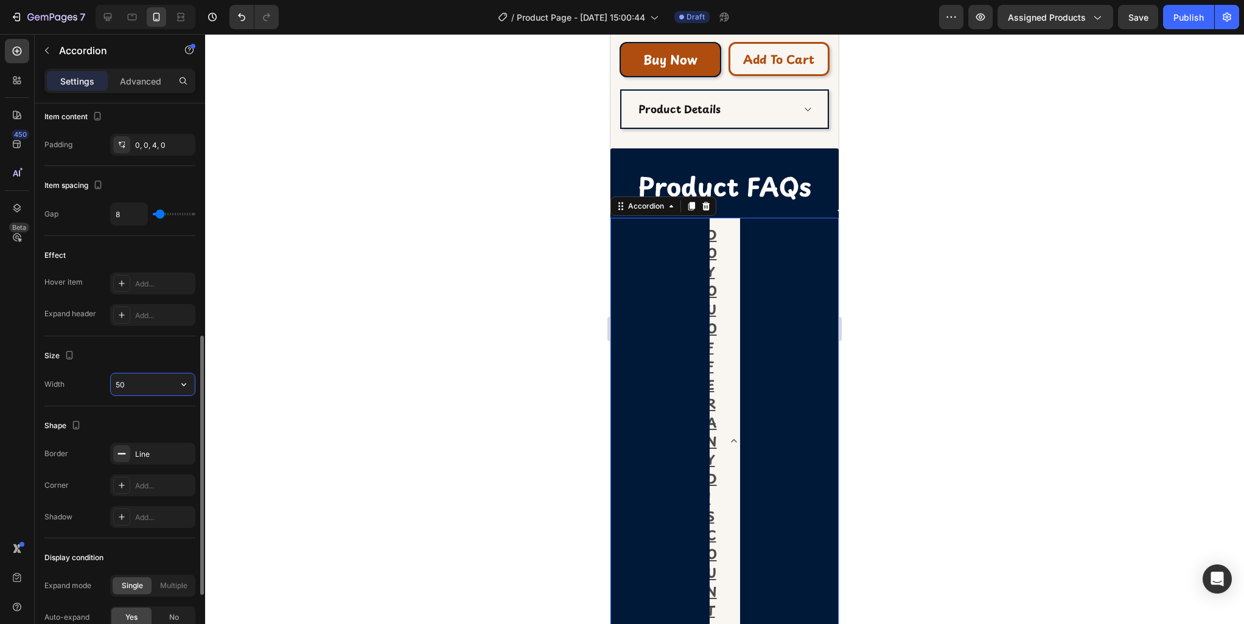
type input "5"
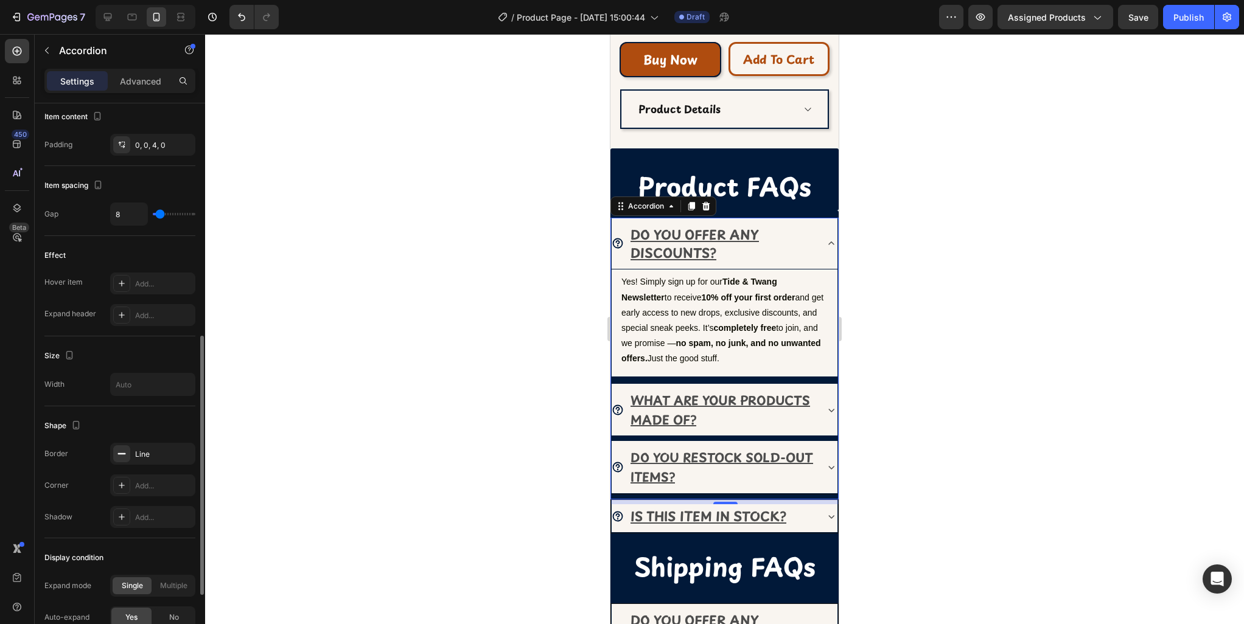
click at [103, 407] on div "Shape Border Line Corner Add... Shadow Add..." at bounding box center [119, 473] width 151 height 132
click at [169, 388] on input "text" at bounding box center [153, 385] width 84 height 22
click at [186, 407] on div "Shape Border Line Corner Add... Shadow Add..." at bounding box center [119, 473] width 151 height 132
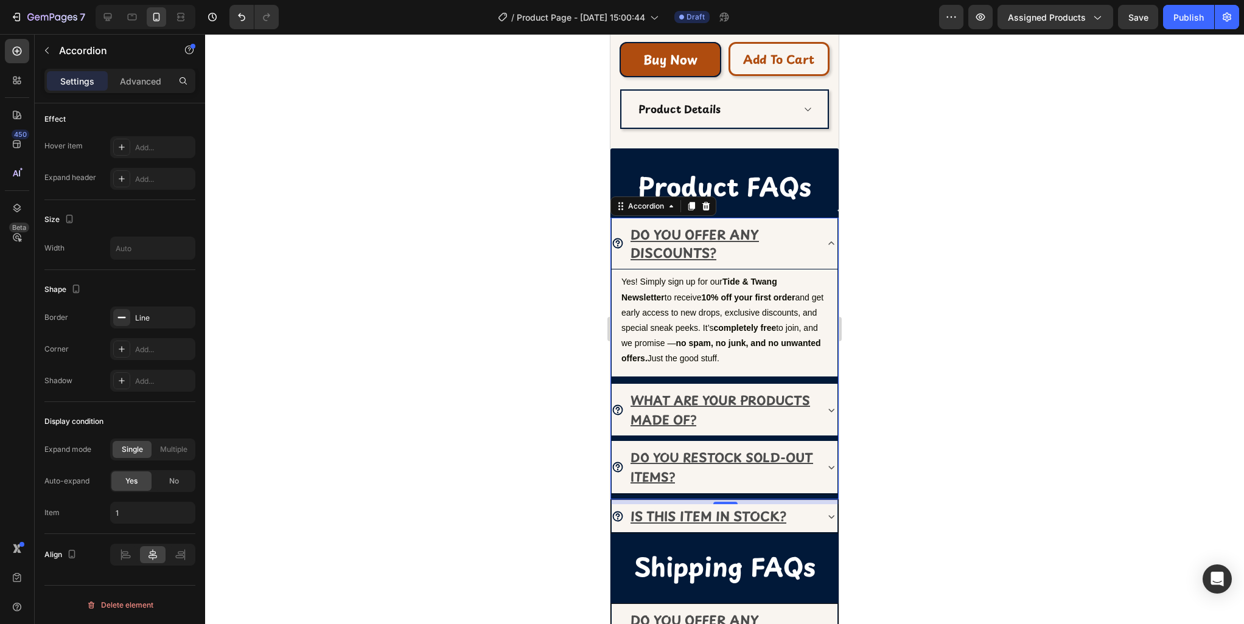
click at [829, 246] on icon at bounding box center [831, 243] width 12 height 12
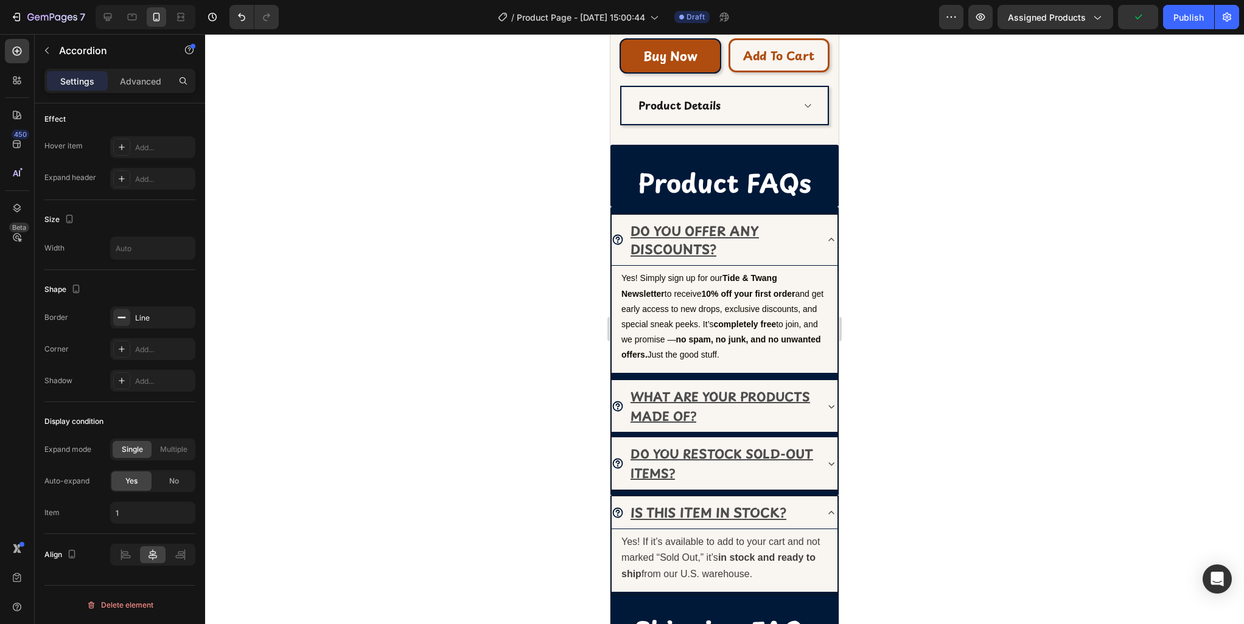
scroll to position [556, 0]
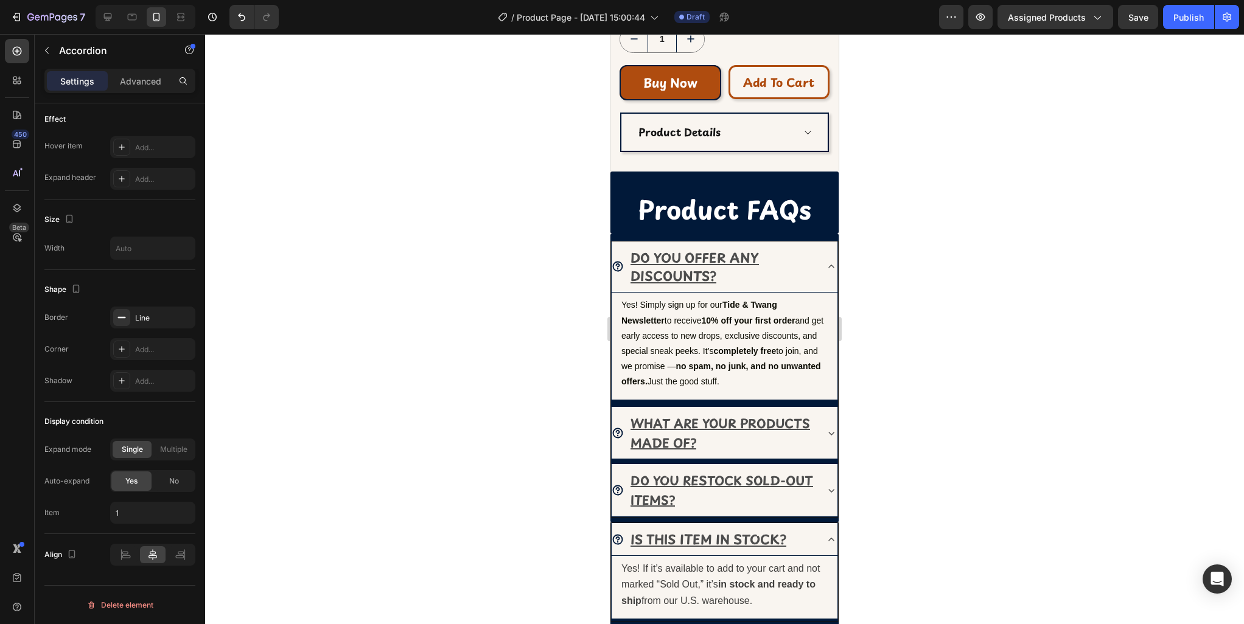
click at [827, 250] on div "DO YOU OFFER ANY DISCOUNTS?" at bounding box center [725, 268] width 226 height 52
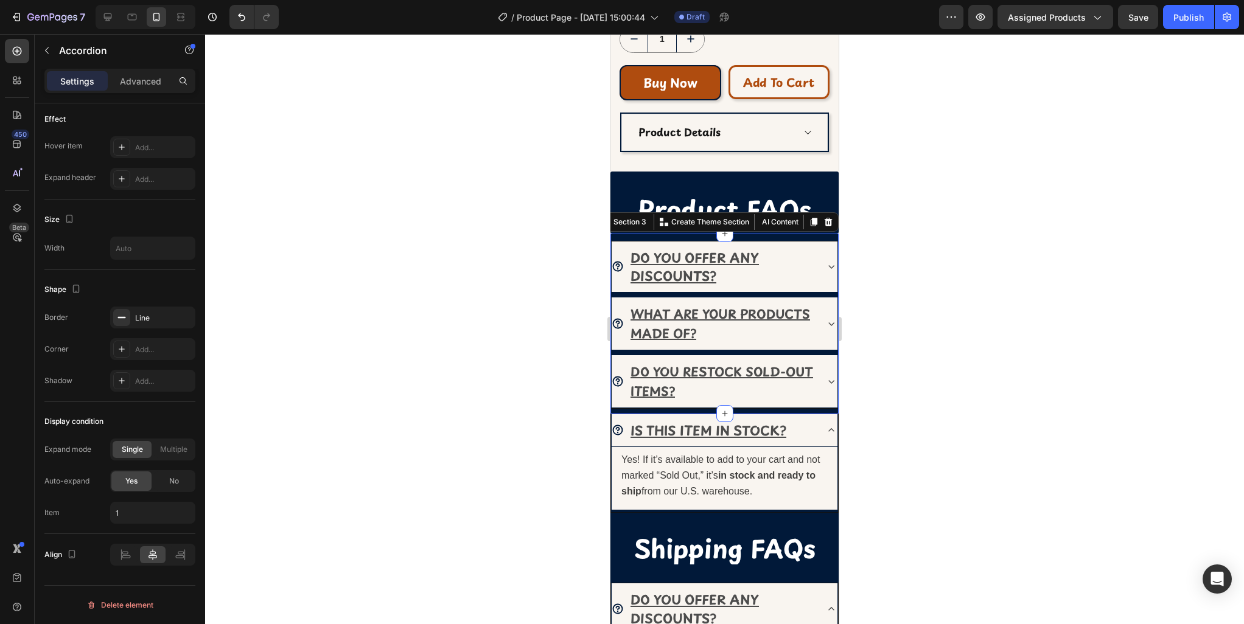
click at [815, 234] on div "DO YOU OFFER ANY DISCOUNTS? WHAT ARE YOUR PRODUCTS MADE OF? DO YOU RESTOCK SOLD…" at bounding box center [724, 324] width 228 height 180
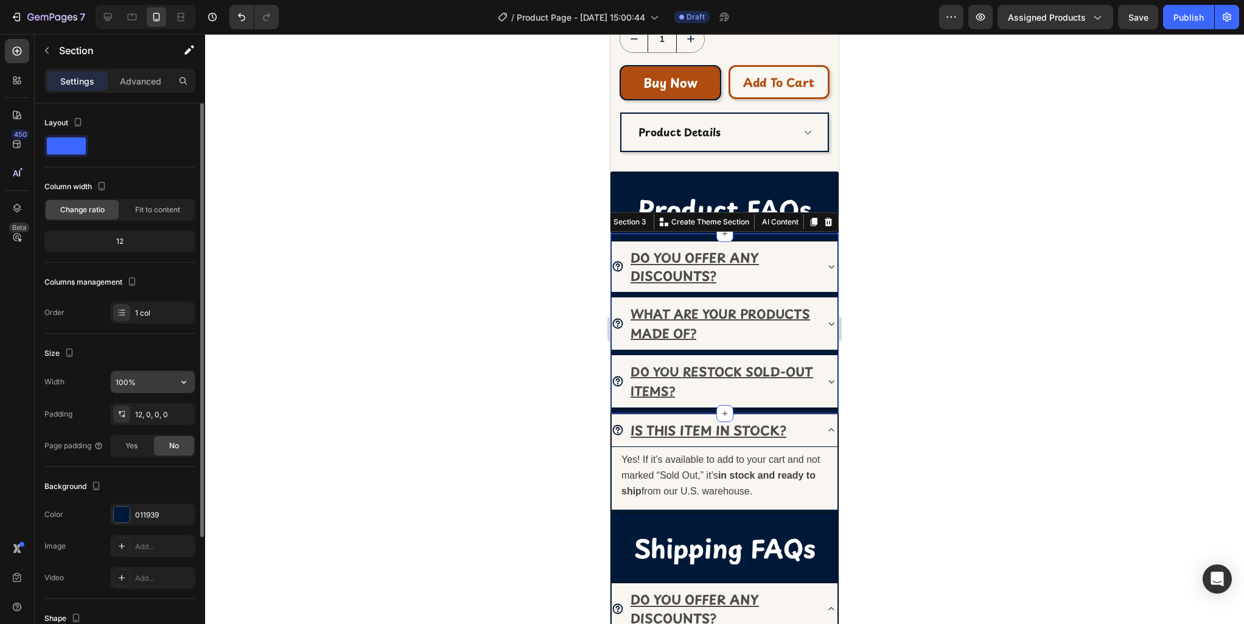
click at [150, 380] on input "100%" at bounding box center [153, 382] width 84 height 22
click at [186, 383] on icon "button" at bounding box center [184, 382] width 12 height 12
click at [134, 437] on span "Default" at bounding box center [127, 436] width 25 height 11
click at [187, 382] on icon "button" at bounding box center [184, 382] width 12 height 12
click at [153, 384] on input "100%" at bounding box center [153, 382] width 84 height 22
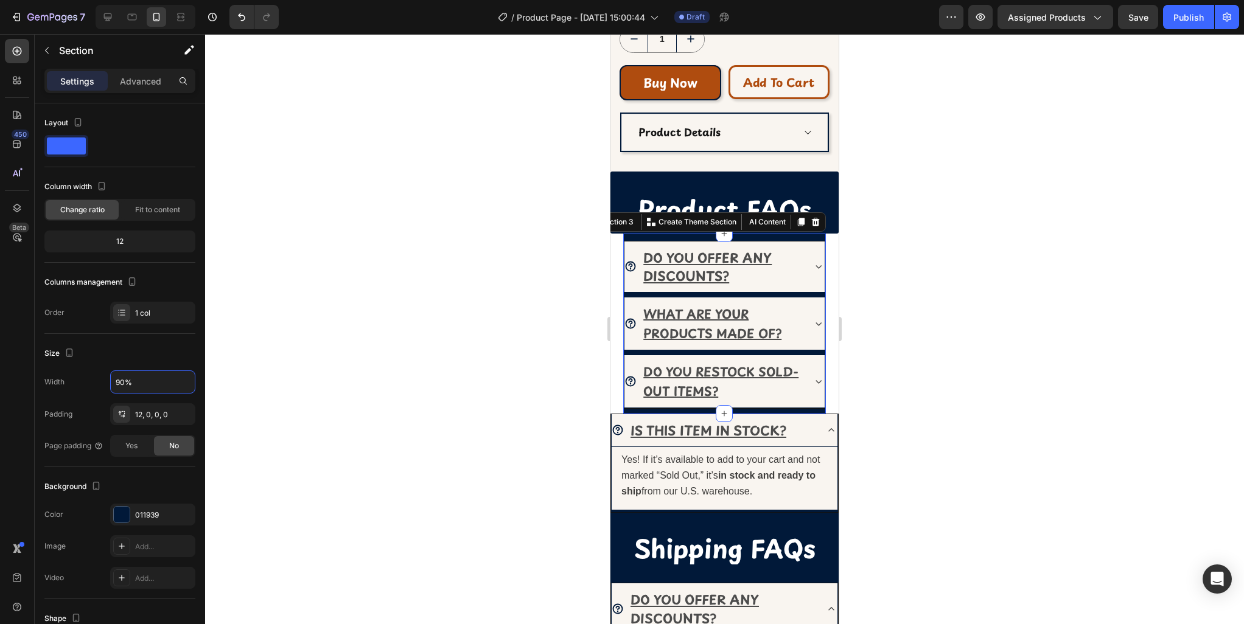
type input "90%"
click at [884, 474] on div at bounding box center [724, 329] width 1039 height 590
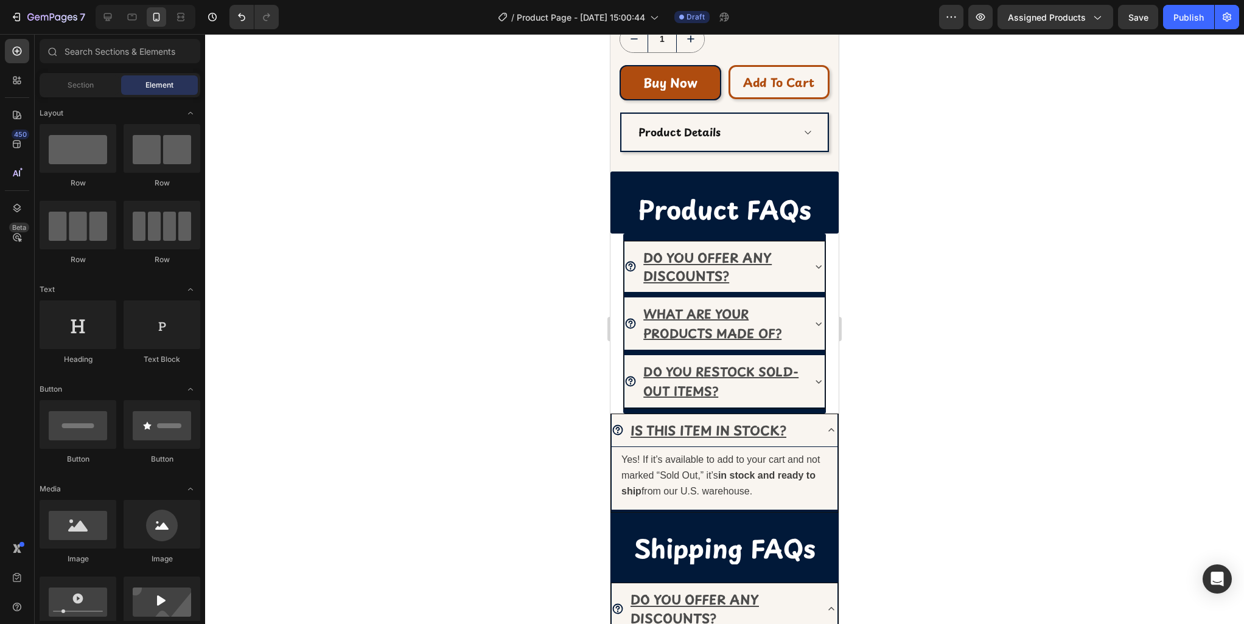
click at [834, 252] on section "DO YOU OFFER ANY DISCOUNTS? WHAT ARE YOUR PRODUCTS MADE OF? DO YOU RESTOCK SOLD…" at bounding box center [724, 324] width 225 height 180
click at [822, 254] on div "DO YOU OFFER ANY DISCOUNTS?" at bounding box center [724, 268] width 200 height 52
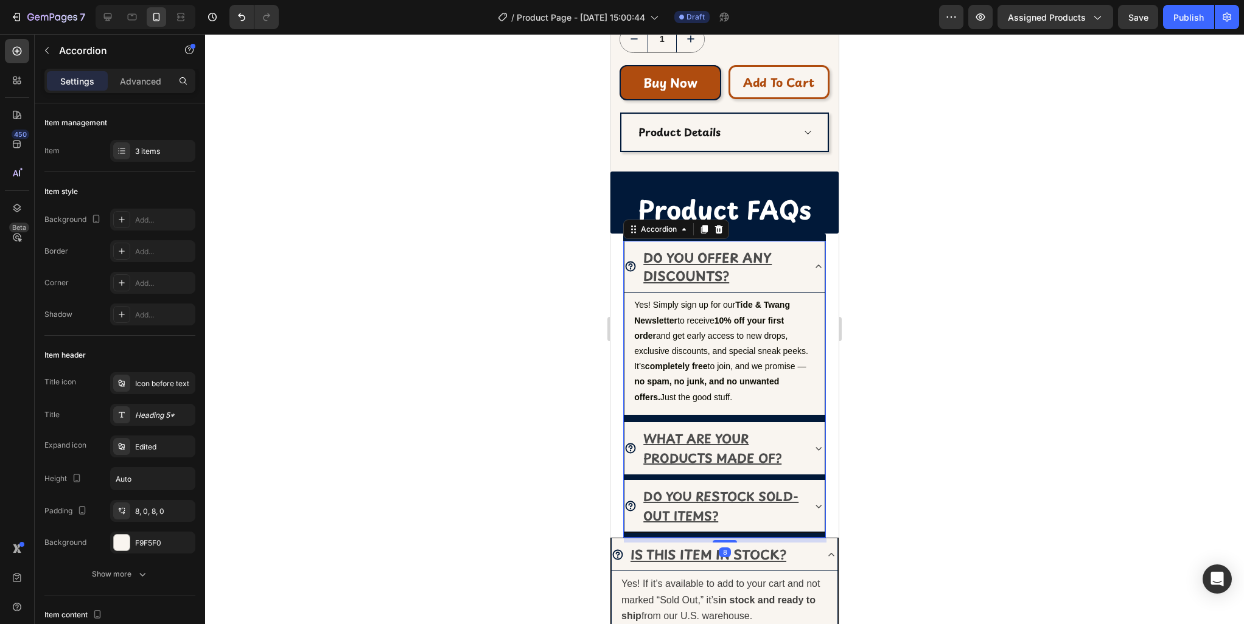
click at [810, 258] on div "DO YOU OFFER ANY DISCOUNTS?" at bounding box center [724, 268] width 200 height 52
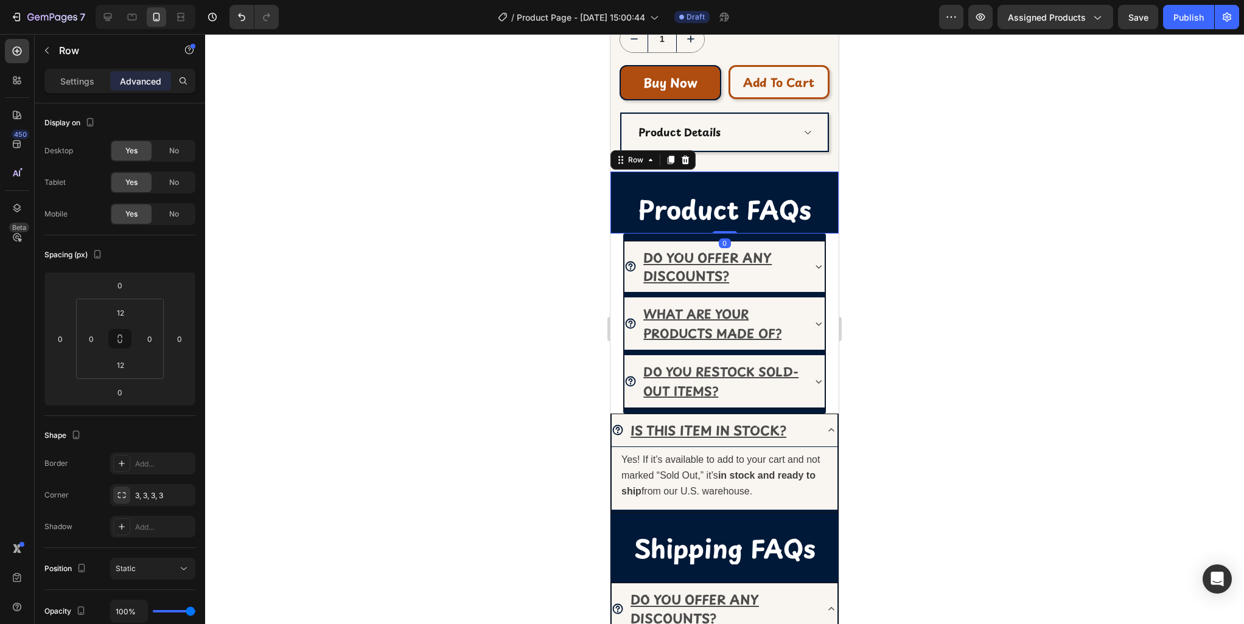
click at [613, 229] on div "Product FAQs Heading Row 0" at bounding box center [724, 202] width 228 height 61
click at [67, 83] on p "Settings" at bounding box center [77, 81] width 34 height 13
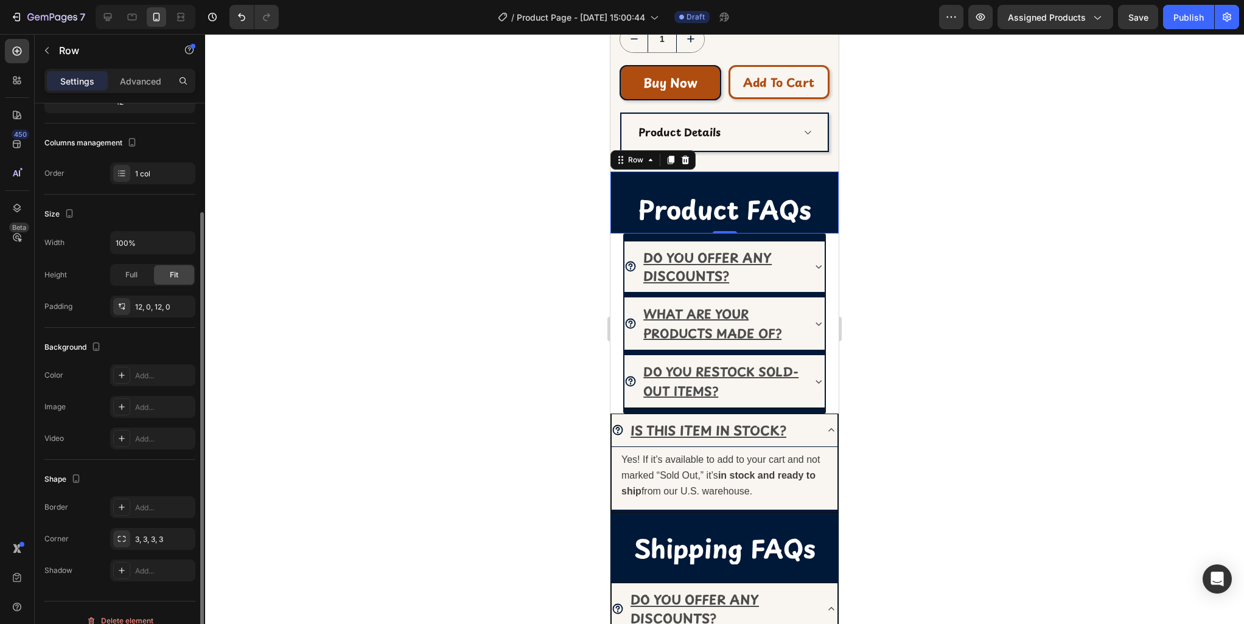
scroll to position [155, 0]
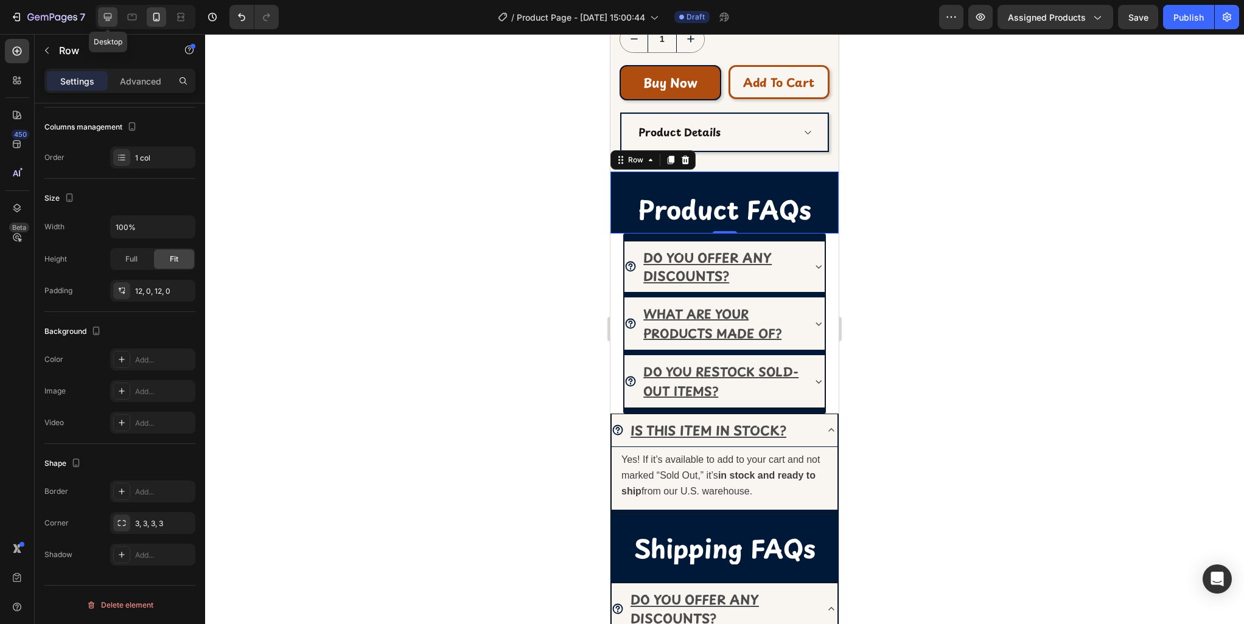
click at [113, 19] on icon at bounding box center [108, 17] width 12 height 12
type input "570"
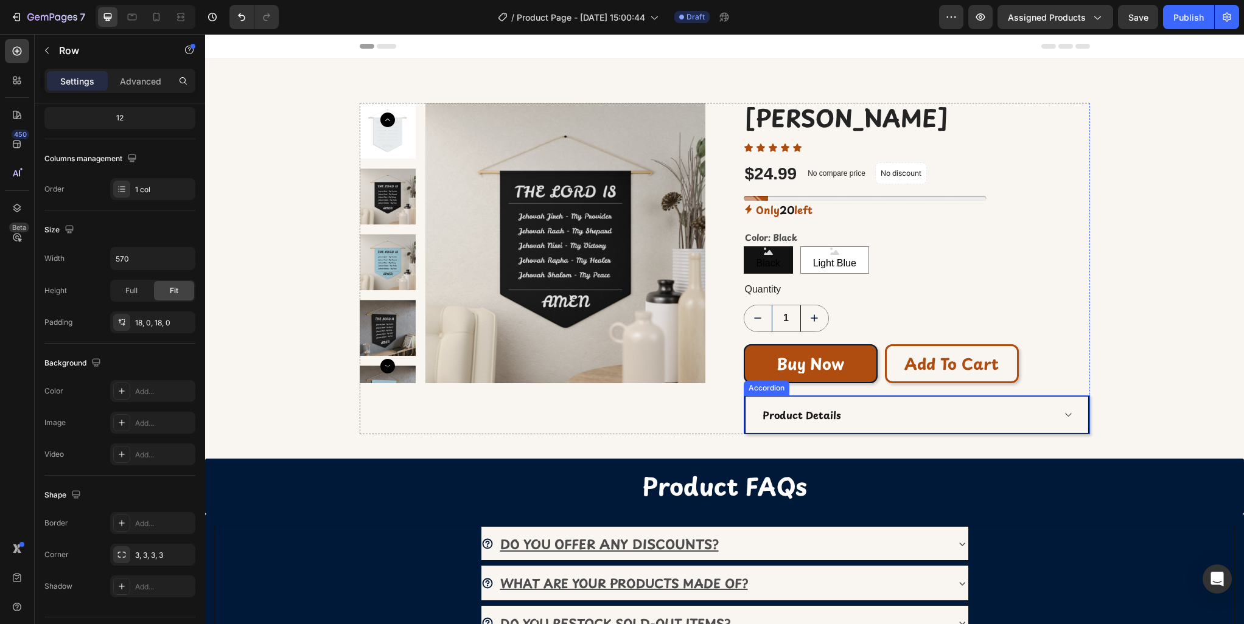
click at [1069, 416] on icon at bounding box center [1067, 415] width 9 height 10
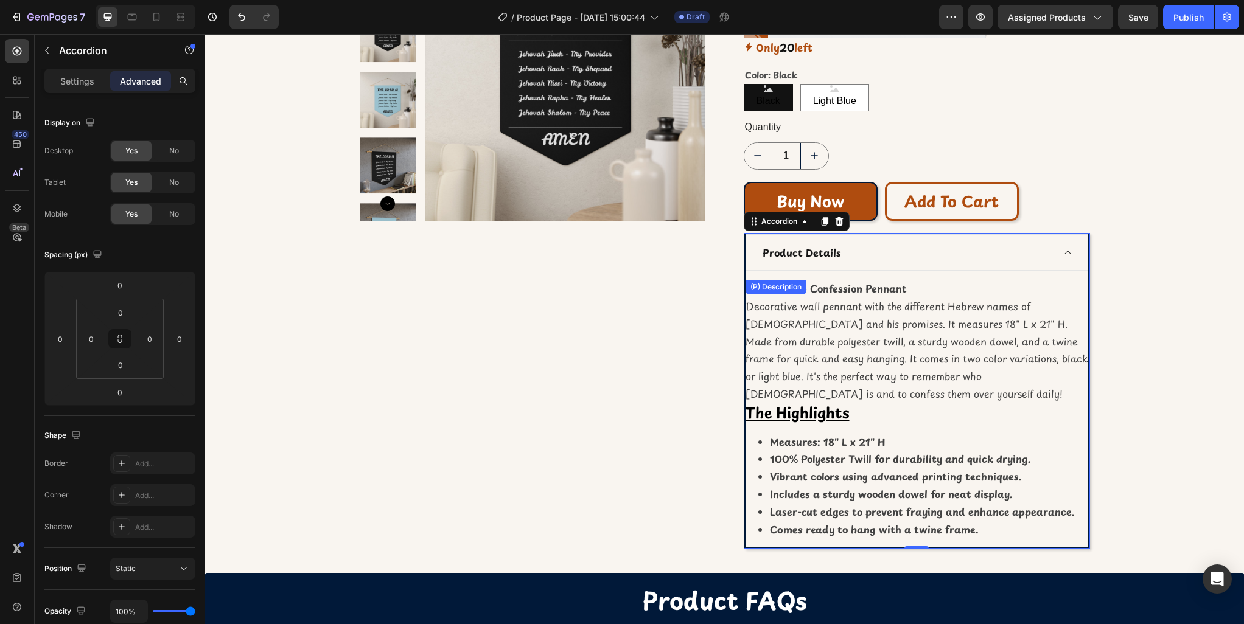
scroll to position [162, 0]
click at [1068, 259] on div "Product Details" at bounding box center [916, 253] width 343 height 37
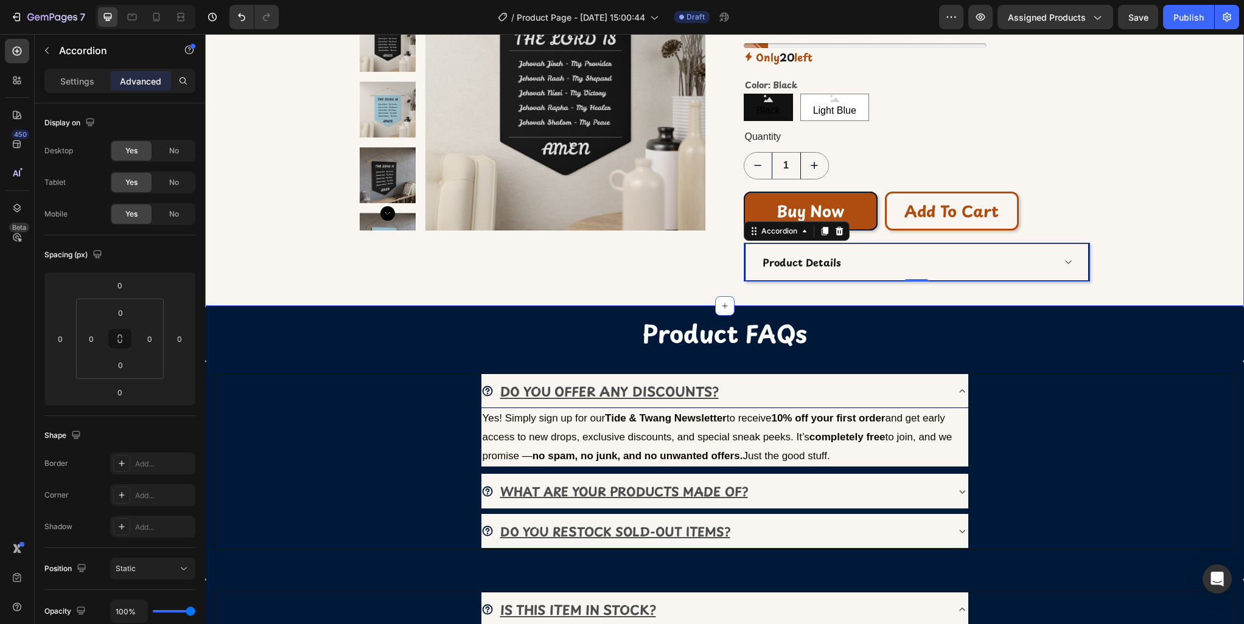
scroll to position [152, 0]
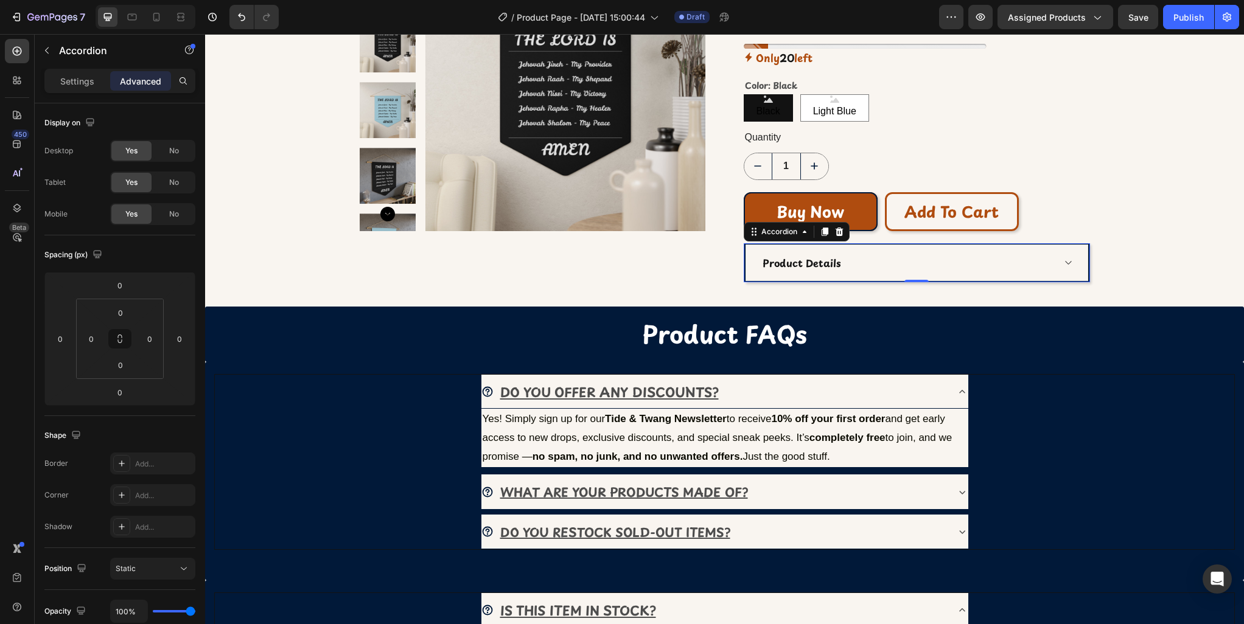
click at [913, 295] on div "0" at bounding box center [916, 292] width 12 height 10
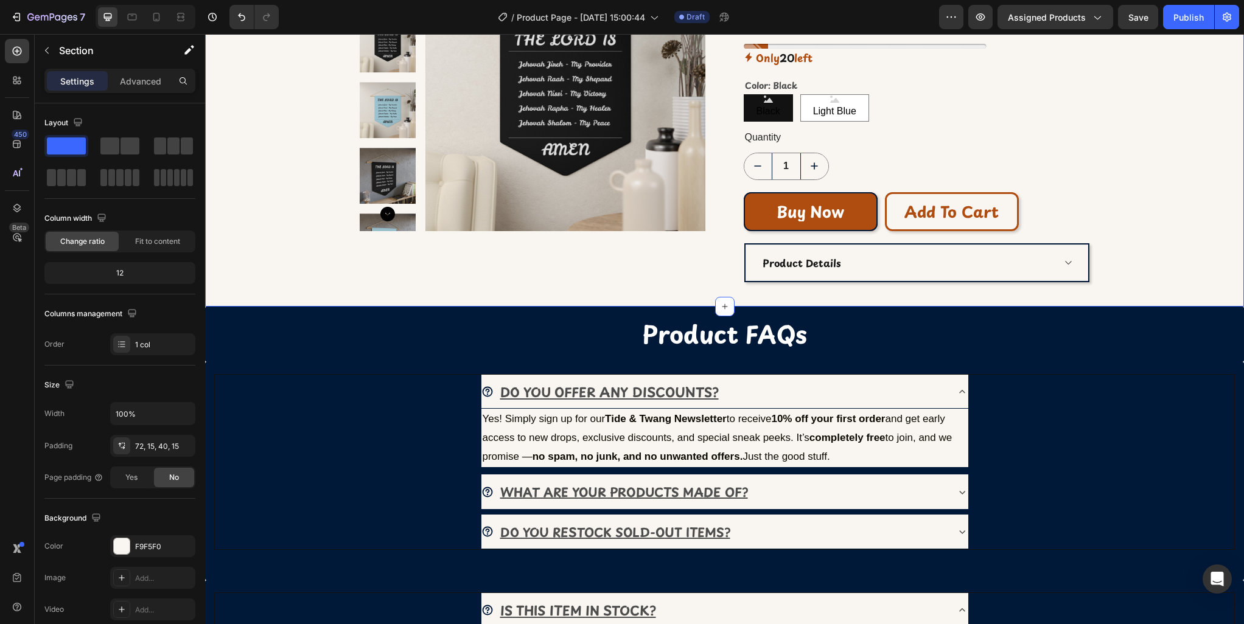
click at [299, 258] on div "Product Images Jehovah Pennant (P) Title Icon Icon Icon Icon Icon Icon List $24…" at bounding box center [724, 117] width 1021 height 332
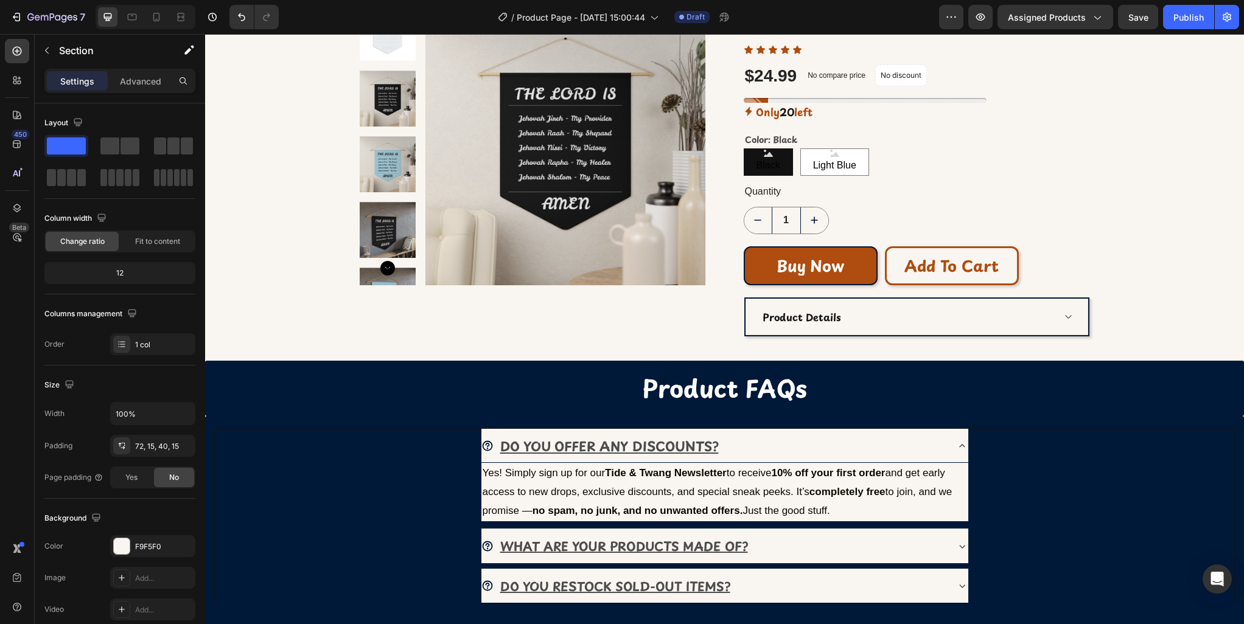
scroll to position [97, 0]
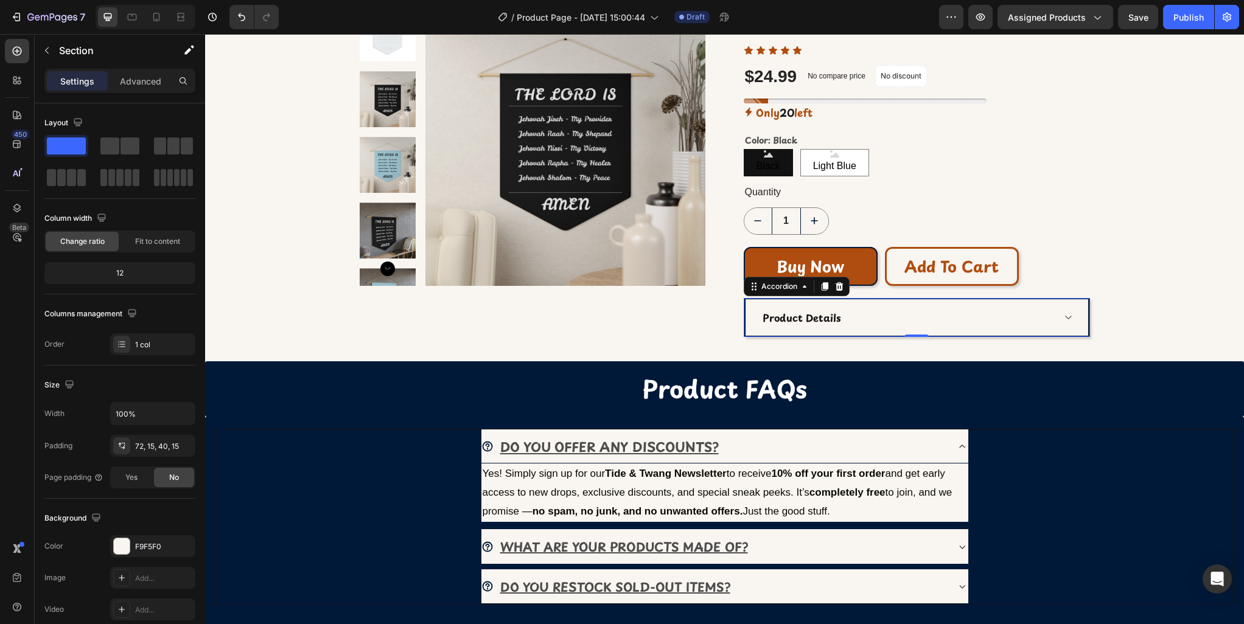
click at [1087, 333] on div "Product Details" at bounding box center [916, 317] width 343 height 37
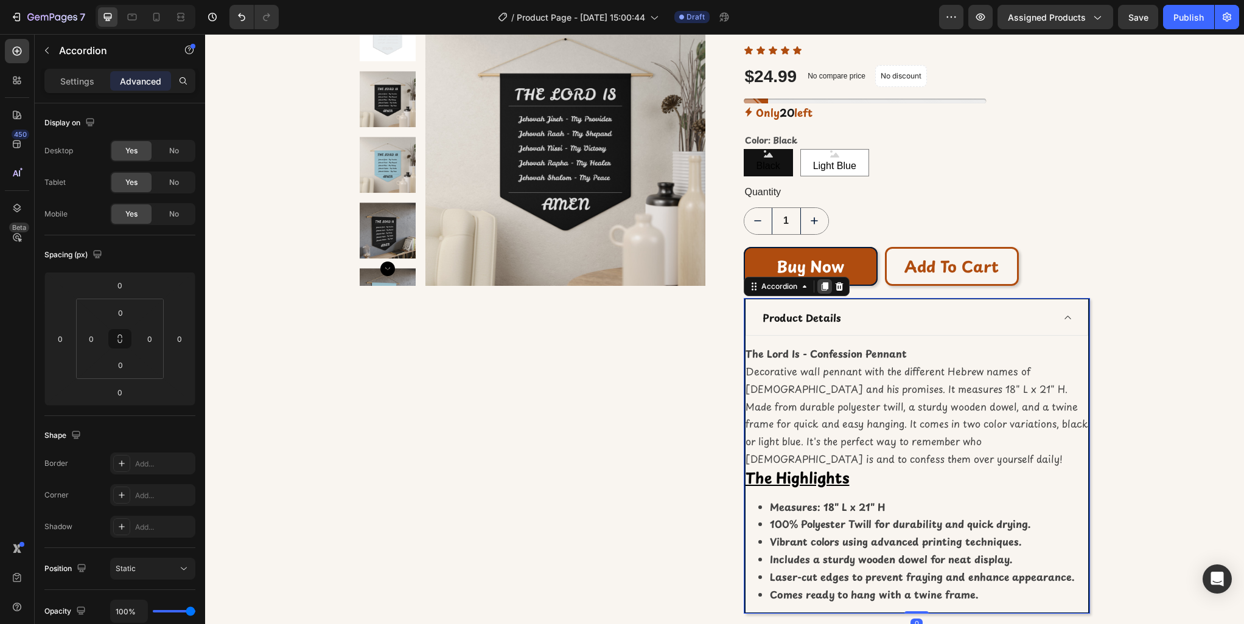
click at [823, 287] on icon at bounding box center [824, 286] width 7 height 9
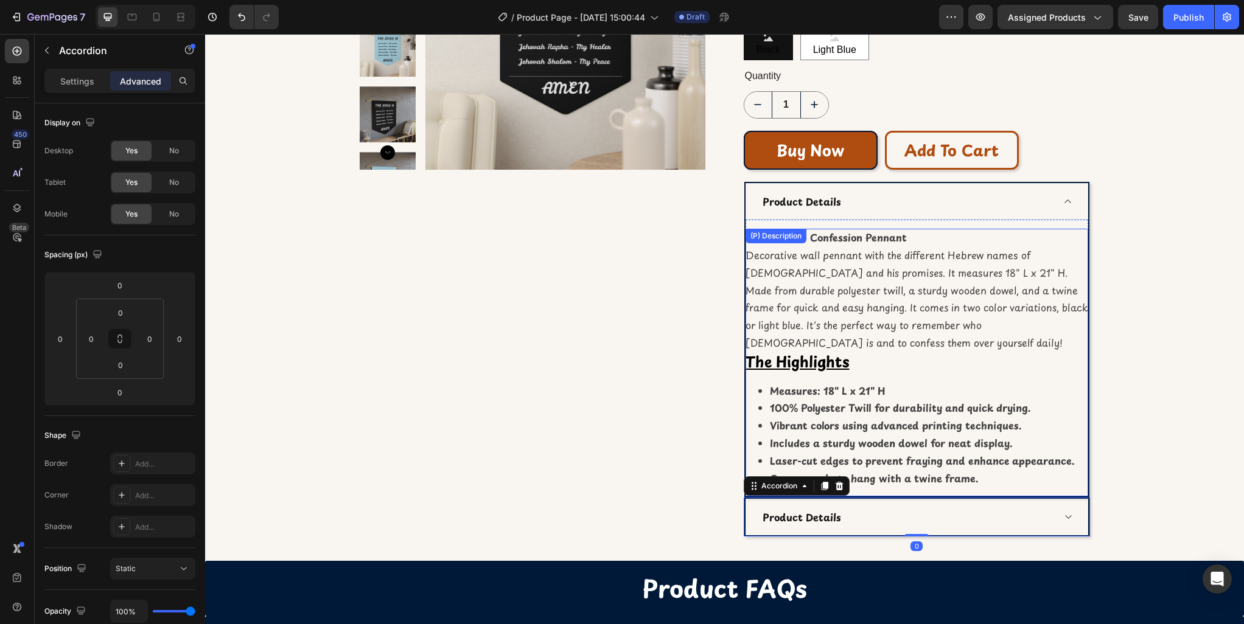
scroll to position [292, 0]
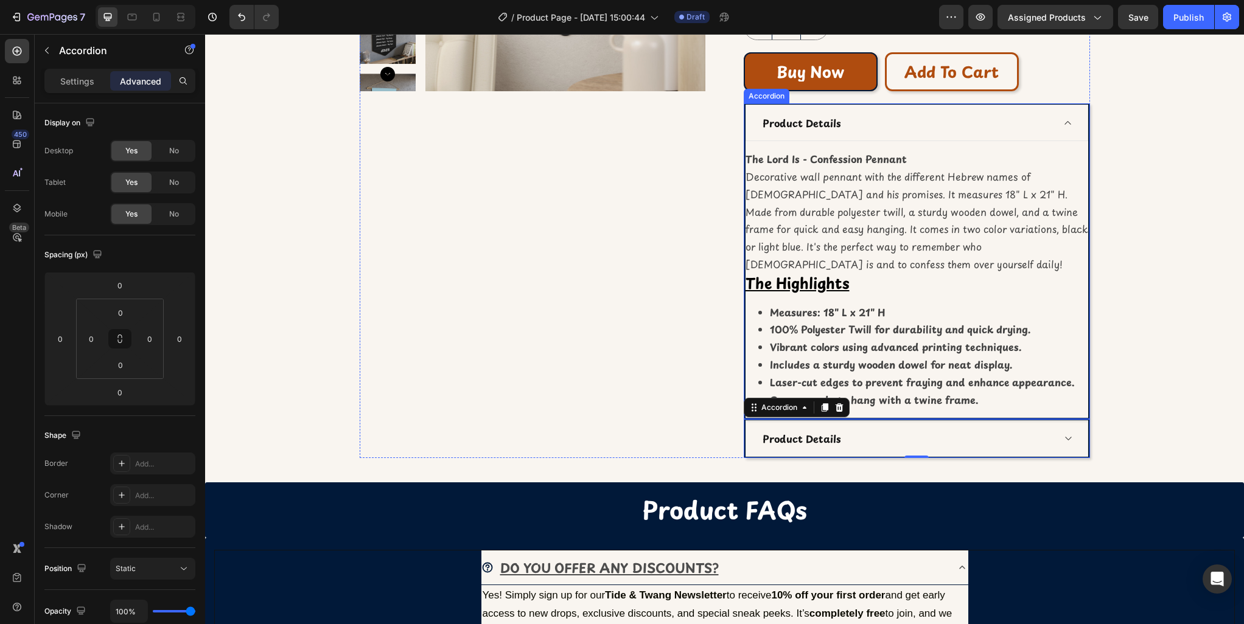
click at [1068, 125] on icon at bounding box center [1067, 123] width 9 height 10
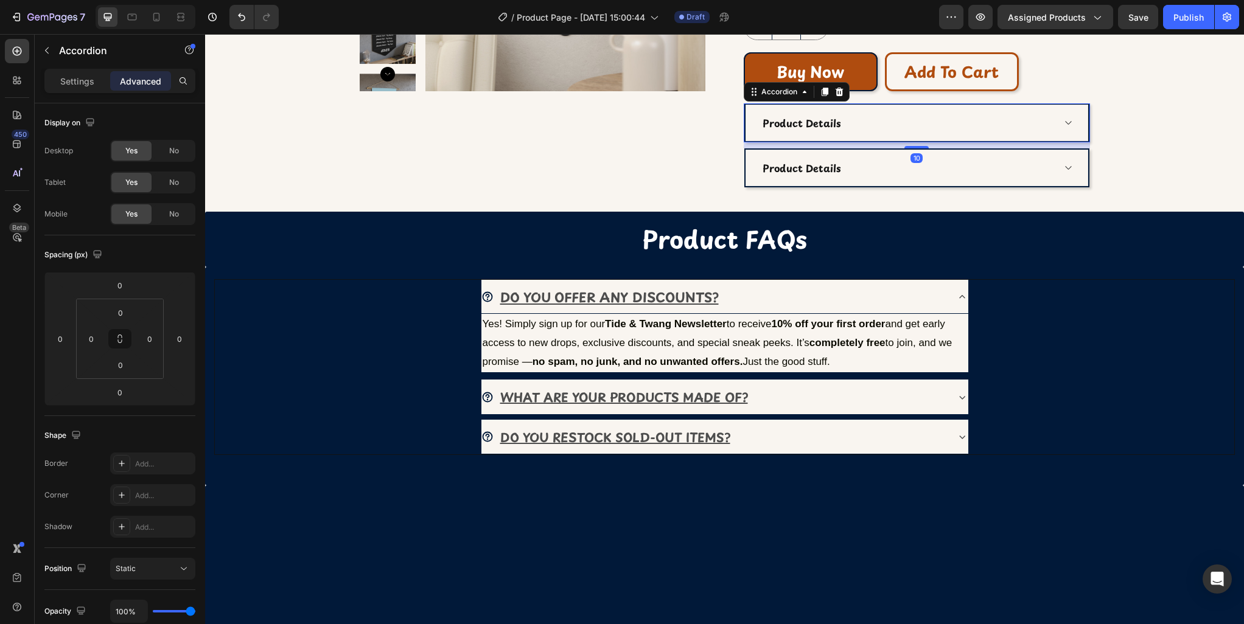
drag, startPoint x: 915, startPoint y: 142, endPoint x: 919, endPoint y: 150, distance: 9.0
click at [915, 148] on div at bounding box center [916, 147] width 24 height 2
type input "10"
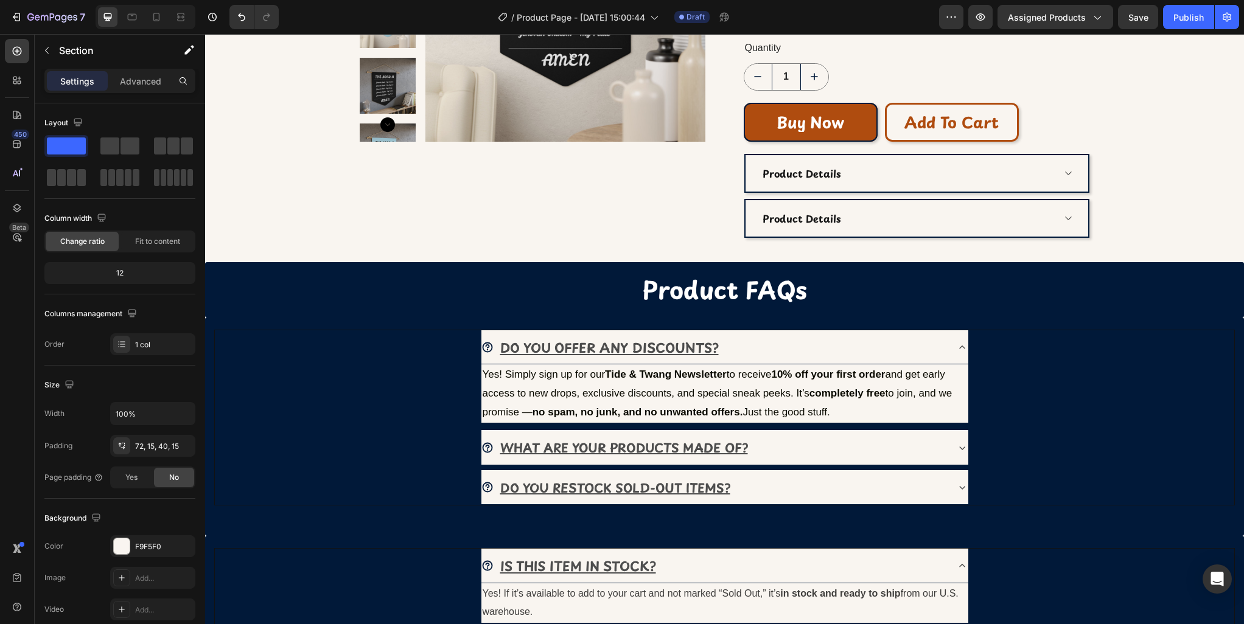
scroll to position [241, 0]
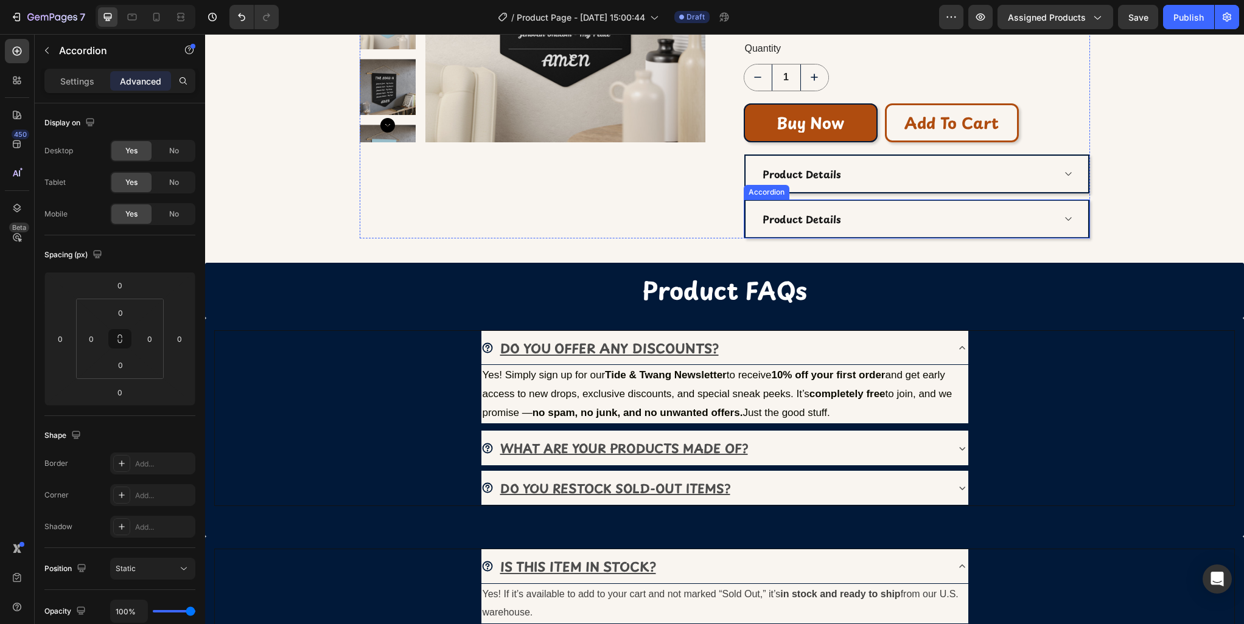
click at [923, 233] on div "Product Details" at bounding box center [916, 219] width 343 height 37
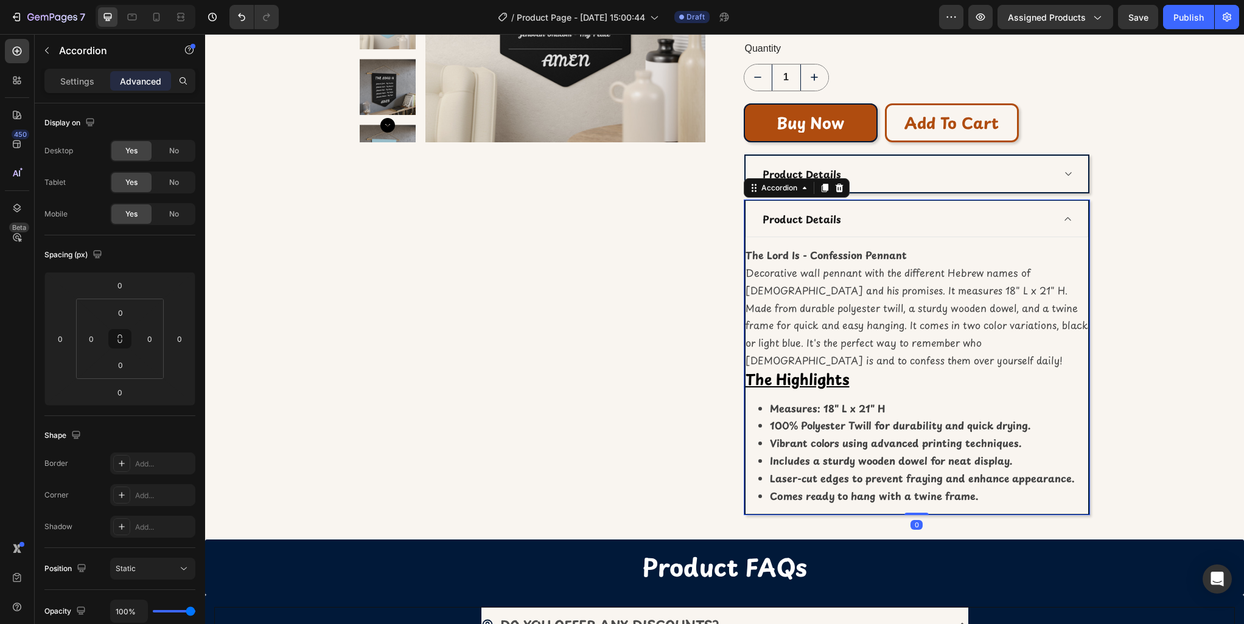
click at [931, 220] on div "Product Details" at bounding box center [907, 219] width 293 height 18
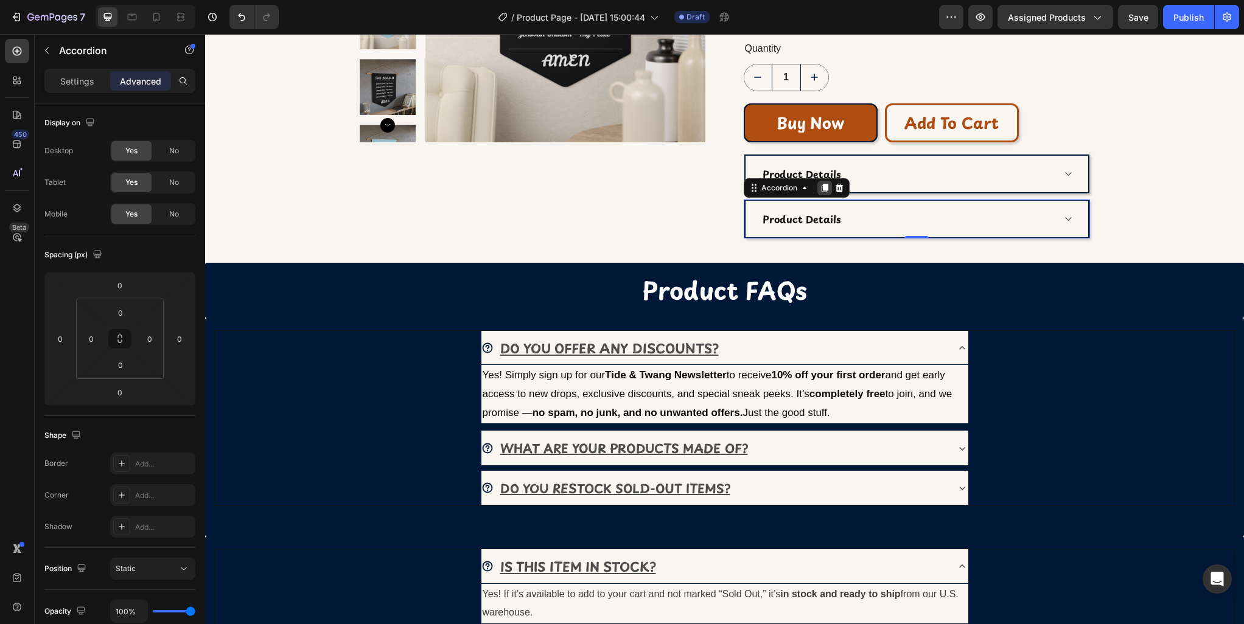
click at [821, 190] on icon at bounding box center [824, 188] width 7 height 9
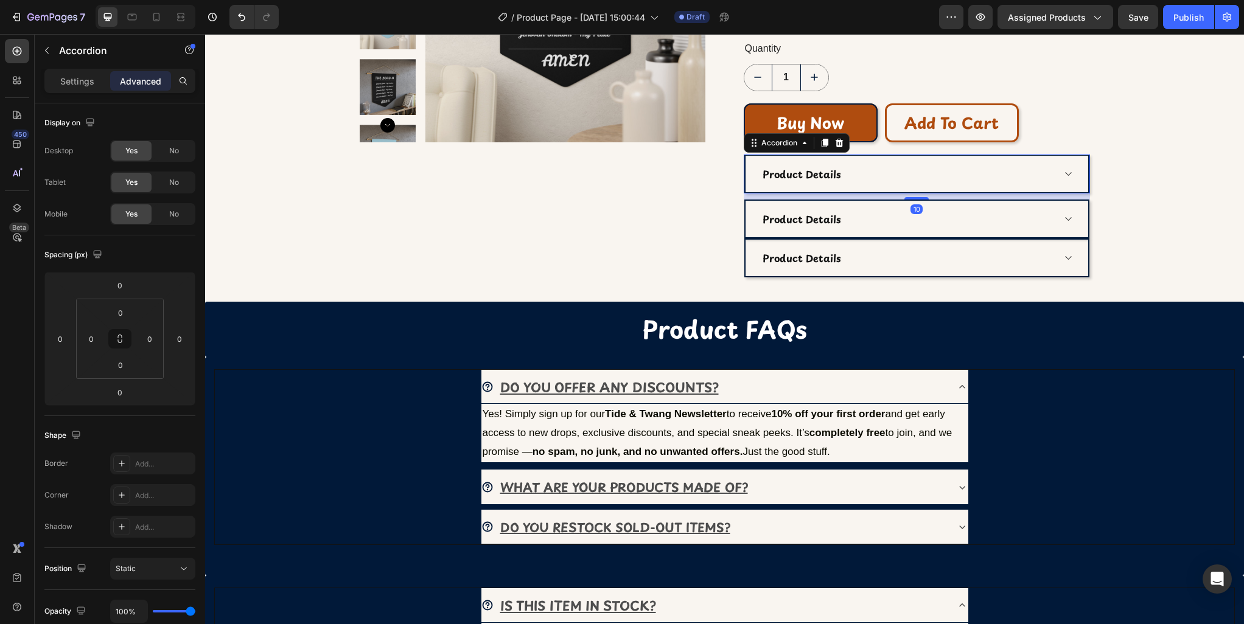
click at [918, 188] on div "Product Details" at bounding box center [916, 174] width 343 height 37
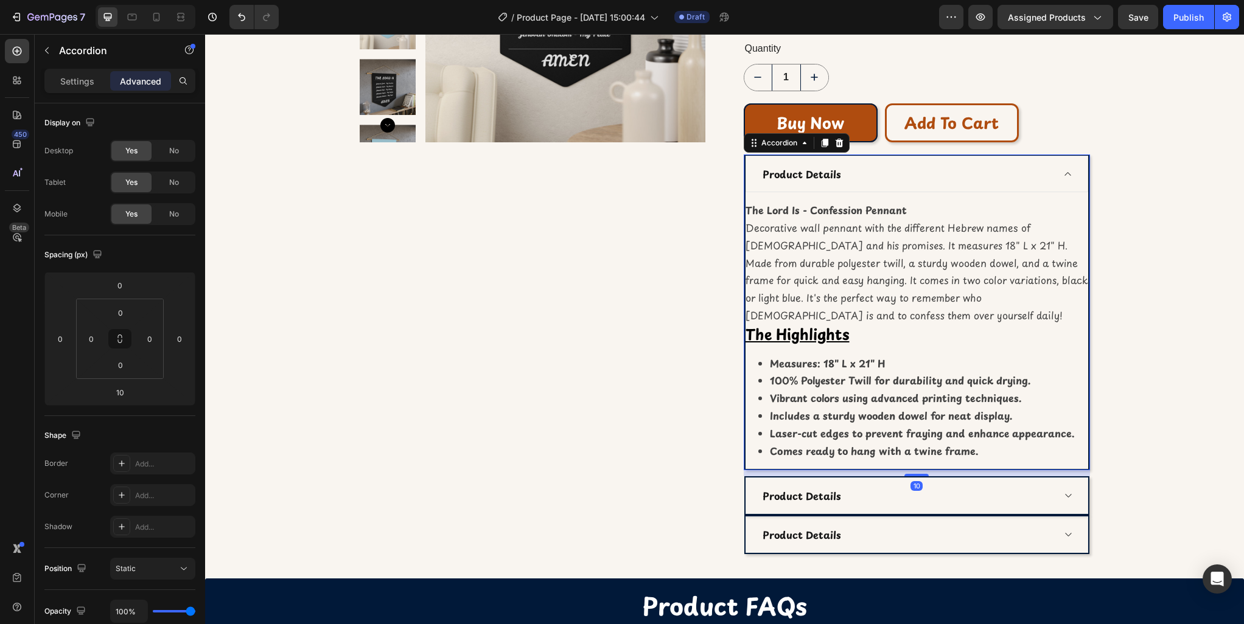
click at [931, 188] on div "Product Details" at bounding box center [916, 174] width 343 height 37
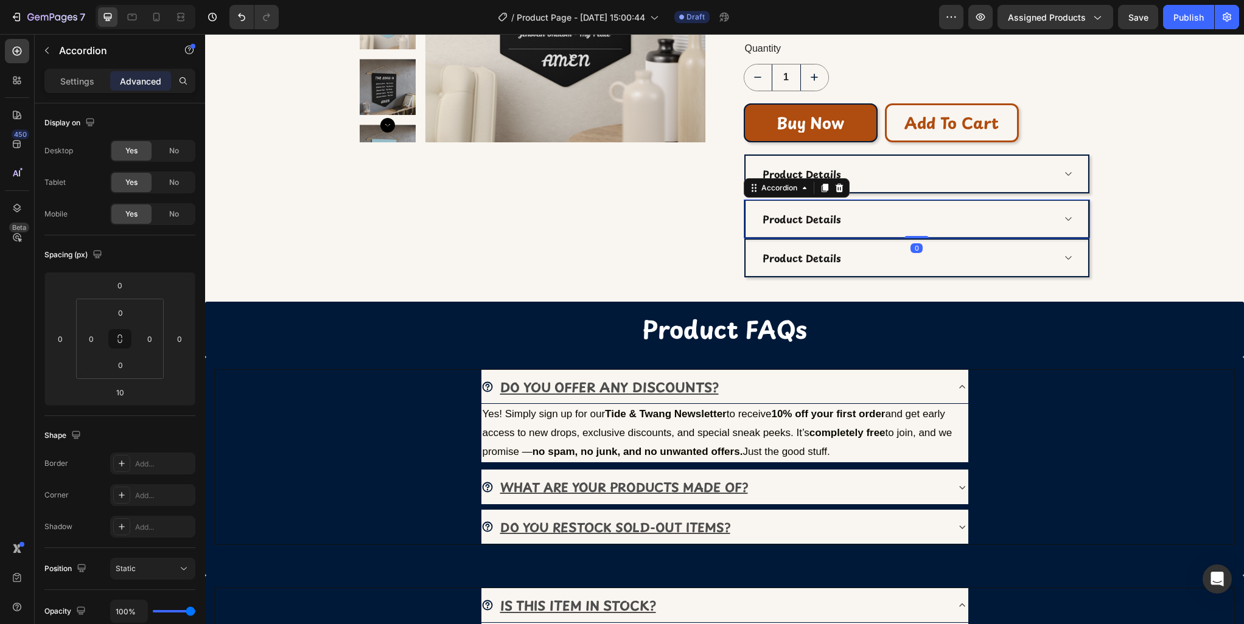
click at [913, 225] on div "Product Details" at bounding box center [907, 219] width 293 height 18
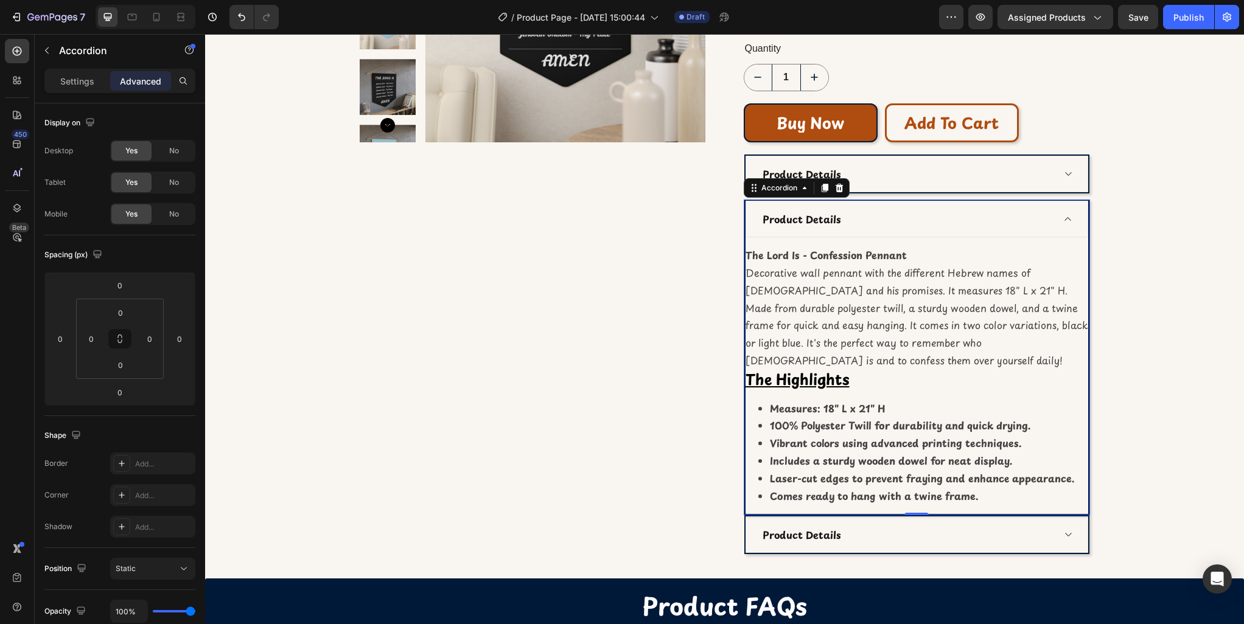
click at [1068, 220] on icon at bounding box center [1067, 219] width 9 height 10
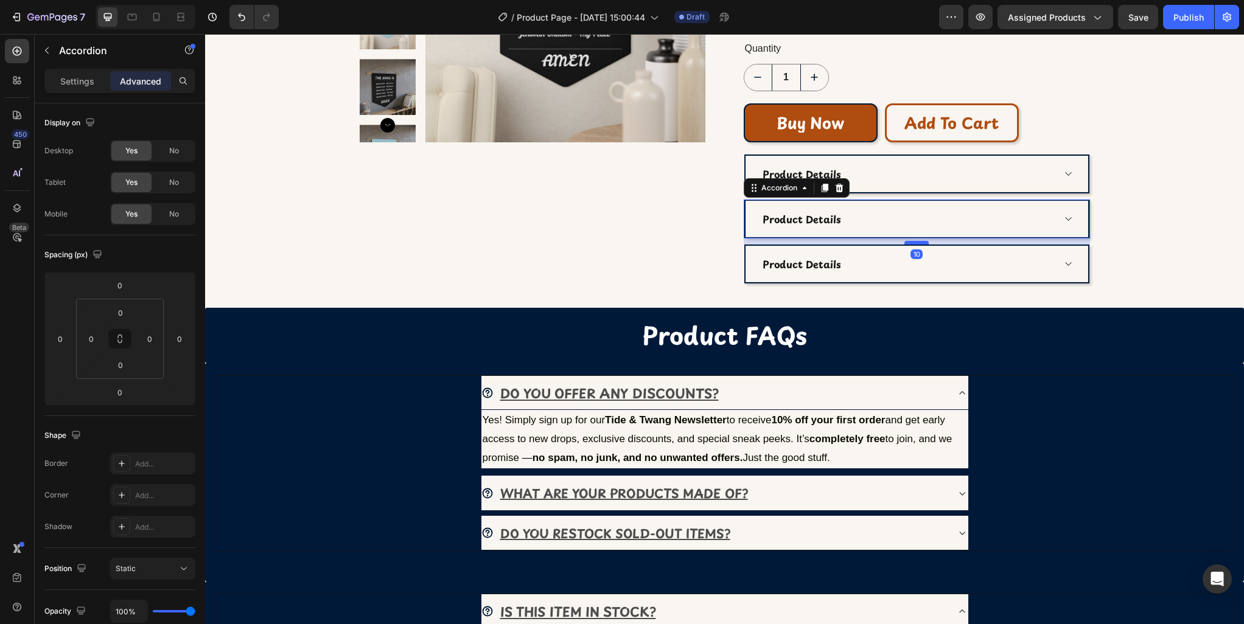
drag, startPoint x: 919, startPoint y: 237, endPoint x: 920, endPoint y: 243, distance: 6.1
click at [920, 243] on div at bounding box center [916, 243] width 24 height 4
type input "10"
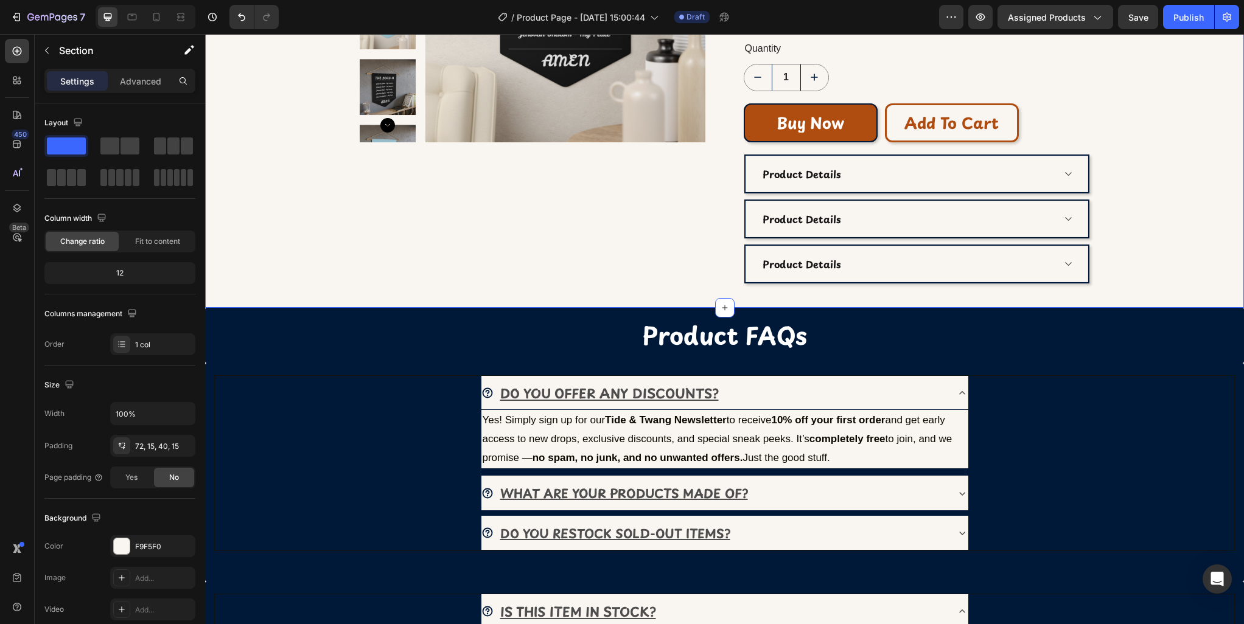
click at [1140, 248] on div "Product Images Jehovah Pennant (P) Title Icon Icon Icon Icon Icon Icon List $24…" at bounding box center [724, 73] width 1021 height 422
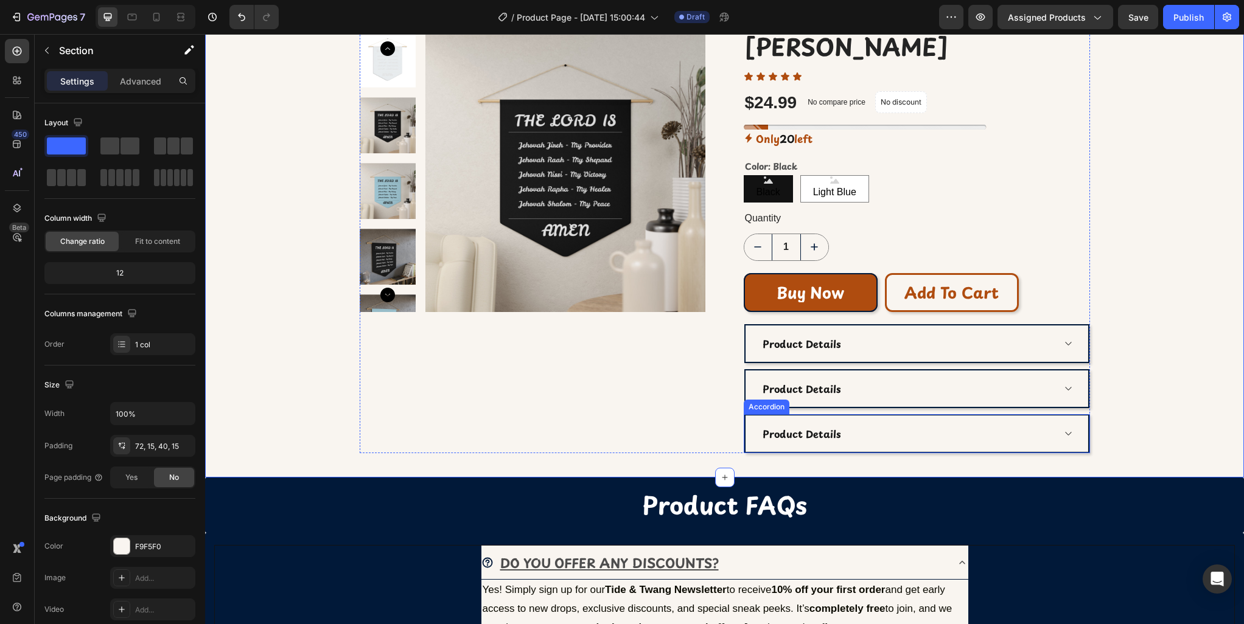
scroll to position [0, 0]
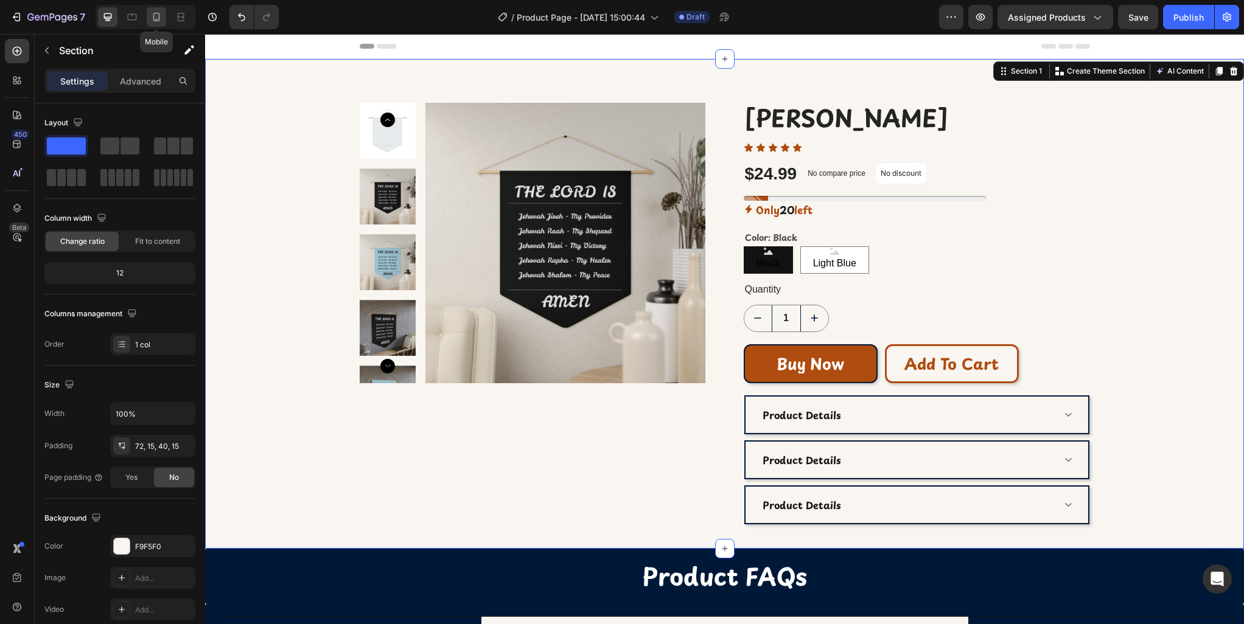
click at [154, 19] on icon at bounding box center [156, 17] width 12 height 12
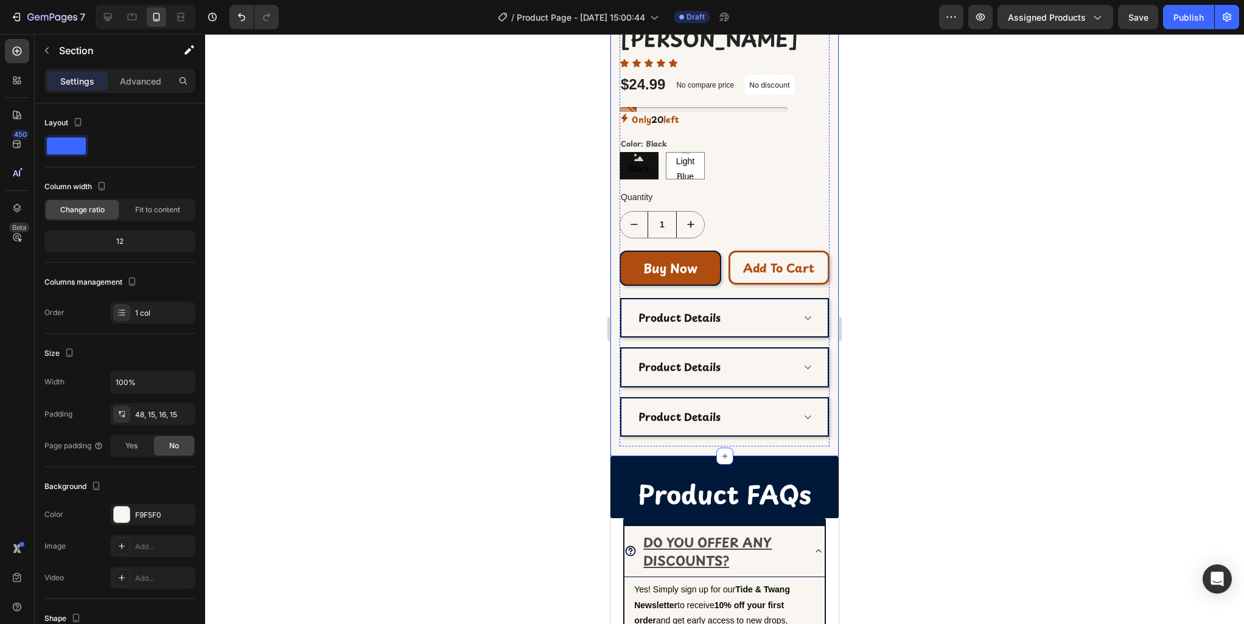
scroll to position [375, 0]
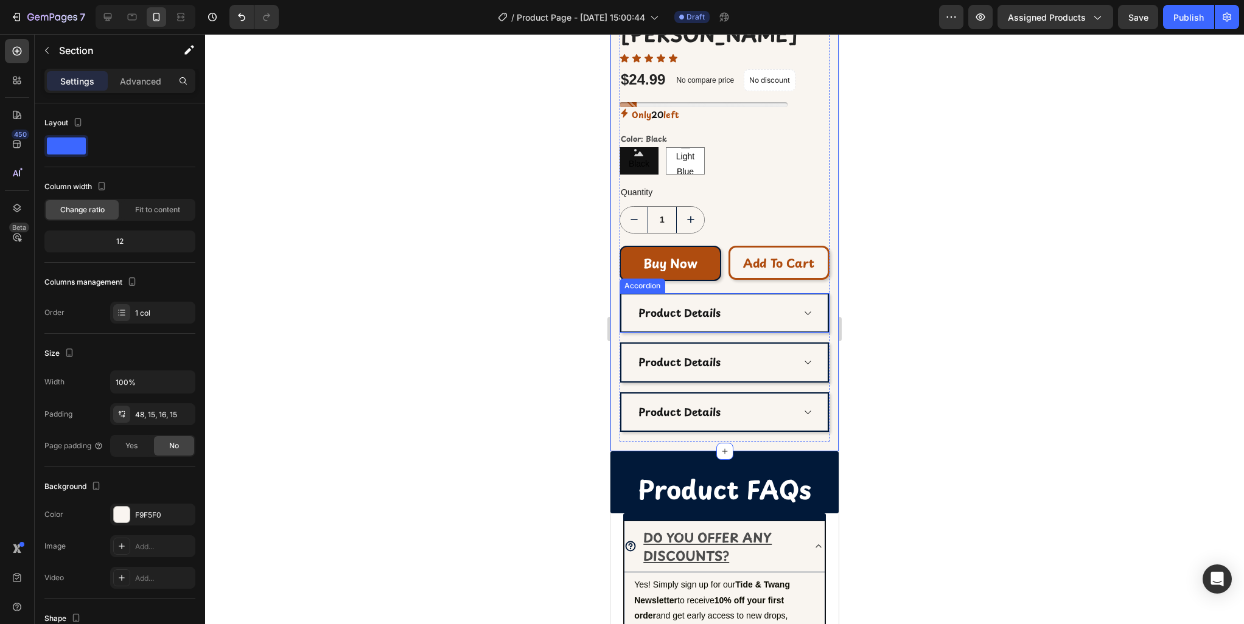
click at [724, 327] on div "Product Details" at bounding box center [724, 314] width 206 height 38
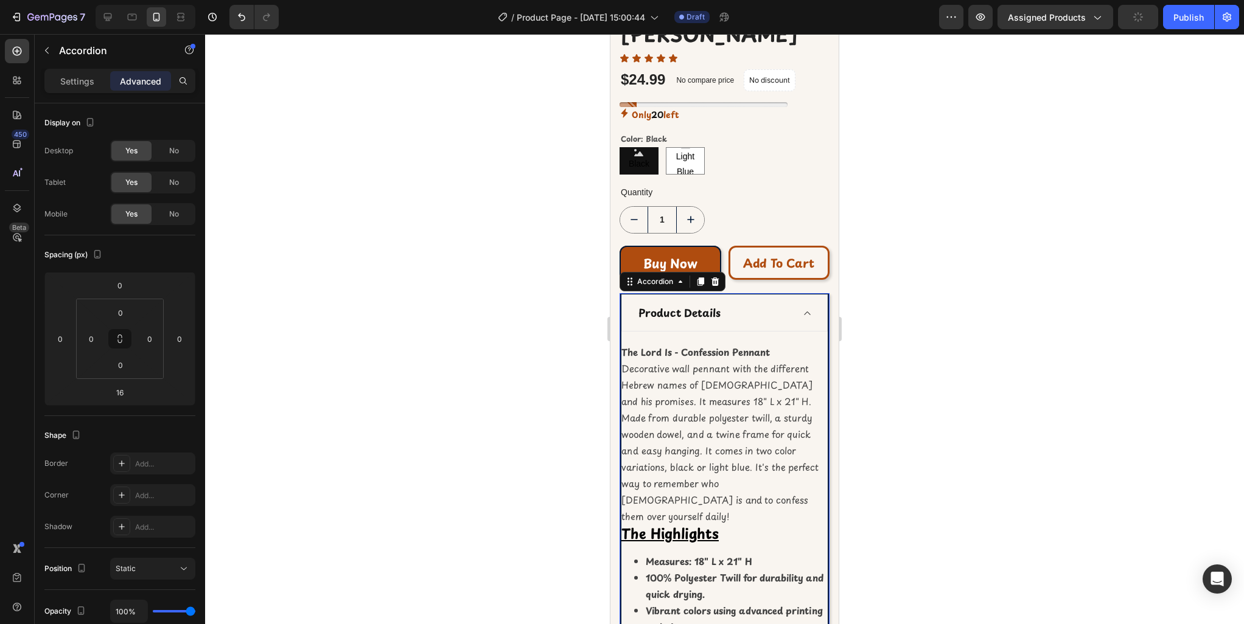
drag, startPoint x: 735, startPoint y: 322, endPoint x: 728, endPoint y: 329, distance: 9.5
click at [735, 322] on div "Product Details" at bounding box center [715, 313] width 156 height 19
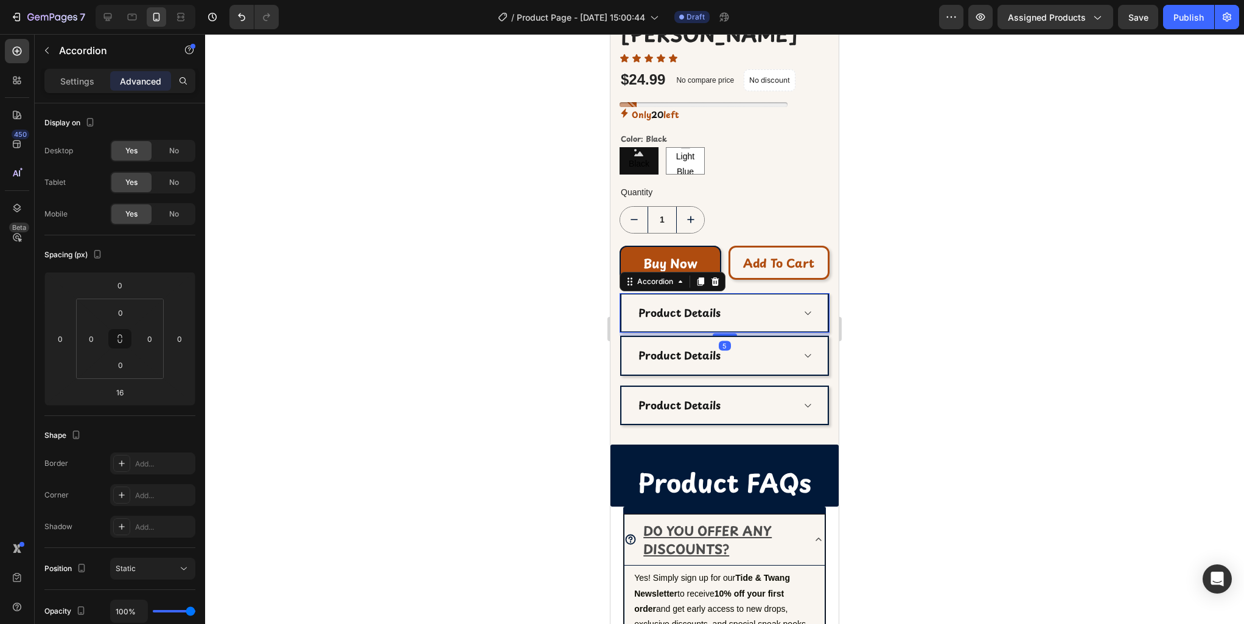
click at [725, 335] on div at bounding box center [725, 334] width 24 height 2
type input "5"
click at [725, 369] on div "Product Details" at bounding box center [724, 356] width 206 height 38
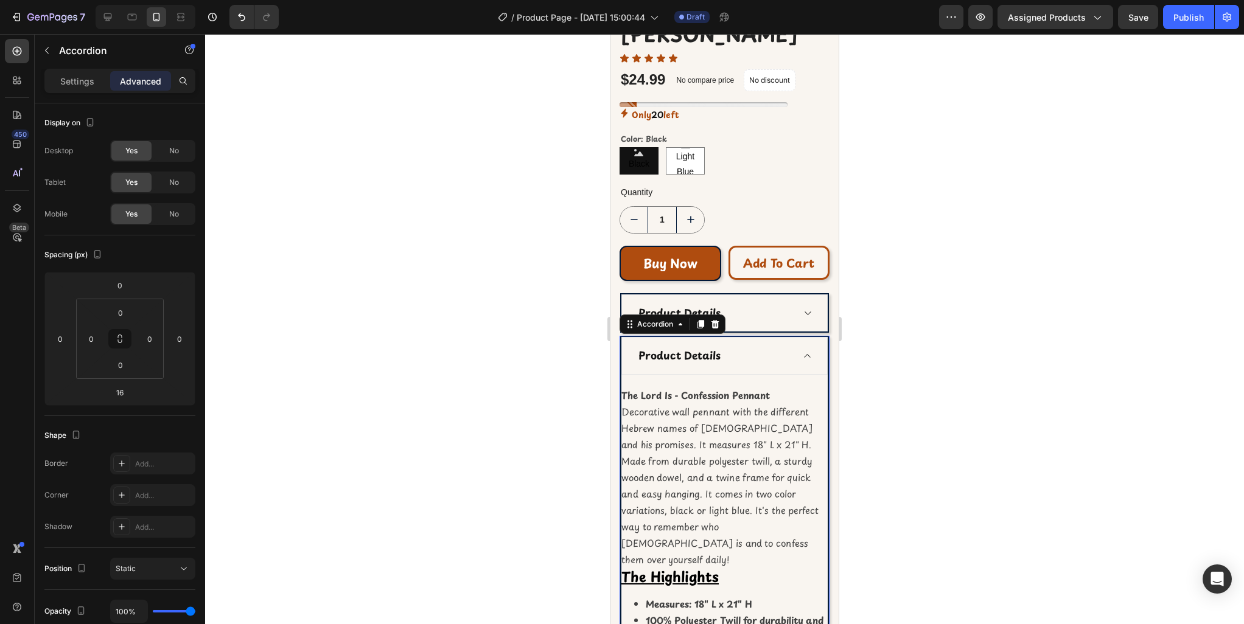
click at [804, 355] on icon at bounding box center [807, 356] width 9 height 10
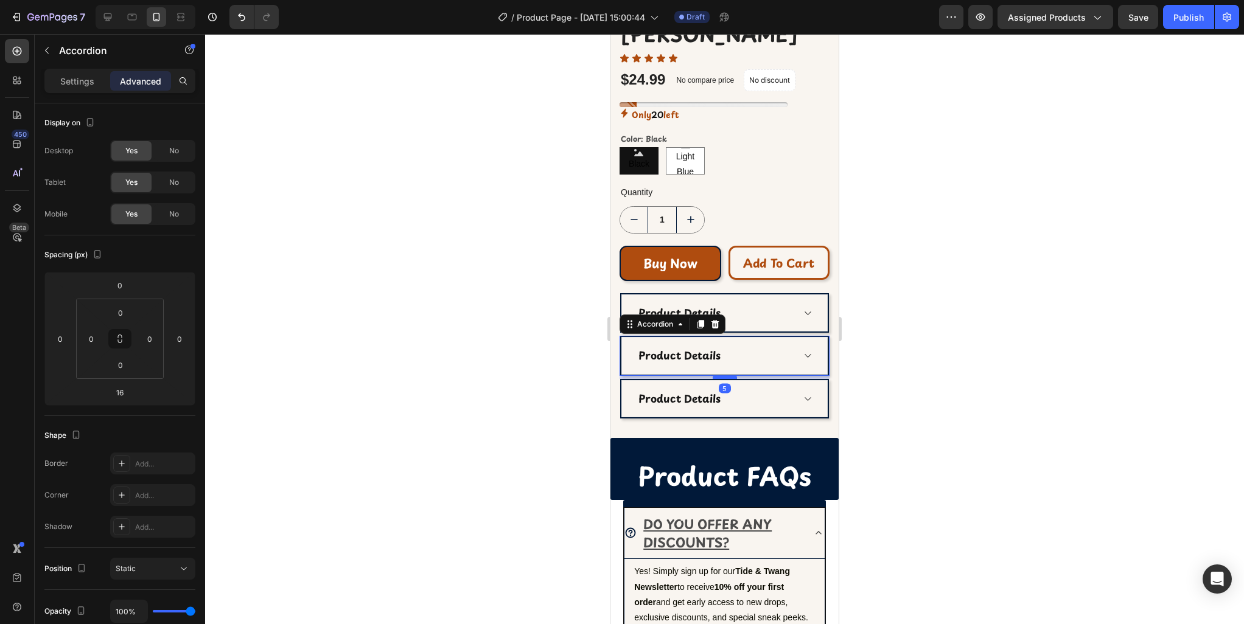
drag, startPoint x: 725, startPoint y: 385, endPoint x: 725, endPoint y: 378, distance: 6.7
click at [725, 378] on div at bounding box center [725, 377] width 24 height 4
type input "5"
click at [876, 376] on div at bounding box center [724, 329] width 1039 height 590
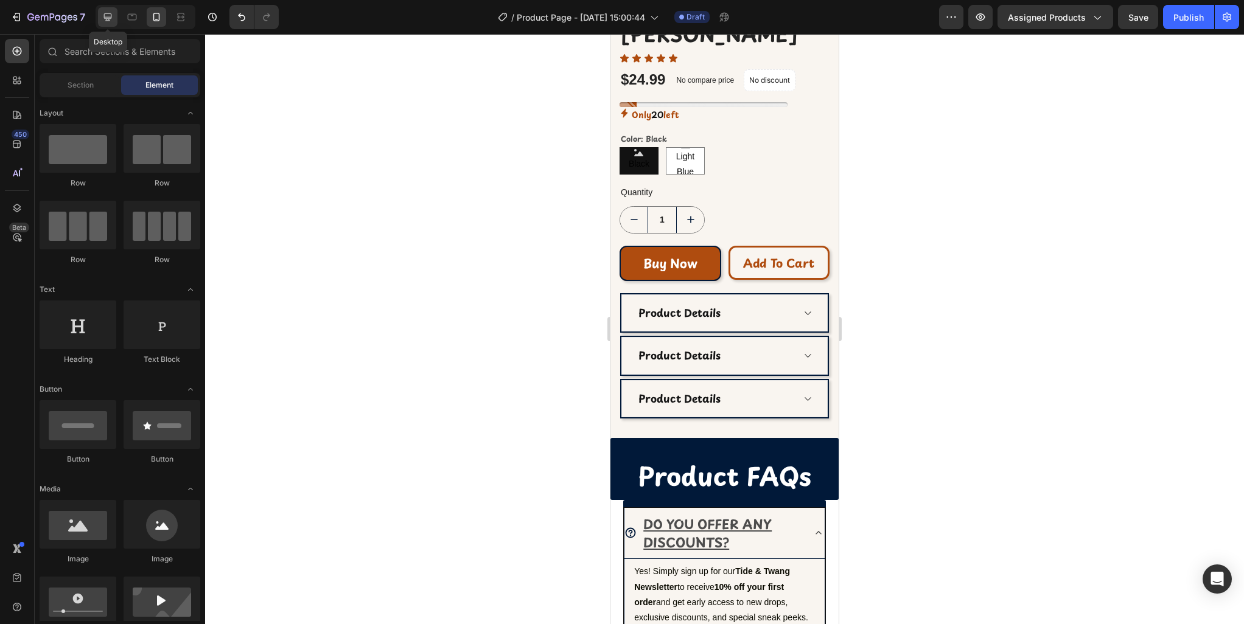
click at [116, 14] on div at bounding box center [107, 16] width 19 height 19
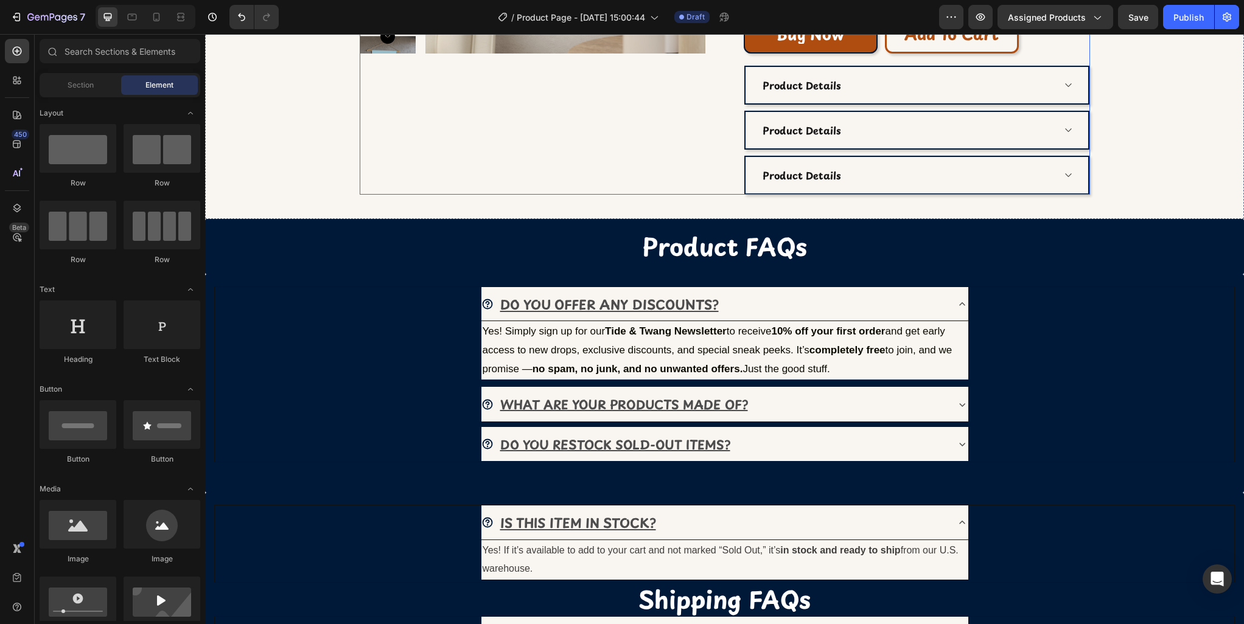
scroll to position [373, 0]
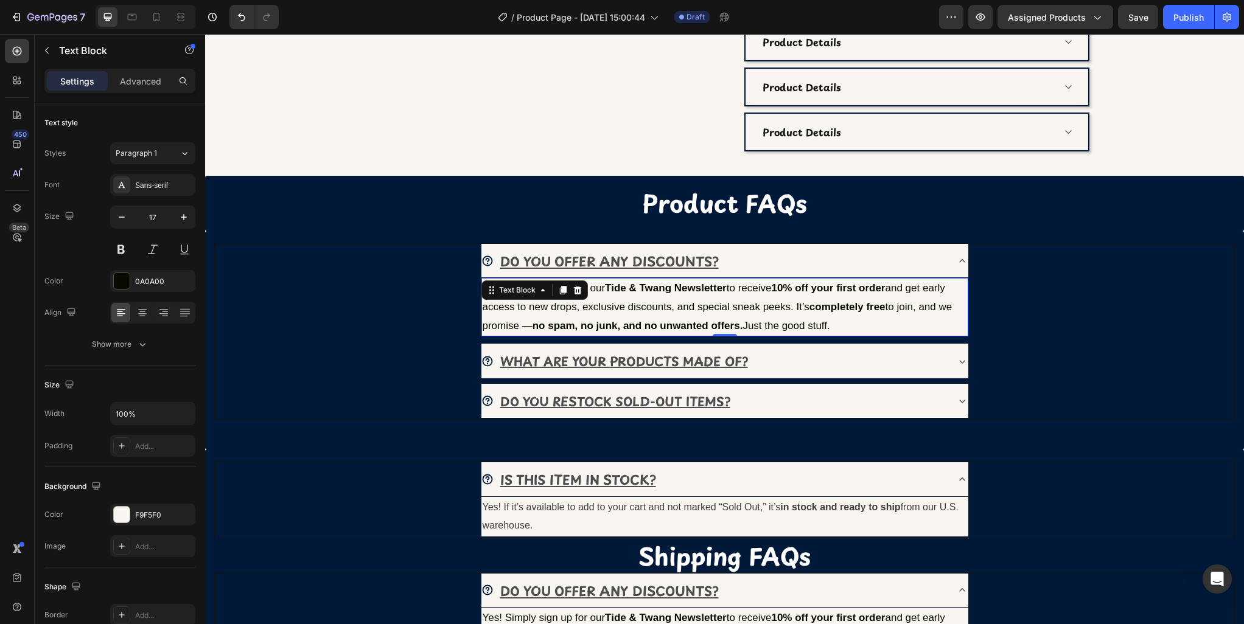
click at [753, 303] on p "Yes! Simply sign up for our Tide & Twang Newsletter to receive 10% off your fir…" at bounding box center [725, 307] width 484 height 56
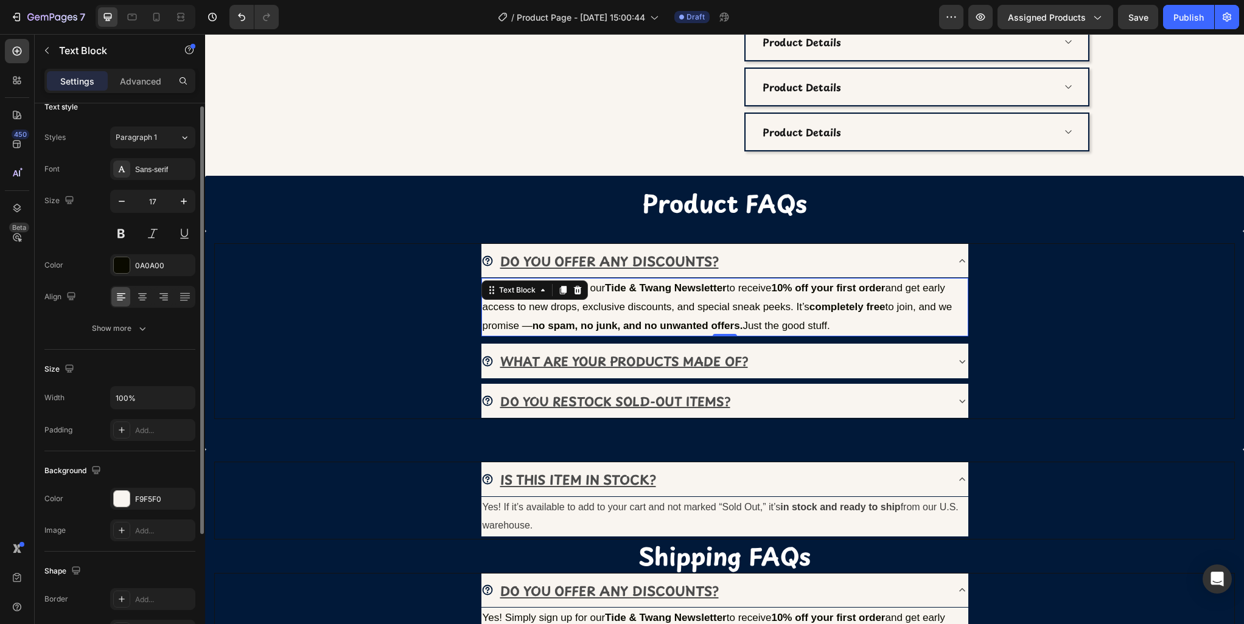
scroll to position [16, 0]
click at [141, 395] on input "100%" at bounding box center [153, 397] width 84 height 22
click at [186, 400] on icon "button" at bounding box center [184, 396] width 12 height 12
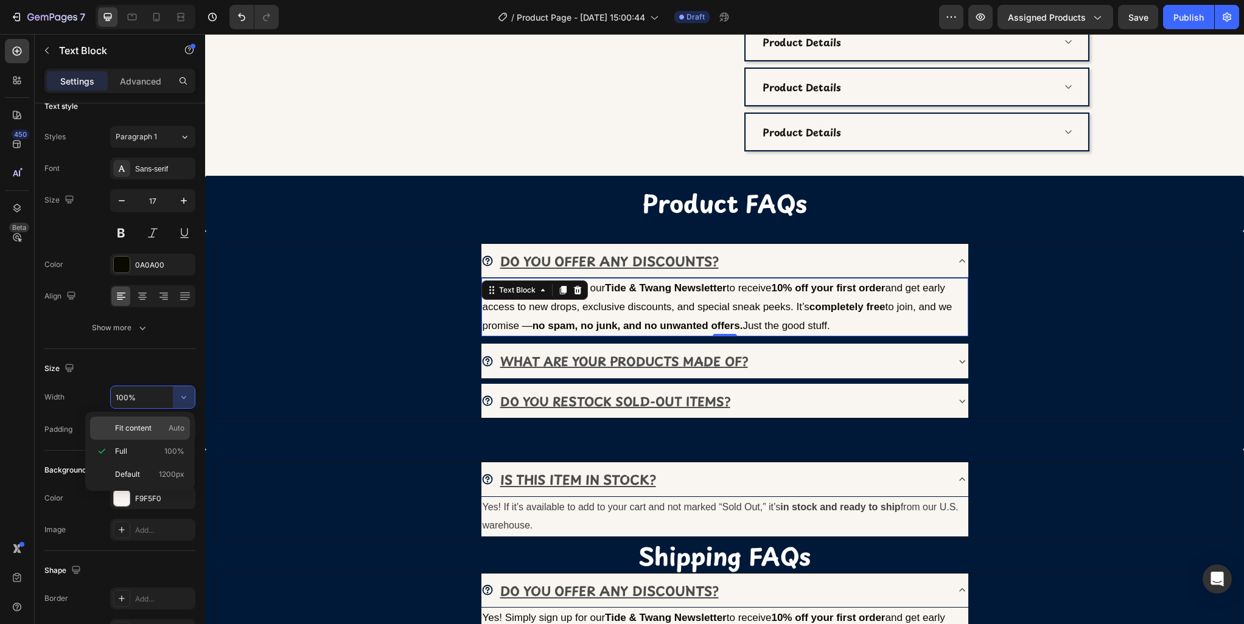
click at [134, 431] on span "Fit content" at bounding box center [133, 428] width 37 height 11
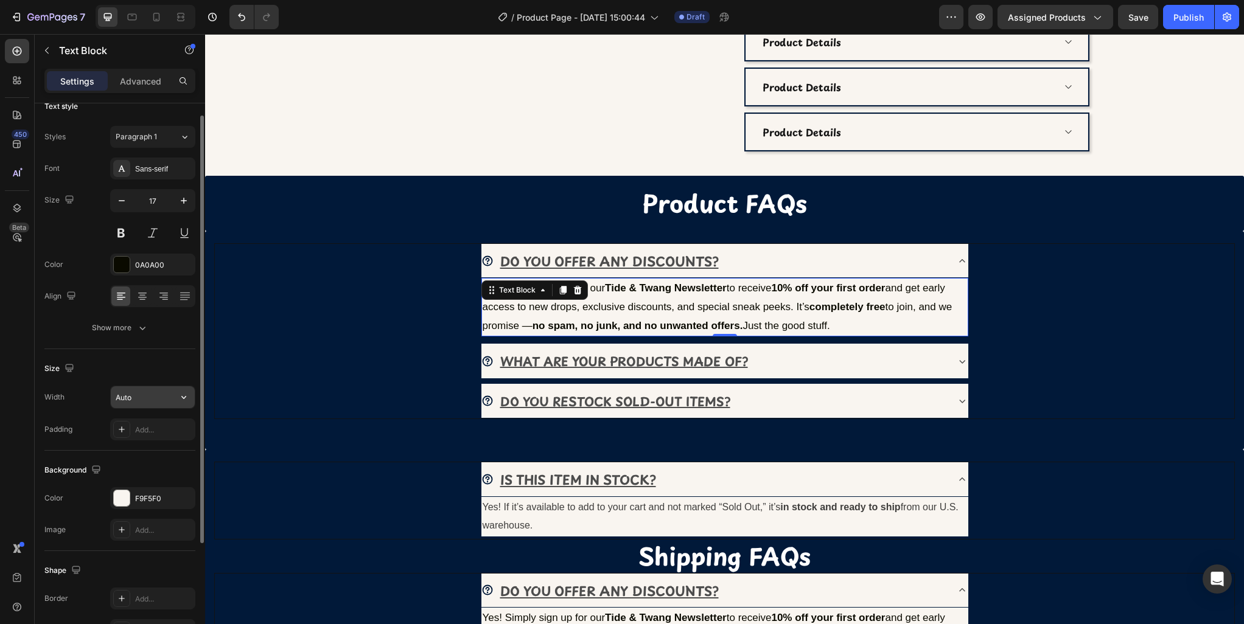
click at [150, 399] on input "Auto" at bounding box center [153, 397] width 84 height 22
click at [179, 393] on icon "button" at bounding box center [184, 397] width 12 height 12
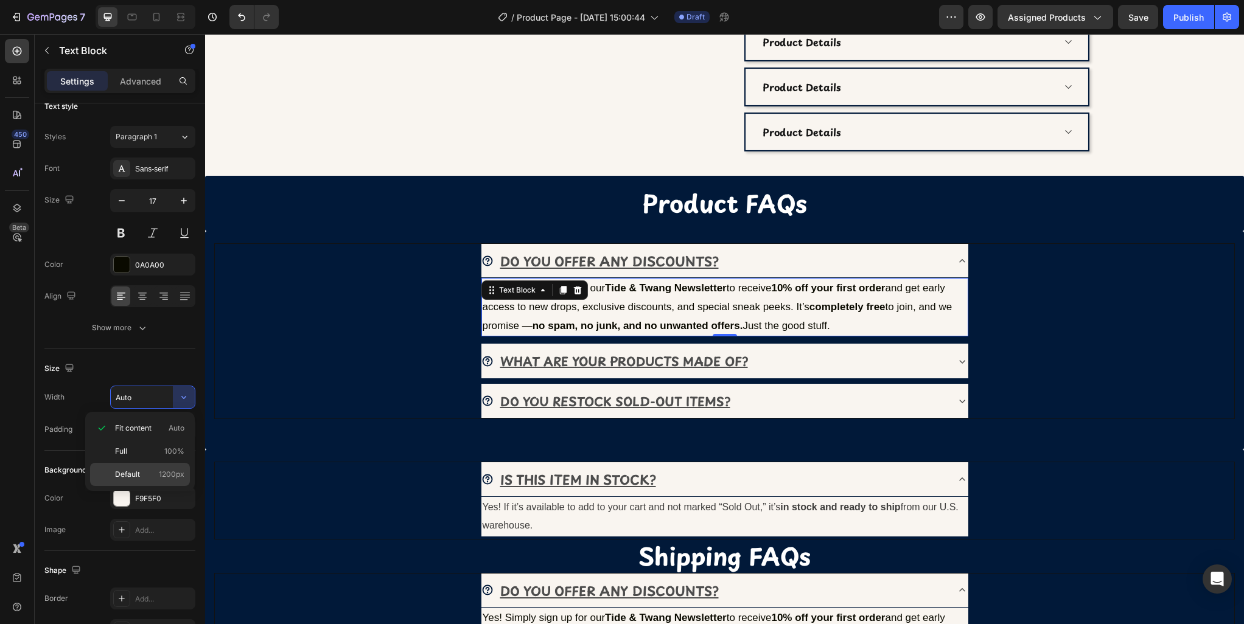
click at [143, 472] on p "Default 1200px" at bounding box center [149, 474] width 69 height 11
type input "1200"
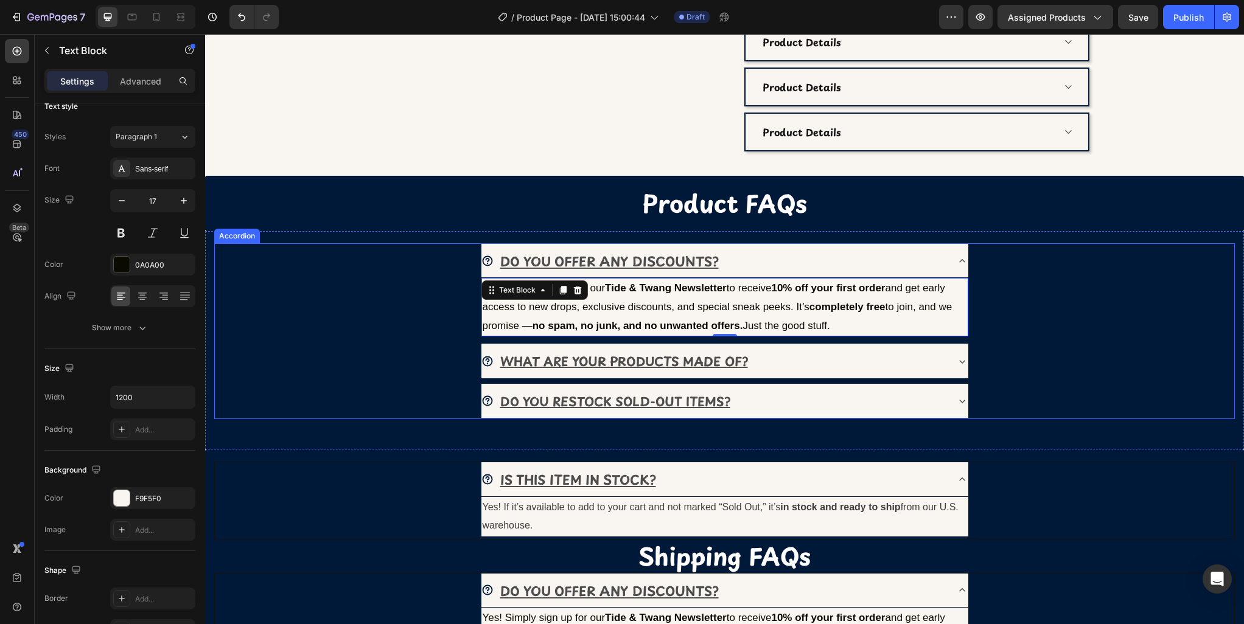
click at [416, 391] on div "DO YOU RESTOCK SOLD-OUT ITEMS?" at bounding box center [724, 401] width 1018 height 35
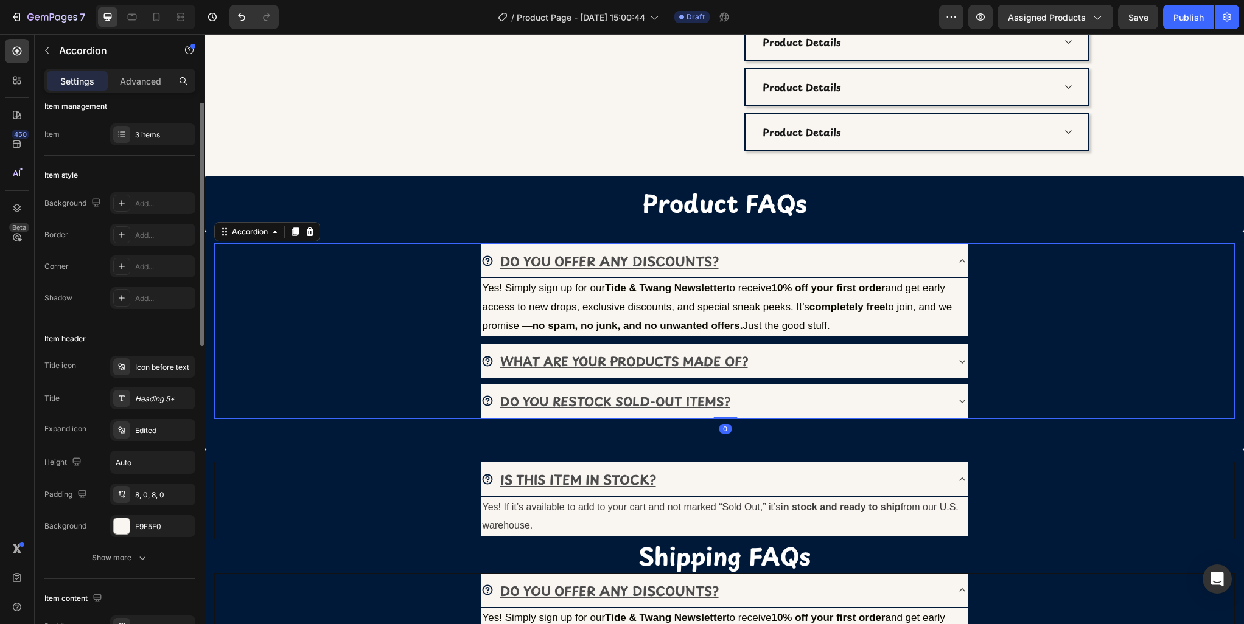
scroll to position [0, 0]
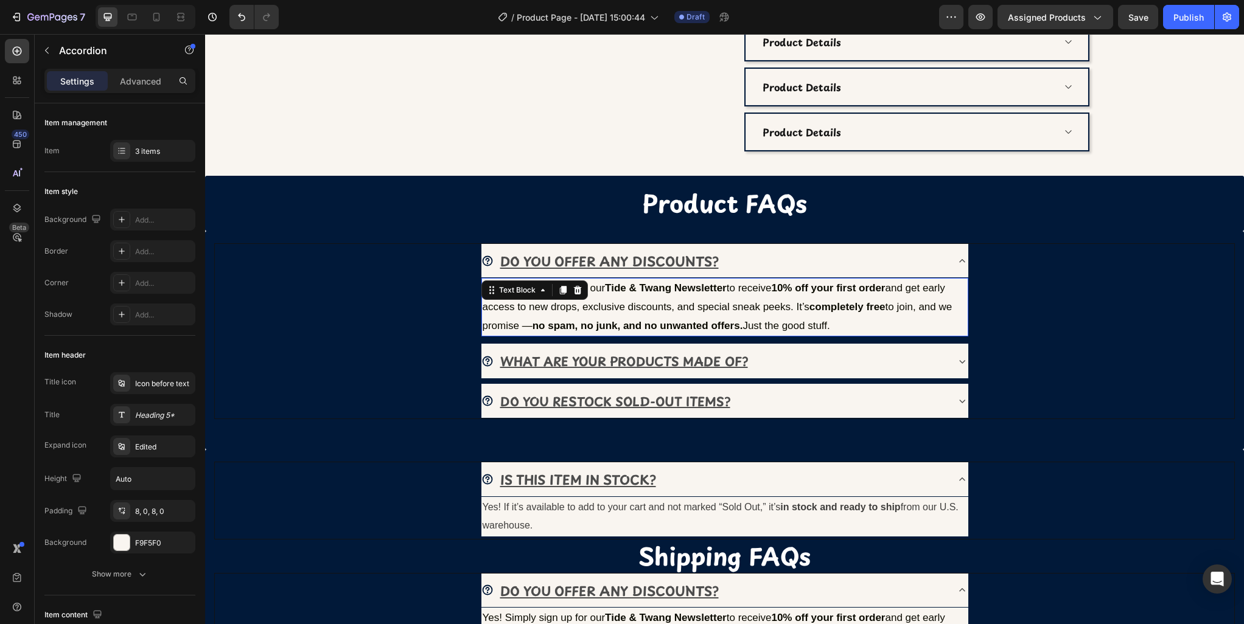
click at [954, 304] on p "Yes! Simply sign up for our Tide & Twang Newsletter to receive 10% off your fir…" at bounding box center [725, 307] width 484 height 56
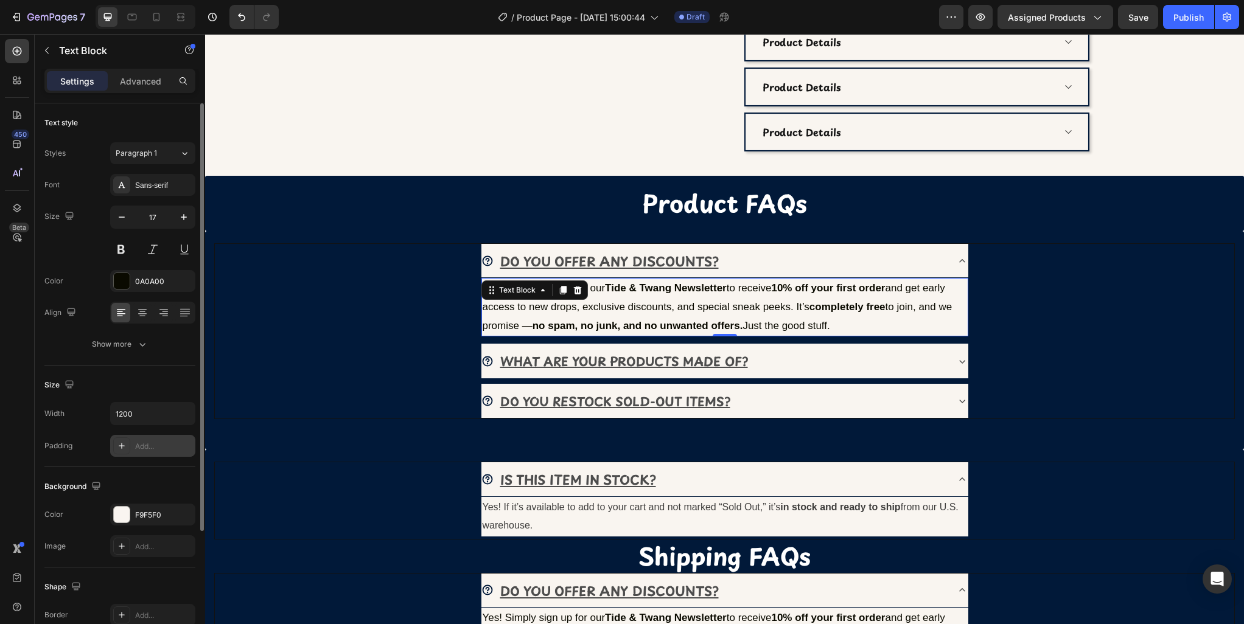
click at [164, 445] on div "Add..." at bounding box center [163, 446] width 57 height 11
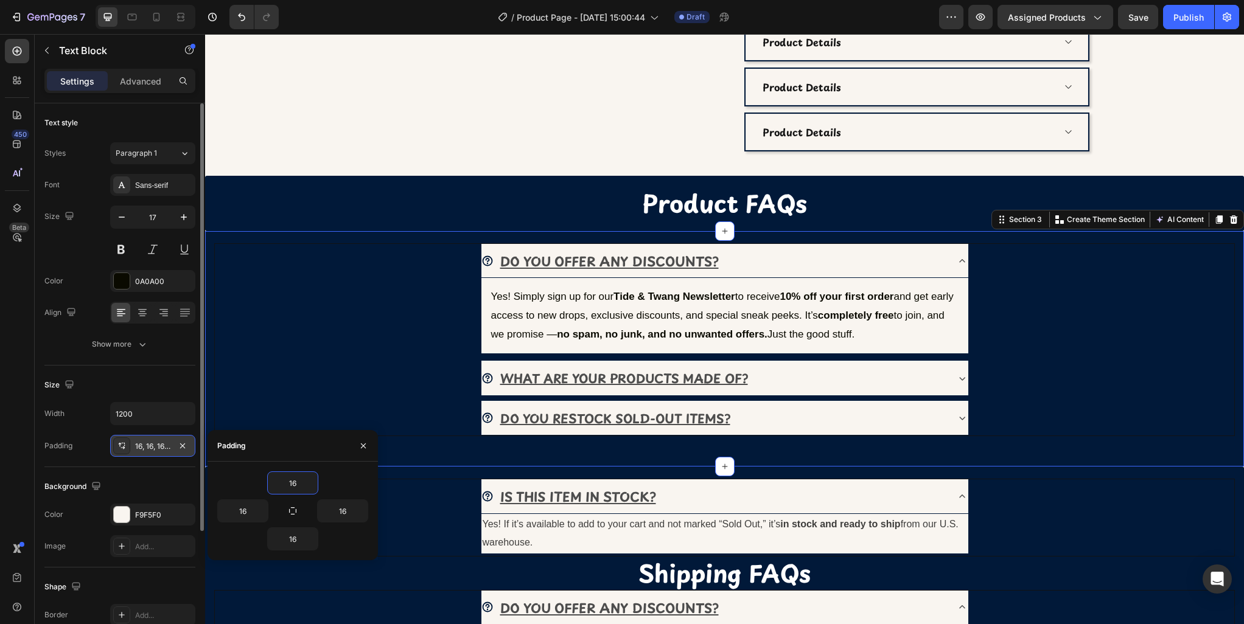
click at [420, 464] on div "DO YOU OFFER ANY DISCOUNTS? Yes! Simply sign up for our Tide & Twang Newsletter…" at bounding box center [724, 349] width 1039 height 236
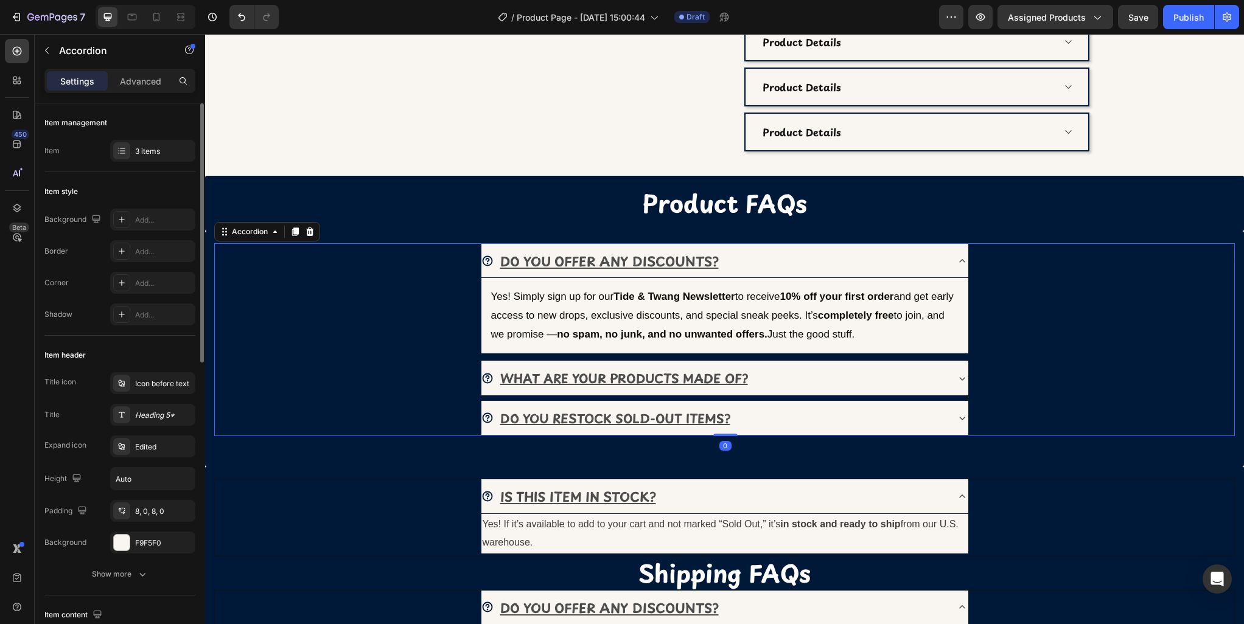
click at [862, 388] on div "WHAT ARE YOUR PRODUCTS MADE OF?" at bounding box center [713, 378] width 465 height 25
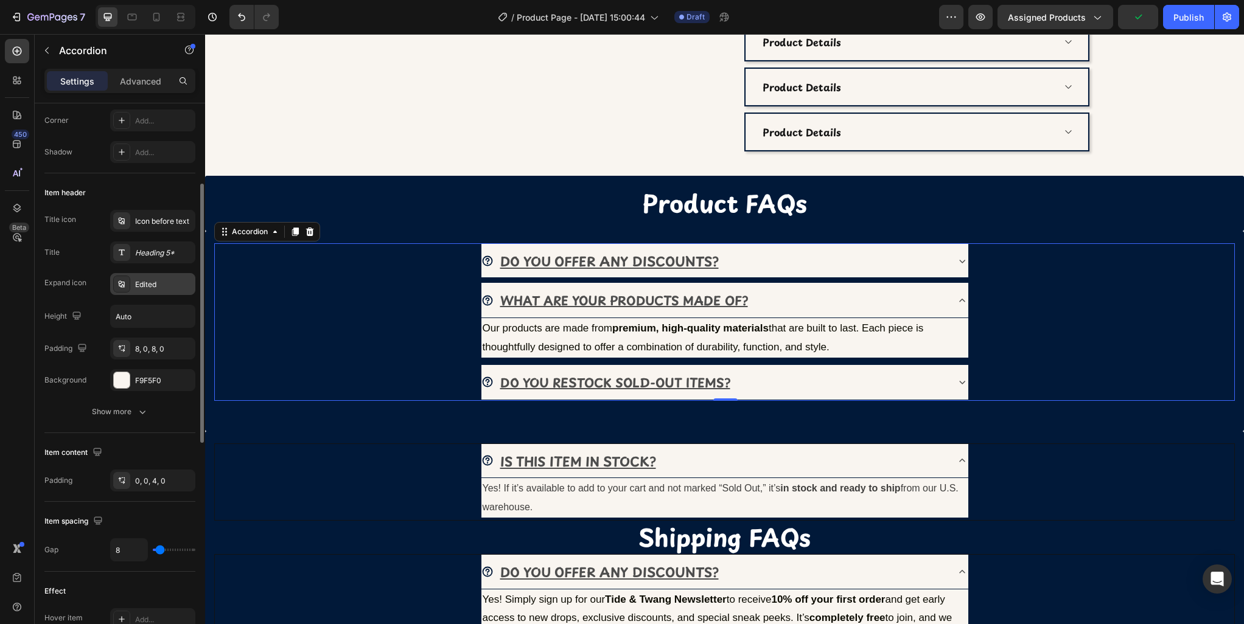
scroll to position [172, 0]
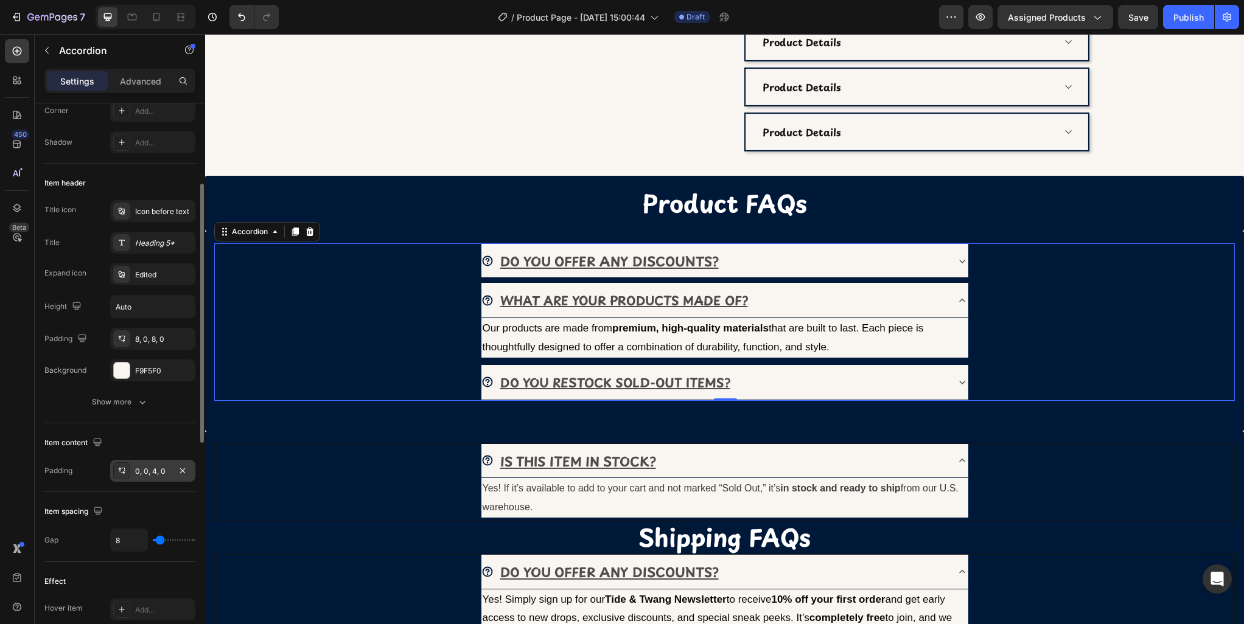
click at [153, 475] on div "0, 0, 4, 0" at bounding box center [152, 471] width 35 height 11
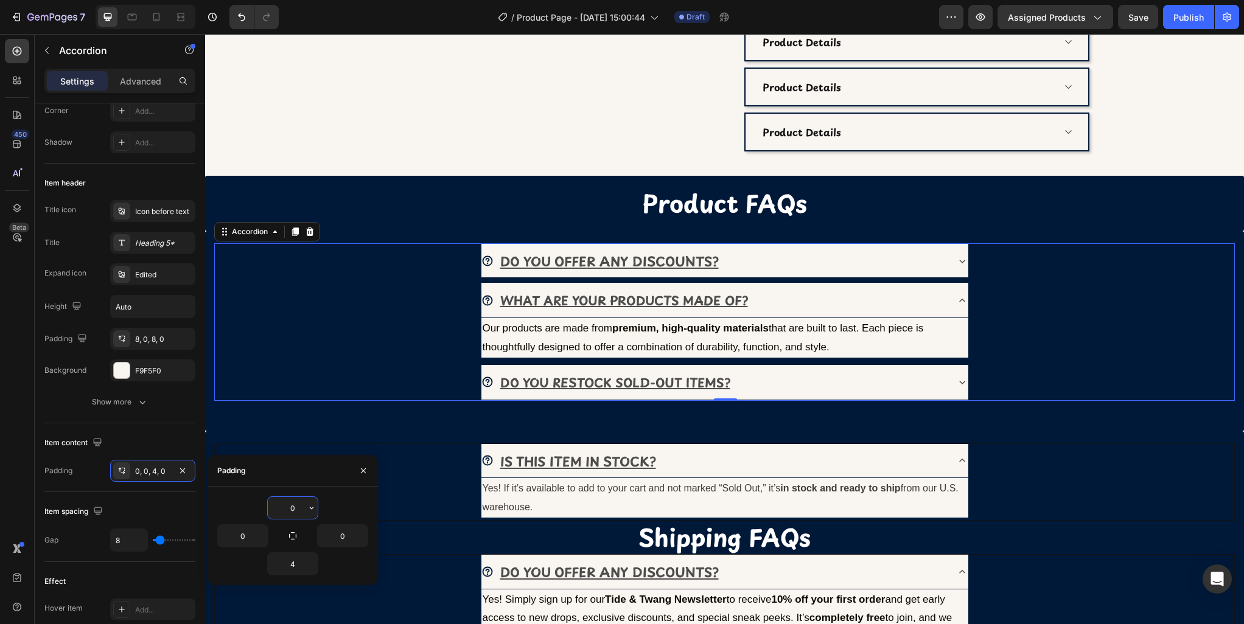
click at [295, 509] on input "0" at bounding box center [293, 508] width 50 height 22
click at [311, 506] on icon "button" at bounding box center [312, 508] width 10 height 10
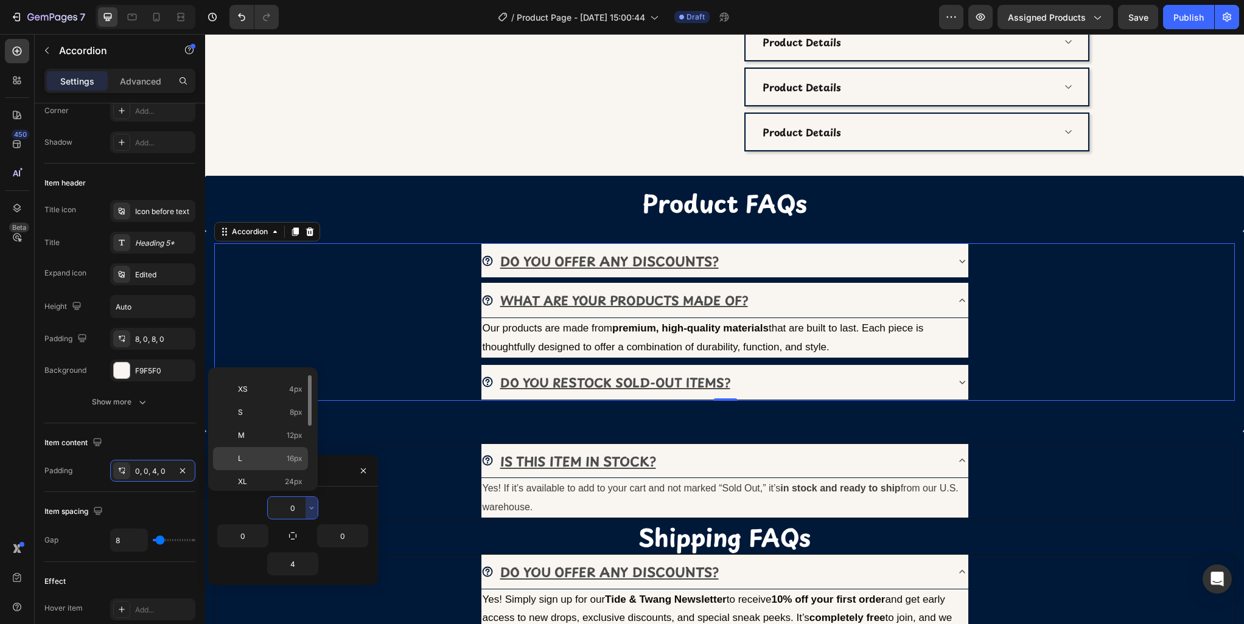
scroll to position [50, 0]
click at [249, 453] on p "L 16px" at bounding box center [270, 449] width 65 height 11
type input "16"
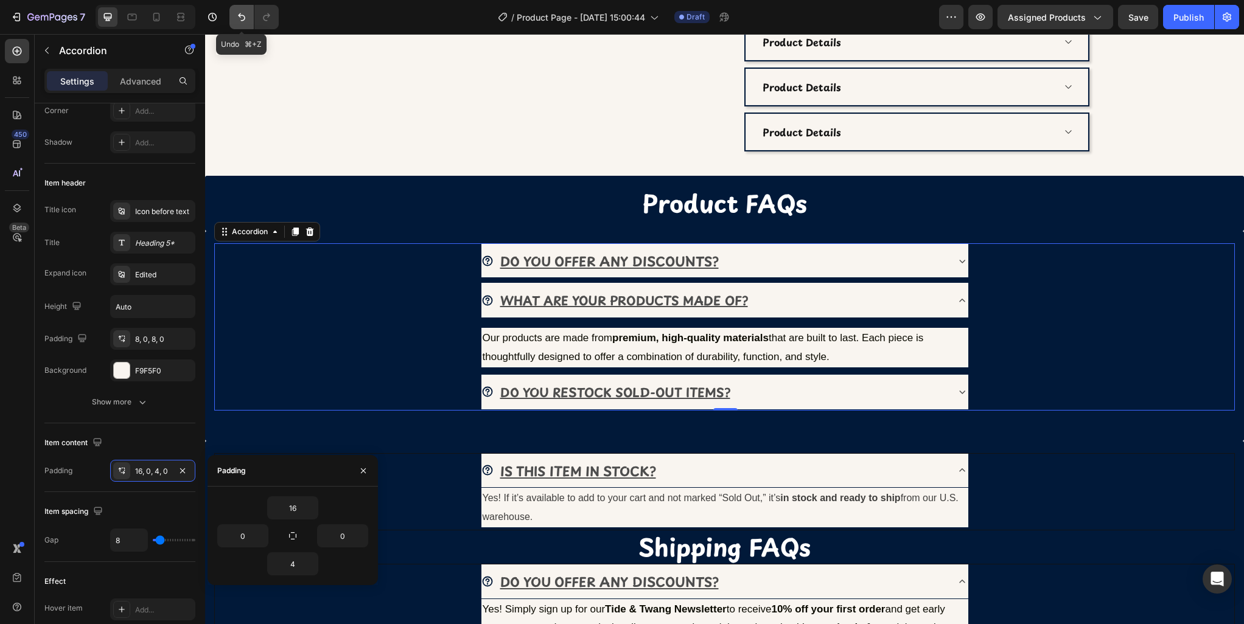
click at [237, 20] on icon "Undo/Redo" at bounding box center [242, 17] width 12 height 12
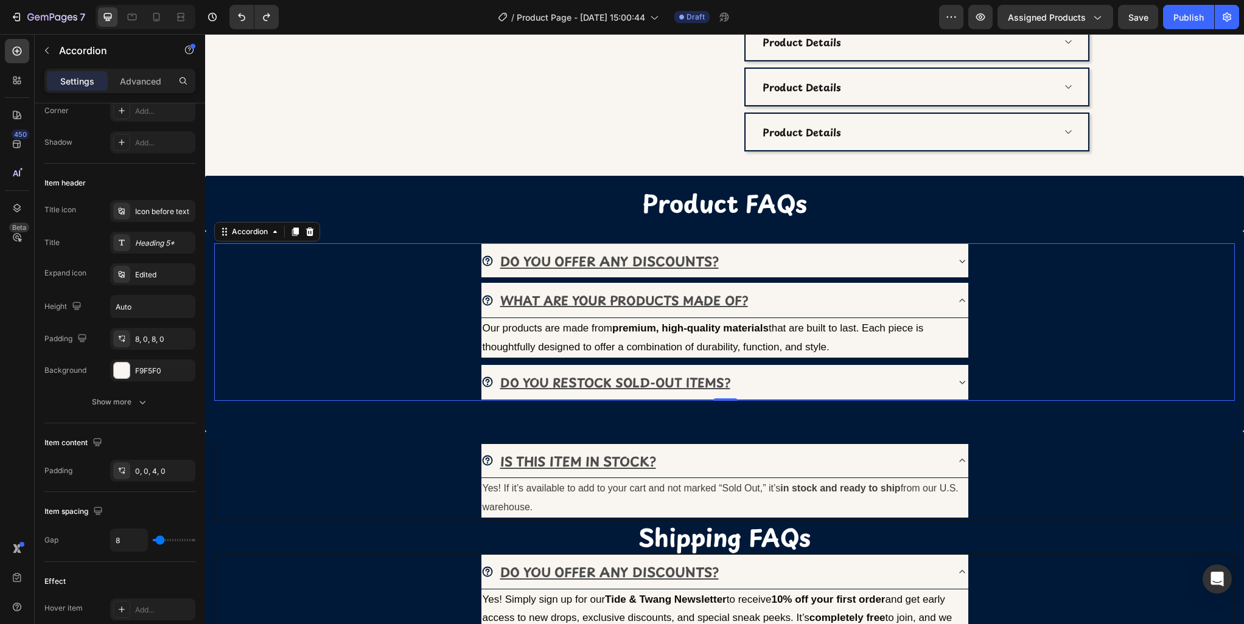
click at [798, 267] on div "DO YOU OFFER ANY DISCOUNTS?" at bounding box center [713, 261] width 465 height 24
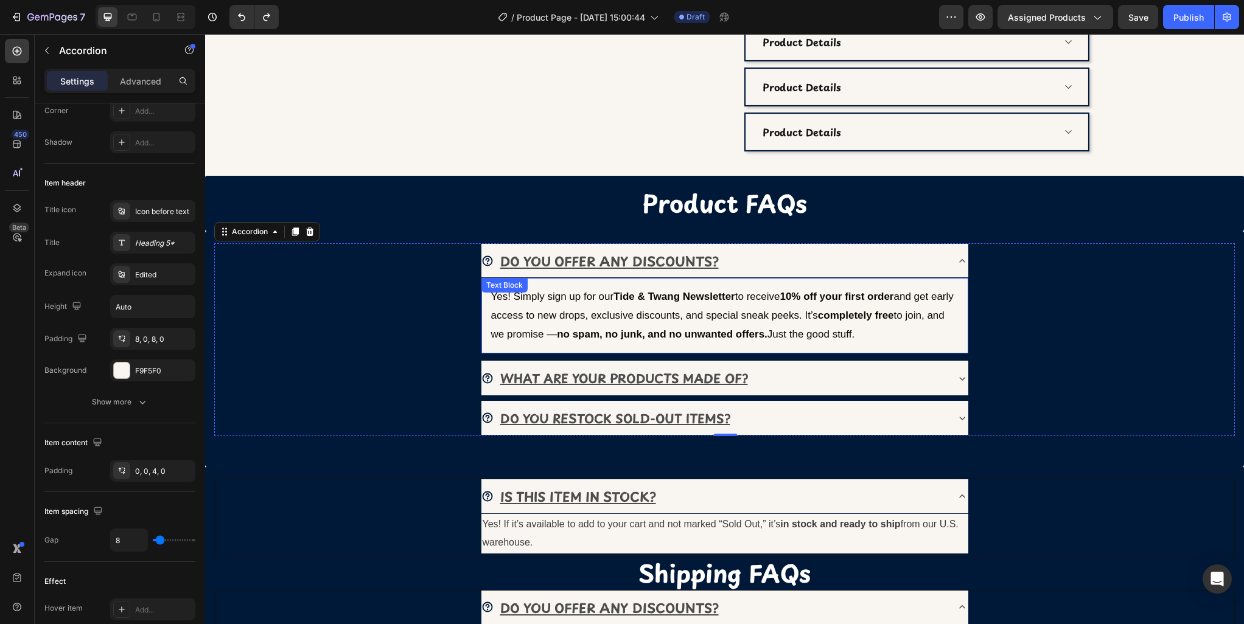
click at [759, 310] on p "Yes! Simply sign up for our Tide & Twang Newsletter to receive 10% off your fir…" at bounding box center [724, 316] width 467 height 56
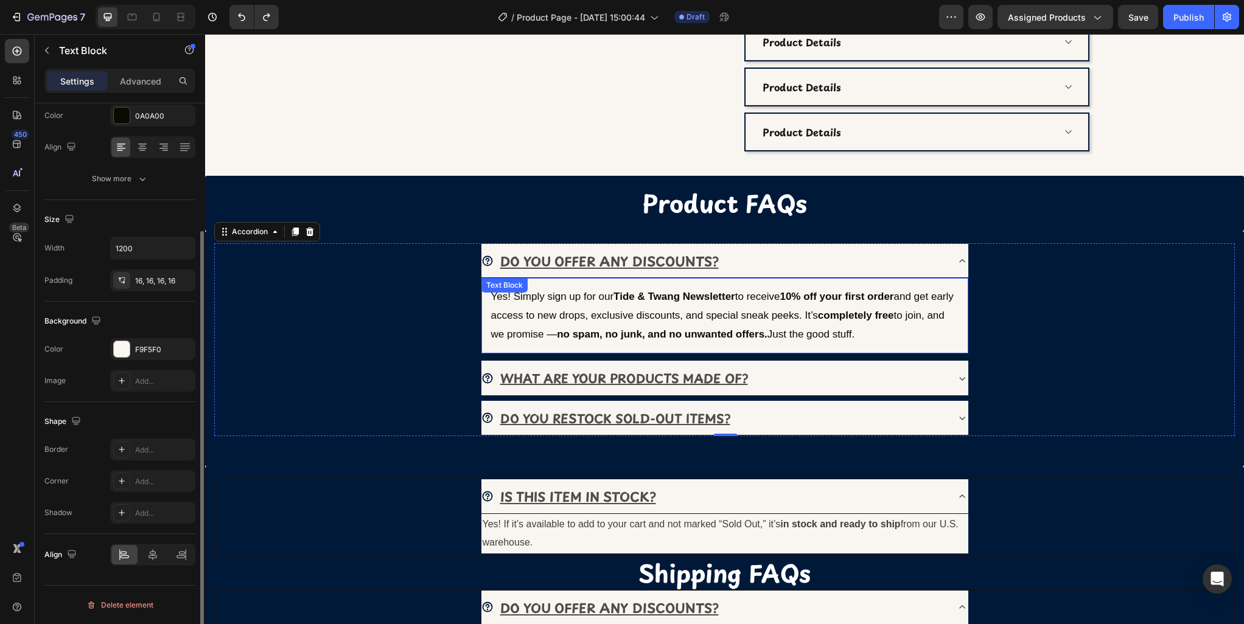
scroll to position [0, 0]
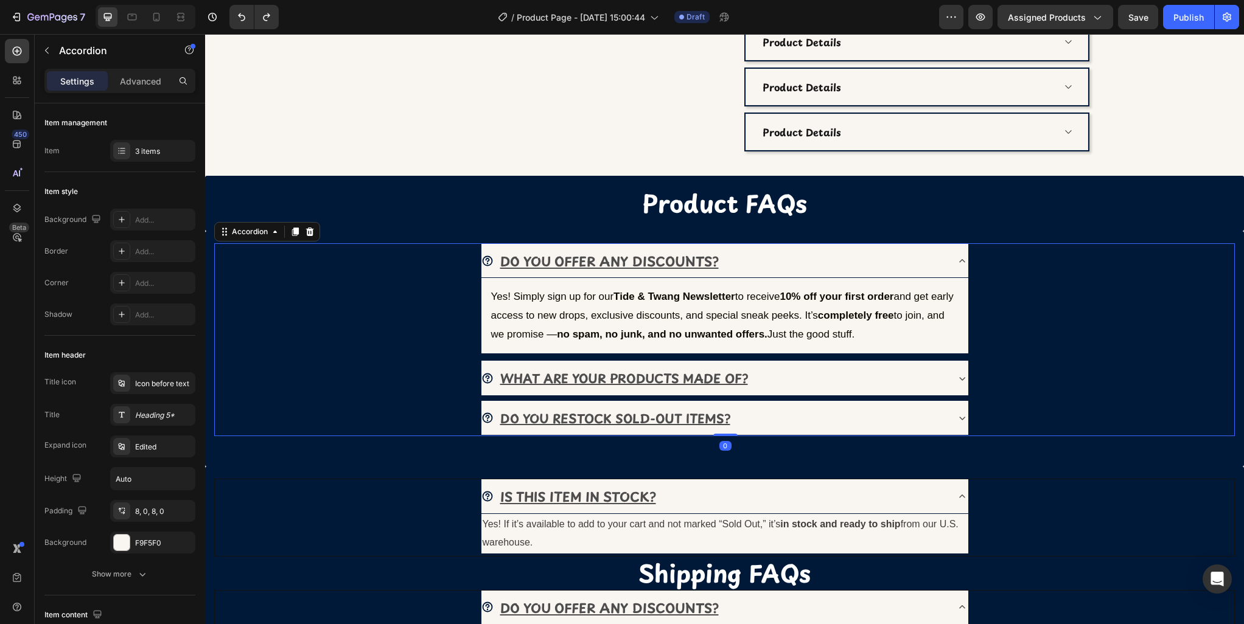
click at [808, 383] on div "WHAT ARE YOUR PRODUCTS MADE OF?" at bounding box center [713, 378] width 465 height 25
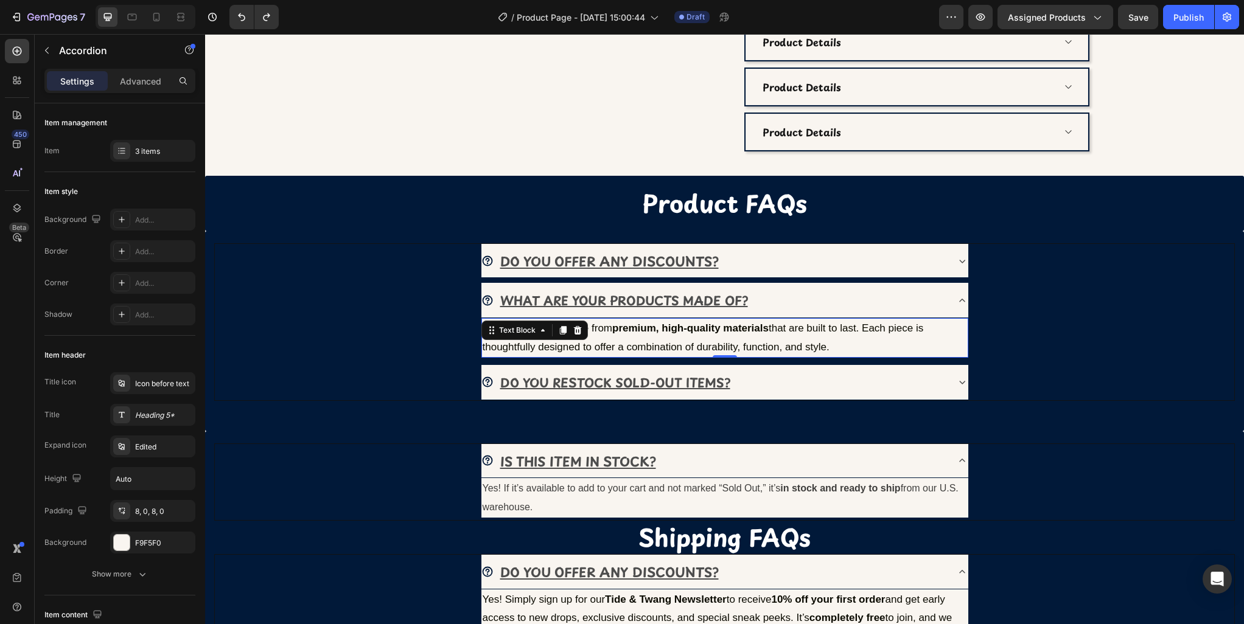
click at [634, 344] on p "Our products are made from premium, high-quality materials that are built to la…" at bounding box center [725, 337] width 484 height 37
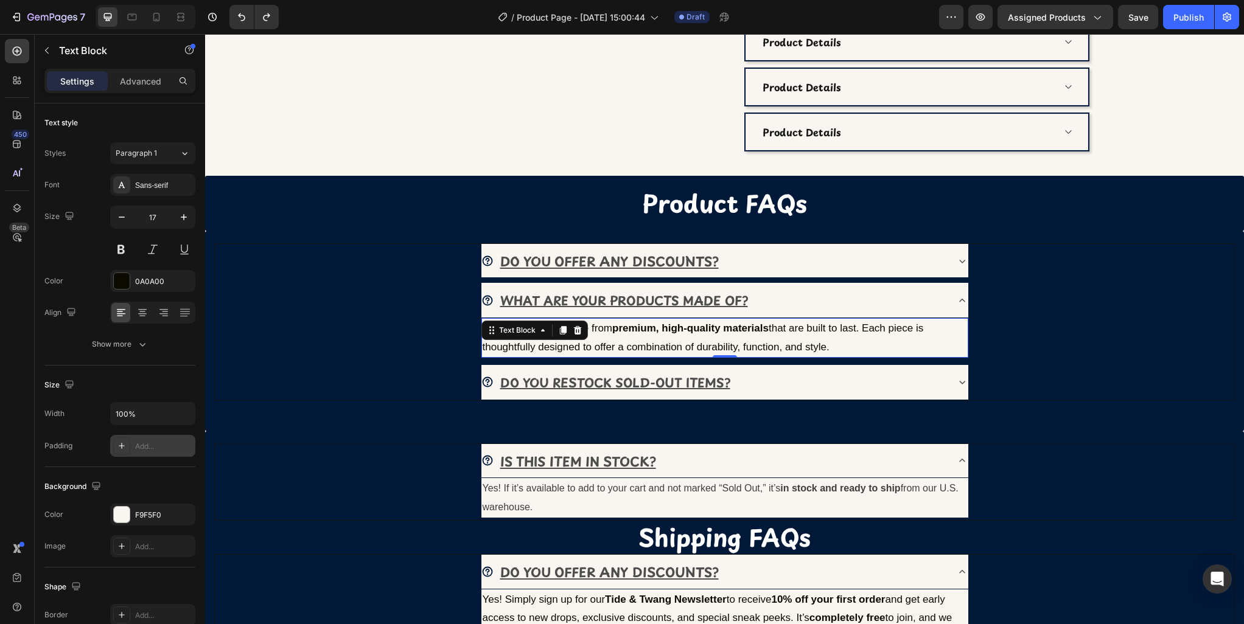
click at [111, 449] on div "Add..." at bounding box center [152, 446] width 85 height 22
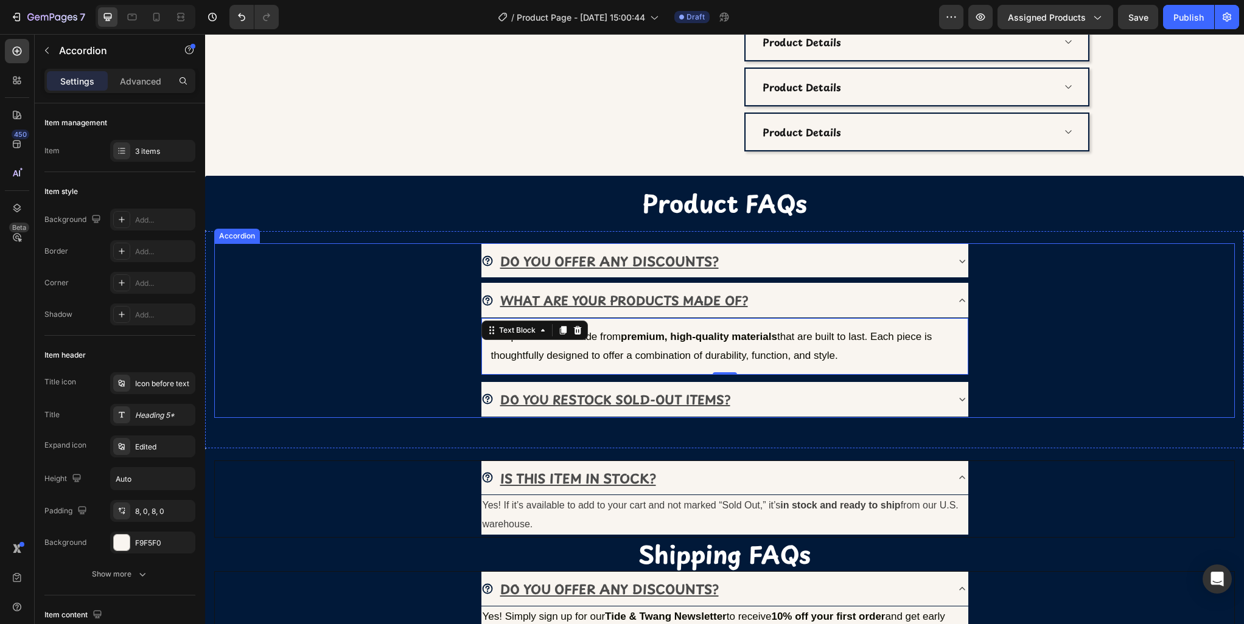
click at [1030, 334] on div "WHAT ARE YOUR PRODUCTS MADE OF? Our products are made from premium, high-qualit…" at bounding box center [724, 330] width 1018 height 94
click at [831, 269] on div "DO YOU OFFER ANY DISCOUNTS?" at bounding box center [713, 261] width 465 height 24
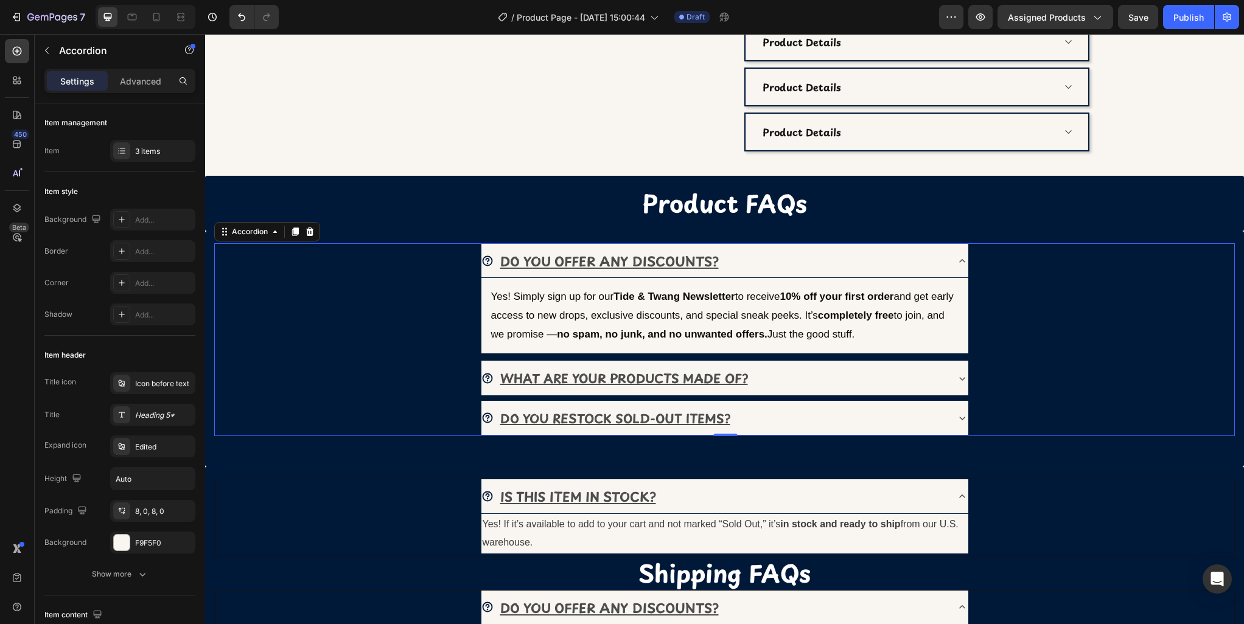
click at [831, 270] on div "DO YOU OFFER ANY DISCOUNTS?" at bounding box center [713, 261] width 465 height 24
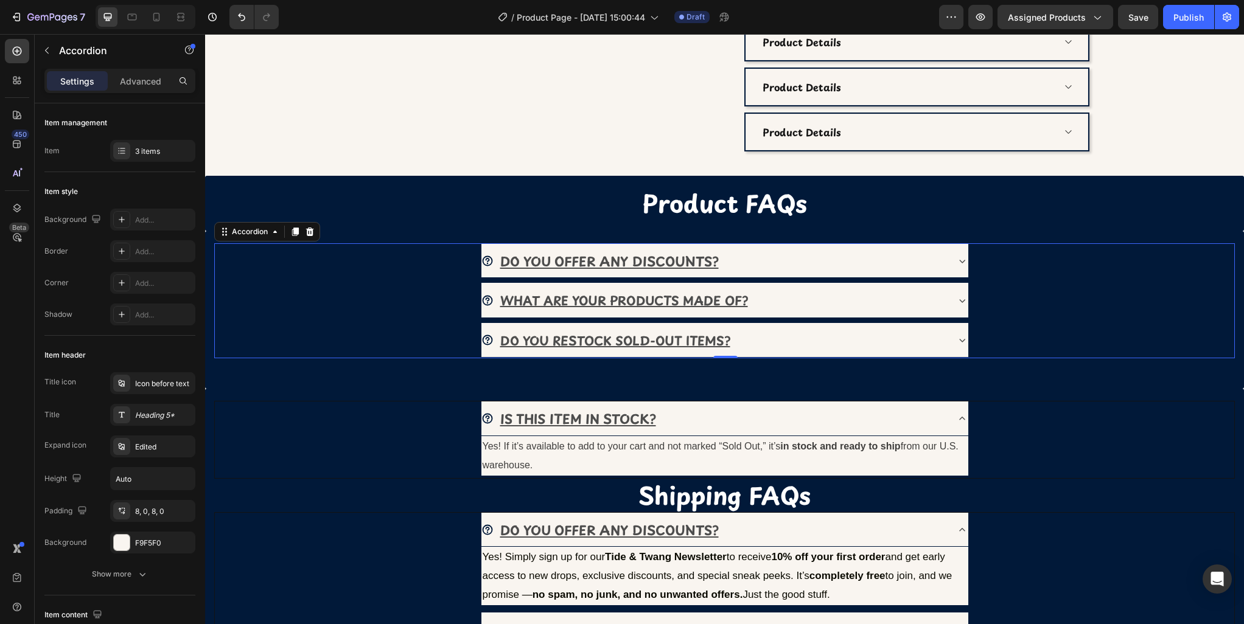
click at [848, 312] on div "WHAT ARE YOUR PRODUCTS MADE OF?" at bounding box center [713, 300] width 465 height 25
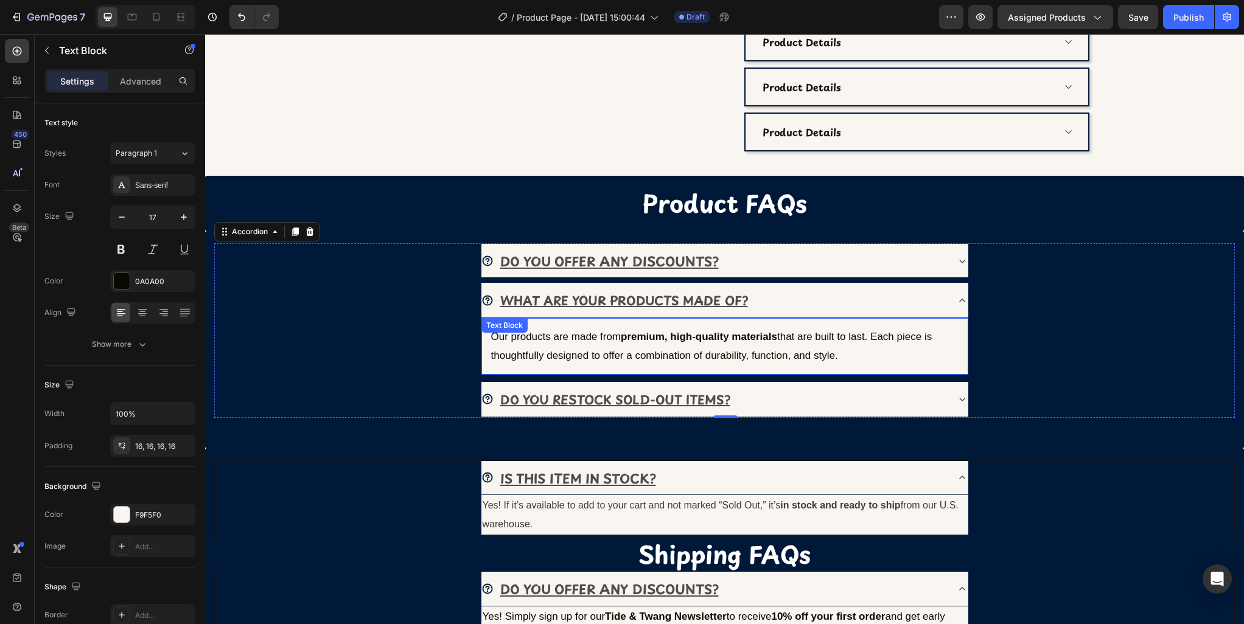
click at [644, 351] on p "Our products are made from premium, high-quality materials that are built to la…" at bounding box center [724, 346] width 467 height 37
click at [152, 446] on div "16, 16, 16, 16" at bounding box center [152, 446] width 35 height 11
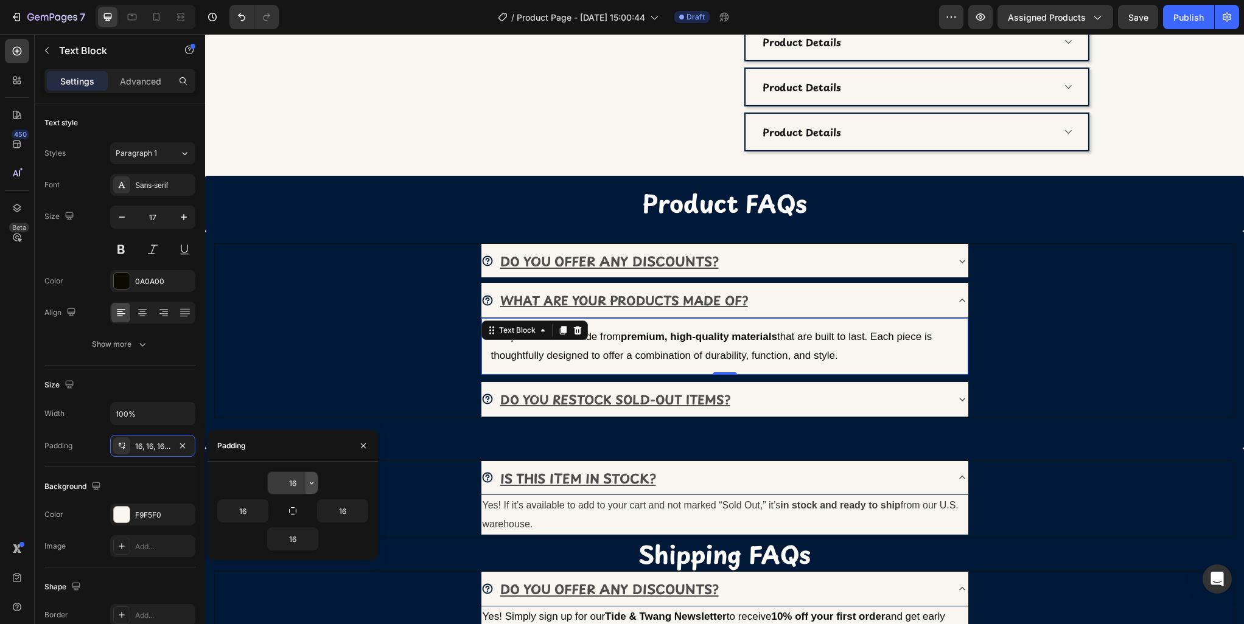
click at [307, 484] on icon "button" at bounding box center [312, 483] width 10 height 10
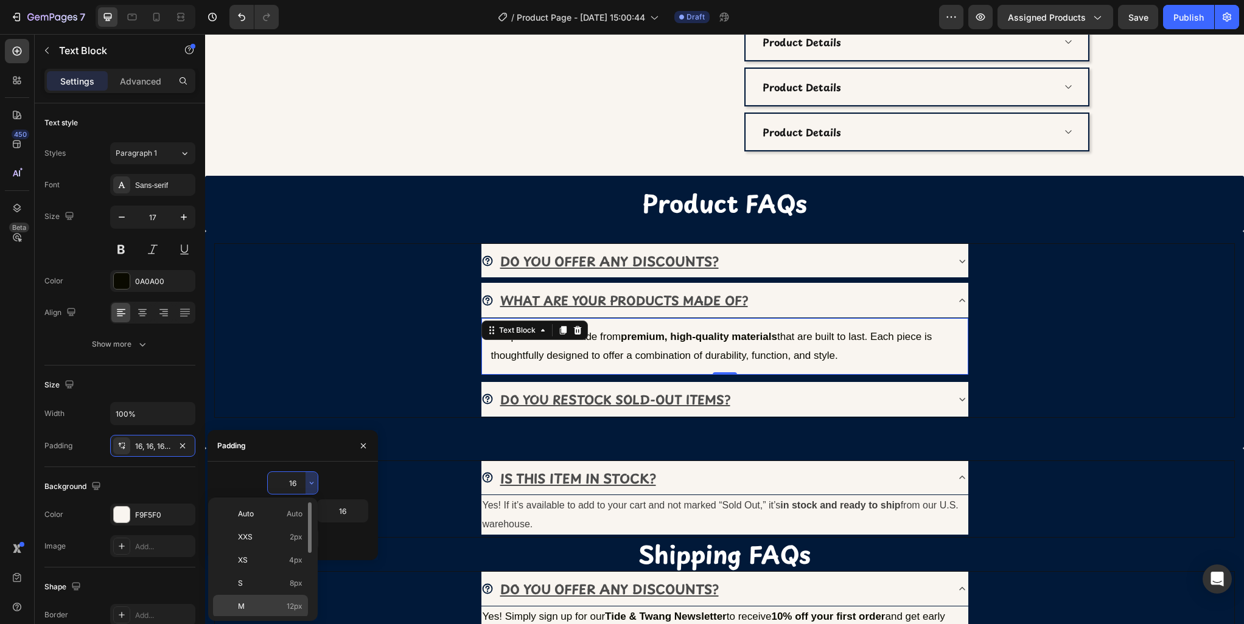
click at [259, 606] on p "M 12px" at bounding box center [270, 606] width 65 height 11
type input "12"
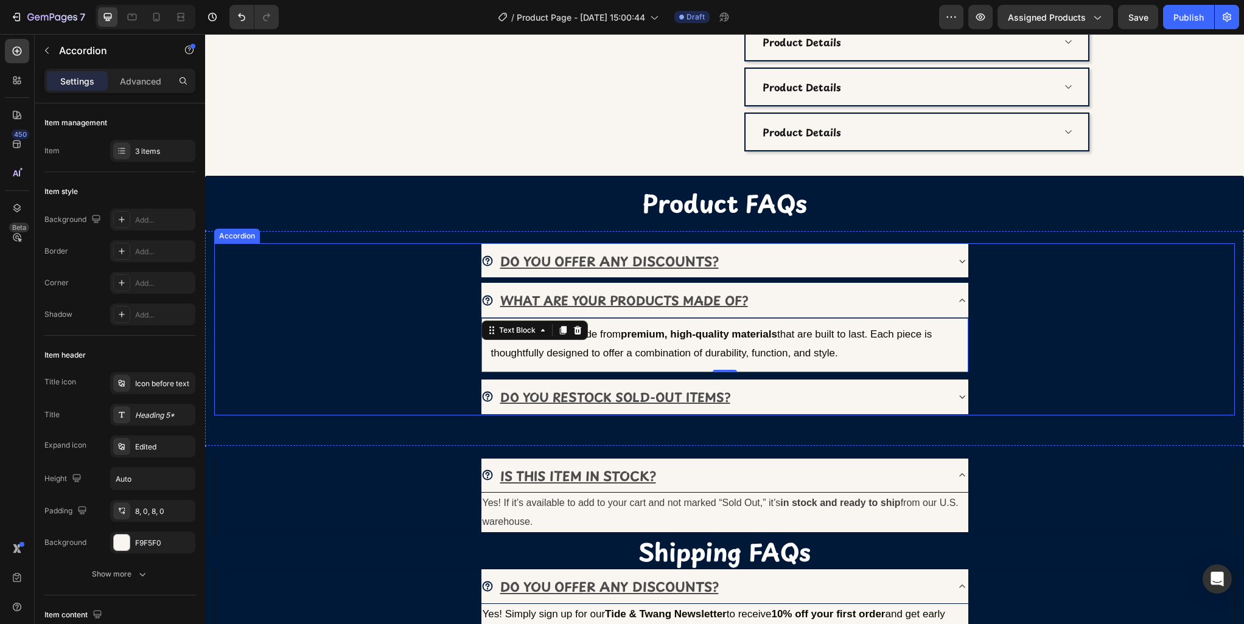
click at [750, 256] on div "DO YOU OFFER ANY DISCOUNTS?" at bounding box center [713, 261] width 465 height 24
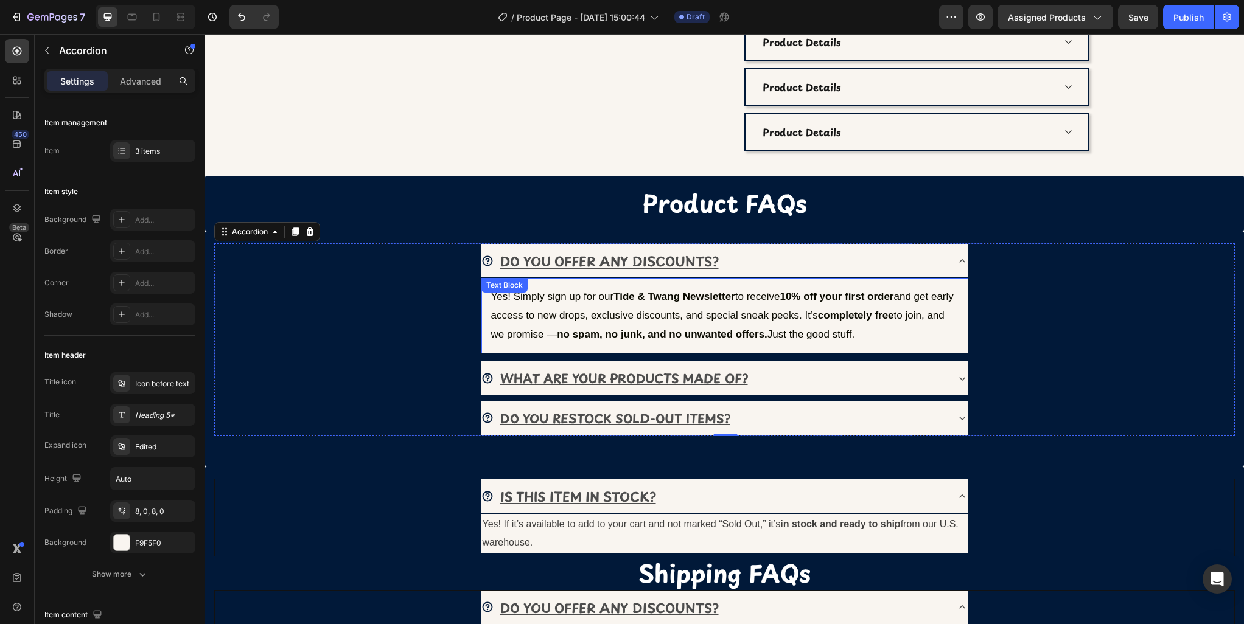
click at [734, 309] on p "Yes! Simply sign up for our Tide & Twang Newsletter to receive 10% off your fir…" at bounding box center [724, 316] width 467 height 56
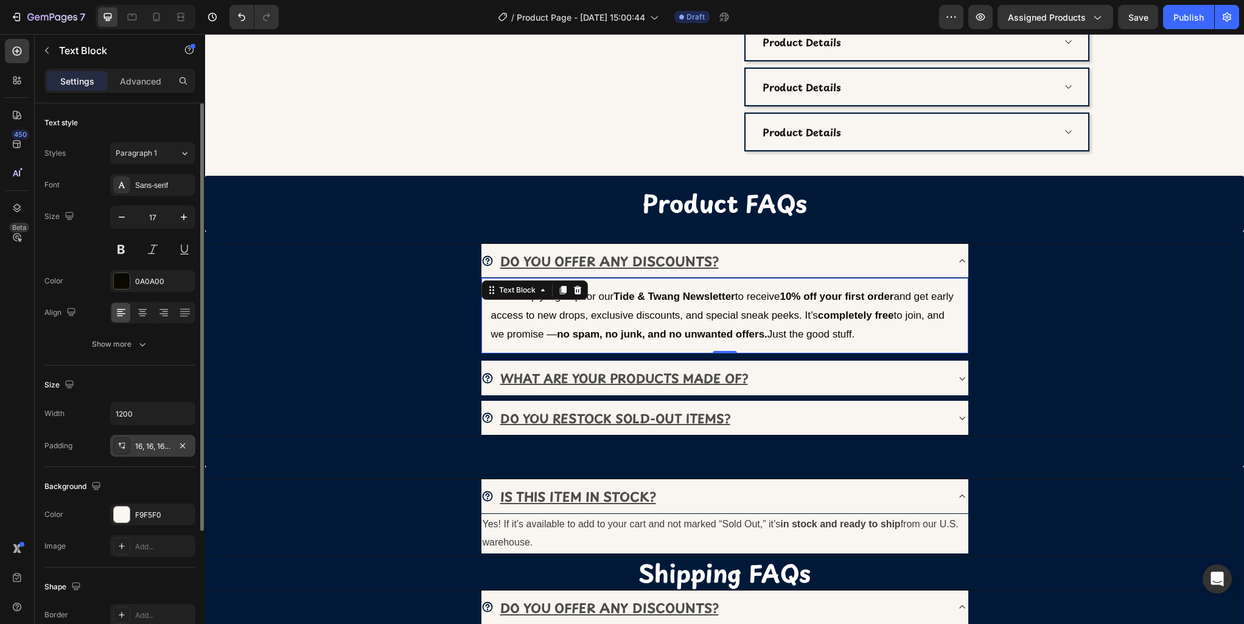
click at [155, 450] on div "16, 16, 16, 16" at bounding box center [152, 446] width 35 height 11
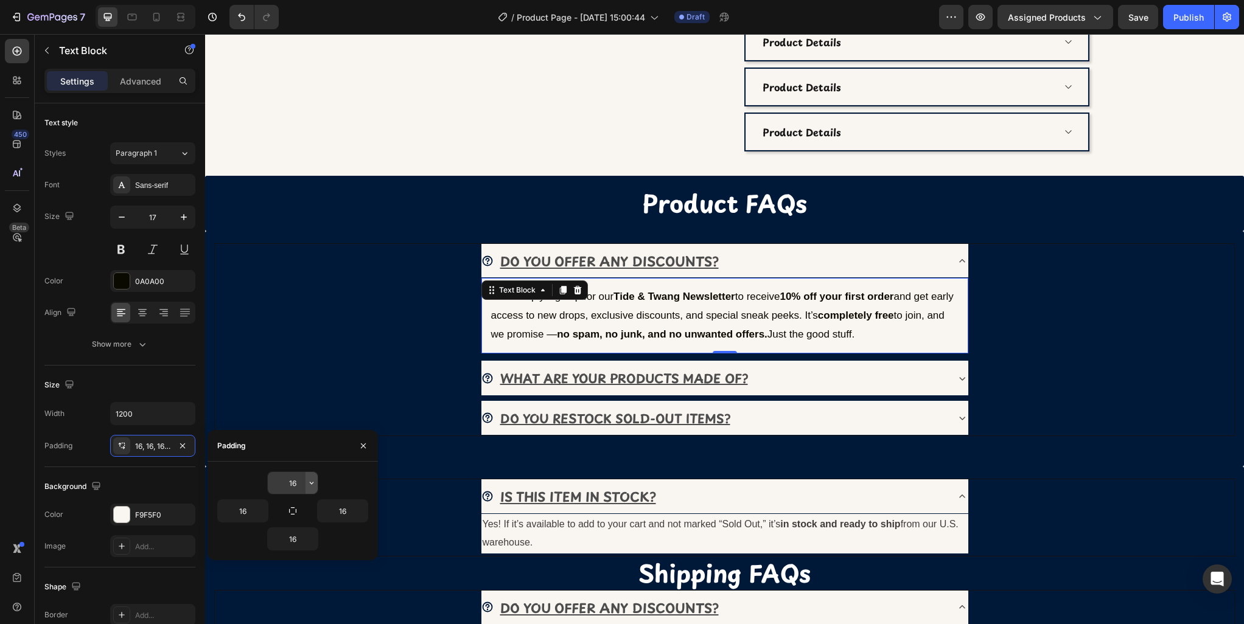
click at [316, 485] on icon "button" at bounding box center [312, 483] width 10 height 10
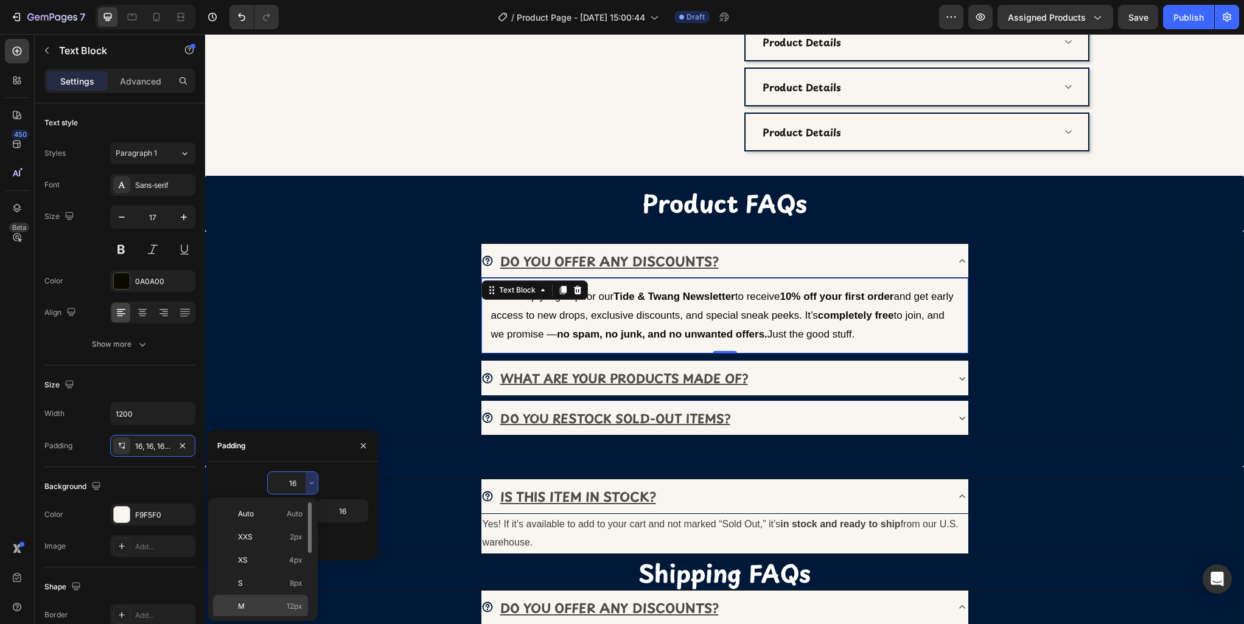
click at [273, 607] on p "M 12px" at bounding box center [270, 606] width 65 height 11
type input "12"
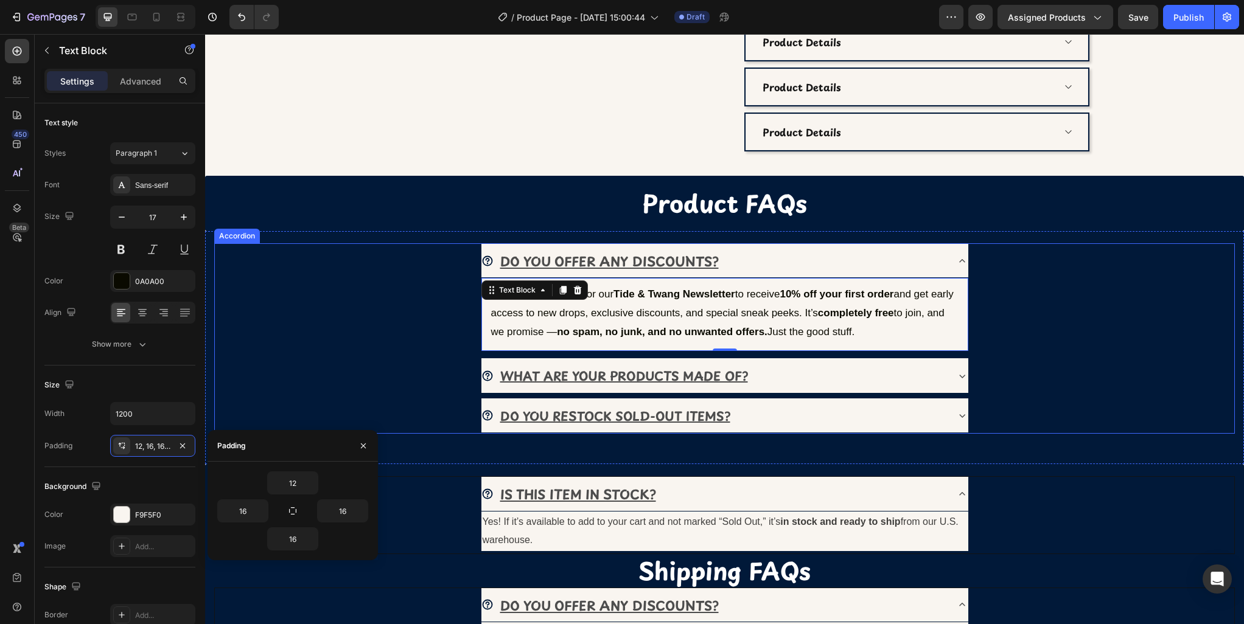
click at [382, 327] on div "DO YOU OFFER ANY DISCOUNTS? Yes! Simply sign up for our Tide & Twang Newsletter…" at bounding box center [724, 299] width 1018 height 110
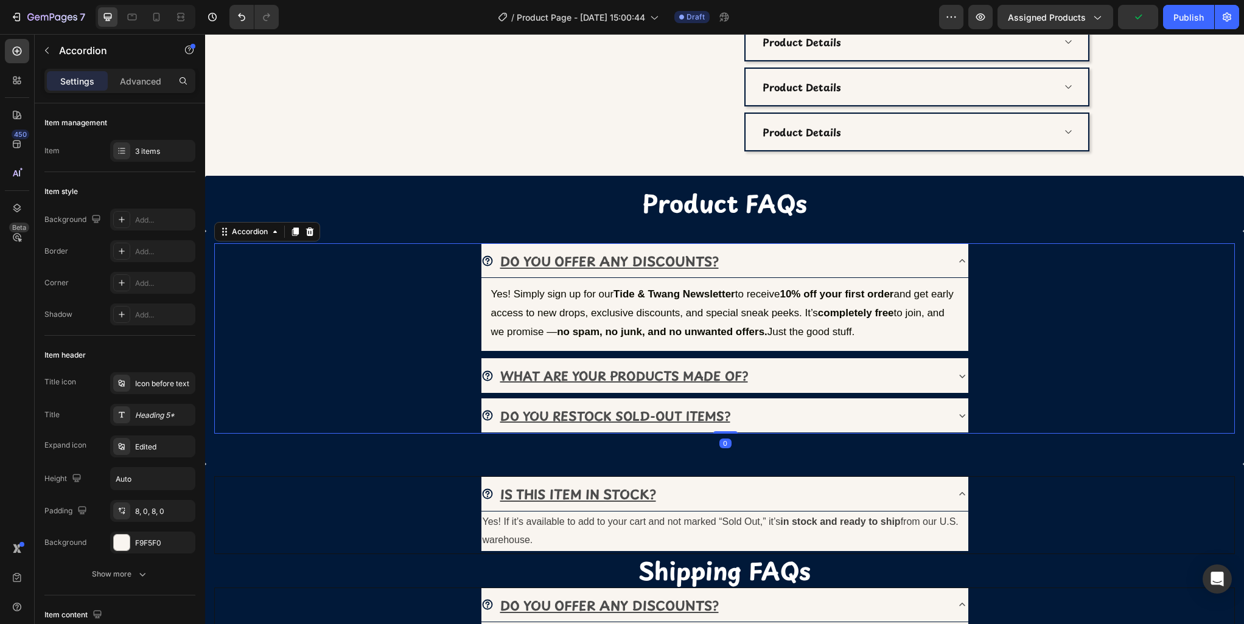
click at [953, 387] on div "WHAT ARE YOUR PRODUCTS MADE OF?" at bounding box center [724, 375] width 487 height 35
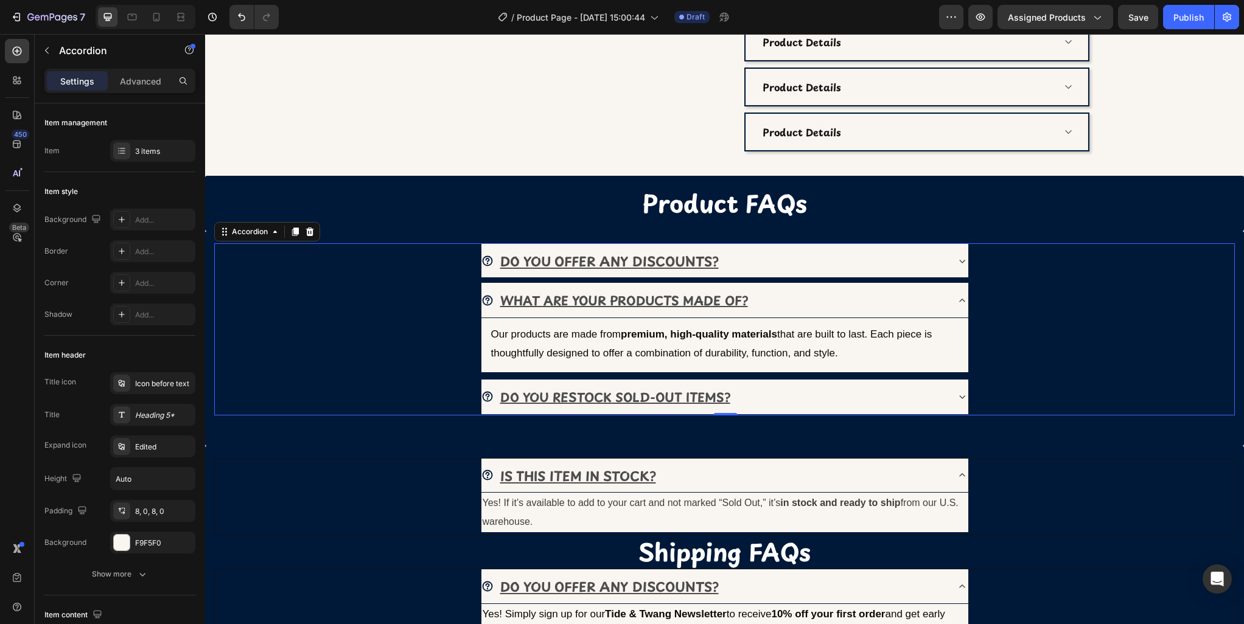
click at [954, 295] on div "WHAT ARE YOUR PRODUCTS MADE OF?" at bounding box center [724, 300] width 487 height 35
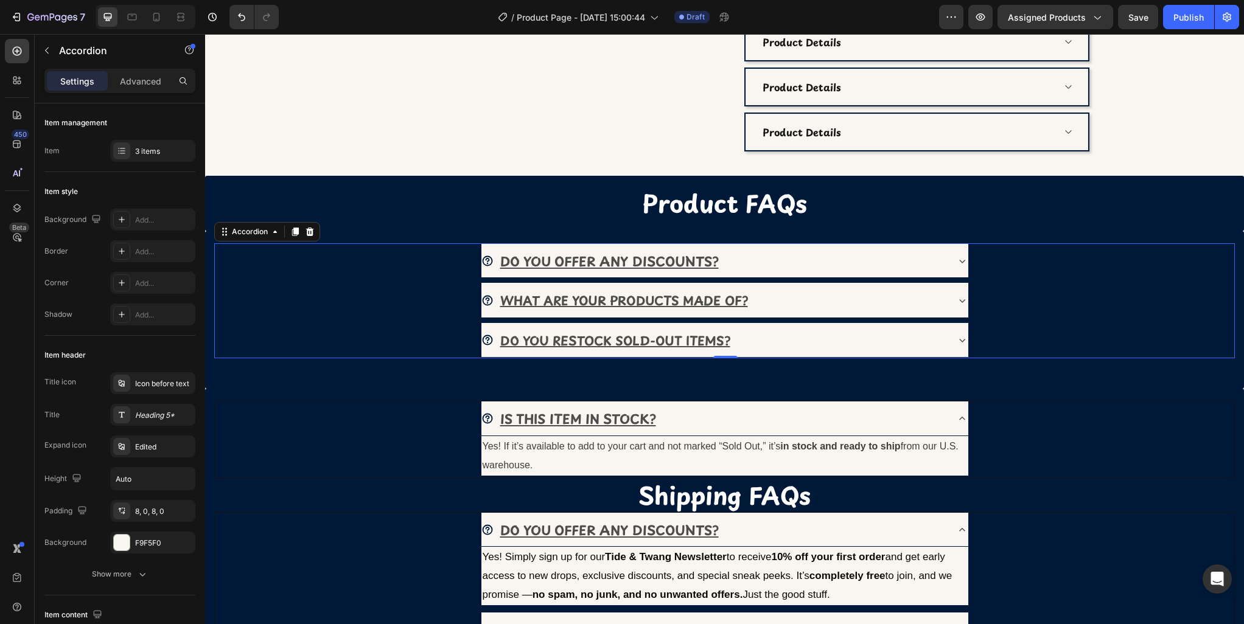
click at [935, 342] on div "DO YOU RESTOCK SOLD-OUT ITEMS?" at bounding box center [713, 340] width 465 height 25
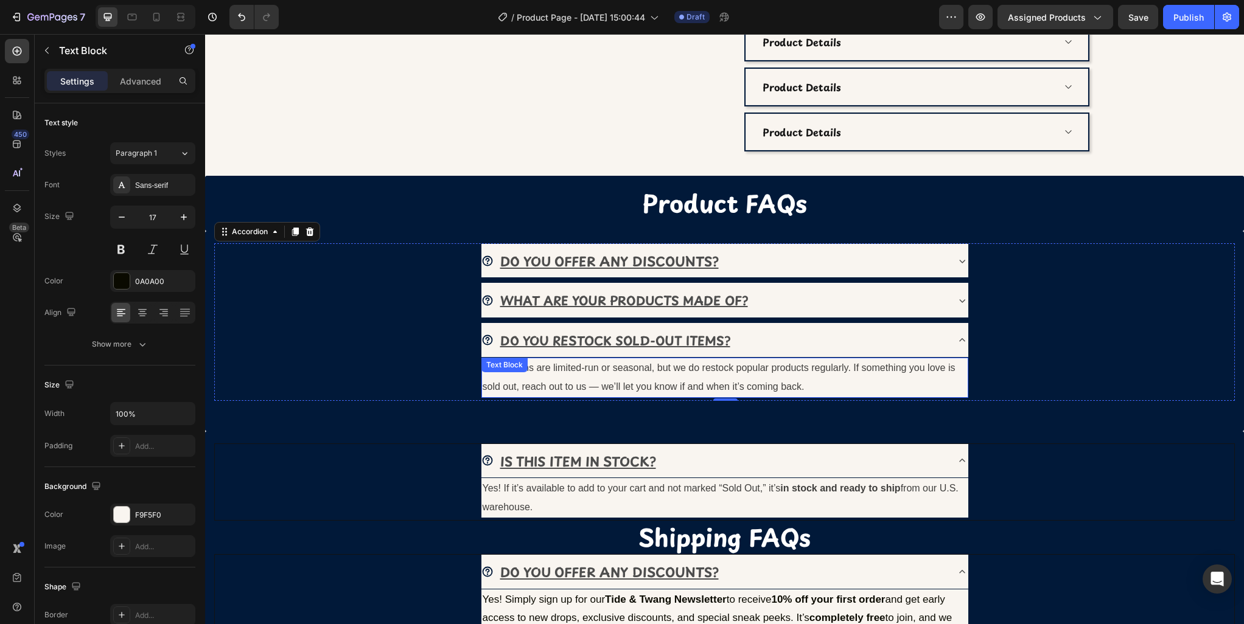
click at [676, 383] on span "Some items are limited-run or seasonal, but we do restock popular products regu…" at bounding box center [719, 377] width 473 height 29
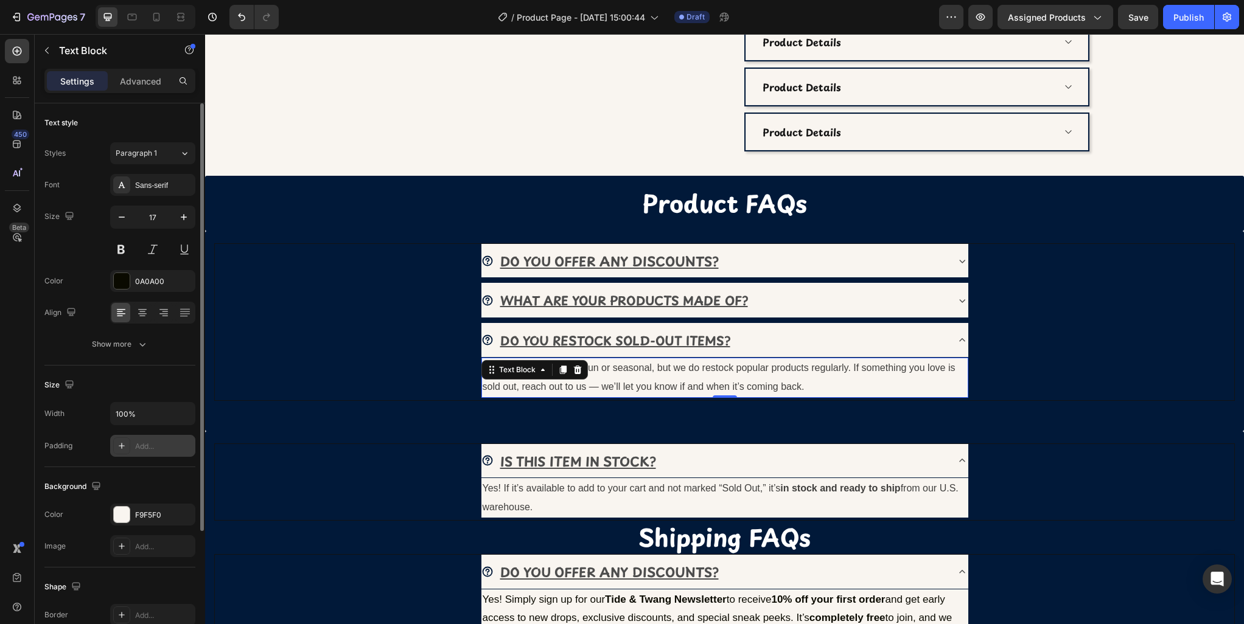
click at [151, 445] on div "Add..." at bounding box center [163, 446] width 57 height 11
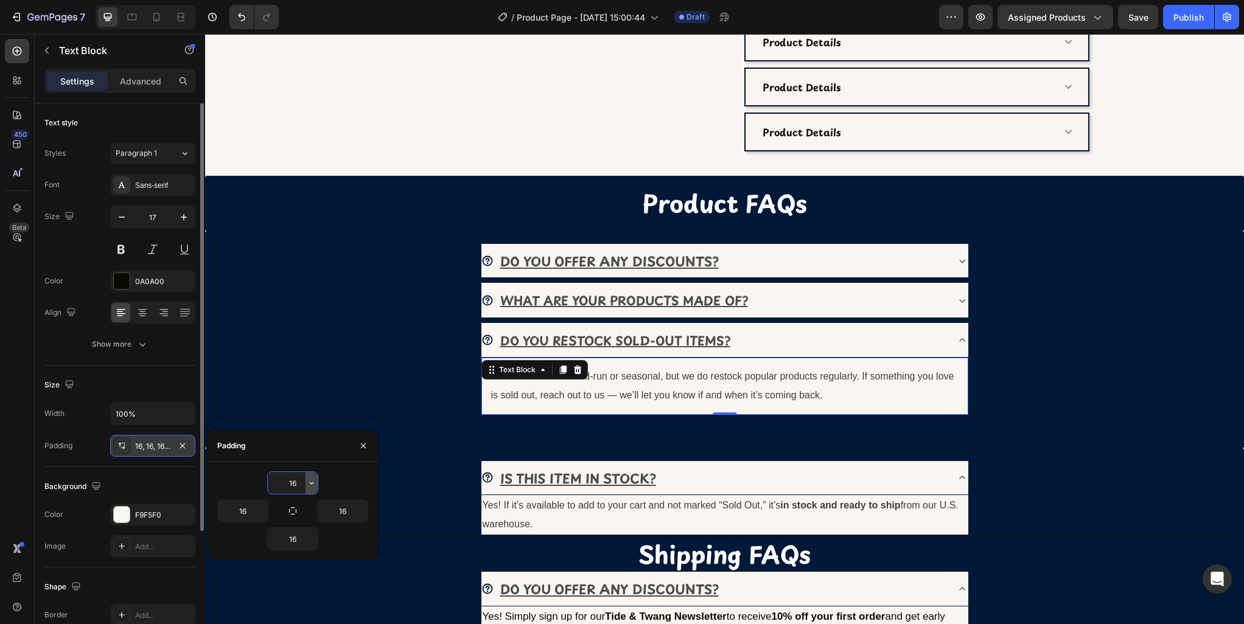
click at [310, 485] on icon "button" at bounding box center [312, 483] width 10 height 10
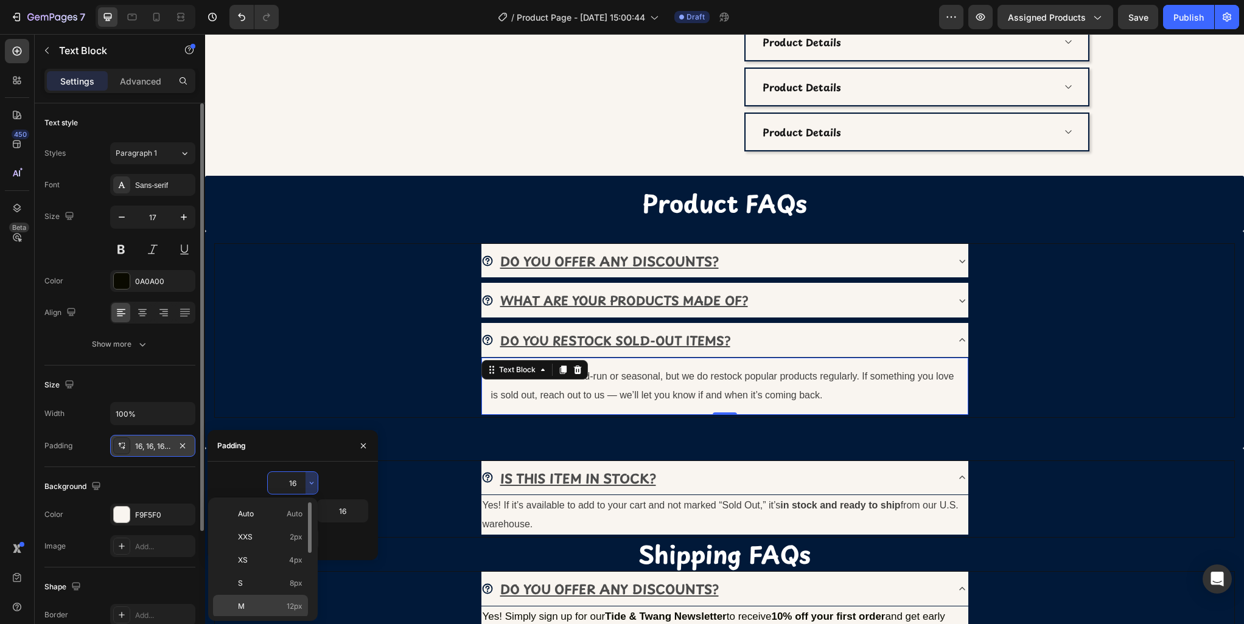
click at [264, 618] on div "M 12px" at bounding box center [260, 629] width 95 height 23
type input "12"
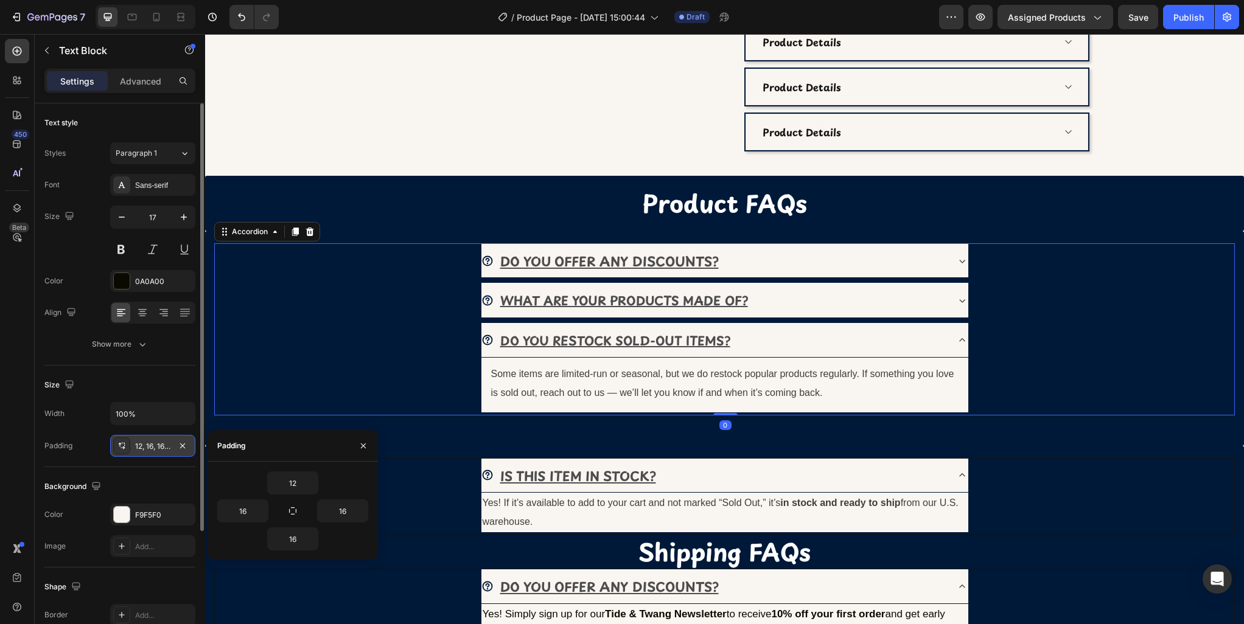
click at [1050, 367] on div "DO YOU RESTOCK SOLD-OUT ITEMS? Some items are limited-run or seasonal, but we d…" at bounding box center [724, 369] width 1018 height 92
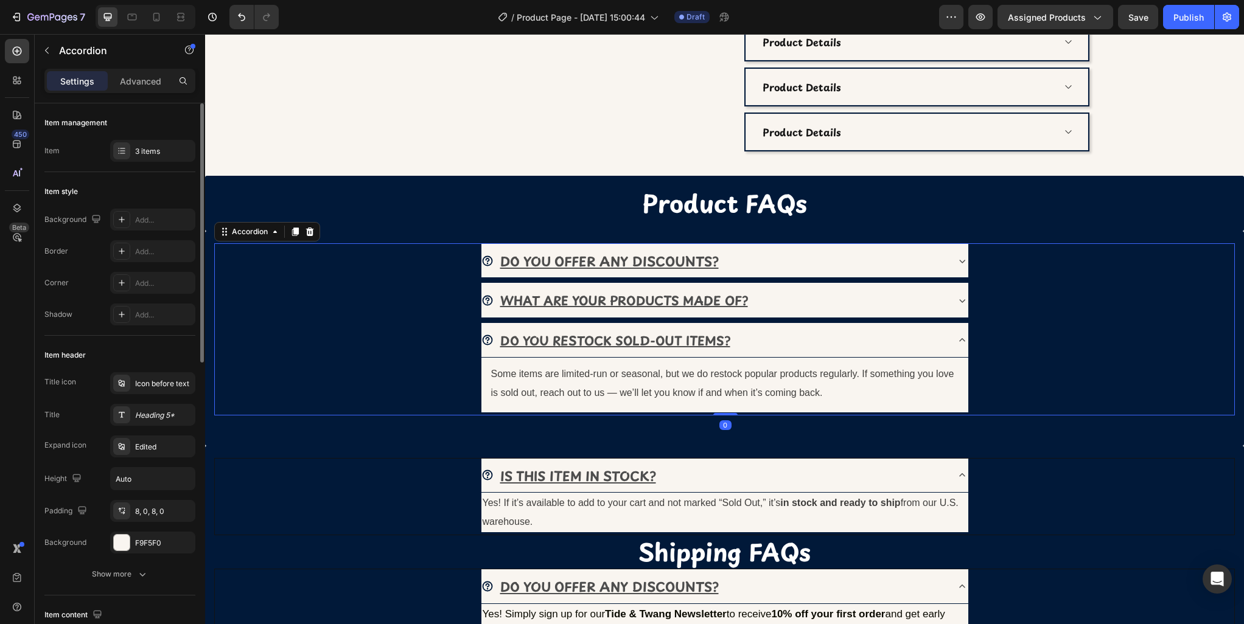
click at [963, 340] on icon at bounding box center [961, 340] width 5 height 4
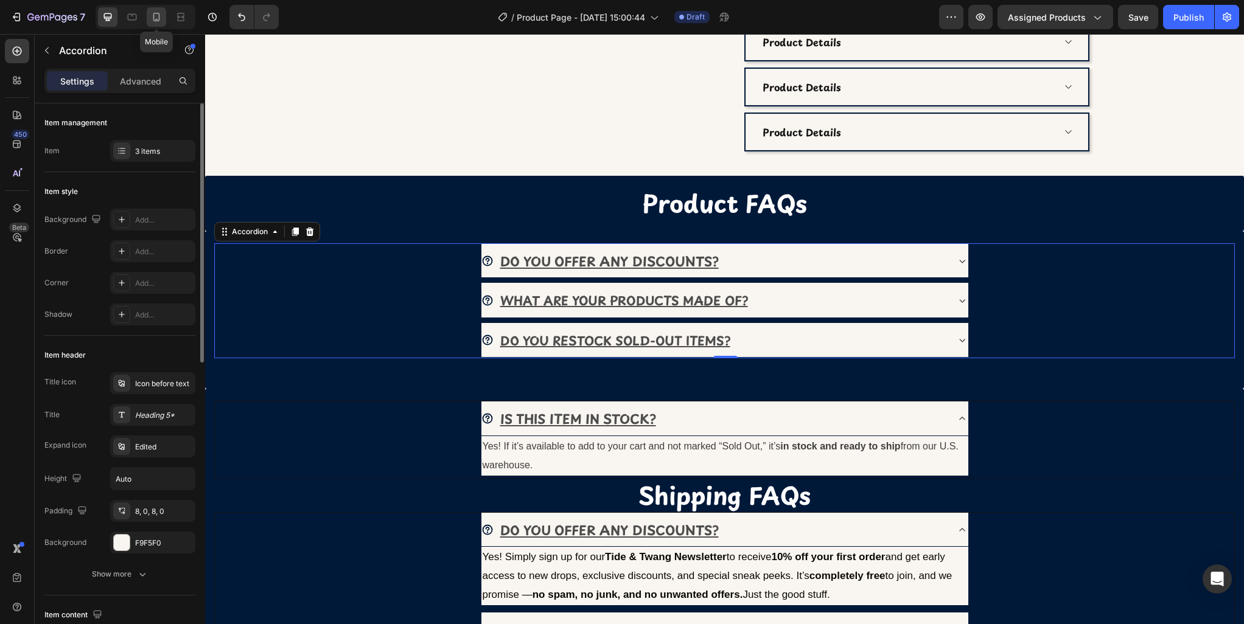
click at [162, 15] on div at bounding box center [156, 16] width 19 height 19
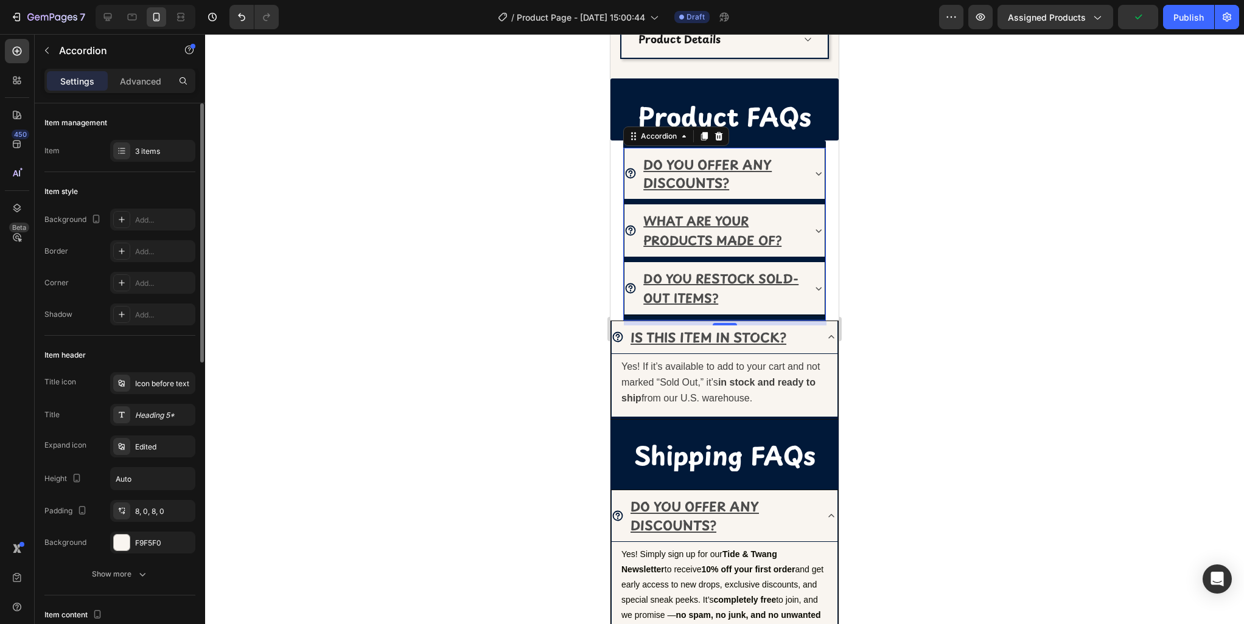
scroll to position [734, 0]
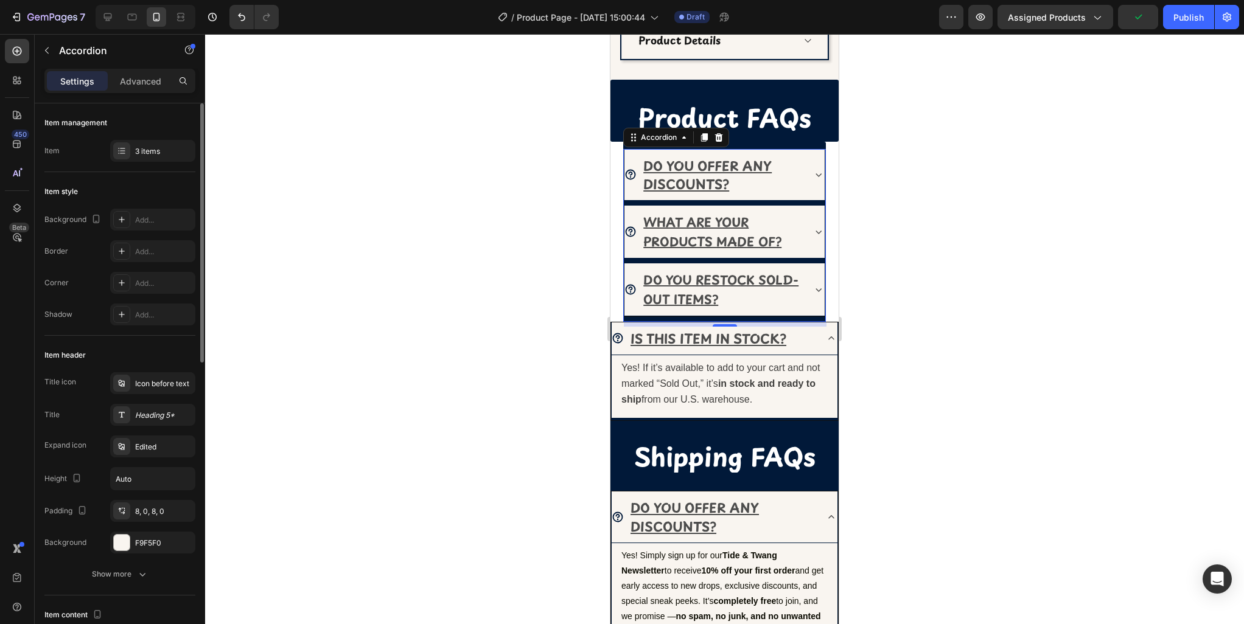
click at [819, 176] on icon at bounding box center [818, 175] width 12 height 12
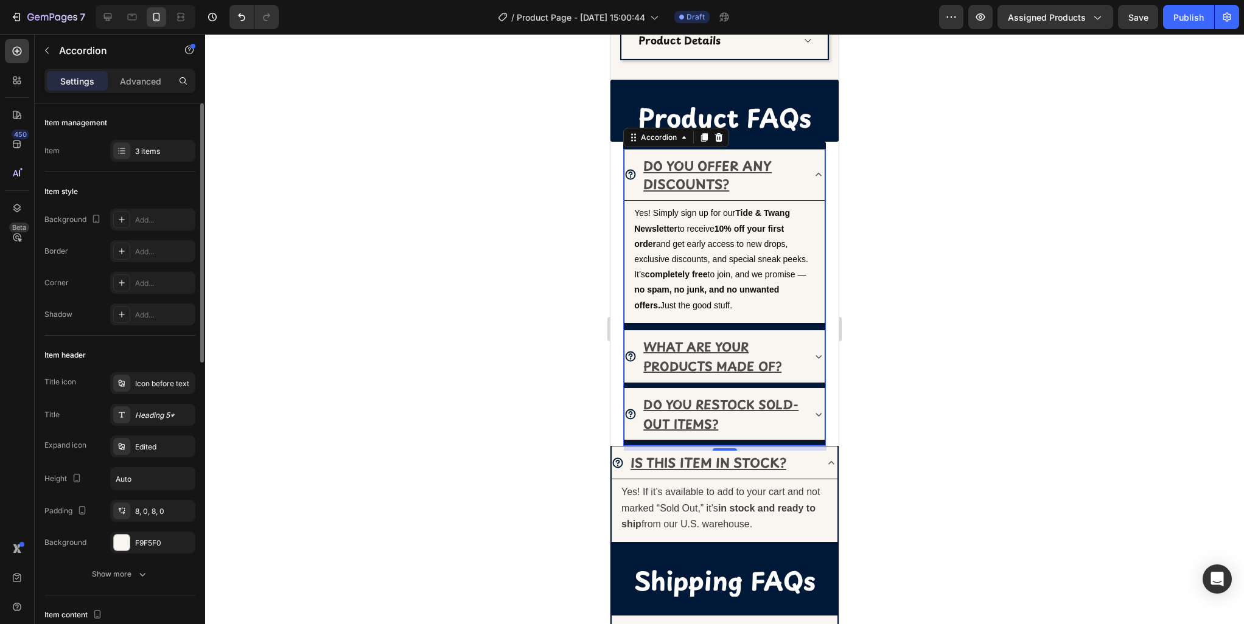
click at [819, 176] on icon at bounding box center [818, 175] width 12 height 12
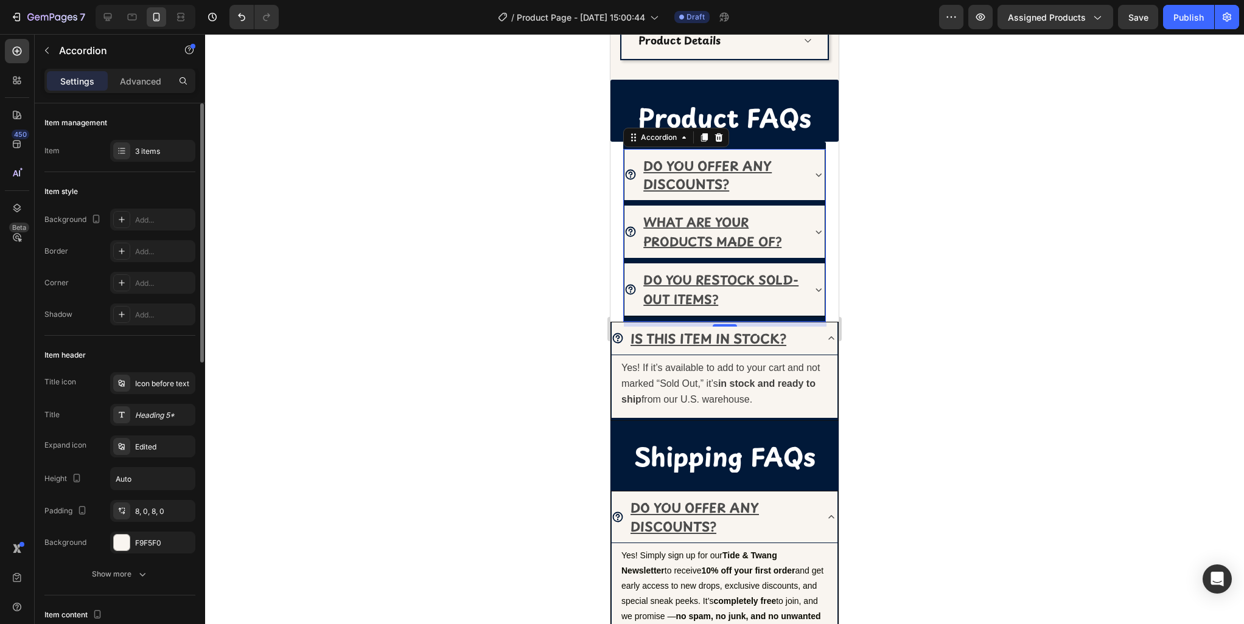
click at [818, 228] on icon at bounding box center [818, 232] width 12 height 12
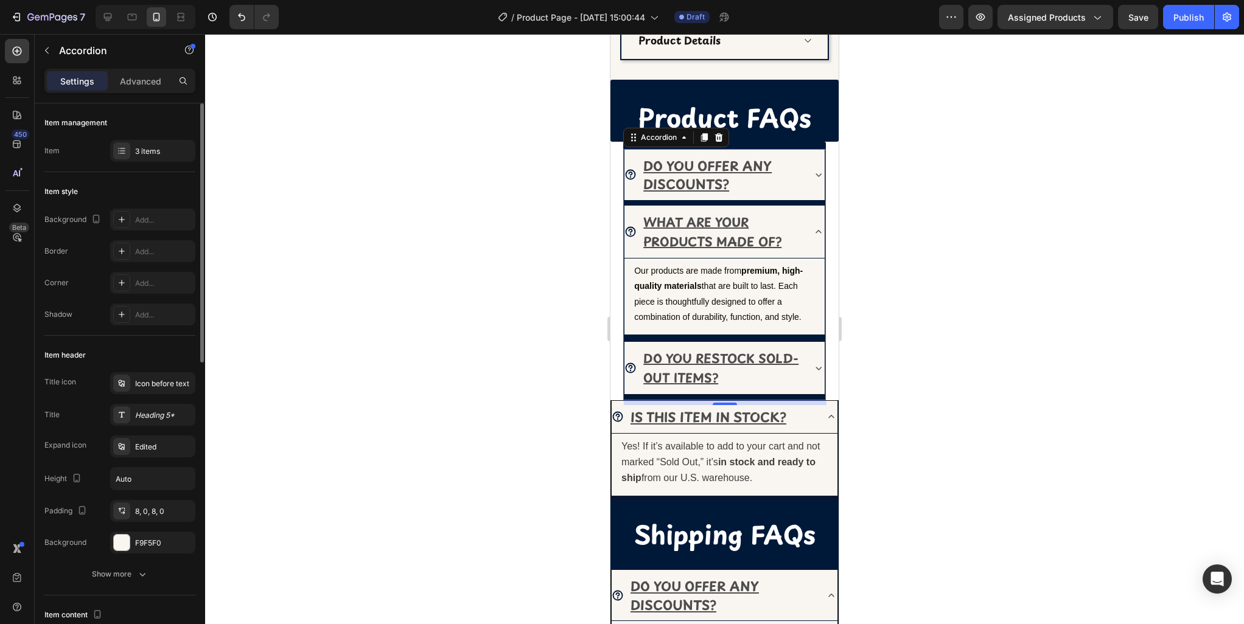
click at [818, 228] on icon at bounding box center [818, 232] width 12 height 12
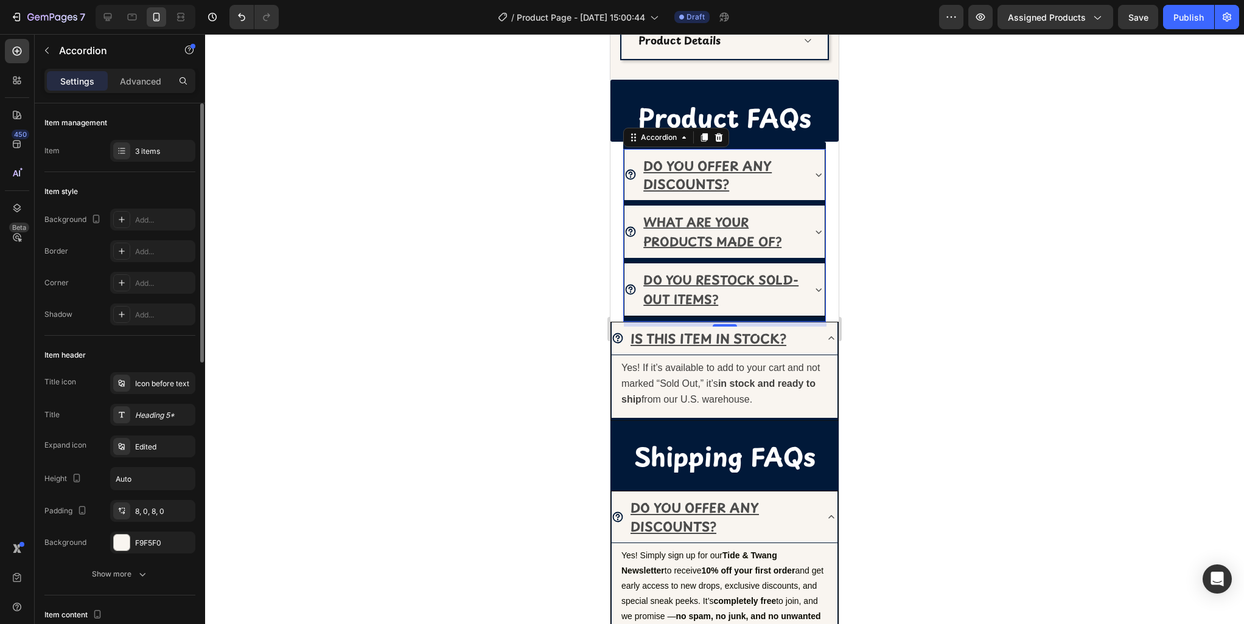
click at [815, 284] on icon at bounding box center [818, 290] width 12 height 12
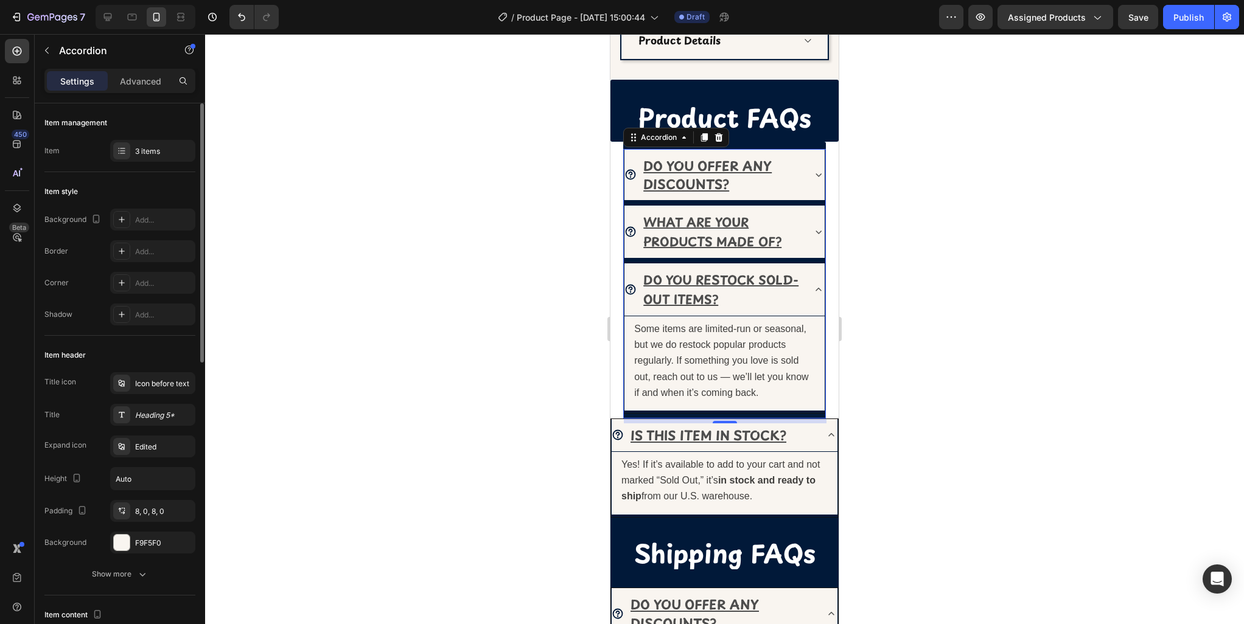
click at [815, 284] on icon at bounding box center [818, 290] width 12 height 12
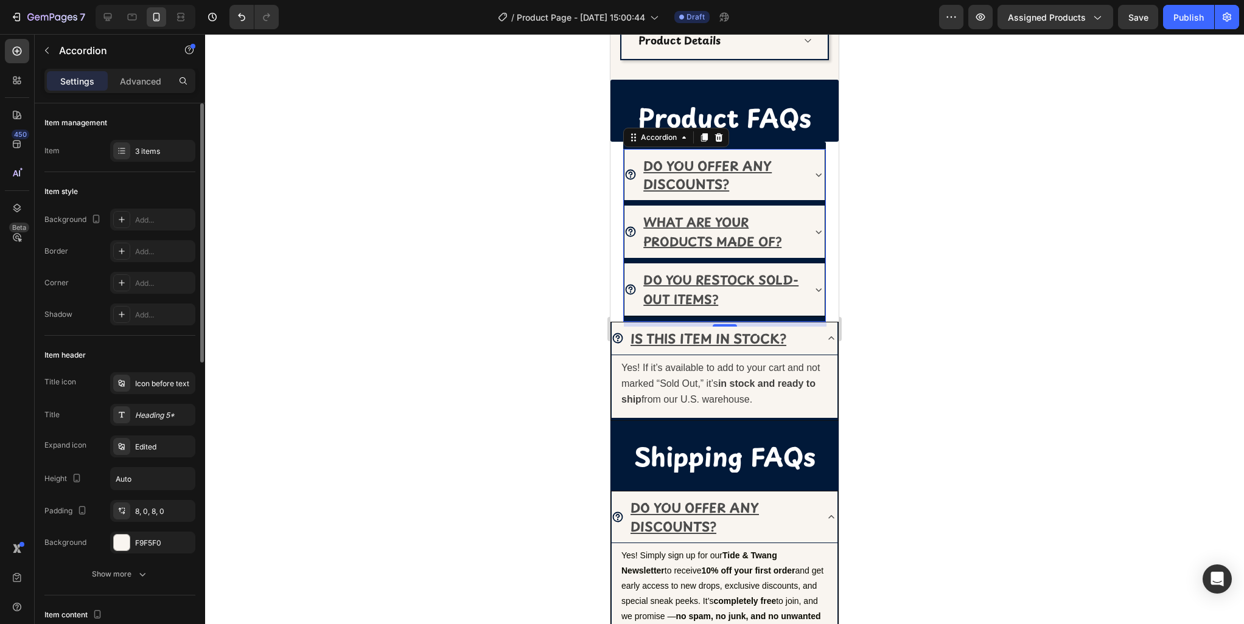
click at [817, 231] on icon at bounding box center [818, 233] width 6 height 4
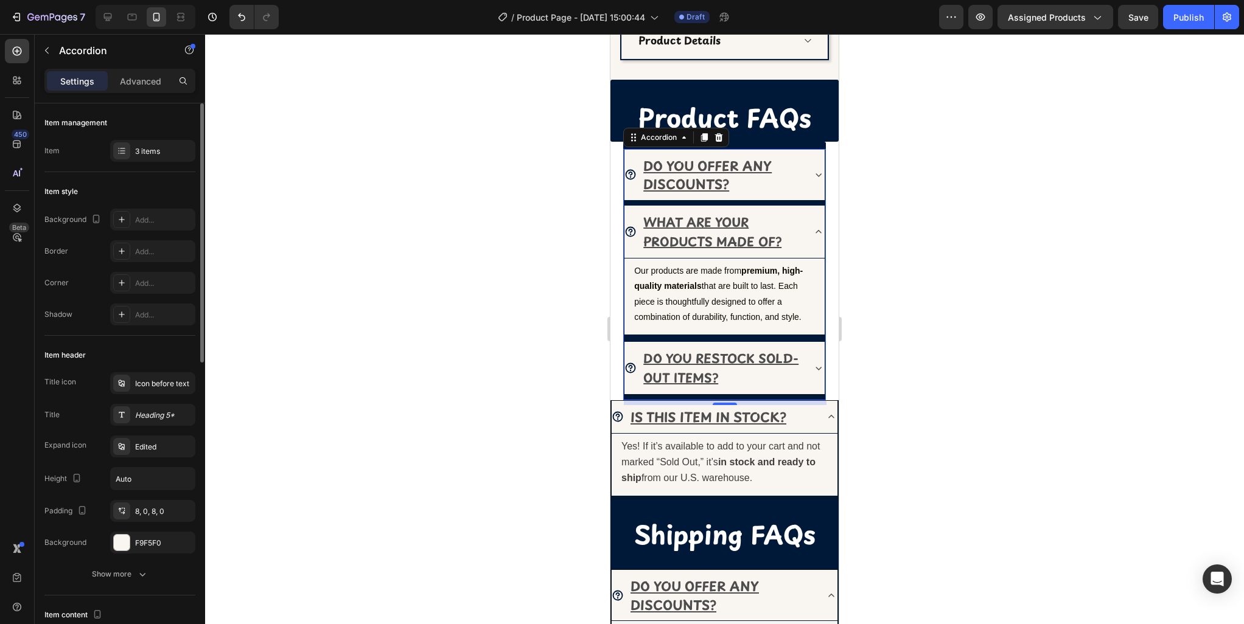
click at [818, 367] on icon at bounding box center [818, 369] width 6 height 4
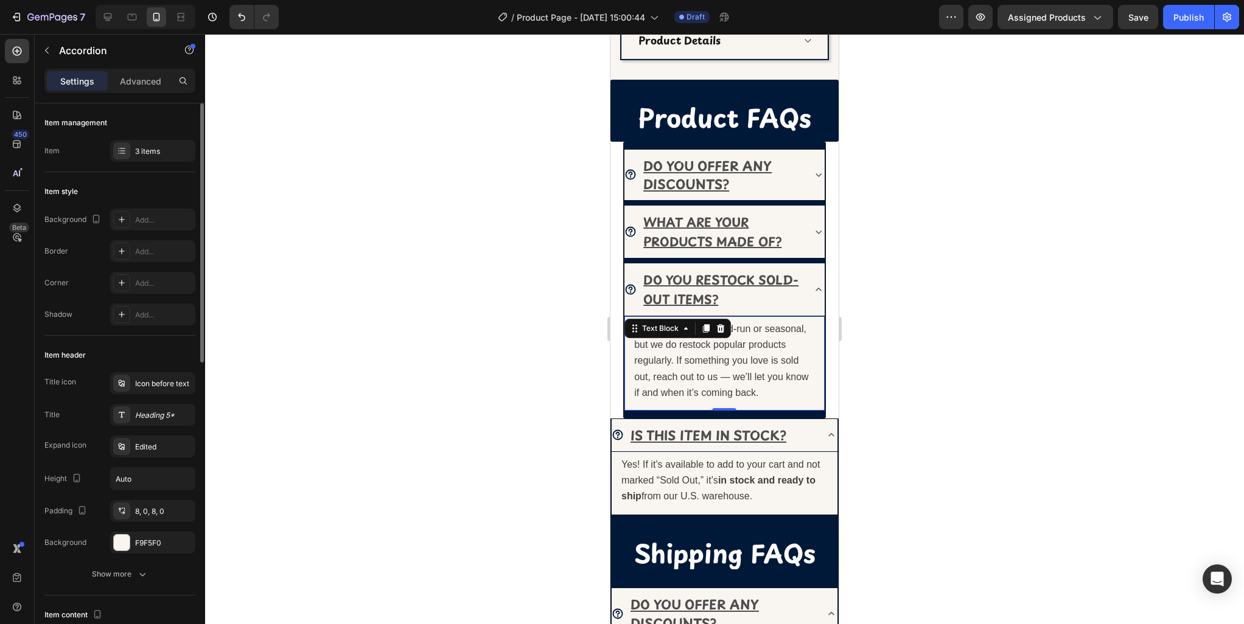
click at [717, 374] on span "Some items are limited-run or seasonal, but we do restock popular products regu…" at bounding box center [721, 361] width 174 height 74
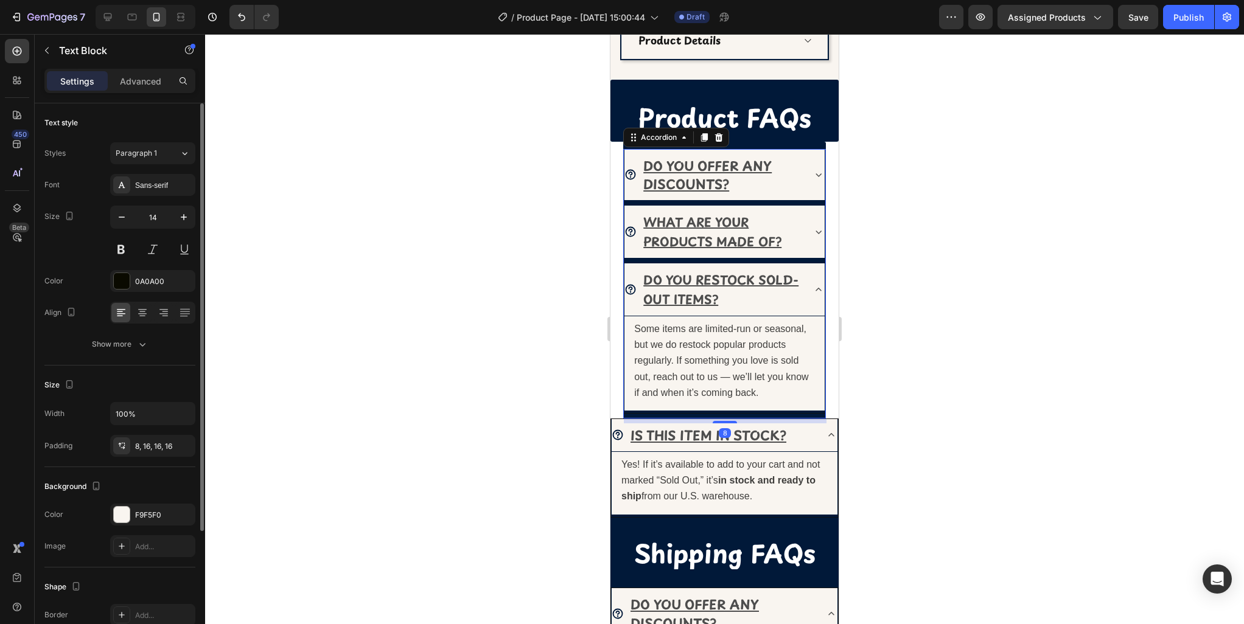
click at [815, 286] on icon at bounding box center [818, 290] width 12 height 12
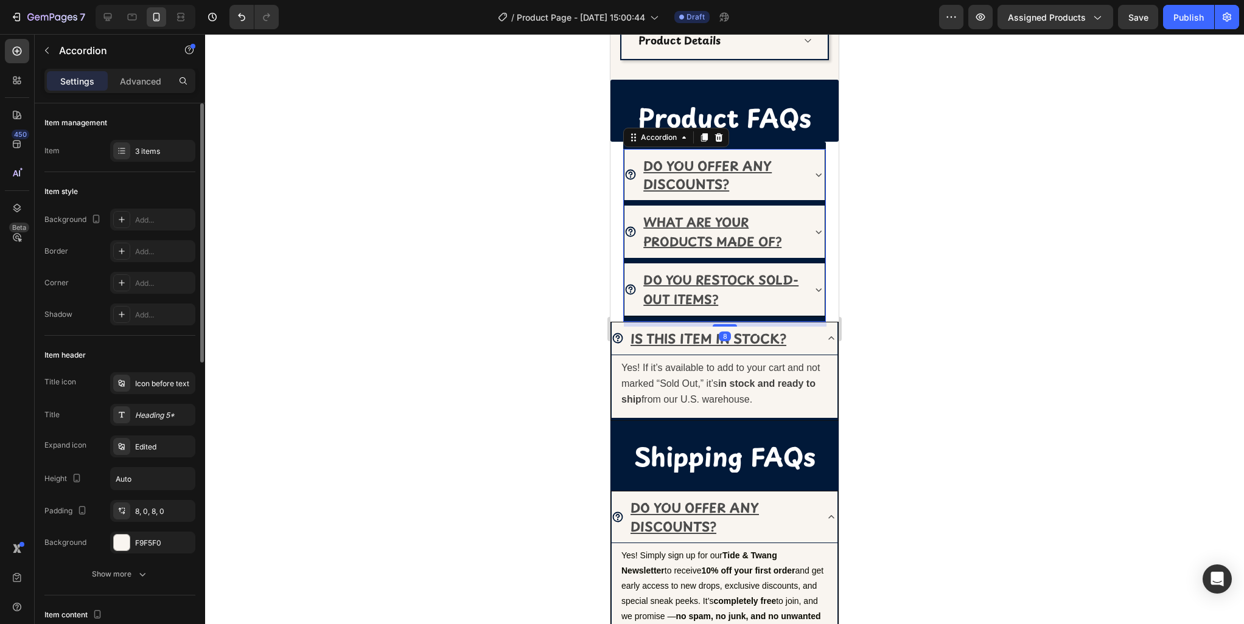
click at [817, 234] on icon at bounding box center [818, 232] width 12 height 12
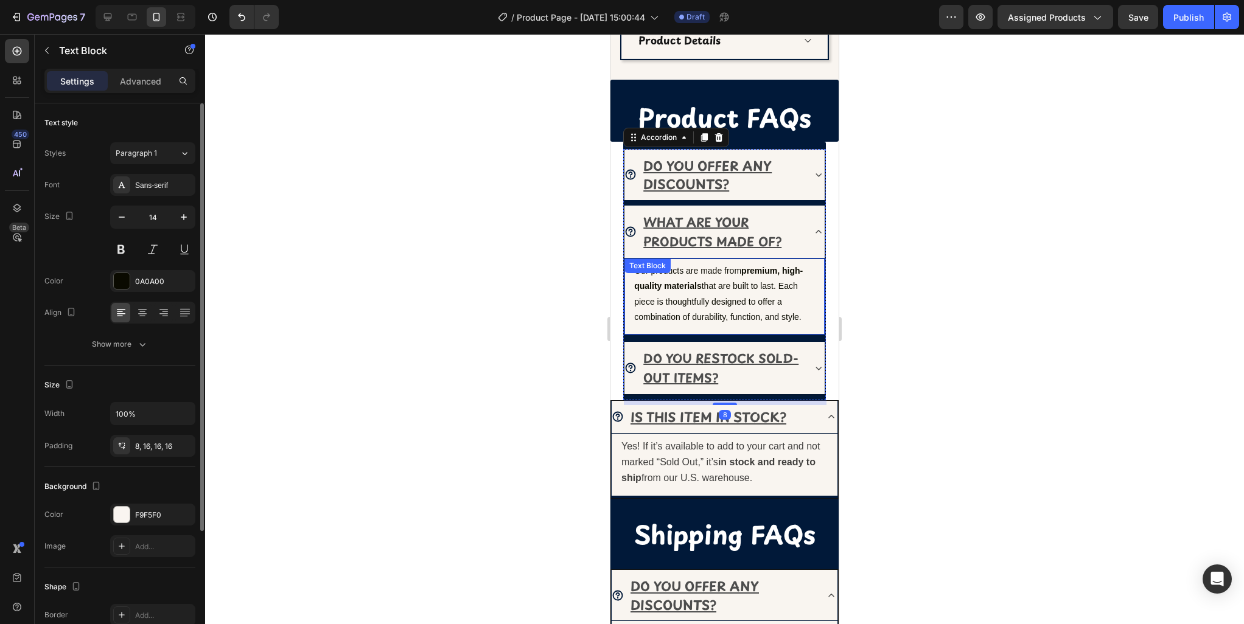
click at [748, 287] on p "Our products are made from premium, high-quality materials that are built to la…" at bounding box center [724, 294] width 181 height 61
click at [818, 232] on icon at bounding box center [818, 232] width 12 height 12
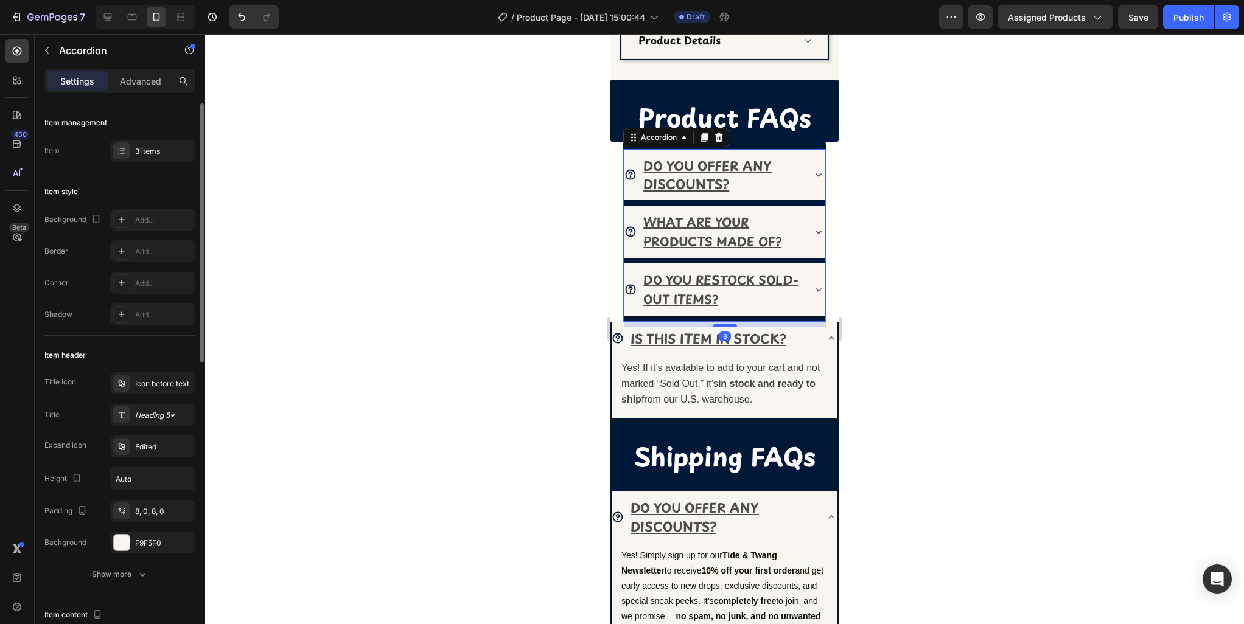
click at [816, 177] on icon at bounding box center [818, 175] width 12 height 12
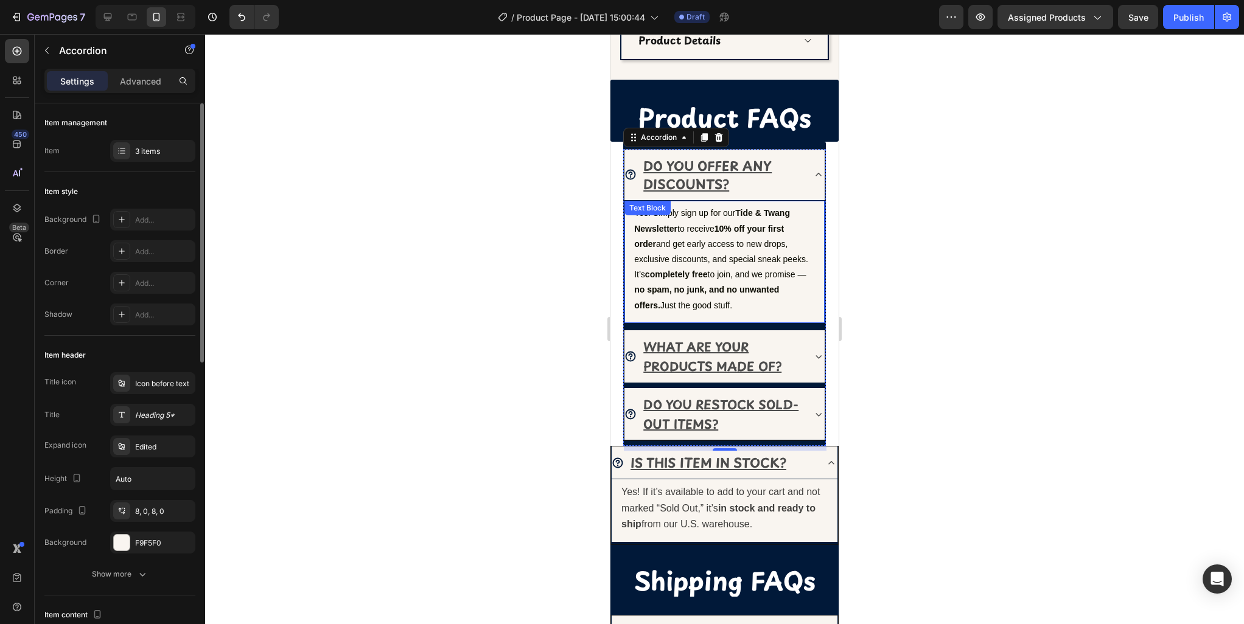
click at [729, 245] on p "Yes! Simply sign up for our Tide & Twang Newsletter to receive 10% off your fir…" at bounding box center [724, 259] width 181 height 107
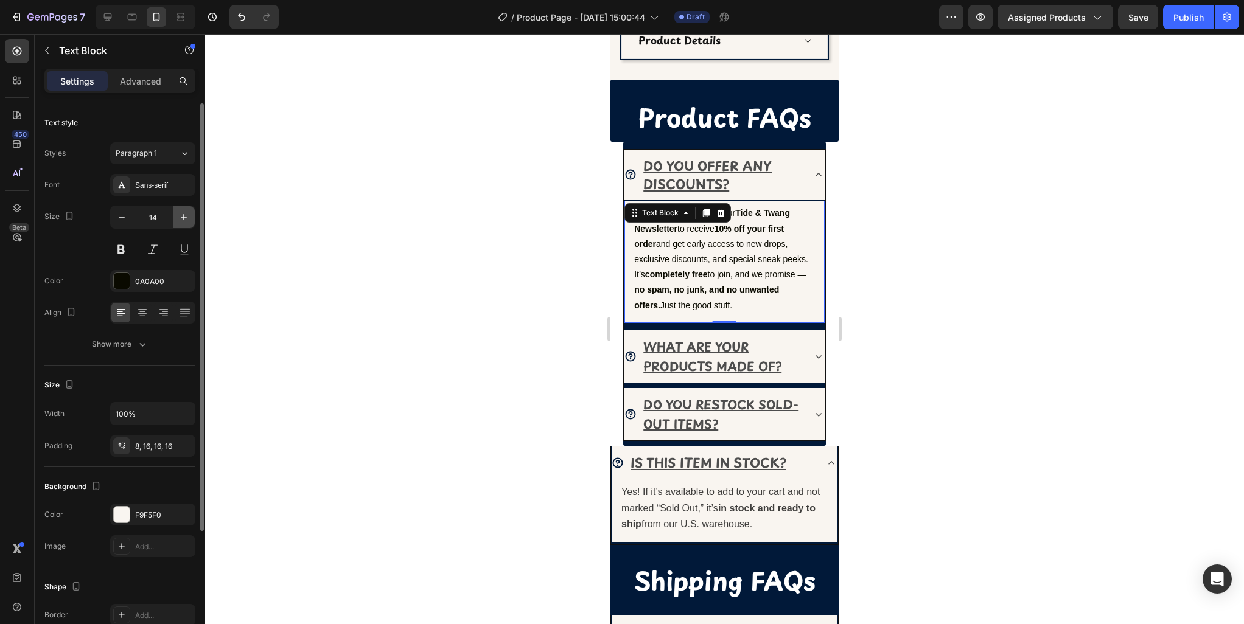
click at [185, 218] on icon "button" at bounding box center [184, 217] width 12 height 12
type input "15"
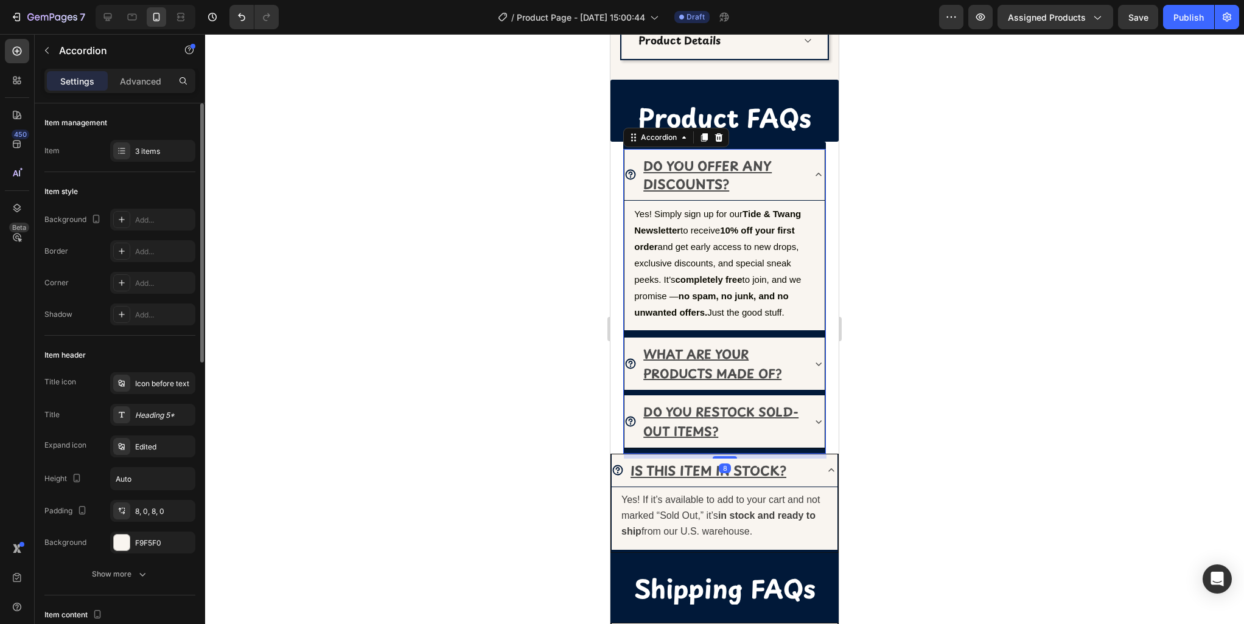
click at [814, 171] on icon at bounding box center [818, 175] width 12 height 12
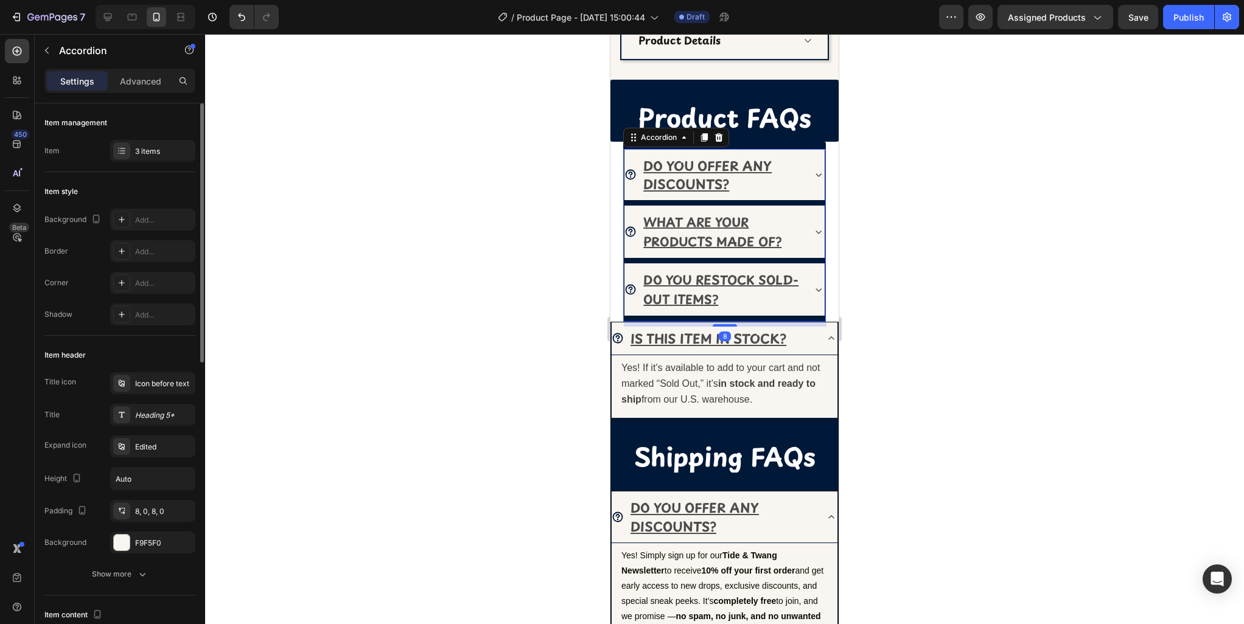
click at [817, 231] on icon at bounding box center [818, 233] width 6 height 4
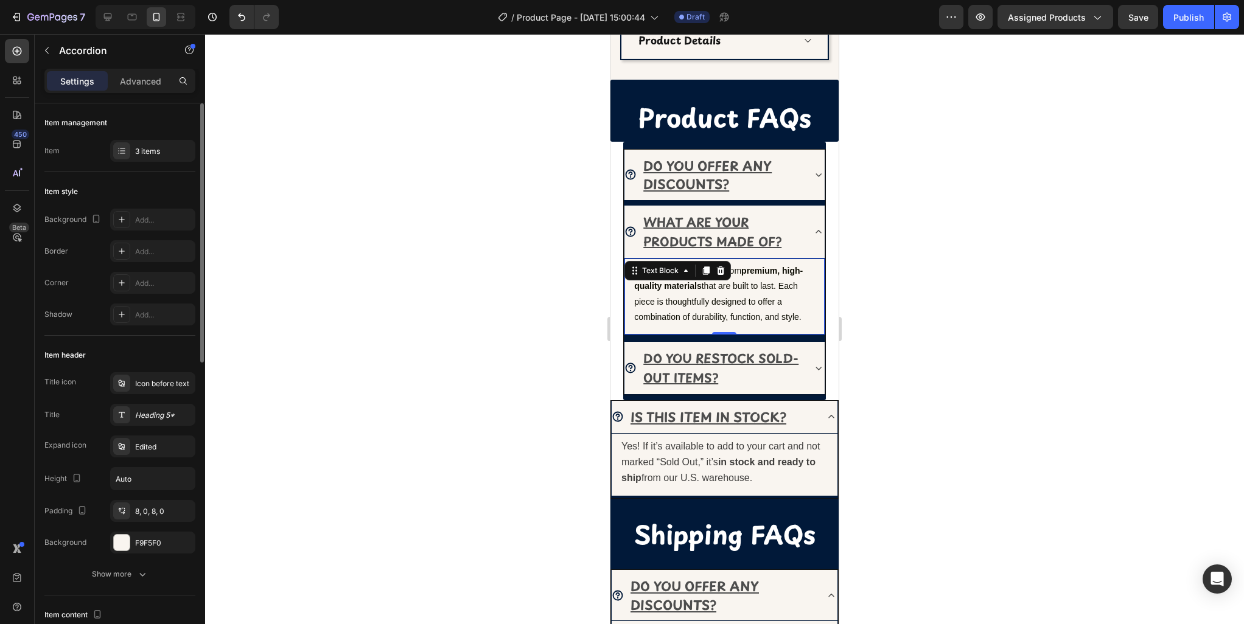
drag, startPoint x: 744, startPoint y: 282, endPoint x: 742, endPoint y: 288, distance: 6.8
click at [744, 282] on p "Our products are made from premium, high-quality materials that are built to la…" at bounding box center [724, 294] width 181 height 61
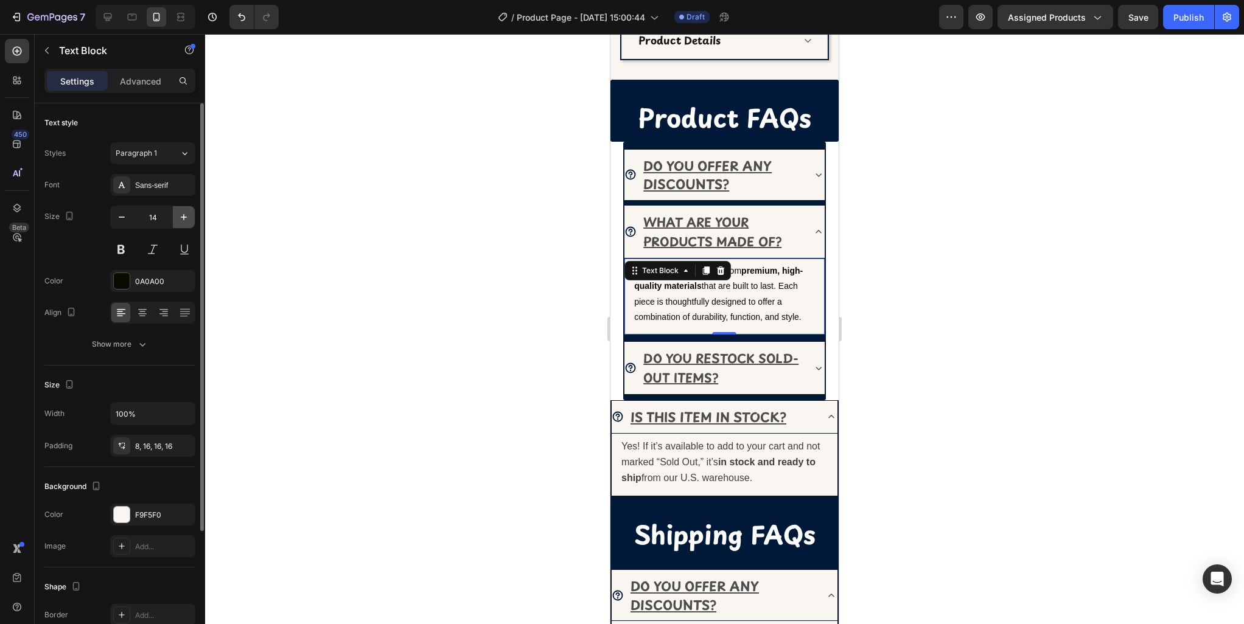
click at [189, 220] on icon "button" at bounding box center [184, 217] width 12 height 12
type input "15"
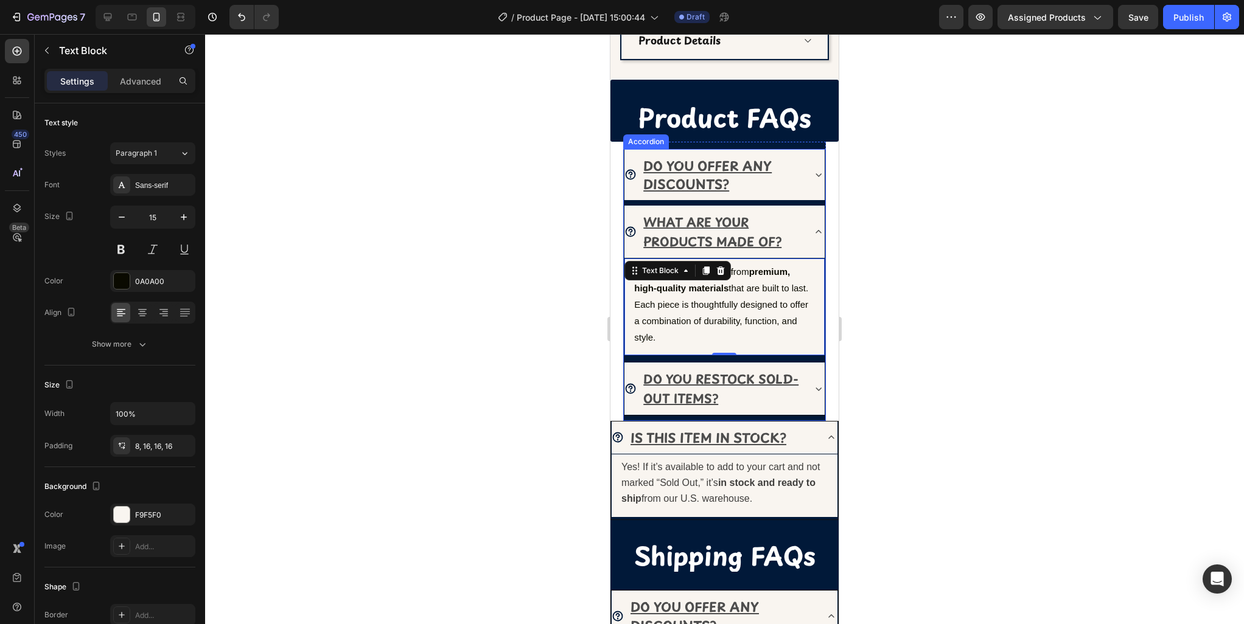
click at [820, 230] on icon at bounding box center [817, 232] width 5 height 4
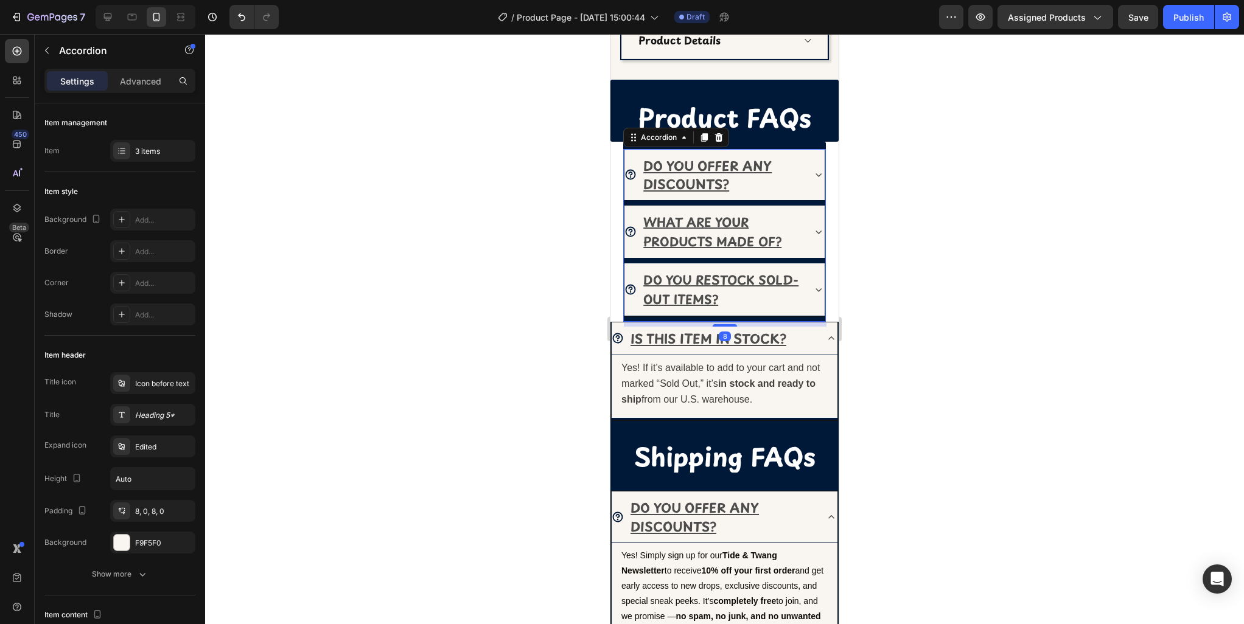
click at [820, 284] on icon at bounding box center [818, 290] width 12 height 12
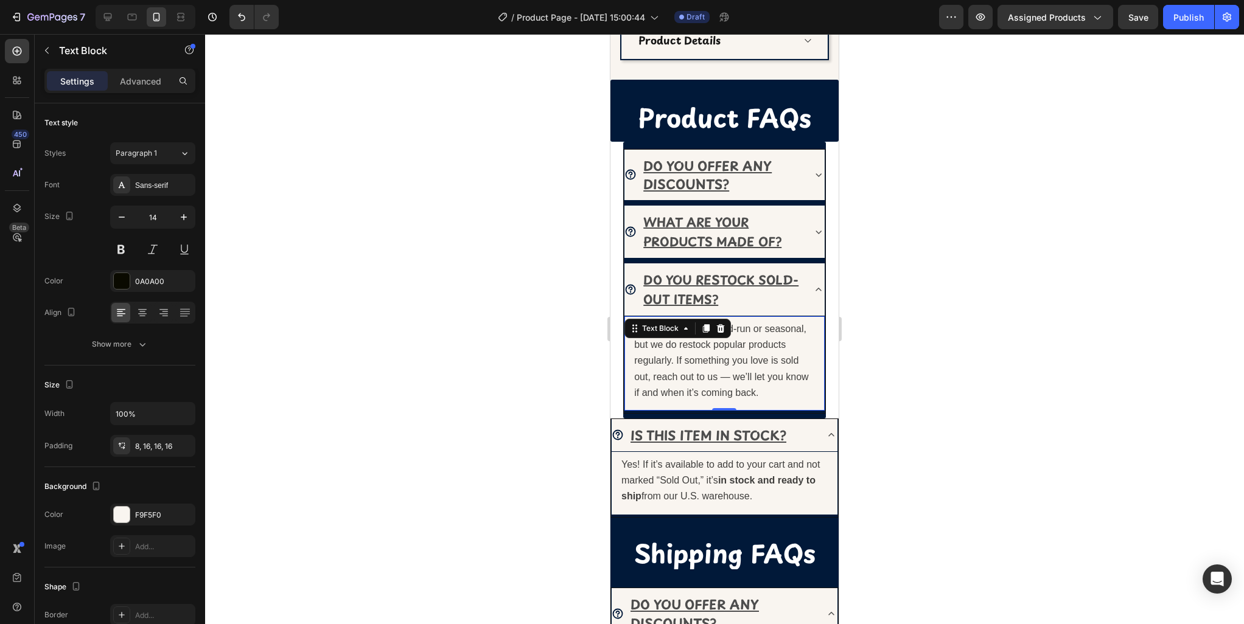
click at [731, 326] on span "Some items are limited-run or seasonal, but we do restock popular products regu…" at bounding box center [721, 361] width 174 height 74
click at [183, 222] on icon "button" at bounding box center [184, 217] width 12 height 12
type input "15"
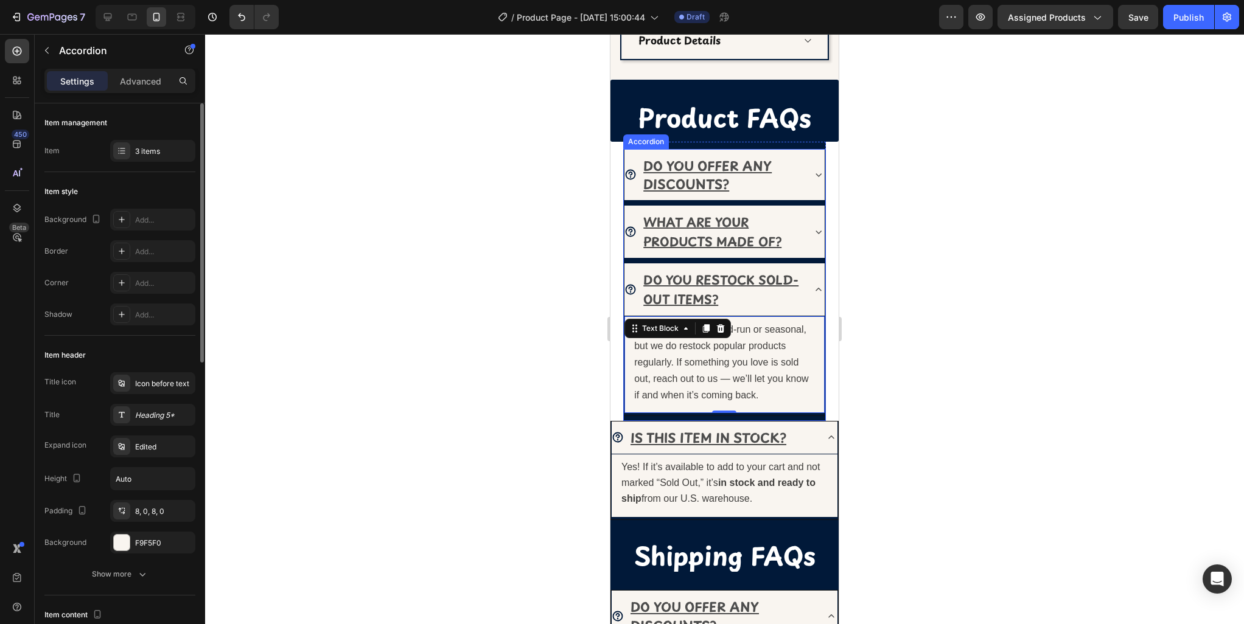
click at [817, 290] on icon at bounding box center [818, 290] width 12 height 12
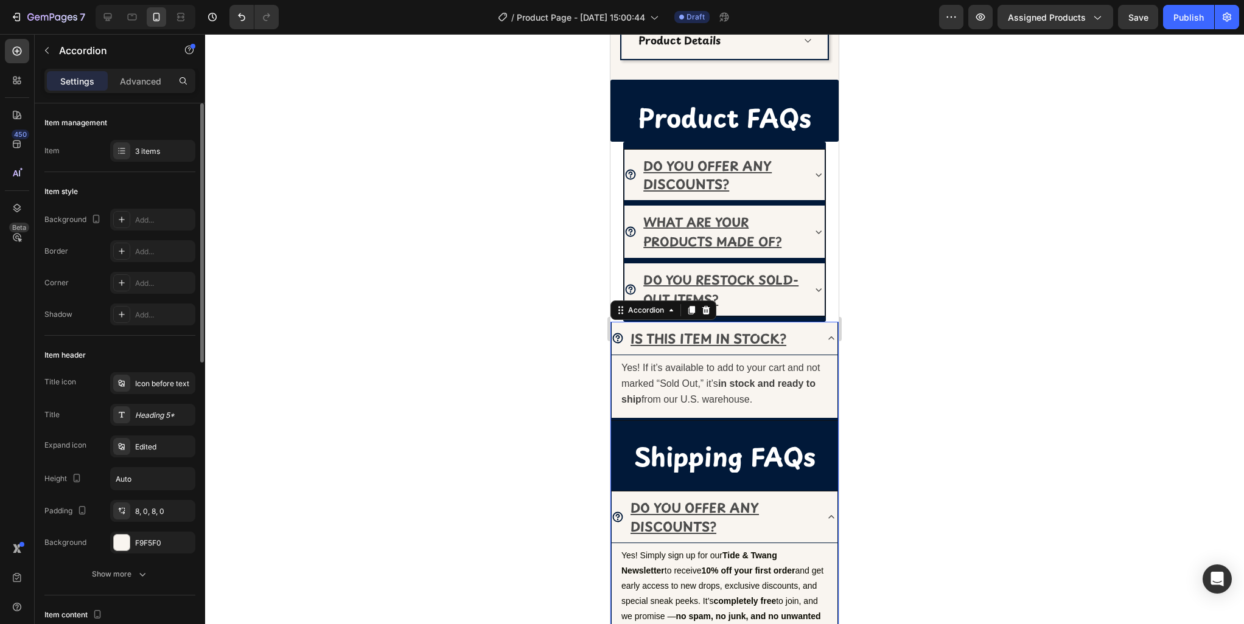
click at [832, 338] on icon at bounding box center [831, 338] width 12 height 12
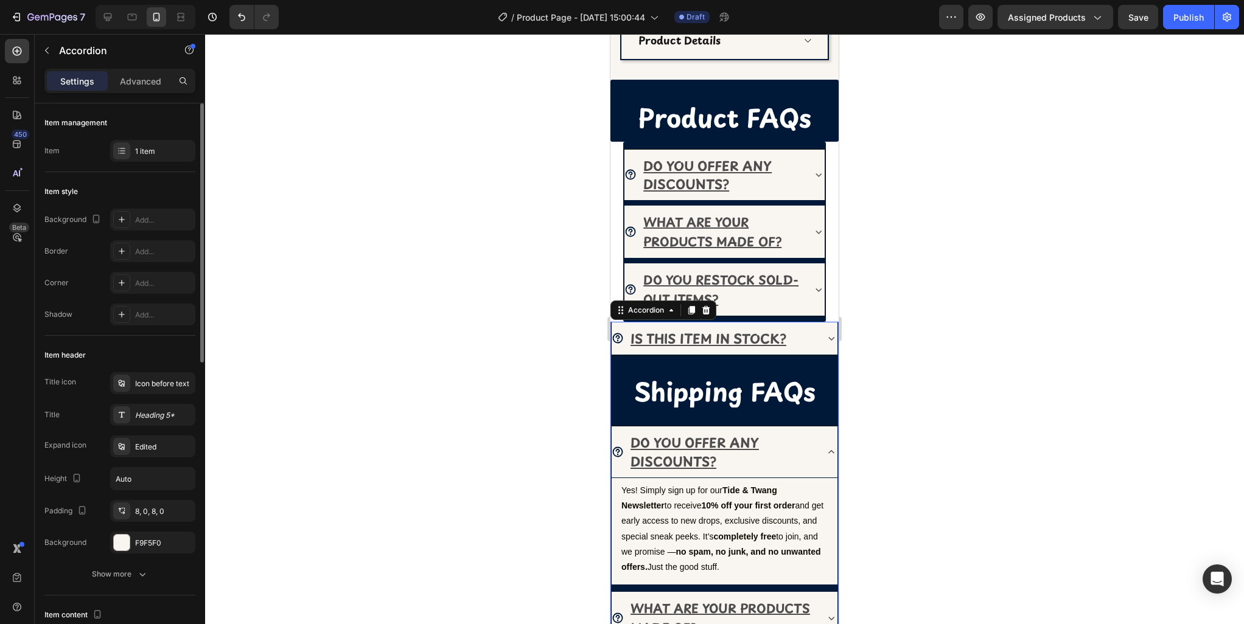
click at [830, 337] on icon at bounding box center [831, 338] width 12 height 12
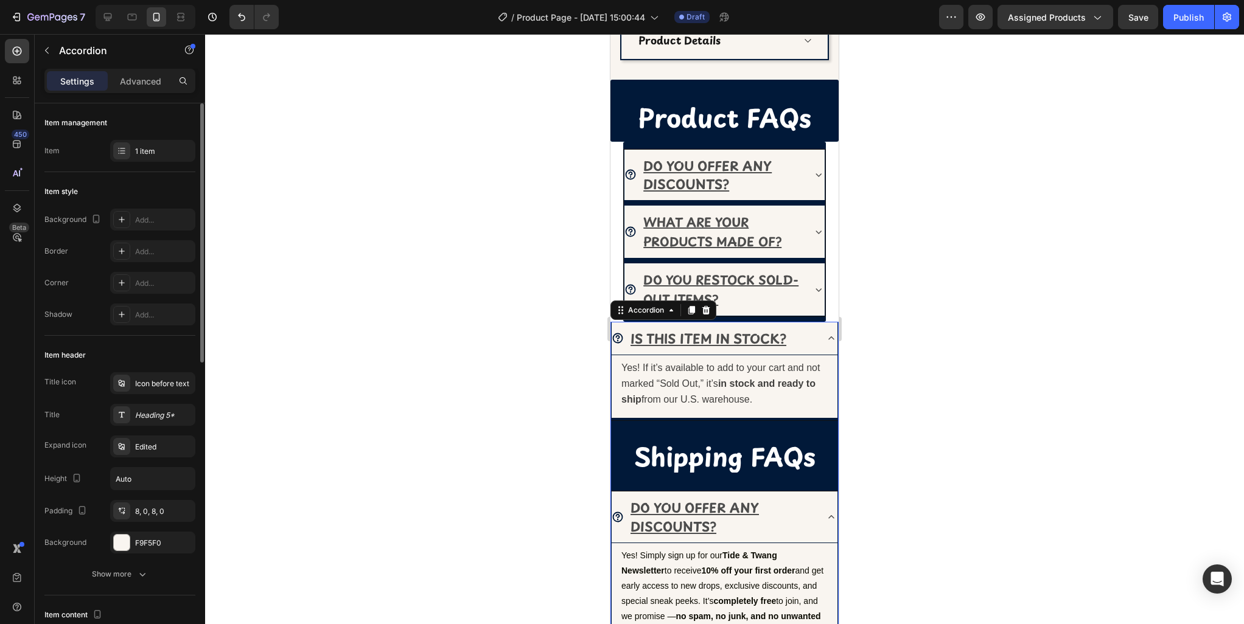
click at [830, 337] on icon at bounding box center [831, 338] width 12 height 12
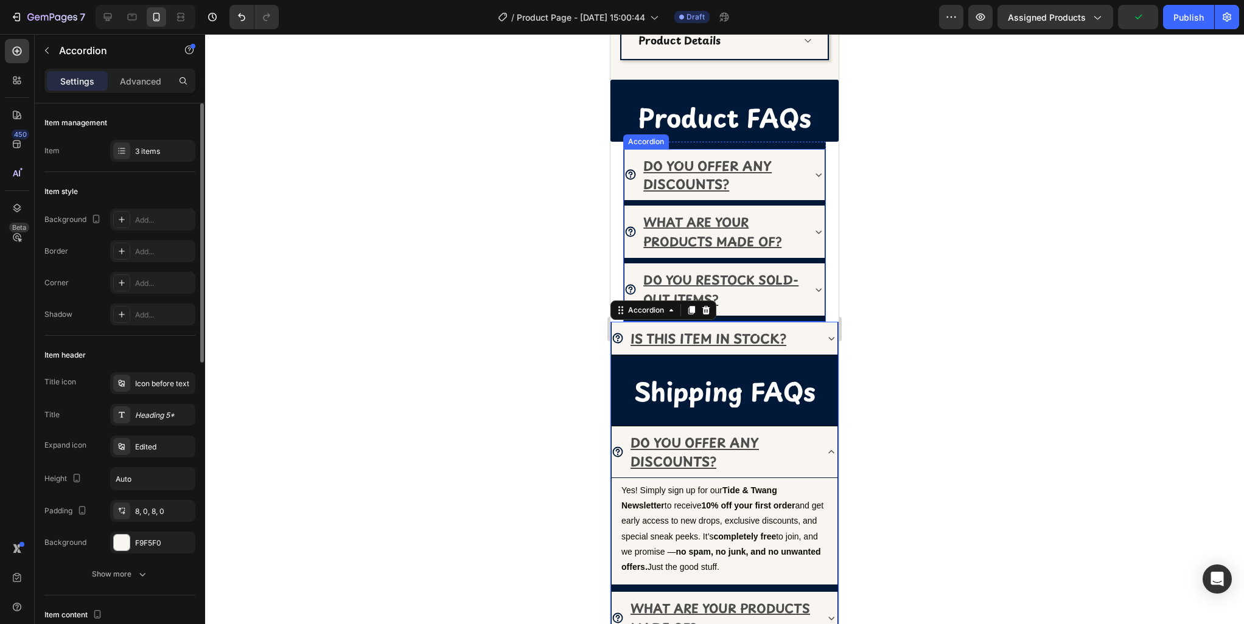
click at [818, 298] on div "DO YOU RESTOCK SOLD-OUT ITEMS?" at bounding box center [724, 290] width 200 height 53
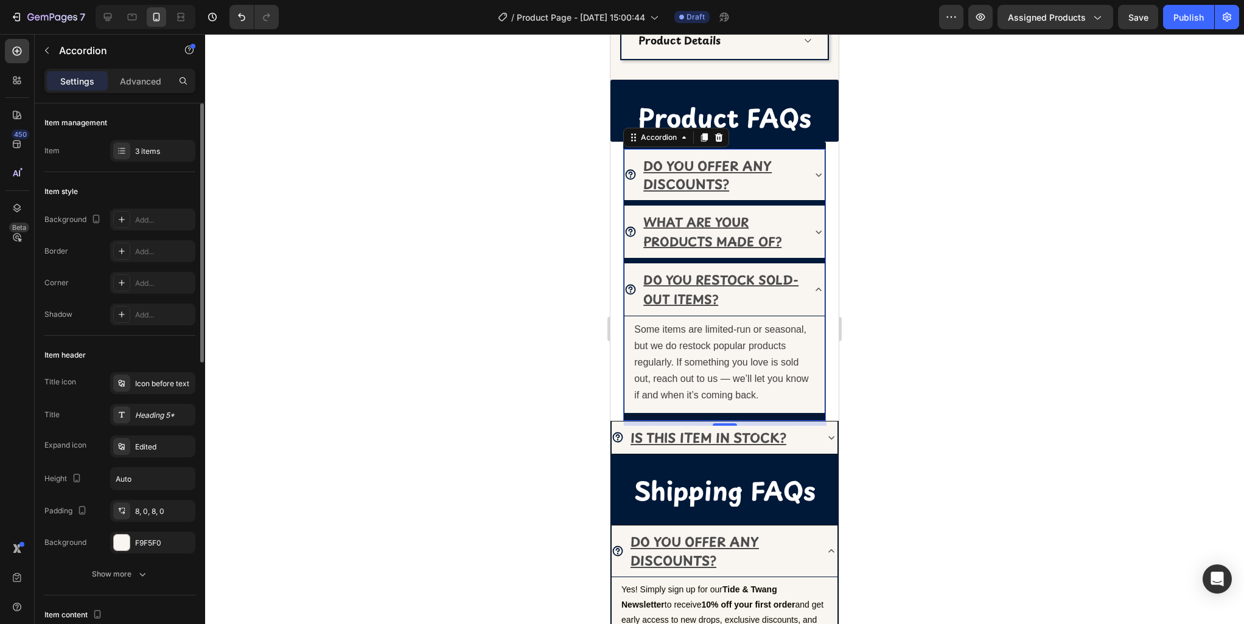
click at [612, 149] on section "DO YOU OFFER ANY DISCOUNTS? WHAT ARE YOUR PRODUCTS MADE OF? DO YOU RESTOCK SOLD…" at bounding box center [724, 281] width 225 height 279
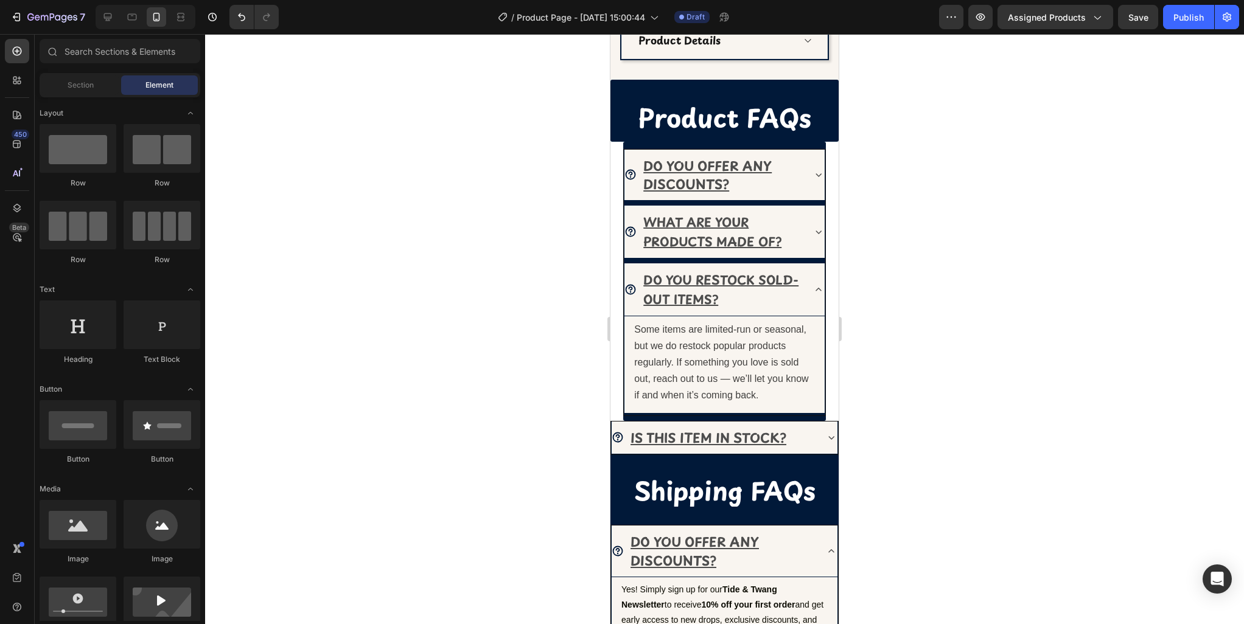
click at [615, 149] on section "DO YOU OFFER ANY DISCOUNTS? WHAT ARE YOUR PRODUCTS MADE OF? DO YOU RESTOCK SOLD…" at bounding box center [724, 281] width 225 height 279
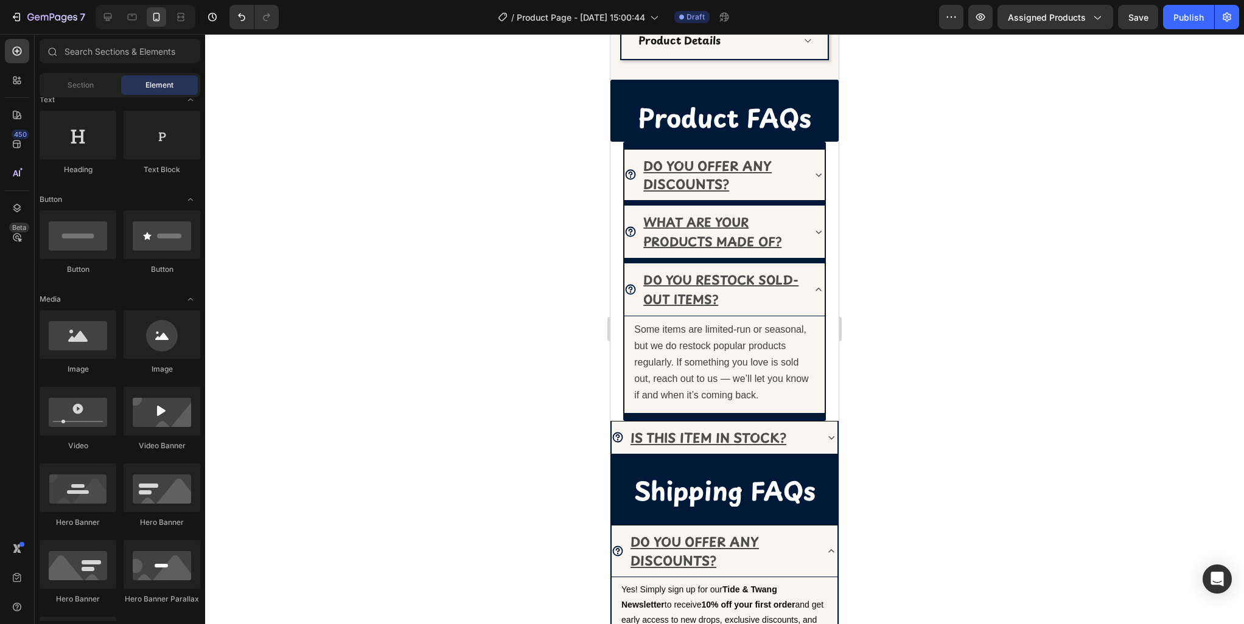
scroll to position [0, 0]
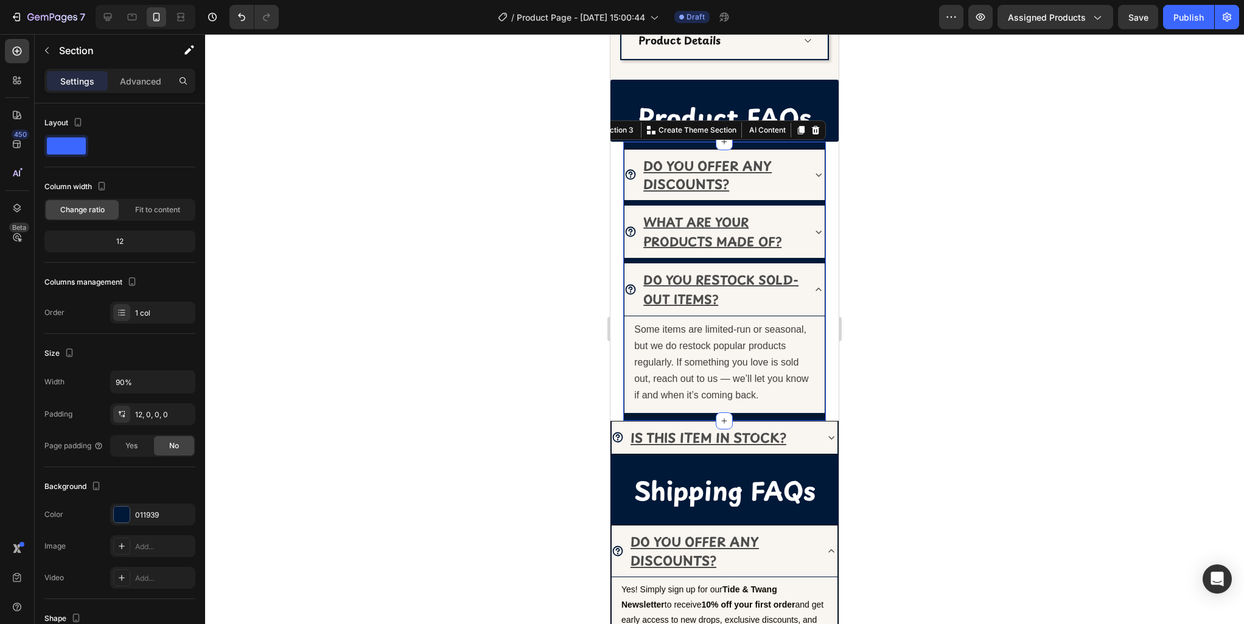
click at [678, 146] on div "DO YOU OFFER ANY DISCOUNTS? WHAT ARE YOUR PRODUCTS MADE OF? DO YOU RESTOCK SOLD…" at bounding box center [724, 281] width 203 height 279
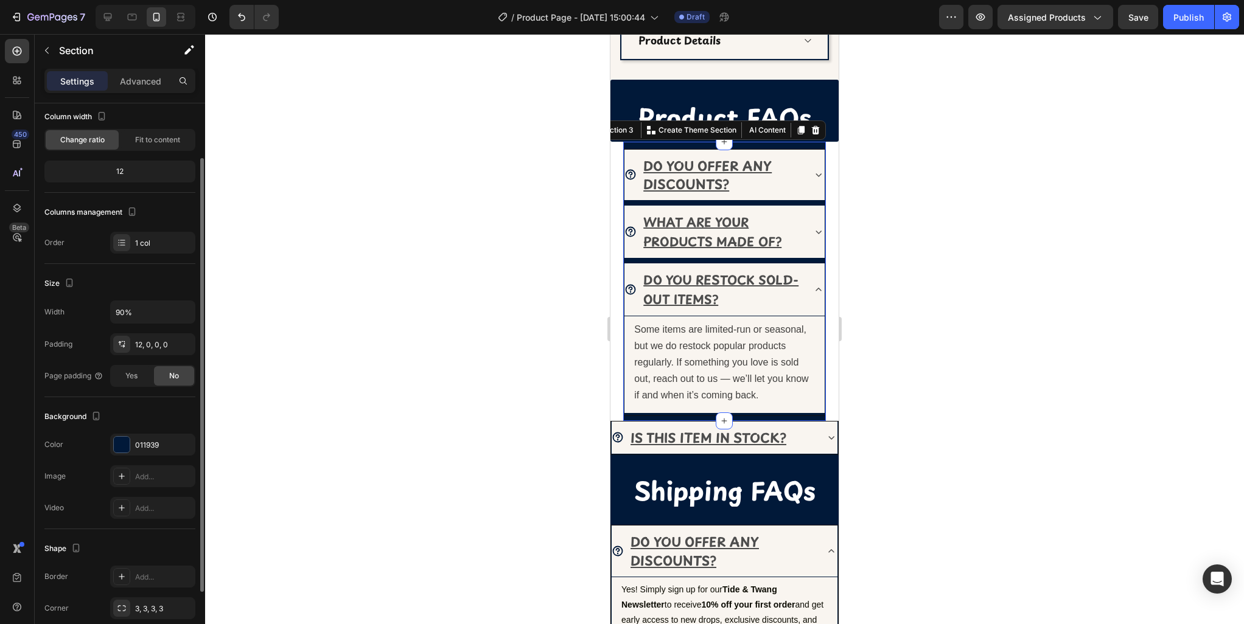
scroll to position [72, 0]
click at [156, 347] on div "12, 0, 0, 0" at bounding box center [152, 343] width 35 height 11
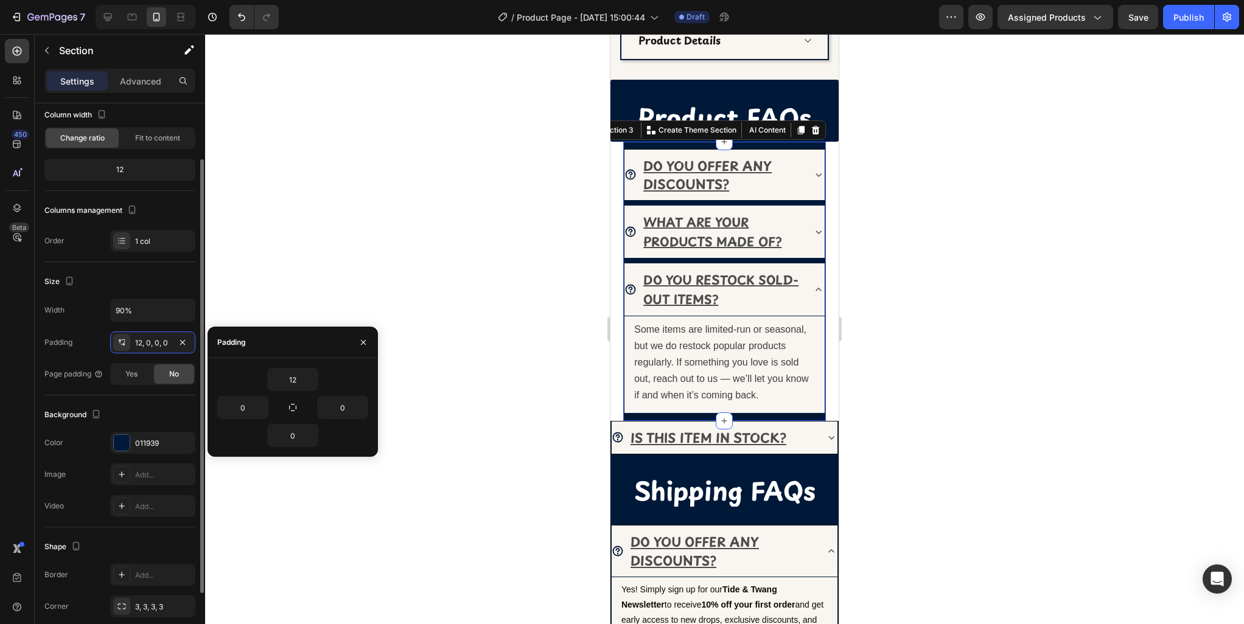
drag, startPoint x: 75, startPoint y: 334, endPoint x: 87, endPoint y: 346, distance: 16.8
click at [75, 334] on div "Padding 12, 0, 0, 0" at bounding box center [119, 343] width 151 height 22
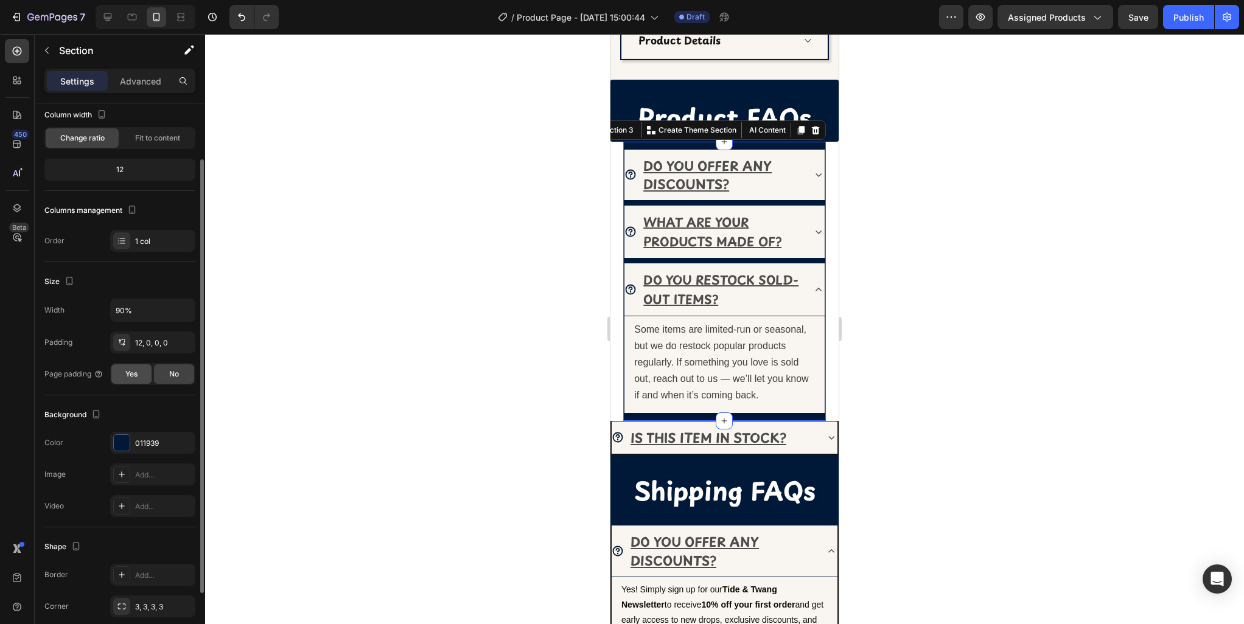
click at [129, 374] on span "Yes" at bounding box center [131, 374] width 12 height 11
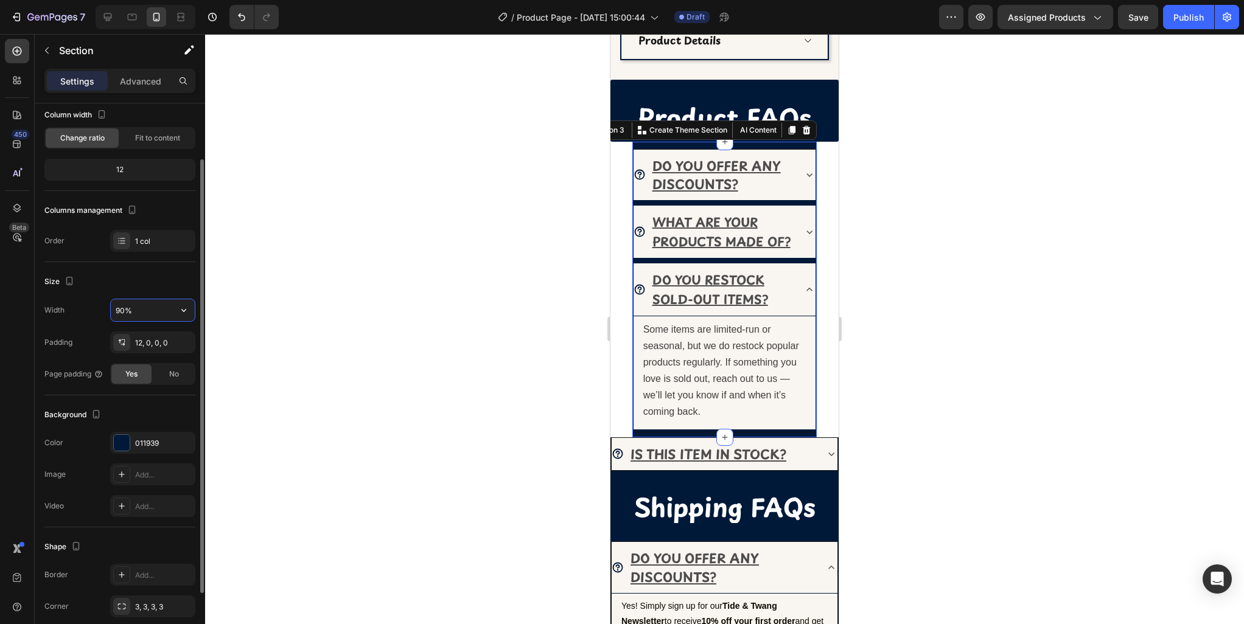
click at [152, 313] on input "90%" at bounding box center [153, 310] width 84 height 22
click at [193, 311] on button "button" at bounding box center [184, 310] width 22 height 22
click at [148, 344] on p "Full 100%" at bounding box center [149, 341] width 69 height 11
type input "100%"
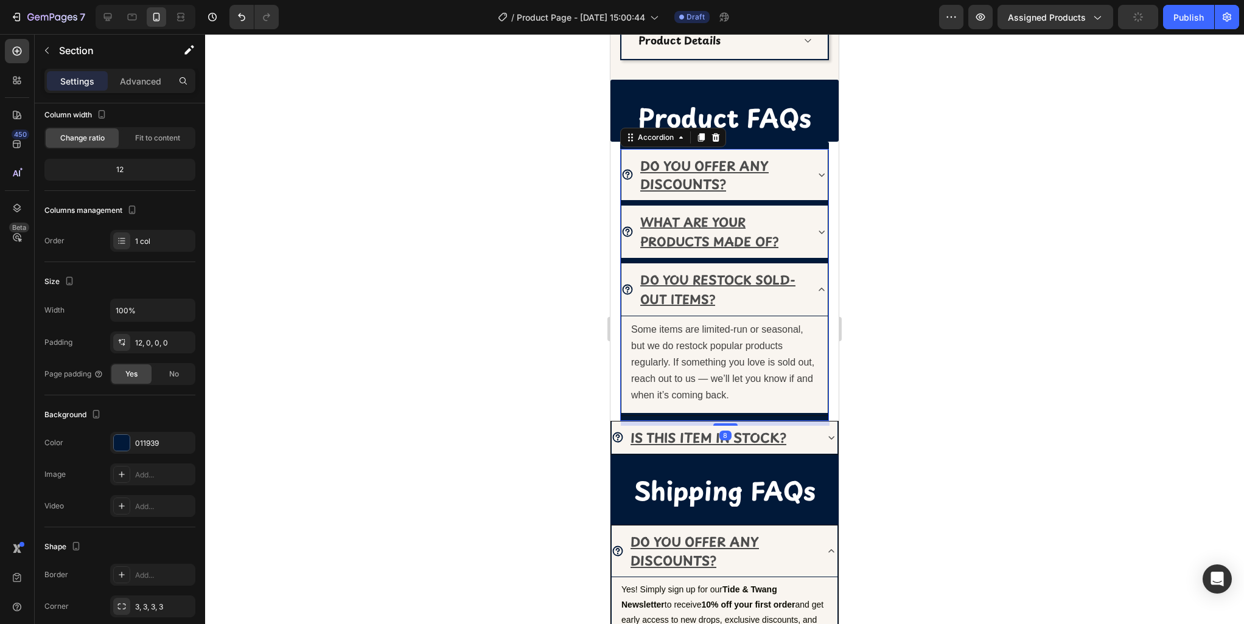
click at [819, 179] on icon at bounding box center [821, 175] width 12 height 12
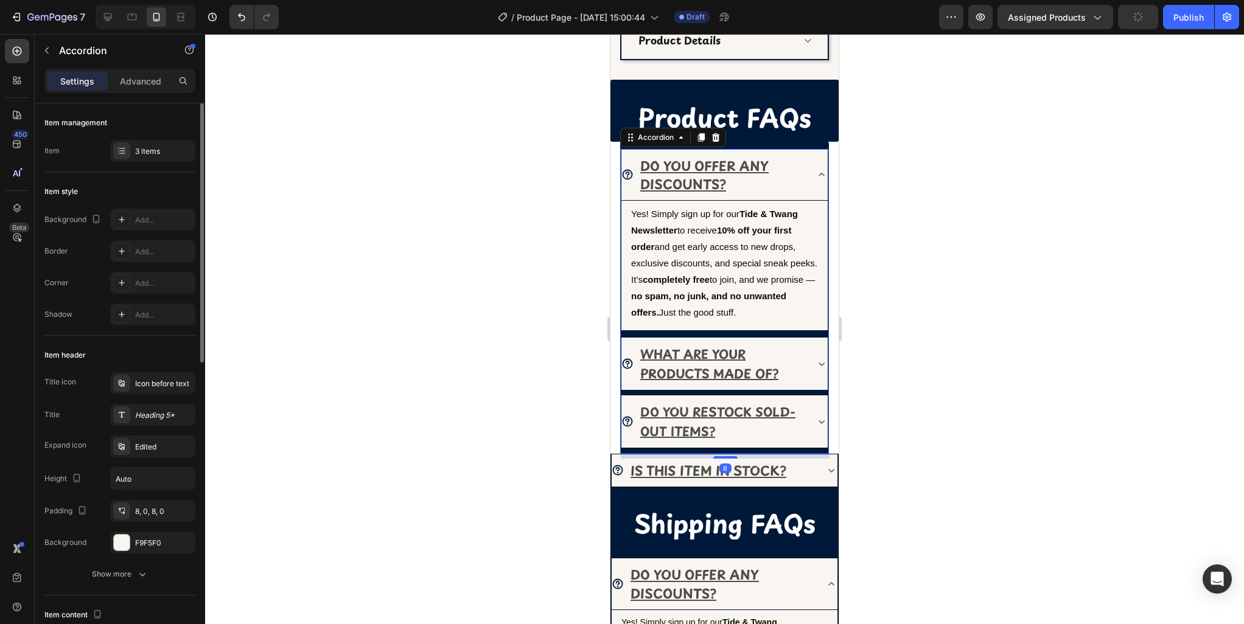
click at [819, 179] on icon at bounding box center [821, 175] width 12 height 12
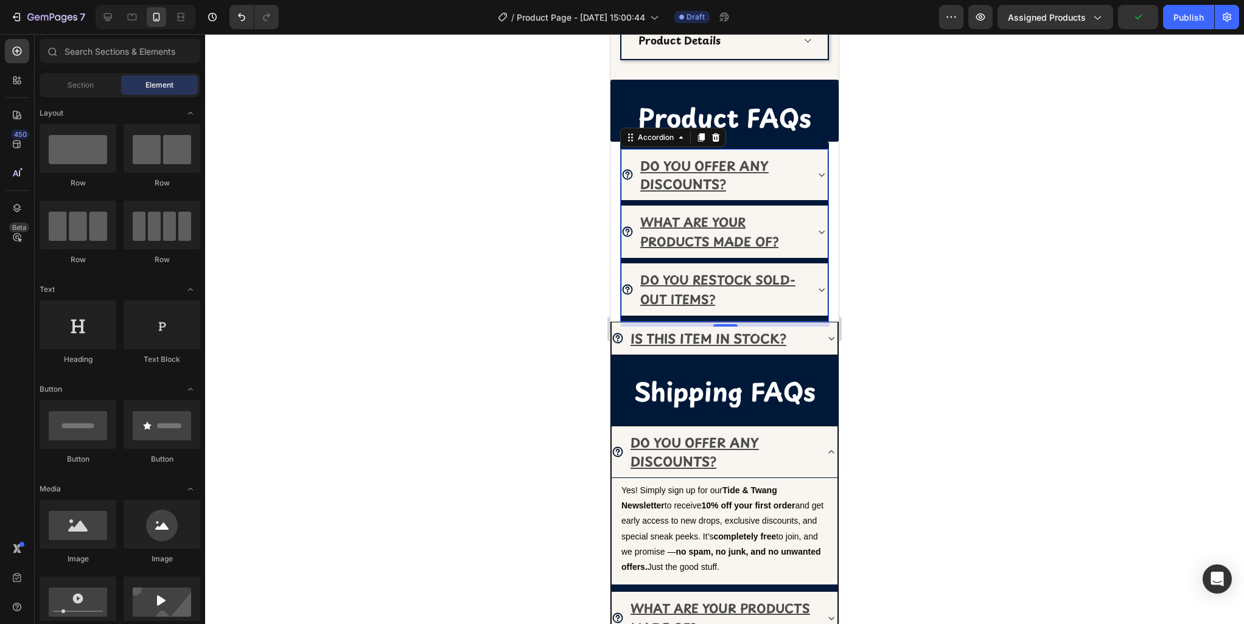
click at [830, 276] on section "DO YOU OFFER ANY DISCOUNTS? WHAT ARE YOUR PRODUCTS MADE OF? DO YOU RESTOCK SOLD…" at bounding box center [724, 232] width 228 height 180
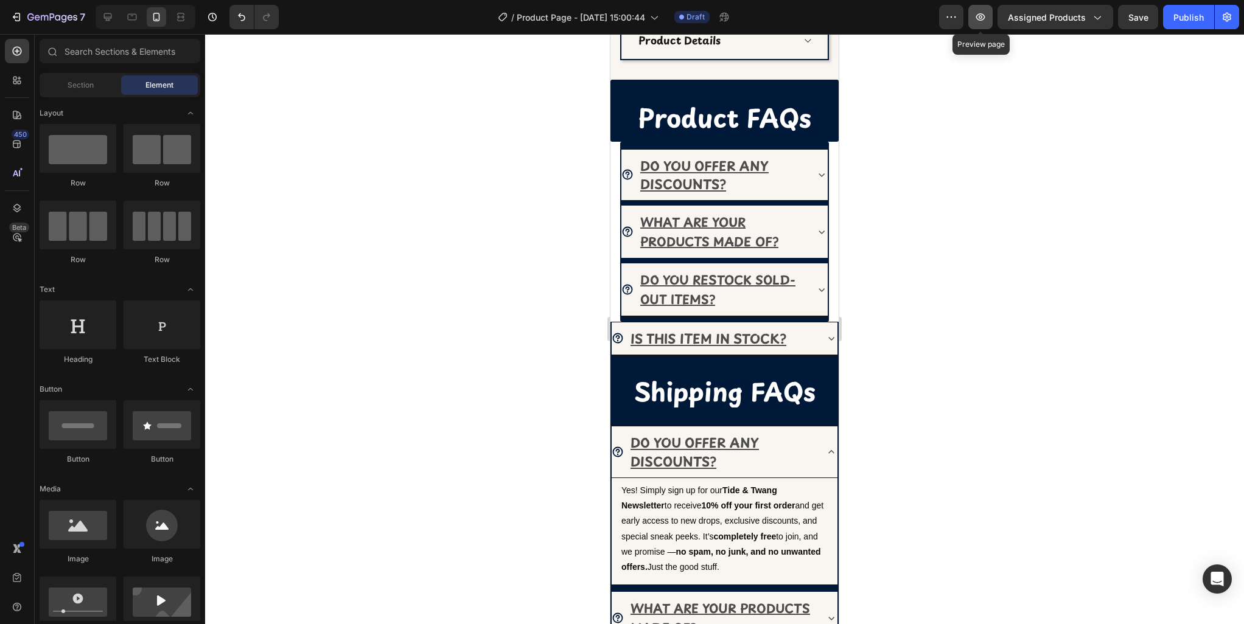
click at [980, 23] on button "button" at bounding box center [980, 17] width 24 height 24
